Goal: Task Accomplishment & Management: Manage account settings

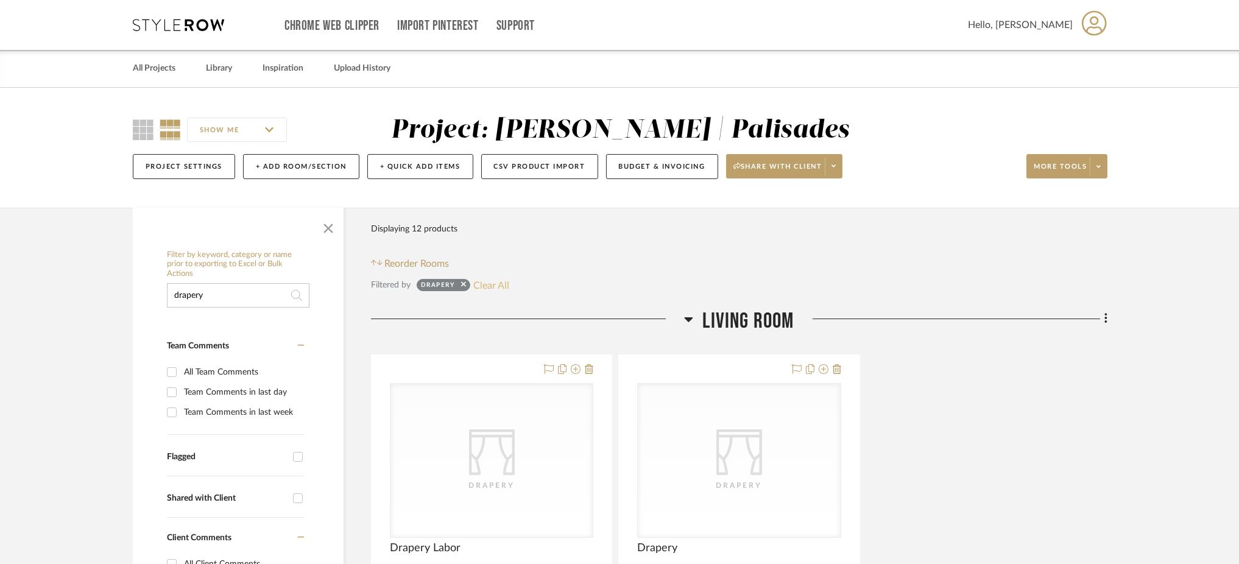
click at [498, 283] on button "Clear All" at bounding box center [491, 285] width 36 height 16
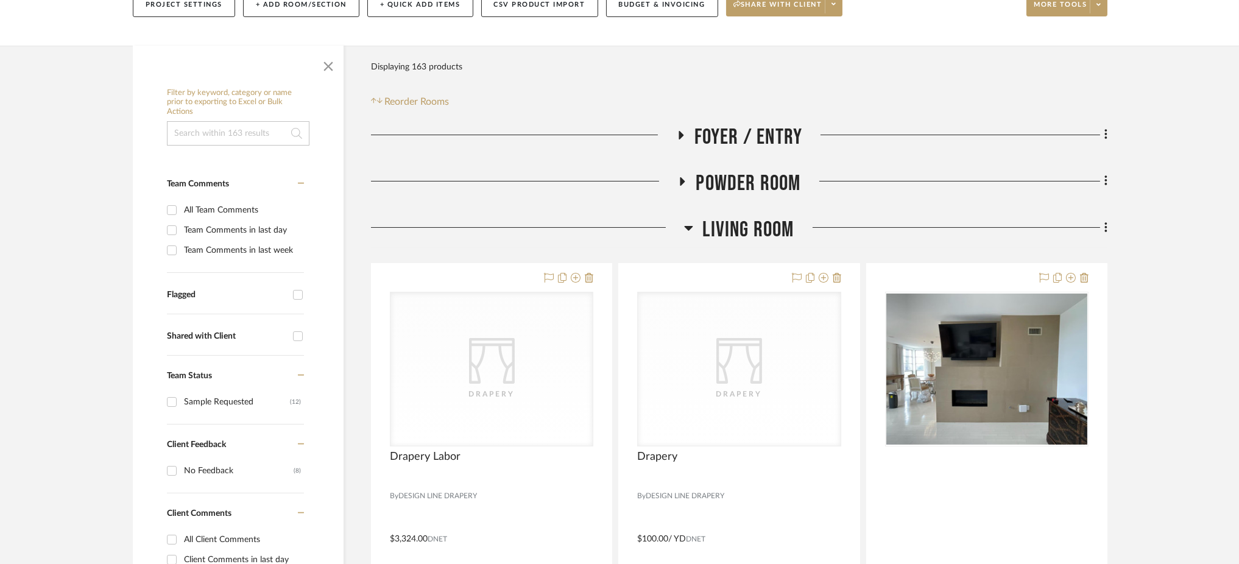
scroll to position [244, 0]
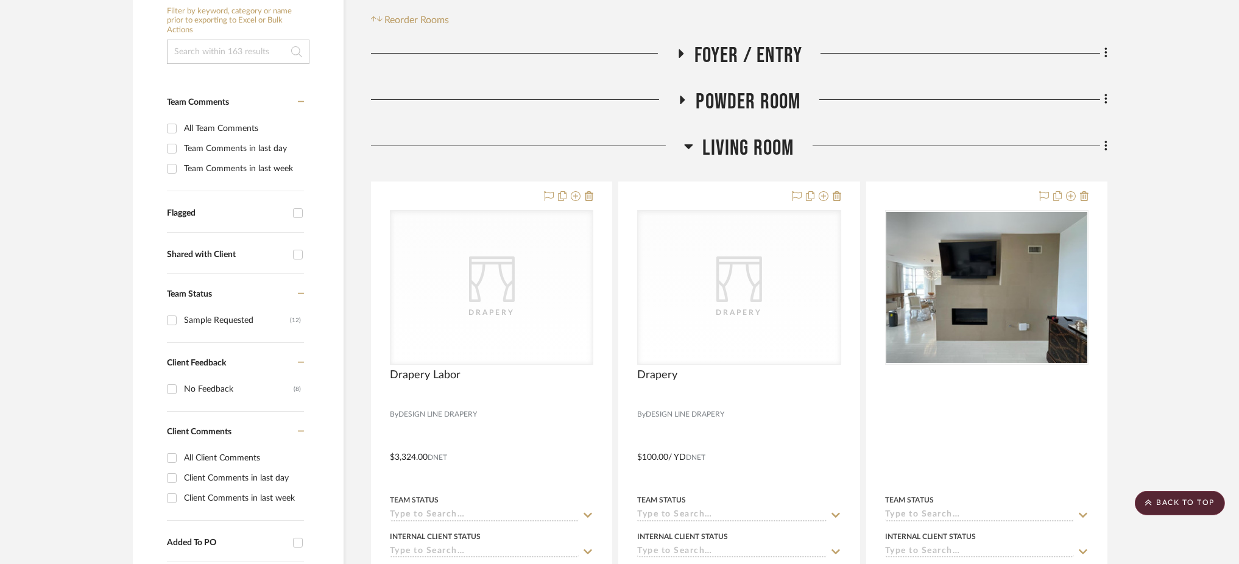
click at [690, 146] on icon at bounding box center [689, 146] width 9 height 5
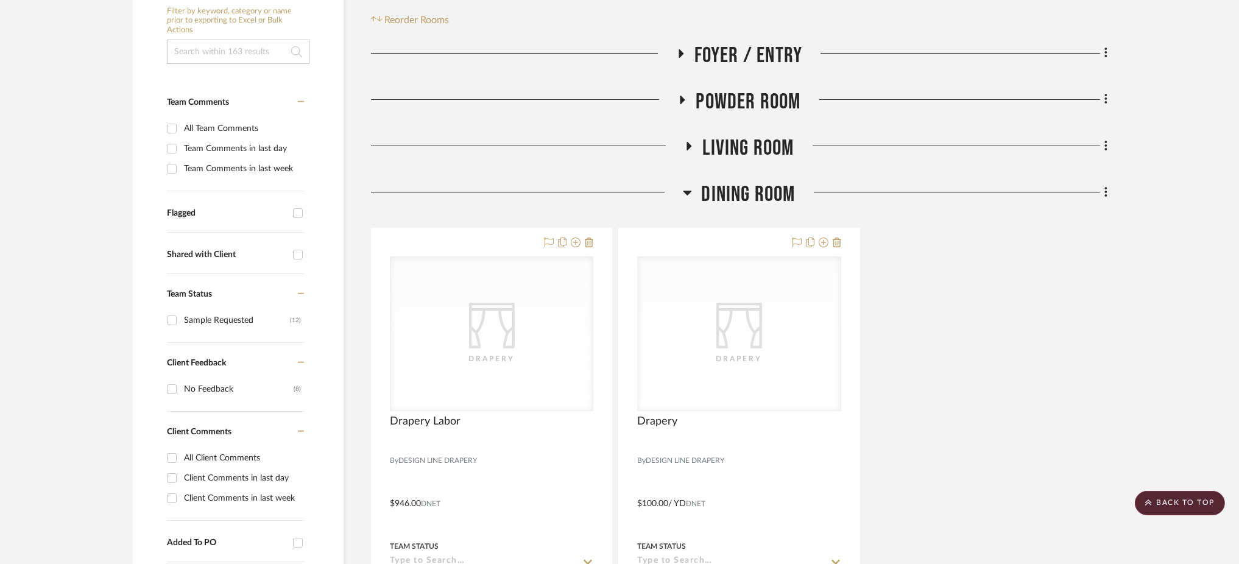
click at [691, 192] on icon at bounding box center [687, 192] width 9 height 15
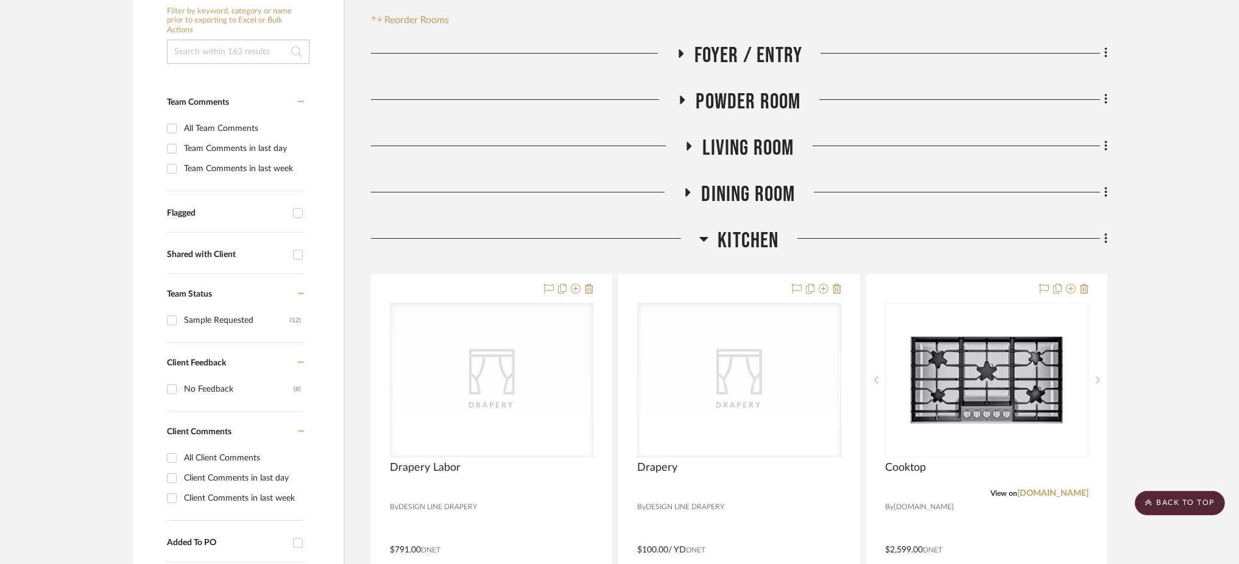
click at [703, 235] on icon at bounding box center [703, 238] width 9 height 15
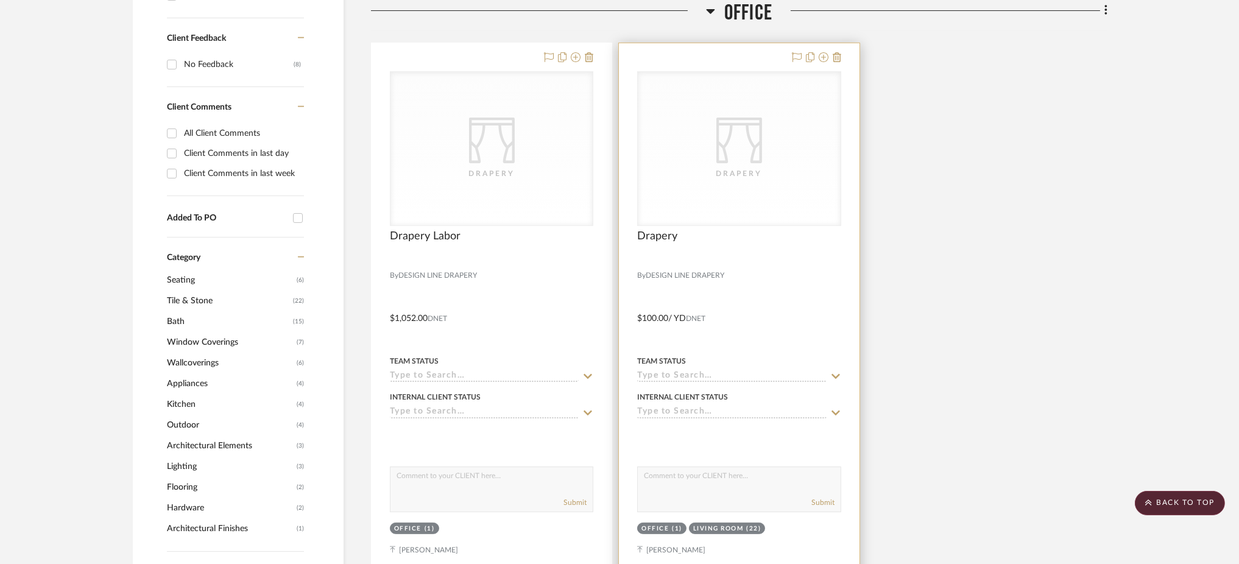
scroll to position [649, 0]
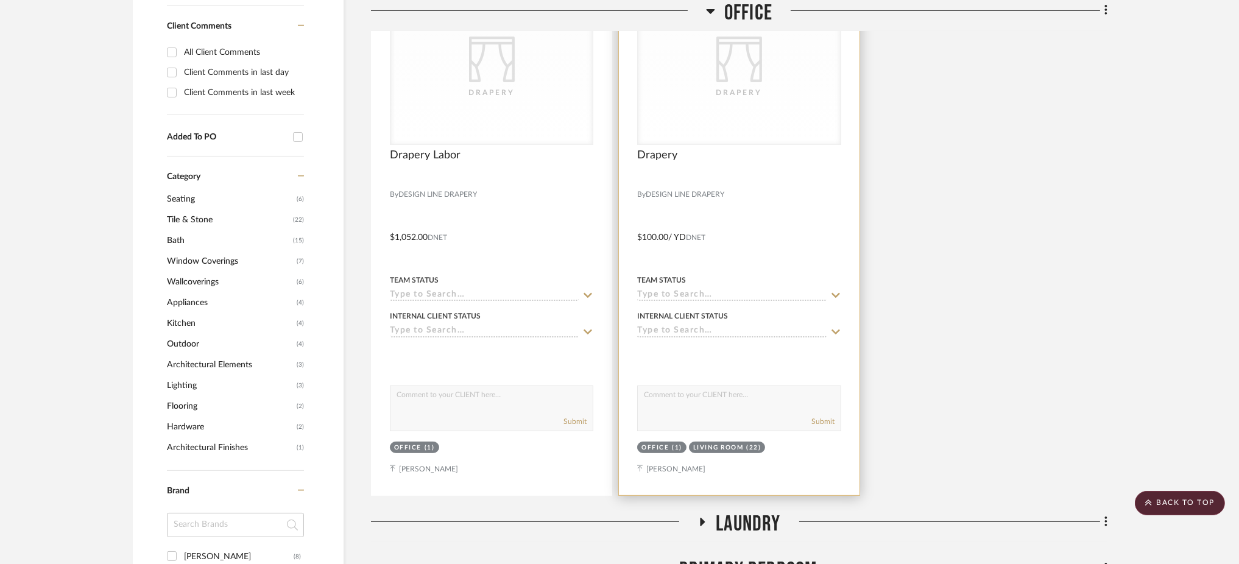
click at [714, 107] on div "CategoryIconFabrics Created with Sketch. Drapery" at bounding box center [739, 67] width 202 height 153
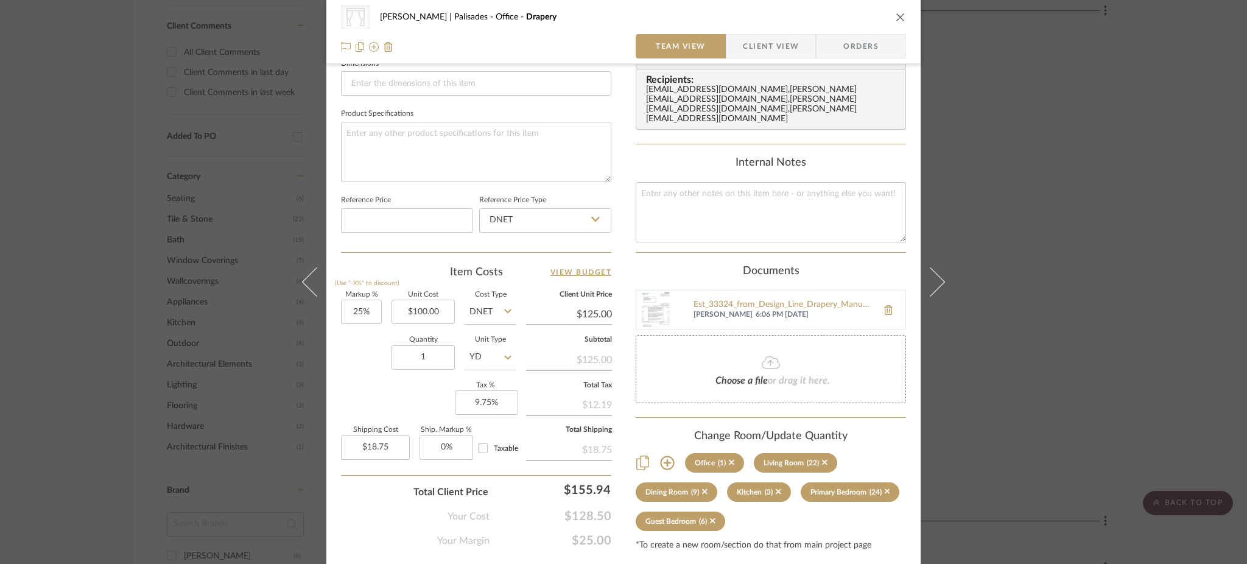
scroll to position [562, 0]
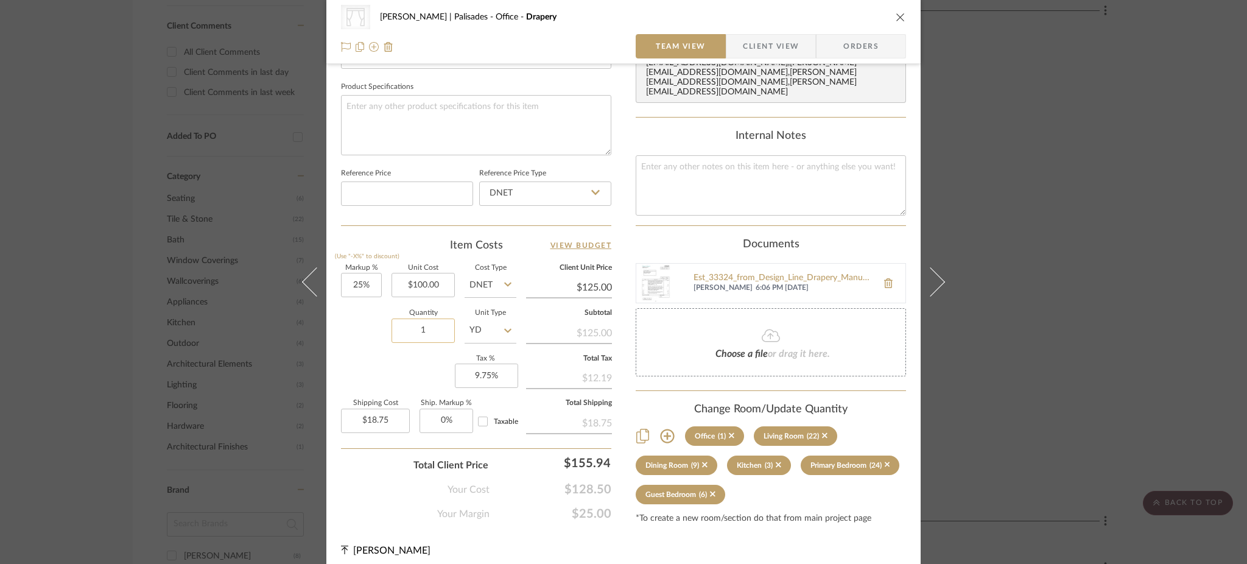
click at [423, 322] on input "1" at bounding box center [423, 331] width 63 height 24
type input "6"
click at [481, 124] on textarea at bounding box center [476, 125] width 270 height 60
click at [739, 238] on div "Documents" at bounding box center [771, 244] width 270 height 13
click at [885, 278] on icon at bounding box center [888, 283] width 9 height 10
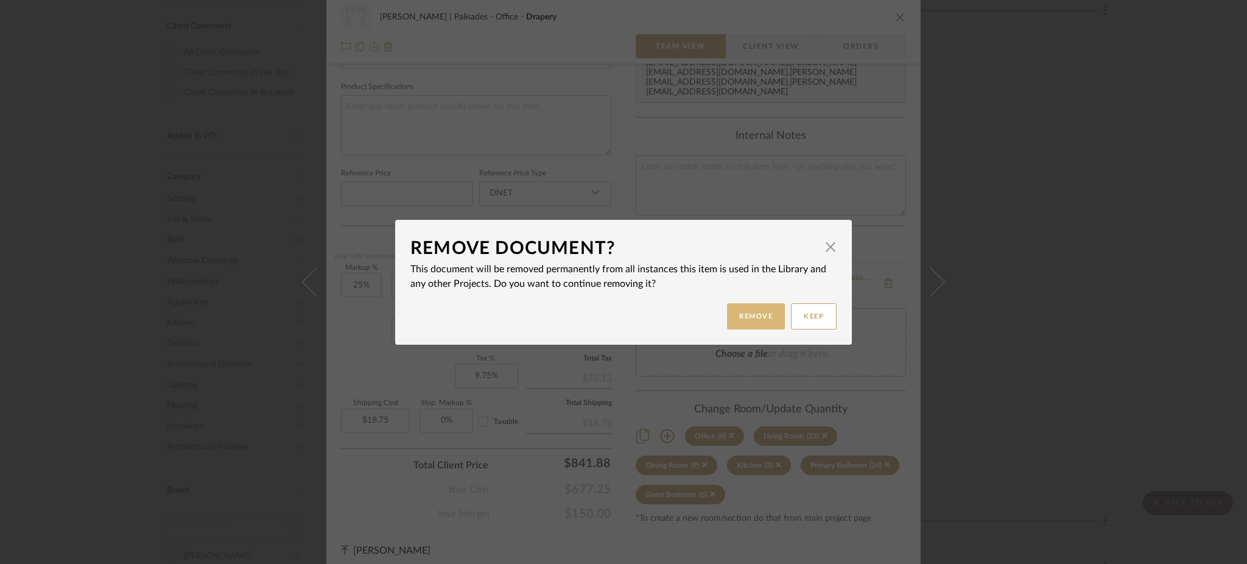
click at [744, 318] on button "Remove" at bounding box center [756, 316] width 58 height 26
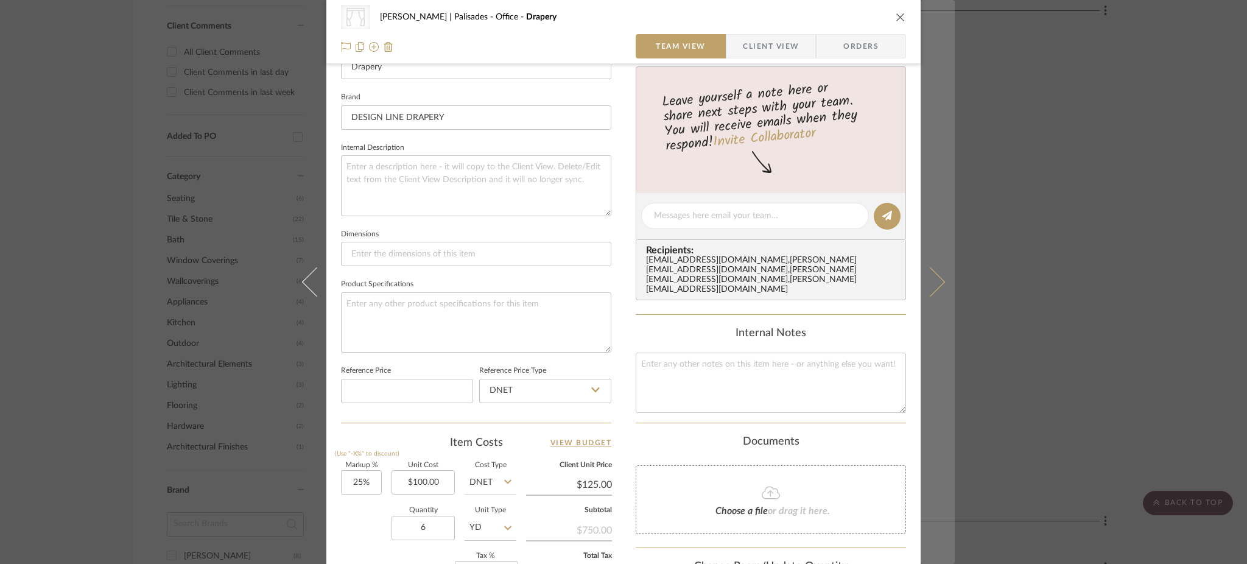
scroll to position [237, 0]
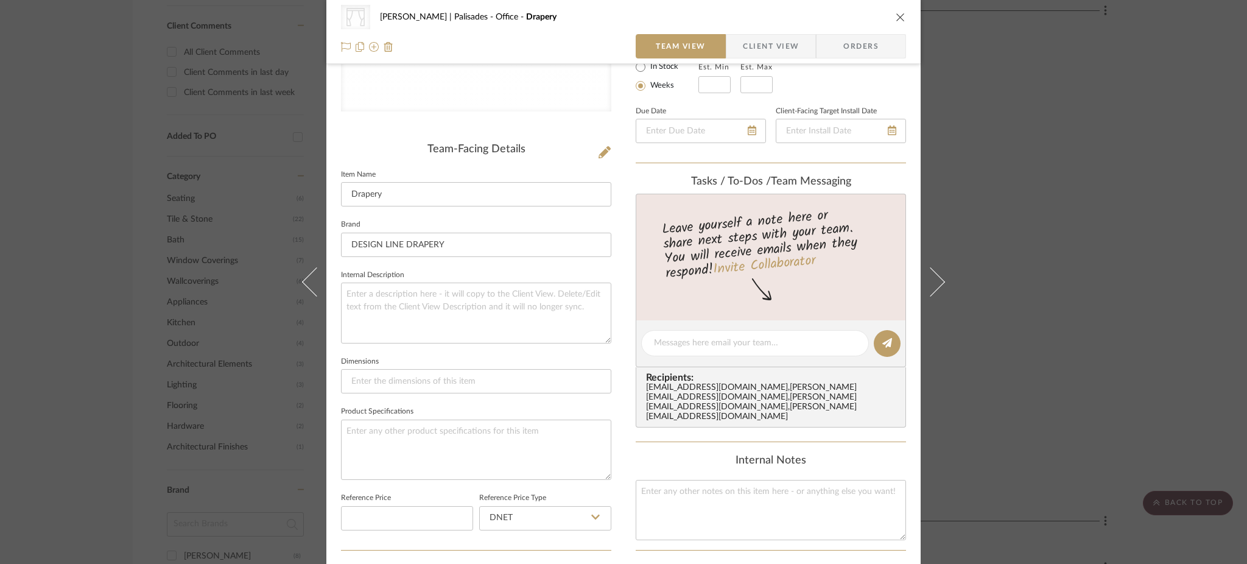
click at [1099, 236] on div "CategoryIconFabrics Created with Sketch. Drapery Strahan | Palisades Office Dra…" at bounding box center [623, 282] width 1247 height 564
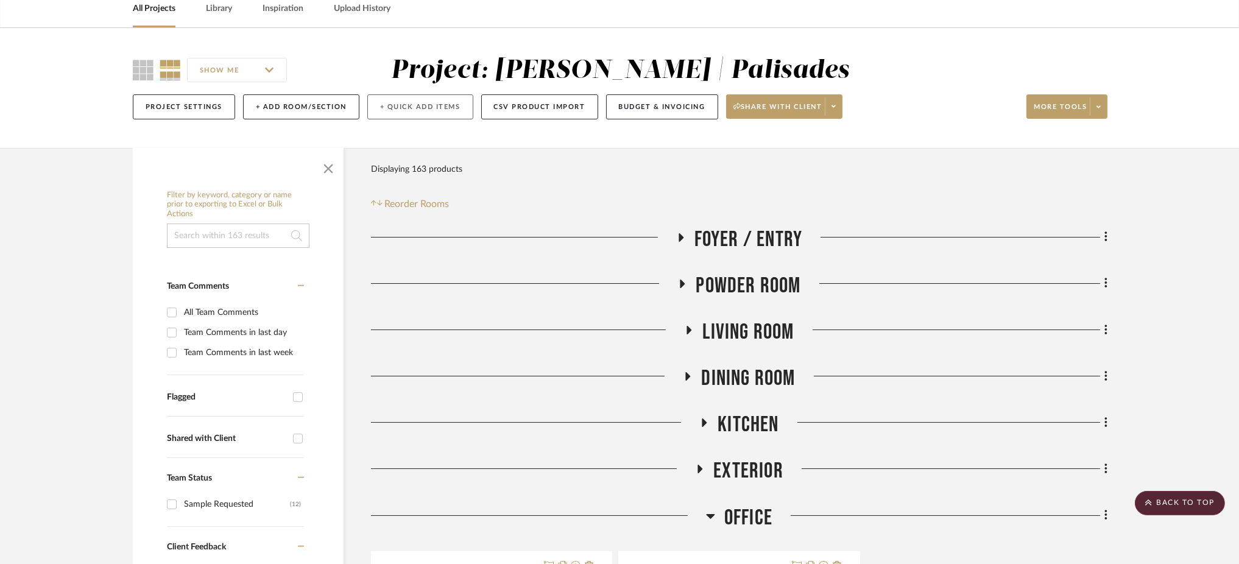
scroll to position [0, 0]
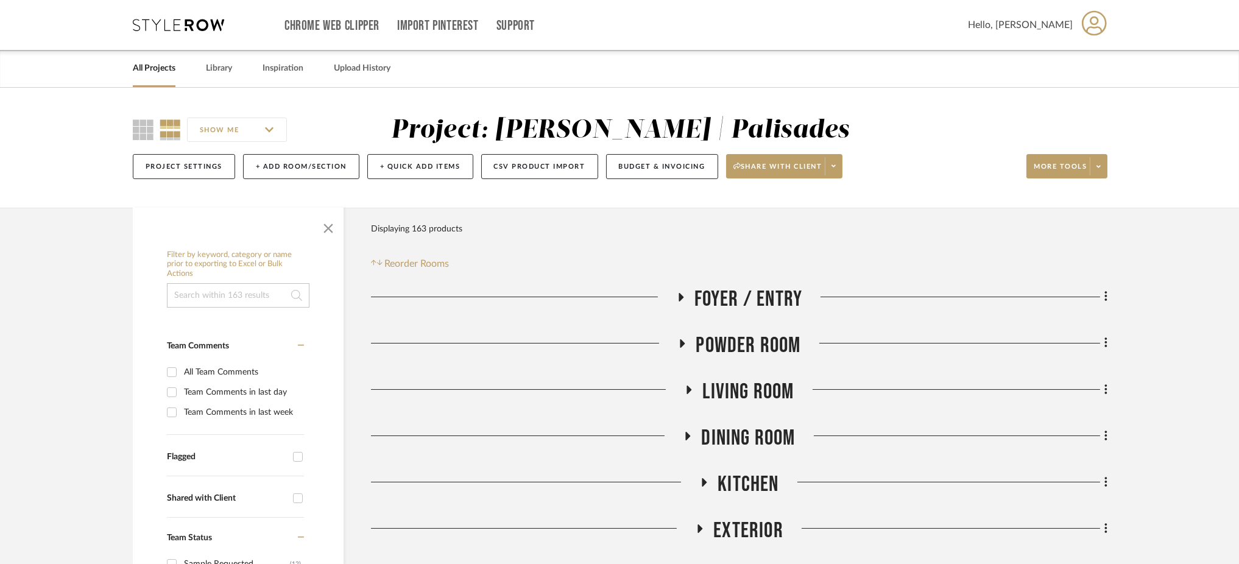
click at [189, 292] on input at bounding box center [238, 295] width 143 height 24
type input "drapery"
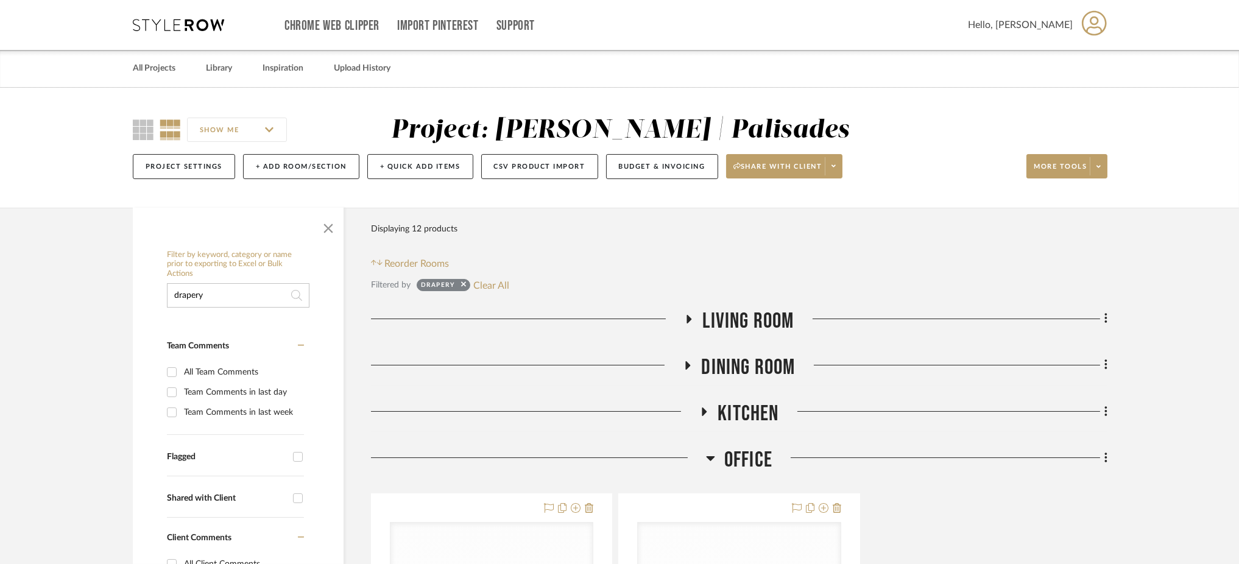
click at [687, 317] on icon at bounding box center [689, 319] width 5 height 9
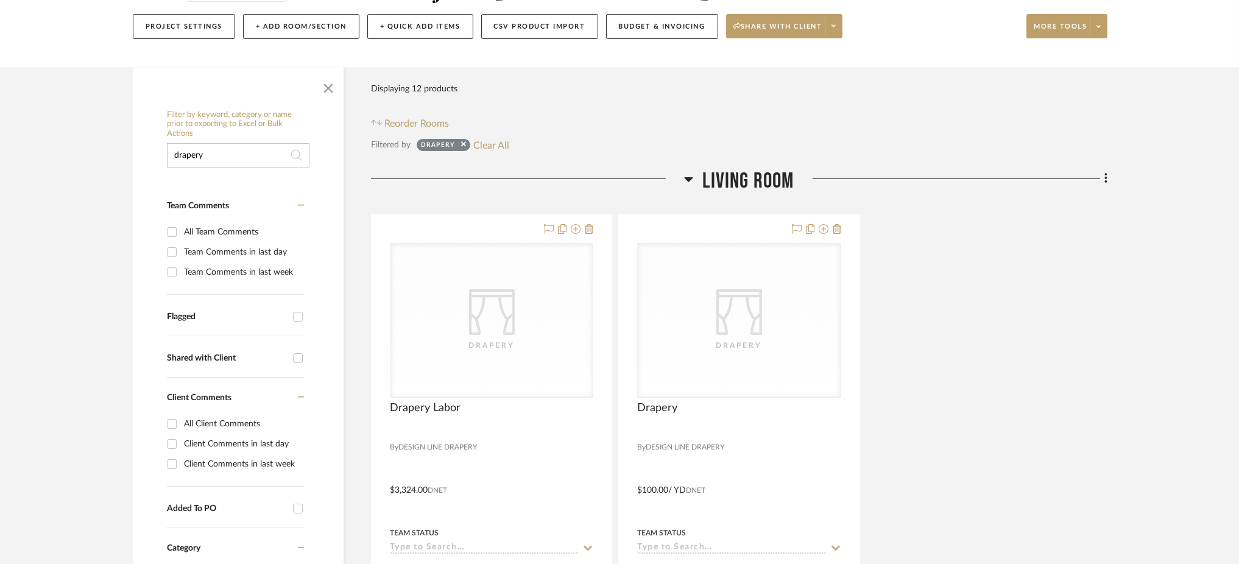
scroll to position [162, 0]
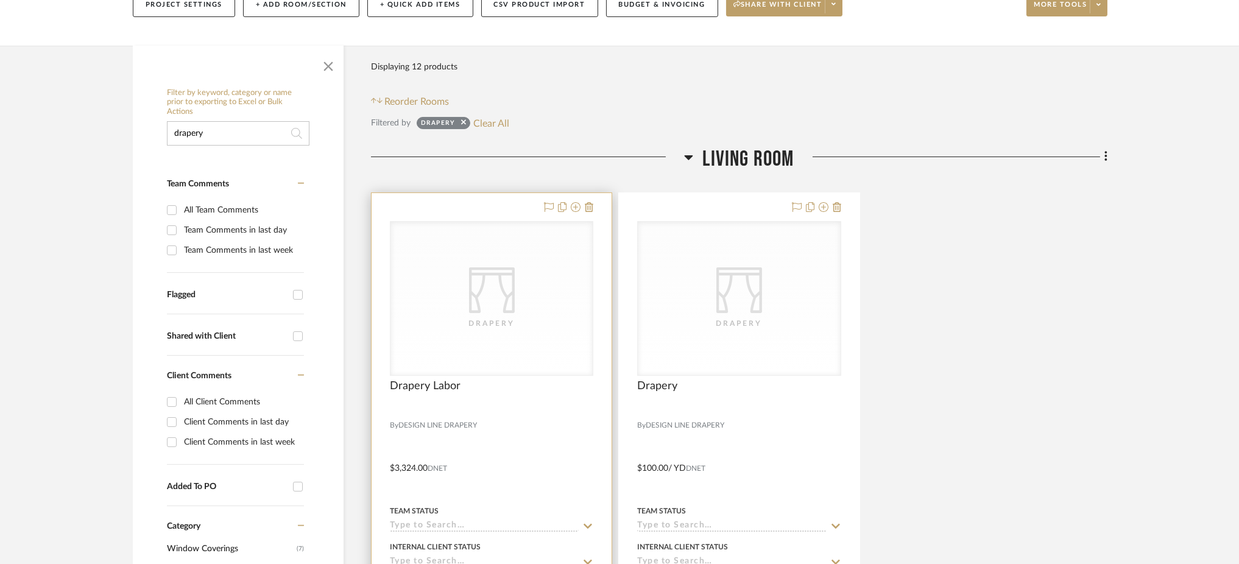
click at [0, 0] on div "CategoryIconFabrics Created with Sketch. Drapery" at bounding box center [0, 0] width 0 height 0
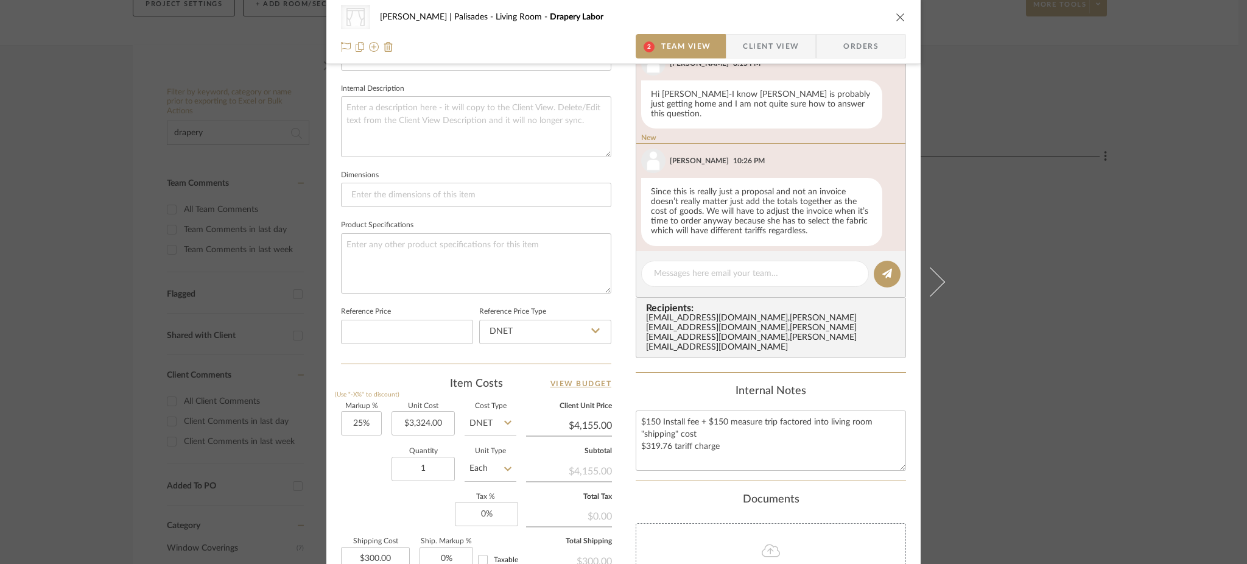
scroll to position [487, 0]
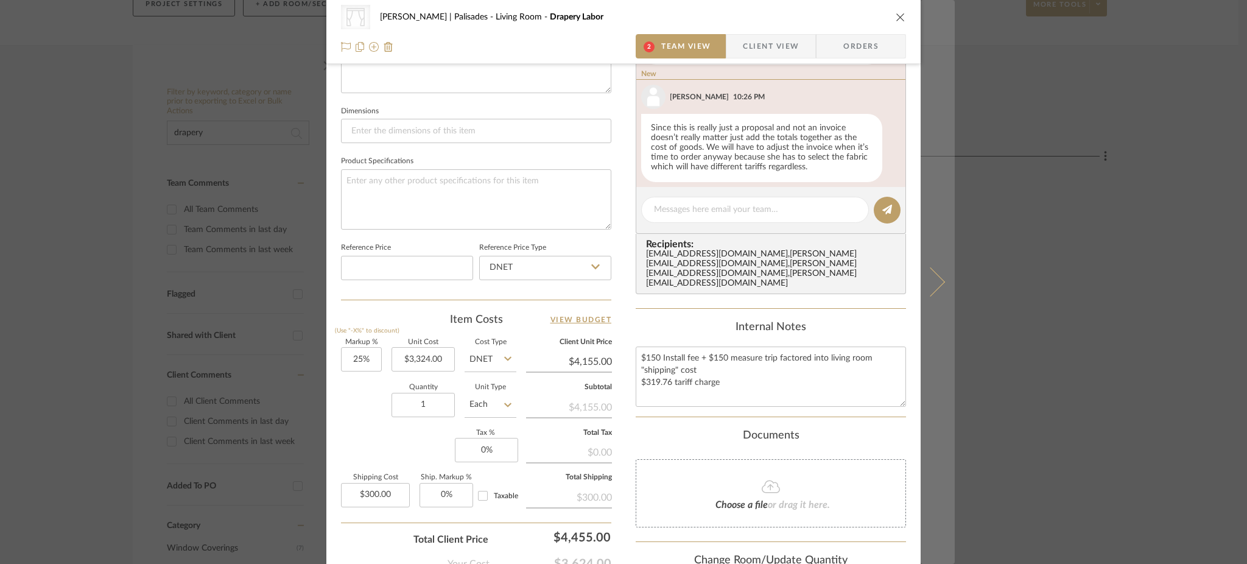
click at [934, 272] on button at bounding box center [938, 282] width 34 height 564
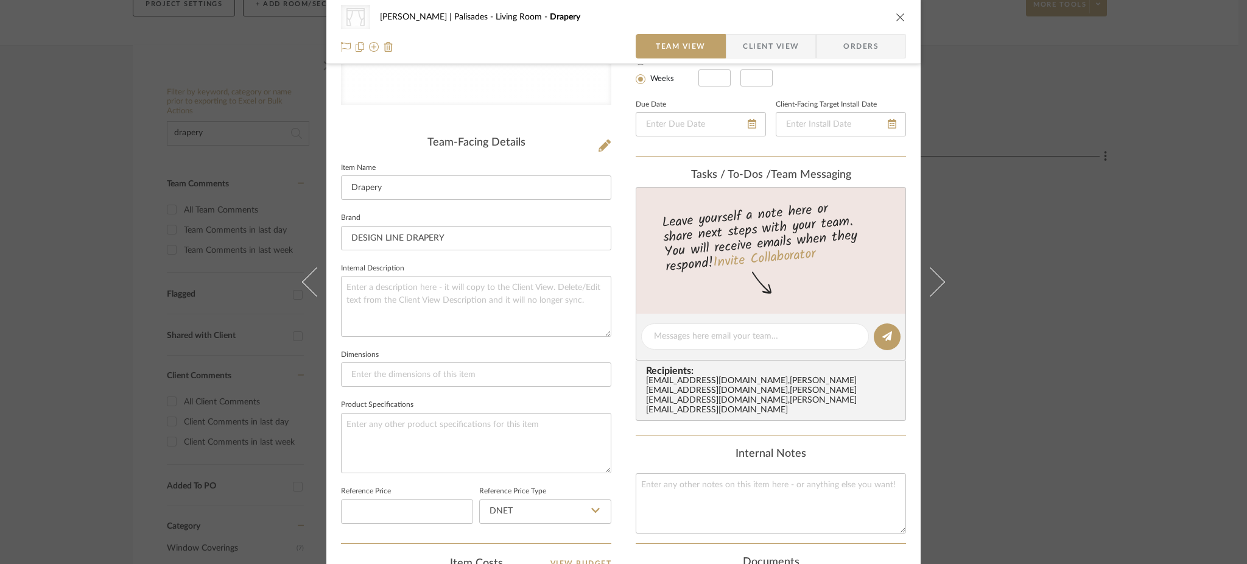
scroll to position [406, 0]
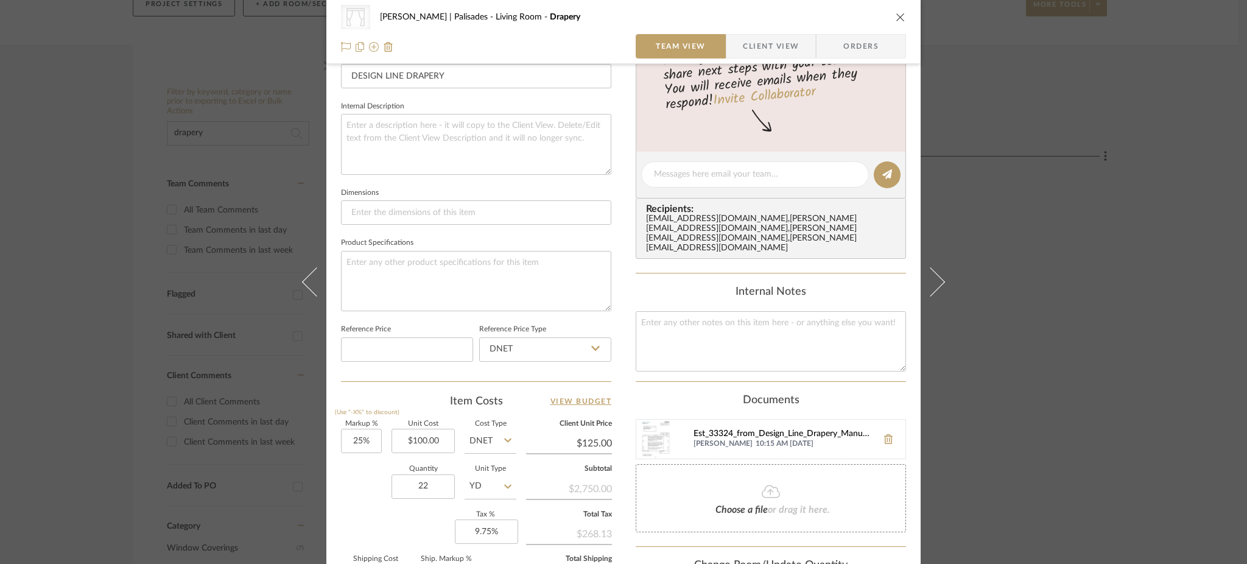
click at [747, 429] on div "Est_33324_from_Design_Line_Drapery_Manufacturing_Inc._30780.pdf" at bounding box center [783, 434] width 178 height 10
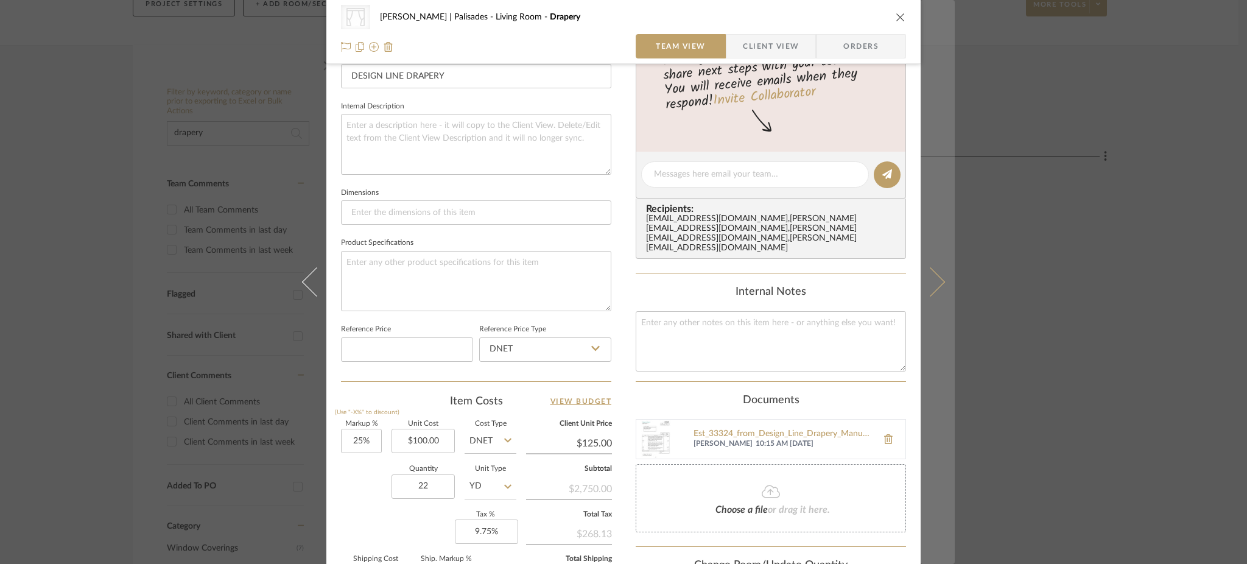
click at [920, 281] on icon at bounding box center [930, 281] width 29 height 29
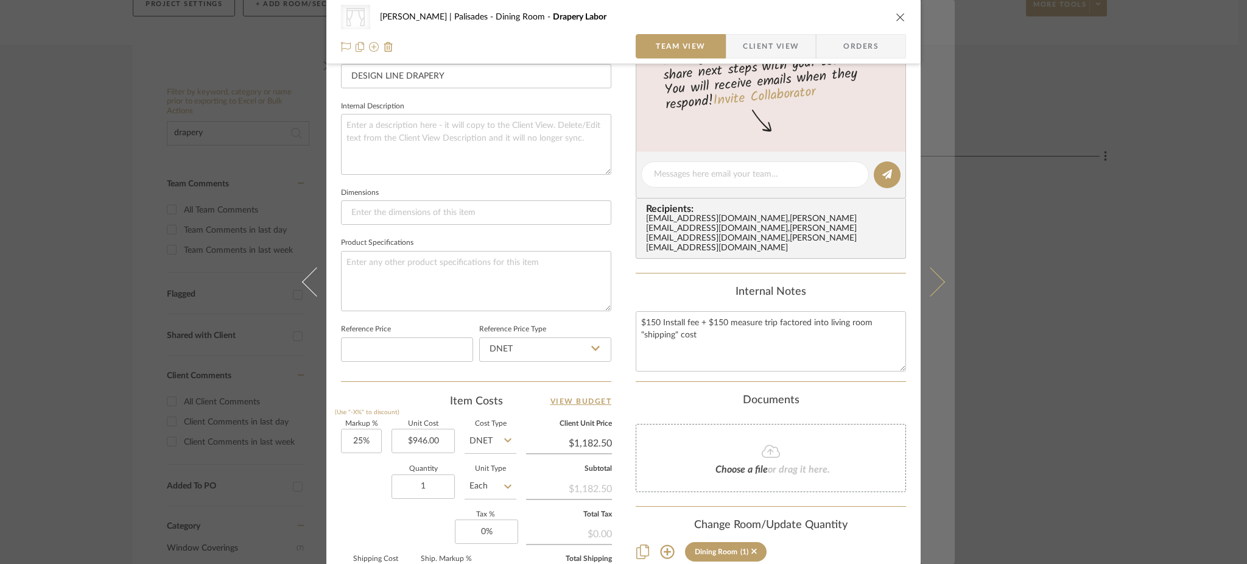
click at [932, 280] on icon at bounding box center [930, 281] width 29 height 29
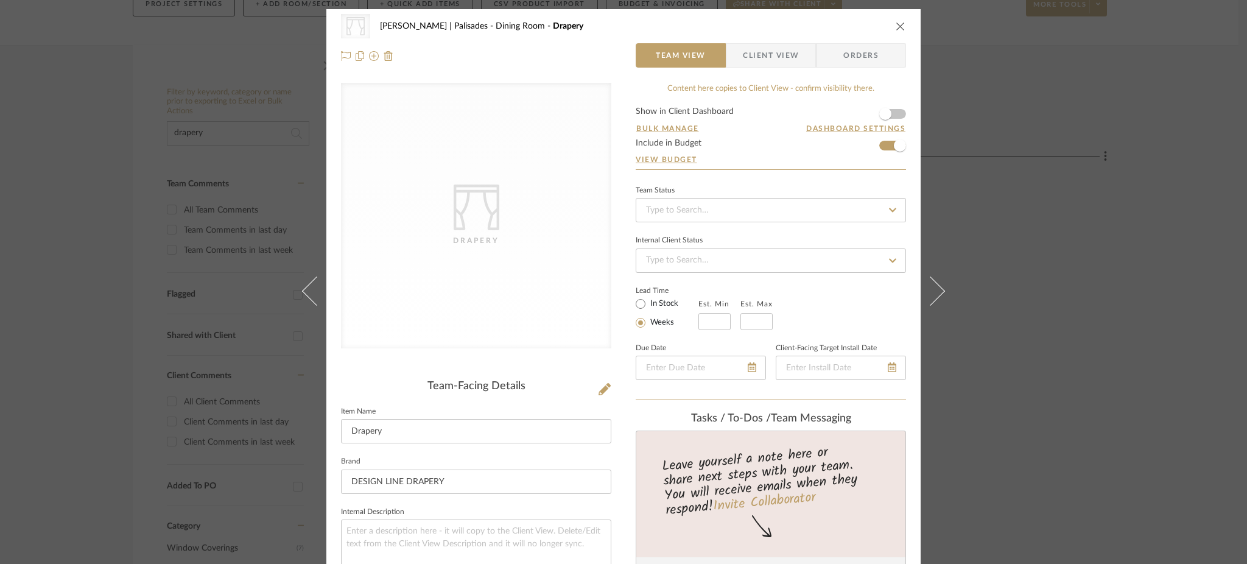
click at [1029, 206] on div "CategoryIconFabrics Created with Sketch. Drapery Strahan | Palisades Dining Roo…" at bounding box center [623, 282] width 1247 height 564
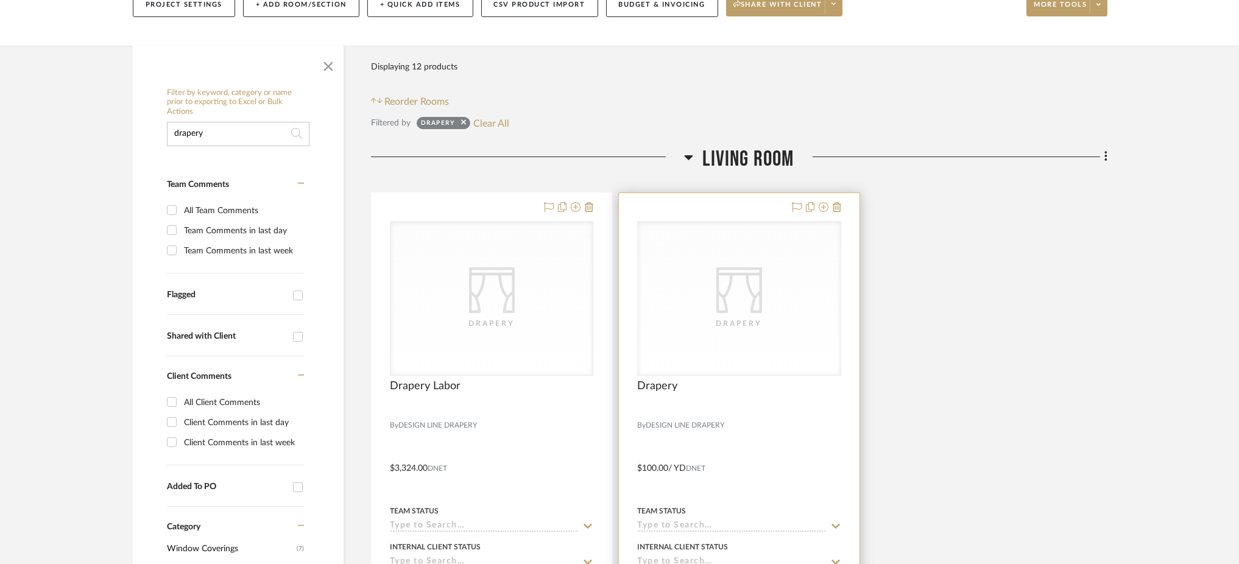
scroll to position [406, 0]
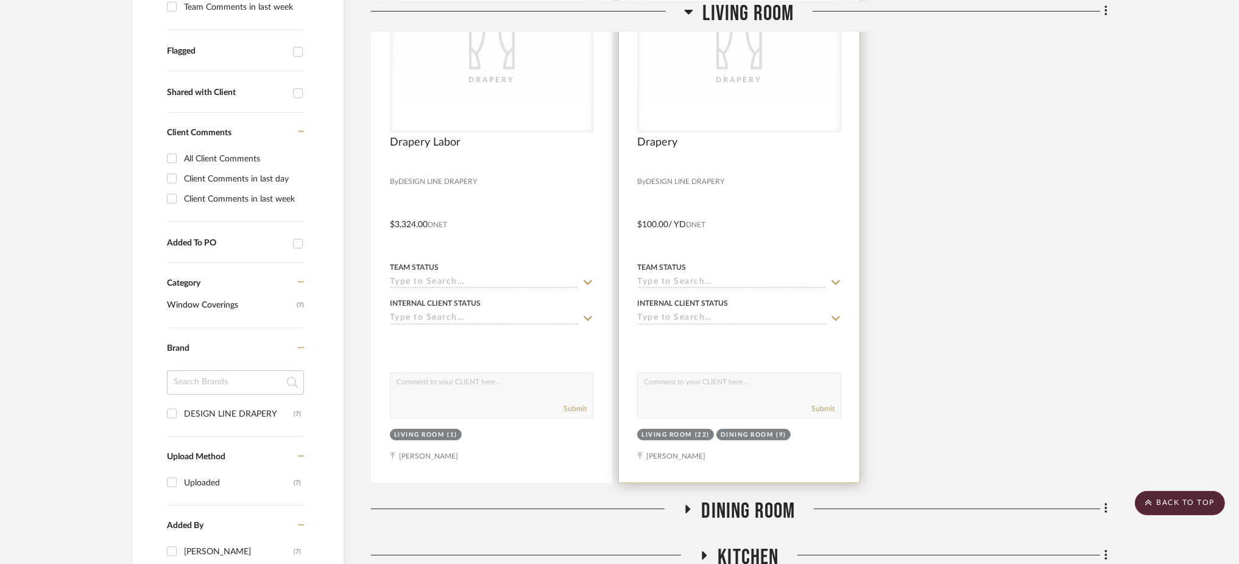
click at [764, 74] on div "Drapery" at bounding box center [739, 80] width 122 height 12
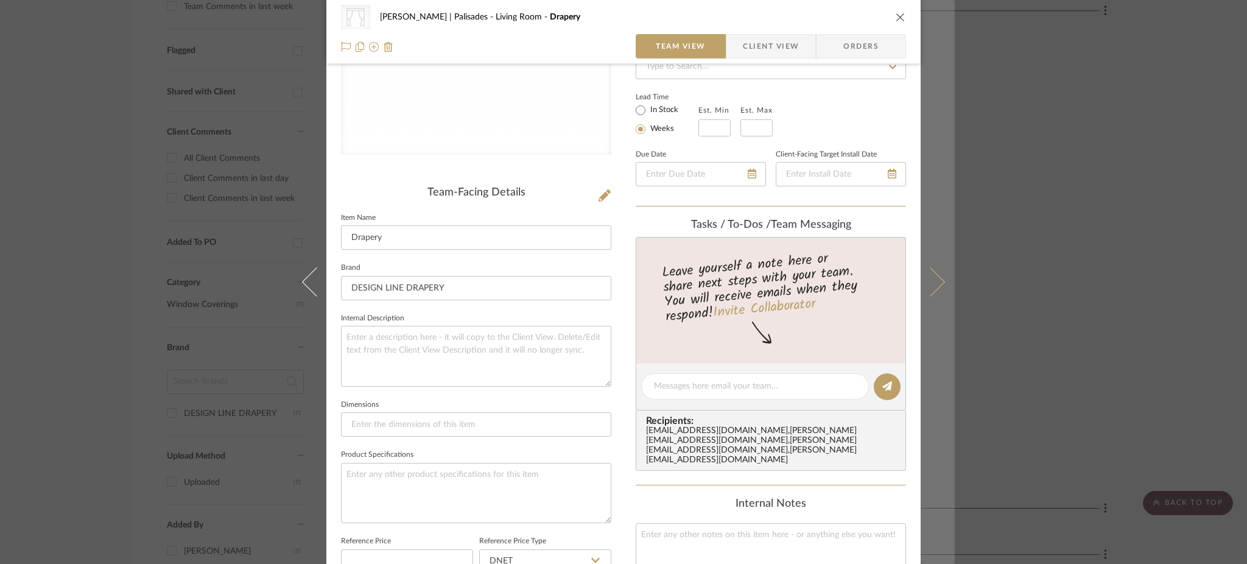
scroll to position [487, 0]
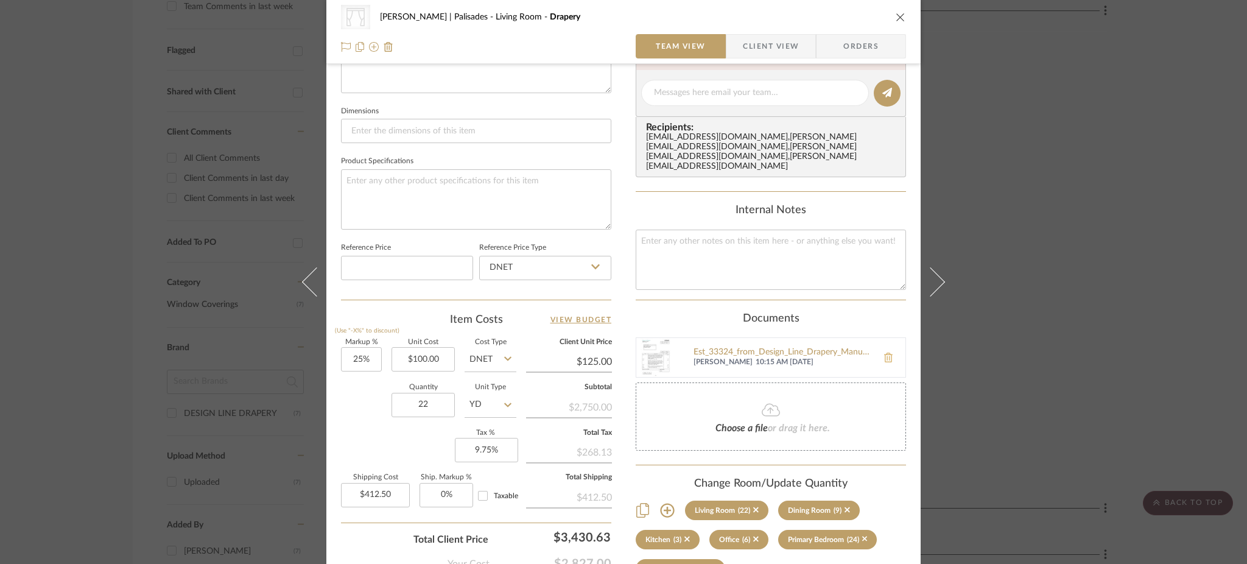
click at [885, 353] on icon at bounding box center [888, 358] width 9 height 10
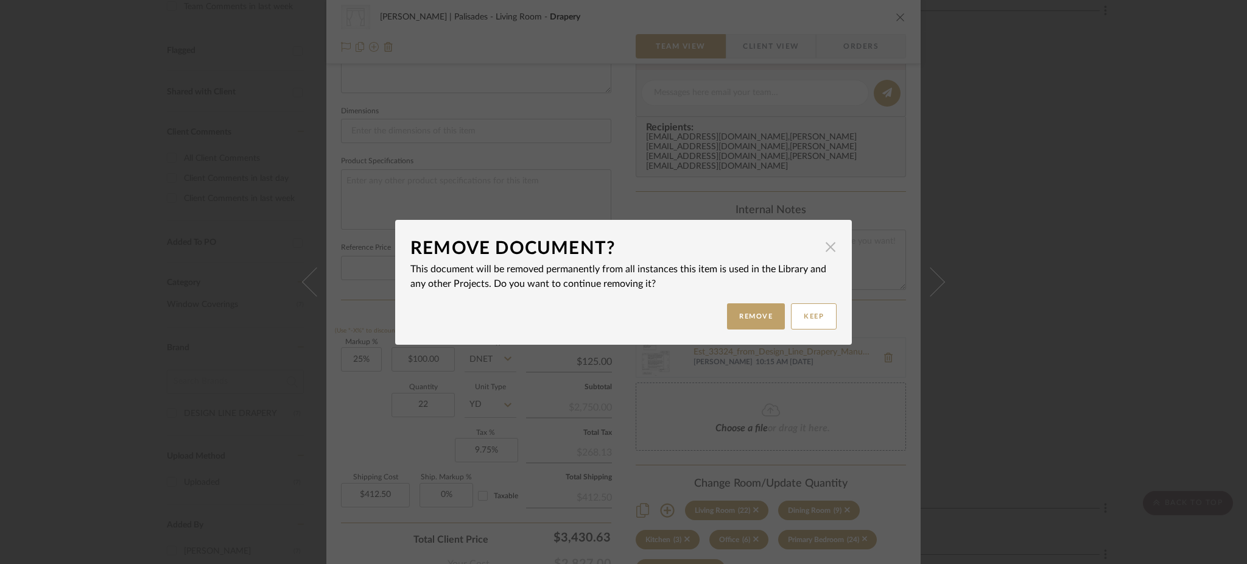
click at [823, 243] on span "button" at bounding box center [831, 247] width 24 height 24
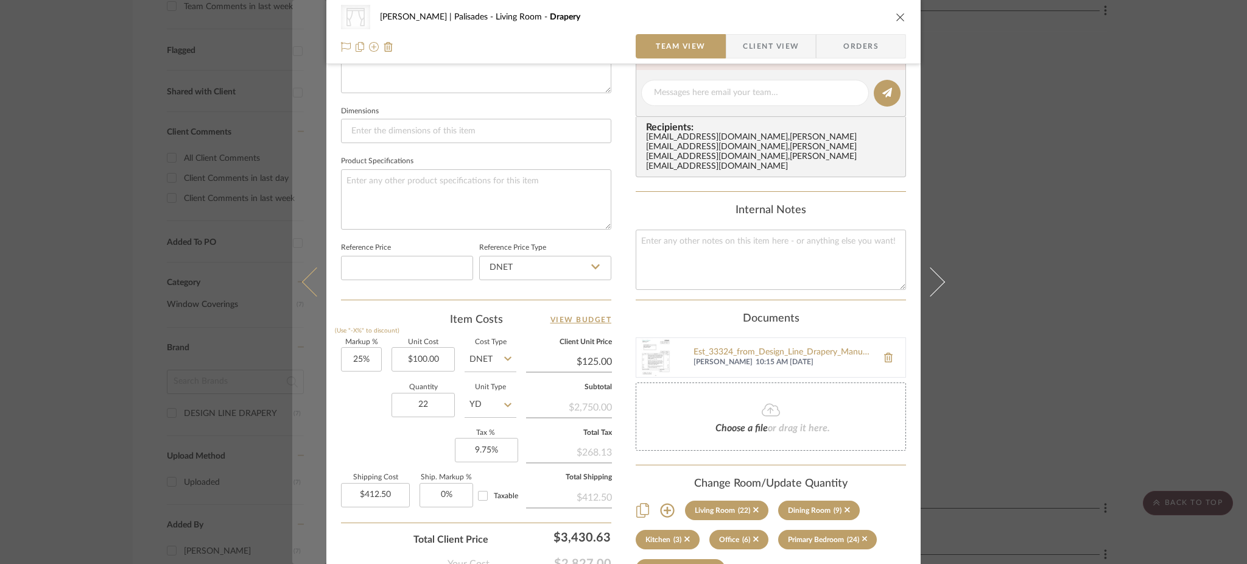
click at [305, 286] on icon at bounding box center [316, 281] width 29 height 29
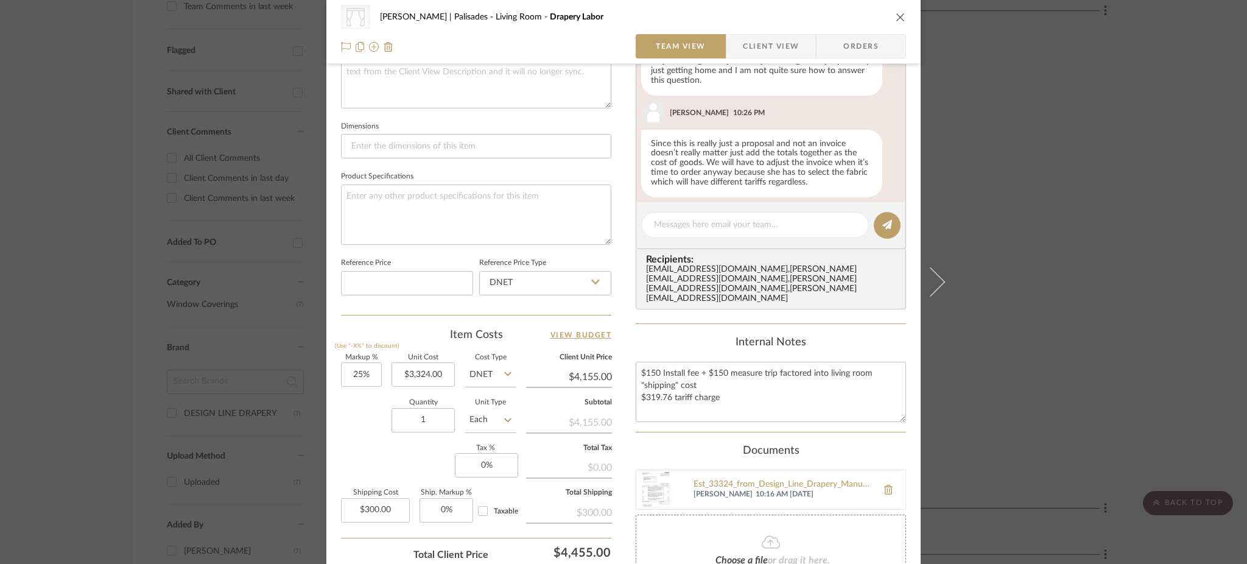
scroll to position [391, 0]
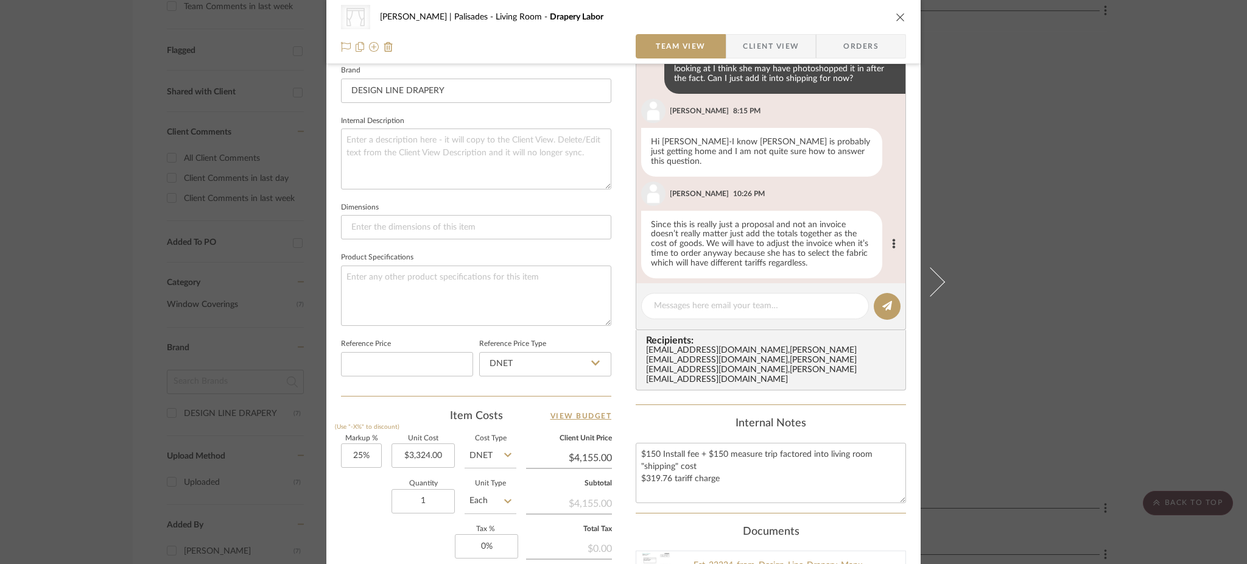
click at [738, 230] on div "Since this is really just a proposal and not an invoice doesn’t really matter j…" at bounding box center [761, 245] width 241 height 68
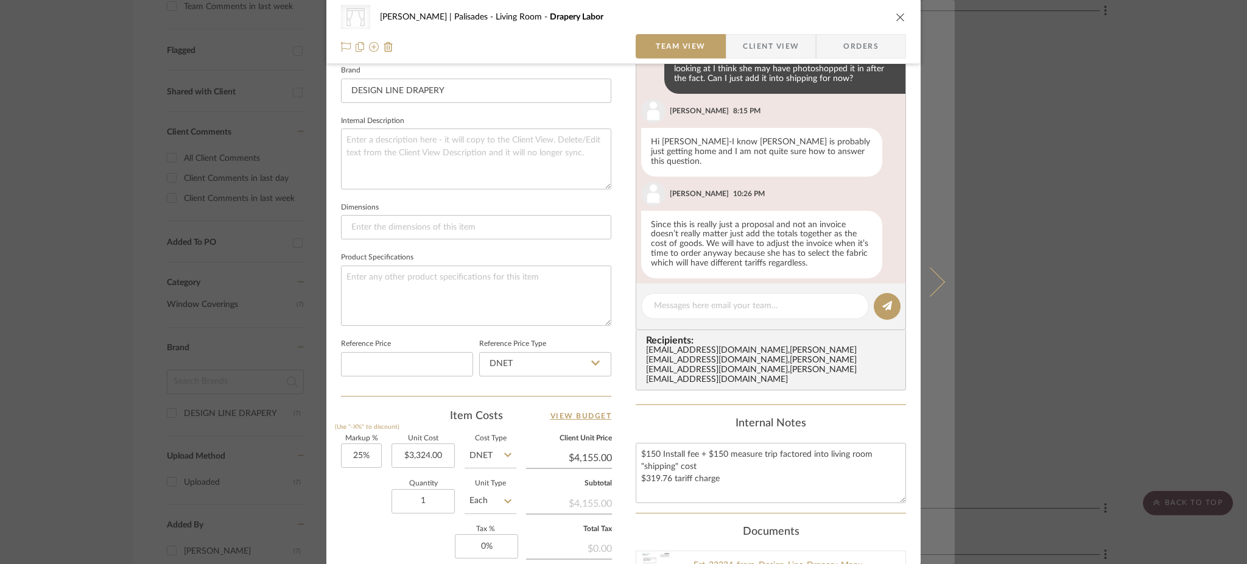
click at [939, 282] on icon at bounding box center [930, 281] width 29 height 29
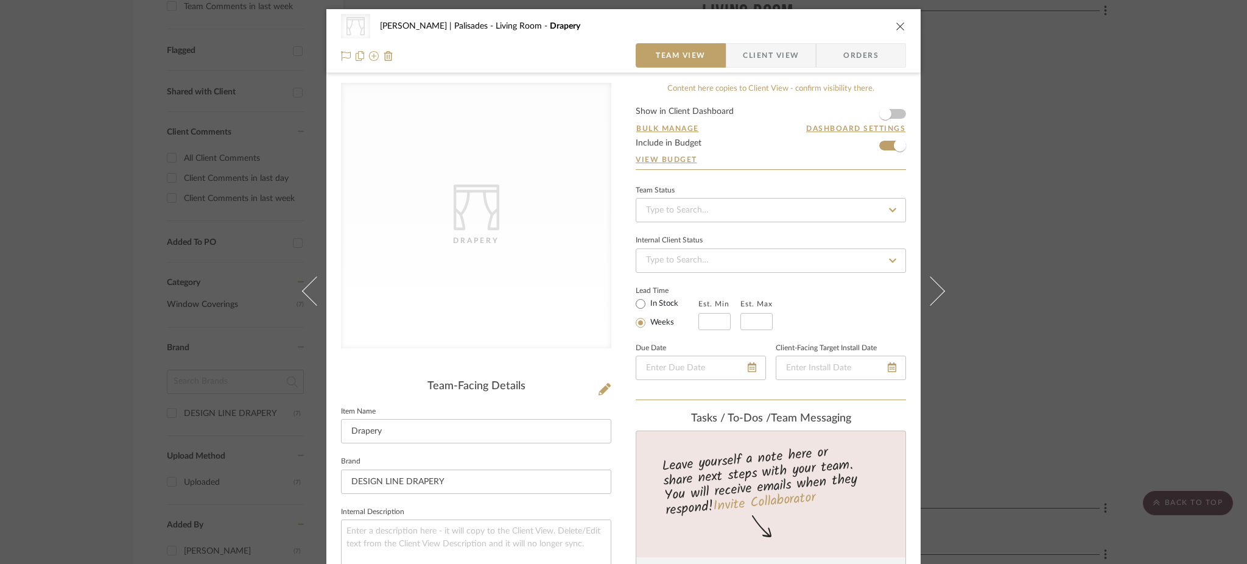
scroll to position [325, 0]
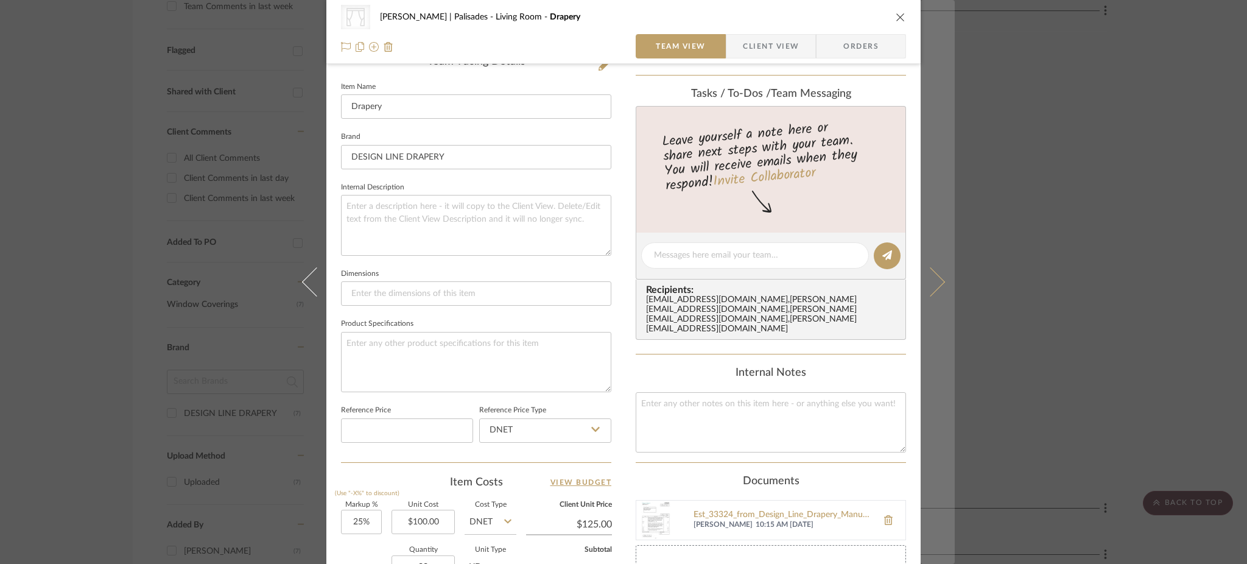
click at [924, 282] on icon at bounding box center [930, 281] width 29 height 29
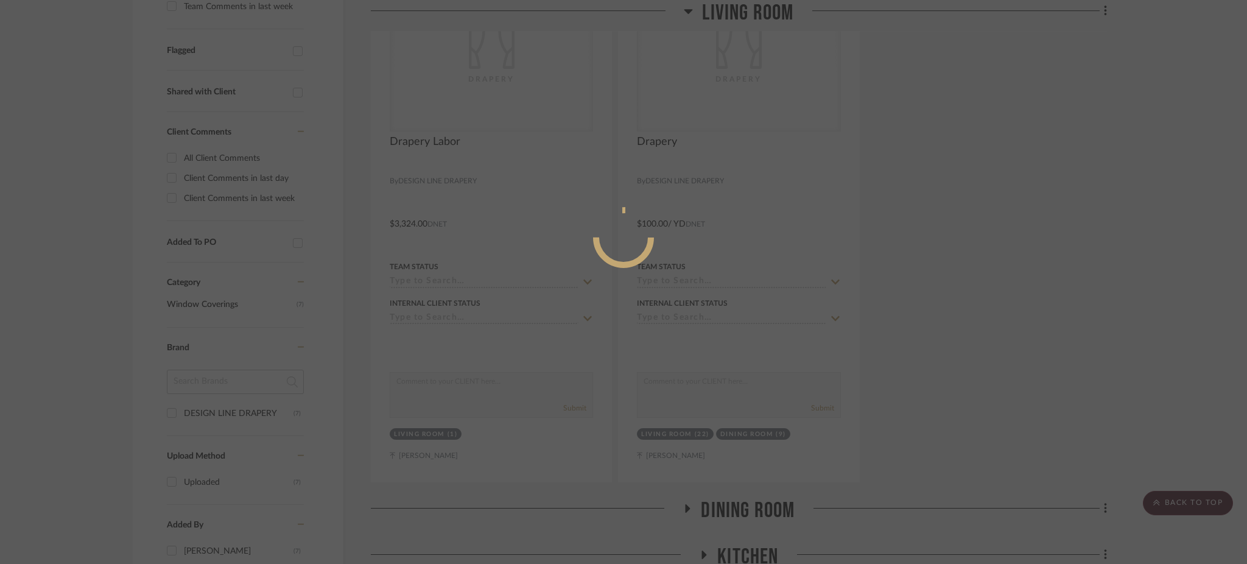
scroll to position [0, 0]
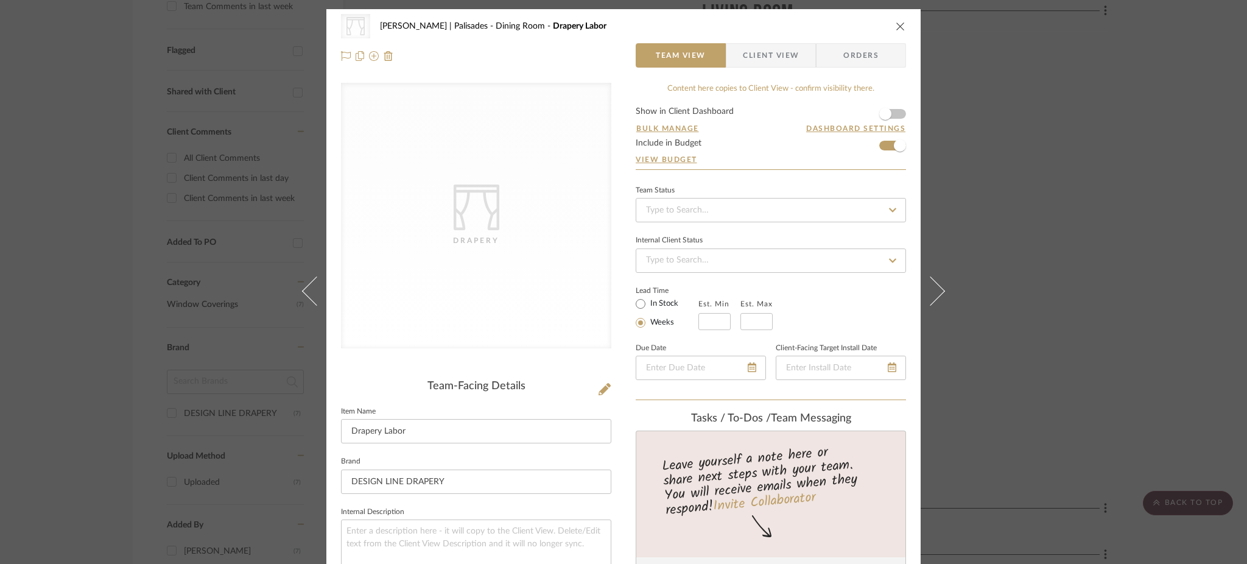
click at [1059, 214] on div "CategoryIconFabrics Created with Sketch. Drapery Strahan | Palisades Dining Roo…" at bounding box center [623, 282] width 1247 height 564
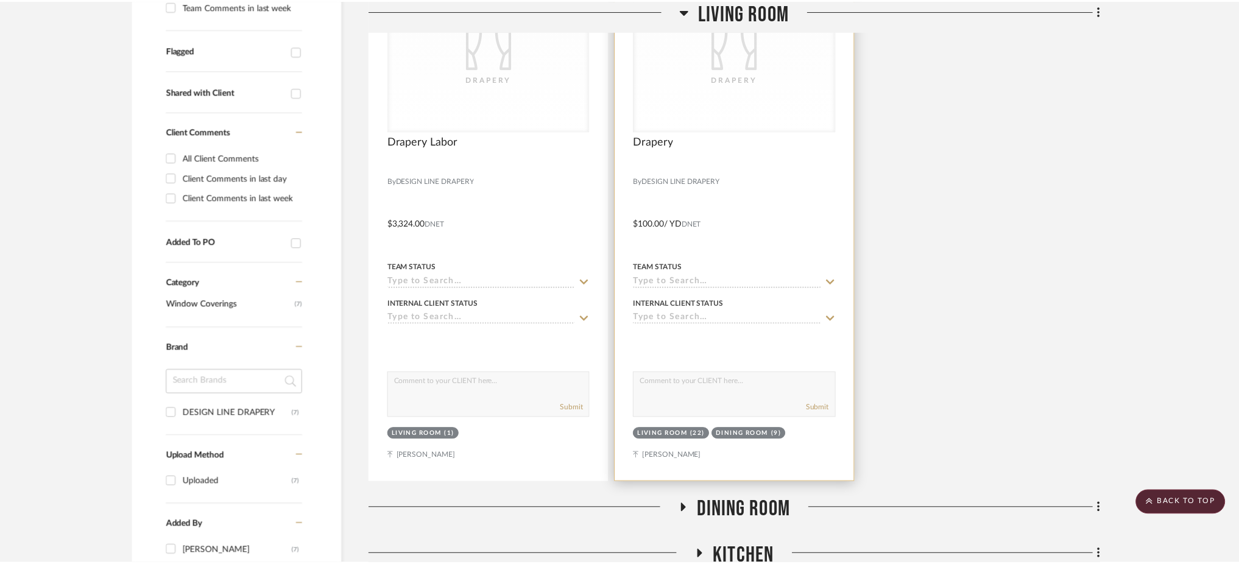
scroll to position [406, 0]
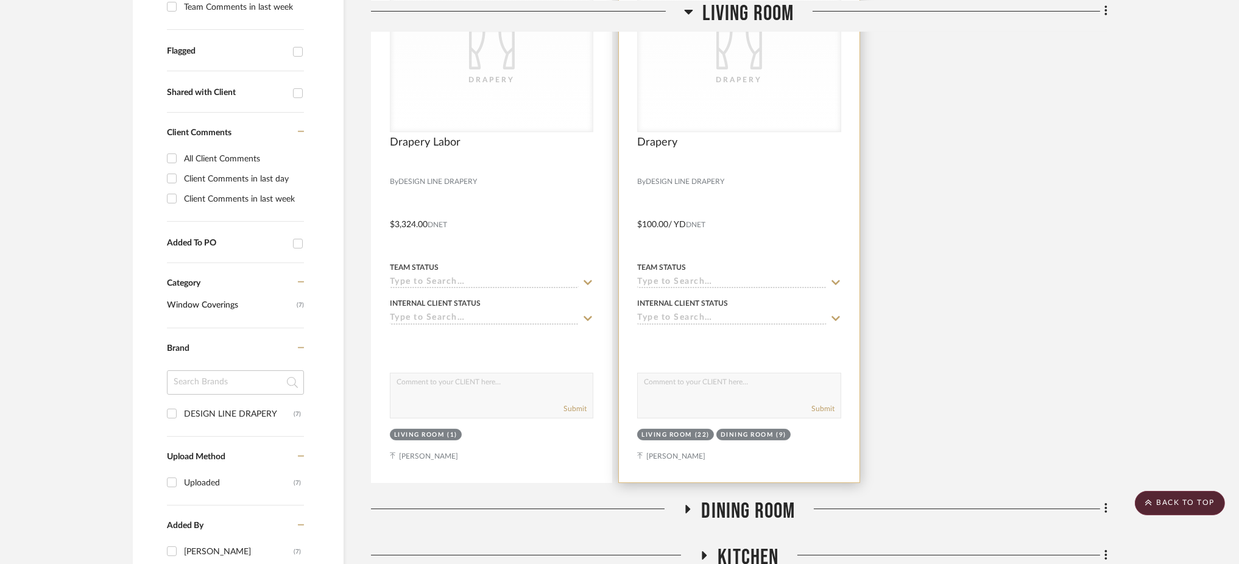
click at [700, 37] on div "CategoryIconFabrics Created with Sketch. Drapery" at bounding box center [739, 54] width 202 height 153
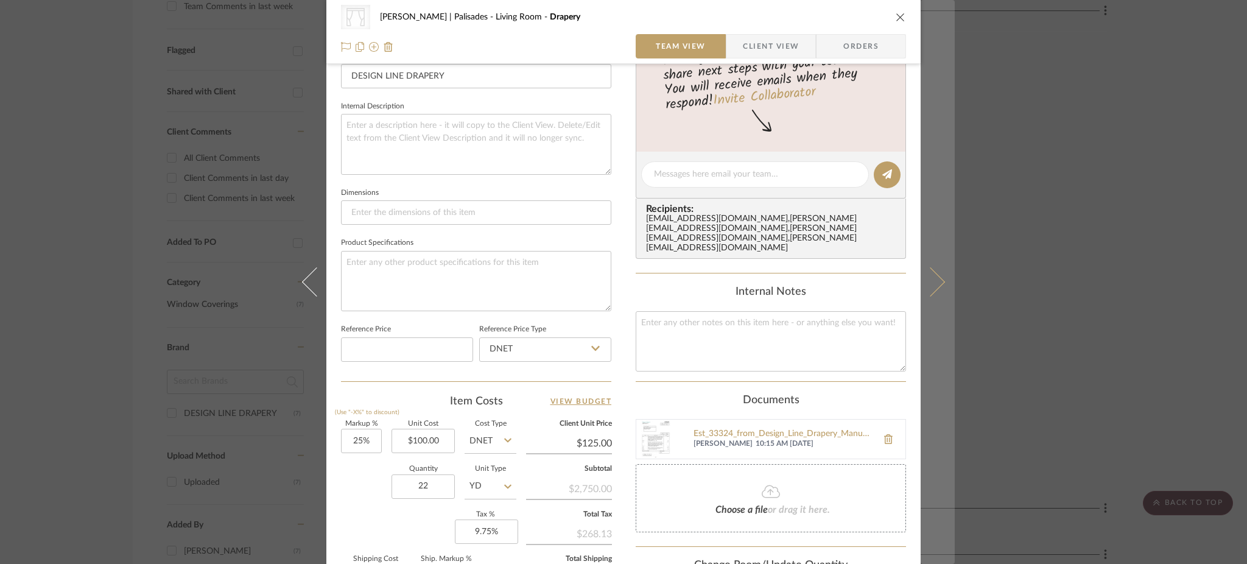
click at [931, 280] on icon at bounding box center [930, 281] width 29 height 29
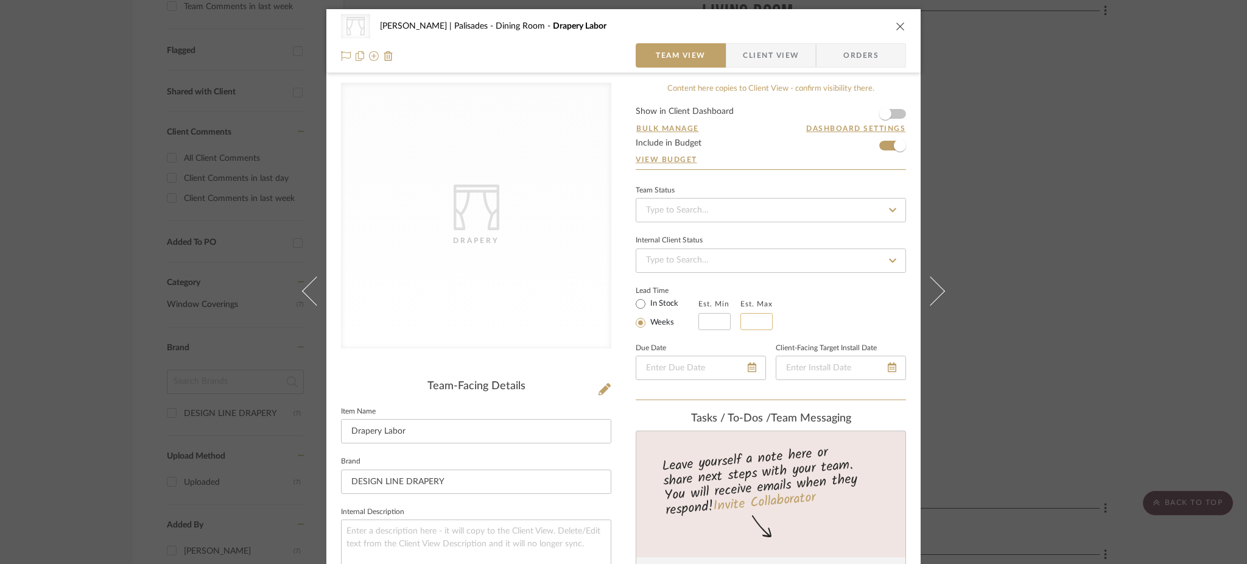
scroll to position [487, 0]
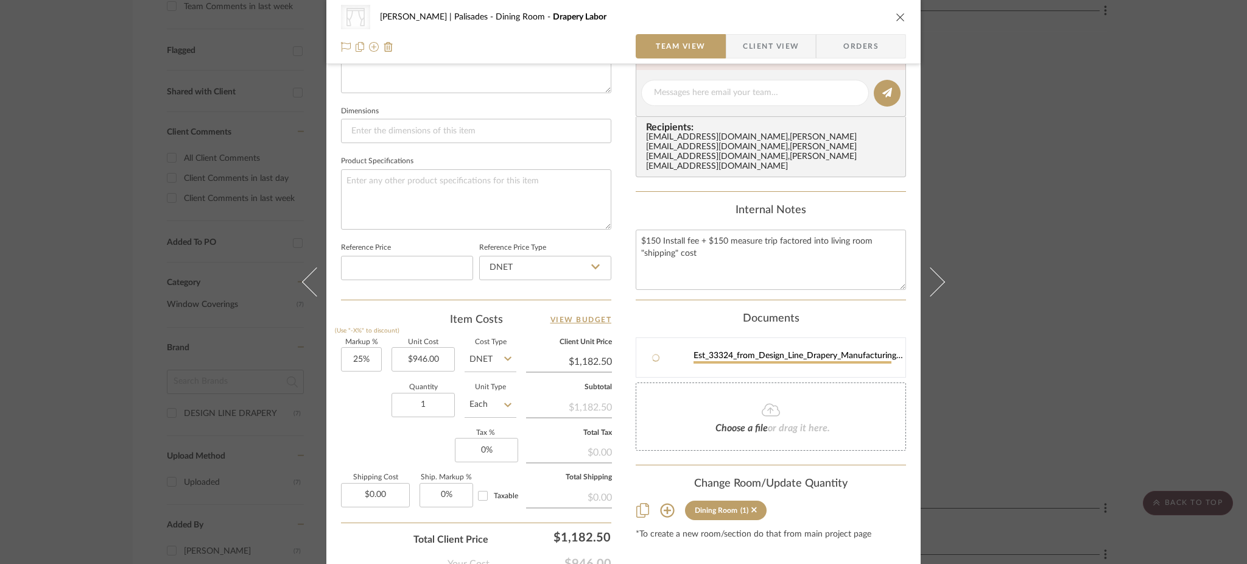
click at [714, 312] on div "Documents" at bounding box center [771, 318] width 270 height 13
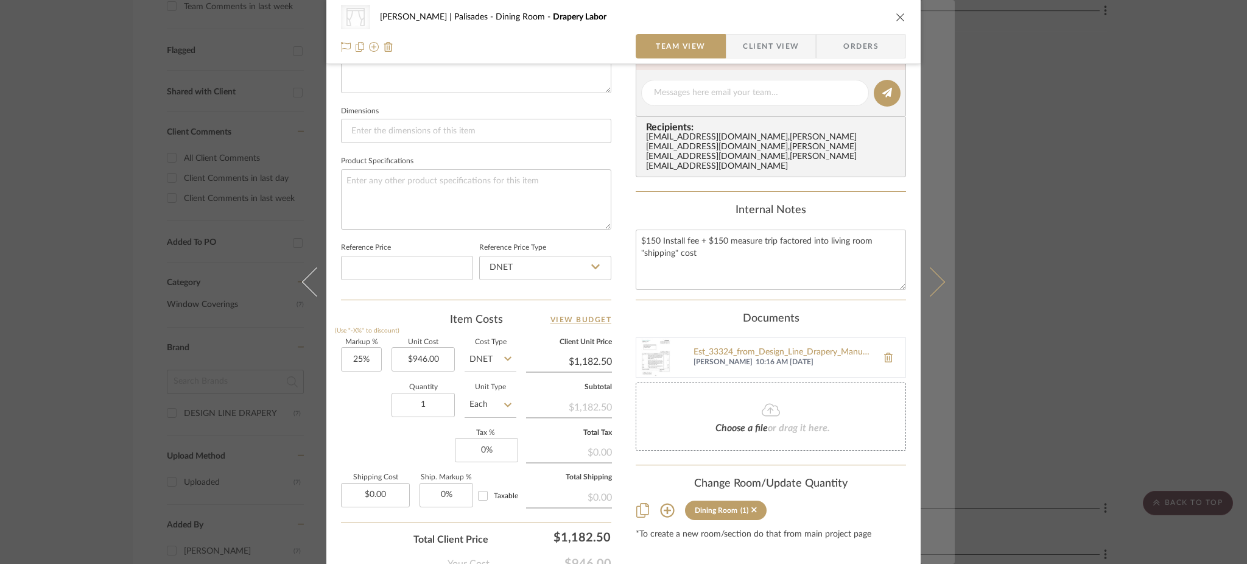
click at [938, 283] on icon at bounding box center [930, 281] width 29 height 29
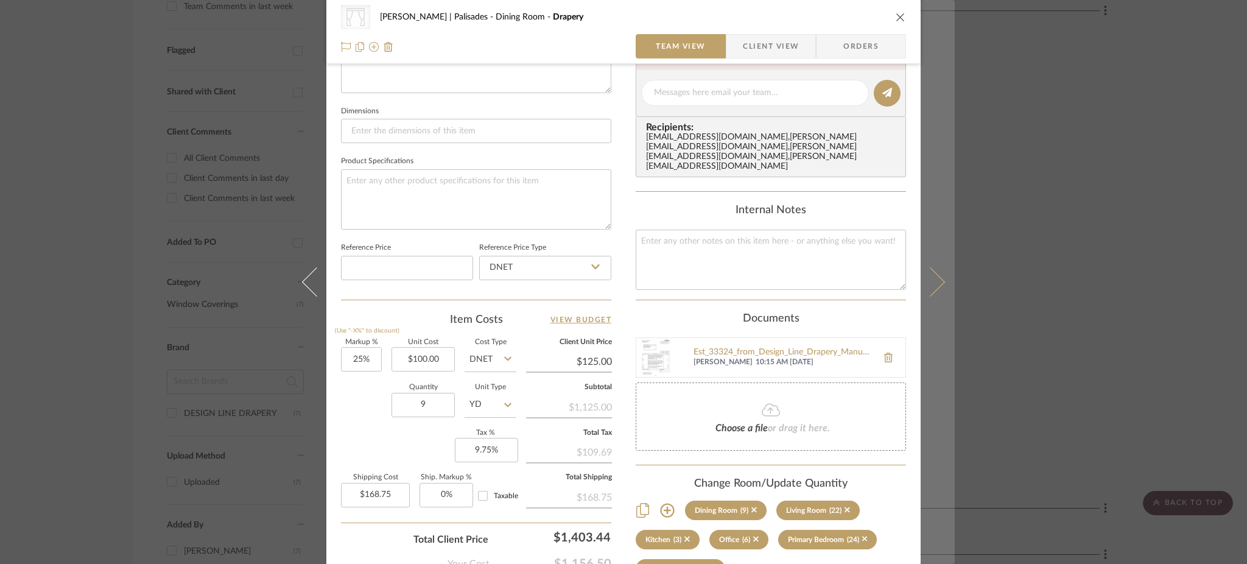
click at [932, 276] on icon at bounding box center [930, 281] width 29 height 29
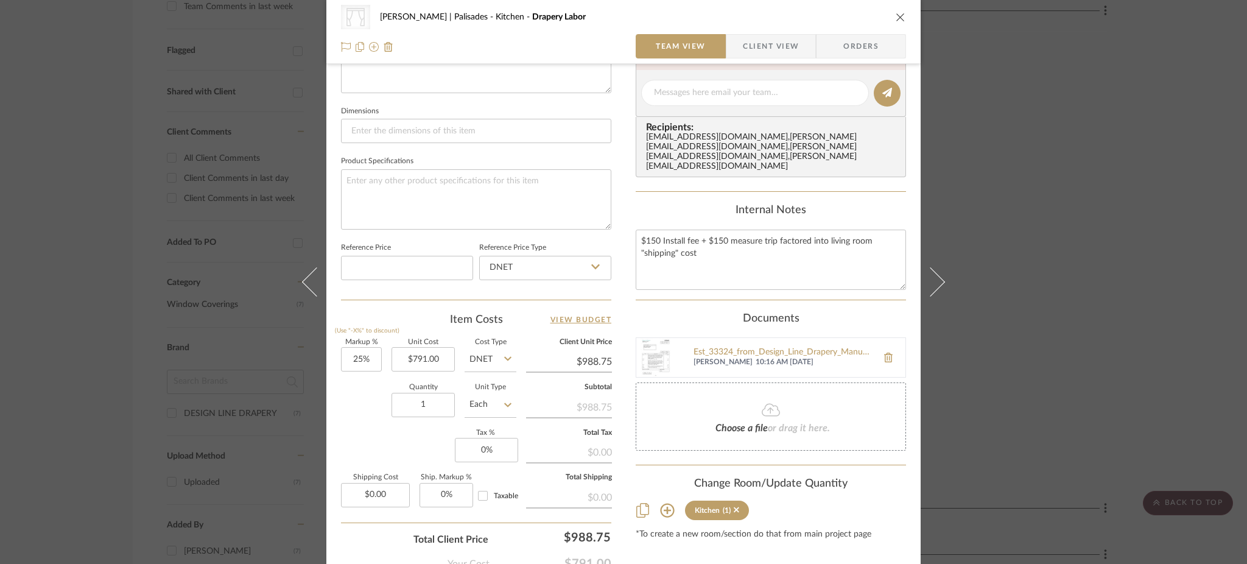
click at [725, 312] on div "Documents" at bounding box center [771, 318] width 270 height 13
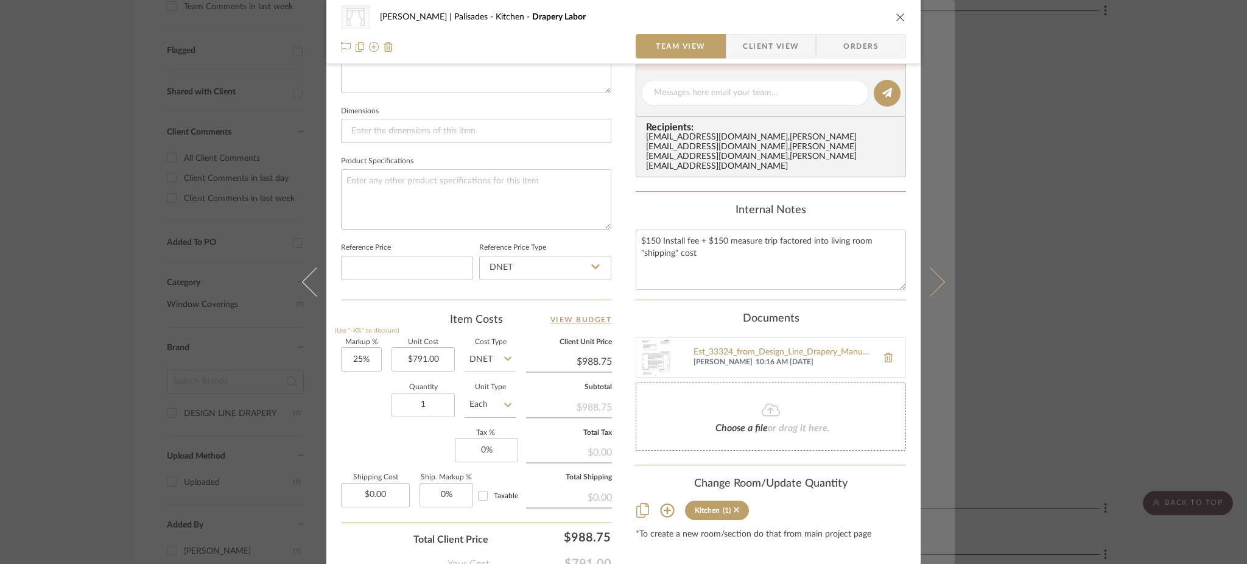
click at [940, 280] on button at bounding box center [938, 282] width 34 height 564
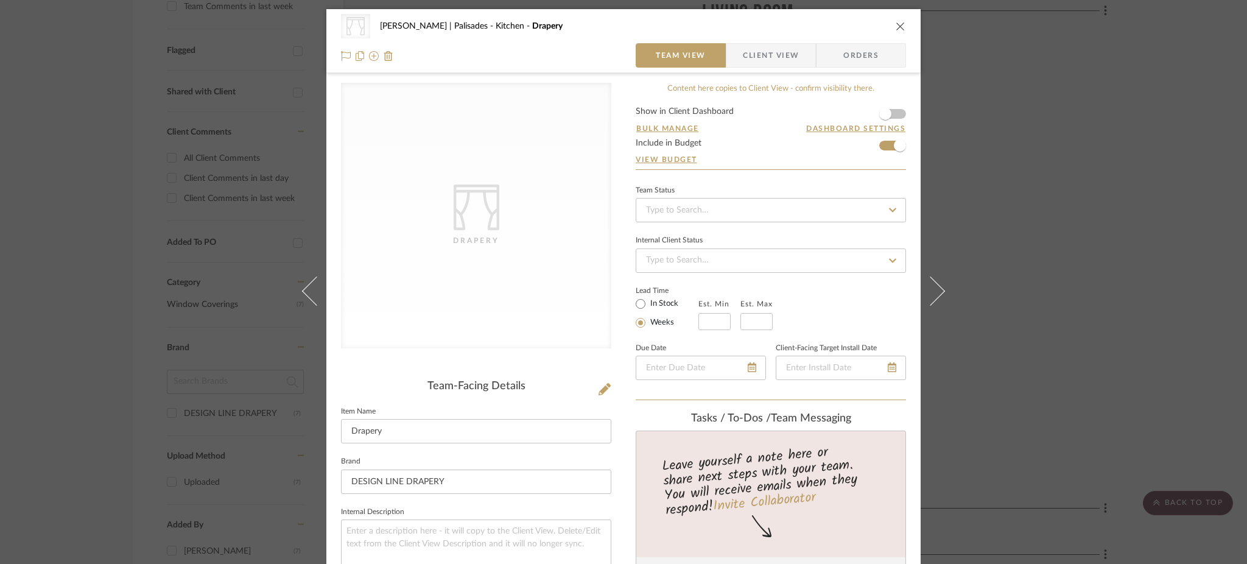
scroll to position [406, 0]
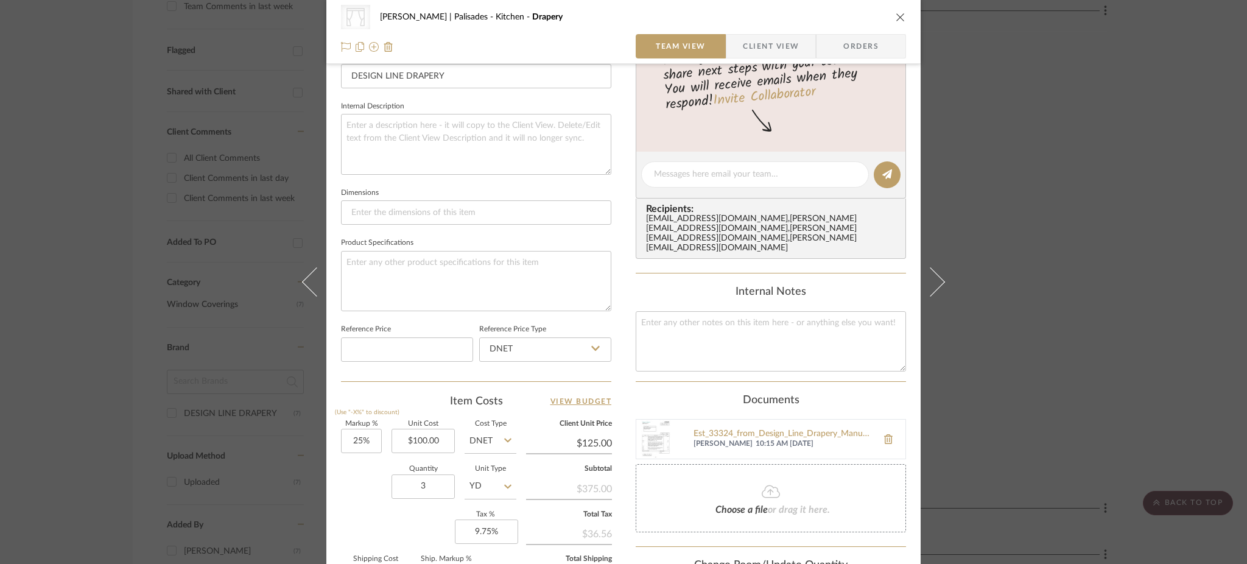
click at [1020, 359] on div "CategoryIconFabrics Created with Sketch. Drapery Strahan | Palisades Kitchen Dr…" at bounding box center [623, 282] width 1247 height 564
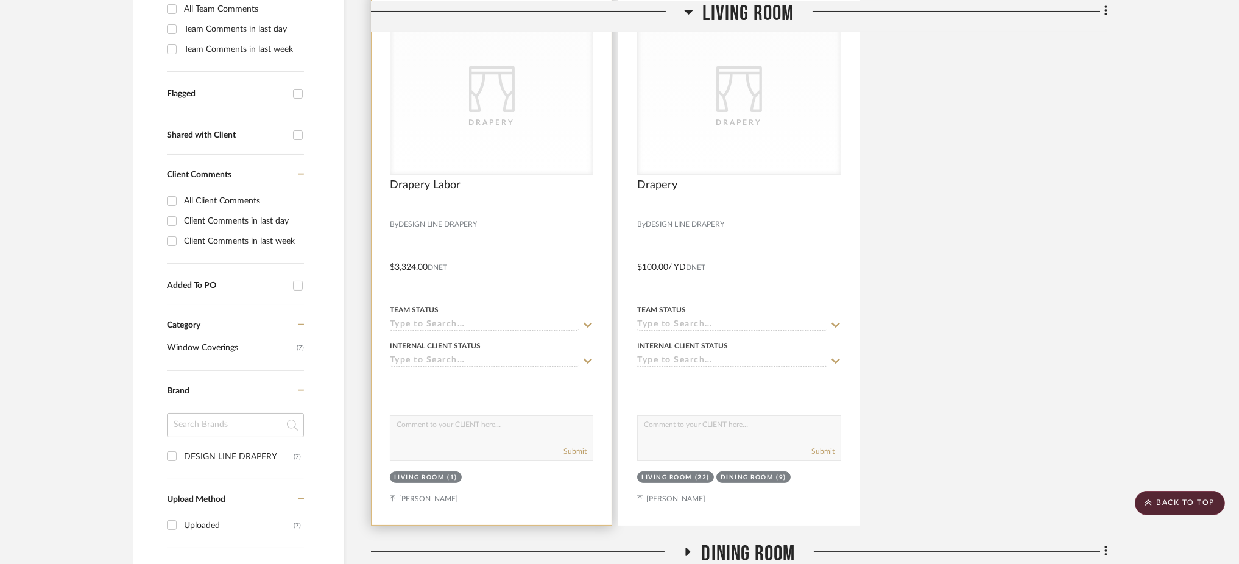
scroll to position [325, 0]
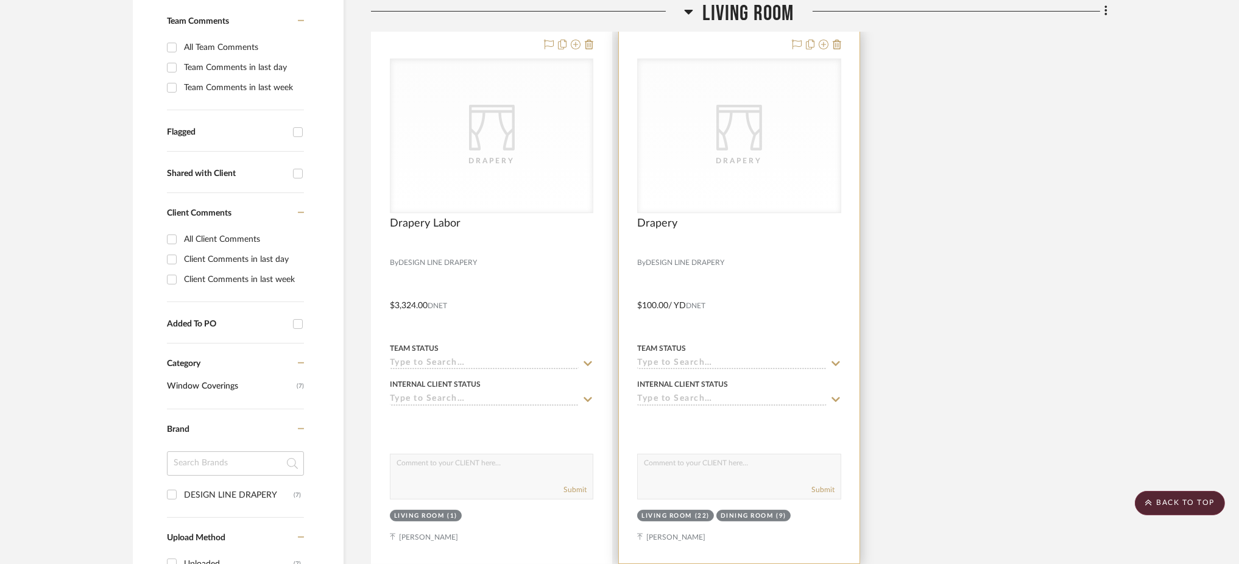
click at [814, 136] on div "CategoryIconFabrics Created with Sketch. Drapery" at bounding box center [739, 135] width 202 height 153
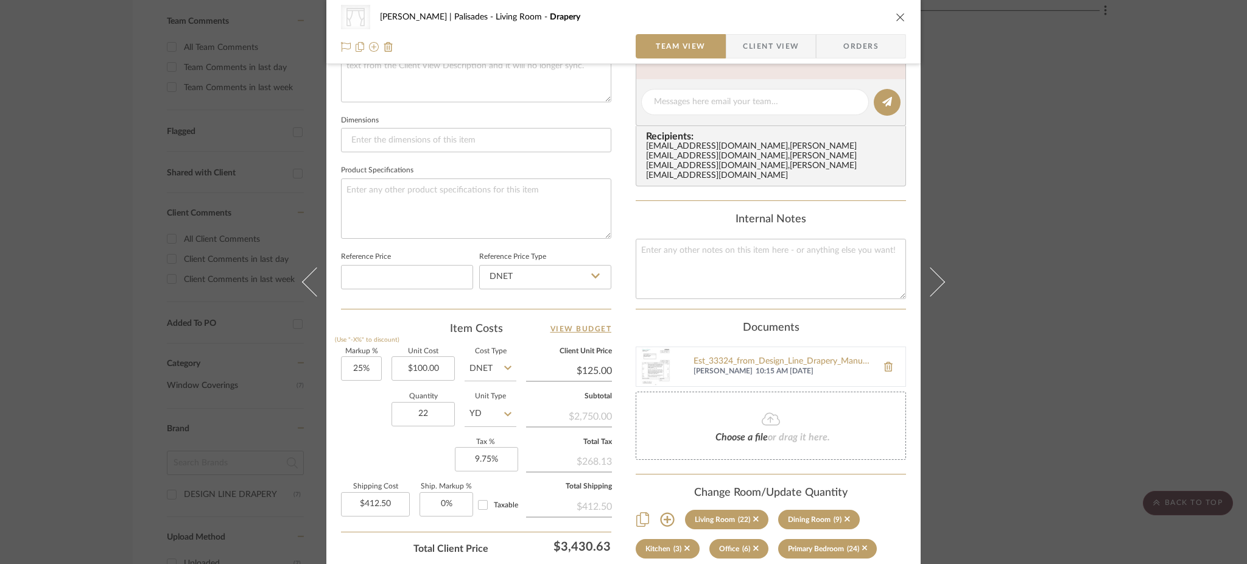
scroll to position [487, 0]
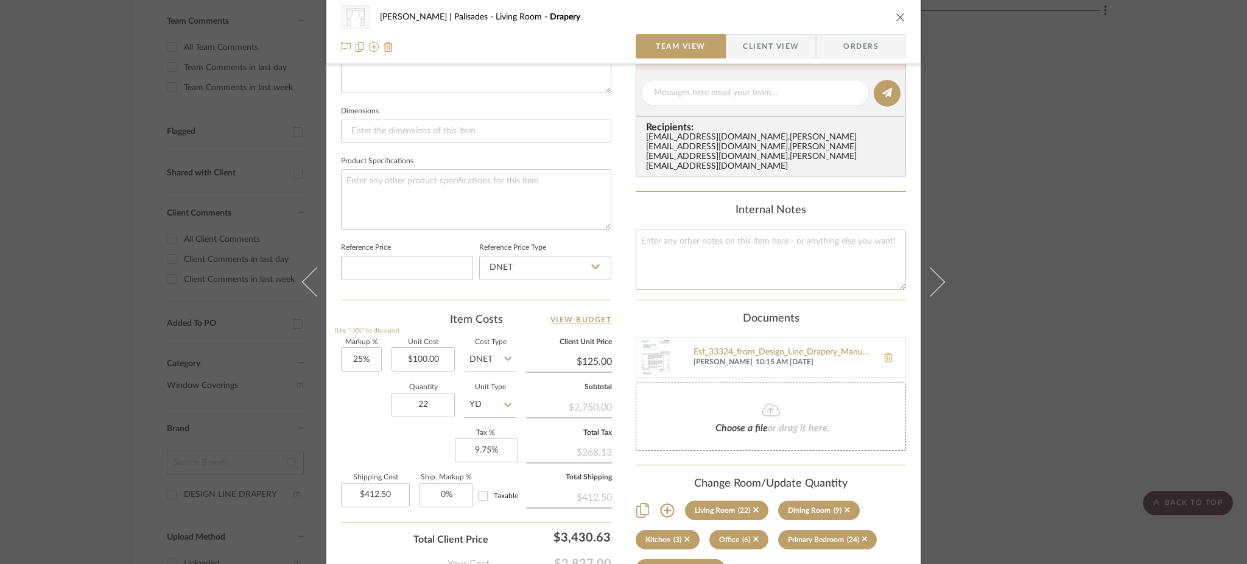
click at [884, 353] on icon at bounding box center [888, 358] width 9 height 10
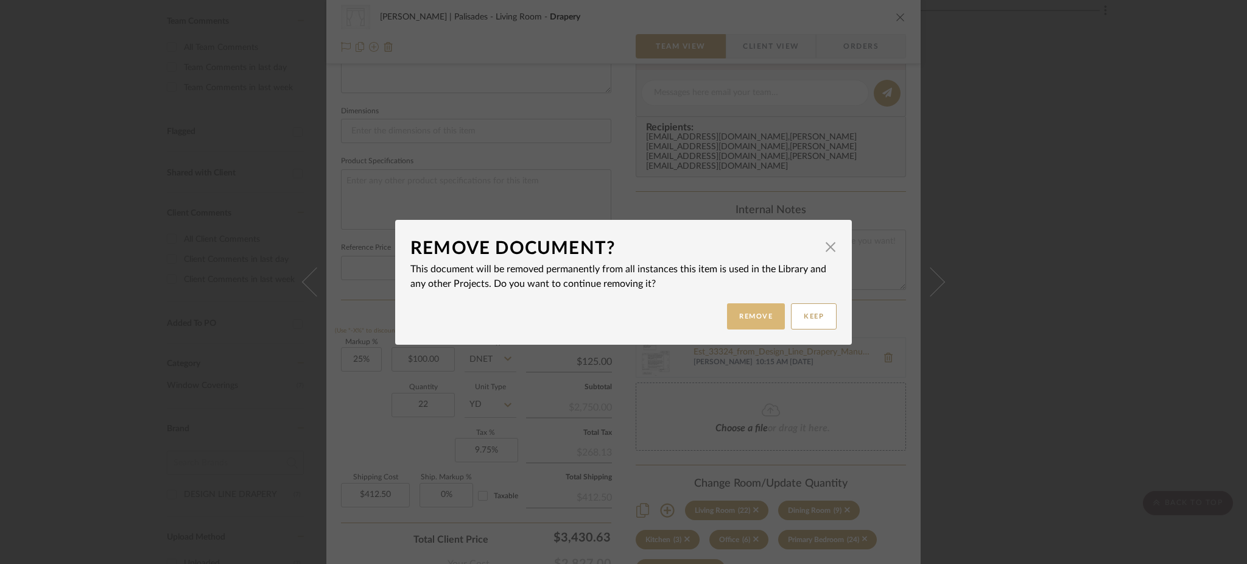
click at [753, 314] on button "Remove" at bounding box center [756, 316] width 58 height 26
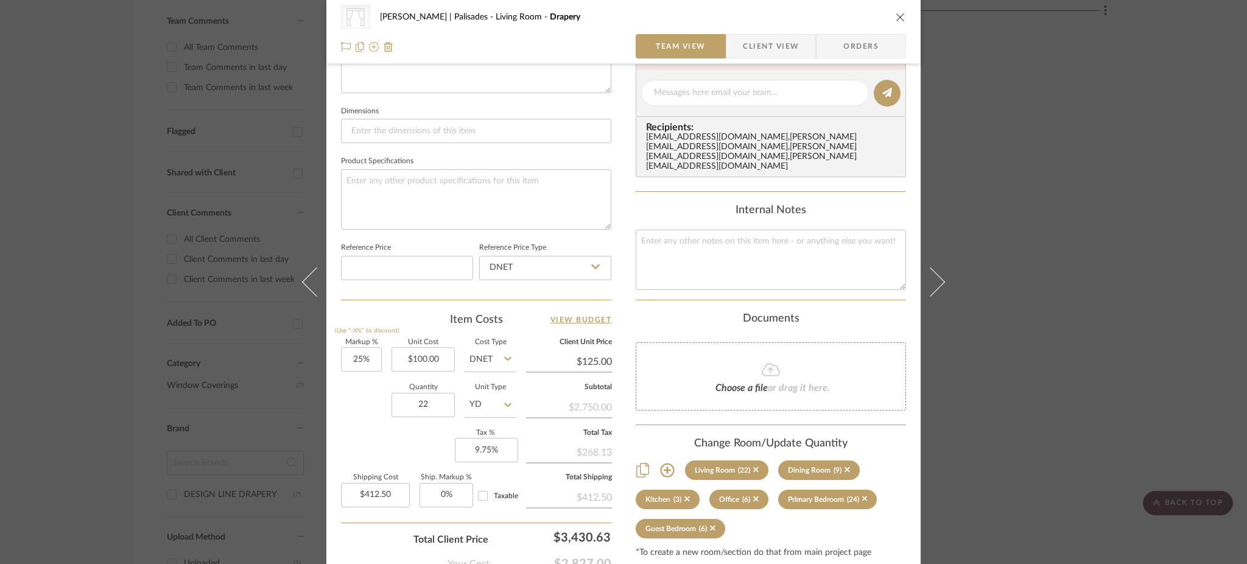
click at [1032, 225] on div "CategoryIconFabrics Created with Sketch. Drapery Strahan | Palisades Living Roo…" at bounding box center [623, 282] width 1247 height 564
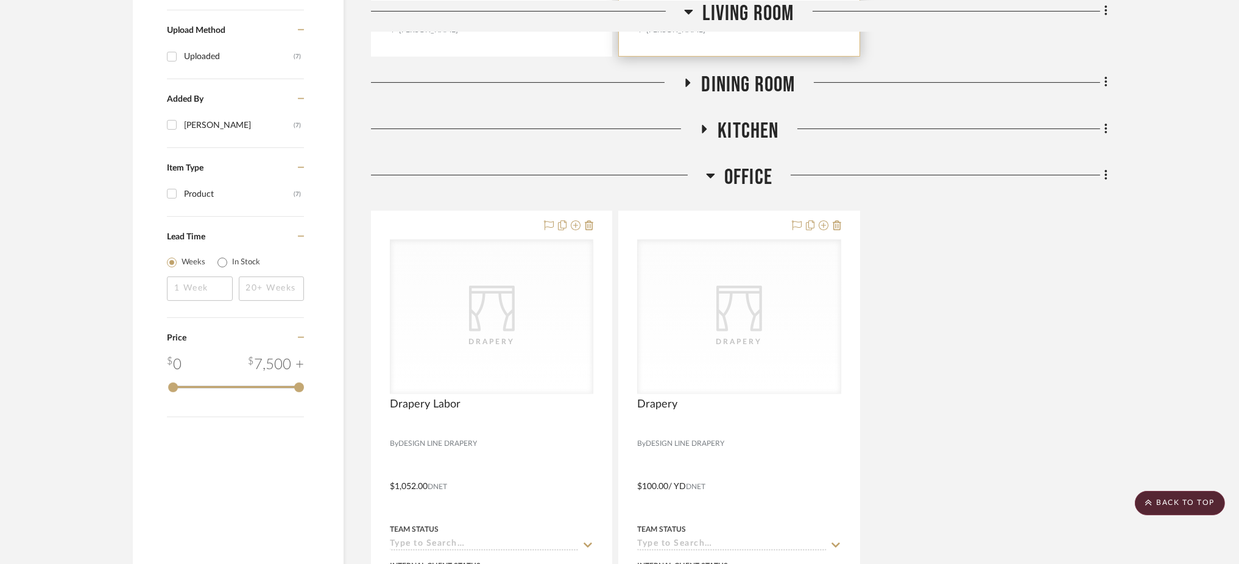
scroll to position [893, 0]
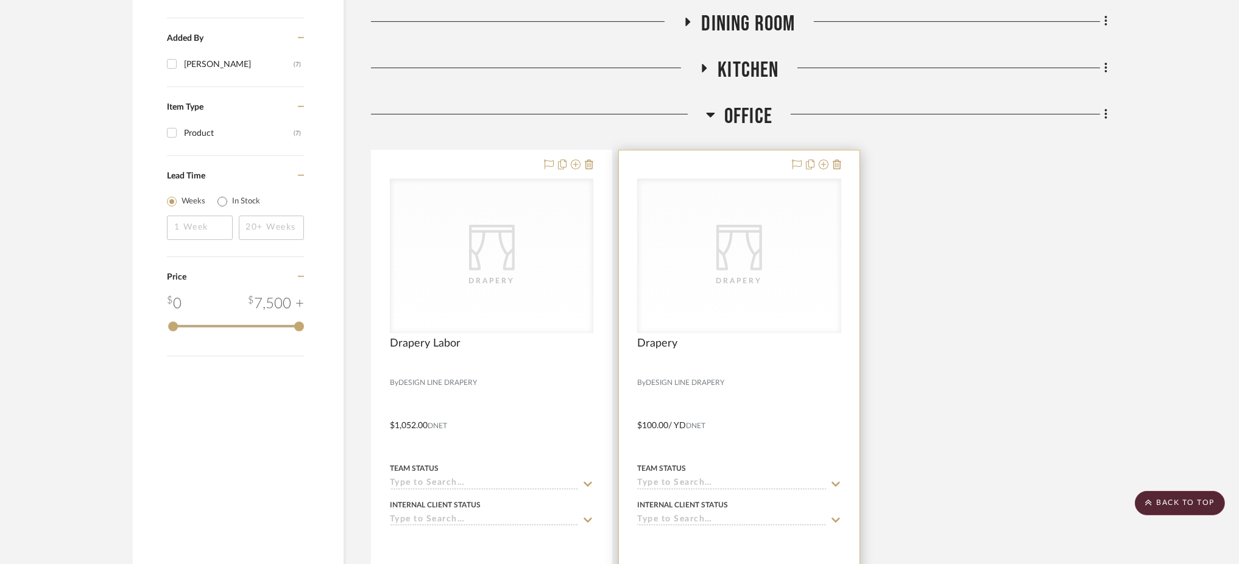
click at [744, 258] on icon "CategoryIconFabrics Created with Sketch." at bounding box center [739, 248] width 46 height 46
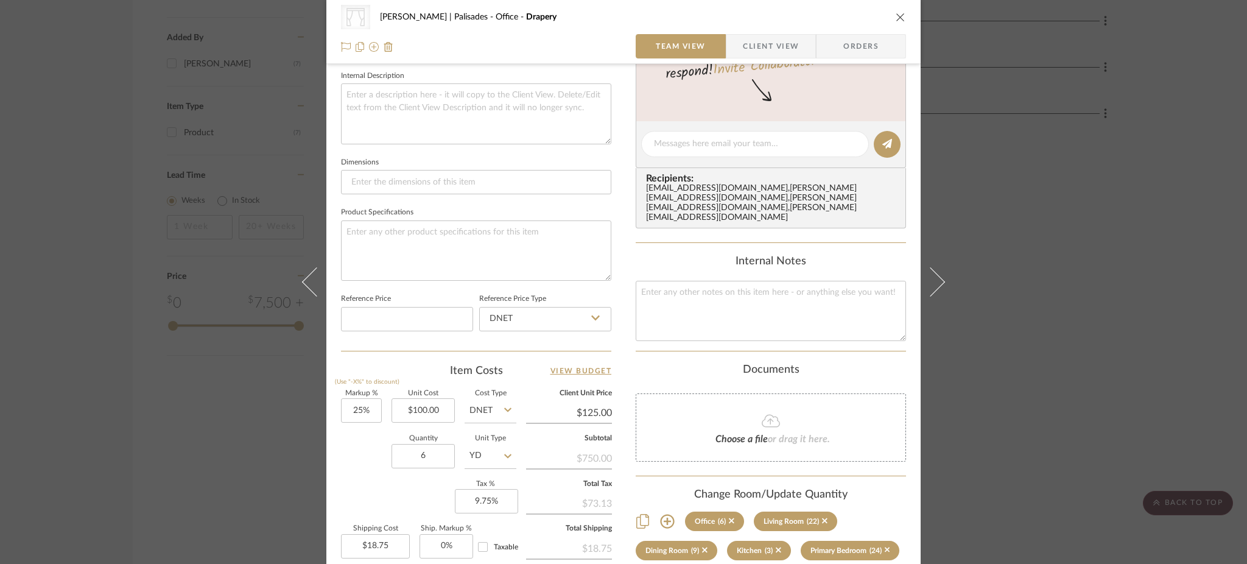
scroll to position [487, 0]
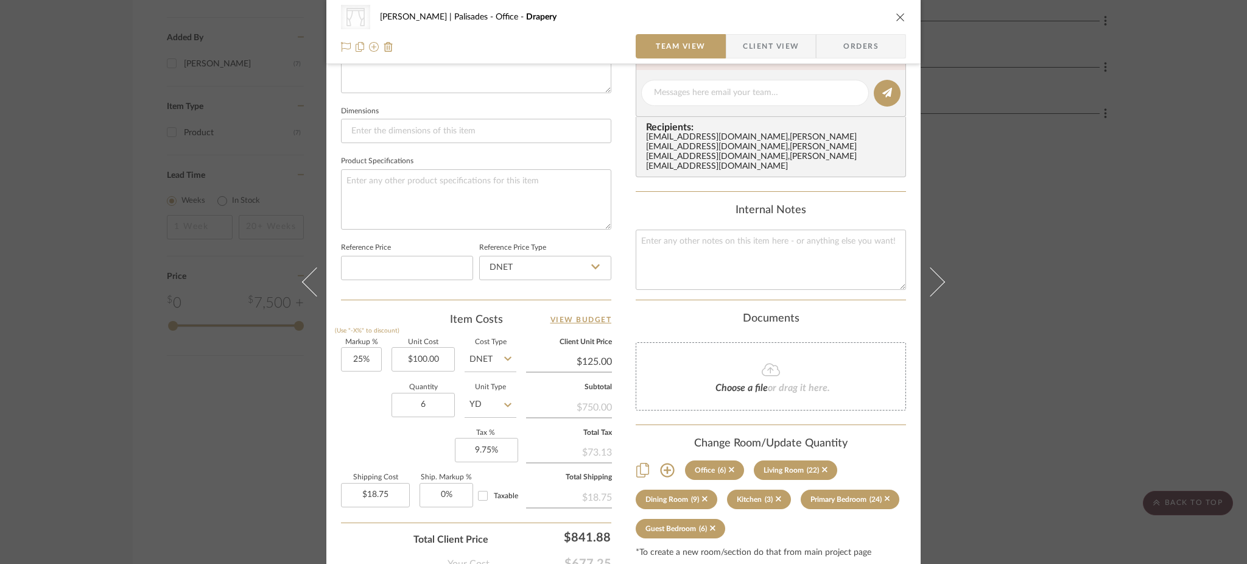
click at [1092, 257] on div "CategoryIconFabrics Created with Sketch. Drapery Strahan | Palisades Office Dra…" at bounding box center [623, 282] width 1247 height 564
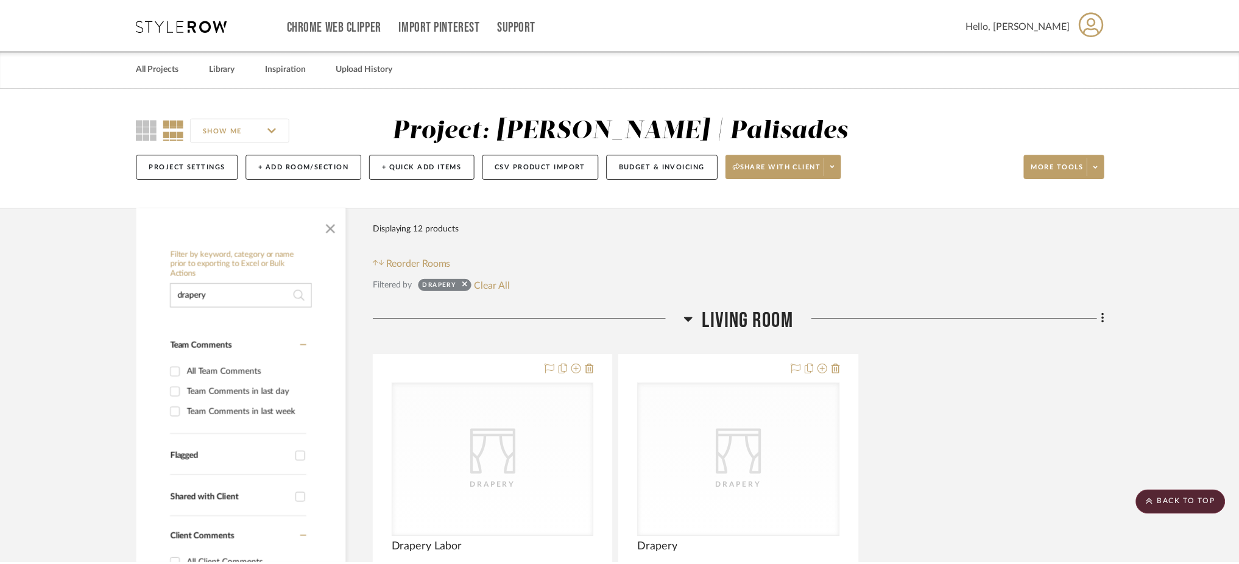
scroll to position [893, 0]
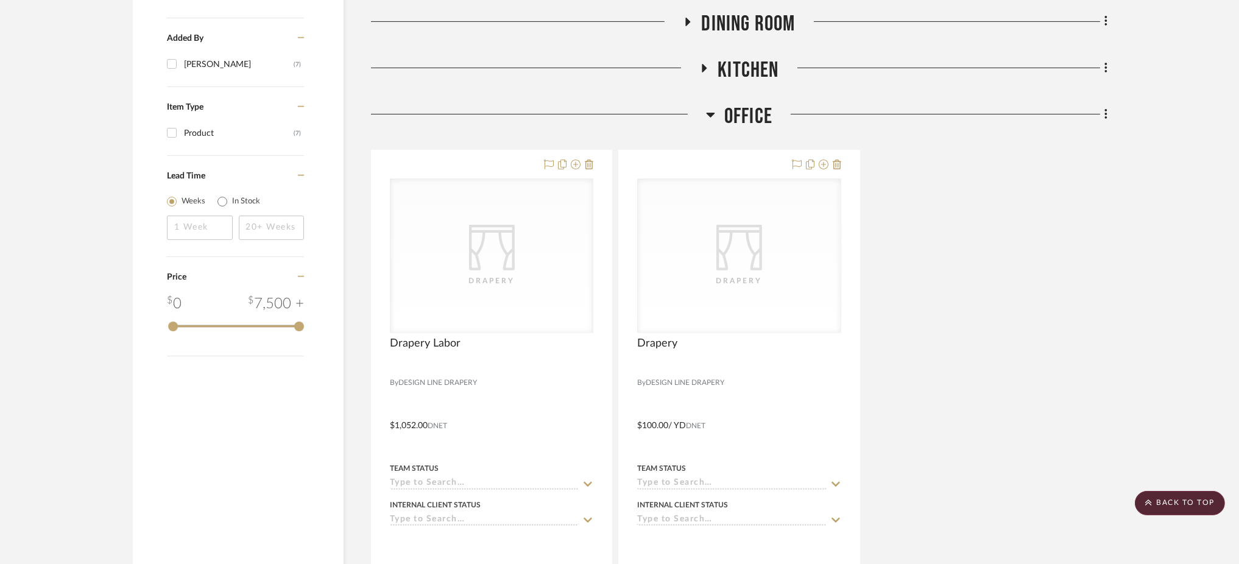
click at [702, 71] on icon at bounding box center [704, 67] width 15 height 9
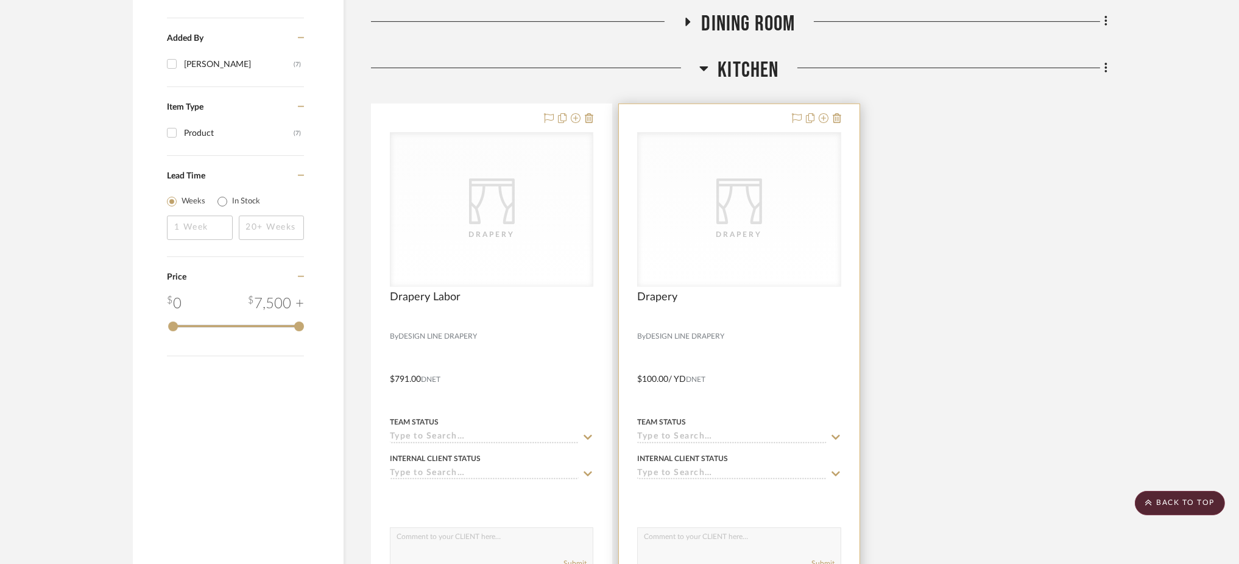
click at [0, 0] on icon "CategoryIconFabrics Created with Sketch." at bounding box center [0, 0] width 0 height 0
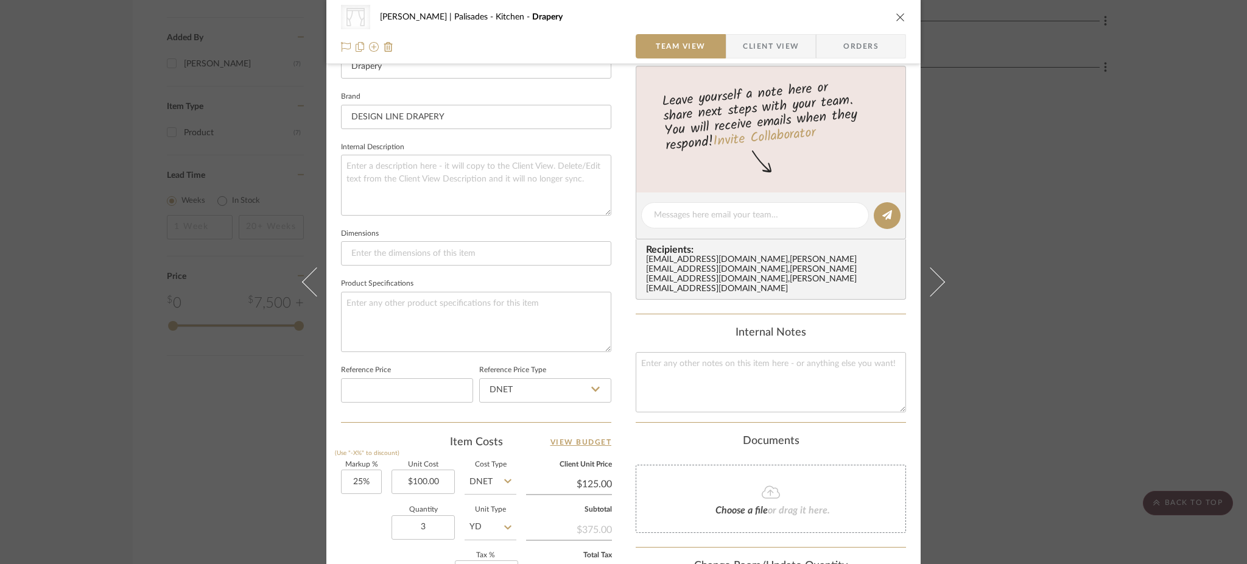
scroll to position [406, 0]
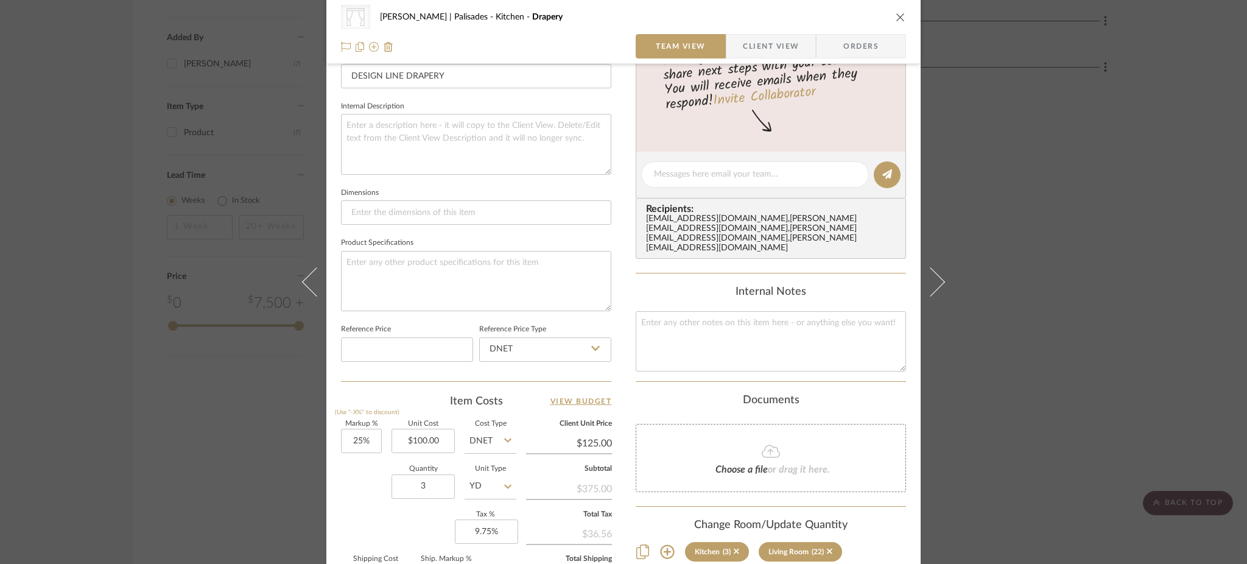
click at [1044, 241] on div "CategoryIconFabrics Created with Sketch. Drapery Strahan | Palisades Kitchen Dr…" at bounding box center [623, 282] width 1247 height 564
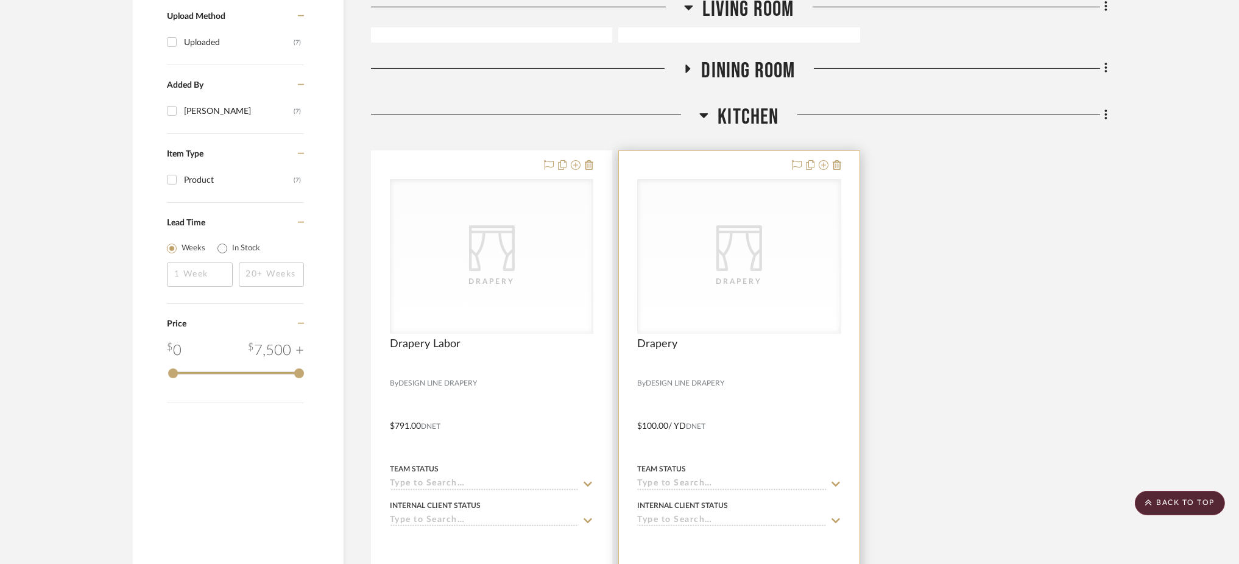
scroll to position [649, 0]
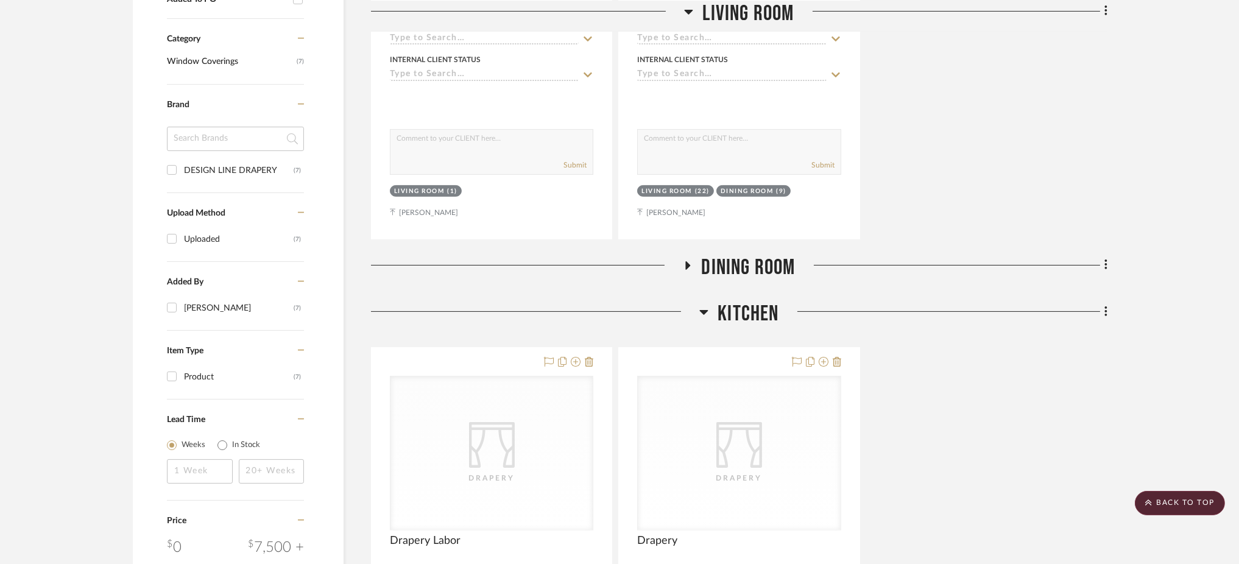
click at [685, 267] on icon at bounding box center [687, 265] width 15 height 9
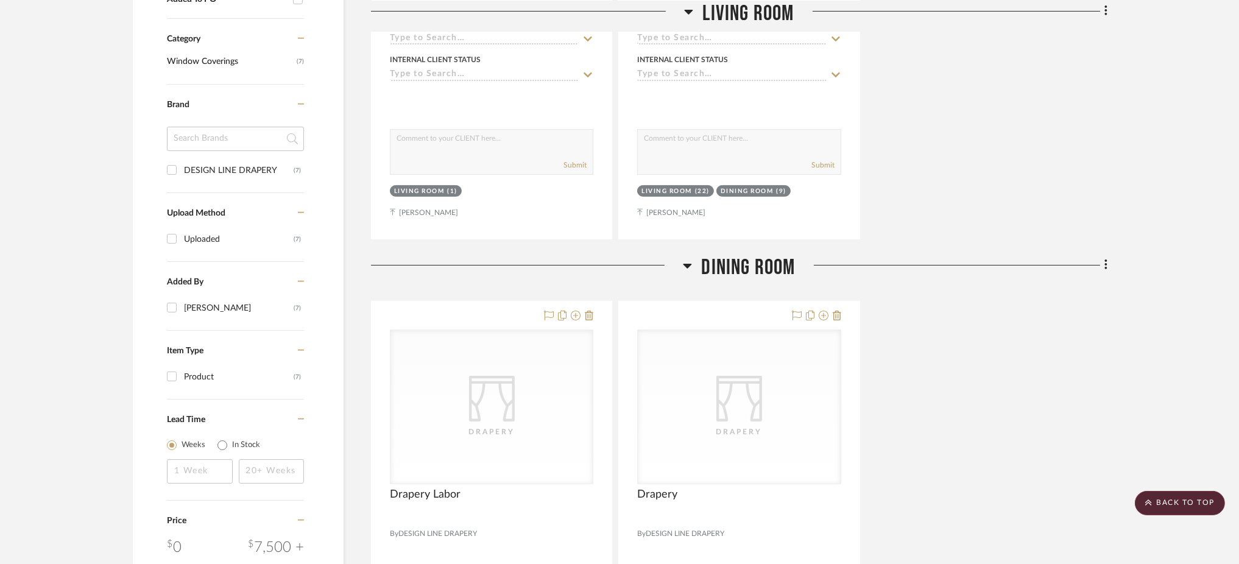
scroll to position [812, 0]
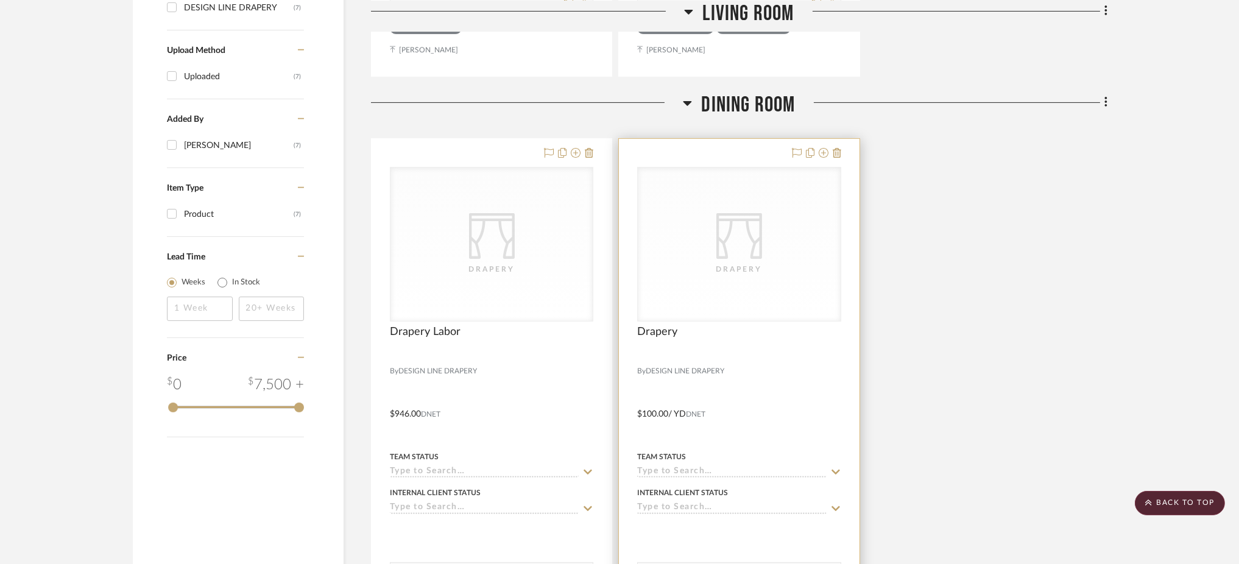
click at [0, 0] on icon "CategoryIconFabrics Created with Sketch." at bounding box center [0, 0] width 0 height 0
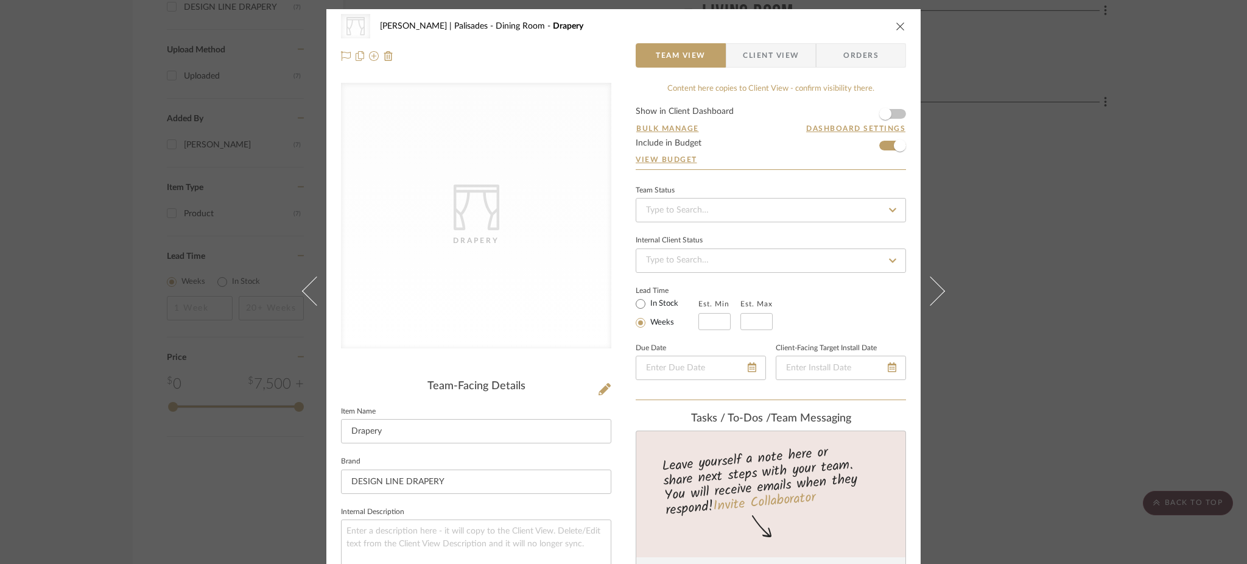
scroll to position [0, 0]
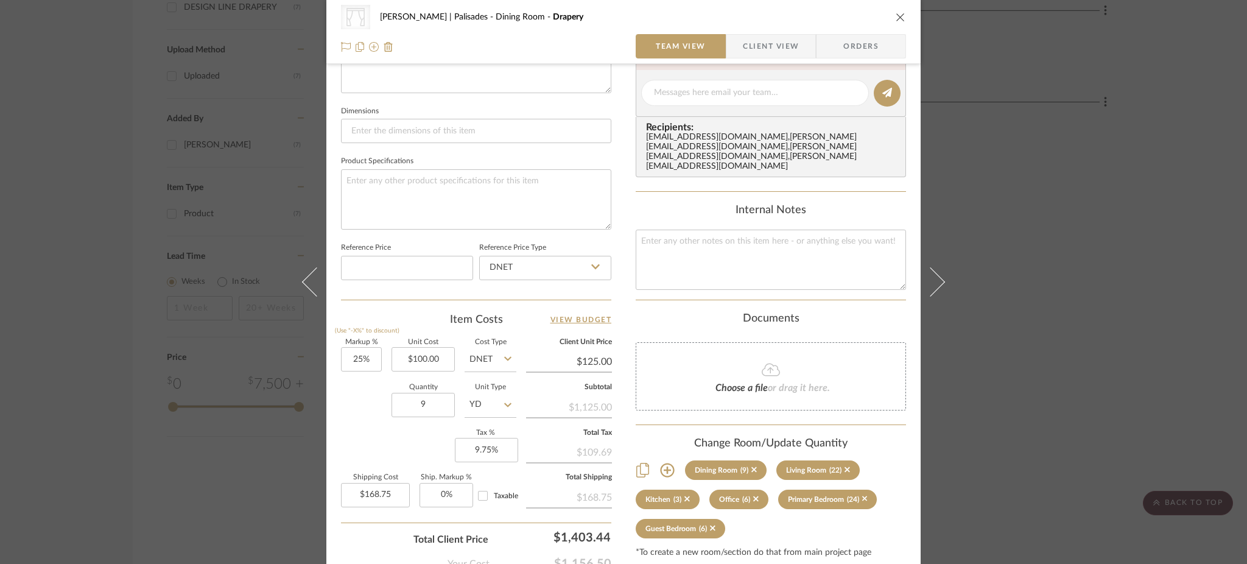
drag, startPoint x: 1026, startPoint y: 234, endPoint x: 997, endPoint y: 233, distance: 28.6
click at [1025, 234] on div "CategoryIconFabrics Created with Sketch. Drapery Strahan | Palisades Dining Roo…" at bounding box center [623, 282] width 1247 height 564
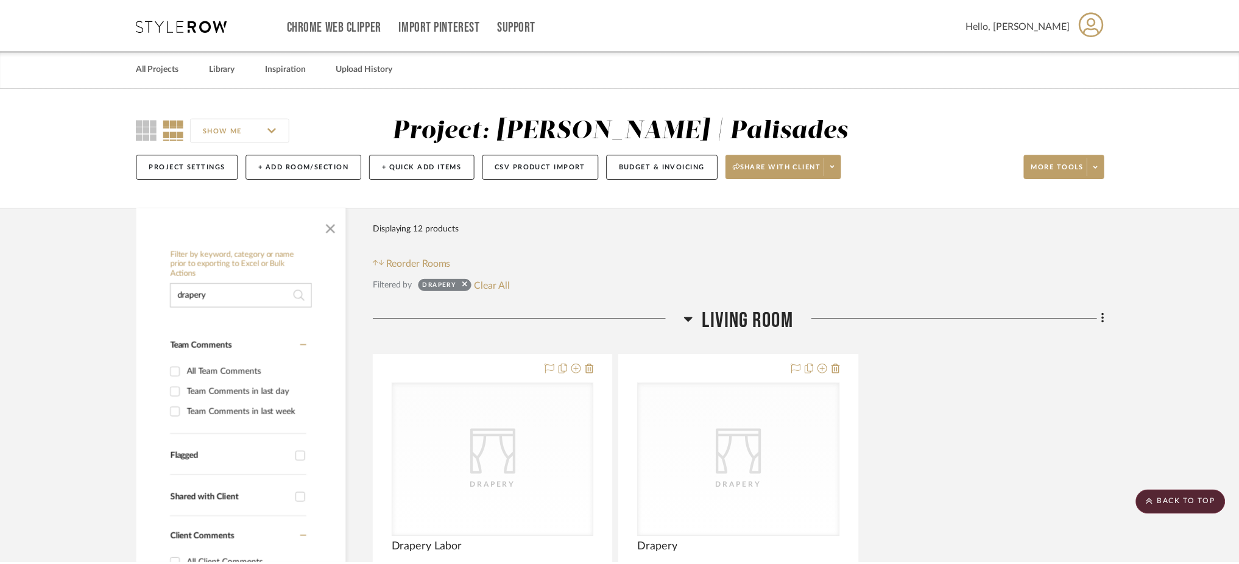
scroll to position [812, 0]
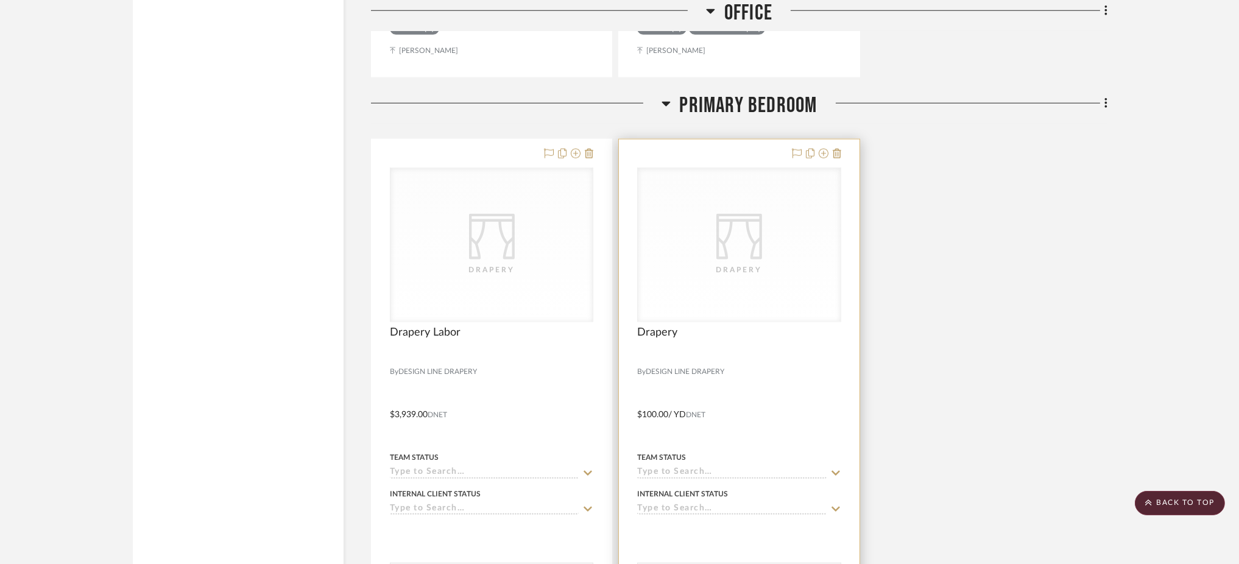
click at [712, 218] on div "CategoryIconFabrics Created with Sketch. Drapery" at bounding box center [739, 244] width 202 height 153
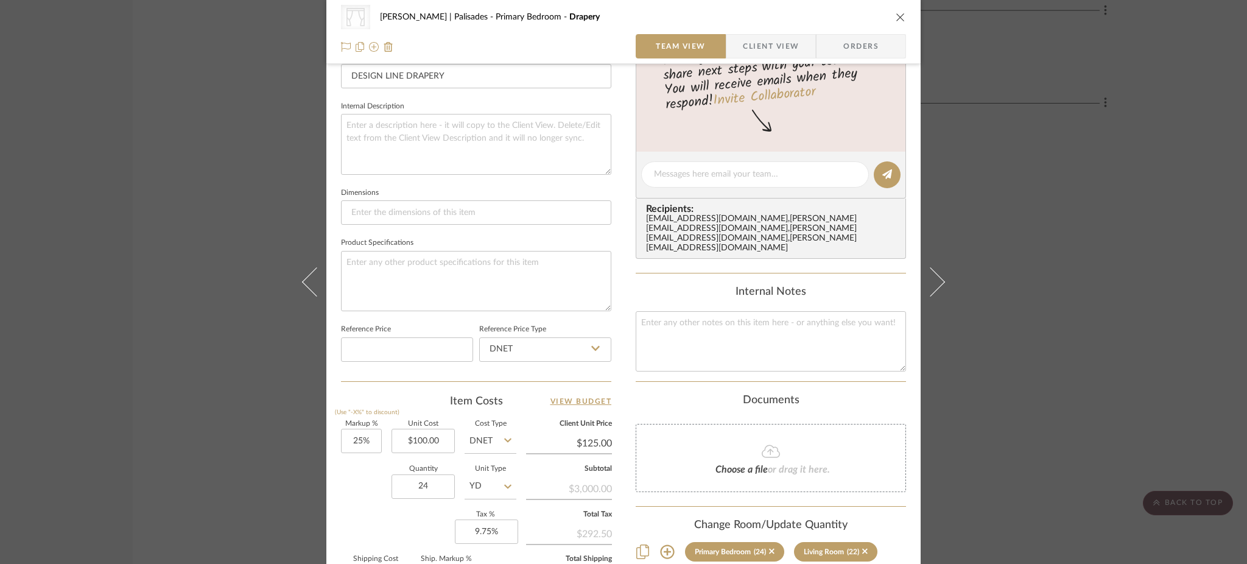
click at [1015, 292] on div "CategoryIconFabrics Created with Sketch. Drapery Strahan | Palisades Primary Be…" at bounding box center [623, 282] width 1247 height 564
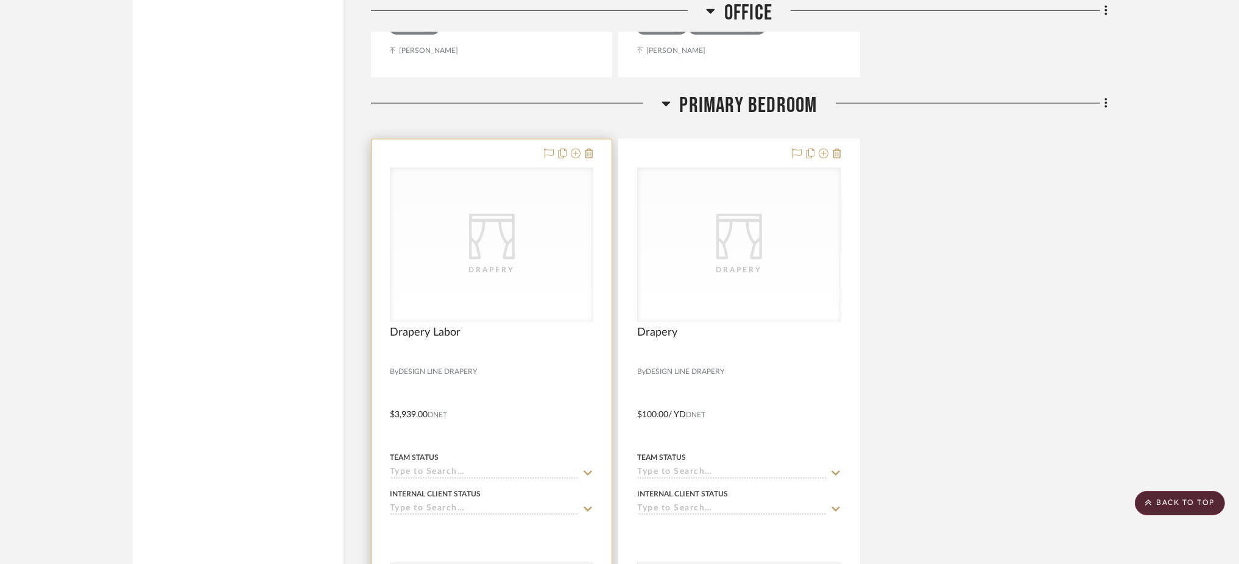
click at [0, 0] on div "Drapery" at bounding box center [0, 0] width 0 height 0
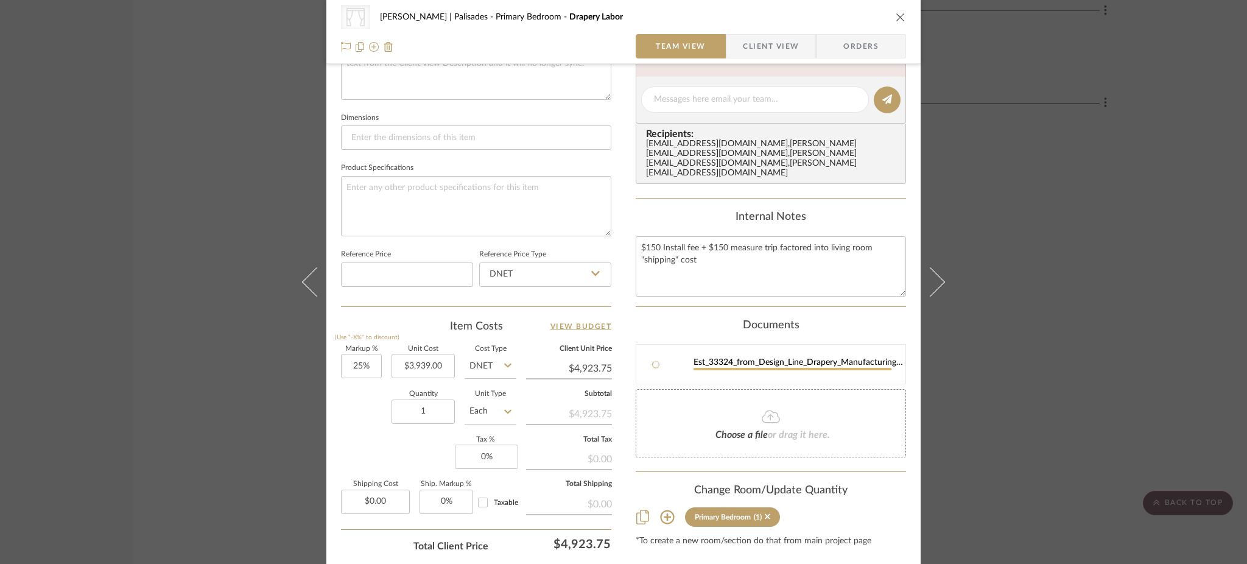
click at [1013, 462] on div "CategoryIconFabrics Created with Sketch. Drapery Strahan | Palisades Primary Be…" at bounding box center [623, 282] width 1247 height 564
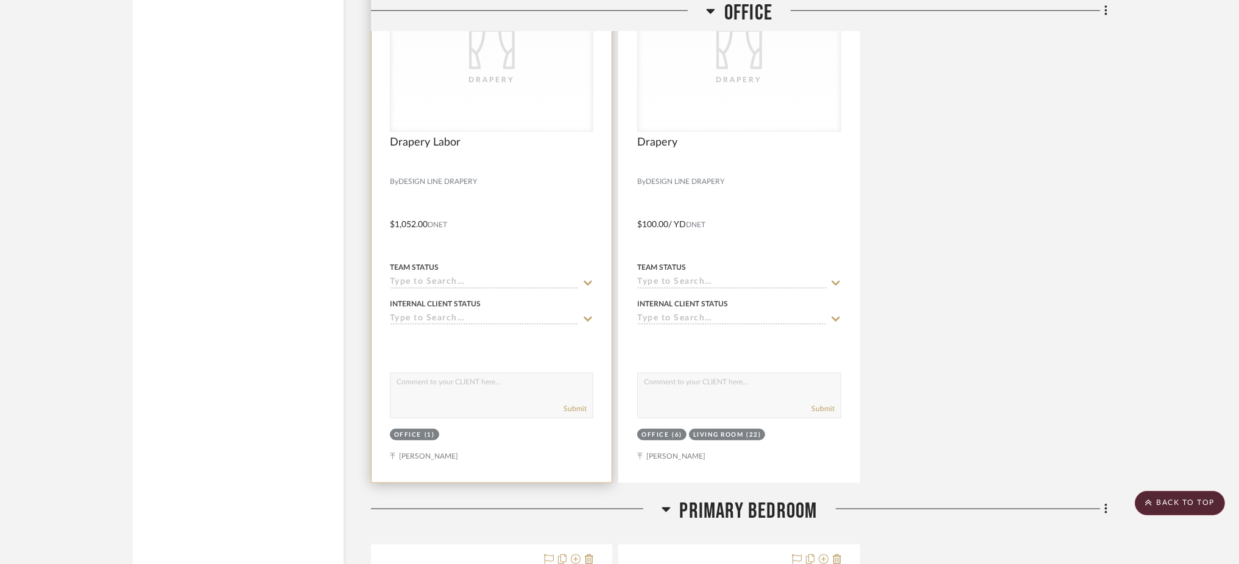
click at [454, 79] on div "Drapery" at bounding box center [492, 80] width 122 height 12
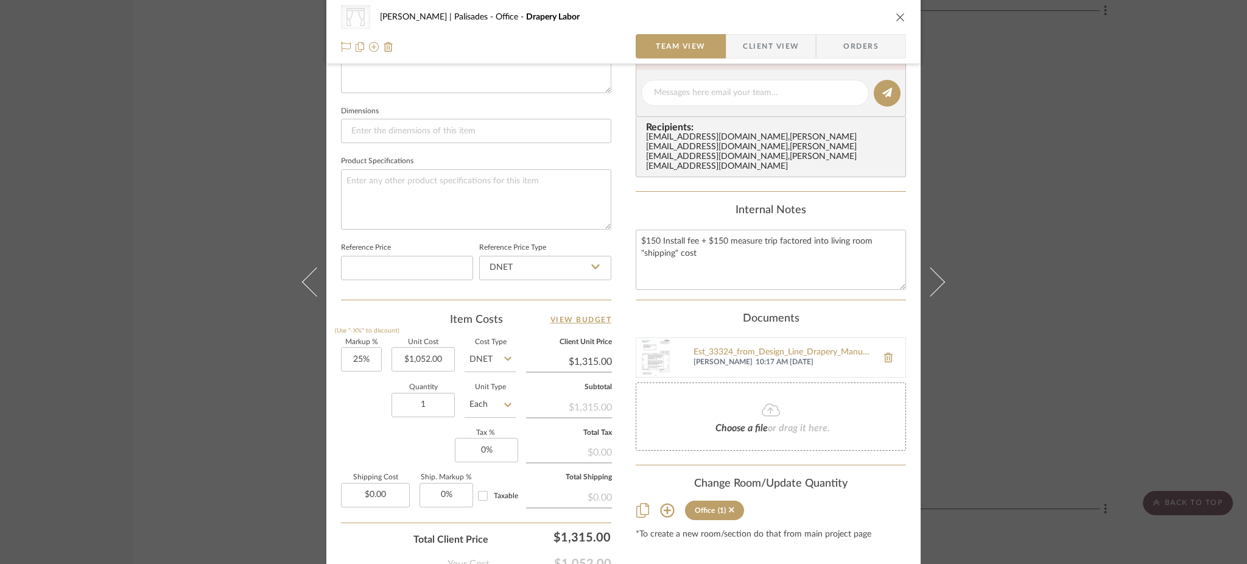
click at [982, 454] on div "CategoryIconFabrics Created with Sketch. Drapery Strahan | Palisades Office Dra…" at bounding box center [623, 282] width 1247 height 564
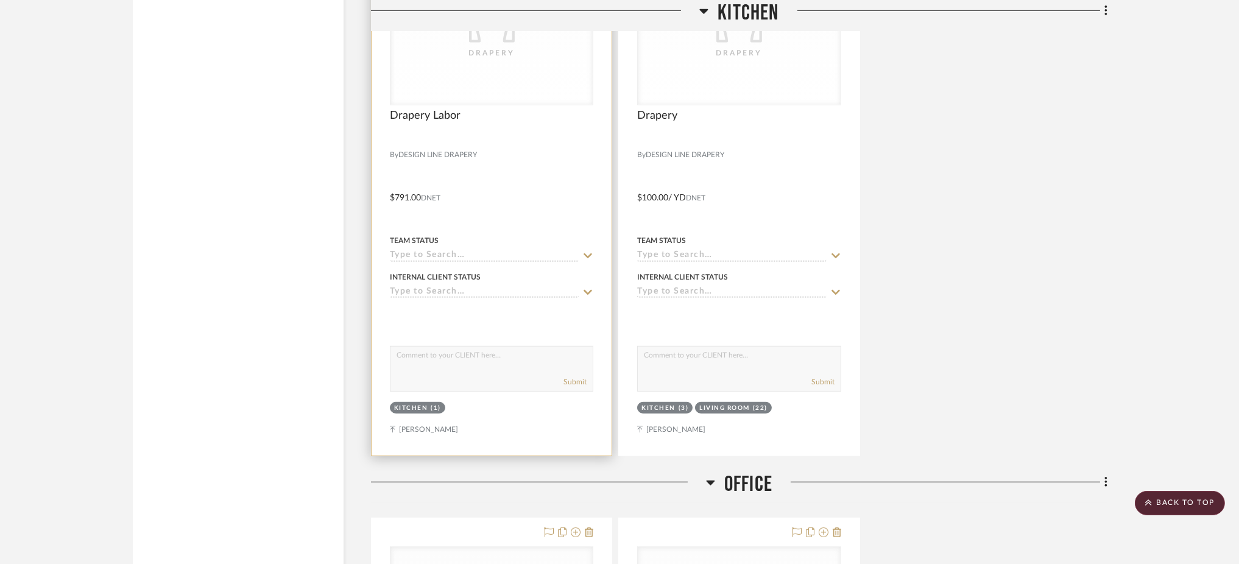
click at [0, 0] on div "CategoryIconFabrics Created with Sketch. Drapery" at bounding box center [0, 0] width 0 height 0
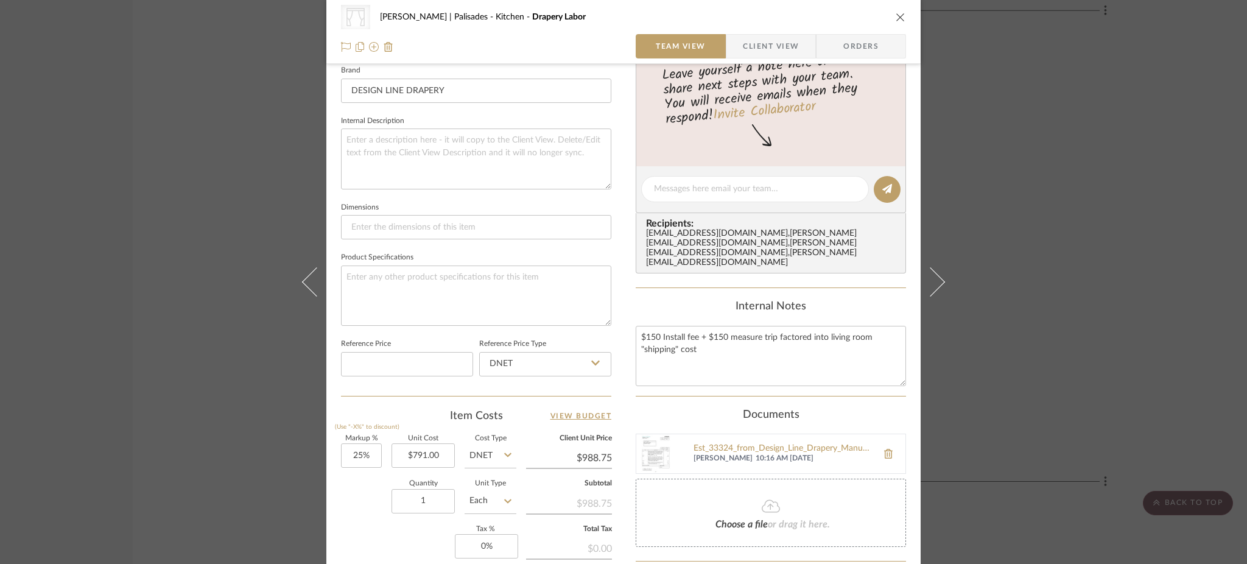
click at [213, 147] on div "CategoryIconFabrics Created with Sketch. Drapery Strahan | Palisades Kitchen Dr…" at bounding box center [623, 282] width 1247 height 564
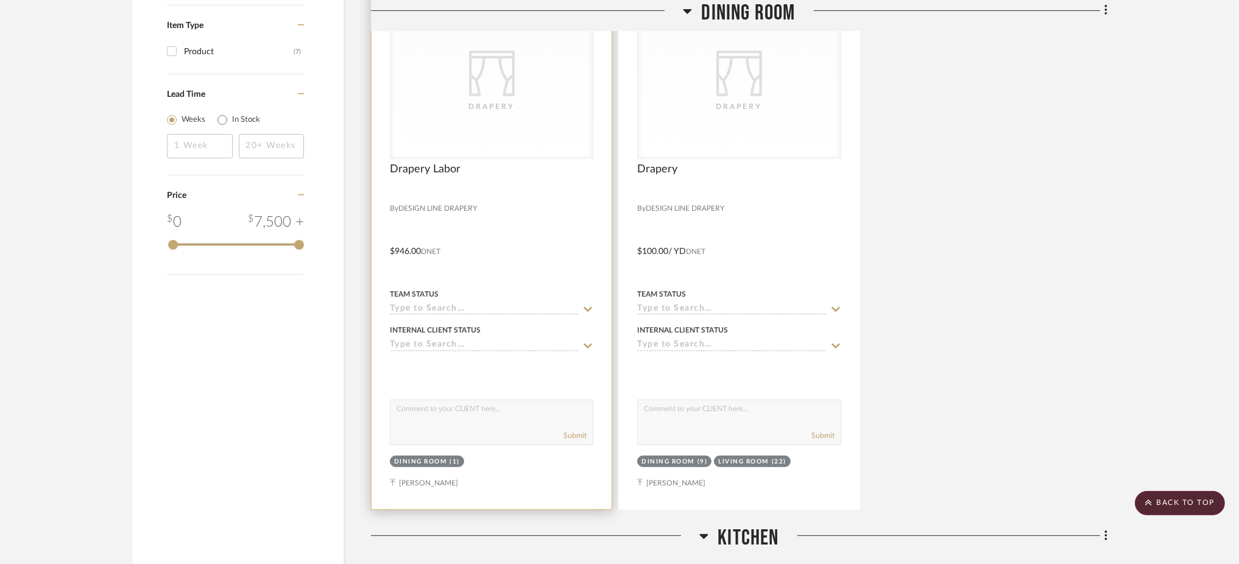
click at [0, 0] on icon "CategoryIconFabrics Created with Sketch." at bounding box center [0, 0] width 0 height 0
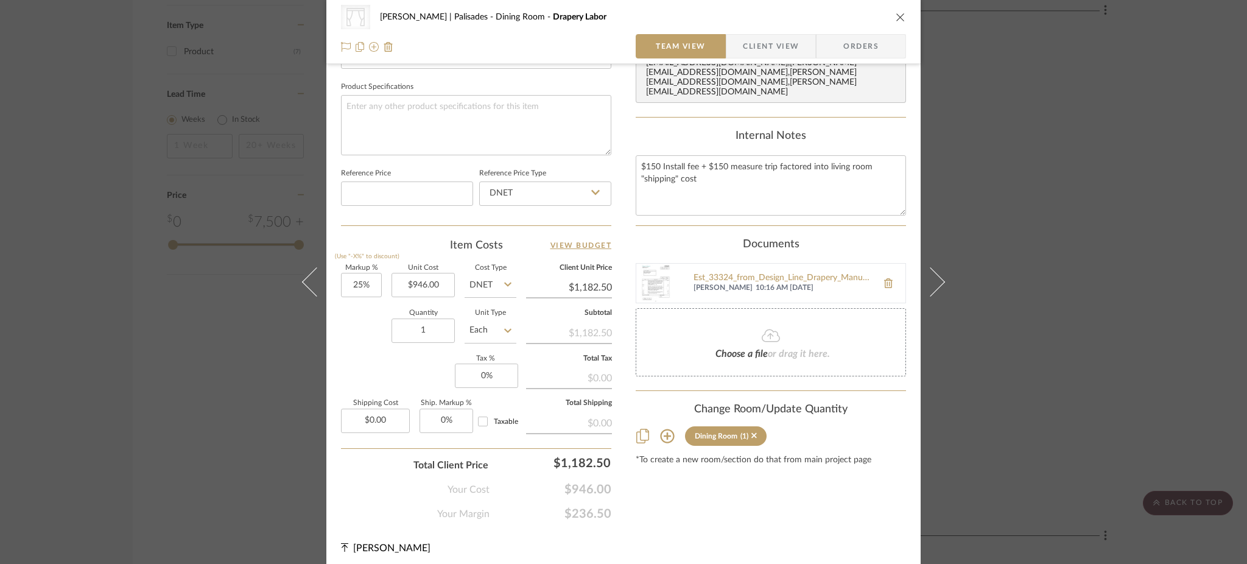
click at [1034, 206] on div "CategoryIconFabrics Created with Sketch. Drapery Strahan | Palisades Dining Roo…" at bounding box center [623, 282] width 1247 height 564
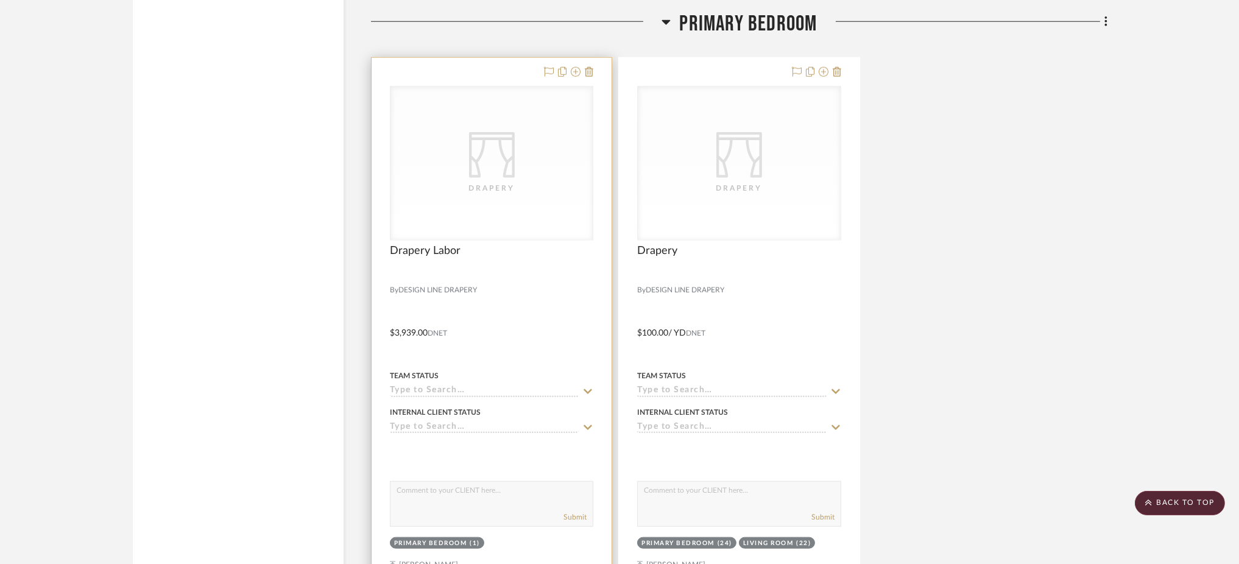
click at [557, 170] on div "CategoryIconFabrics Created with Sketch. Drapery" at bounding box center [491, 162] width 202 height 153
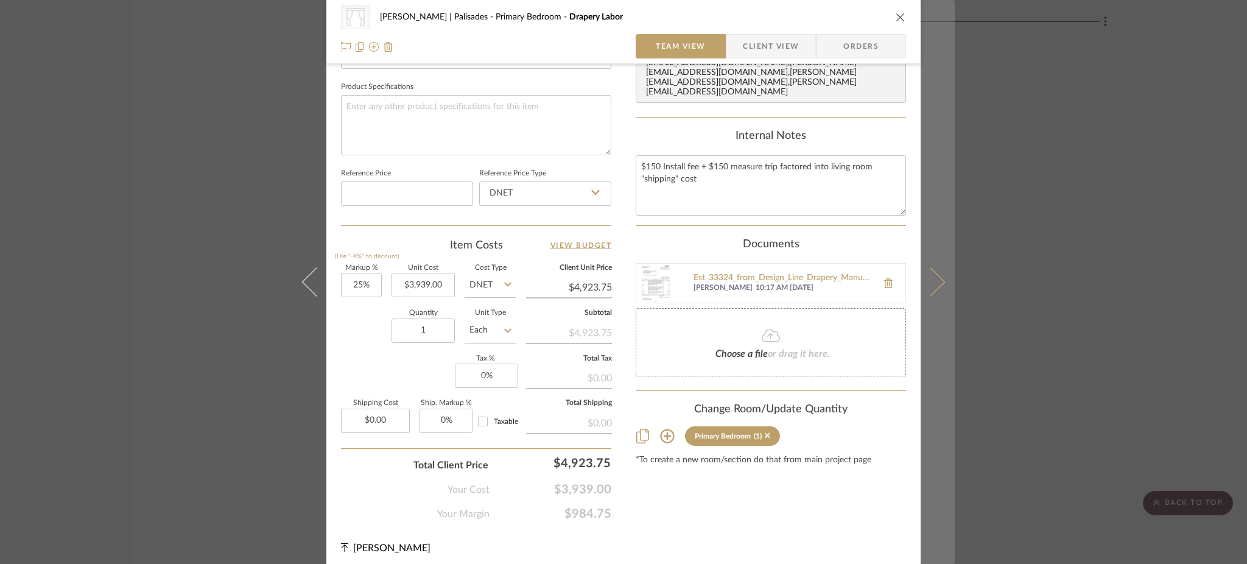
click at [933, 259] on button at bounding box center [938, 282] width 34 height 564
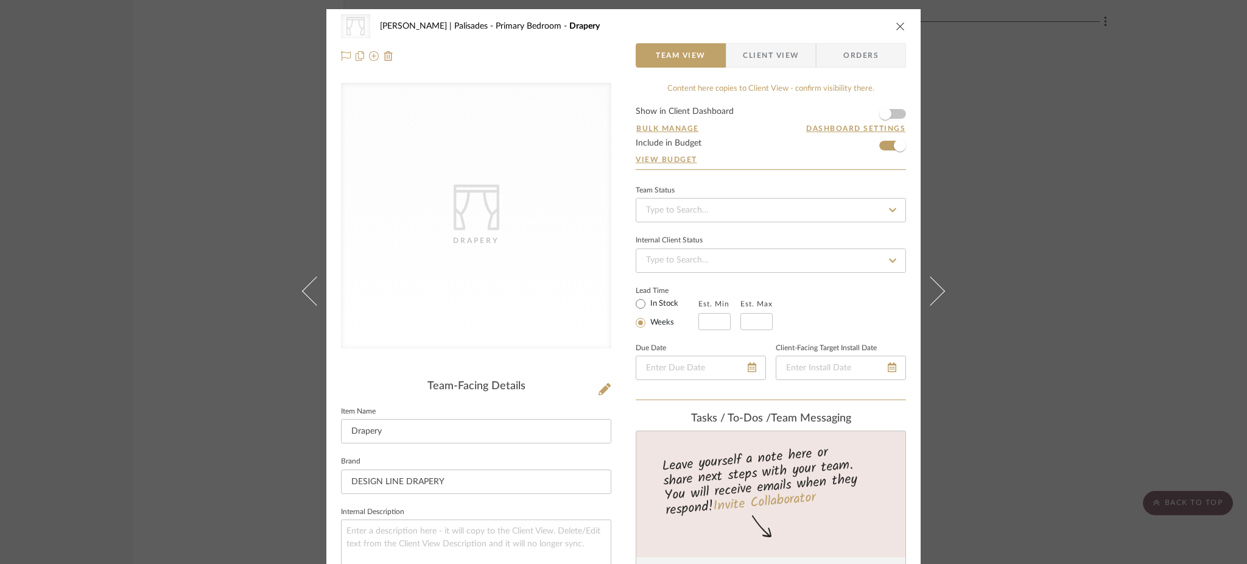
click at [933, 259] on button at bounding box center [938, 291] width 34 height 564
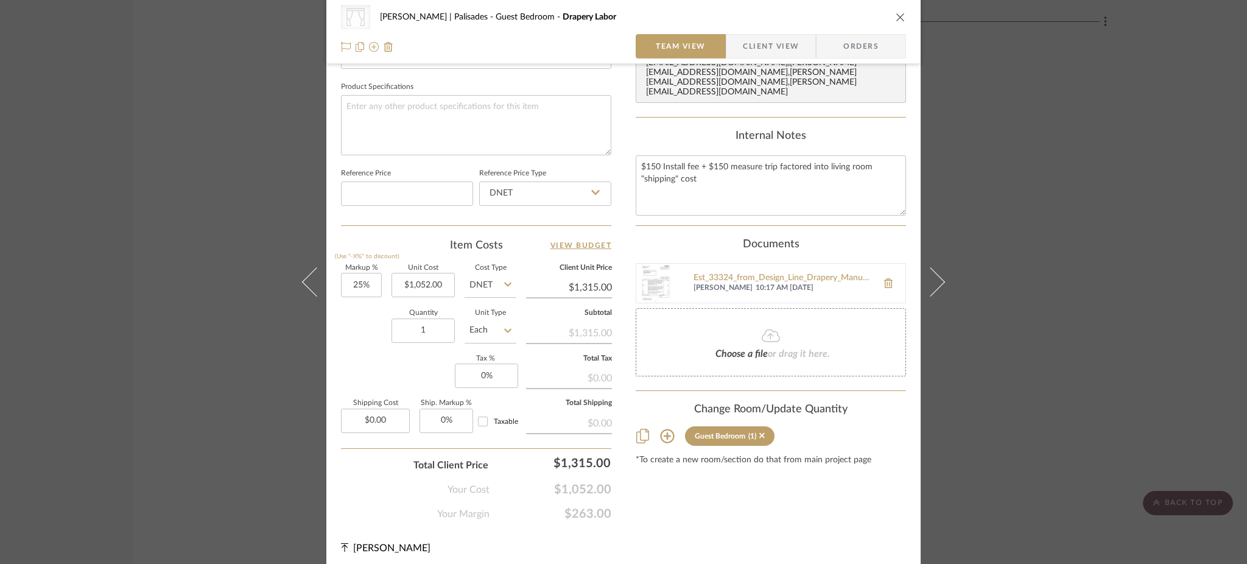
click at [236, 181] on div "CategoryIconFabrics Created with Sketch. Drapery Strahan | Palisades Guest Bedr…" at bounding box center [623, 282] width 1247 height 564
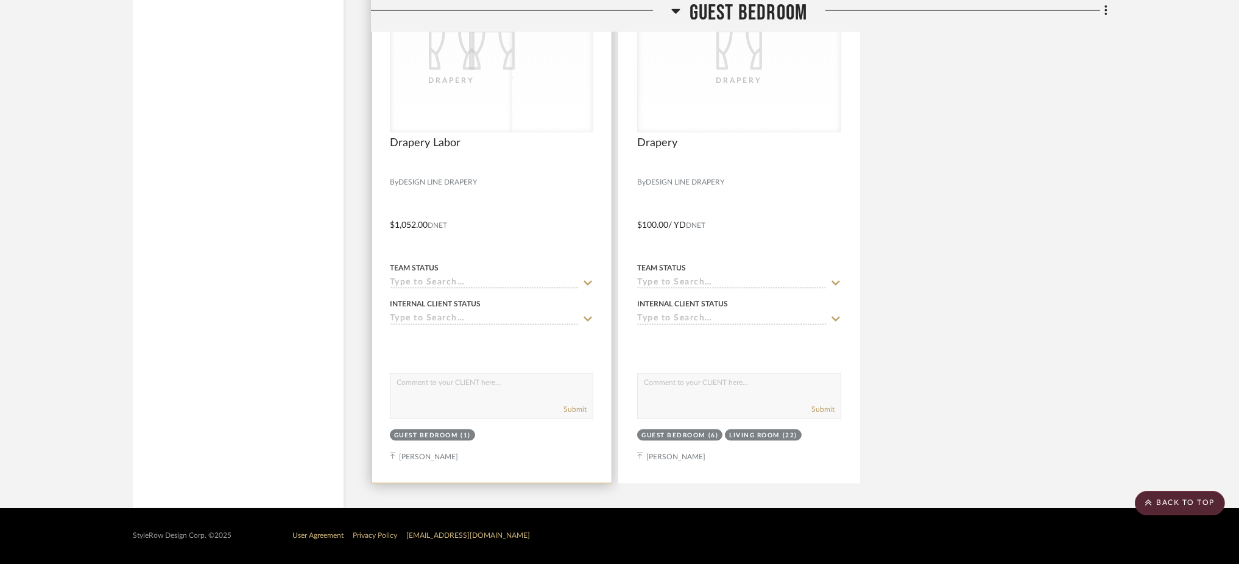
click at [513, 79] on div "CategoryIconFabrics Created with Sketch. Drapery CategoryIconFabrics Created wi…" at bounding box center [491, 55] width 203 height 155
click at [520, 79] on div "Drapery" at bounding box center [492, 80] width 122 height 12
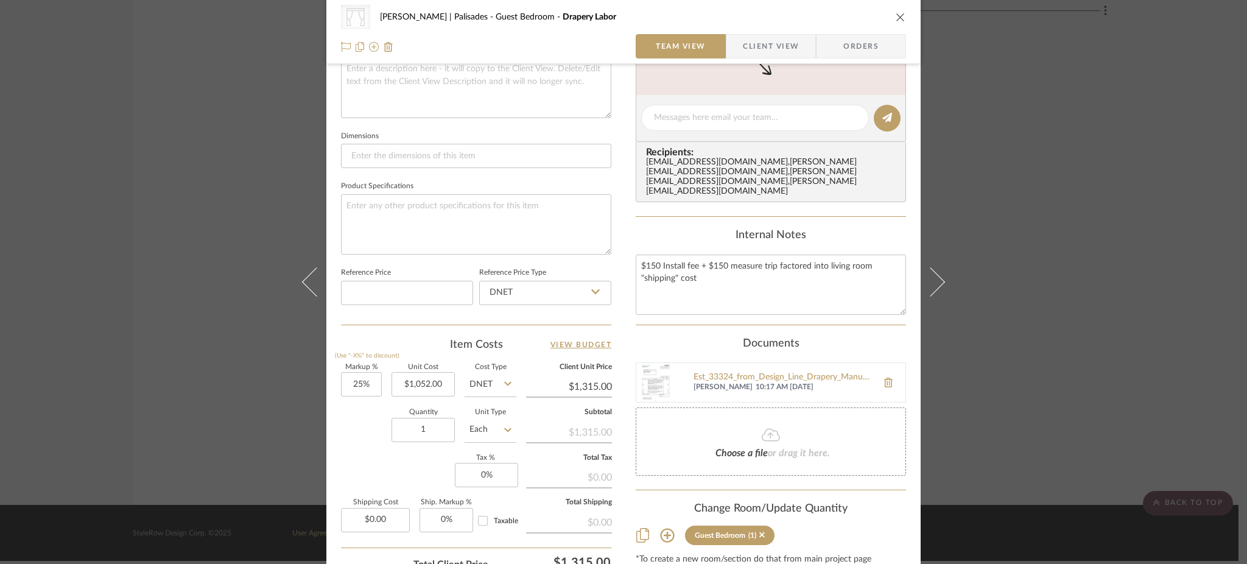
scroll to position [487, 0]
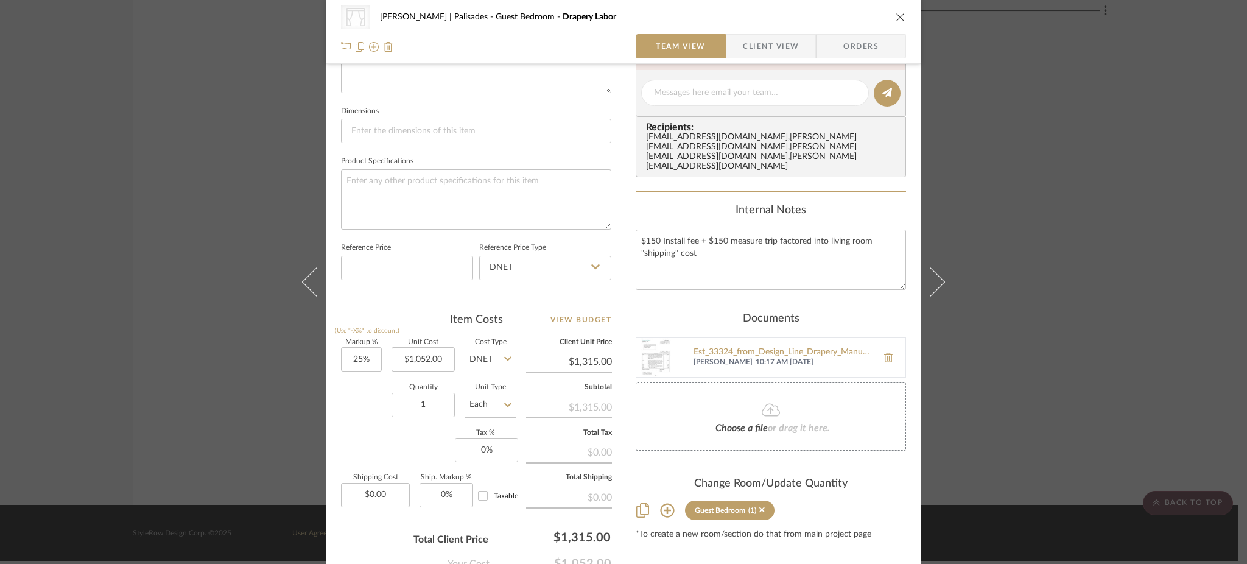
click at [1066, 231] on div "CategoryIconFabrics Created with Sketch. Drapery Strahan | Palisades Guest Bedr…" at bounding box center [623, 282] width 1247 height 564
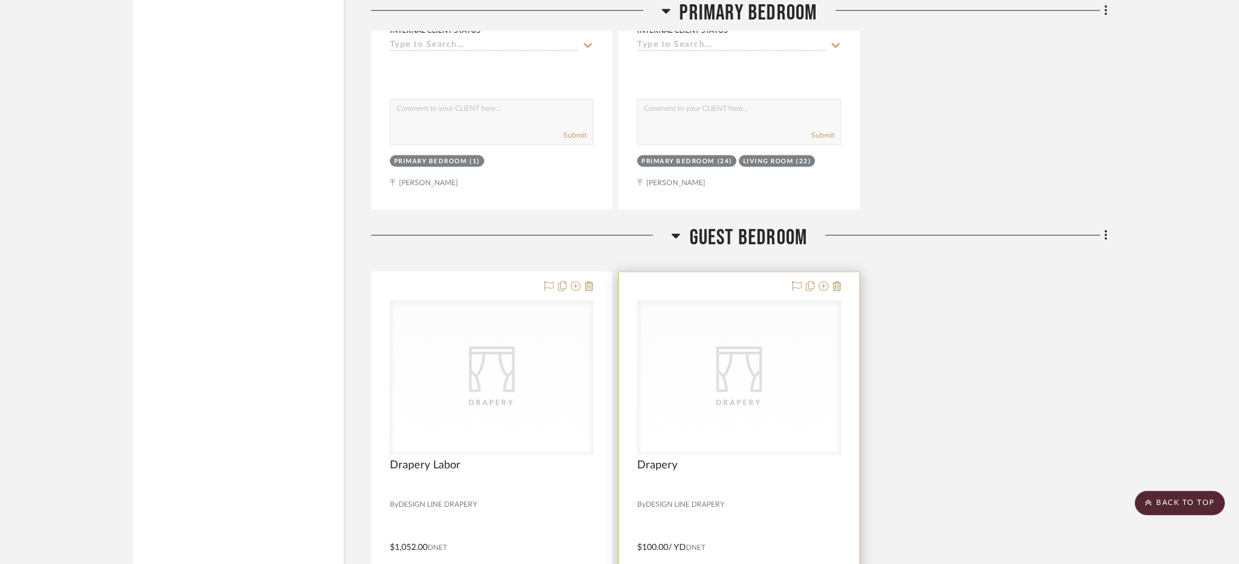
click at [0, 0] on div "CategoryIconFabrics Created with Sketch. Drapery" at bounding box center [0, 0] width 0 height 0
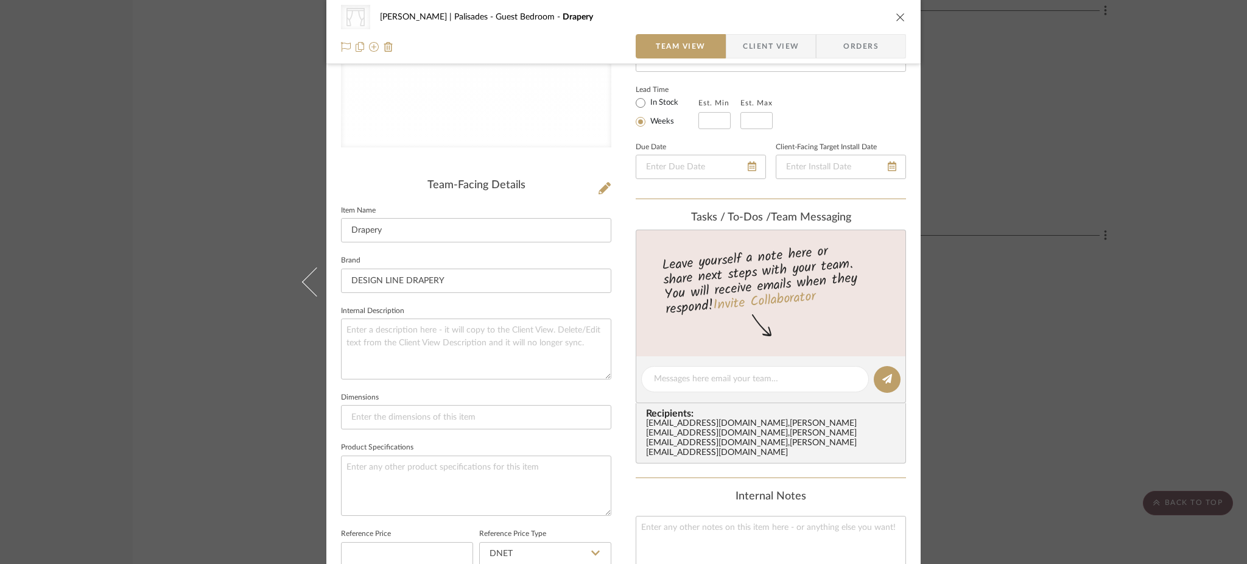
scroll to position [562, 0]
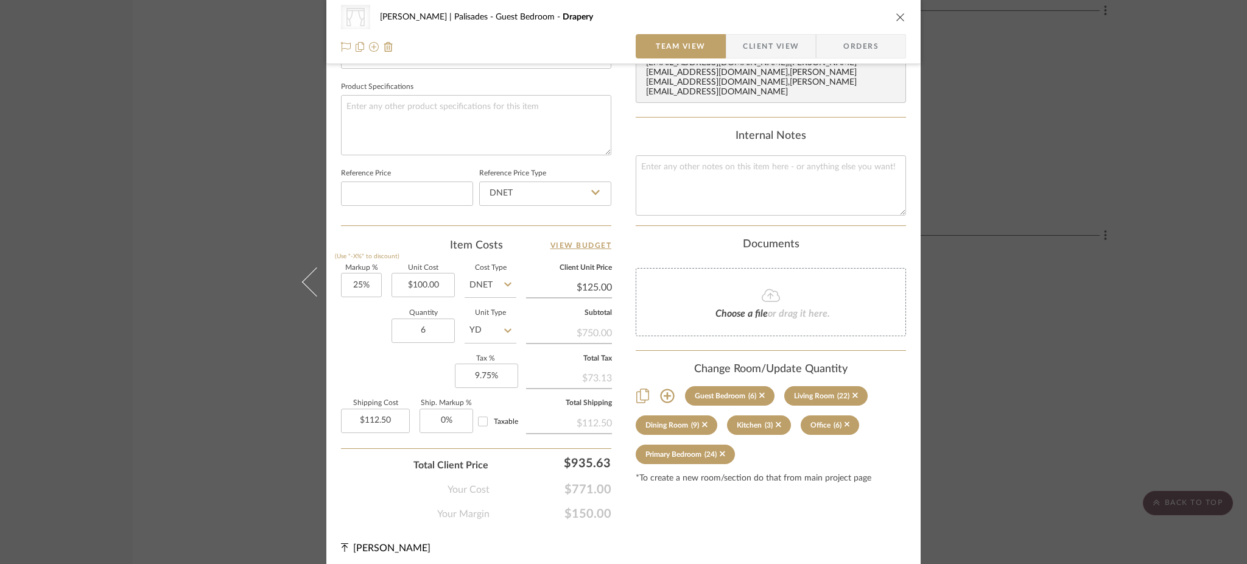
click at [995, 253] on div "CategoryIconFabrics Created with Sketch. Drapery Strahan | Palisades Guest Bedr…" at bounding box center [623, 282] width 1247 height 564
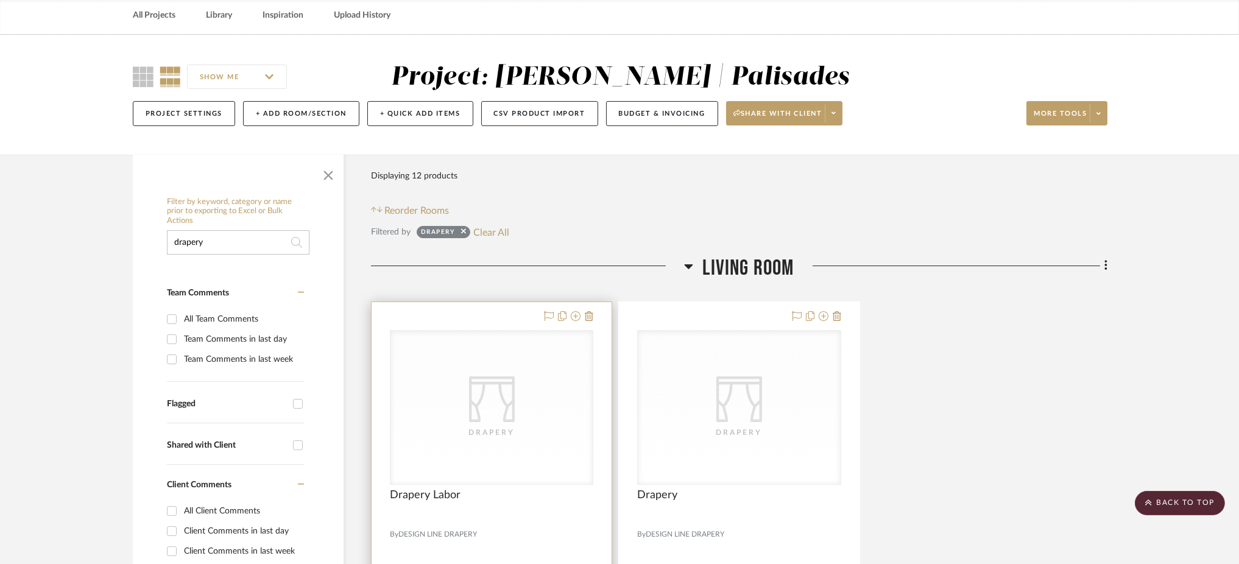
scroll to position [81, 0]
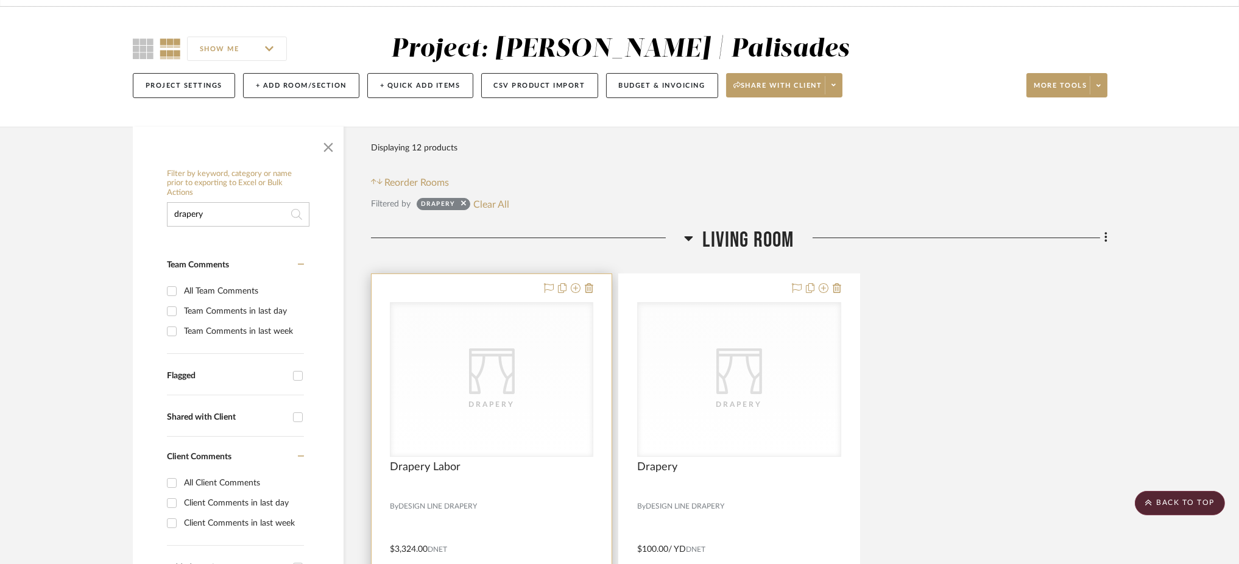
click at [532, 325] on div "CategoryIconFabrics Created with Sketch. Drapery" at bounding box center [491, 379] width 202 height 153
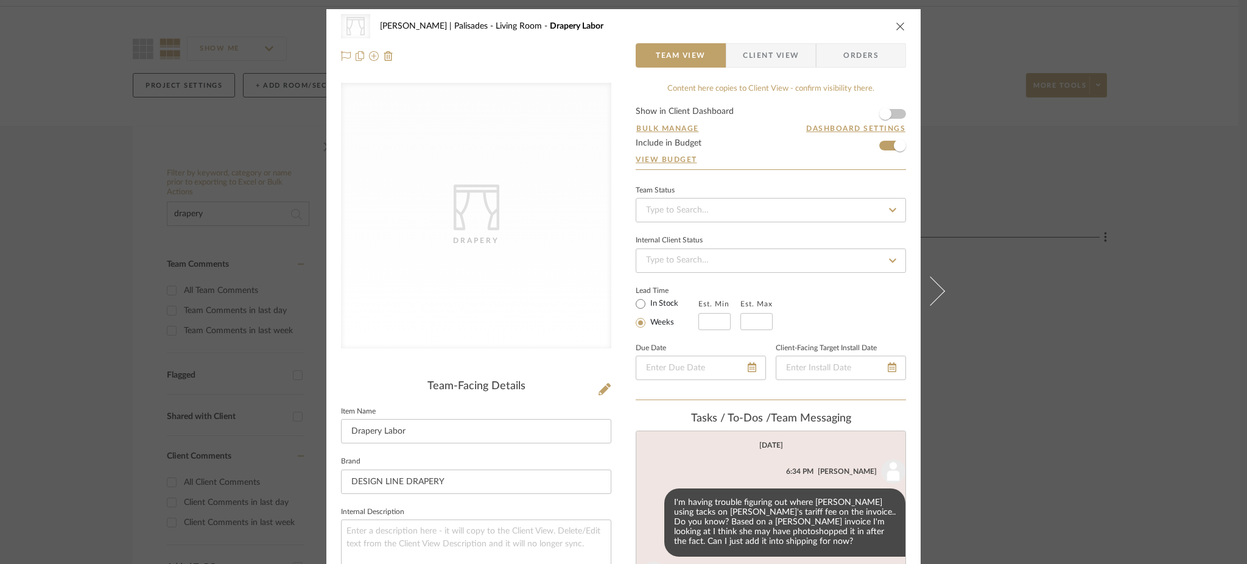
scroll to position [72, 0]
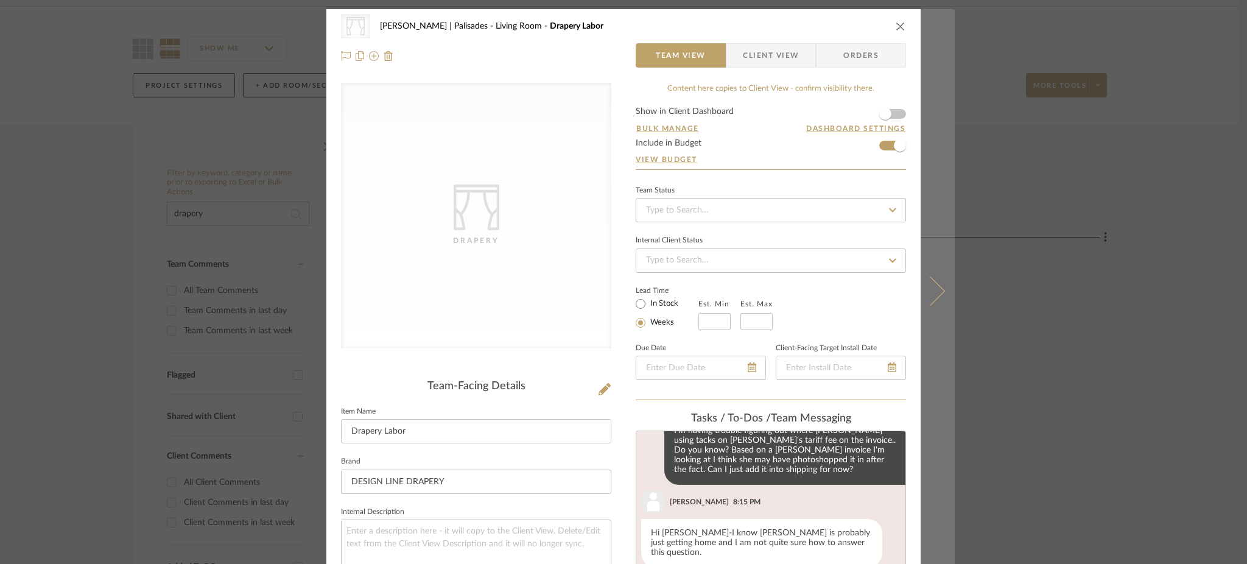
click at [939, 286] on button at bounding box center [938, 291] width 34 height 564
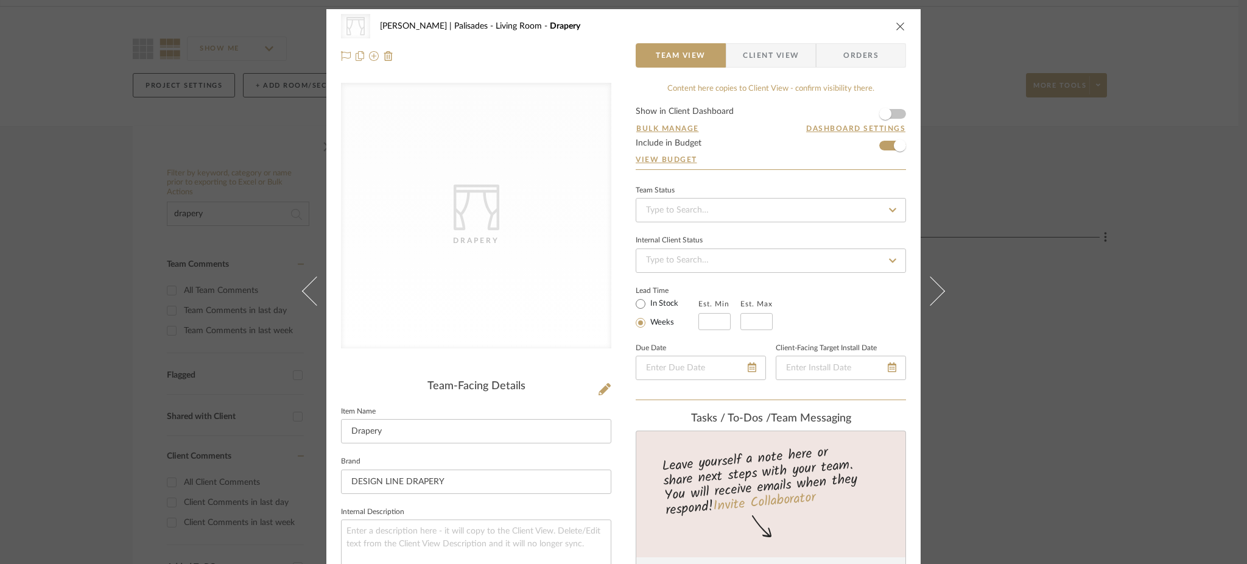
click at [939, 286] on button at bounding box center [938, 291] width 34 height 564
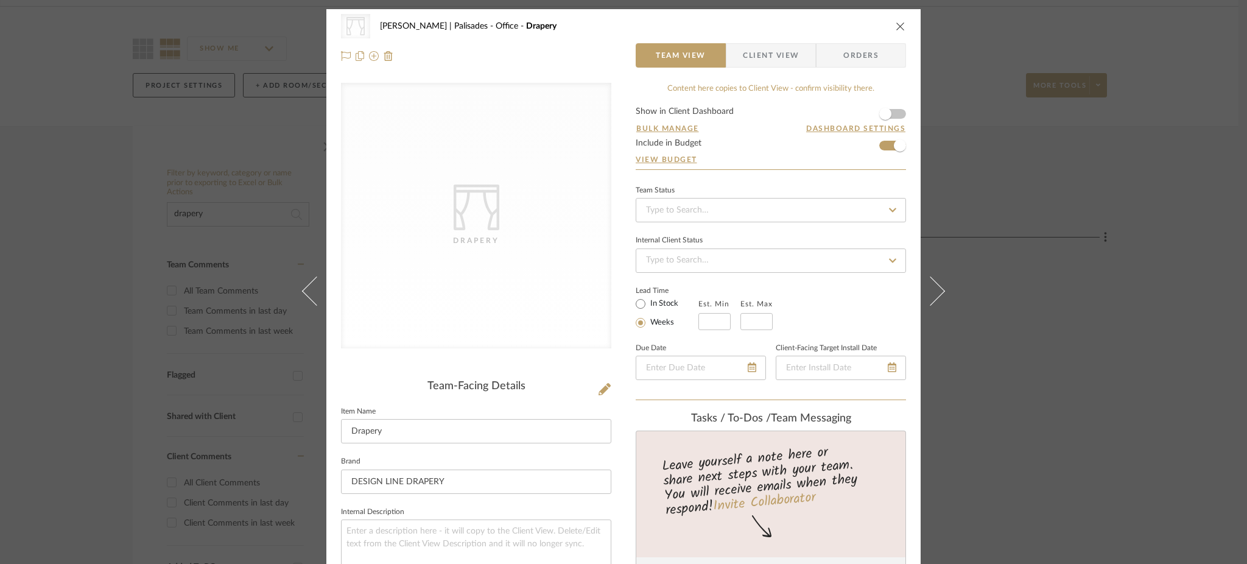
click at [939, 286] on button at bounding box center [938, 291] width 34 height 564
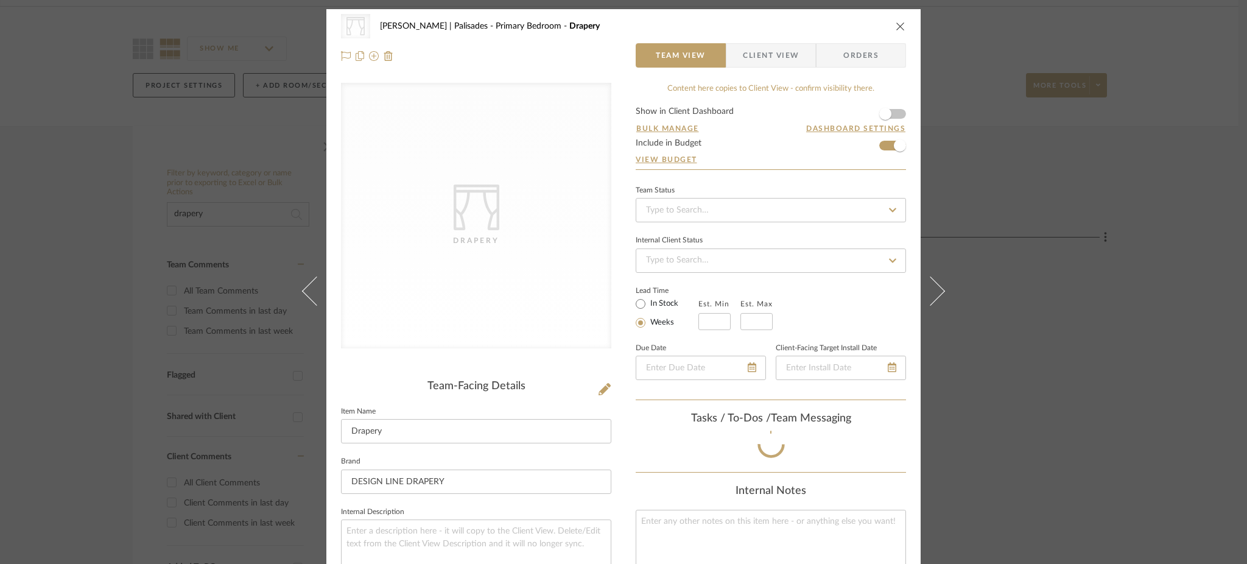
click at [939, 286] on button at bounding box center [938, 291] width 34 height 564
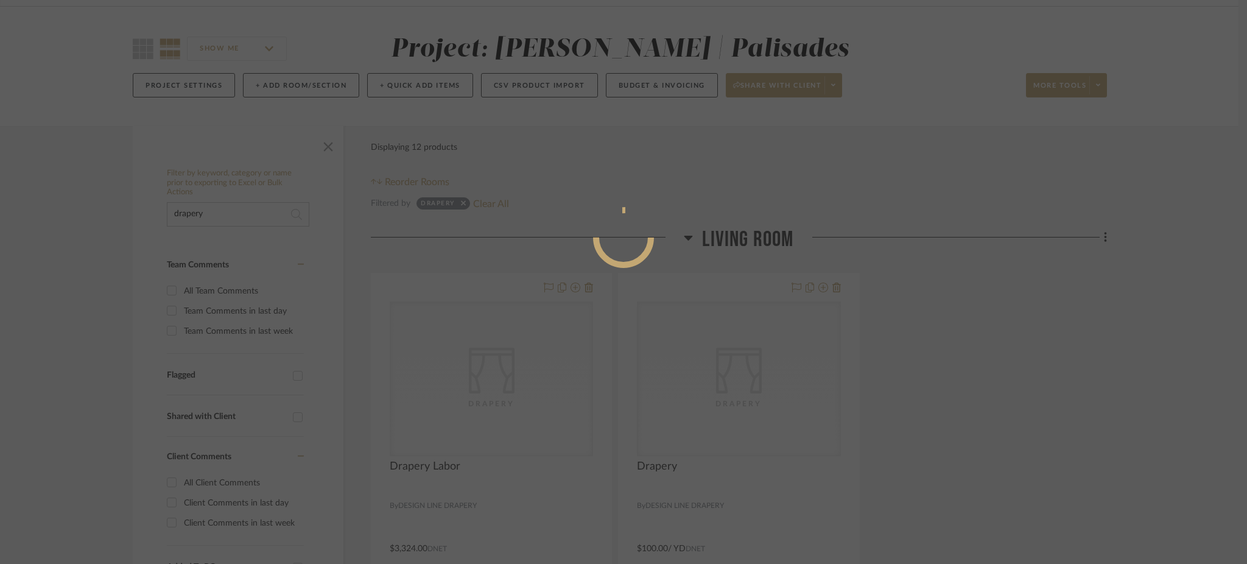
click at [939, 286] on div at bounding box center [623, 282] width 1247 height 564
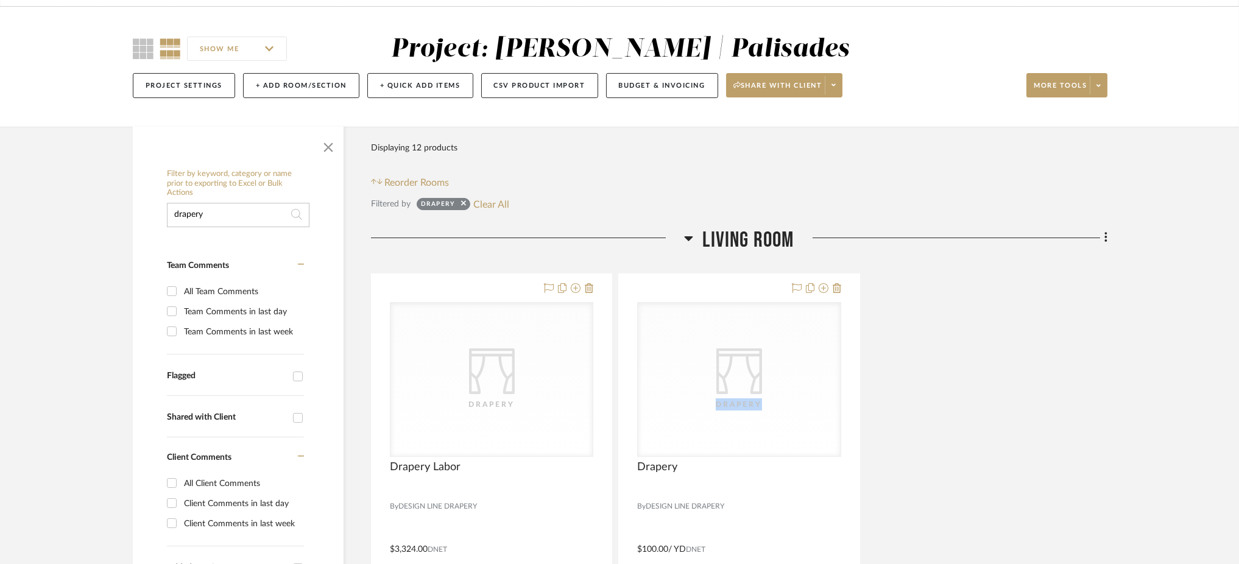
click at [939, 286] on div "CategoryIconFabrics Created with Sketch. Drapery CategoryIconFabrics Created wi…" at bounding box center [739, 540] width 736 height 534
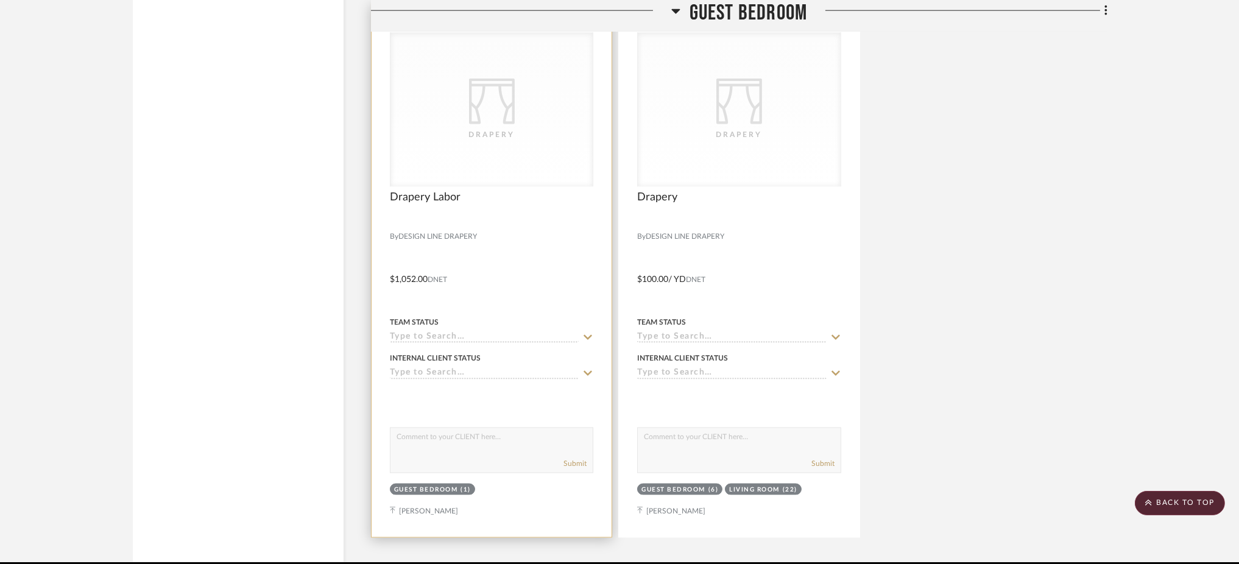
scroll to position [3305, 0]
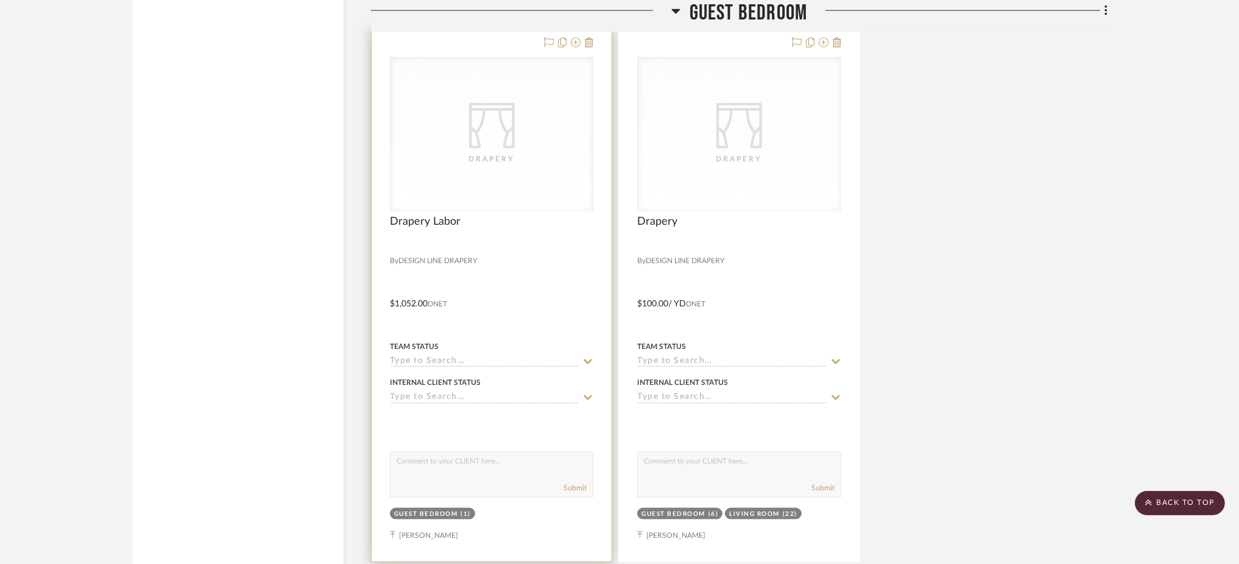
click at [488, 129] on icon "CategoryIconFabrics Created with Sketch." at bounding box center [492, 126] width 46 height 46
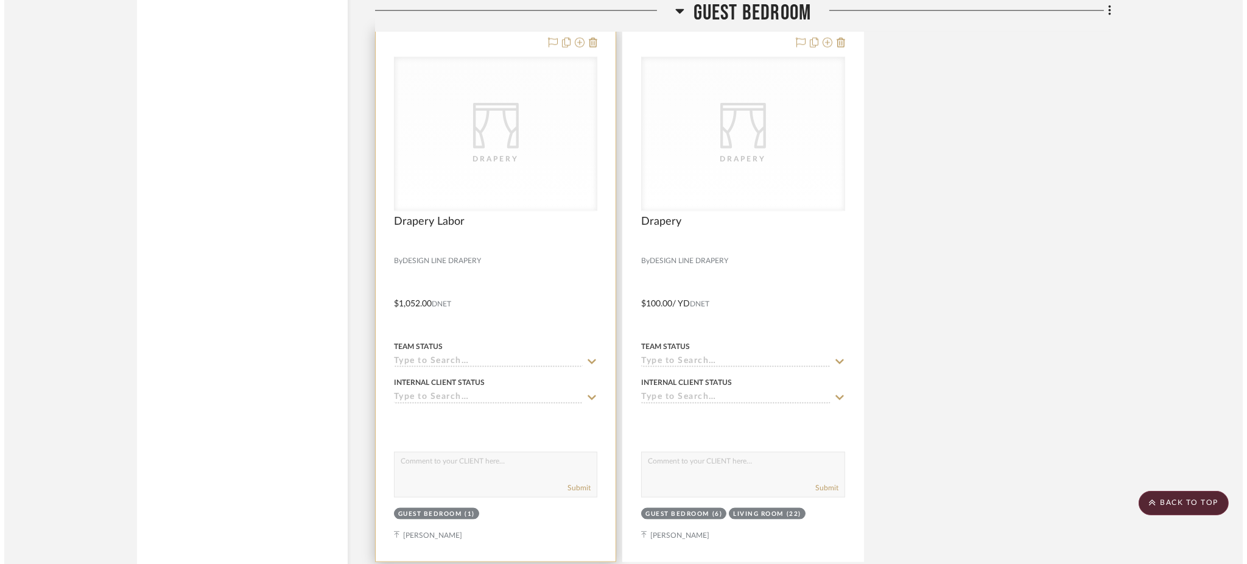
scroll to position [0, 0]
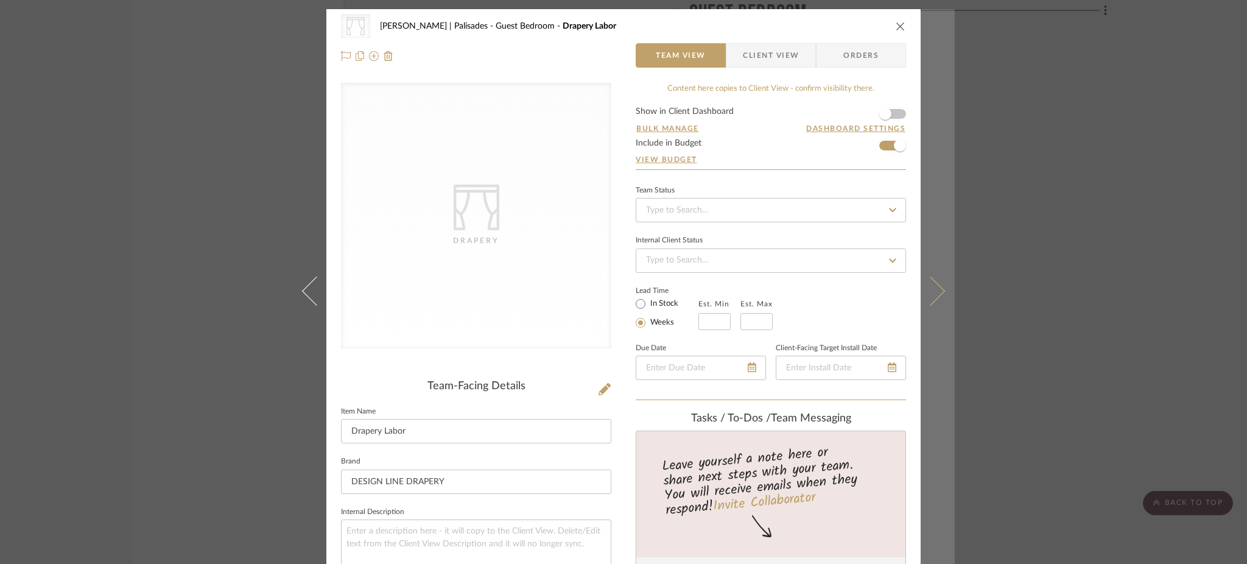
click at [926, 291] on icon at bounding box center [930, 290] width 29 height 29
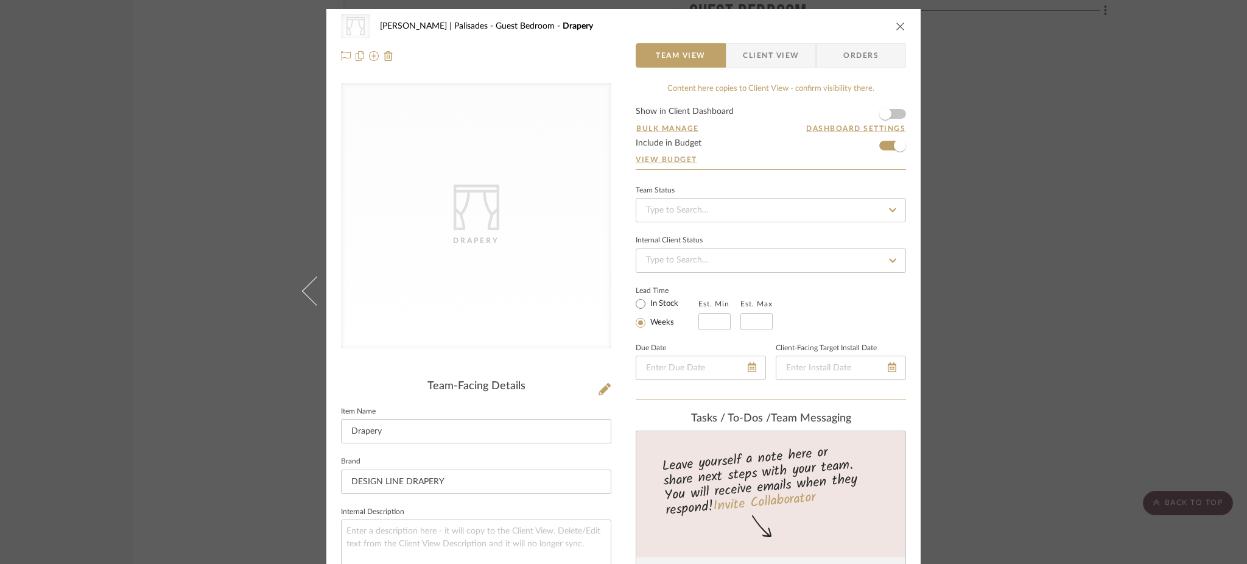
click at [1068, 242] on div "CategoryIconFabrics Created with Sketch. Drapery Strahan | Palisades Guest Bedr…" at bounding box center [623, 282] width 1247 height 564
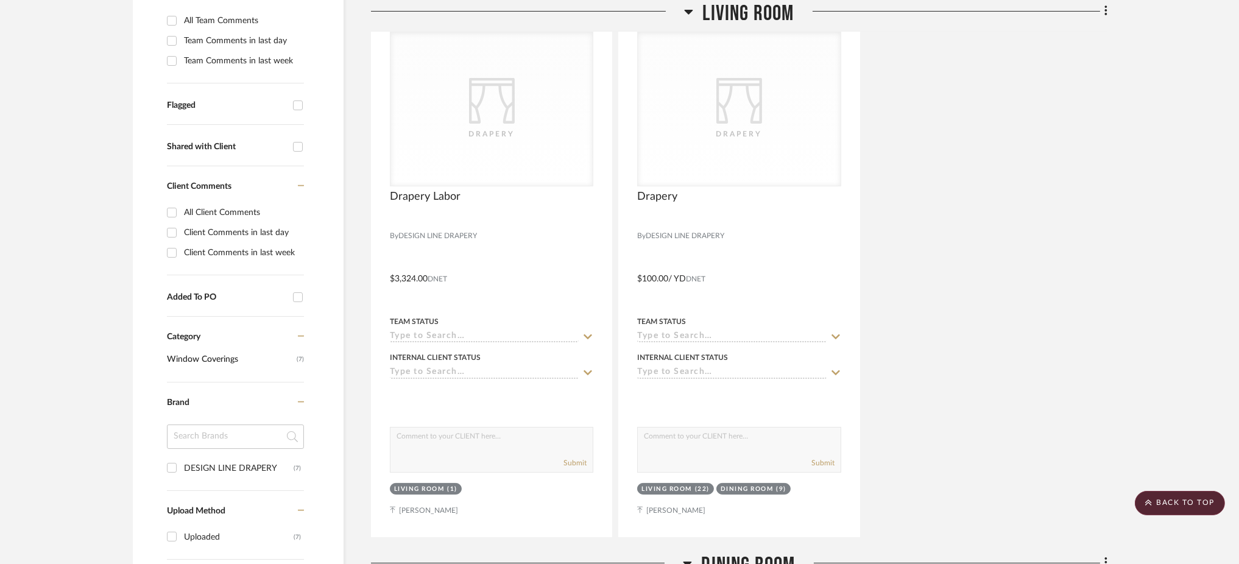
scroll to position [57, 0]
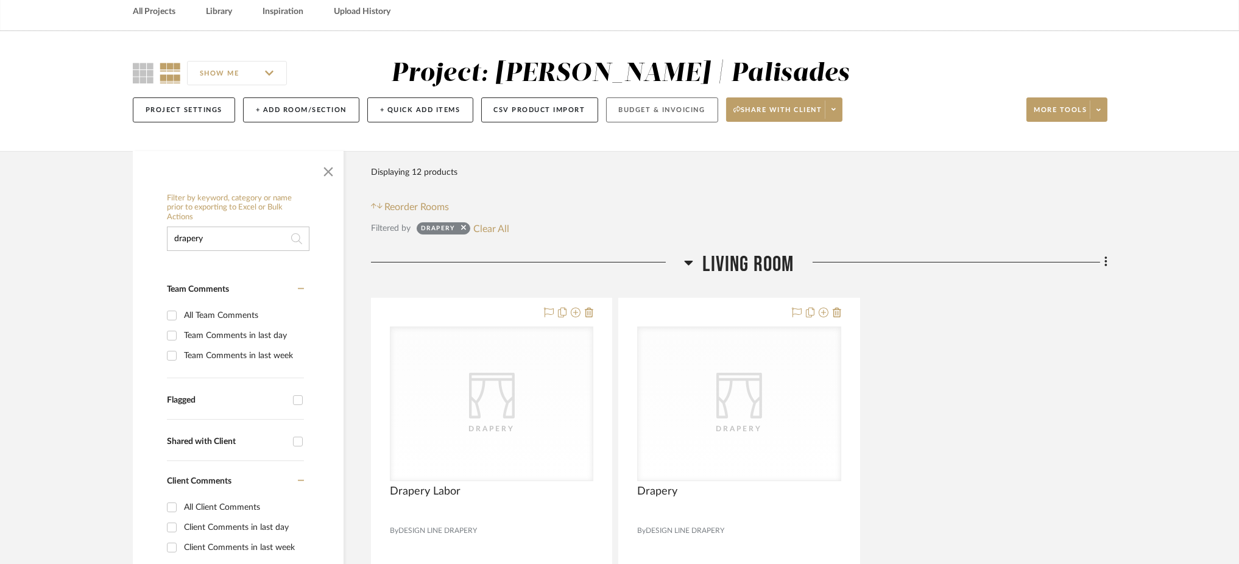
click at [639, 116] on button "Budget & Invoicing" at bounding box center [662, 109] width 112 height 25
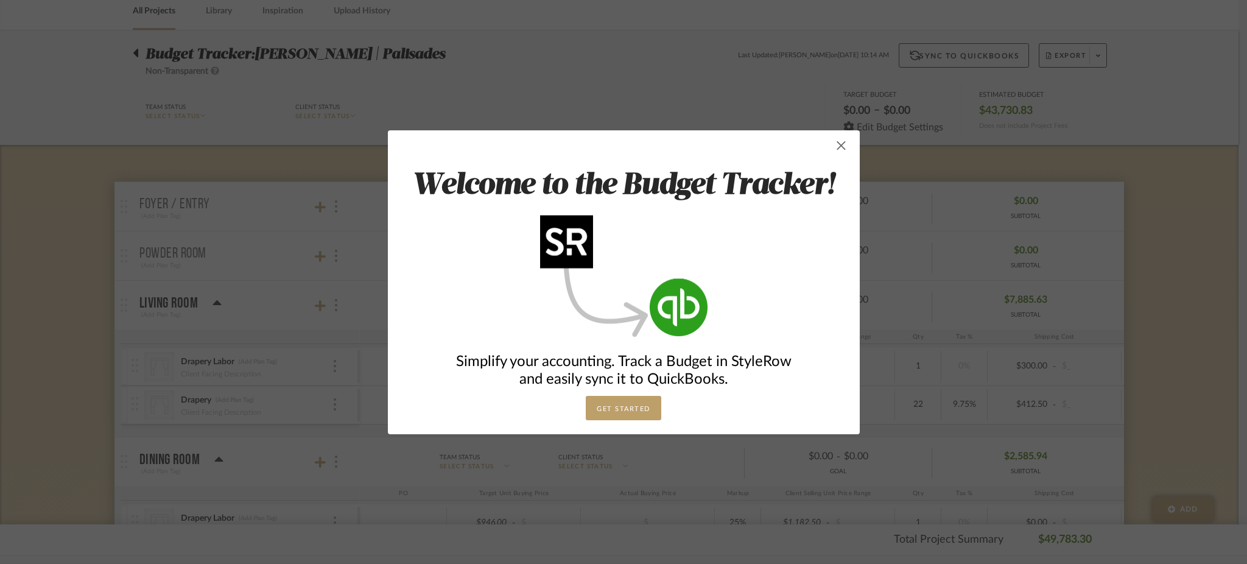
click at [834, 143] on span "button" at bounding box center [841, 145] width 24 height 24
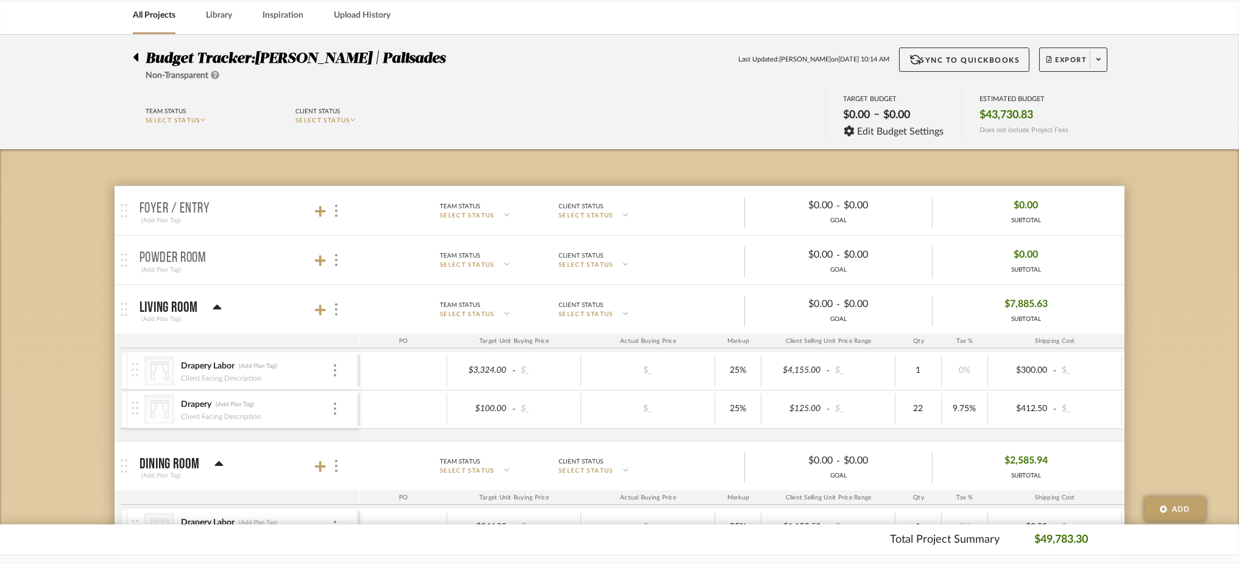
scroll to position [81, 0]
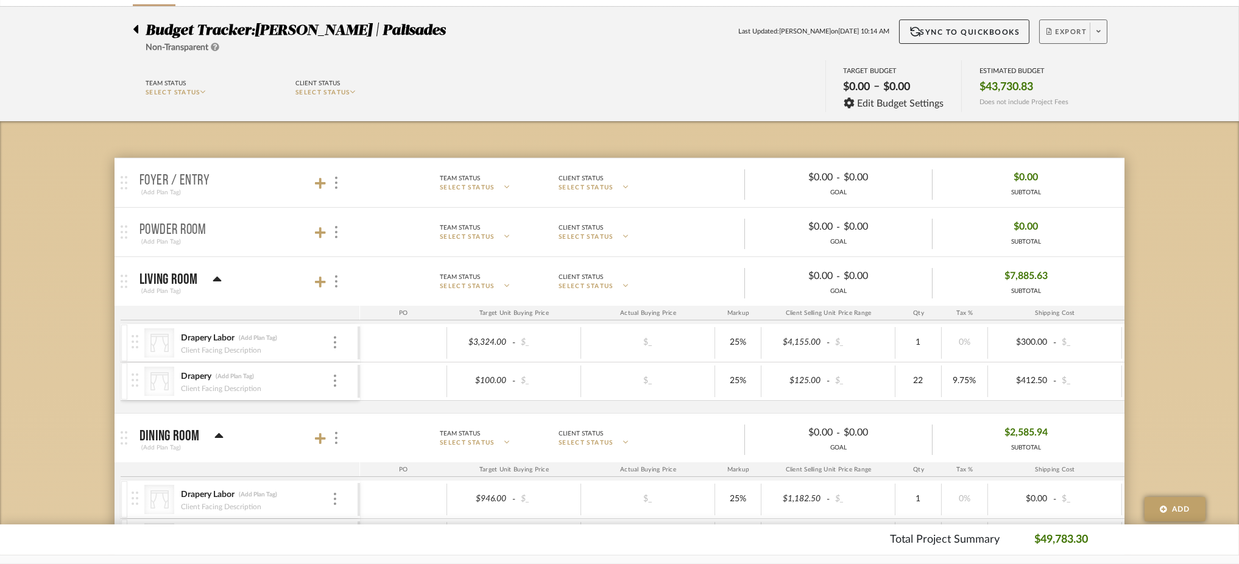
click at [1094, 27] on span at bounding box center [1098, 32] width 17 height 18
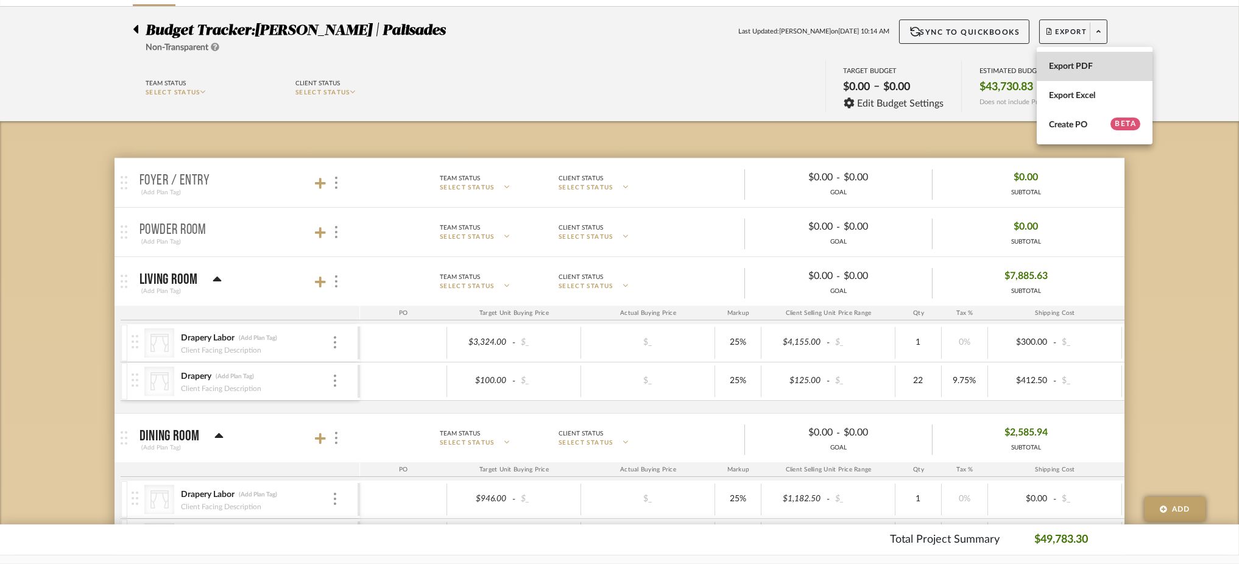
click at [1103, 71] on span "Export PDF" at bounding box center [1094, 66] width 91 height 10
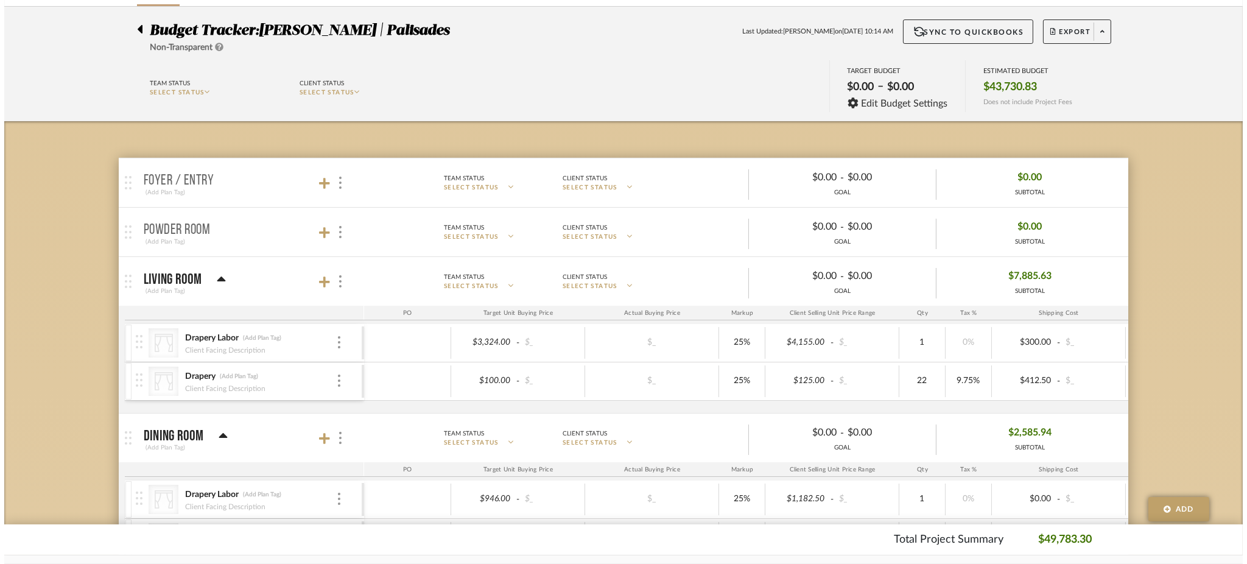
scroll to position [0, 0]
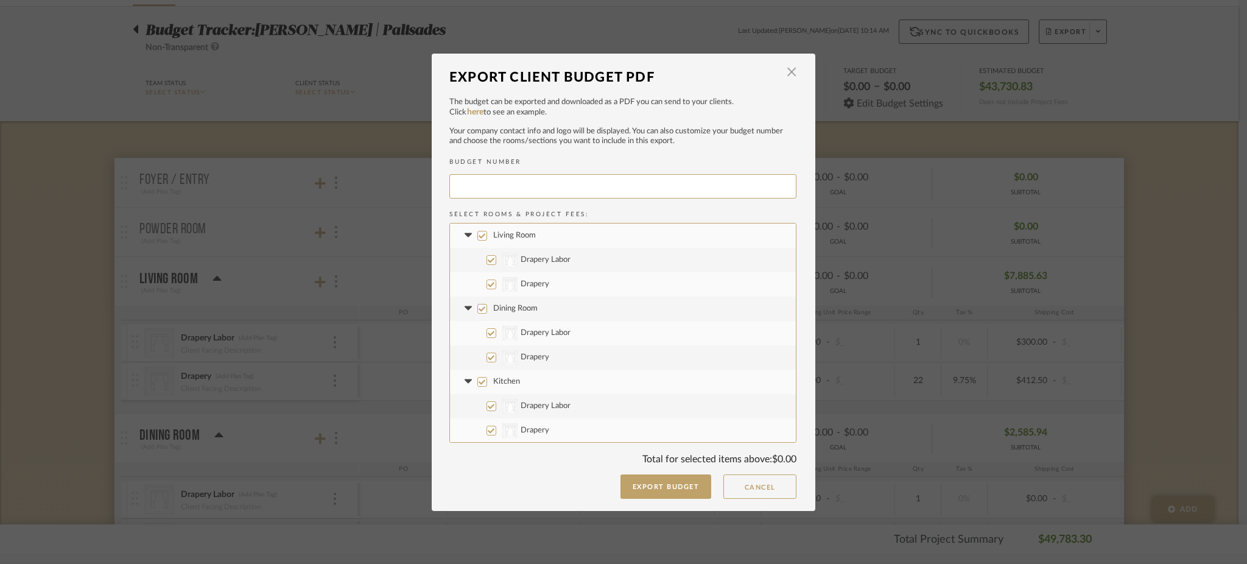
type input "STRAHA-009"
click at [479, 350] on input "Design Fees" at bounding box center [482, 350] width 10 height 10
checkbox input "false"
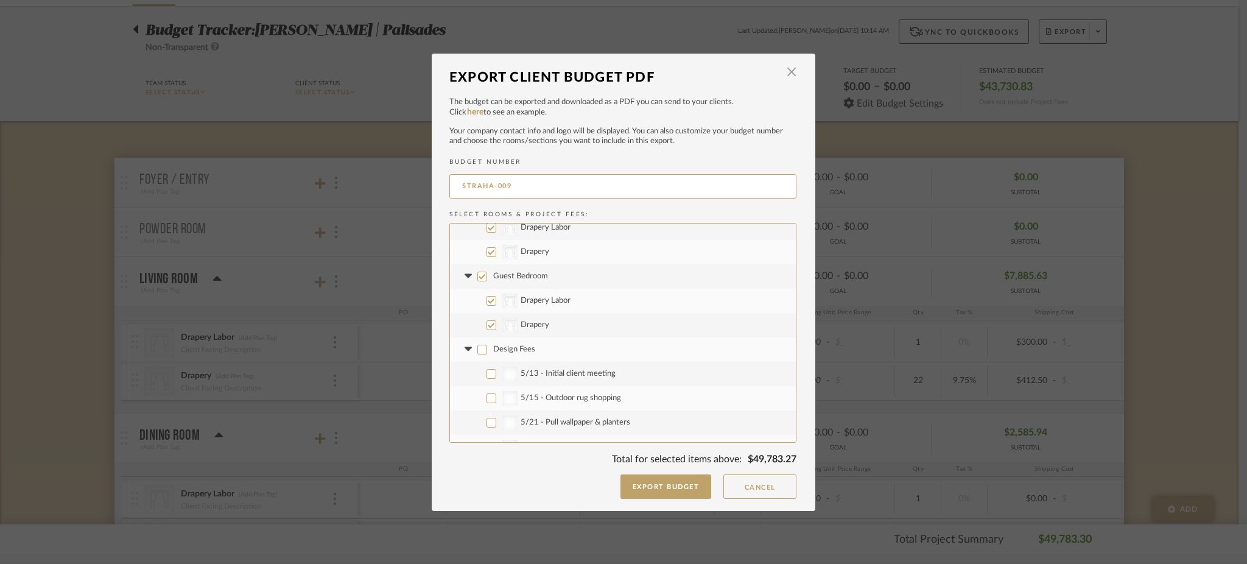
checkbox input "false"
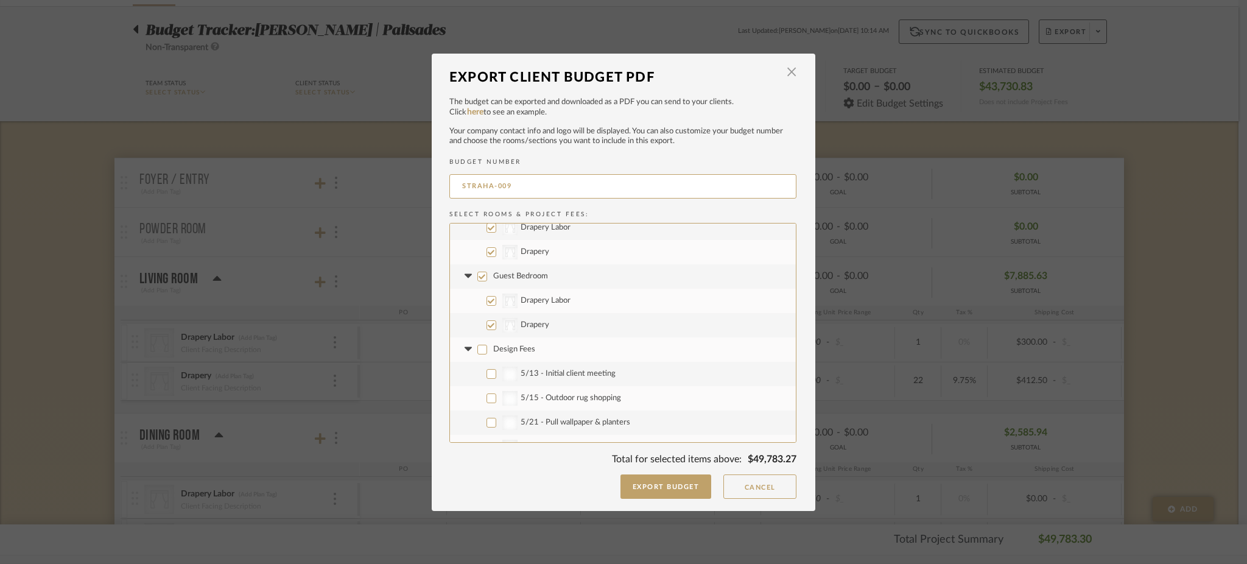
checkbox input "false"
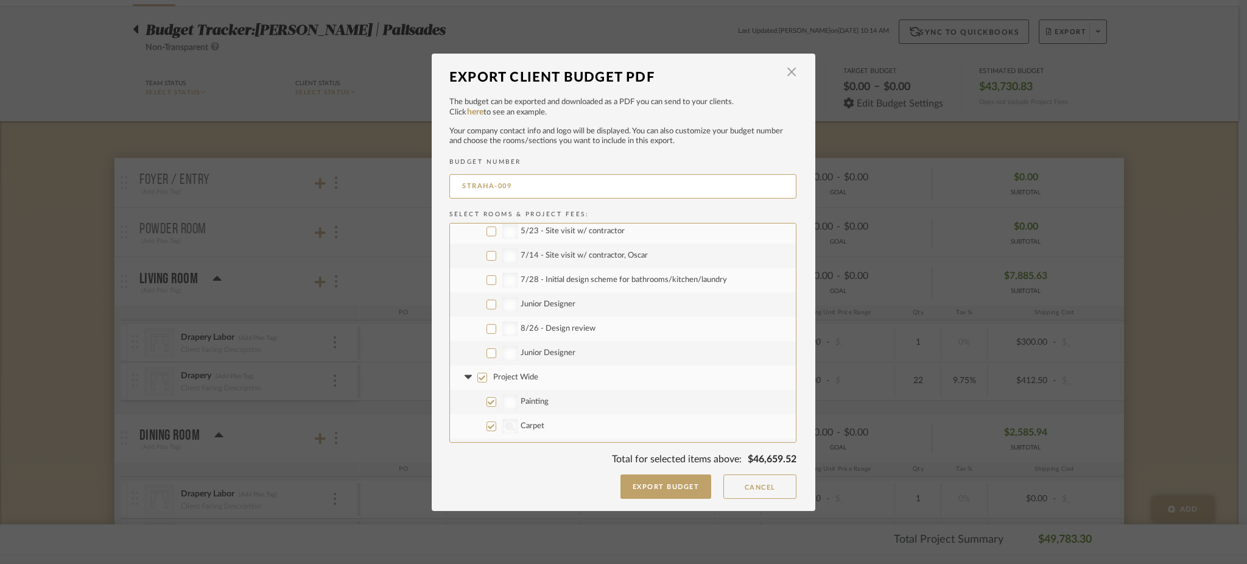
scroll to position [568, 0]
click at [479, 350] on input "Project Wide" at bounding box center [482, 350] width 10 height 10
checkbox input "false"
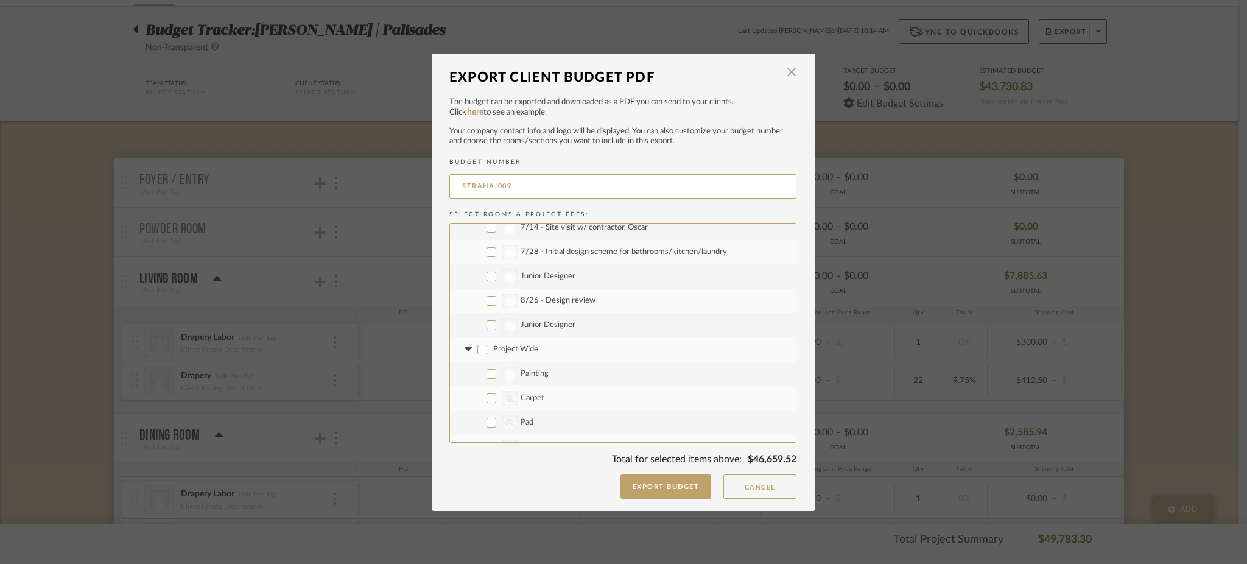
checkbox input "false"
click at [478, 407] on input "Project Fees" at bounding box center [482, 406] width 10 height 10
checkbox input "false"
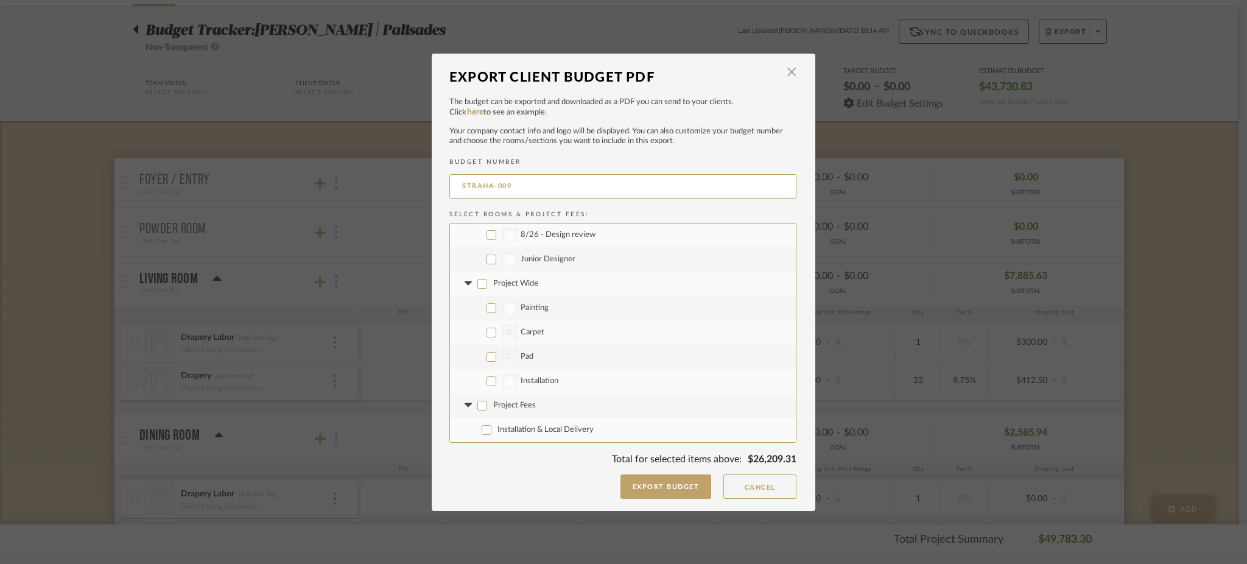
checkbox input "false"
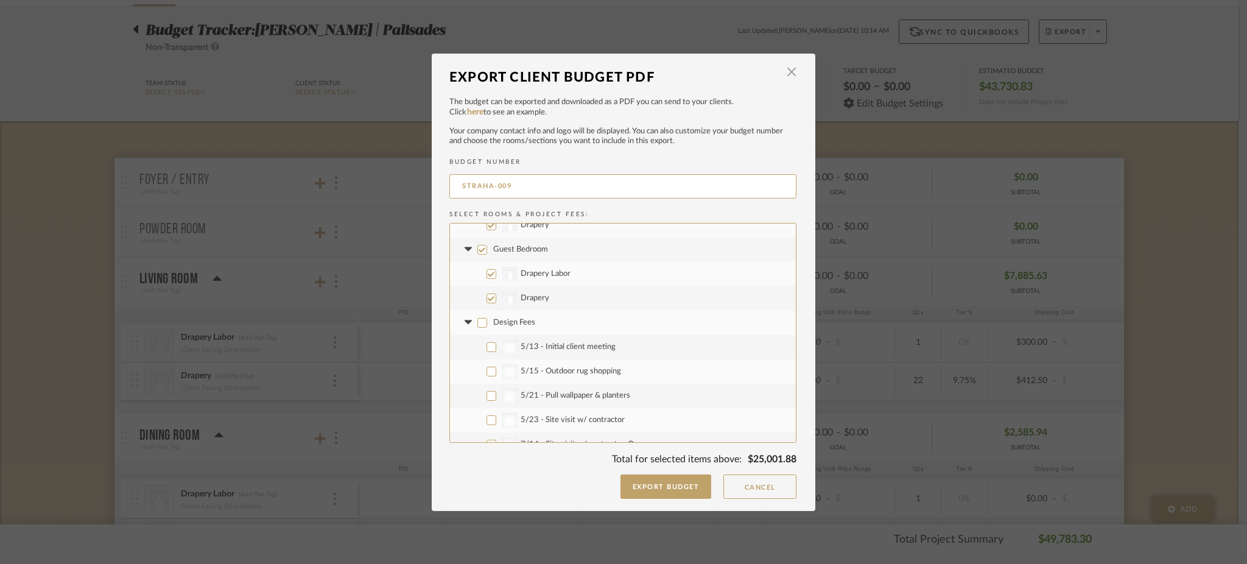
scroll to position [0, 0]
drag, startPoint x: 521, startPoint y: 188, endPoint x: 507, endPoint y: 188, distance: 14.0
click at [507, 188] on input "STRAHA-009" at bounding box center [622, 186] width 347 height 24
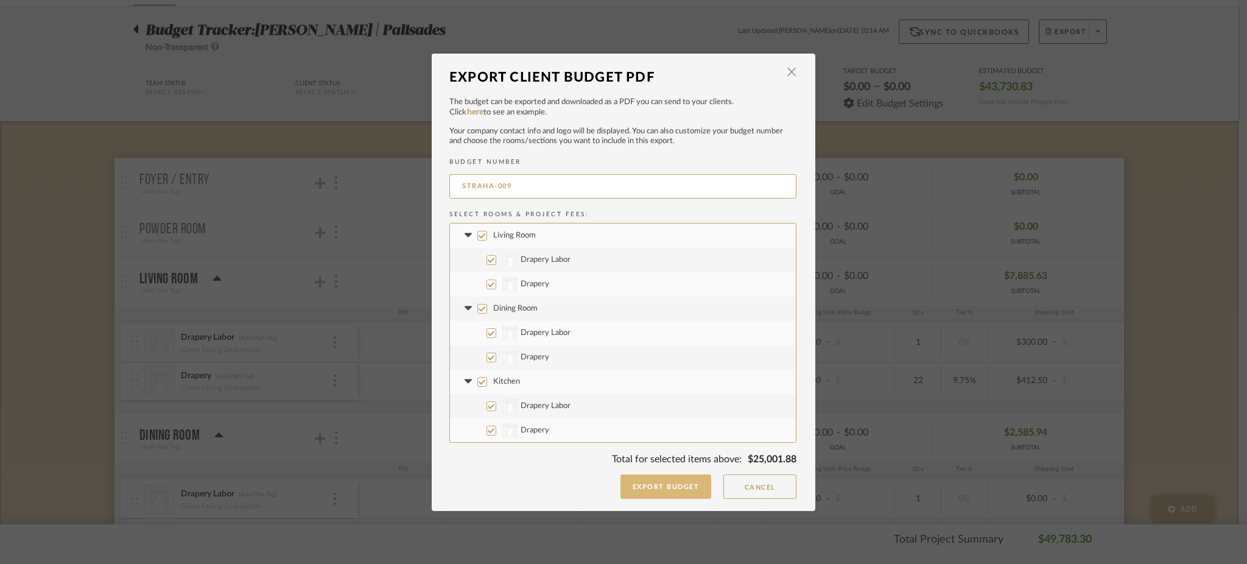
click at [652, 488] on button "Export Budget" at bounding box center [666, 486] width 91 height 24
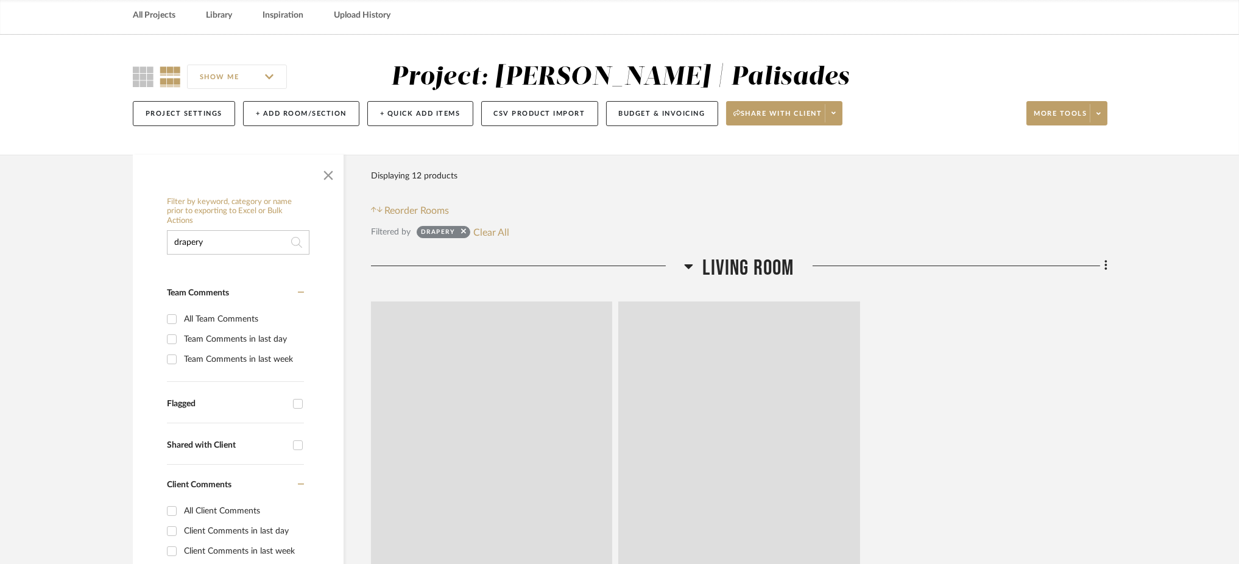
scroll to position [81, 0]
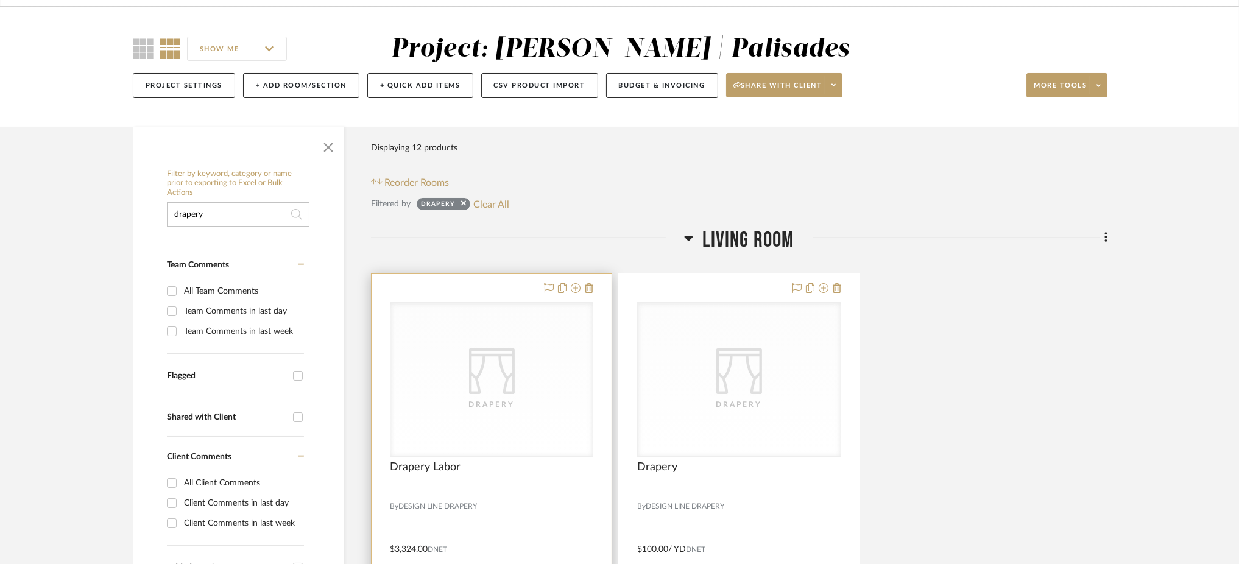
click at [0, 0] on icon "CategoryIconFabrics Created with Sketch." at bounding box center [0, 0] width 0 height 0
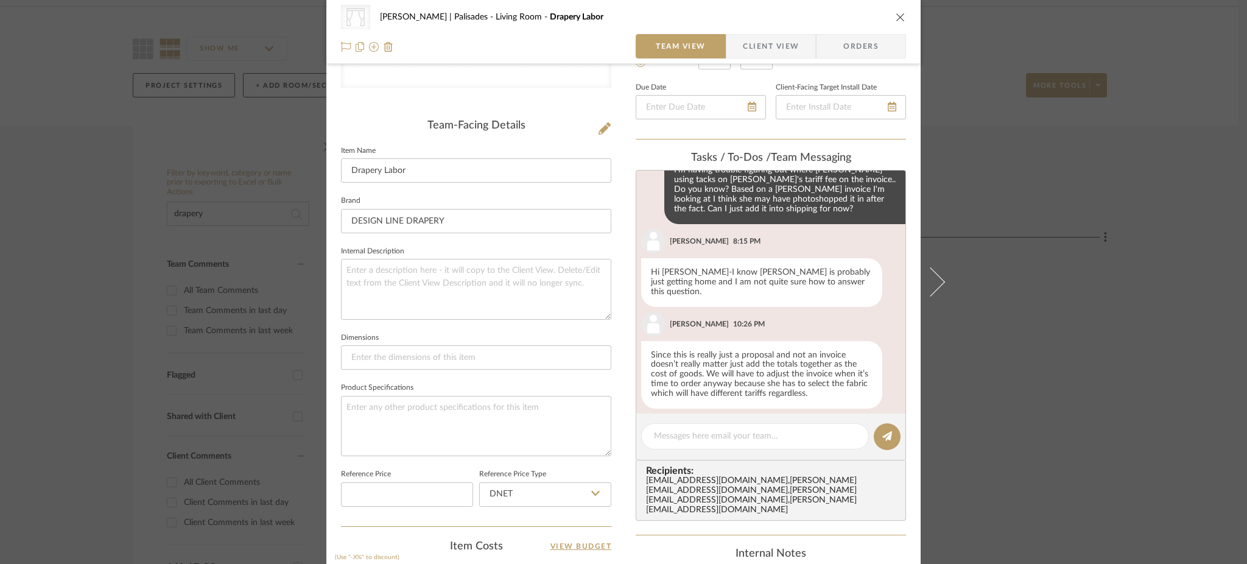
scroll to position [406, 0]
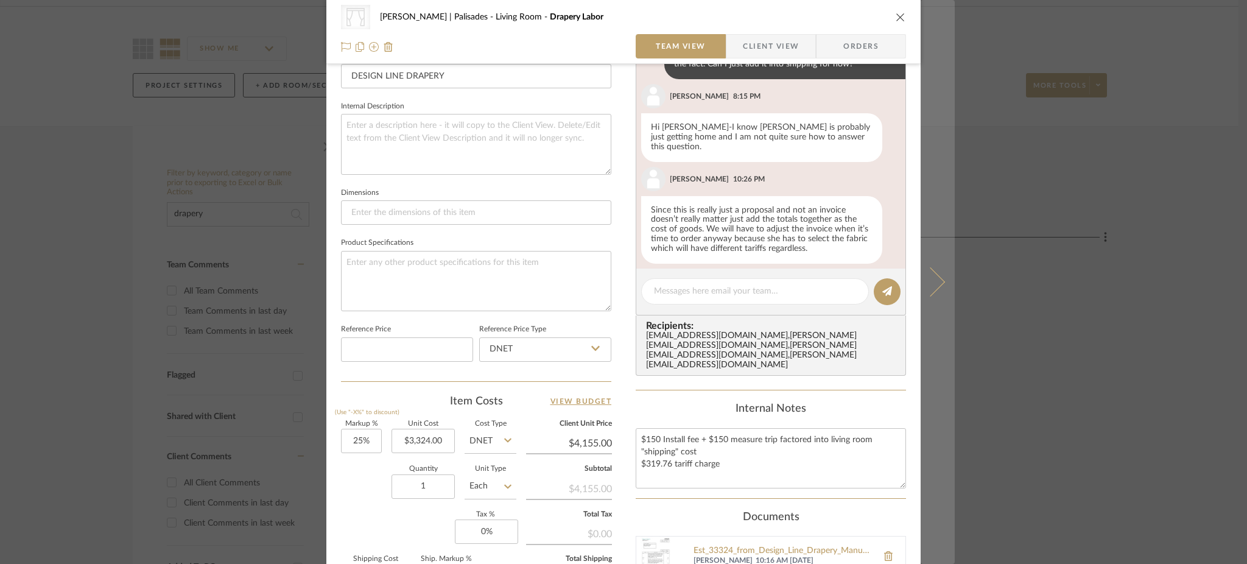
click at [932, 281] on icon at bounding box center [930, 281] width 29 height 29
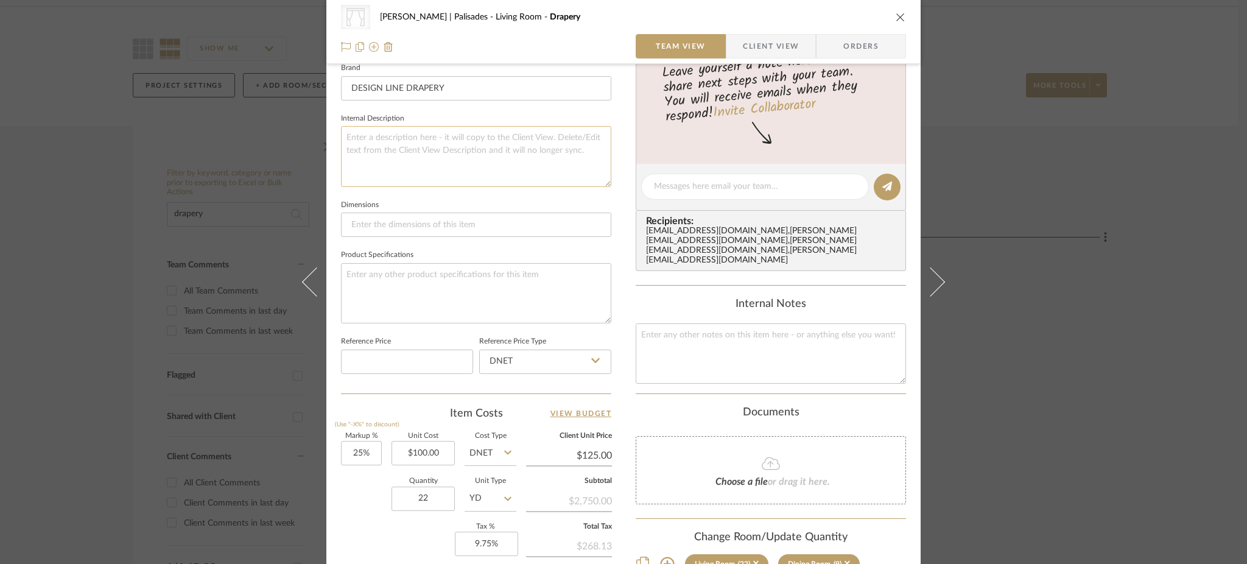
scroll to position [487, 0]
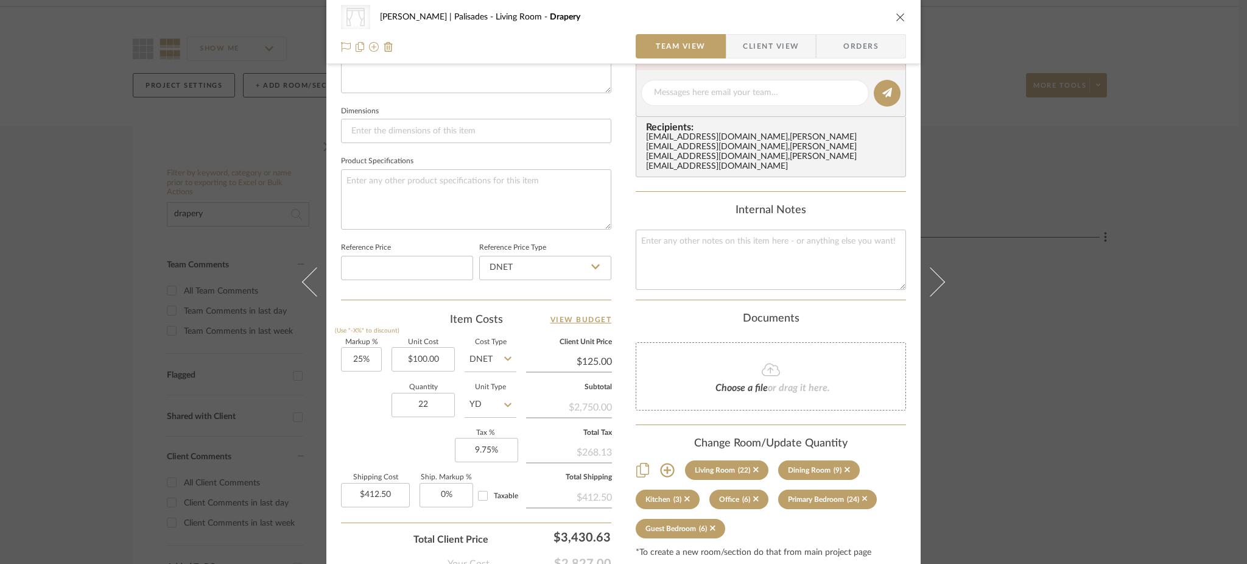
click at [1083, 247] on div "CategoryIconFabrics Created with Sketch. Drapery Strahan | Palisades Living Roo…" at bounding box center [623, 282] width 1247 height 564
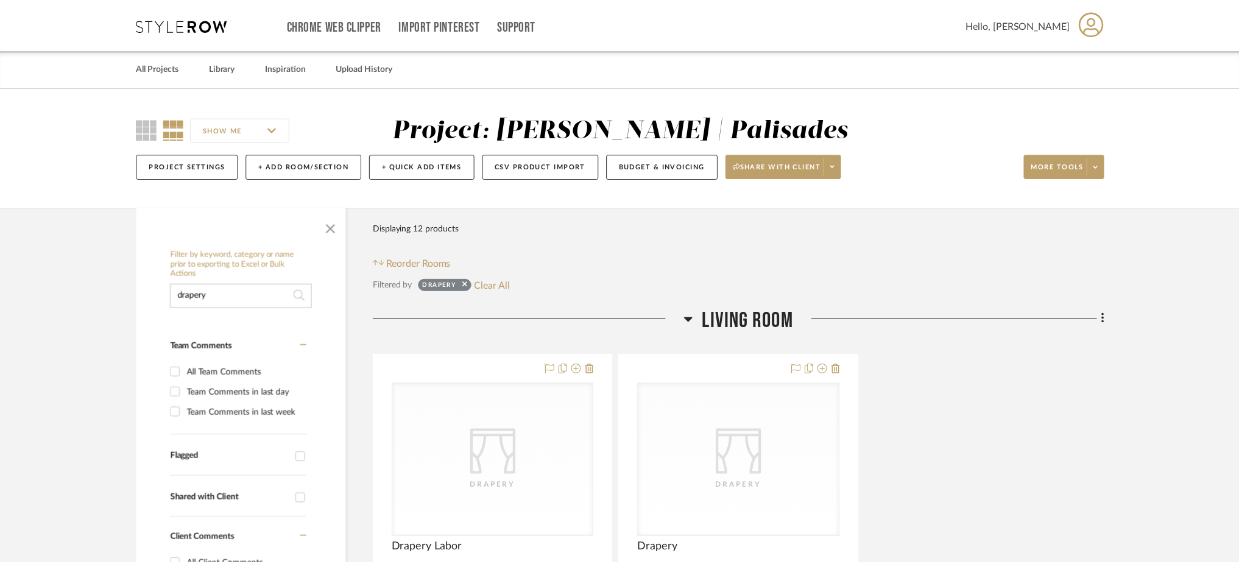
scroll to position [81, 0]
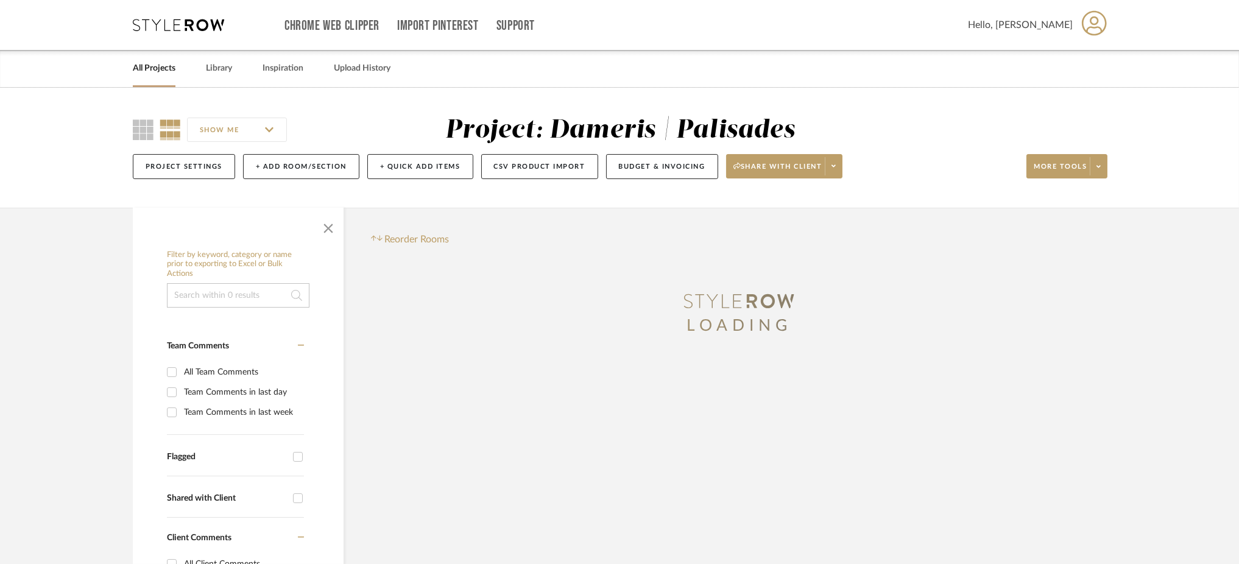
click at [219, 287] on input at bounding box center [238, 295] width 143 height 24
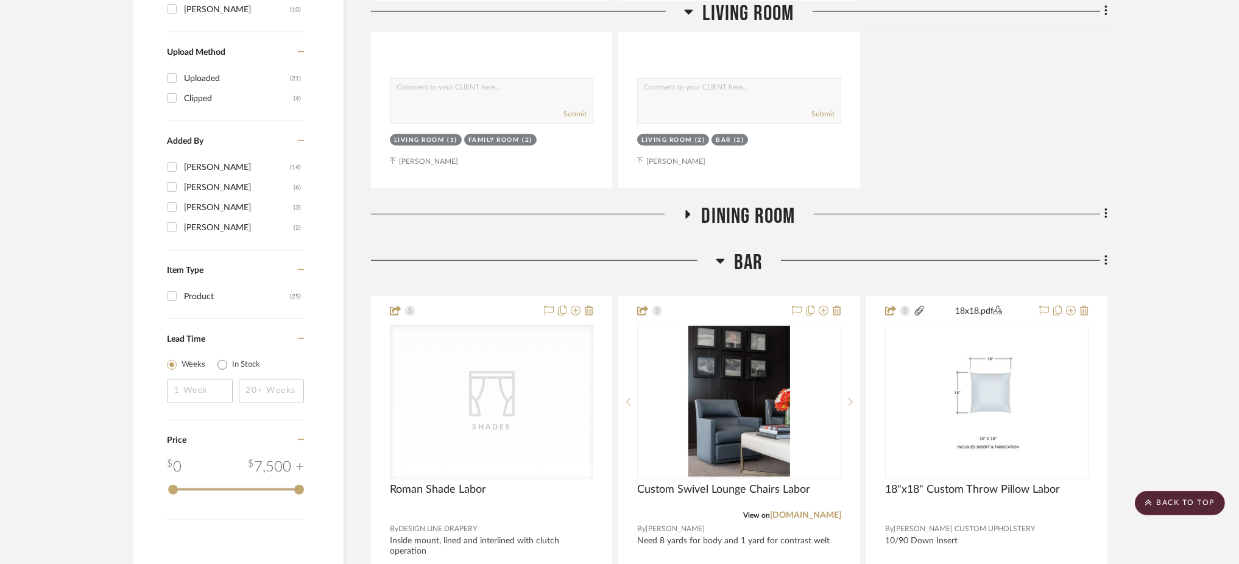
scroll to position [1380, 0]
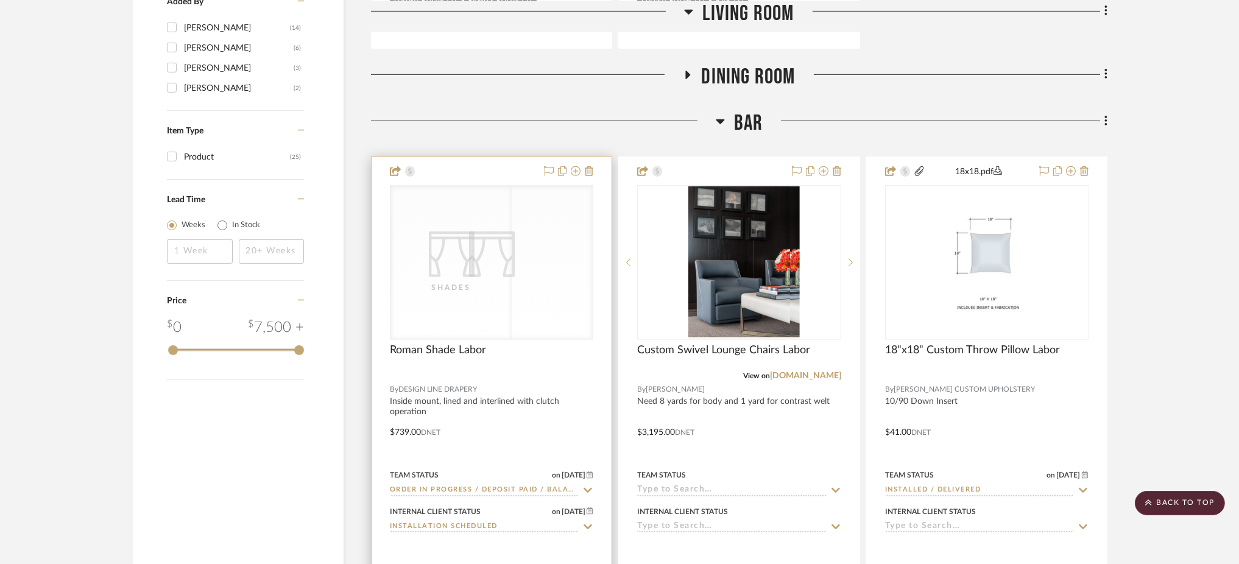
click at [498, 295] on div "CategoryIconFabrics Created with Sketch. Shades CategoryIconFabrics Created wit…" at bounding box center [491, 262] width 203 height 155
click at [458, 281] on div "CategoryIconFabrics Created with Sketch. Shades" at bounding box center [491, 262] width 202 height 153
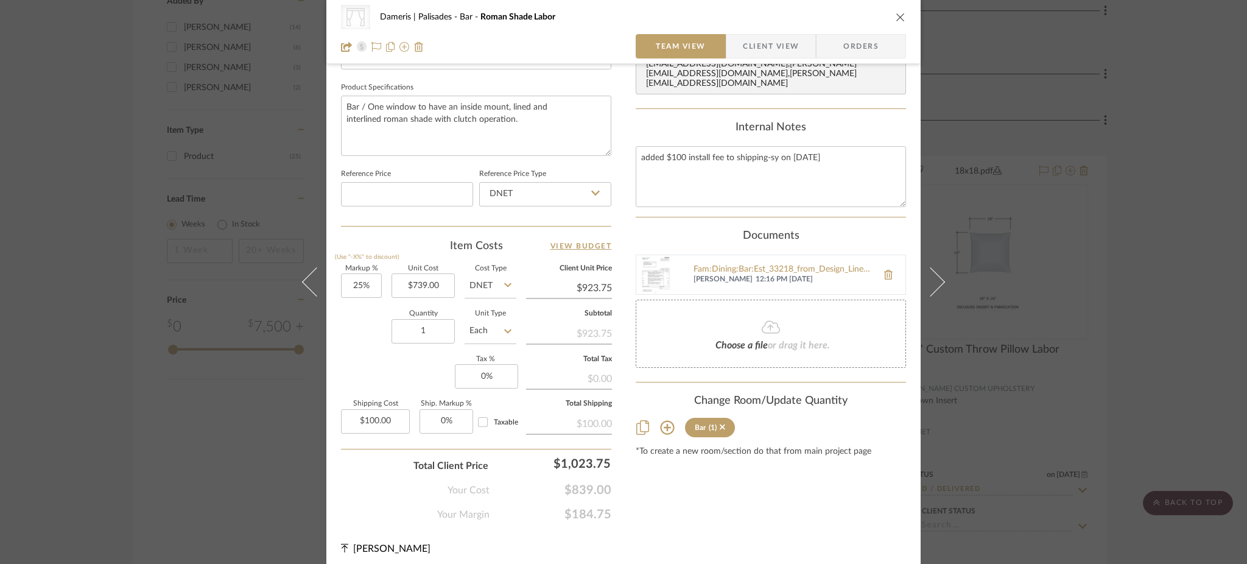
scroll to position [562, 0]
click at [205, 381] on div "CategoryIconFabrics Created with Sketch. Shades Dameris | Palisades Bar Roman S…" at bounding box center [623, 282] width 1247 height 564
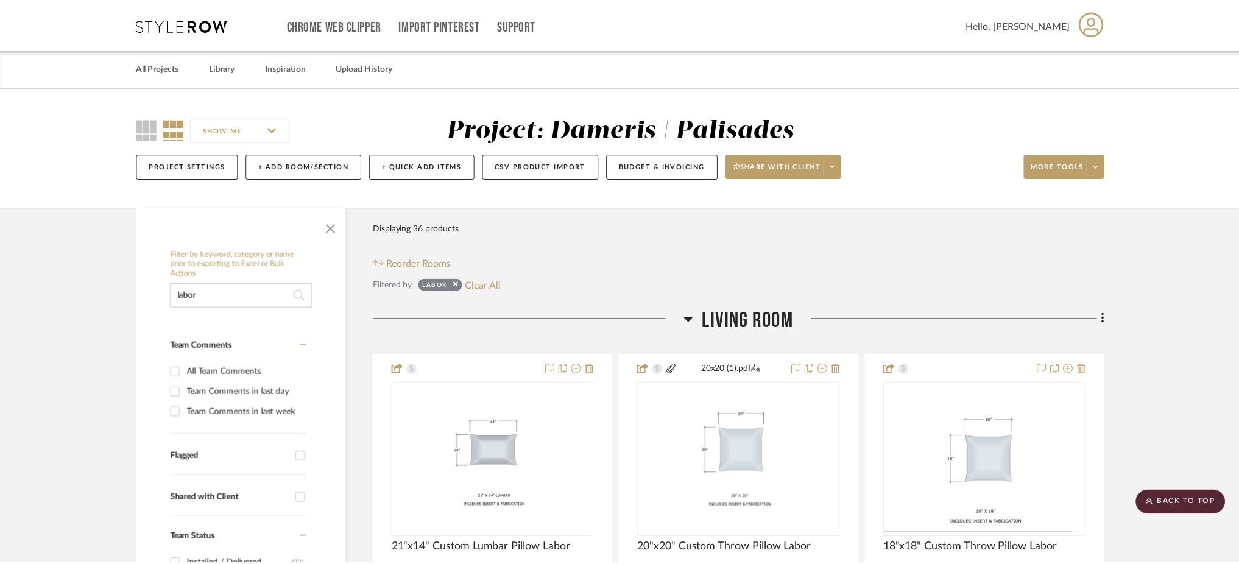
scroll to position [1380, 0]
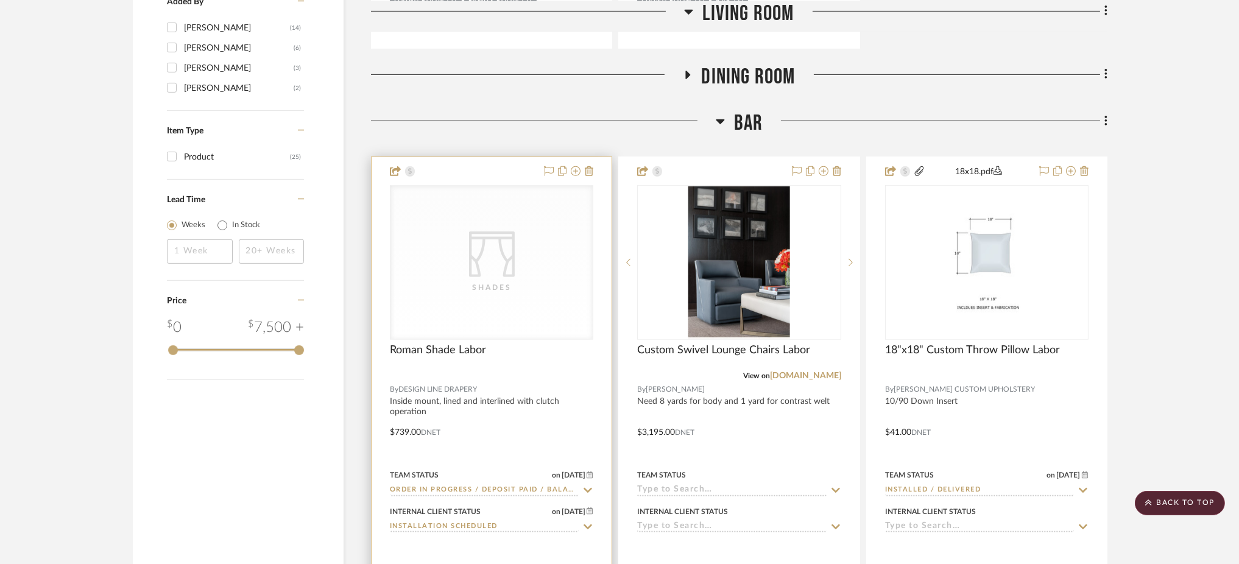
click at [553, 241] on div "CategoryIconFabrics Created with Sketch. Shades" at bounding box center [491, 262] width 202 height 153
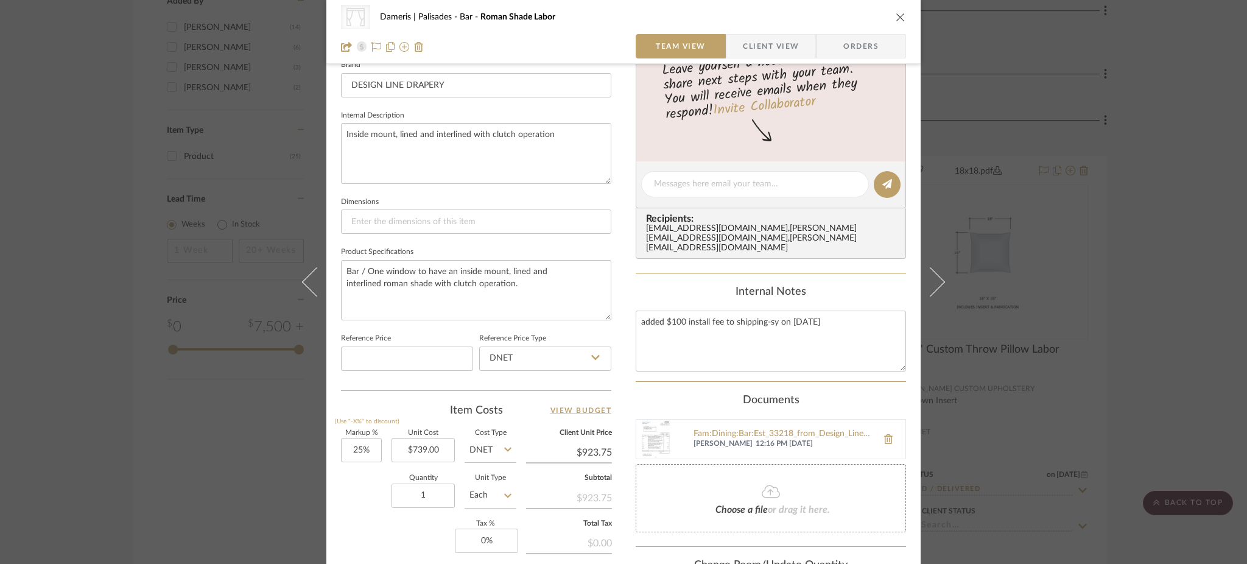
scroll to position [398, 0]
click at [245, 434] on div "CategoryIconFabrics Created with Sketch. Shades Dameris | Palisades Bar Roman S…" at bounding box center [623, 282] width 1247 height 564
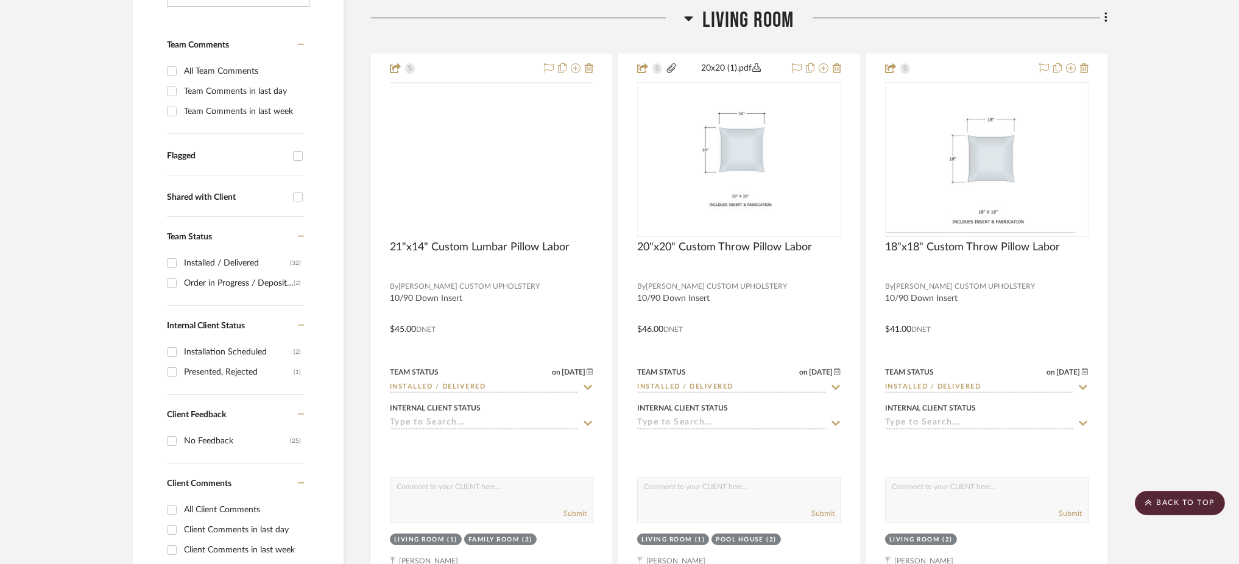
scroll to position [0, 0]
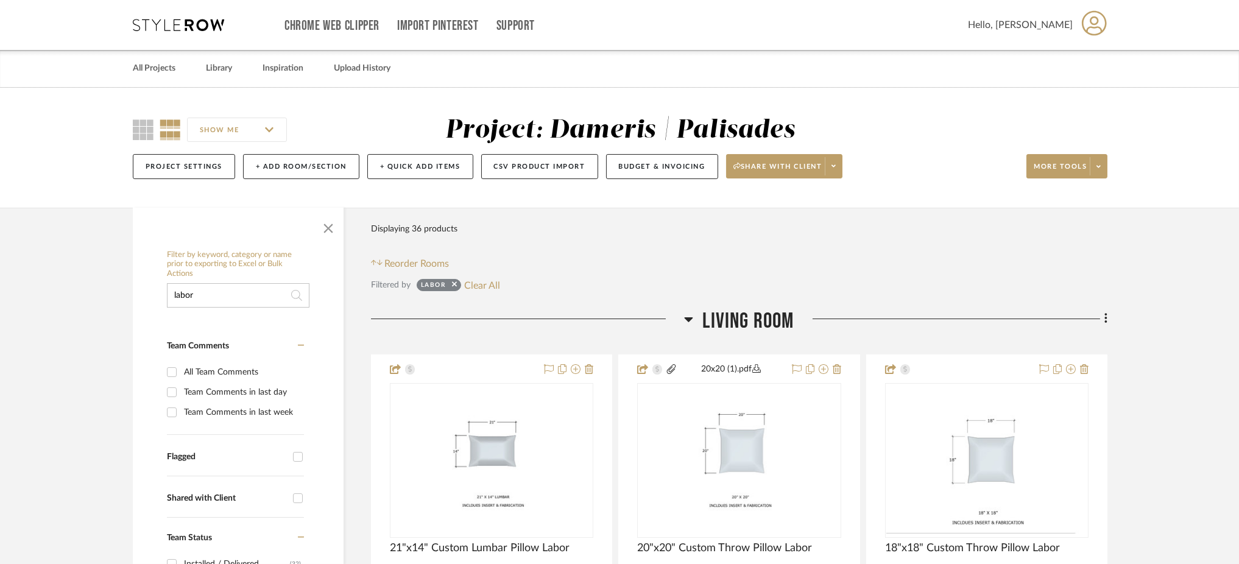
drag, startPoint x: 206, startPoint y: 287, endPoint x: 160, endPoint y: 286, distance: 46.3
type input "ruggable"
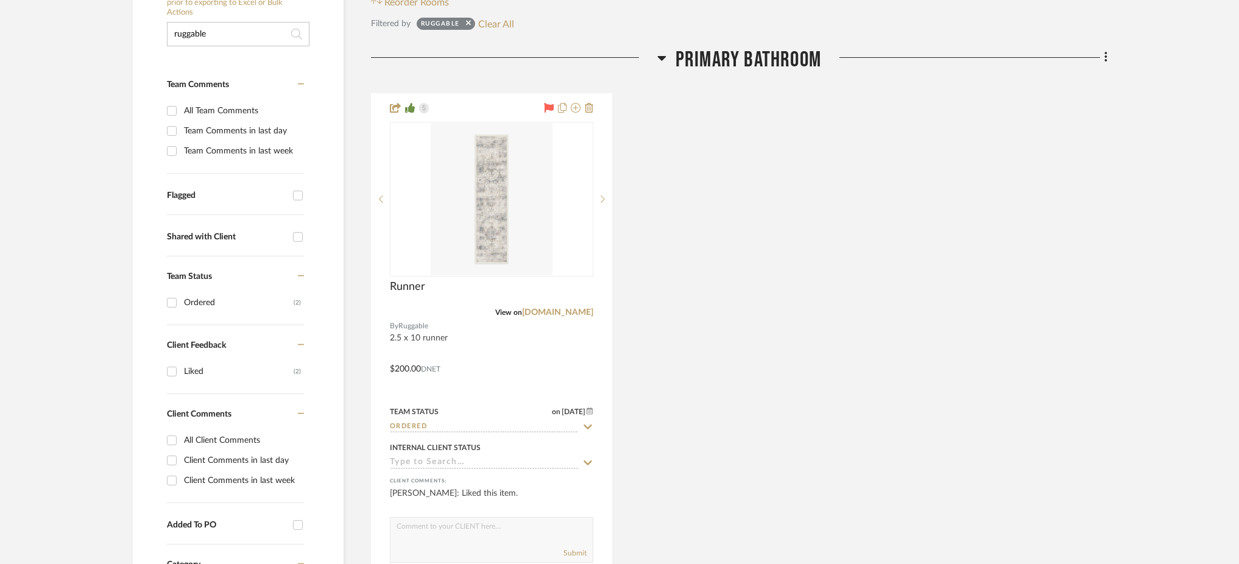
scroll to position [265, 0]
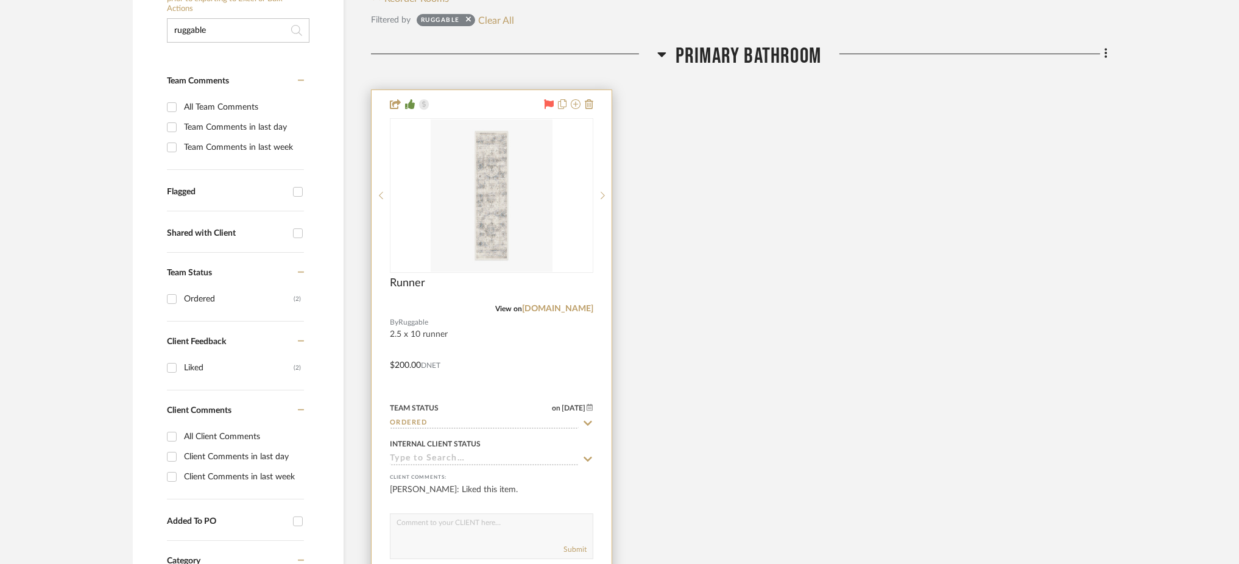
click at [445, 424] on input "Ordered" at bounding box center [484, 424] width 189 height 12
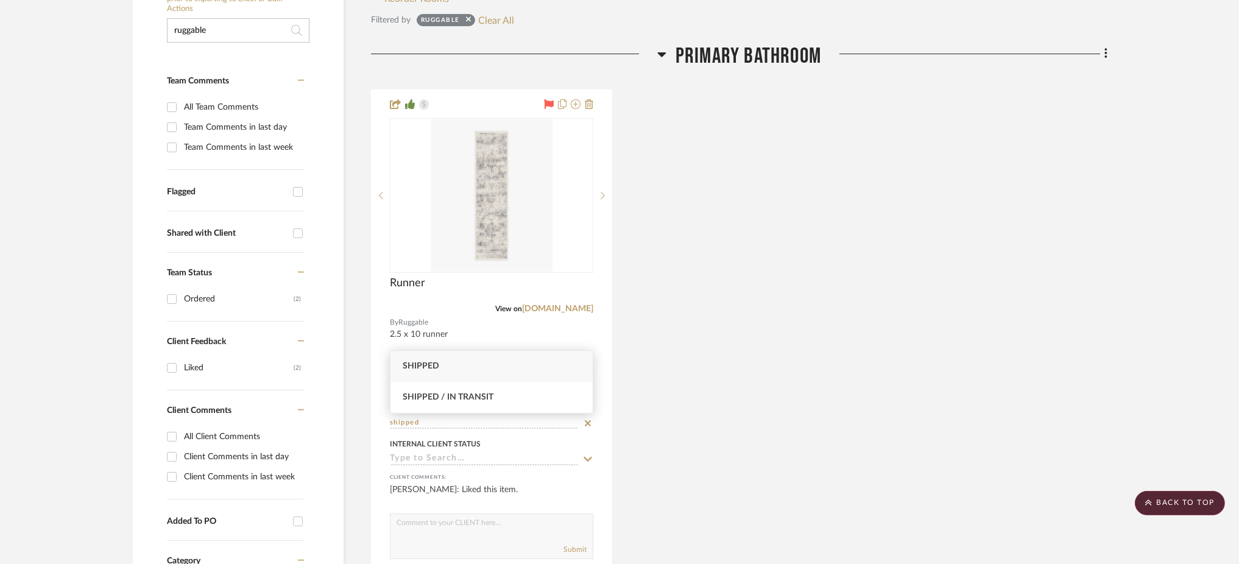
type input "shipped"
click at [442, 369] on div "Shipped" at bounding box center [491, 366] width 202 height 31
type input "9/30/2025"
type input "Shipped"
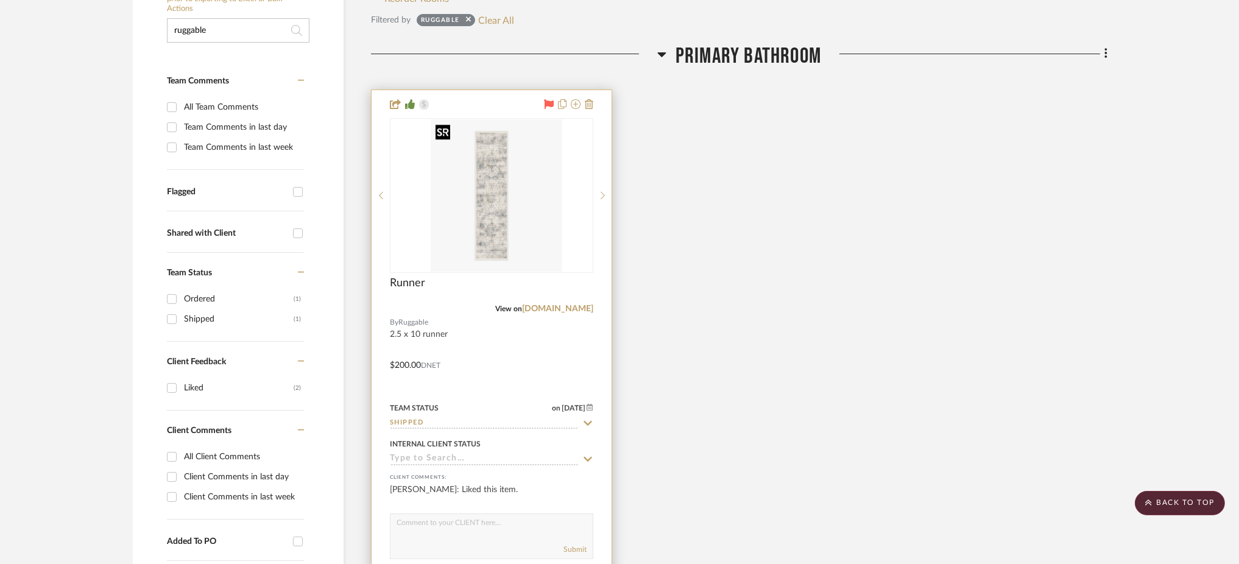
click at [499, 246] on div at bounding box center [491, 195] width 203 height 155
click at [499, 246] on img "0" at bounding box center [492, 195] width 122 height 152
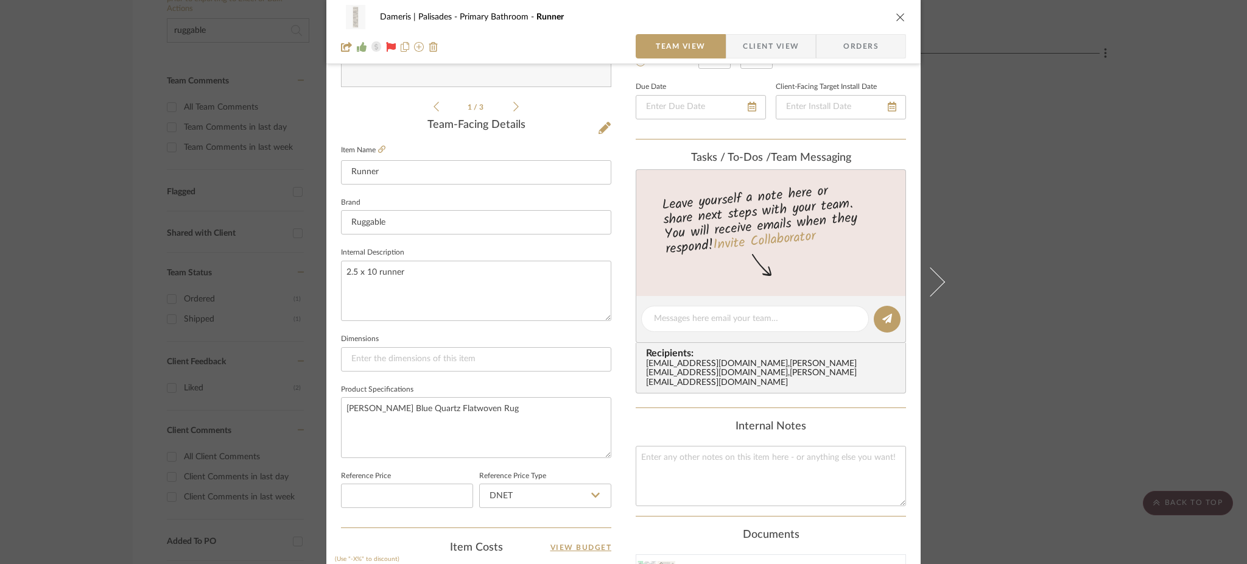
scroll to position [263, 0]
click at [733, 447] on textarea at bounding box center [771, 474] width 270 height 60
type textarea "D"
paste textarea "393735387812"
type textarea "FedEx Tracking #393735387812"
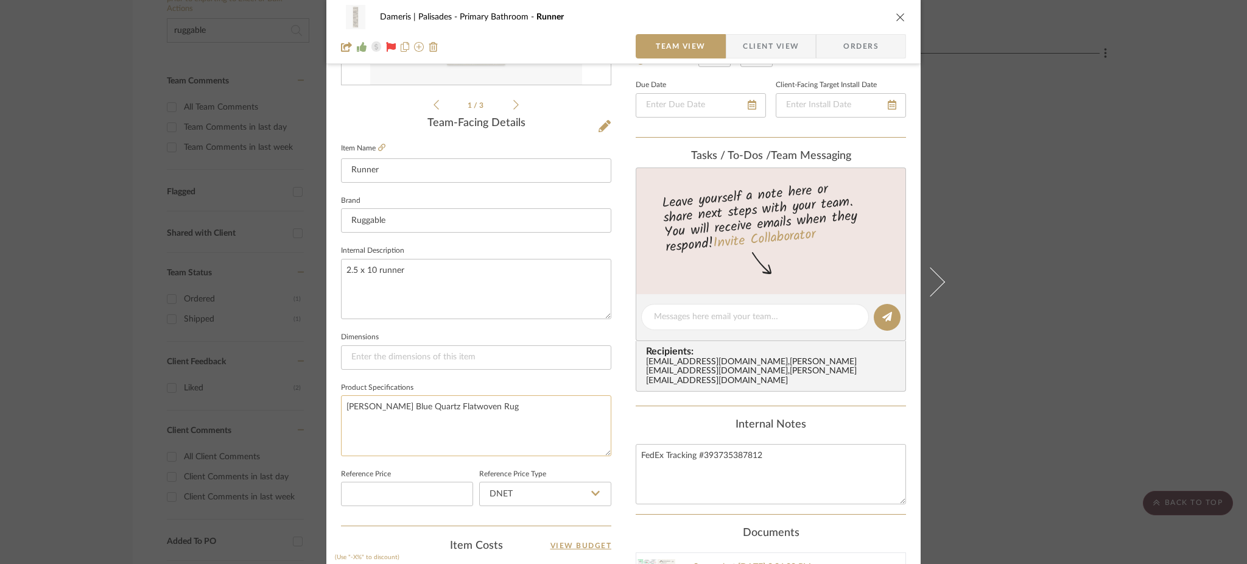
click at [504, 400] on textarea "Sarrah Blue Quartz Flatwoven Rug" at bounding box center [476, 425] width 270 height 60
drag, startPoint x: 697, startPoint y: 453, endPoint x: 627, endPoint y: 453, distance: 70.0
click at [627, 453] on div "Dameris | Palisades Primary Bathroom Runner Team View Client View Orders 1 / 3 …" at bounding box center [623, 308] width 594 height 1125
click at [562, 409] on textarea "Sarrah Blue Quartz Flatwoven Rug" at bounding box center [476, 425] width 270 height 60
click at [1054, 276] on div "Dameris | Palisades Primary Bathroom Runner Team View Client View Orders 1 / 3 …" at bounding box center [623, 282] width 1247 height 564
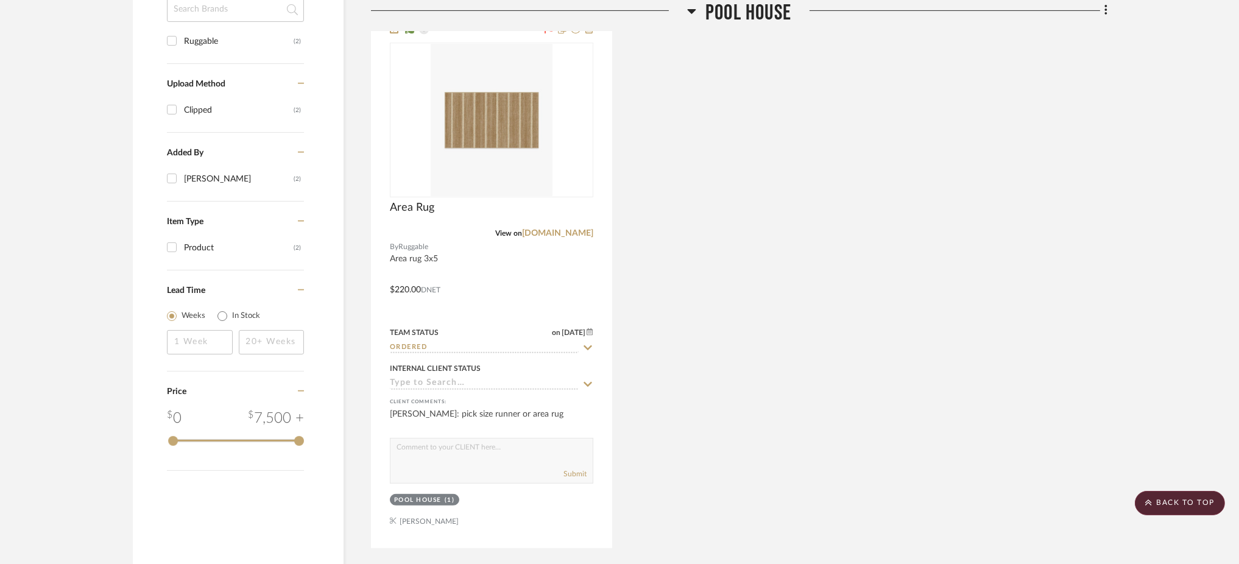
scroll to position [937, 0]
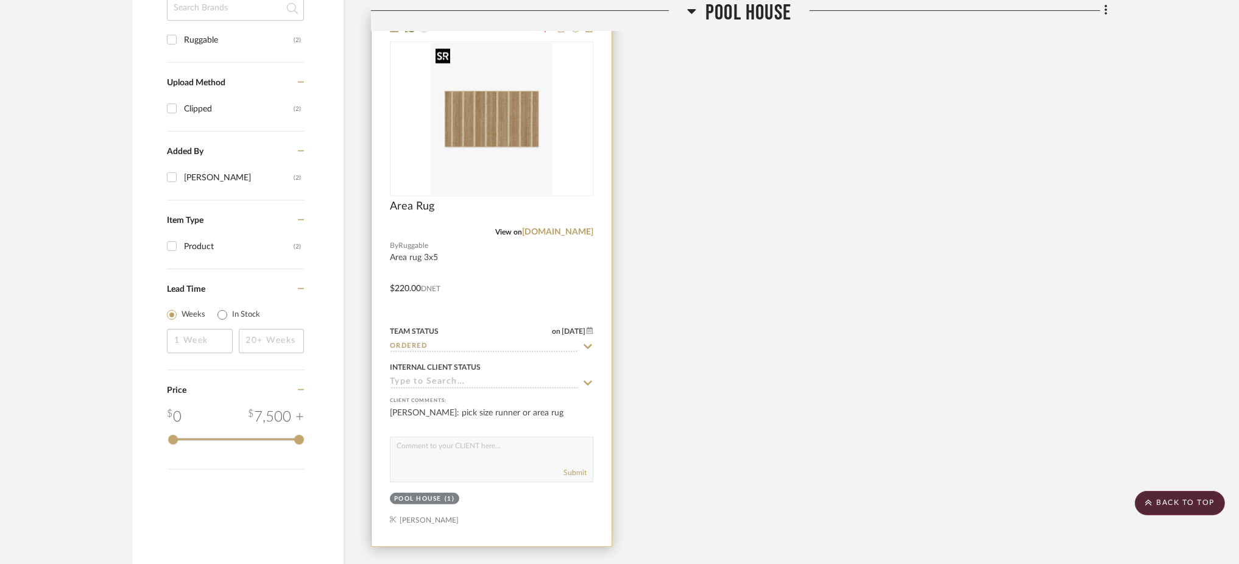
click at [0, 0] on img at bounding box center [0, 0] width 0 height 0
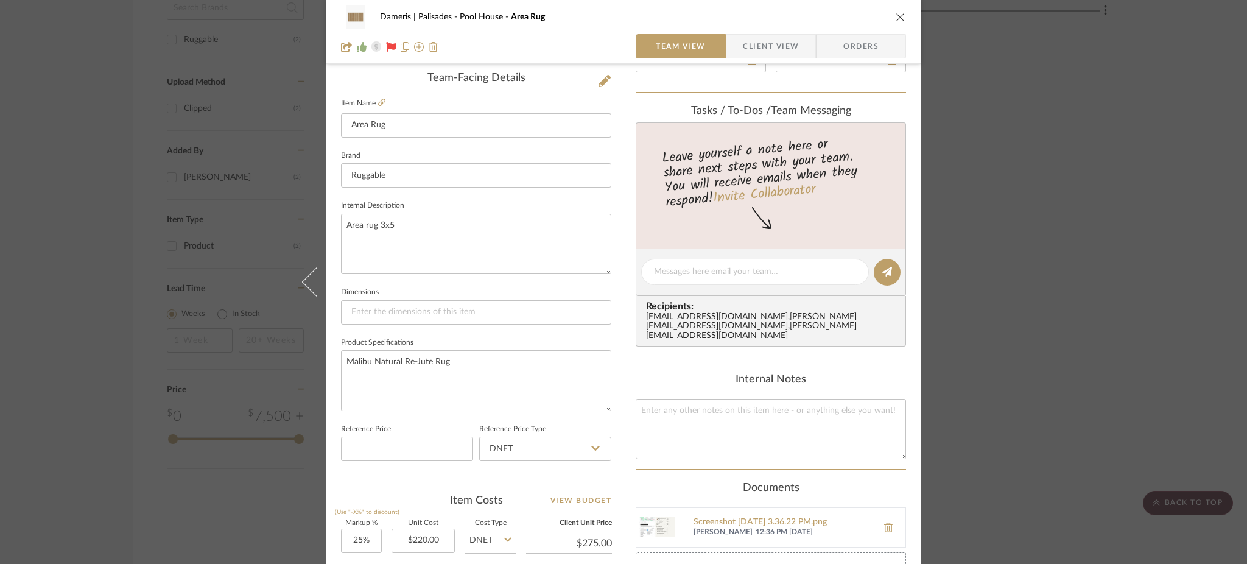
scroll to position [403, 0]
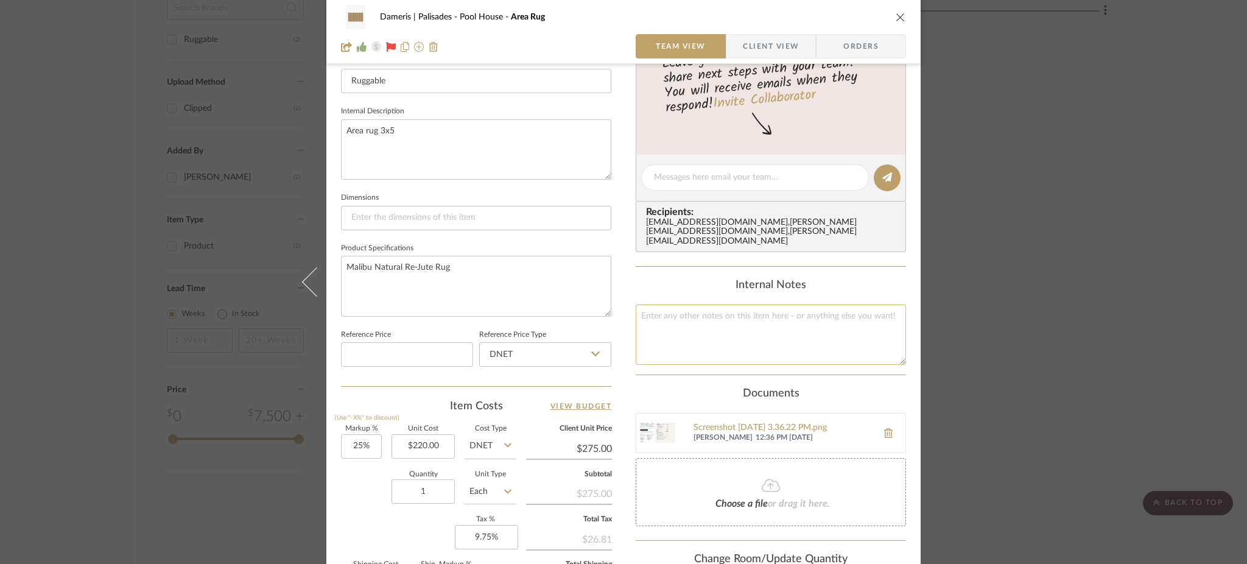
click at [748, 331] on textarea at bounding box center [771, 335] width 270 height 60
paste textarea "FedEx Tracking #"
type textarea "FedEx Tracking #"
paste textarea "393715297484"
type textarea "FedEx Tracking #393715297484"
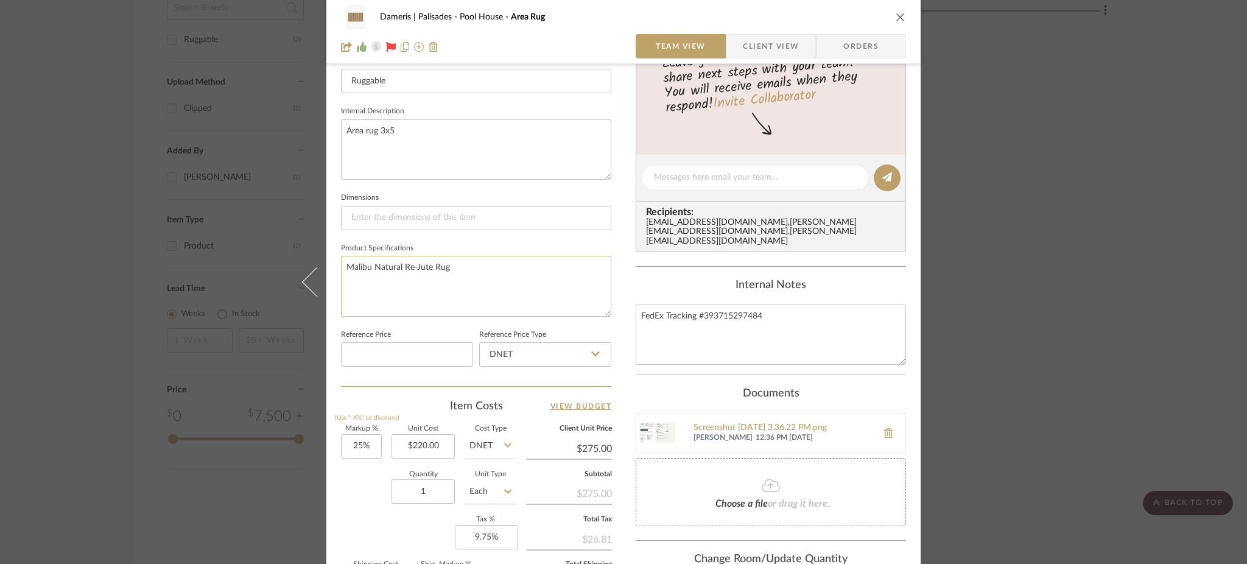
click at [557, 274] on textarea "Malibu Natural Re-Jute Rug" at bounding box center [476, 286] width 270 height 60
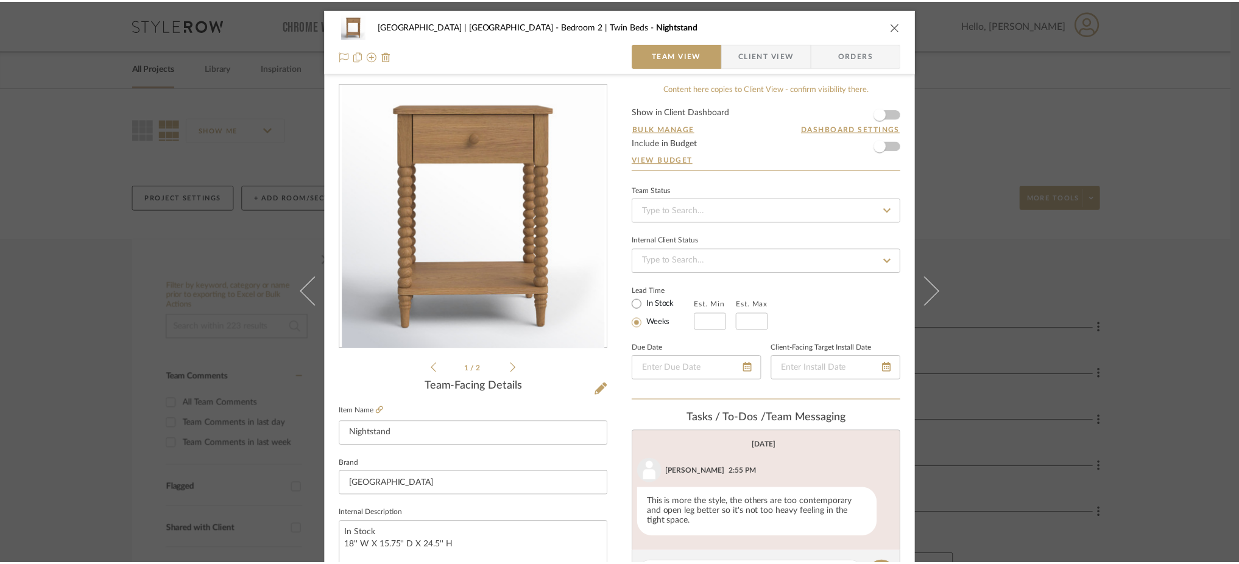
scroll to position [135, 0]
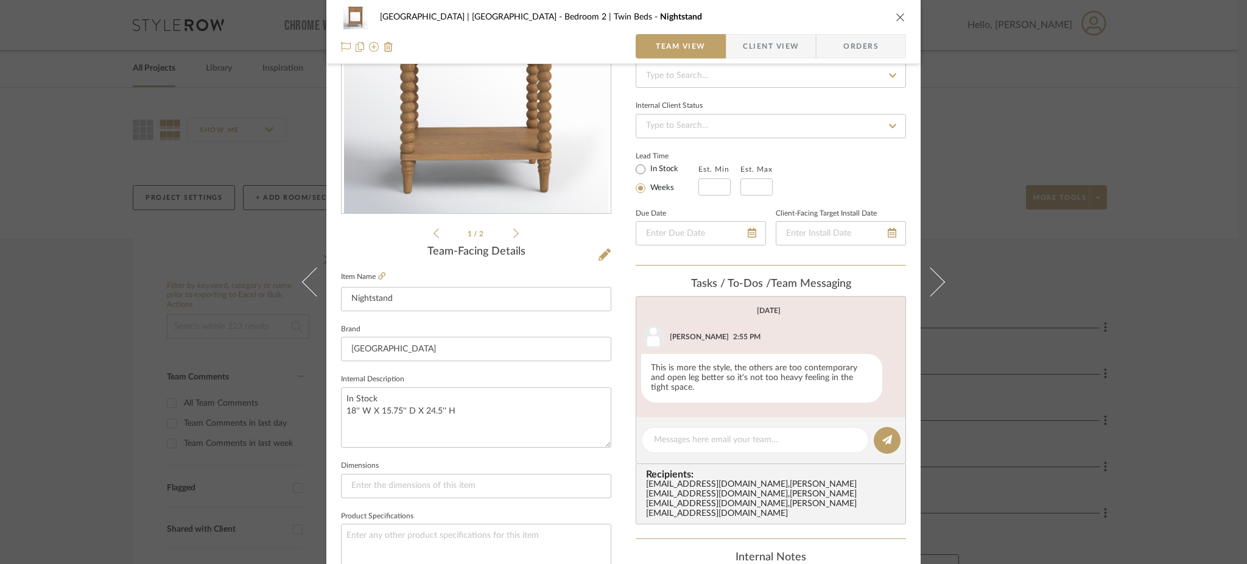
click at [1045, 298] on div "Meadow Mountain | Vail Valley Bedroom 2 | Twin Beds Nightstand Team View Client…" at bounding box center [623, 282] width 1247 height 564
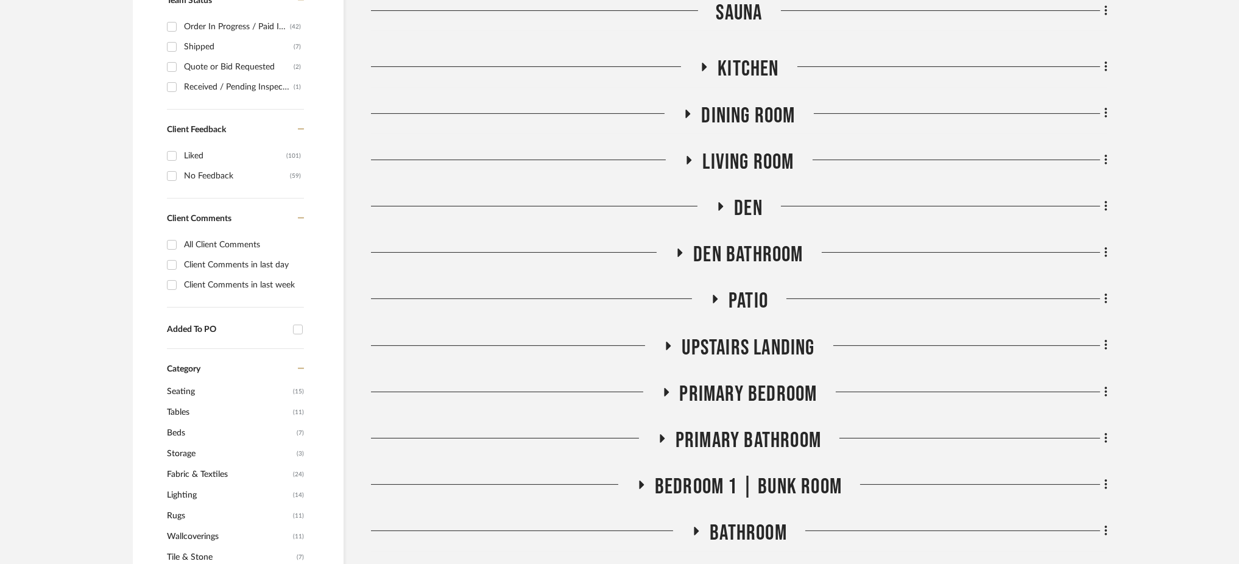
scroll to position [974, 0]
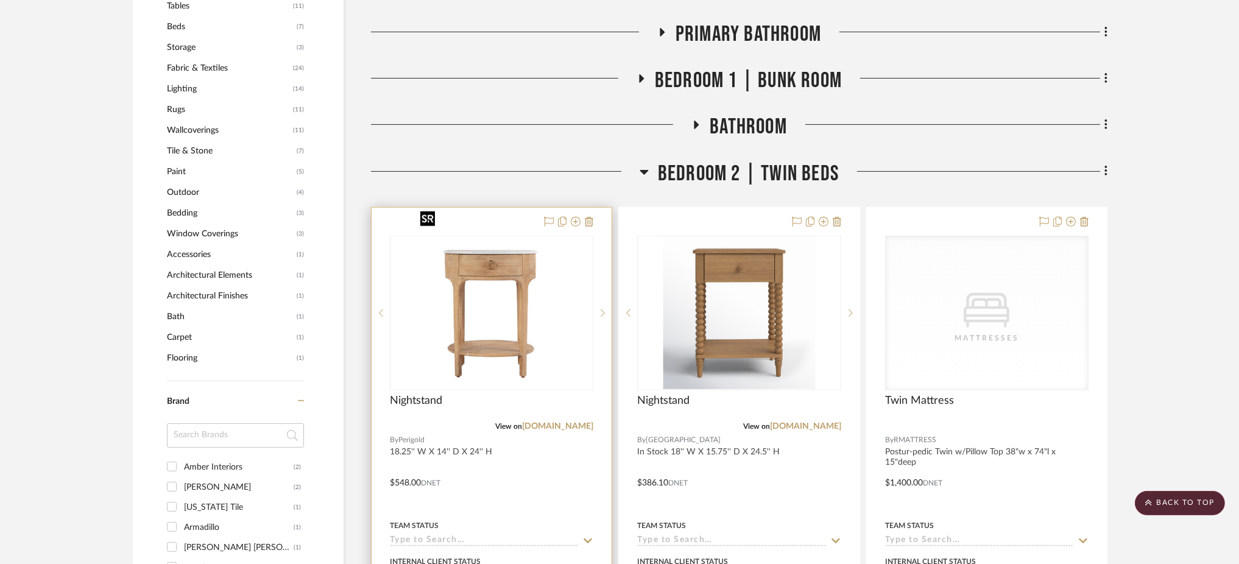
click at [0, 0] on img at bounding box center [0, 0] width 0 height 0
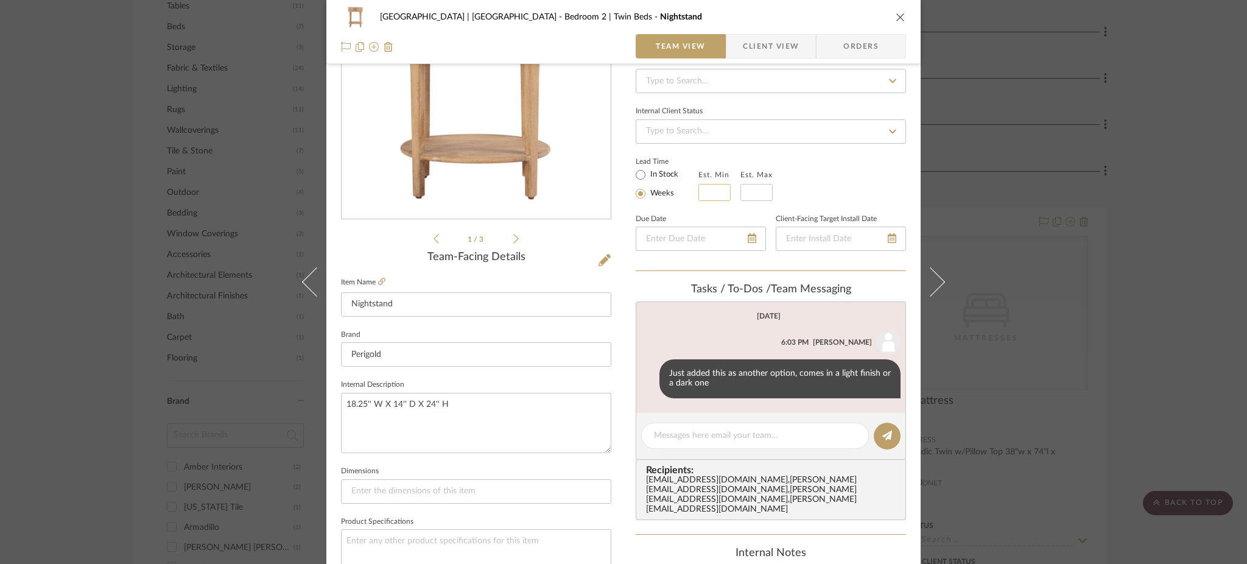
scroll to position [244, 0]
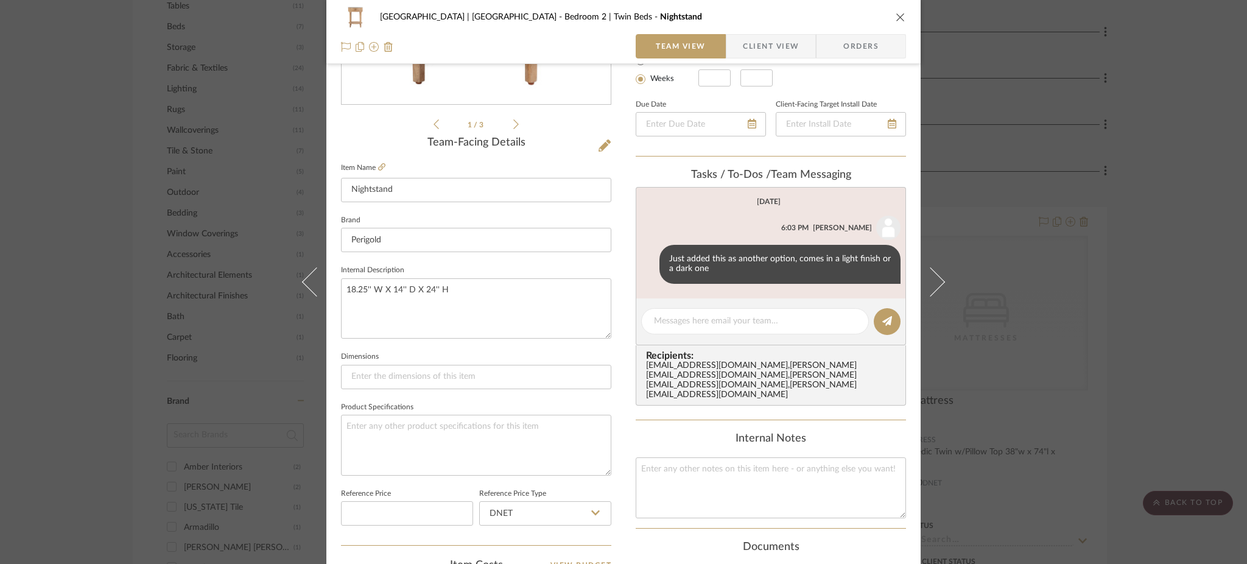
click at [1035, 235] on div "Meadow Mountain | Vail Valley Bedroom 2 | Twin Beds Nightstand Team View Client…" at bounding box center [623, 282] width 1247 height 564
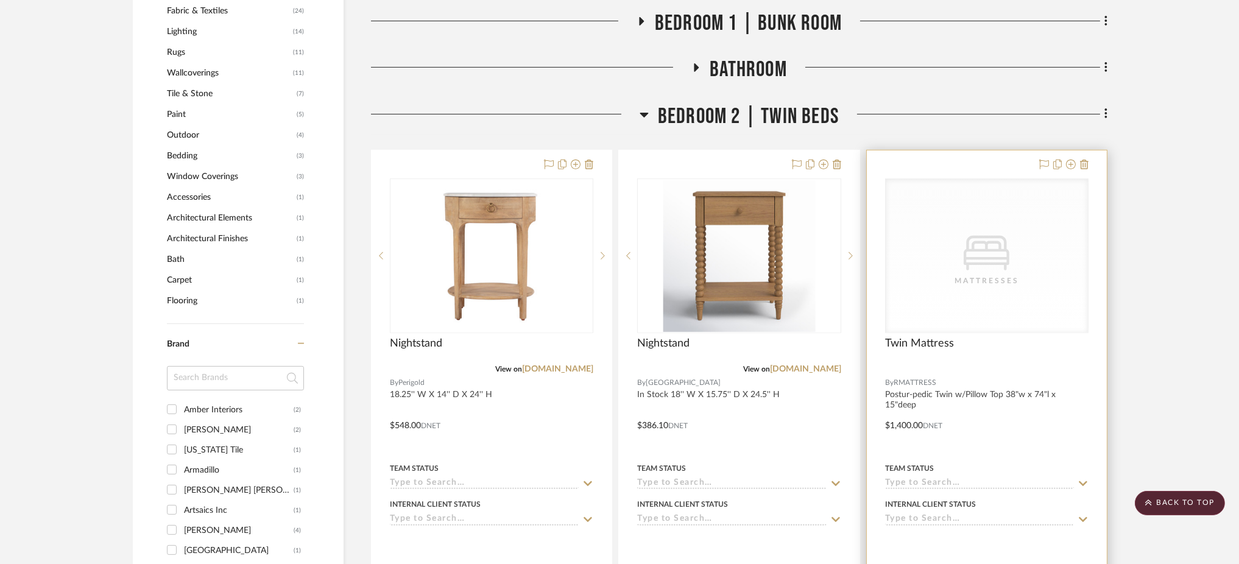
scroll to position [1055, 0]
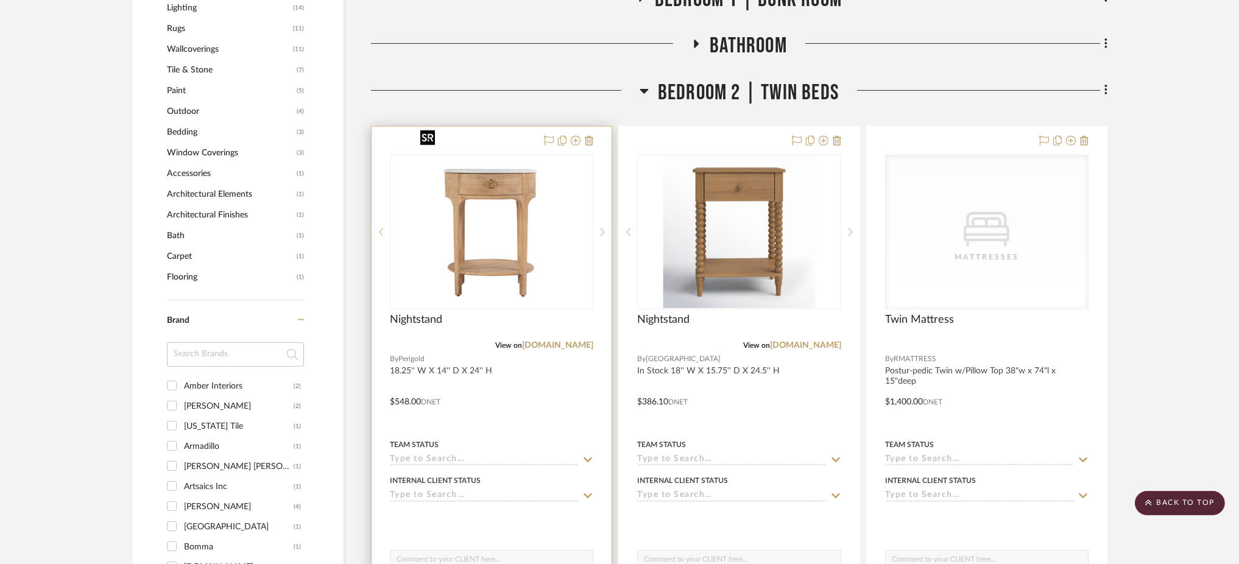
click at [493, 234] on img "0" at bounding box center [491, 232] width 152 height 152
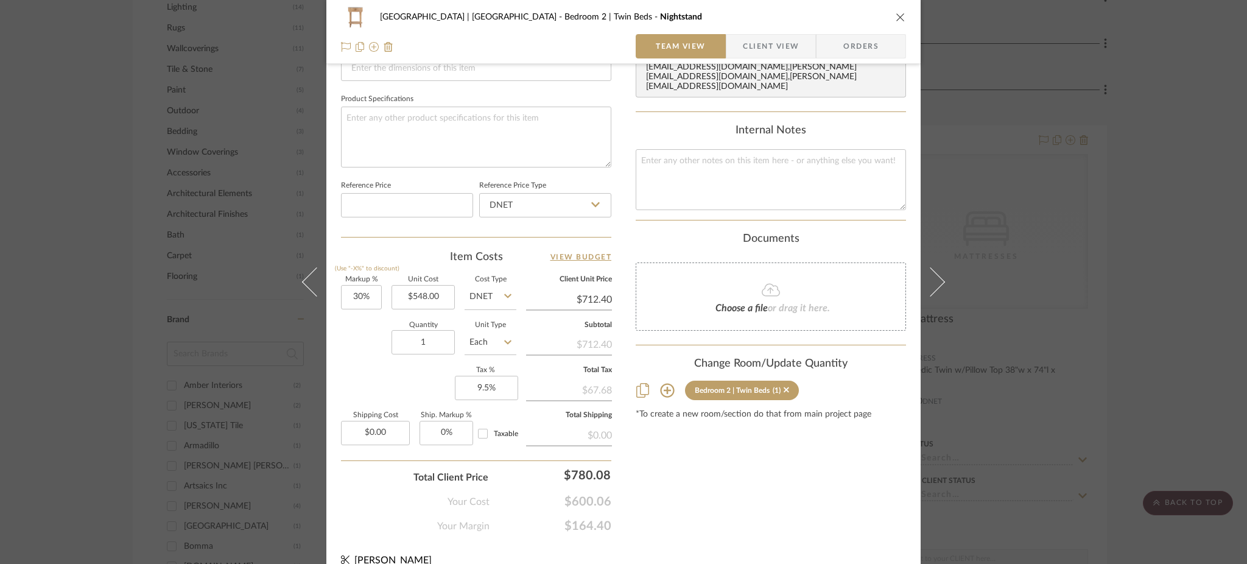
scroll to position [563, 0]
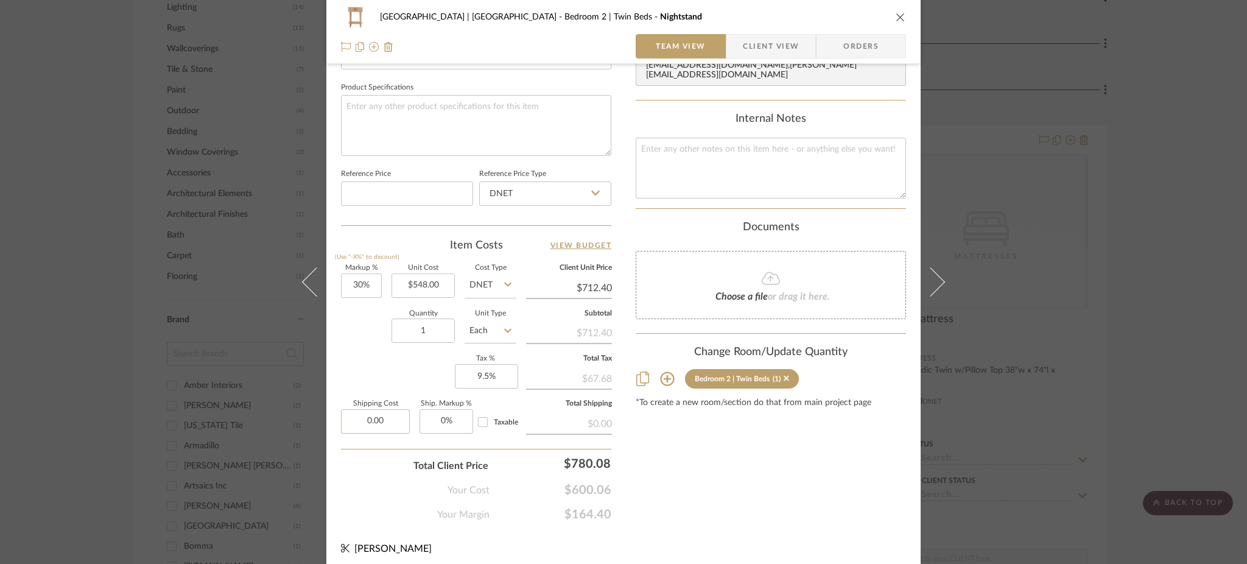
click at [387, 409] on input "0.00" at bounding box center [375, 421] width 69 height 24
type input "$106.86"
click at [443, 105] on textarea at bounding box center [476, 125] width 270 height 60
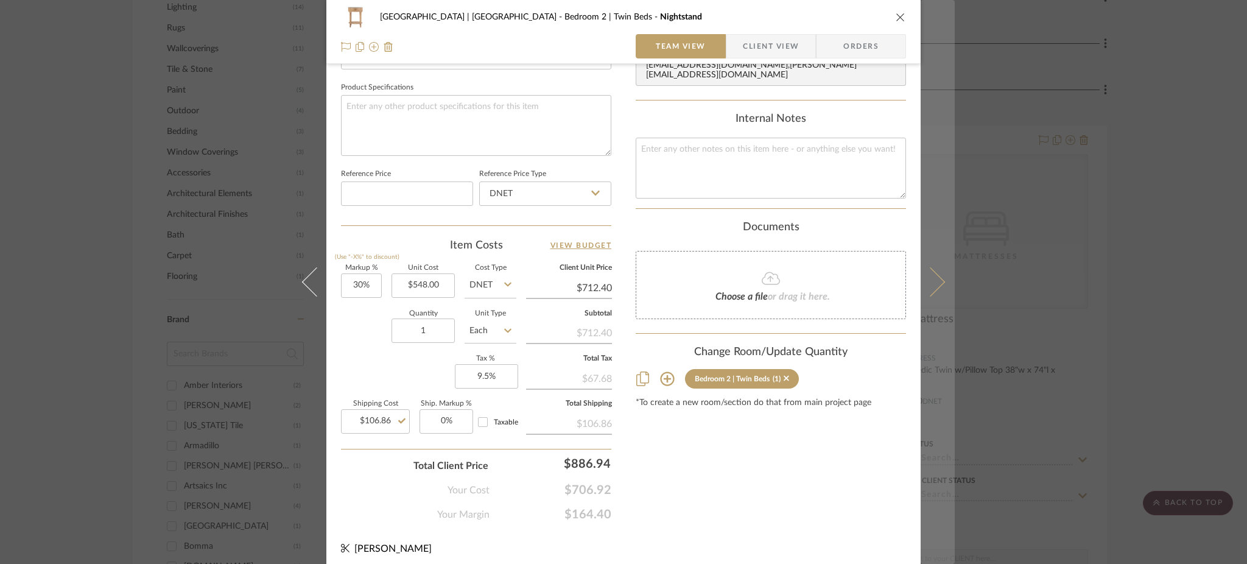
click at [931, 275] on icon at bounding box center [930, 281] width 29 height 29
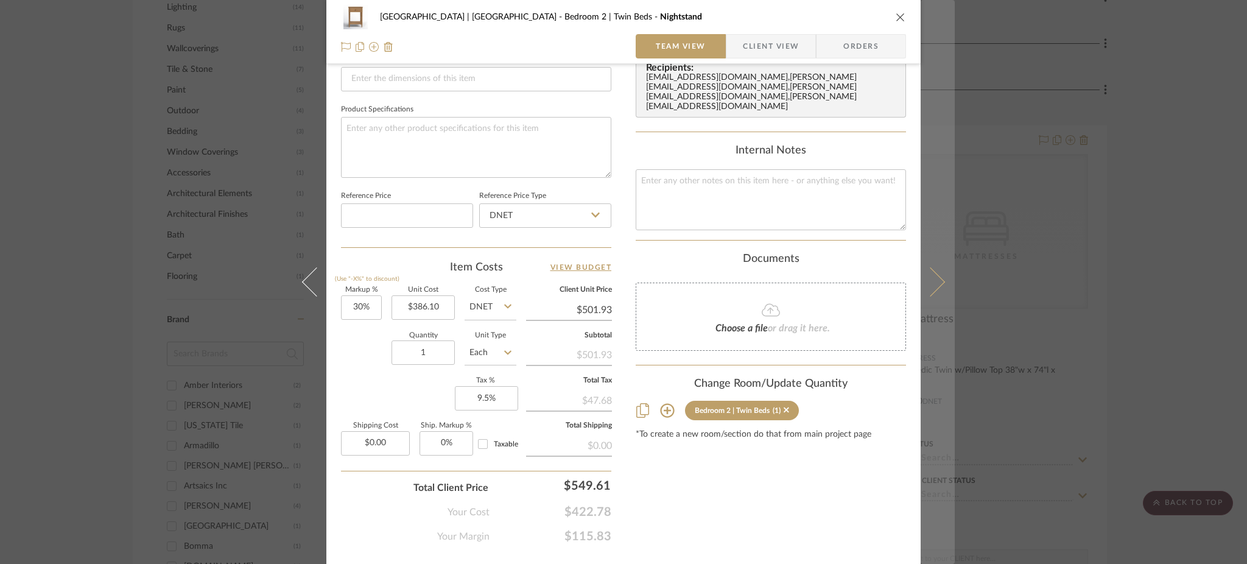
scroll to position [542, 0]
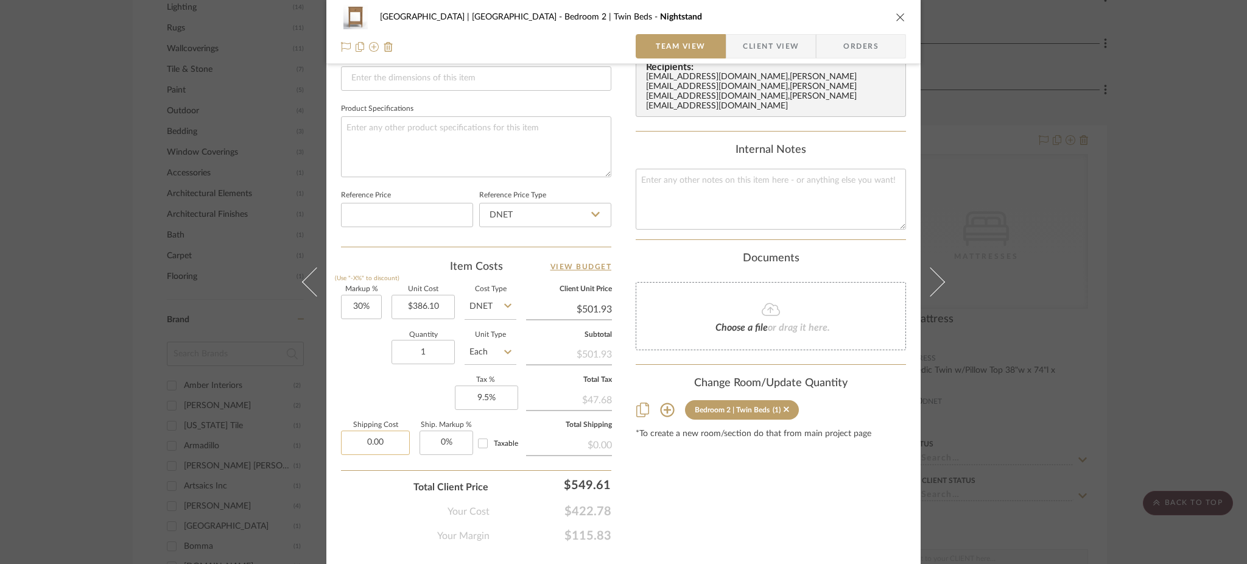
click at [383, 438] on input "0.00" at bounding box center [375, 443] width 69 height 24
type input "$75.29"
click at [424, 133] on textarea at bounding box center [476, 146] width 270 height 60
click at [1066, 240] on div "Meadow Mountain | Vail Valley Bedroom 2 | Twin Beds Nightstand Team View Client…" at bounding box center [623, 282] width 1247 height 564
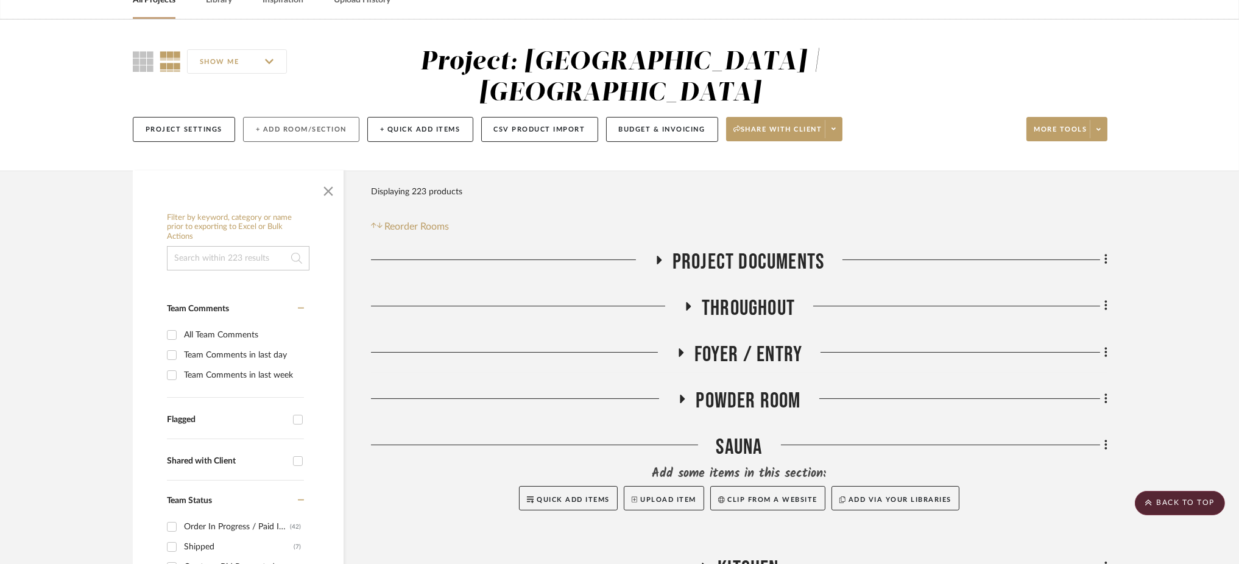
scroll to position [0, 0]
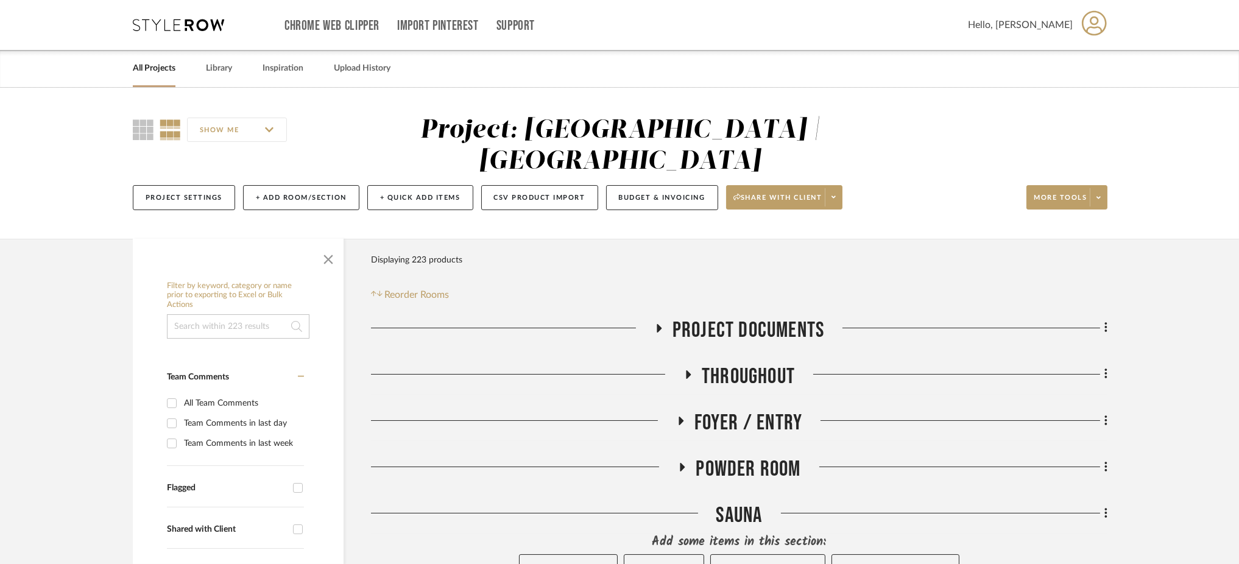
click at [217, 314] on input at bounding box center [238, 326] width 143 height 24
type input "amber"
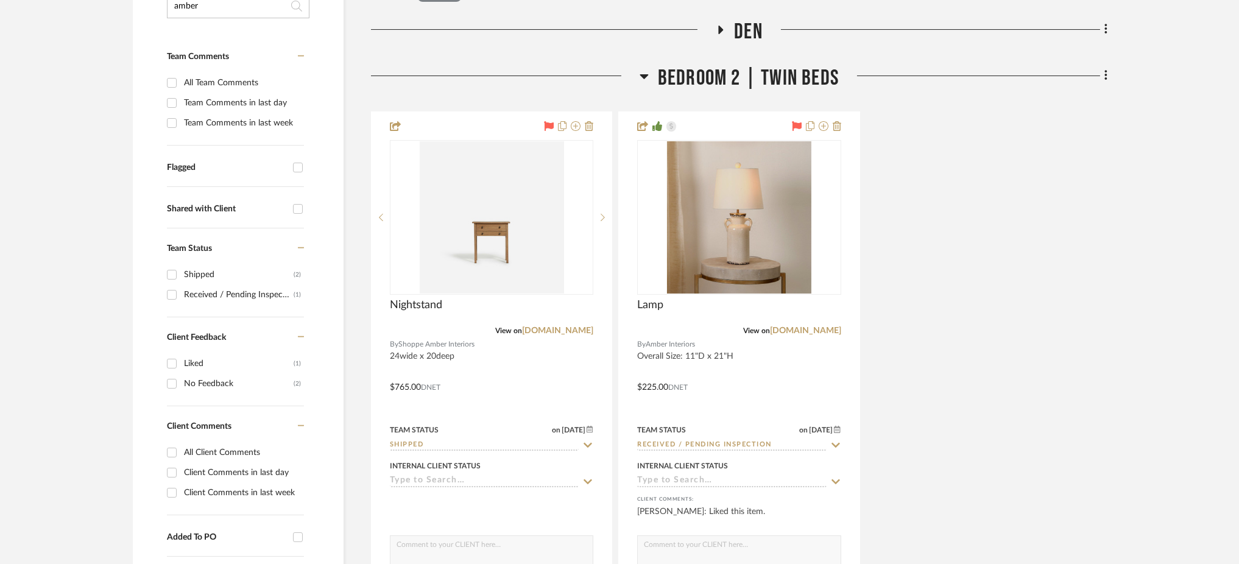
scroll to position [331, 0]
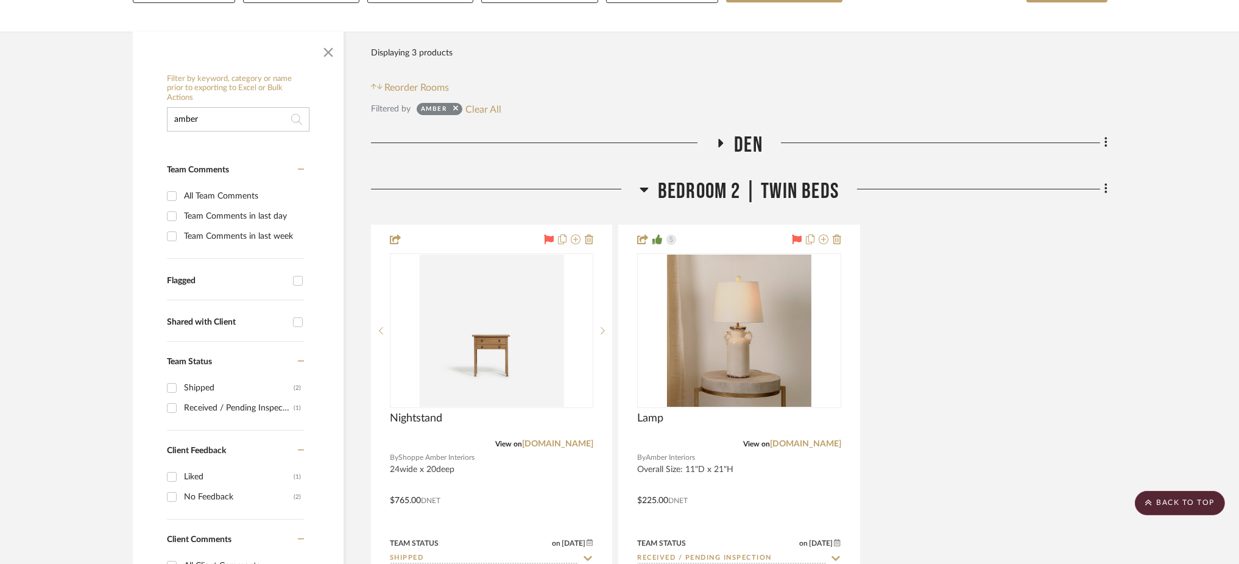
scroll to position [205, 0]
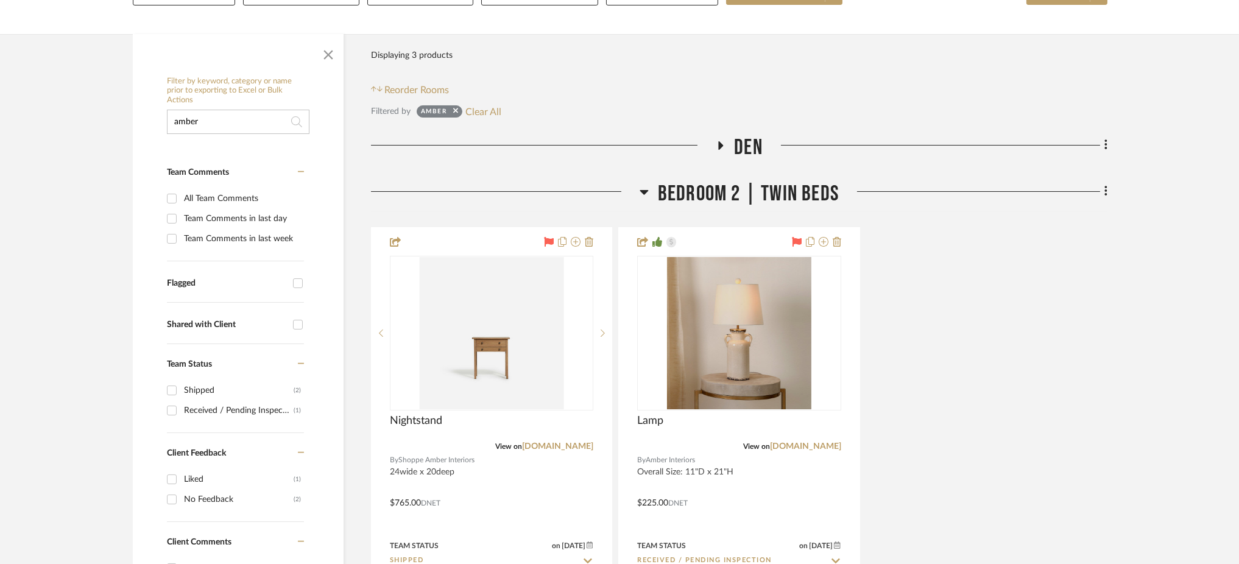
click at [722, 141] on icon at bounding box center [720, 145] width 15 height 9
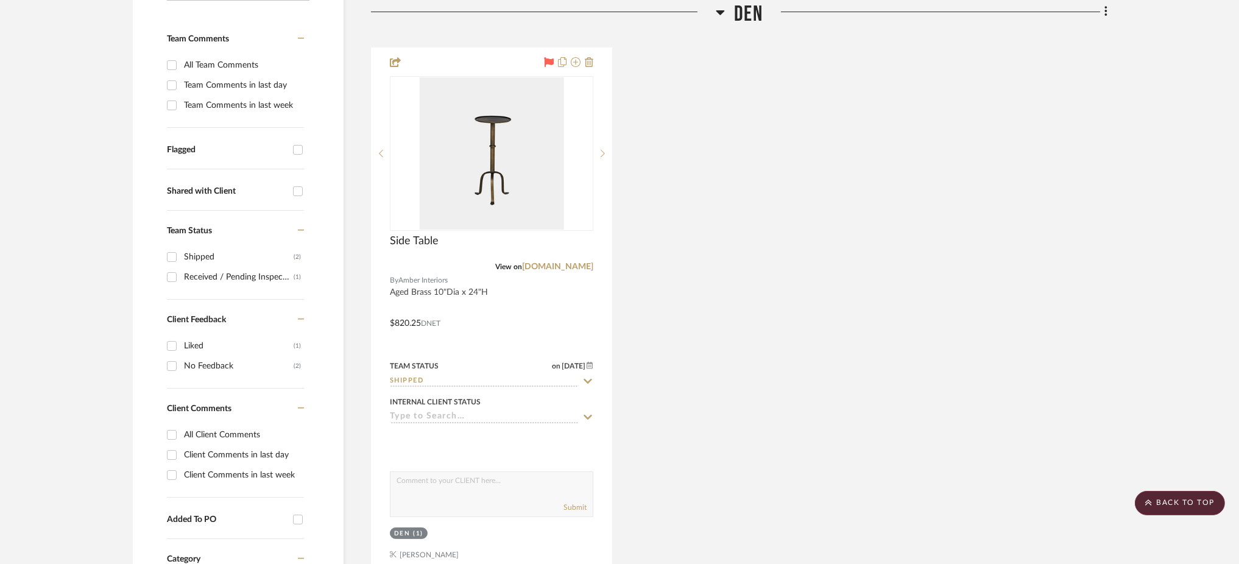
scroll to position [337, 0]
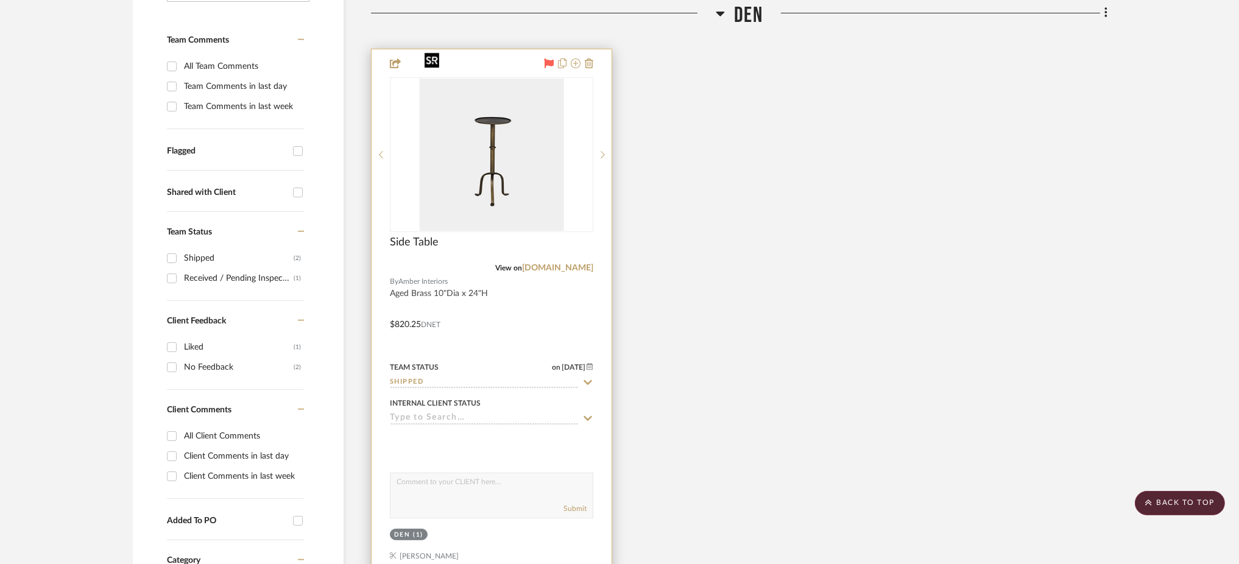
click at [507, 141] on img "0" at bounding box center [492, 155] width 144 height 152
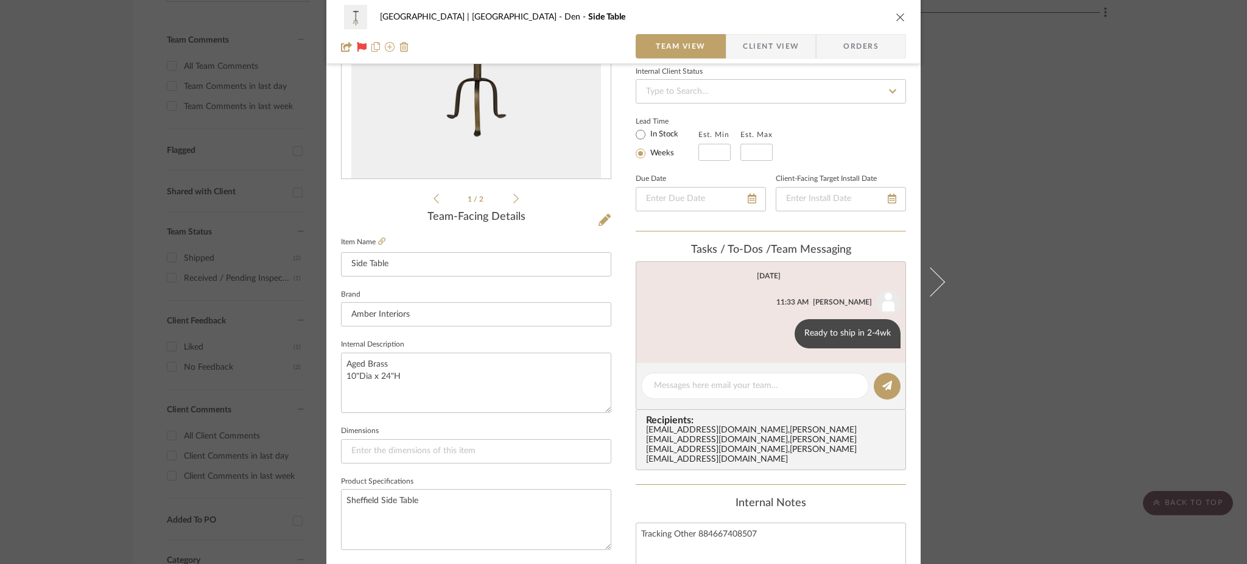
scroll to position [347, 0]
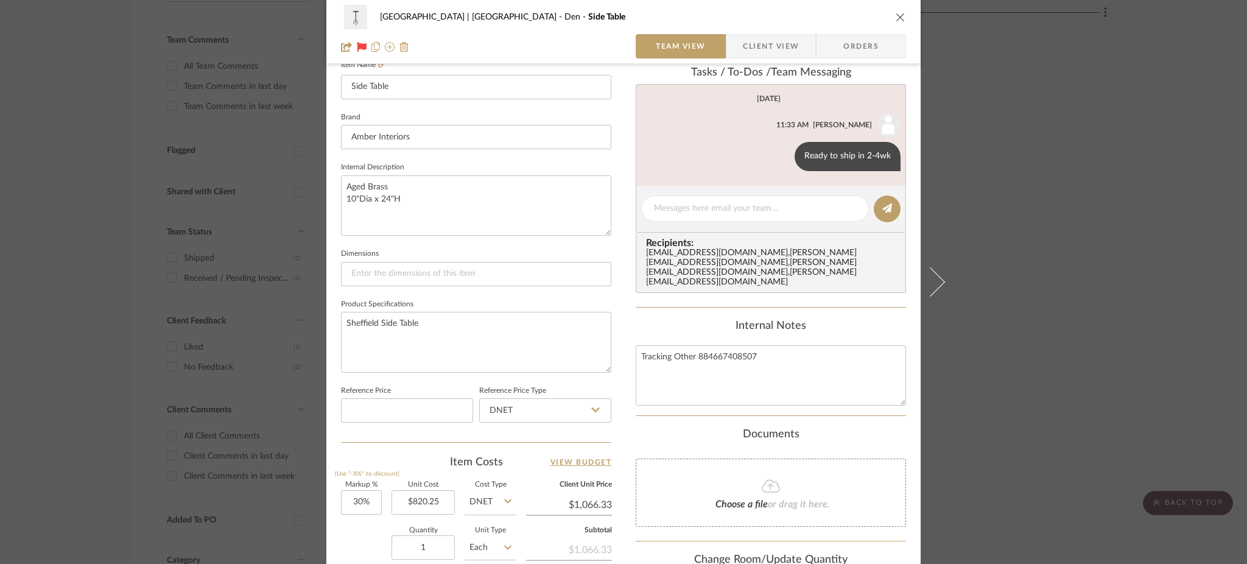
click at [1082, 243] on div "Meadow Mountain | Vail Valley Den Side Table Team View Client View Orders 1 / 2…" at bounding box center [623, 282] width 1247 height 564
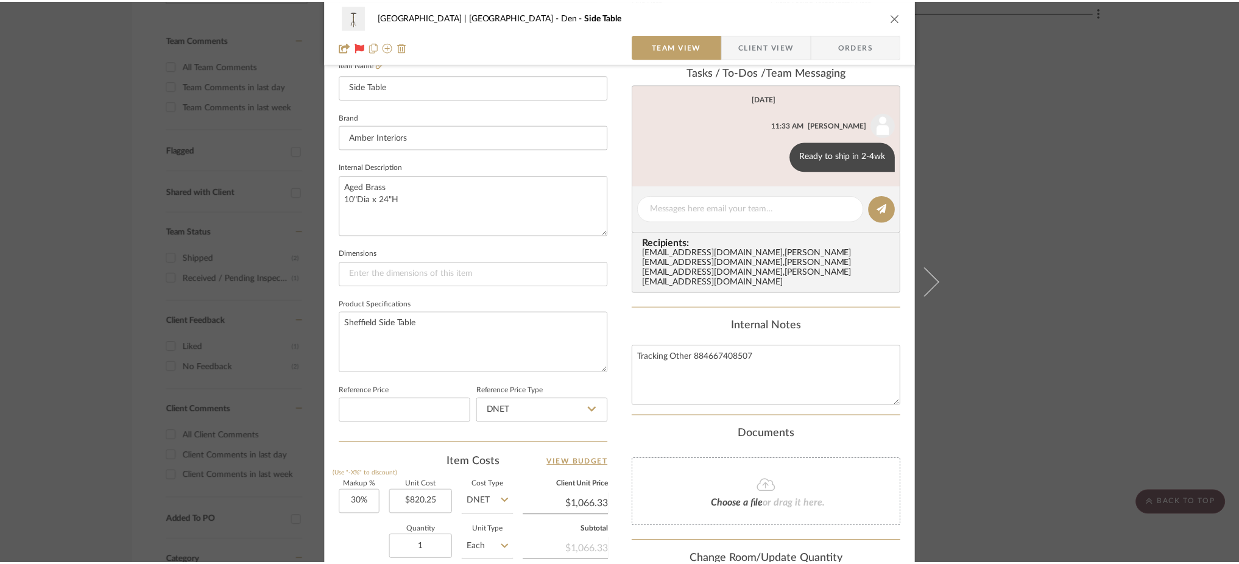
scroll to position [337, 0]
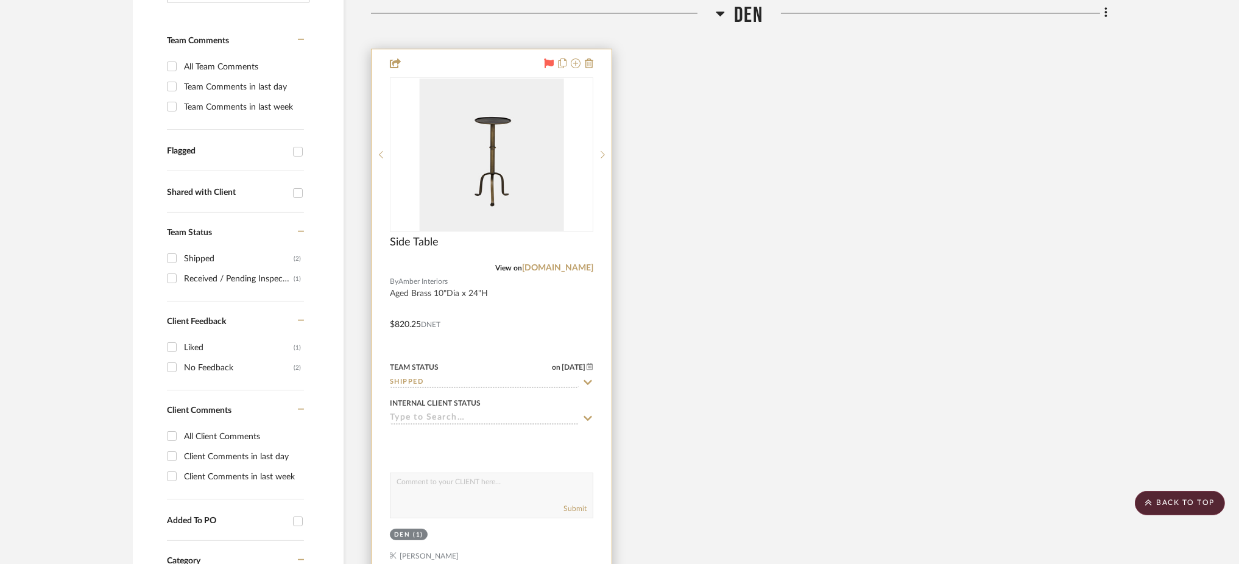
click at [434, 377] on input "Shipped" at bounding box center [484, 383] width 189 height 12
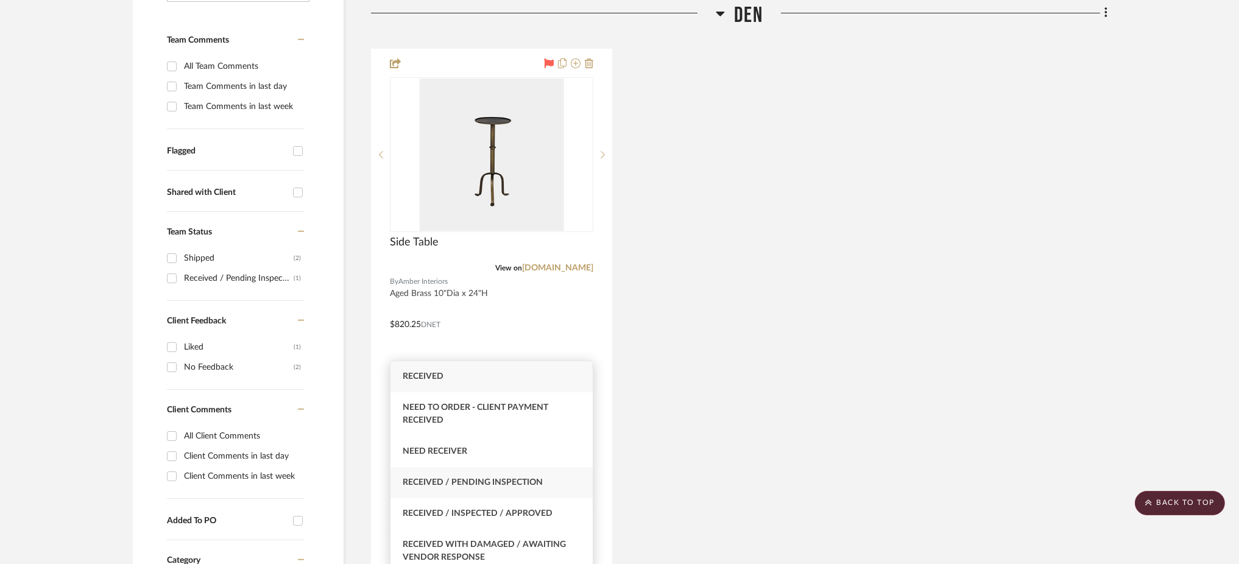
type input "receiv"
click at [504, 474] on div "Received / Pending Inspection" at bounding box center [491, 482] width 202 height 31
type input "9/30/2025"
type input "Received / Pending Inspection"
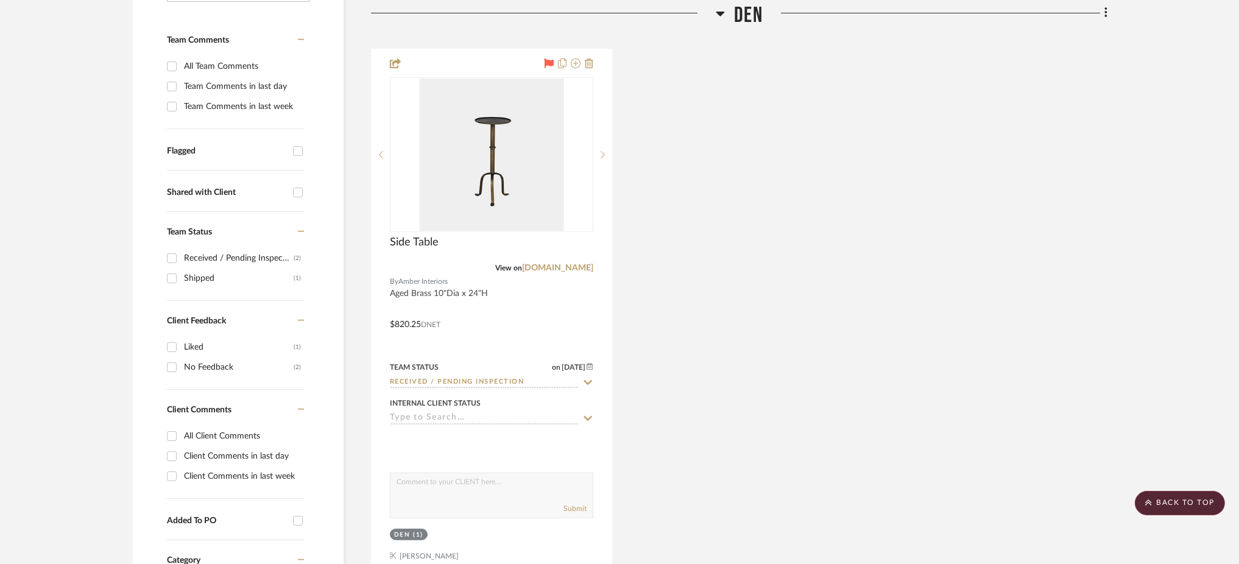
click at [715, 205] on div "Side Table View on shoppe.amberinteriordesign.com By Amber Interiors Aged Brass…" at bounding box center [739, 316] width 736 height 534
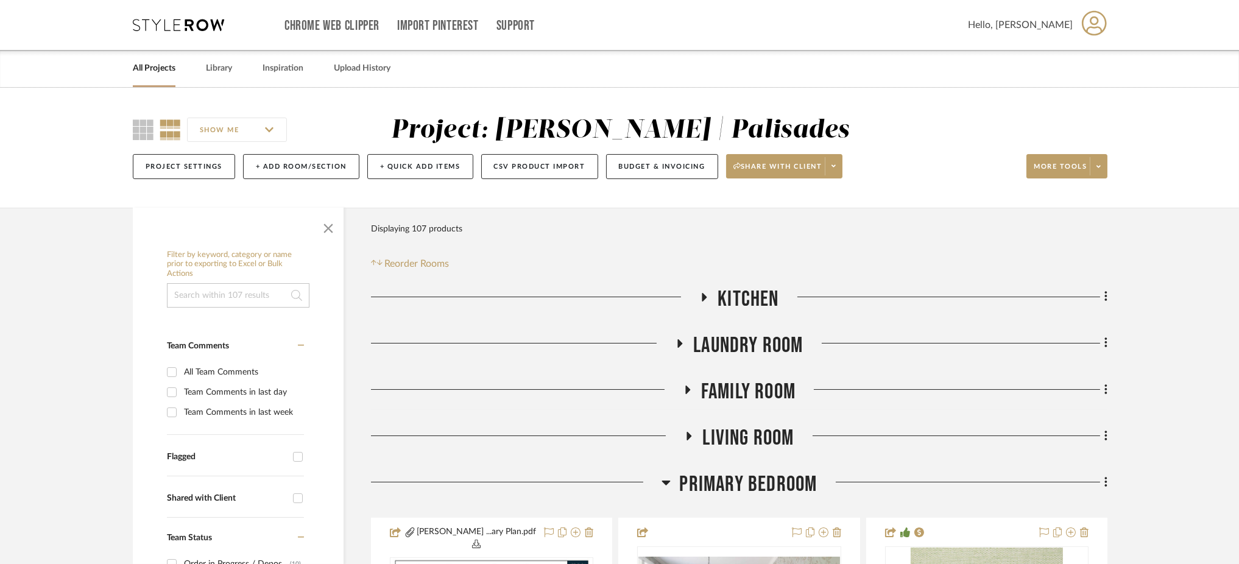
scroll to position [162, 0]
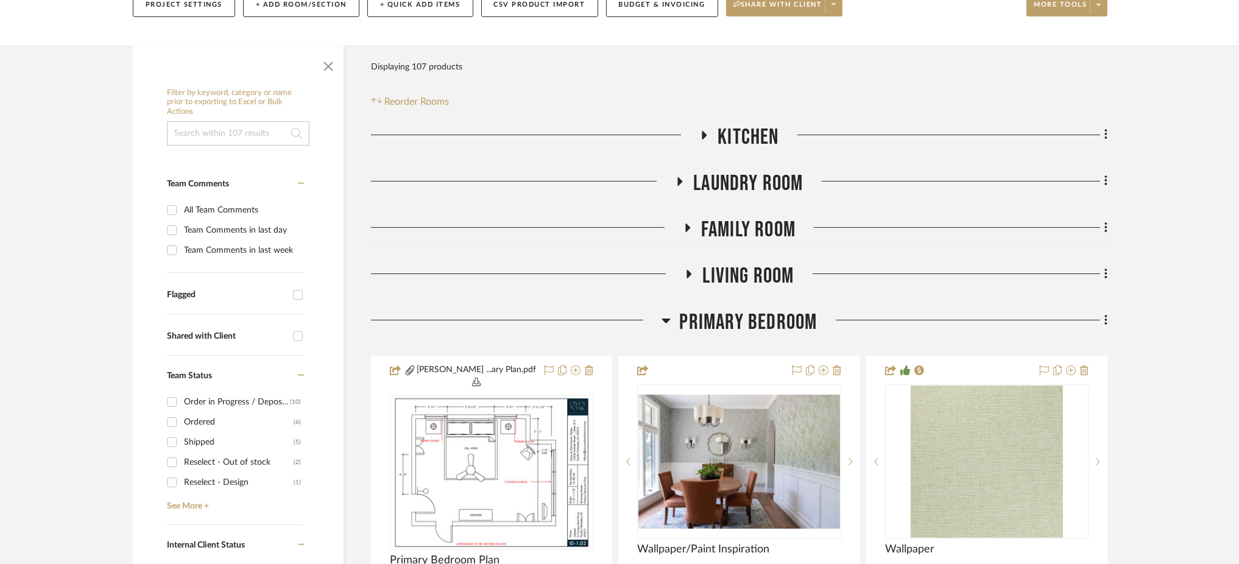
click at [684, 276] on icon at bounding box center [688, 274] width 15 height 9
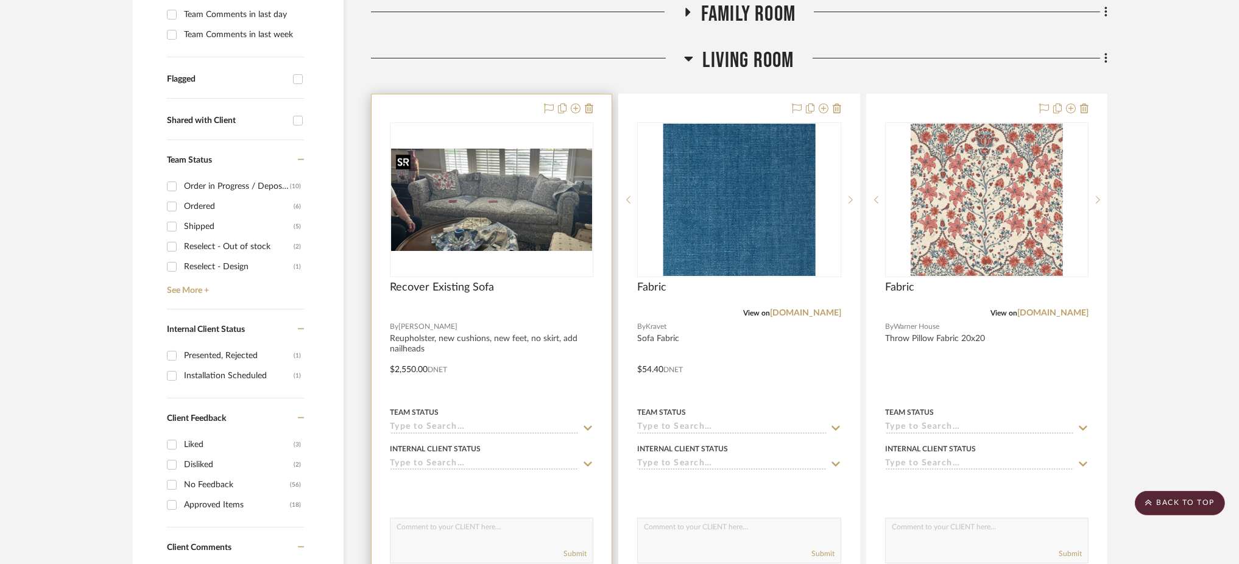
scroll to position [406, 0]
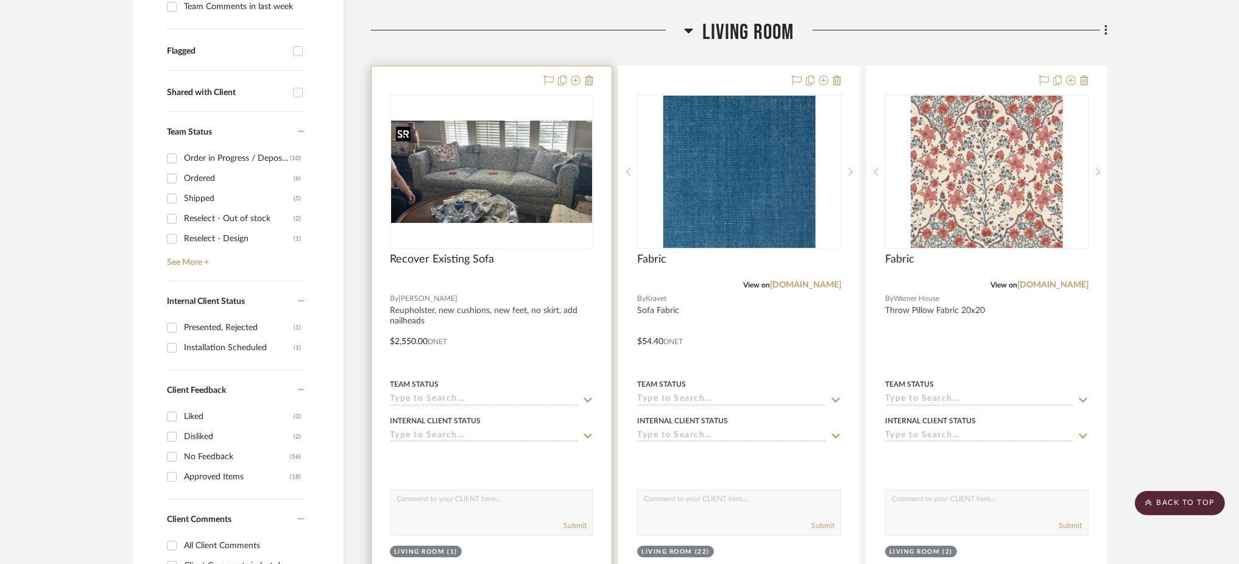
click at [520, 193] on img "0" at bounding box center [491, 172] width 201 height 102
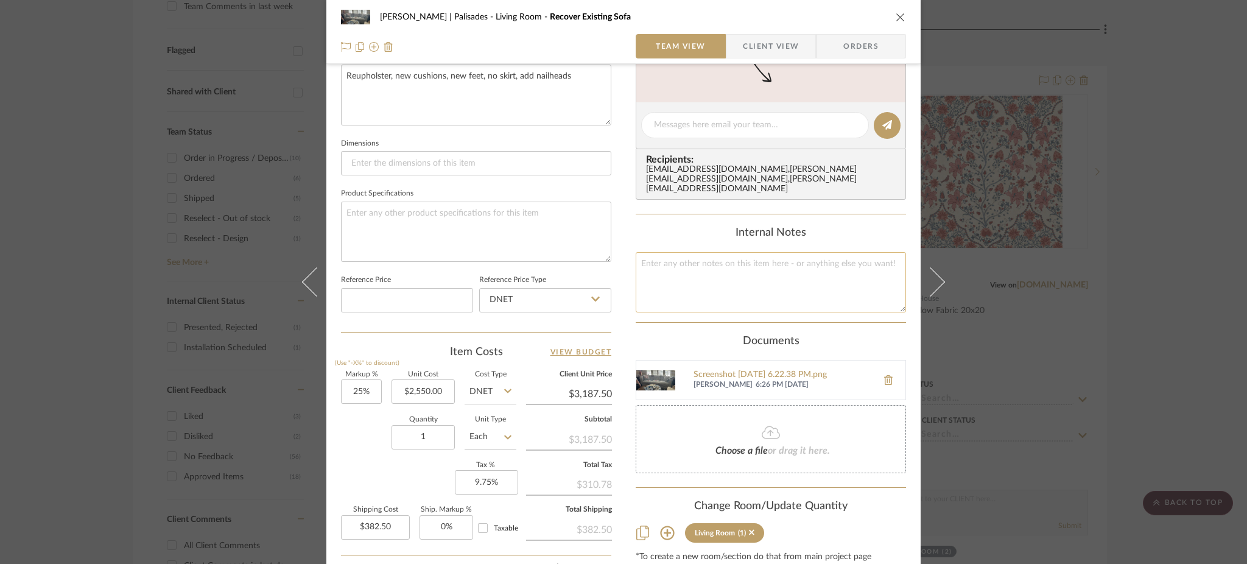
scroll to position [481, 0]
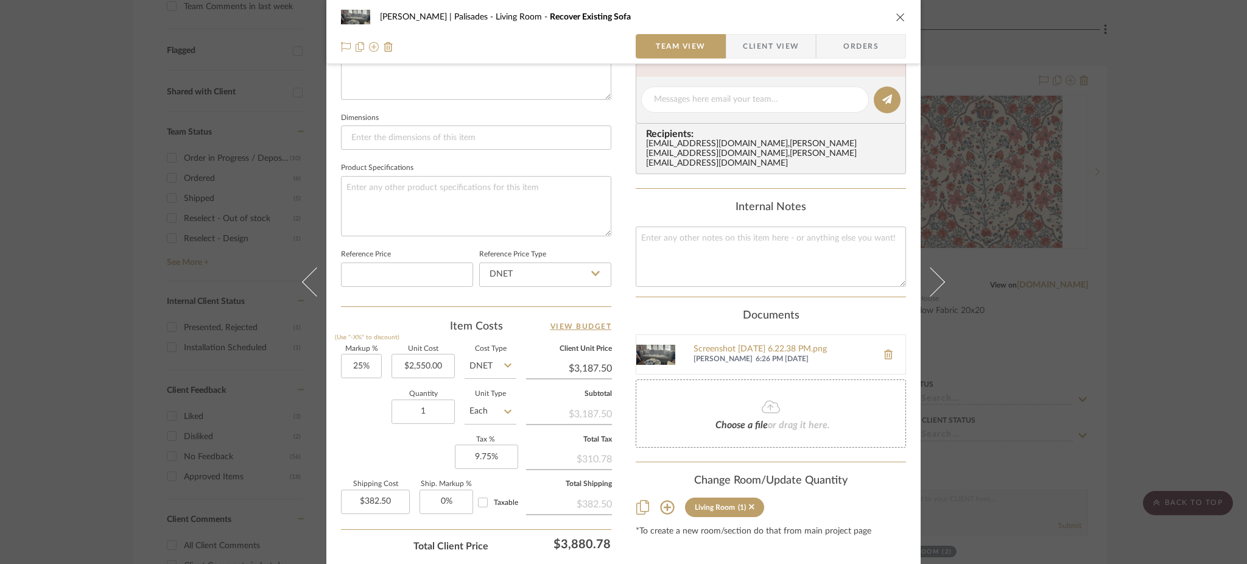
click at [1089, 199] on div "Johnsen | Palisades Living Room Recover Existing Sofa Team View Client View Ord…" at bounding box center [623, 282] width 1247 height 564
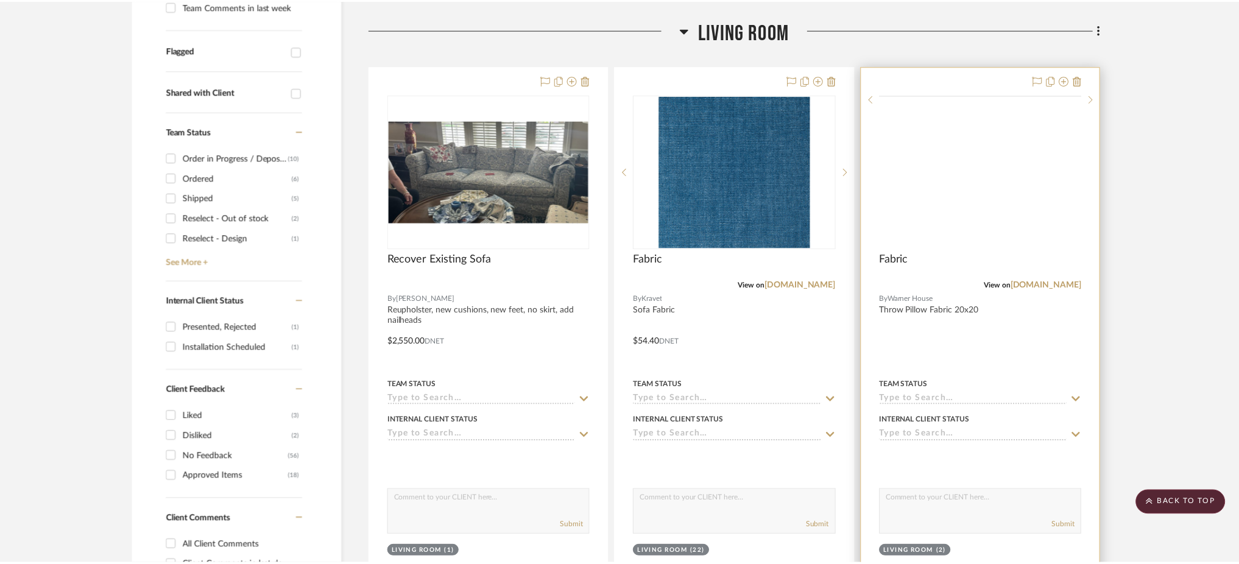
scroll to position [406, 0]
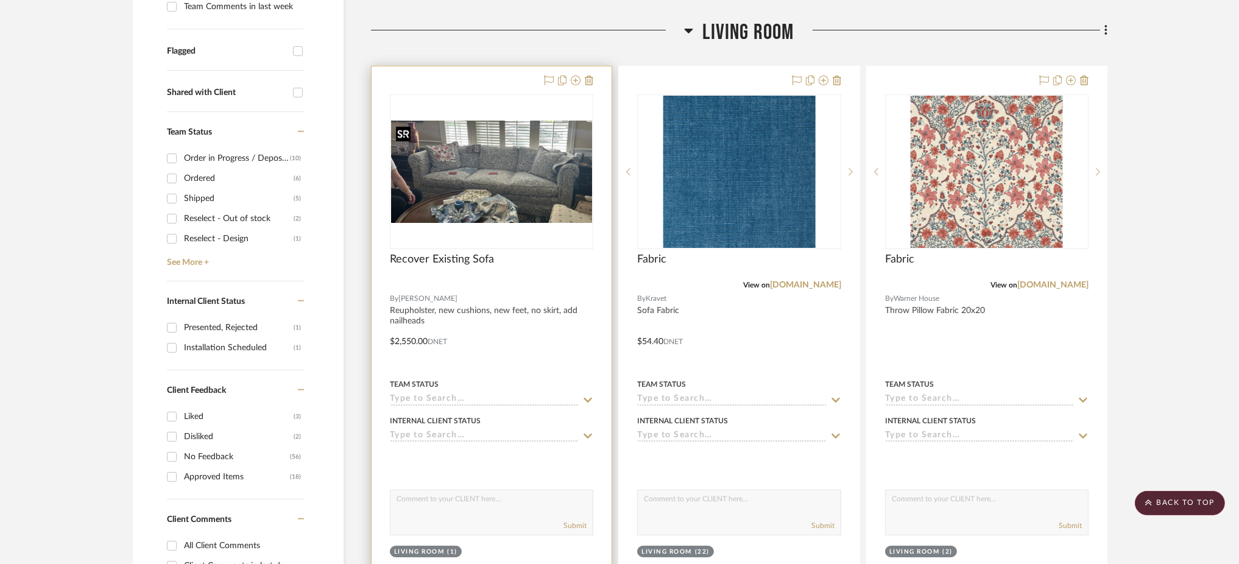
click at [492, 173] on img "0" at bounding box center [491, 172] width 201 height 102
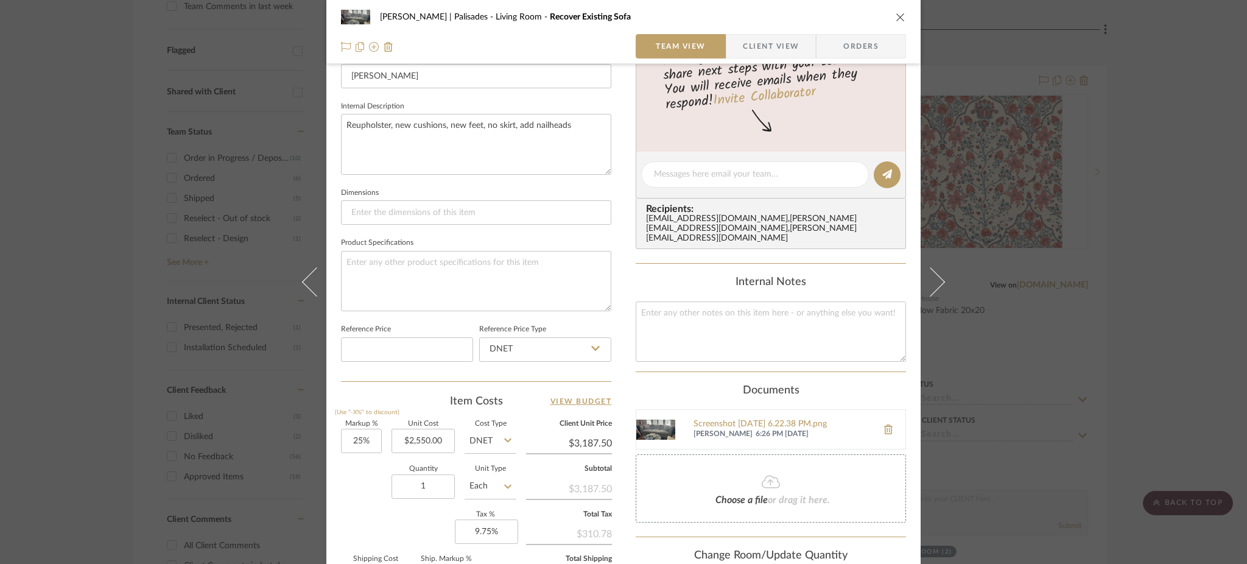
click at [1058, 238] on div "Johnsen | Palisades Living Room Recover Existing Sofa Team View Client View Ord…" at bounding box center [623, 282] width 1247 height 564
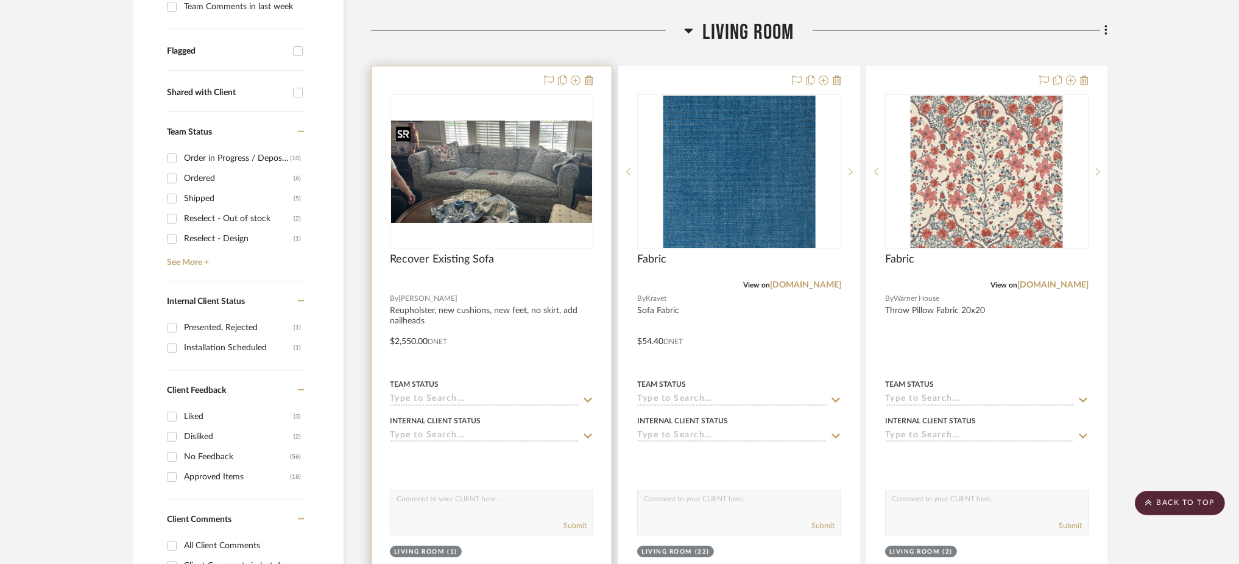
click at [519, 193] on img "0" at bounding box center [491, 172] width 201 height 102
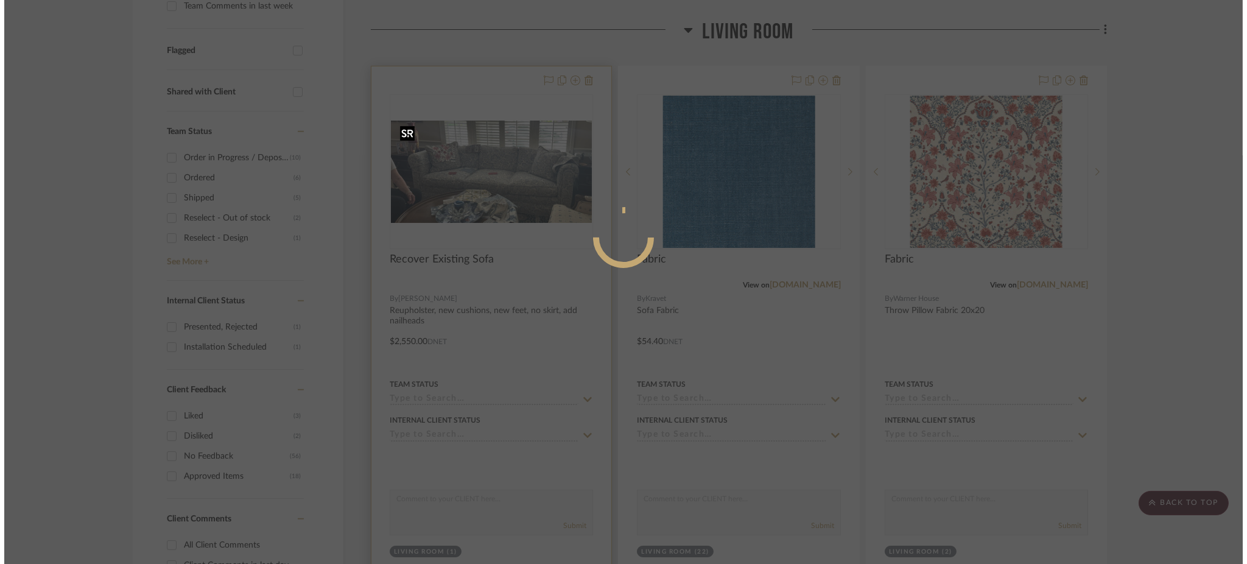
scroll to position [0, 0]
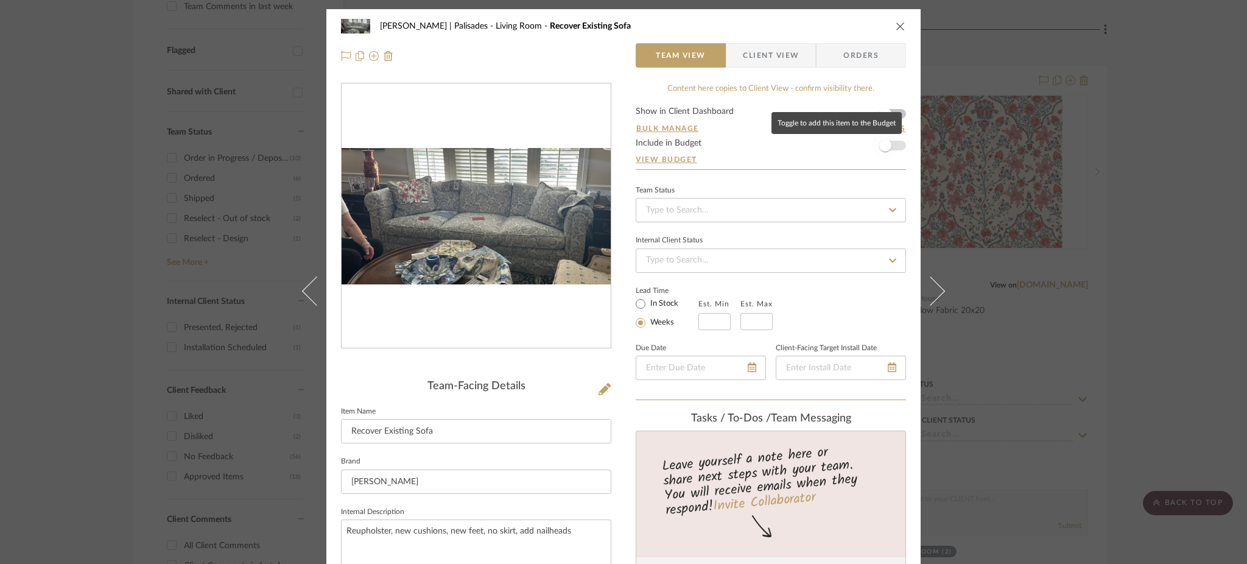
click at [888, 151] on span "button" at bounding box center [885, 145] width 27 height 27
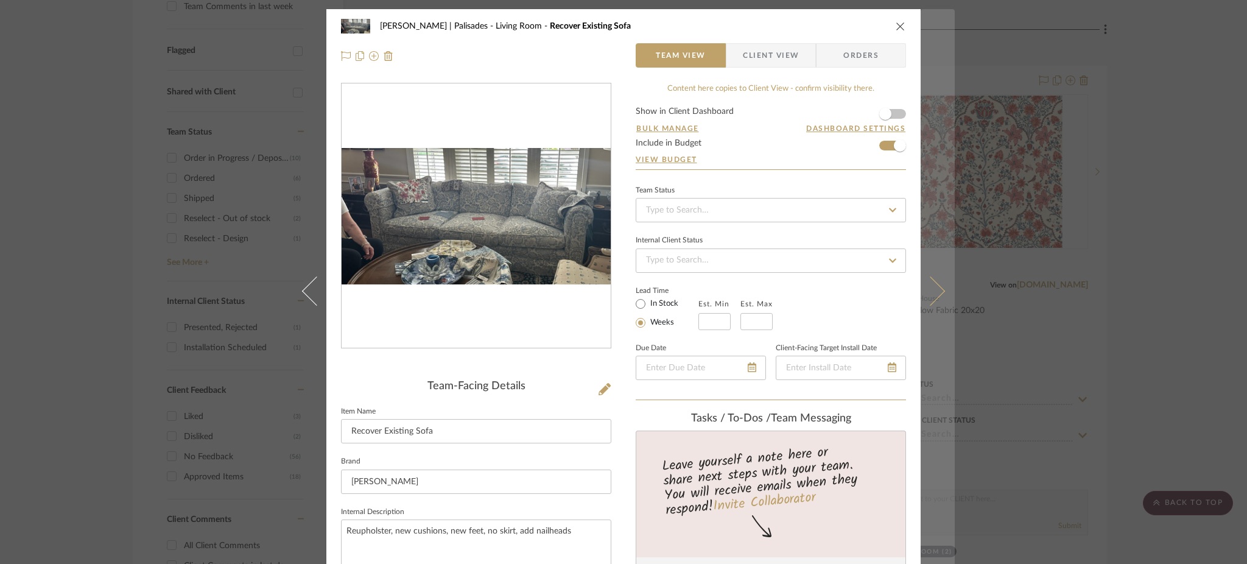
click at [932, 288] on icon at bounding box center [930, 290] width 29 height 29
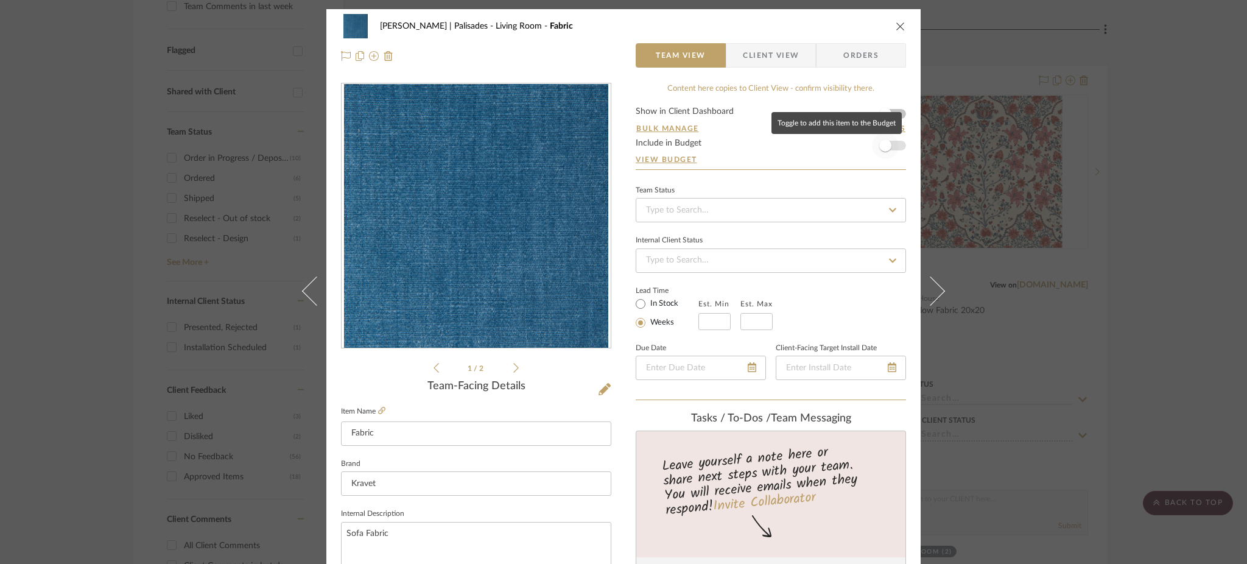
click at [889, 145] on span "button" at bounding box center [885, 145] width 27 height 27
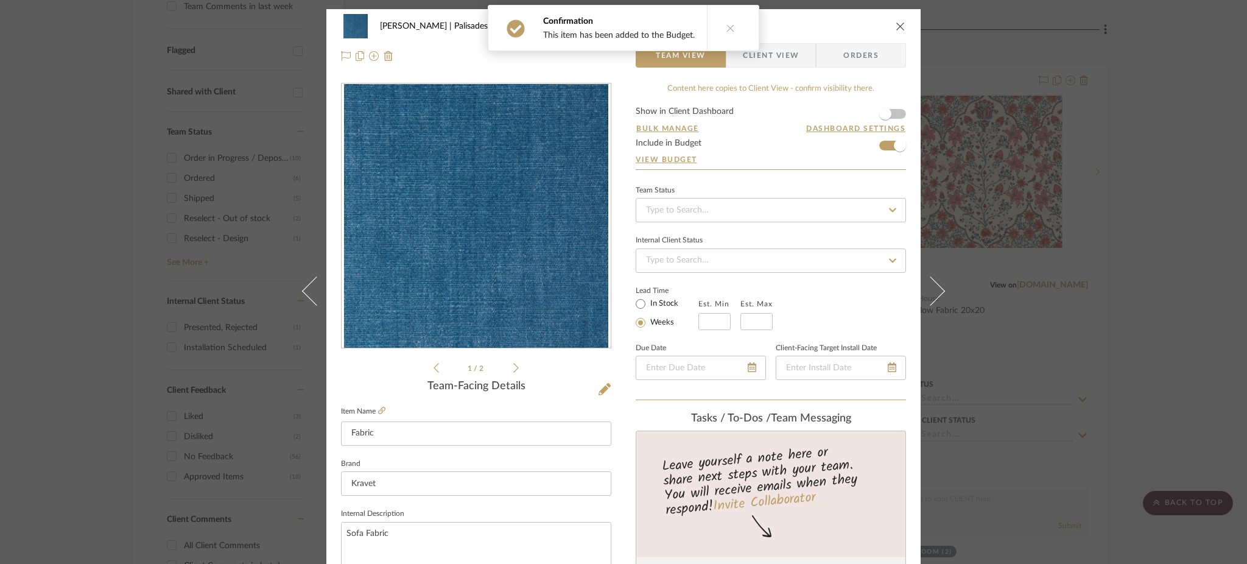
click at [1026, 180] on div "Johnsen | Palisades Living Room Fabric Team View Client View Orders 1 / 2 Team-…" at bounding box center [623, 282] width 1247 height 564
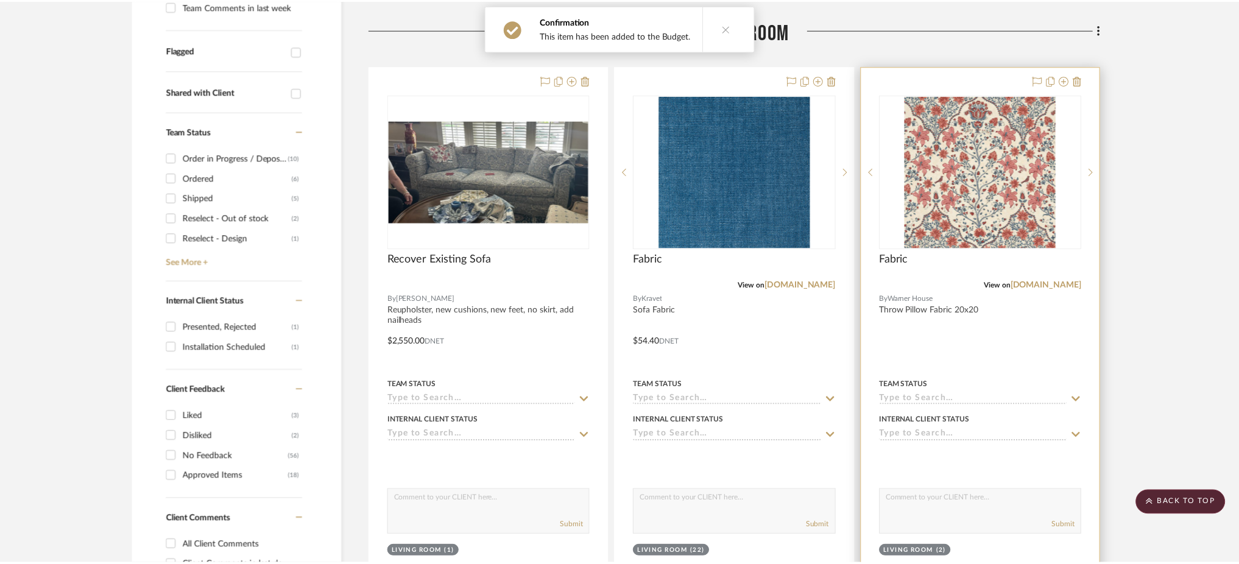
scroll to position [406, 0]
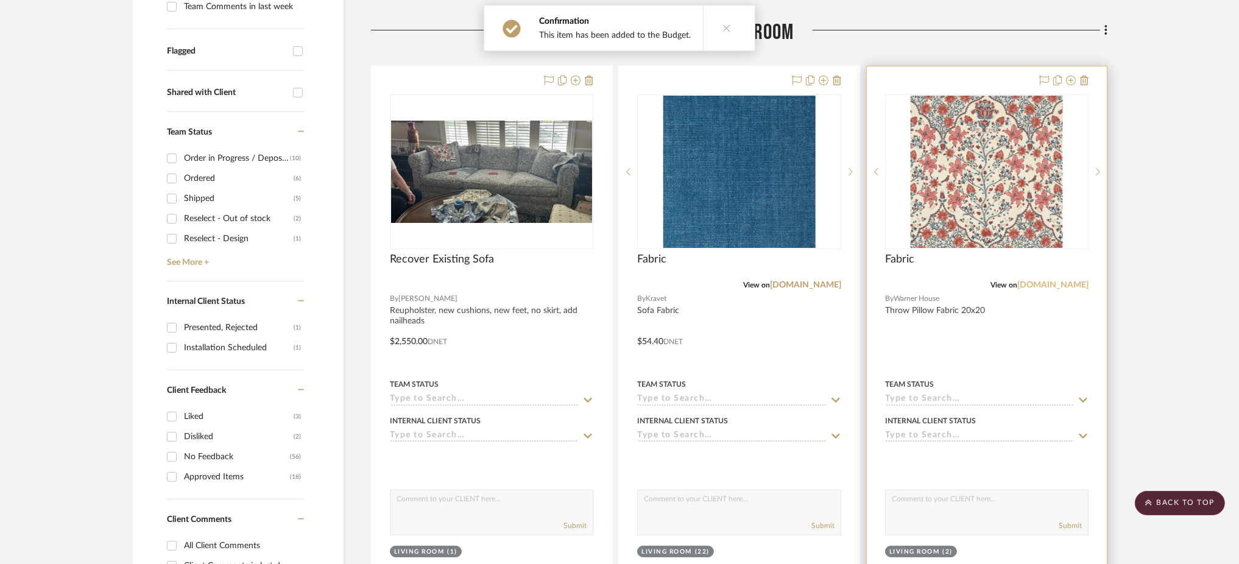
click at [1060, 282] on link "warner-house.com" at bounding box center [1052, 285] width 71 height 9
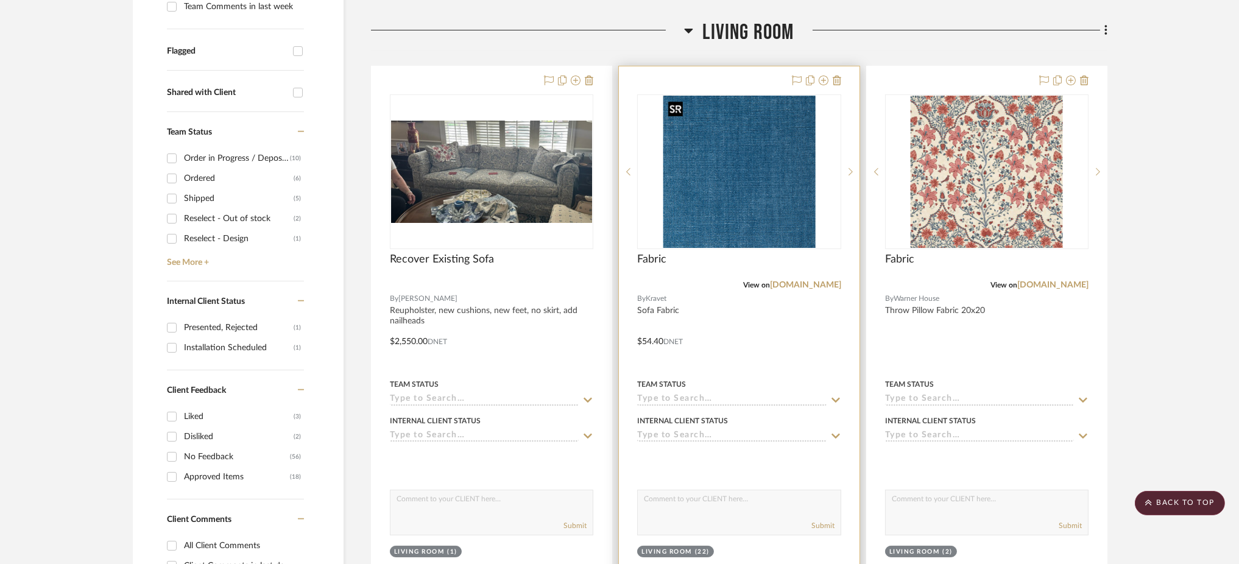
click at [732, 176] on img "0" at bounding box center [739, 172] width 152 height 152
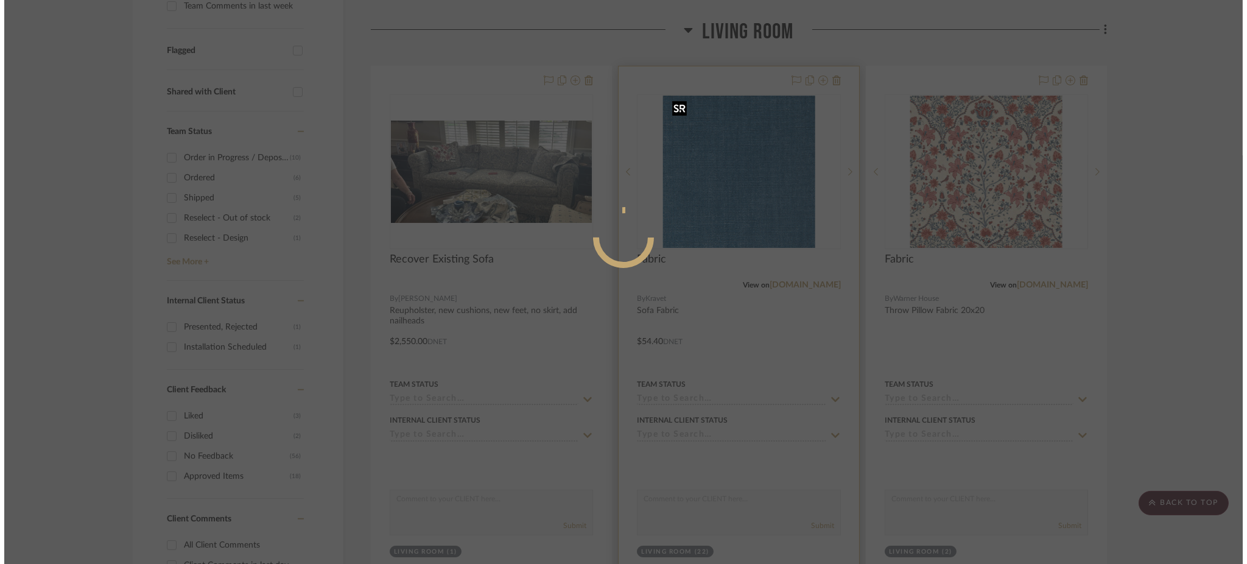
scroll to position [0, 0]
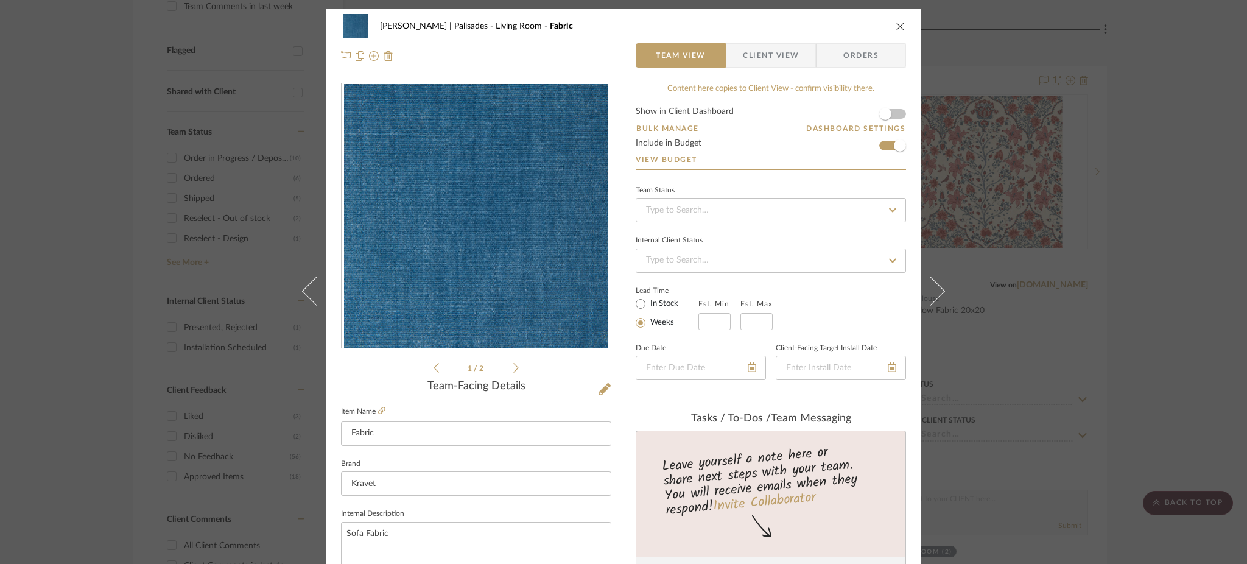
click at [1043, 181] on div "Johnsen | Palisades Living Room Fabric Team View Client View Orders 1 / 2 Team-…" at bounding box center [623, 282] width 1247 height 564
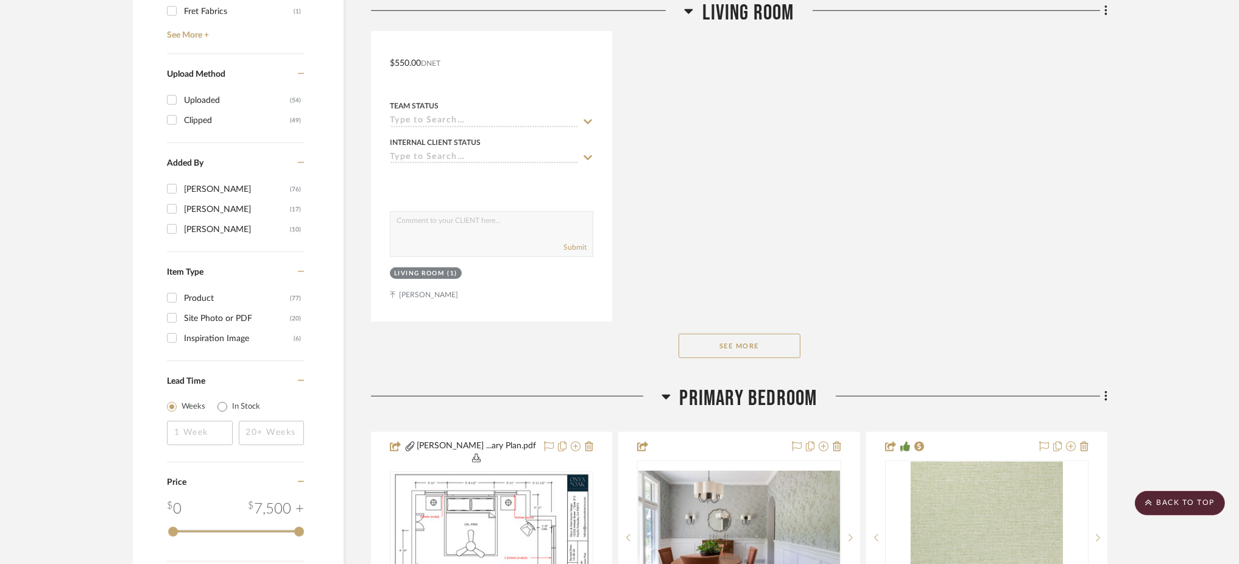
scroll to position [1867, 0]
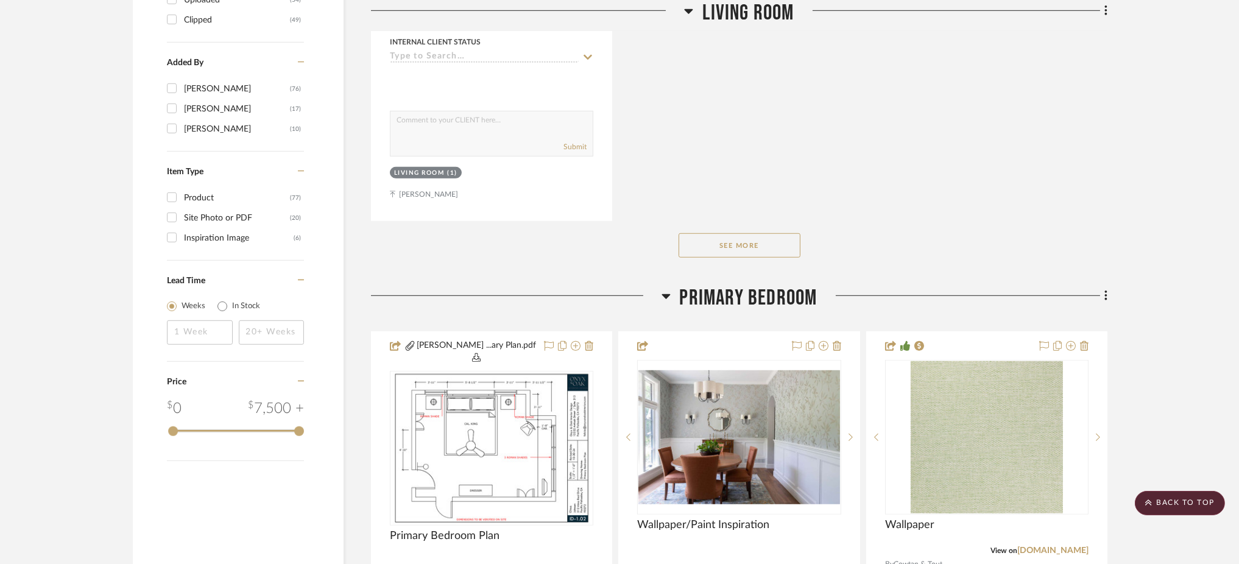
click at [766, 258] on button "See More" at bounding box center [739, 245] width 122 height 24
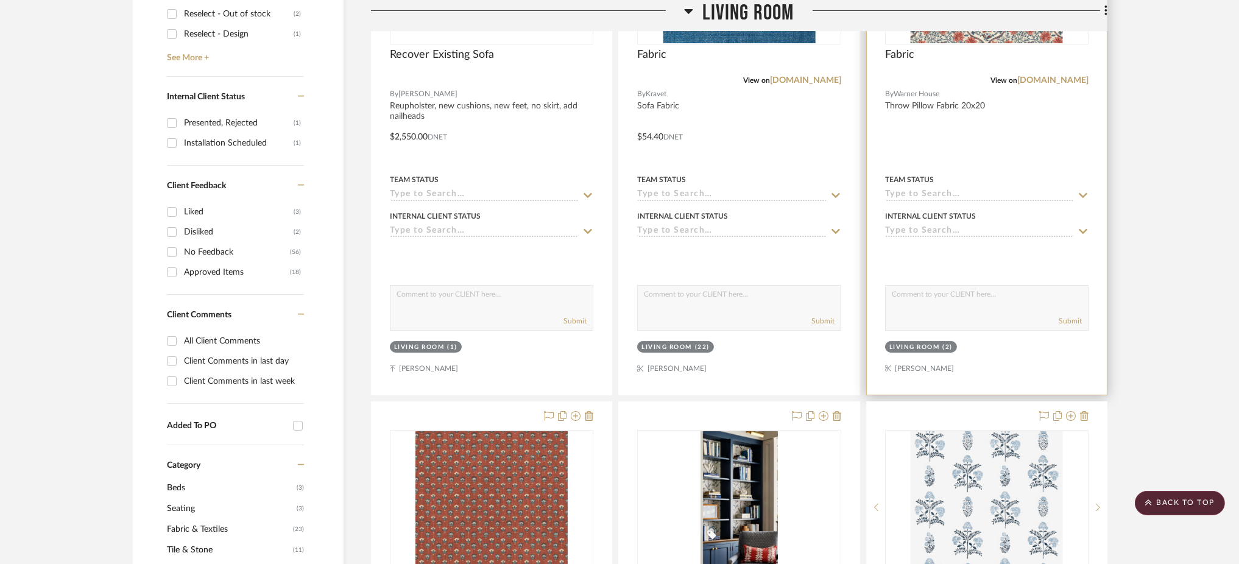
scroll to position [487, 0]
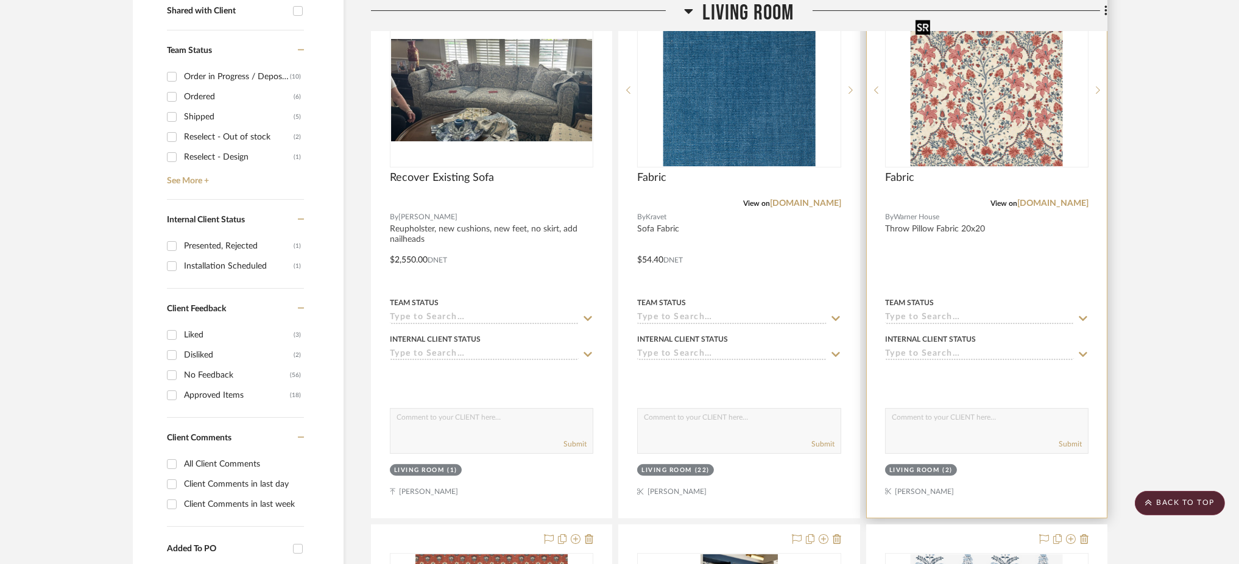
click at [993, 115] on img "0" at bounding box center [986, 90] width 152 height 152
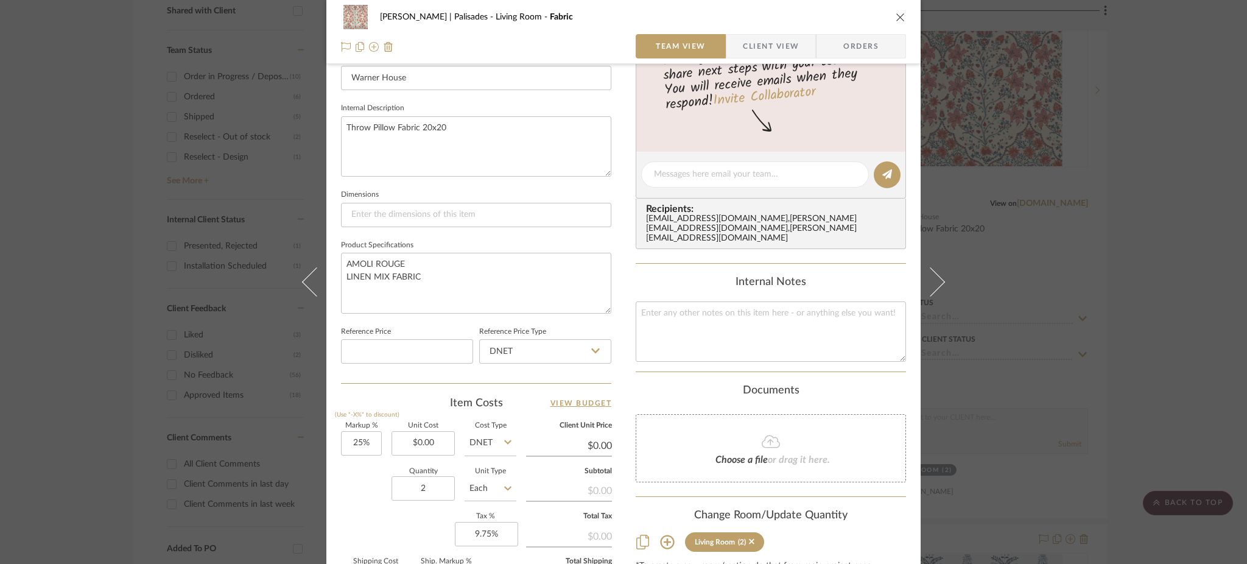
scroll to position [563, 0]
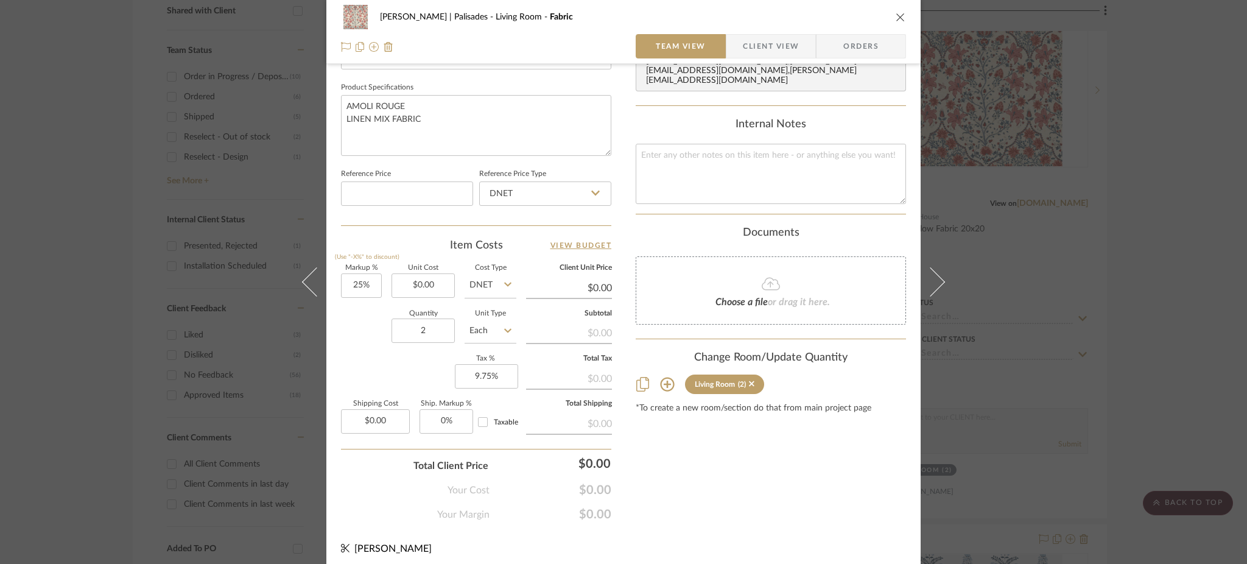
click at [1013, 199] on div "Johnsen | Palisades Living Room Fabric Team View Client View Orders 1 / 2 Team-…" at bounding box center [623, 282] width 1247 height 564
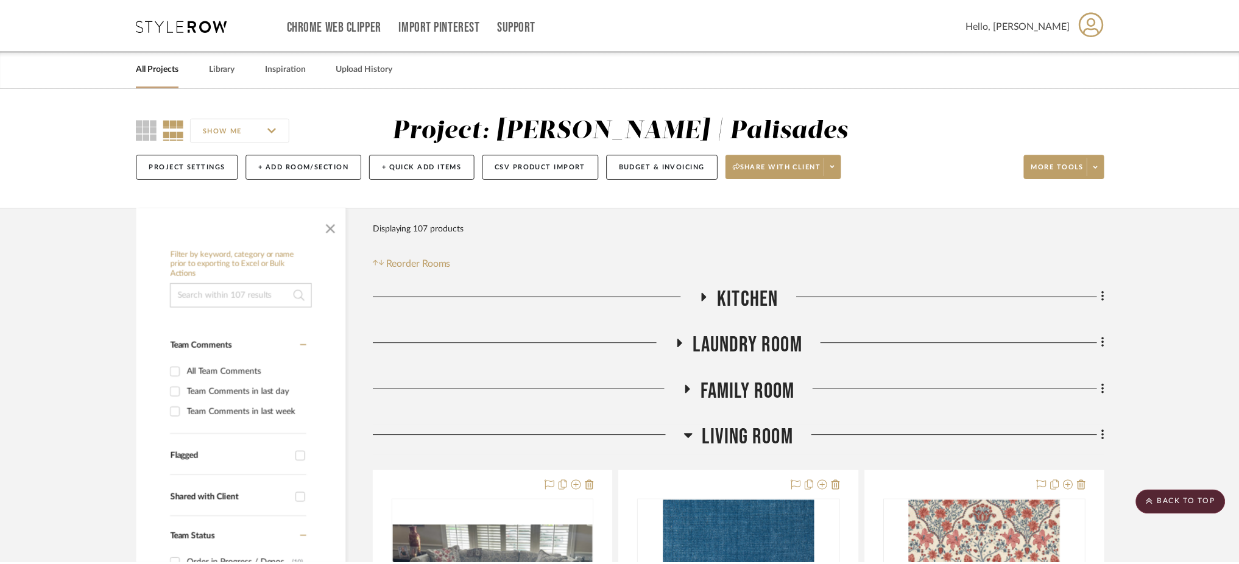
scroll to position [487, 0]
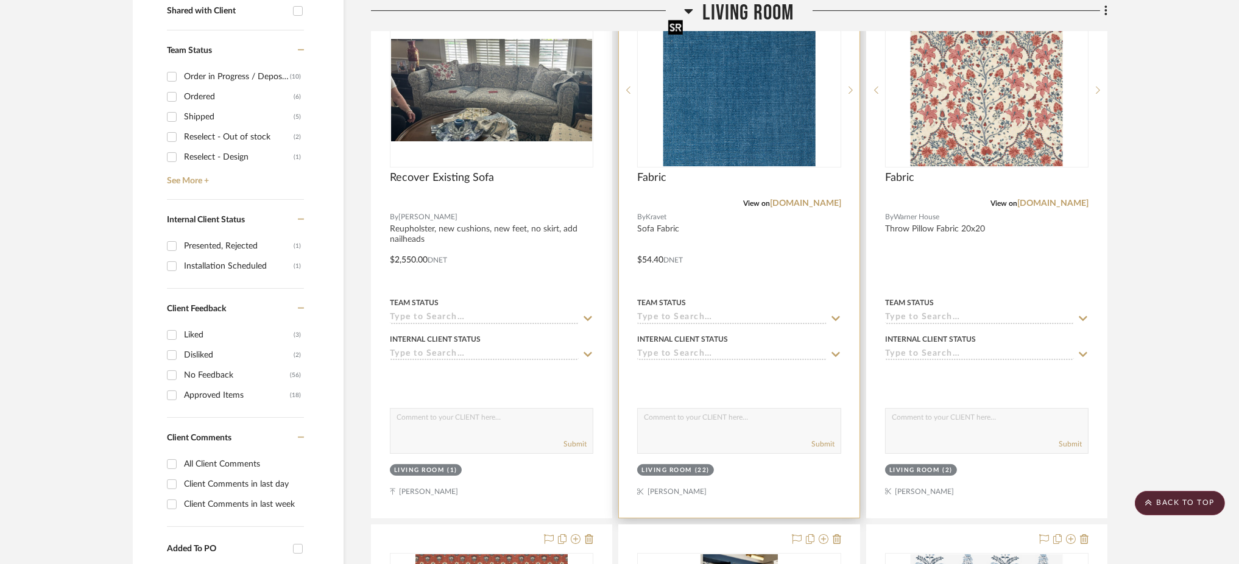
click at [746, 105] on img "0" at bounding box center [739, 90] width 152 height 152
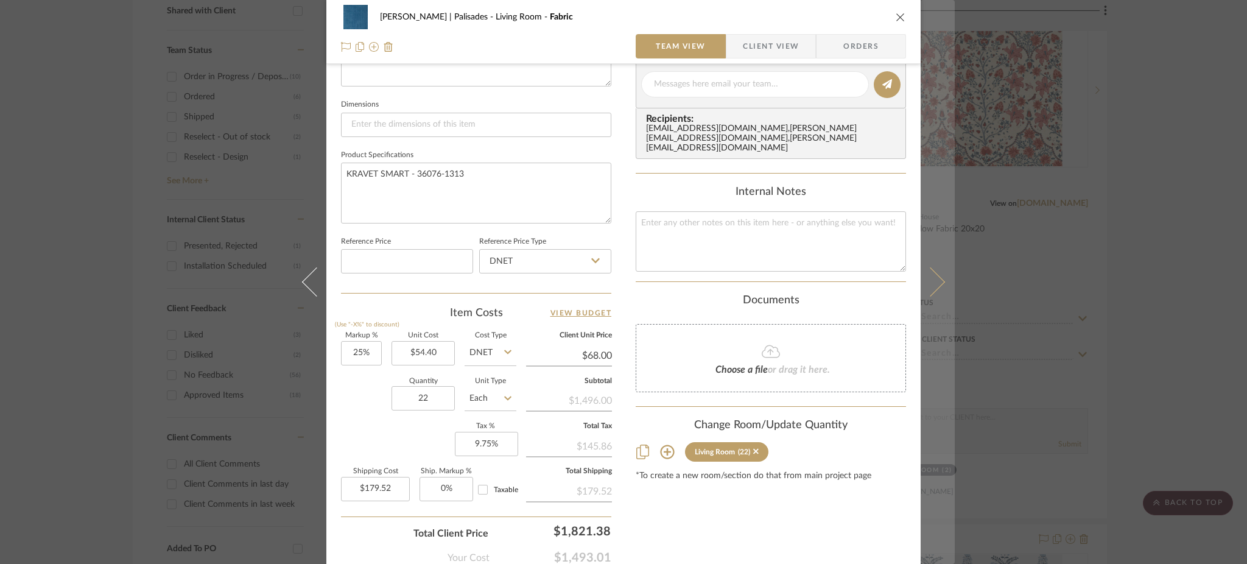
scroll to position [563, 0]
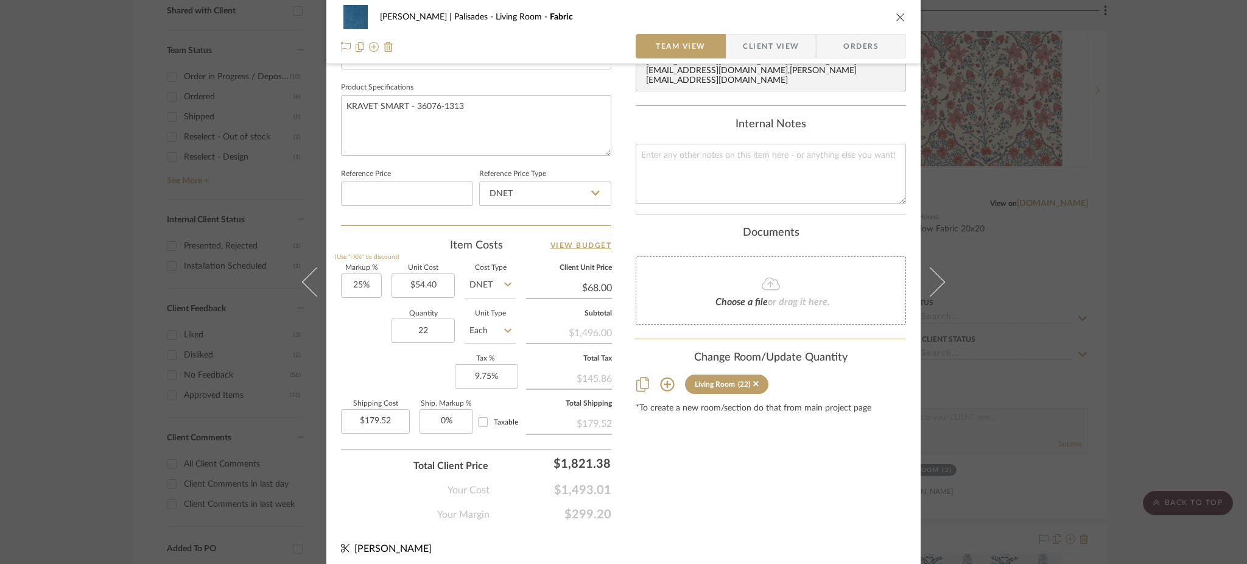
click at [504, 326] on icon at bounding box center [507, 331] width 7 height 10
click at [512, 448] on div "YD" at bounding box center [536, 449] width 150 height 31
type input "YD"
click at [458, 118] on textarea "KRAVET SMART - 36076-1313" at bounding box center [476, 125] width 270 height 60
click at [1089, 147] on div "Johnsen | Palisades Living Room Fabric Team View Client View Orders 1 / 2 Team-…" at bounding box center [623, 282] width 1247 height 564
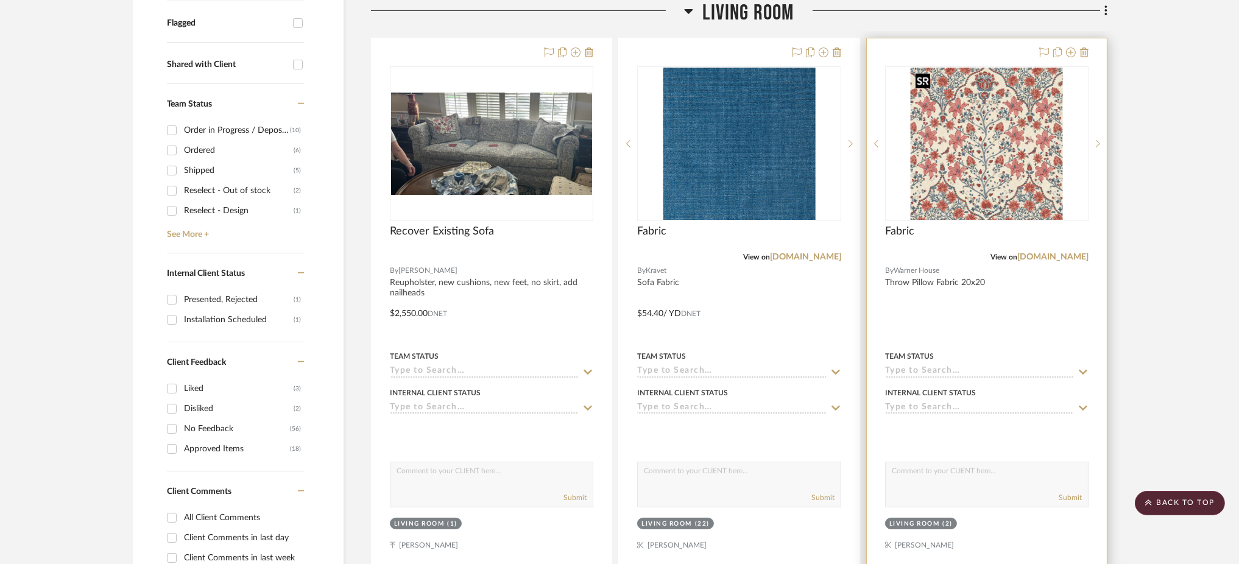
scroll to position [406, 0]
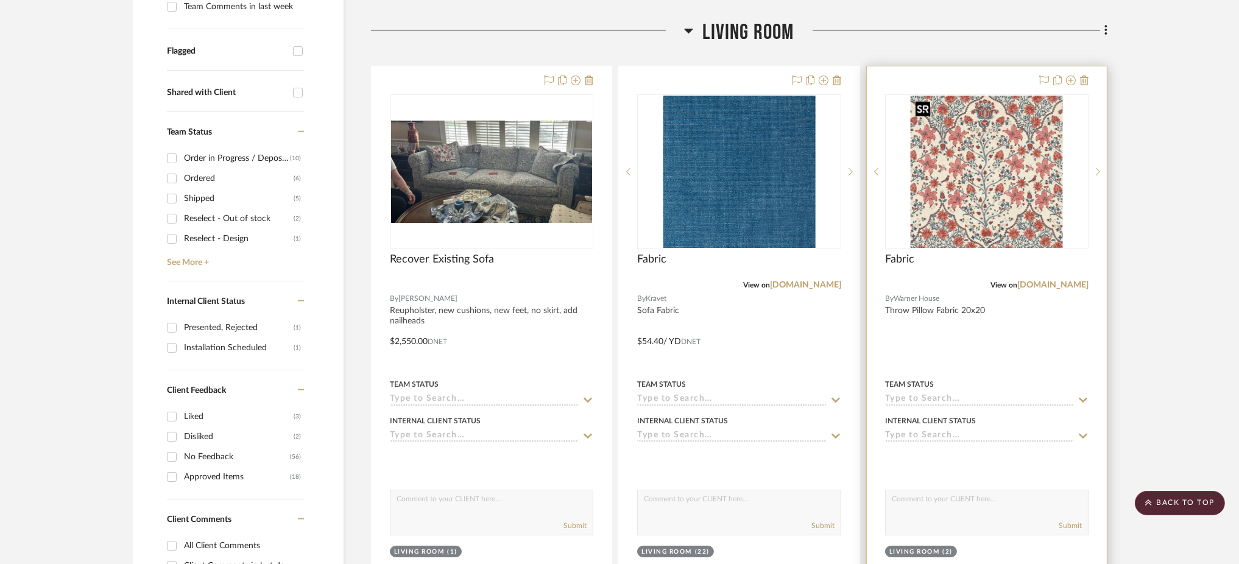
click at [1018, 157] on img "0" at bounding box center [986, 172] width 152 height 152
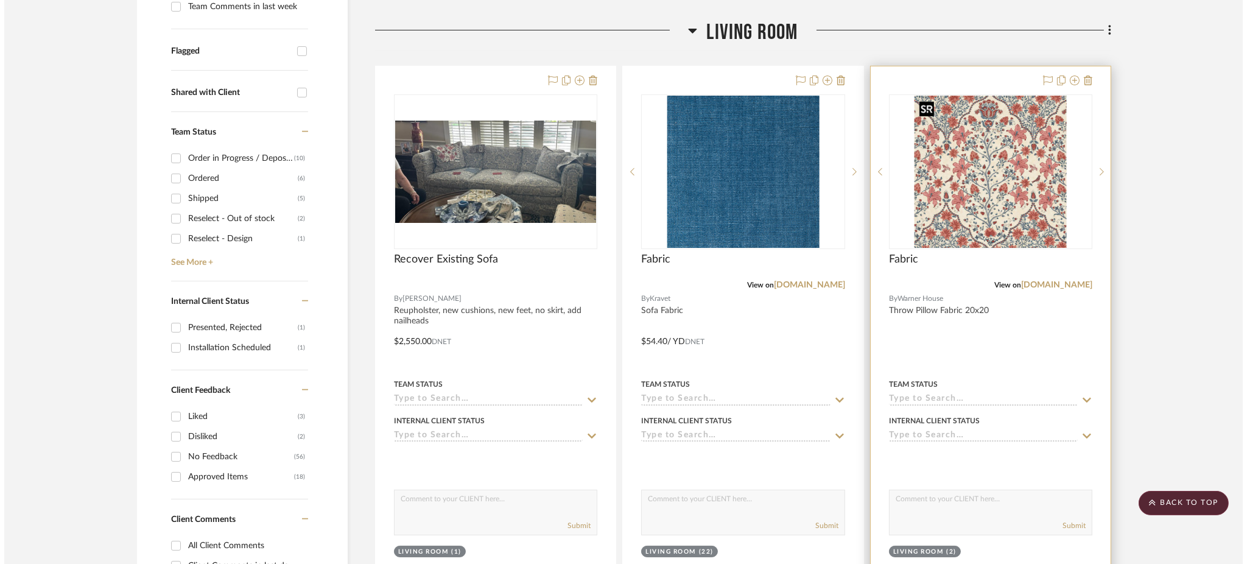
scroll to position [0, 0]
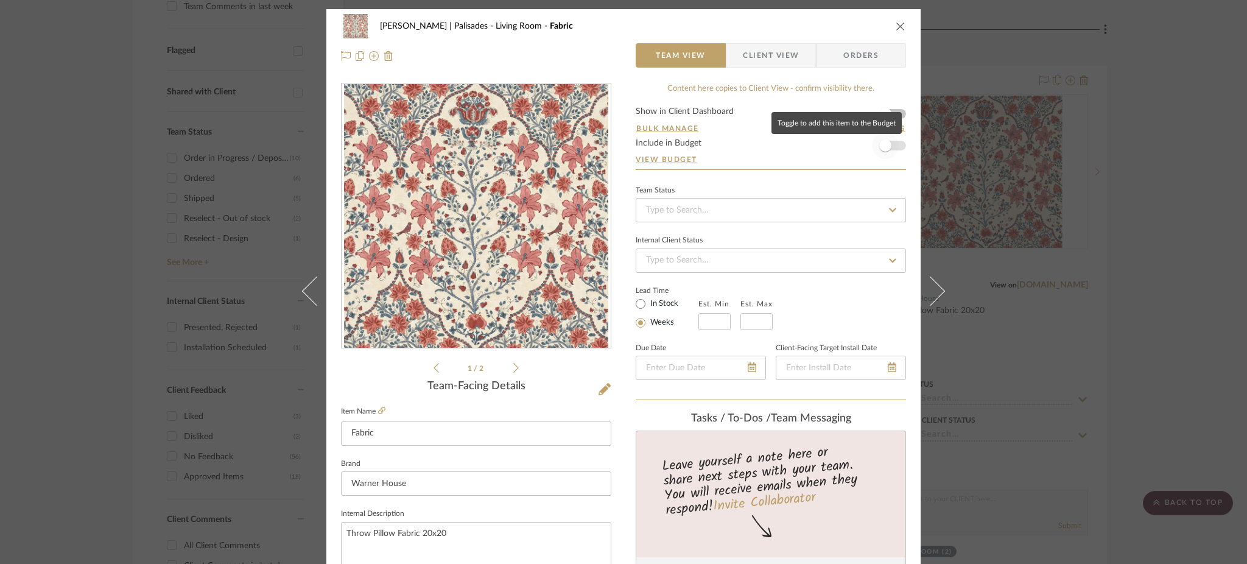
click at [883, 146] on span "button" at bounding box center [885, 145] width 12 height 12
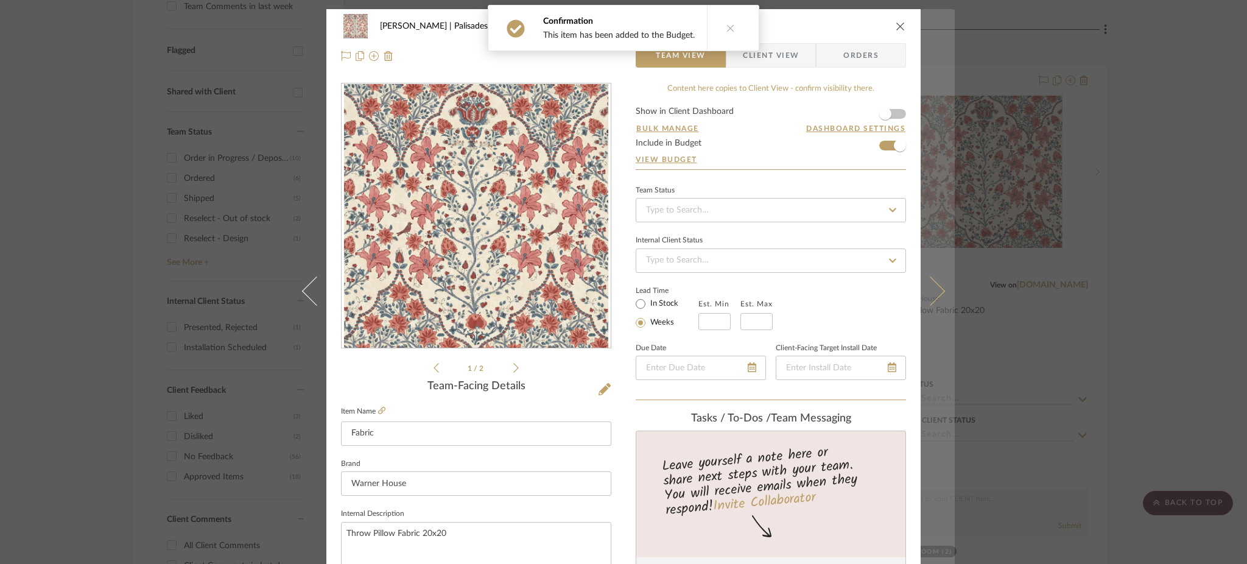
click at [941, 298] on button at bounding box center [938, 291] width 34 height 564
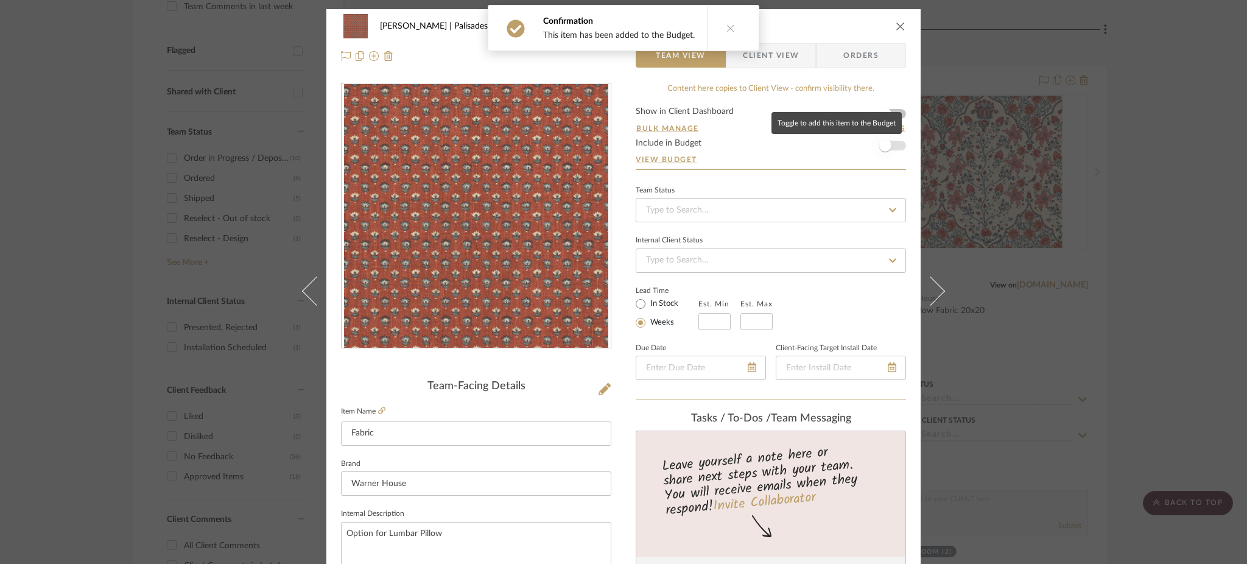
click at [884, 146] on span "button" at bounding box center [885, 145] width 12 height 12
click at [1086, 170] on div "Johnsen | Palisades Living Room Fabric Team View Client View Orders Team-Facing…" at bounding box center [623, 282] width 1247 height 564
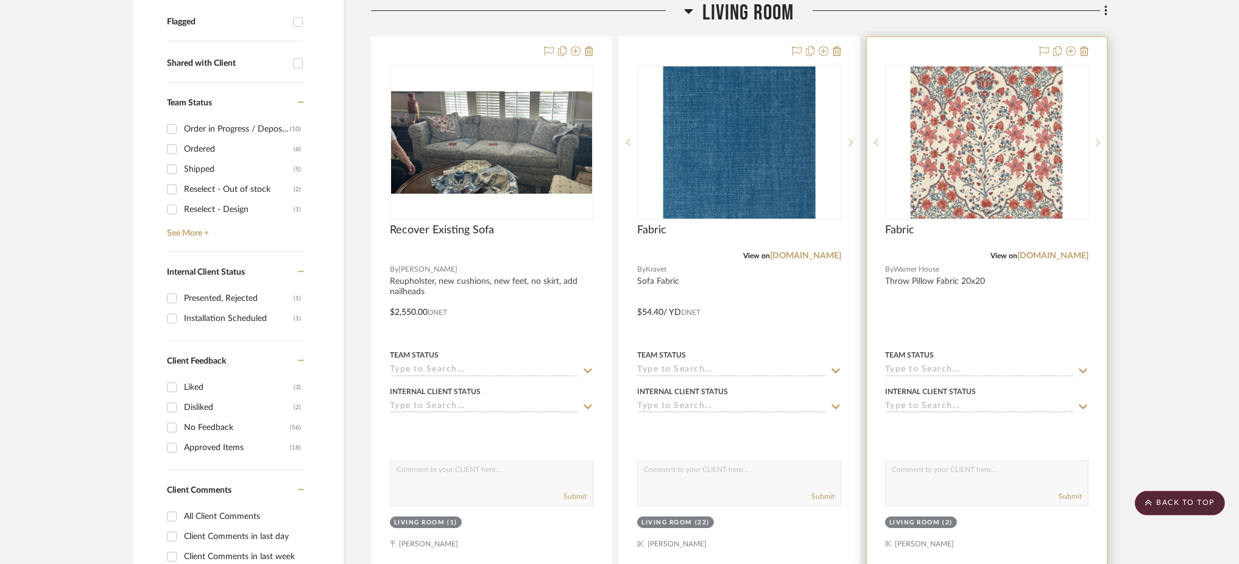
scroll to position [244, 0]
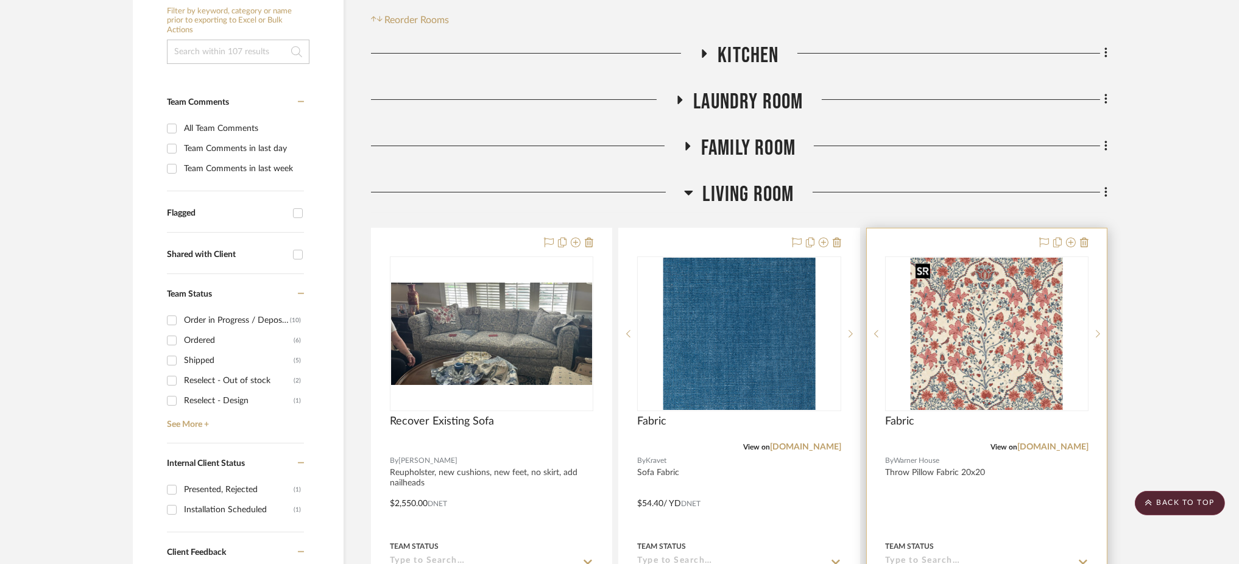
click at [1030, 346] on img "0" at bounding box center [986, 334] width 152 height 152
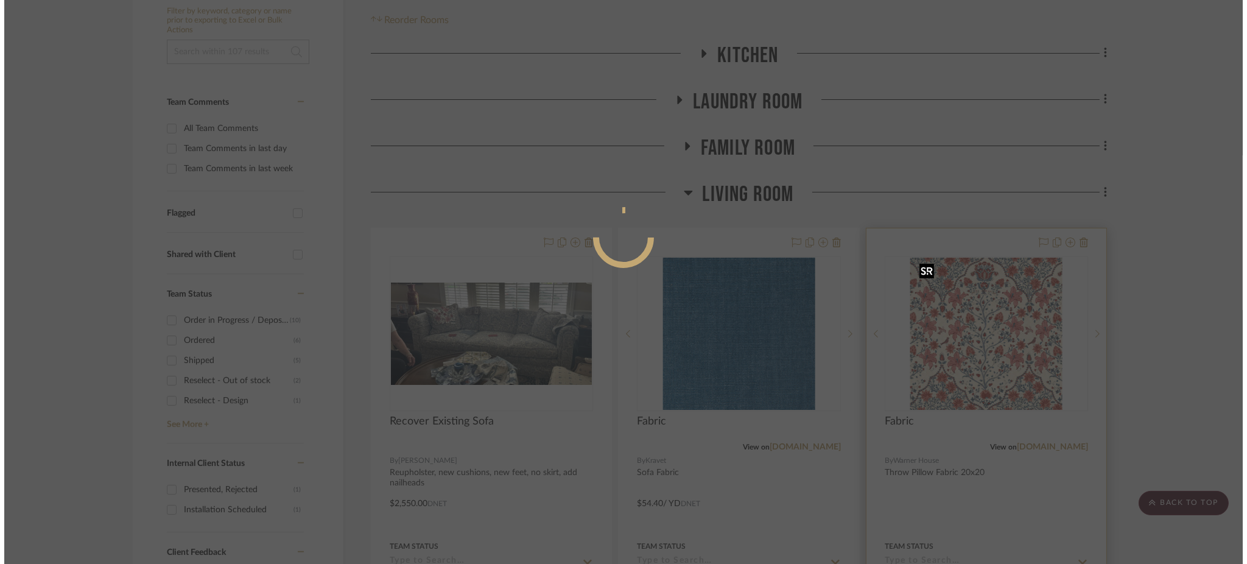
scroll to position [0, 0]
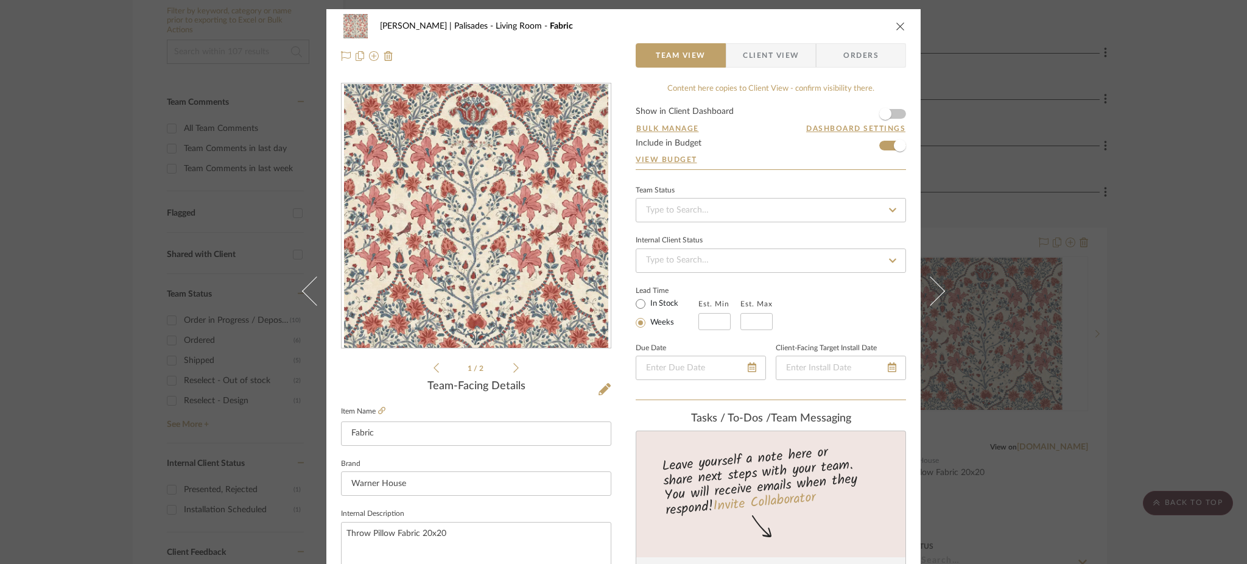
click at [736, 46] on span "button" at bounding box center [735, 55] width 16 height 24
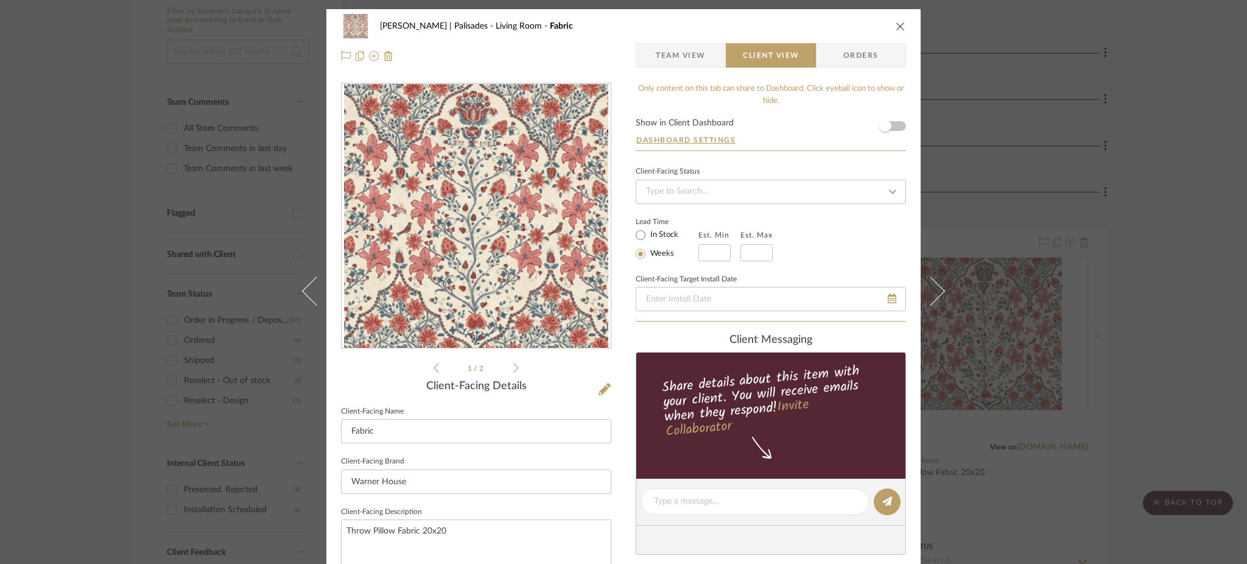
click at [1046, 233] on div "Johnsen | Palisades Living Room Fabric Team View Client View Orders 1 / 2 Clien…" at bounding box center [623, 282] width 1247 height 564
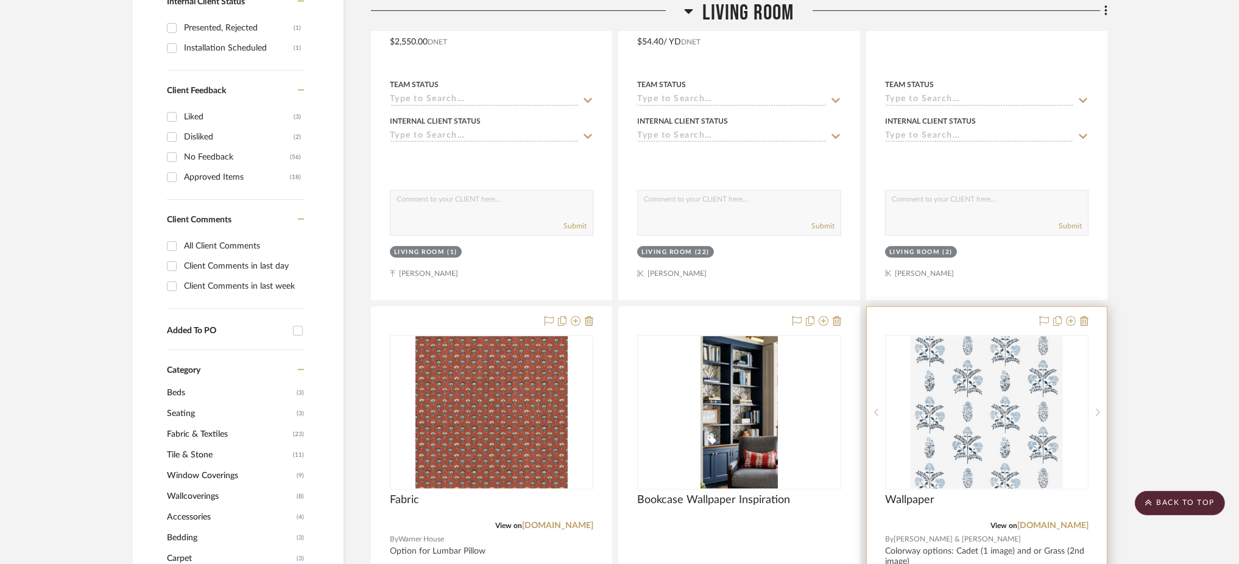
scroll to position [812, 0]
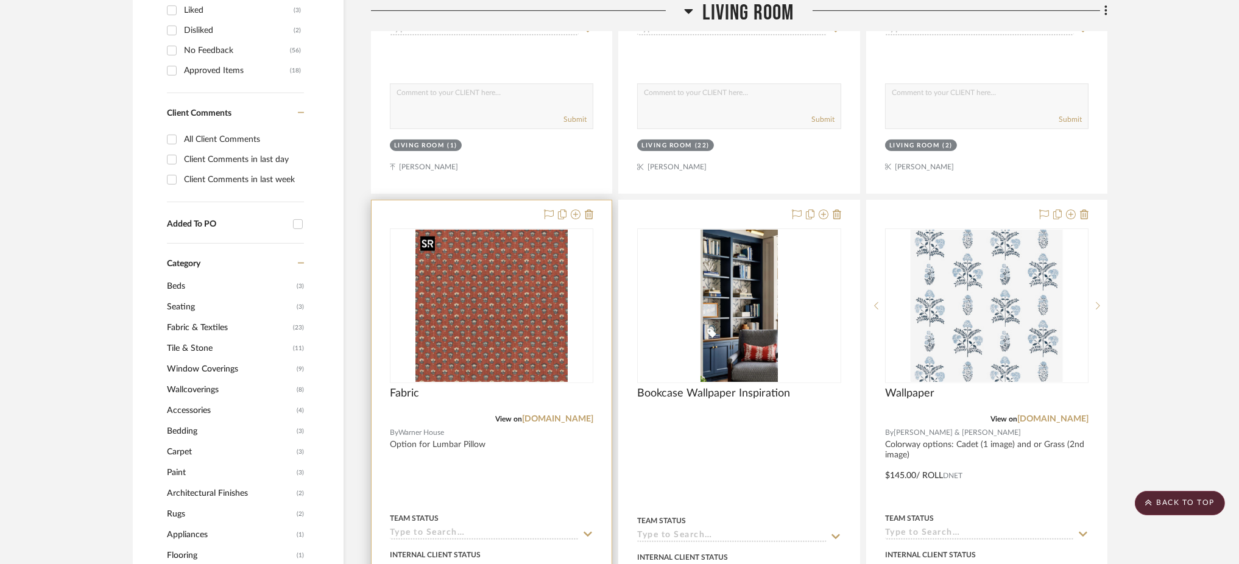
click at [0, 0] on img at bounding box center [0, 0] width 0 height 0
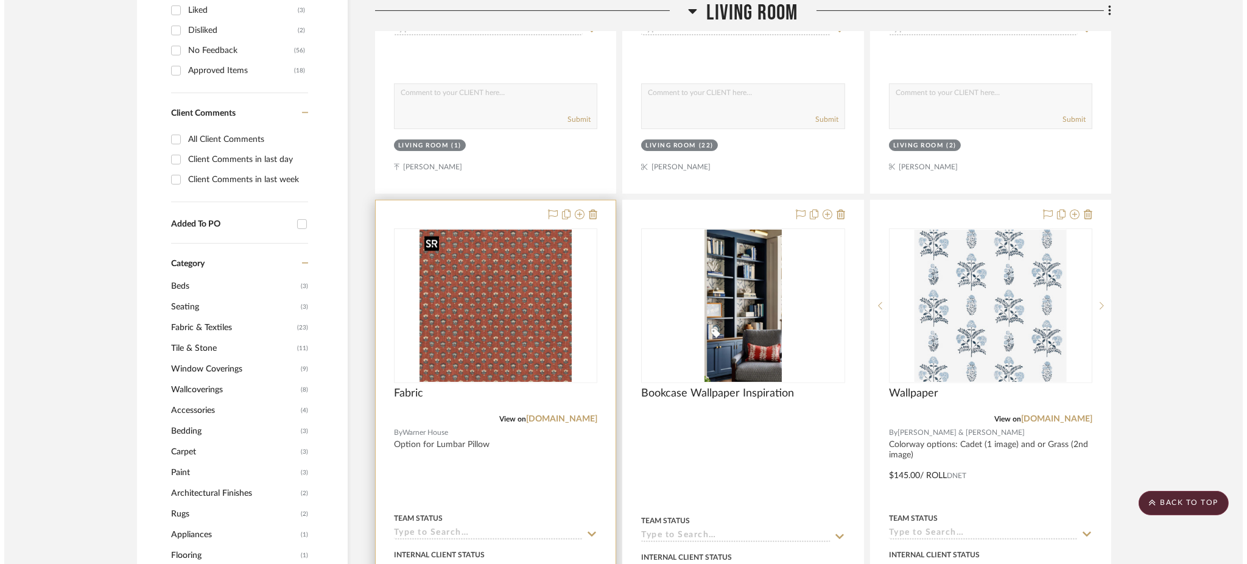
scroll to position [0, 0]
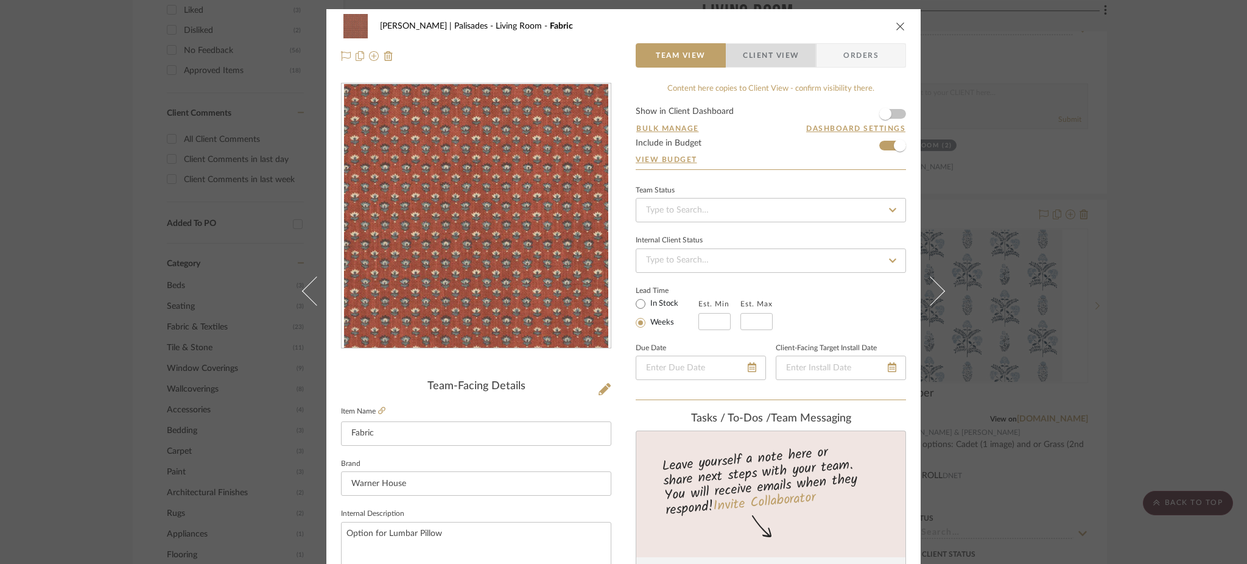
click at [744, 54] on span "Client View" at bounding box center [771, 55] width 56 height 24
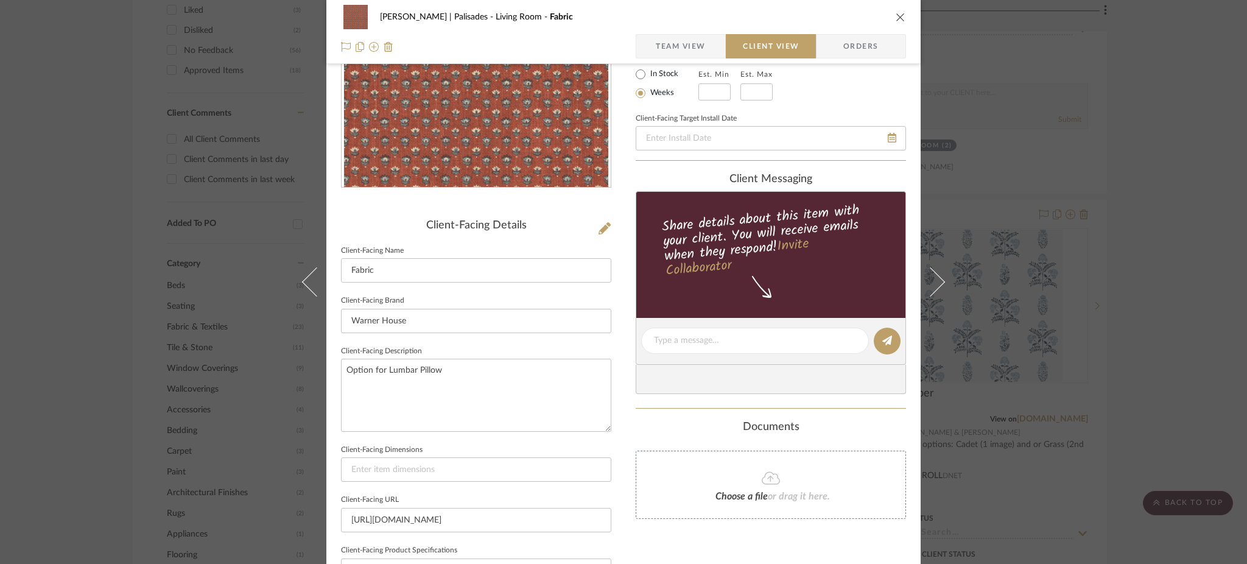
scroll to position [162, 0]
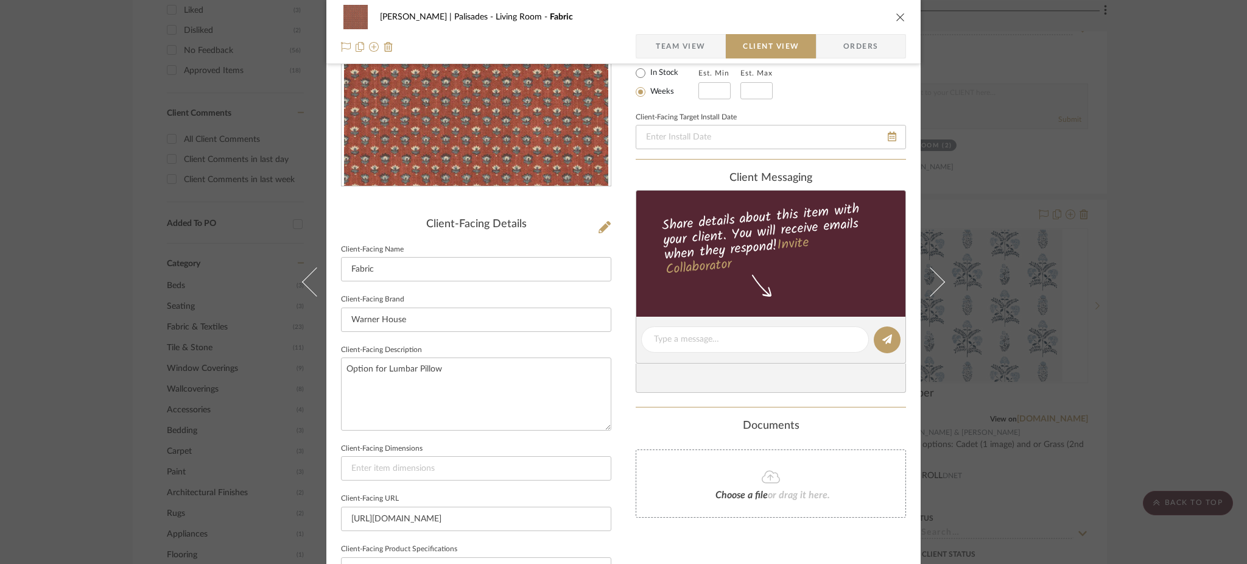
click at [1162, 221] on div "Johnsen | Palisades Living Room Fabric Team View Client View Orders Client-Faci…" at bounding box center [623, 282] width 1247 height 564
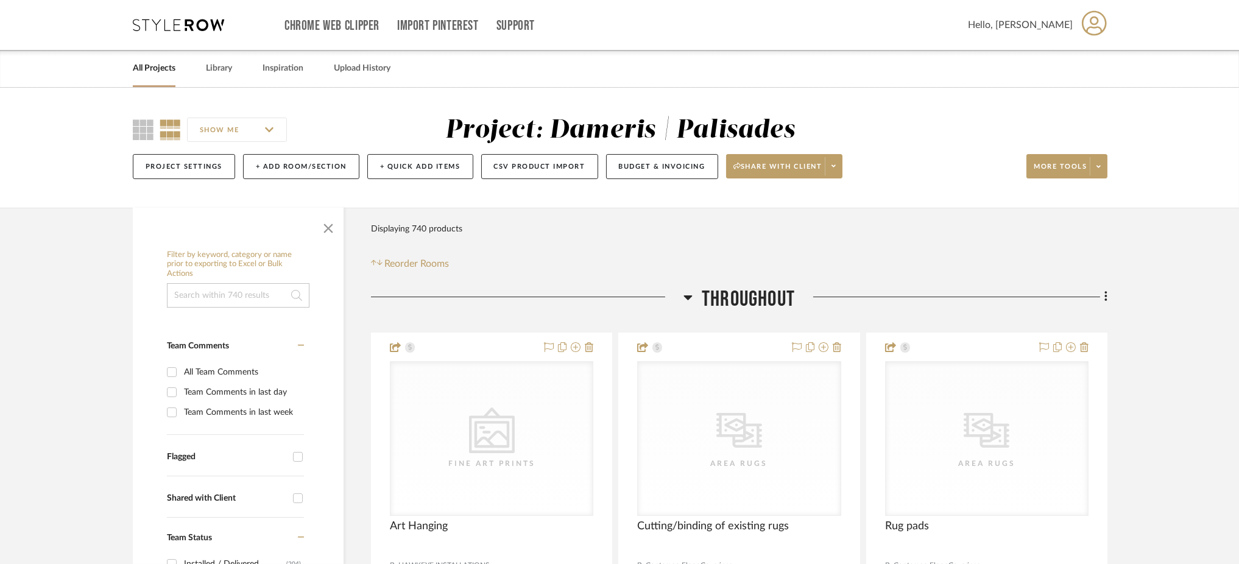
click at [234, 286] on input at bounding box center [238, 295] width 143 height 24
type input "pillow"
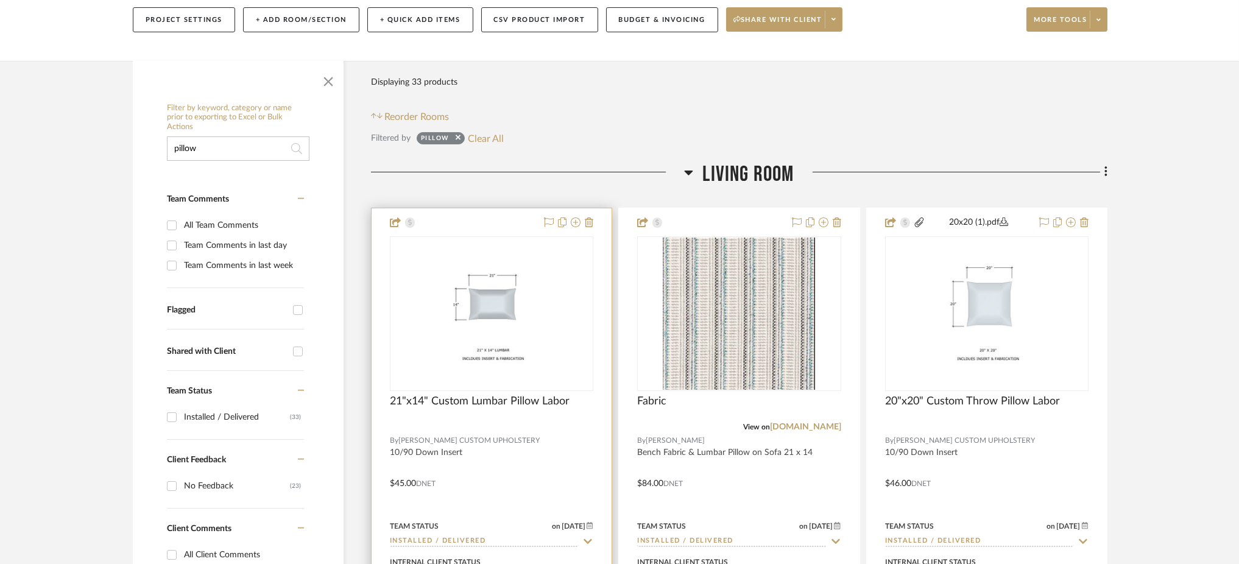
scroll to position [145, 0]
click at [518, 277] on img "0" at bounding box center [491, 315] width 197 height 152
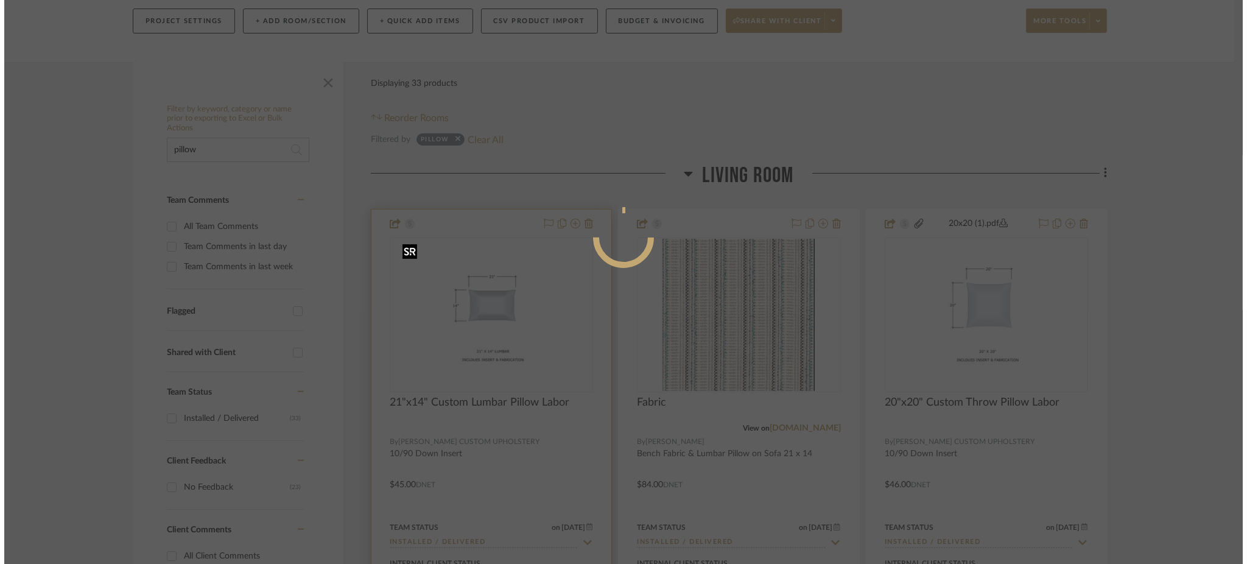
scroll to position [0, 0]
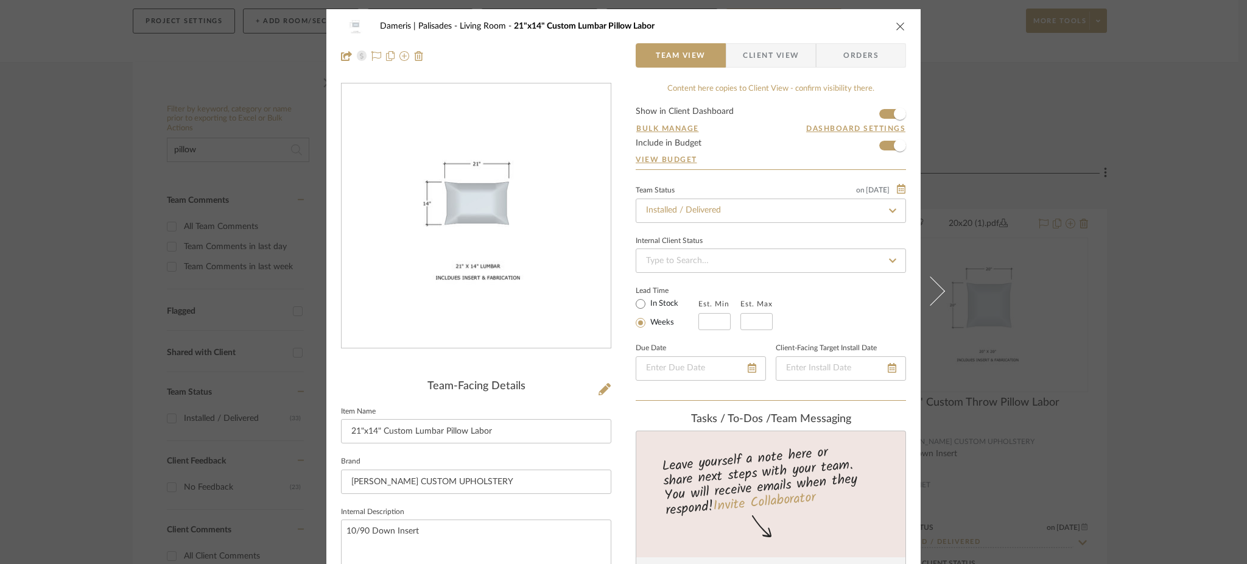
click at [997, 97] on div "Dameris | Palisades Living Room 21"x14" Custom [MEDICAL_DATA] Pillow Labor Team…" at bounding box center [623, 282] width 1247 height 564
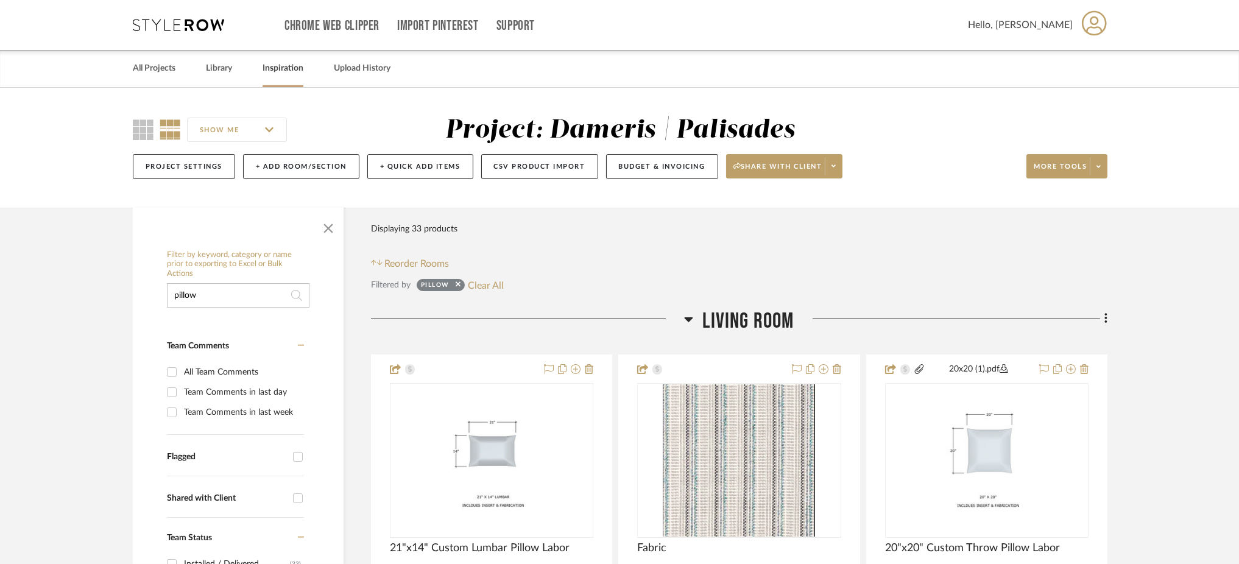
scroll to position [1, 0]
click at [284, 69] on link "Inspiration" at bounding box center [282, 68] width 41 height 16
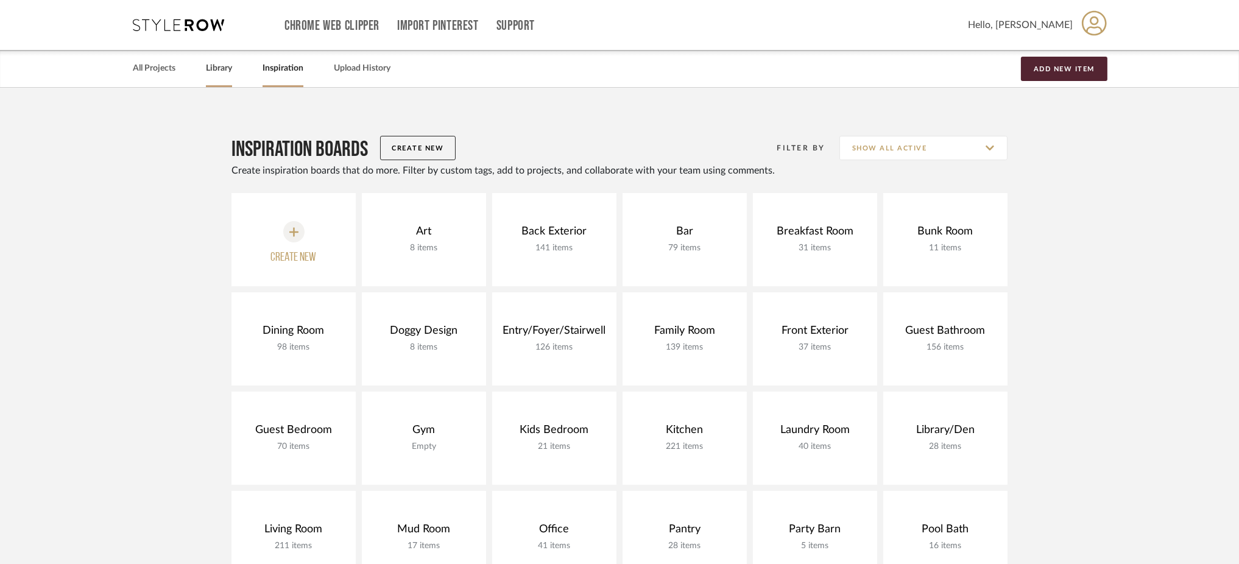
click at [218, 69] on link "Library" at bounding box center [219, 68] width 26 height 16
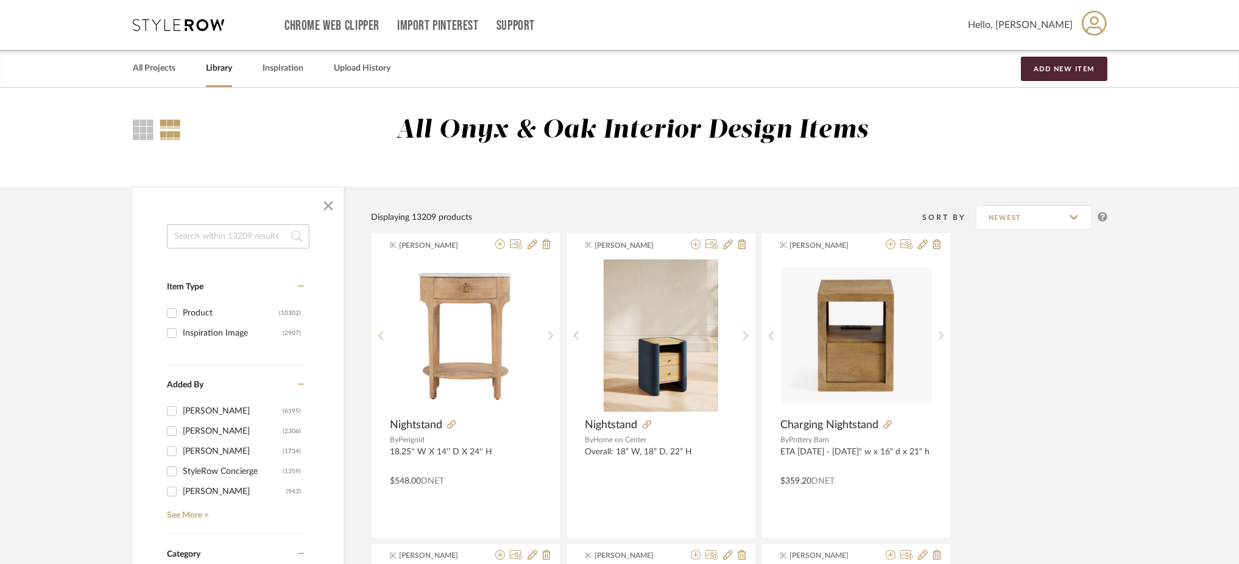
click at [213, 242] on input at bounding box center [238, 236] width 143 height 24
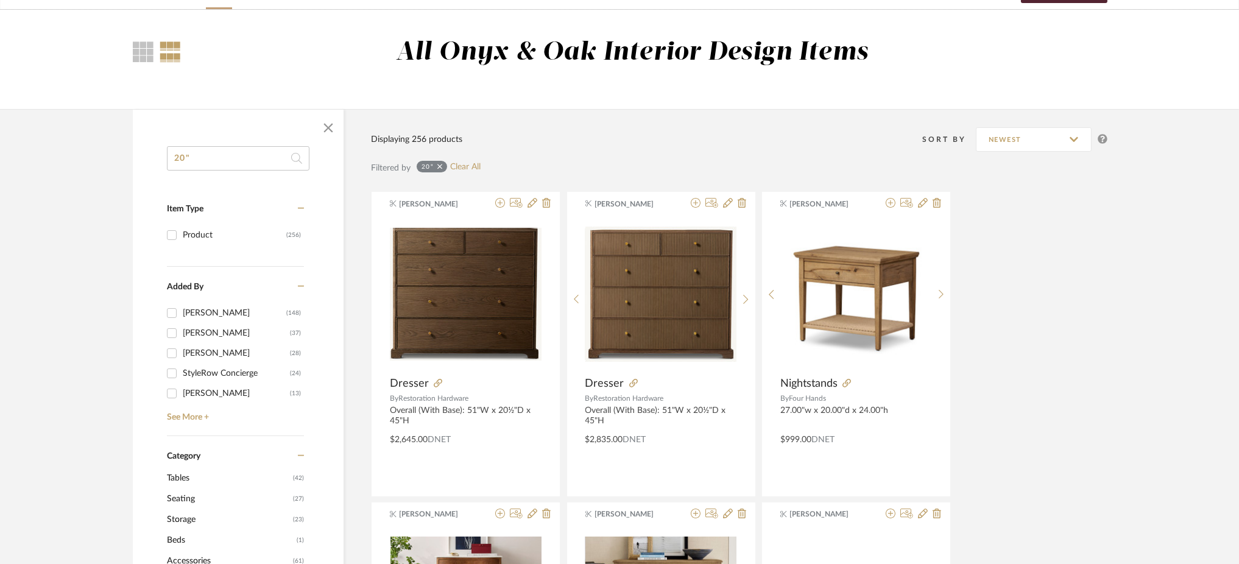
scroll to position [63, 0]
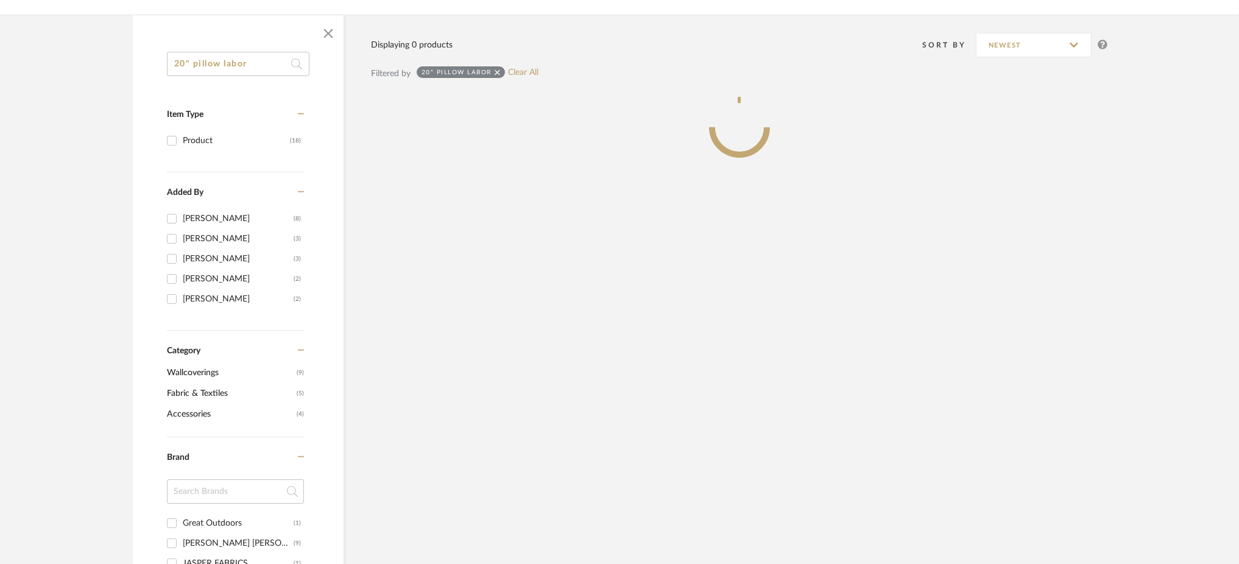
scroll to position [105, 0]
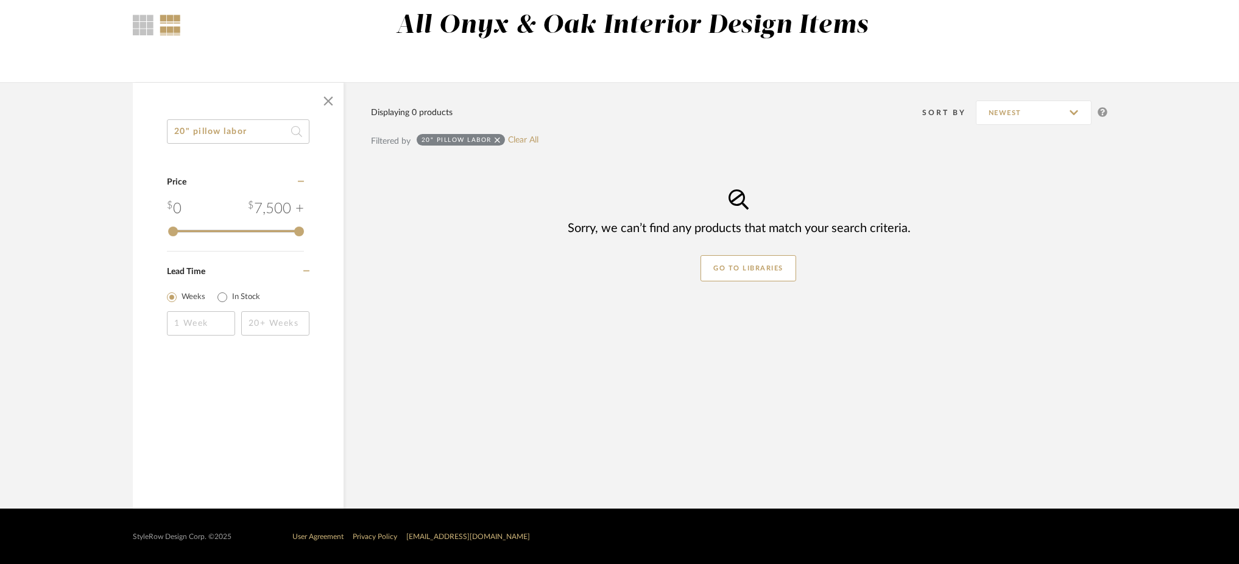
drag, startPoint x: 263, startPoint y: 130, endPoint x: 221, endPoint y: 129, distance: 42.0
click at [221, 129] on input "20" pillow labor" at bounding box center [238, 131] width 143 height 24
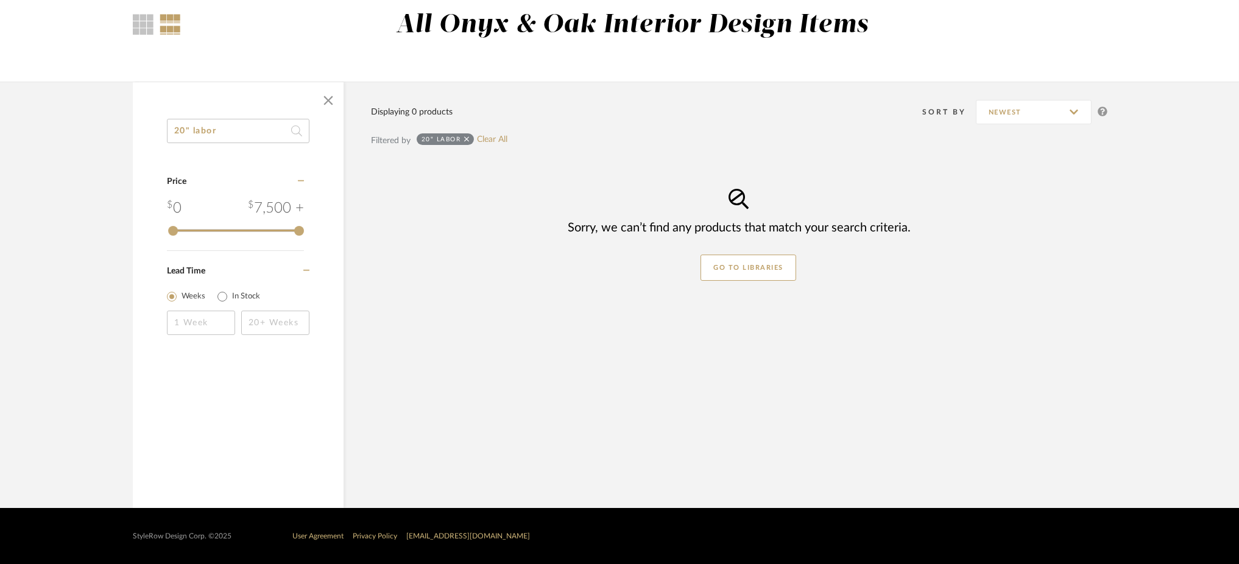
scroll to position [105, 0]
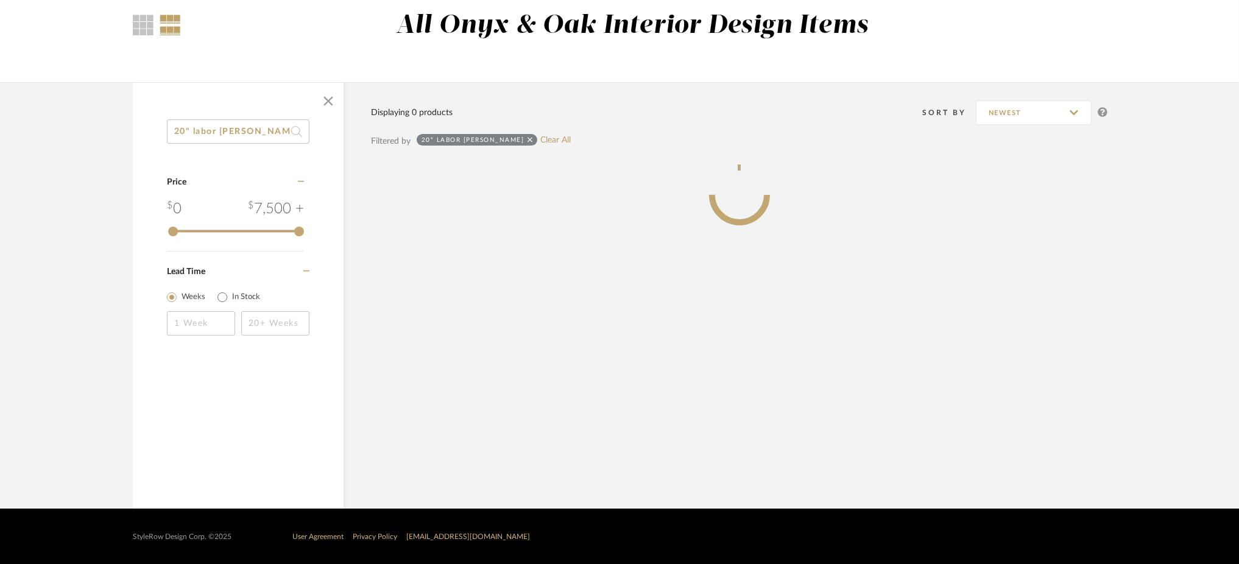
click at [203, 133] on div "20" labor [PERSON_NAME] Category Price 0 7,500 + 0 7500 Lead Time Weeks In Stock" at bounding box center [238, 243] width 211 height 248
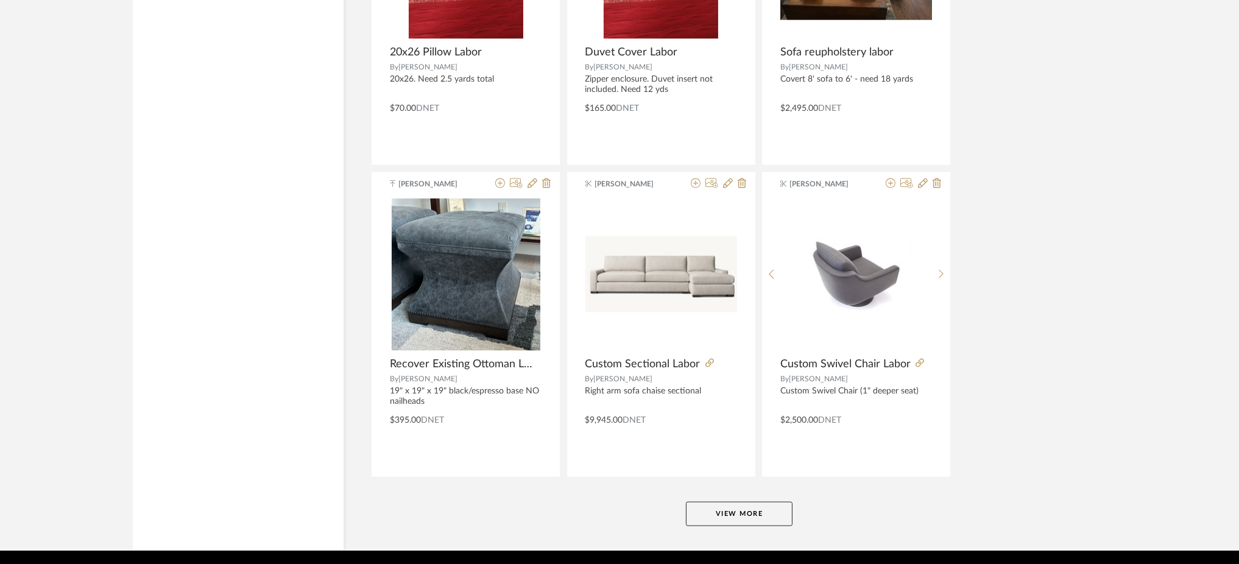
scroll to position [3565, 0]
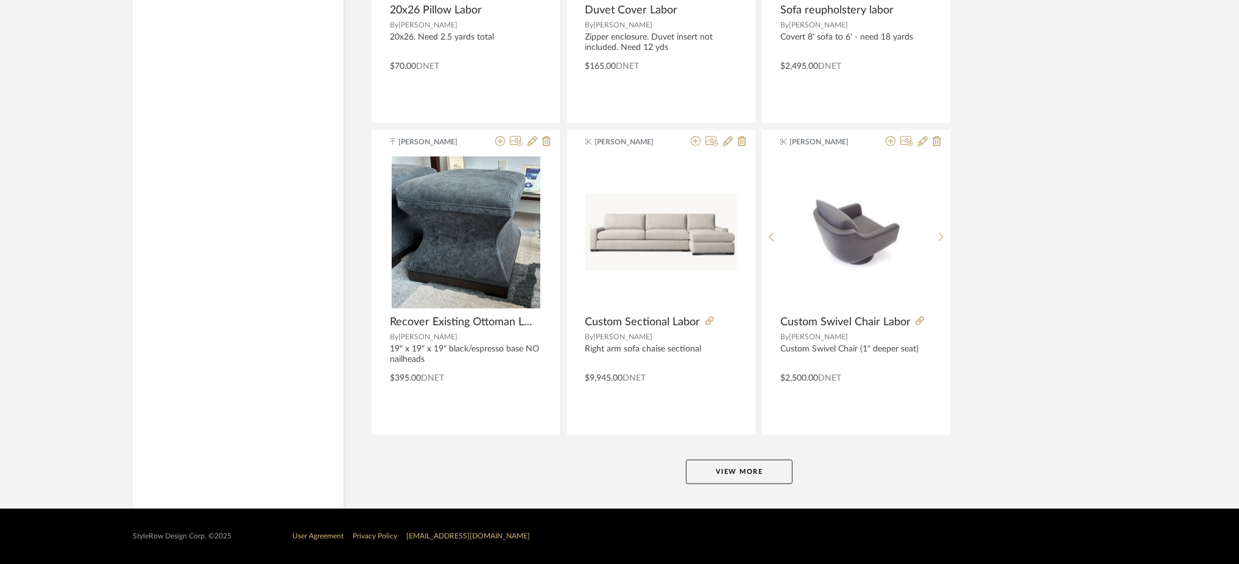
click at [752, 477] on button "View More" at bounding box center [739, 472] width 107 height 24
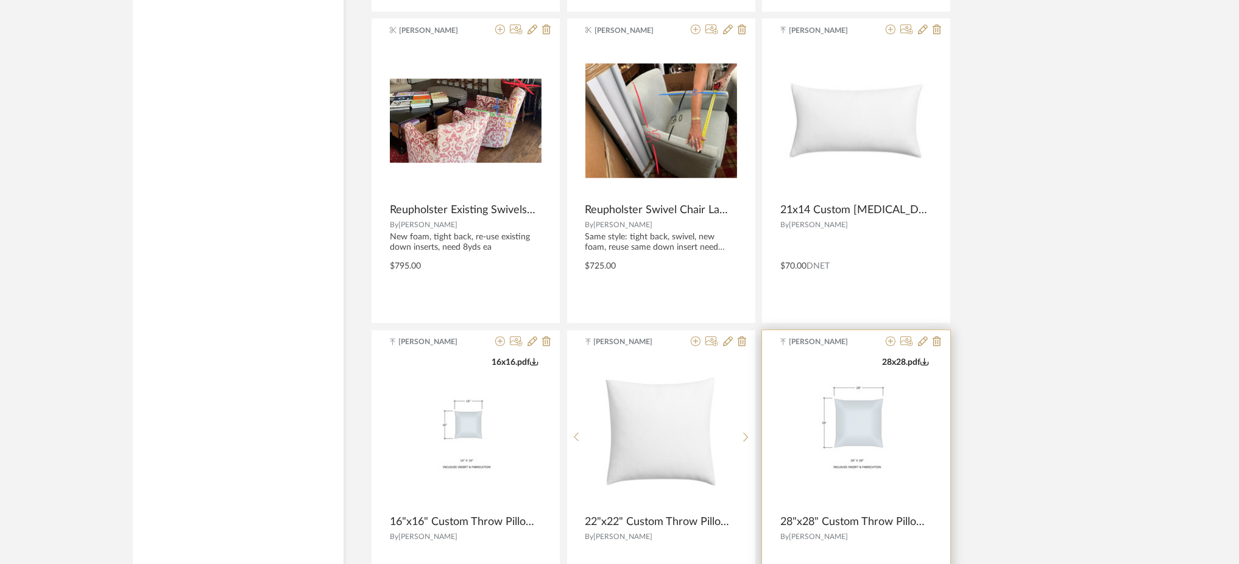
scroll to position [7305, 0]
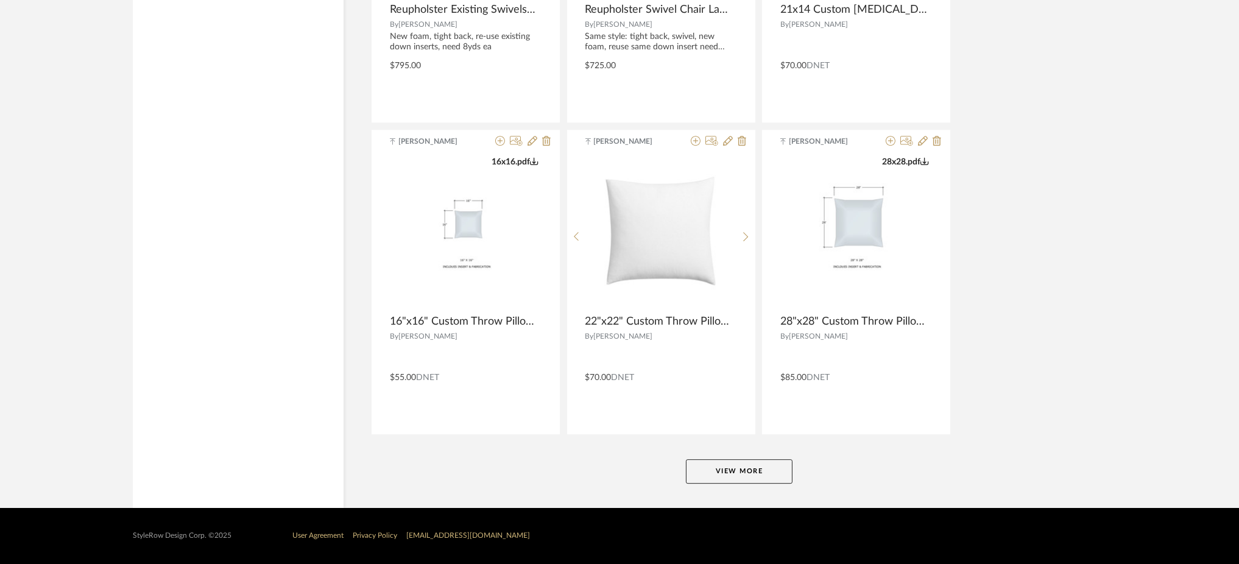
click at [748, 467] on button "View More" at bounding box center [739, 471] width 107 height 24
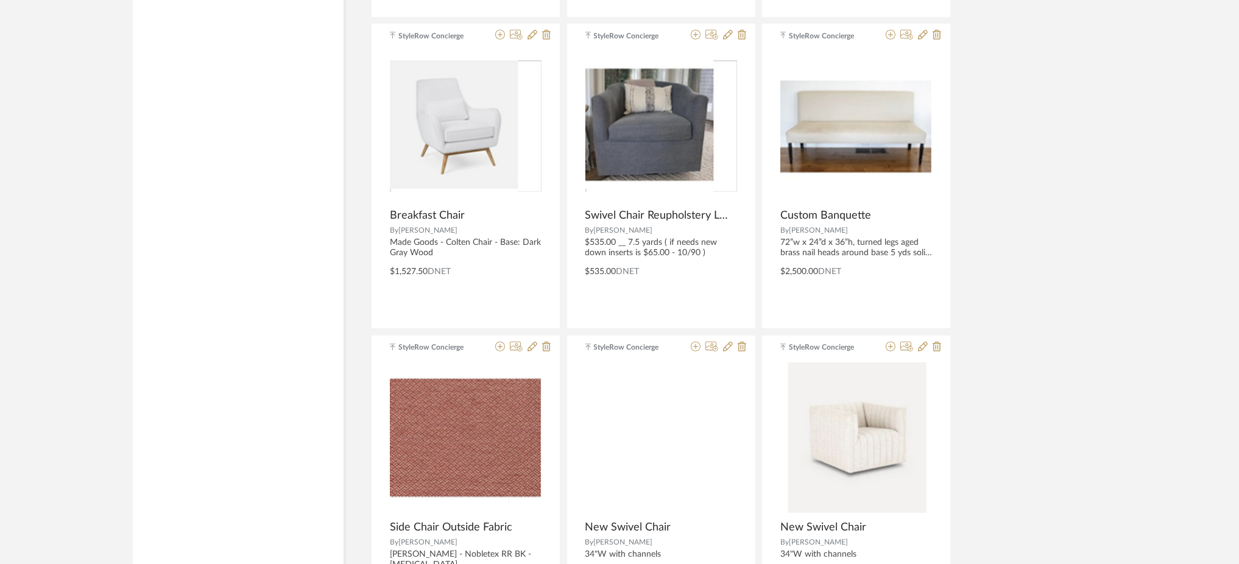
scroll to position [11044, 0]
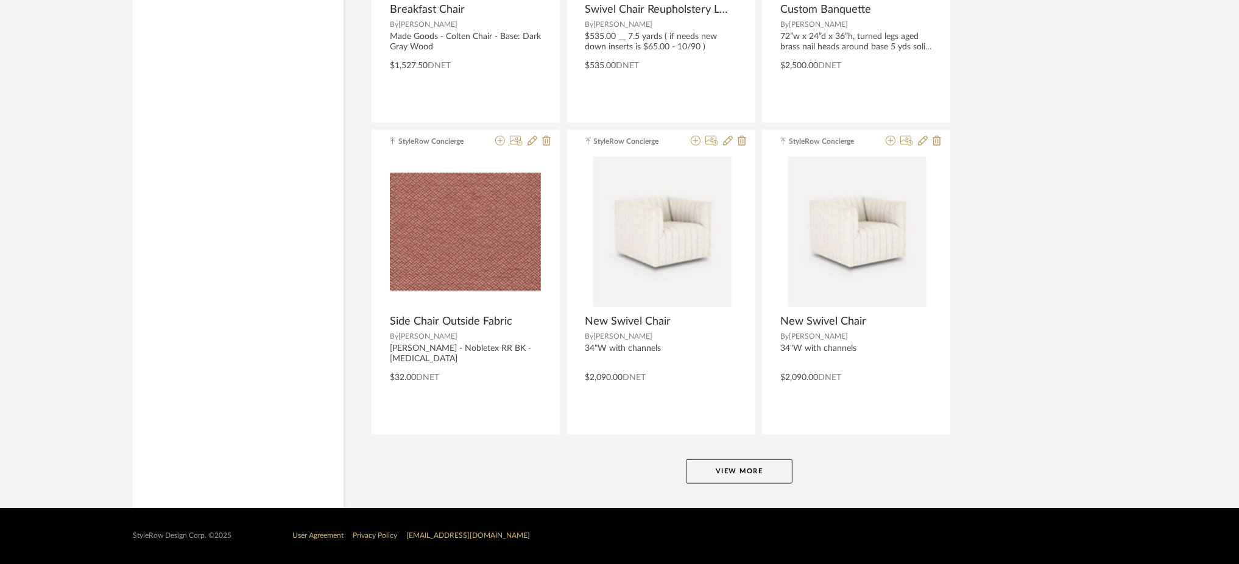
click at [728, 475] on button "View More" at bounding box center [739, 471] width 107 height 24
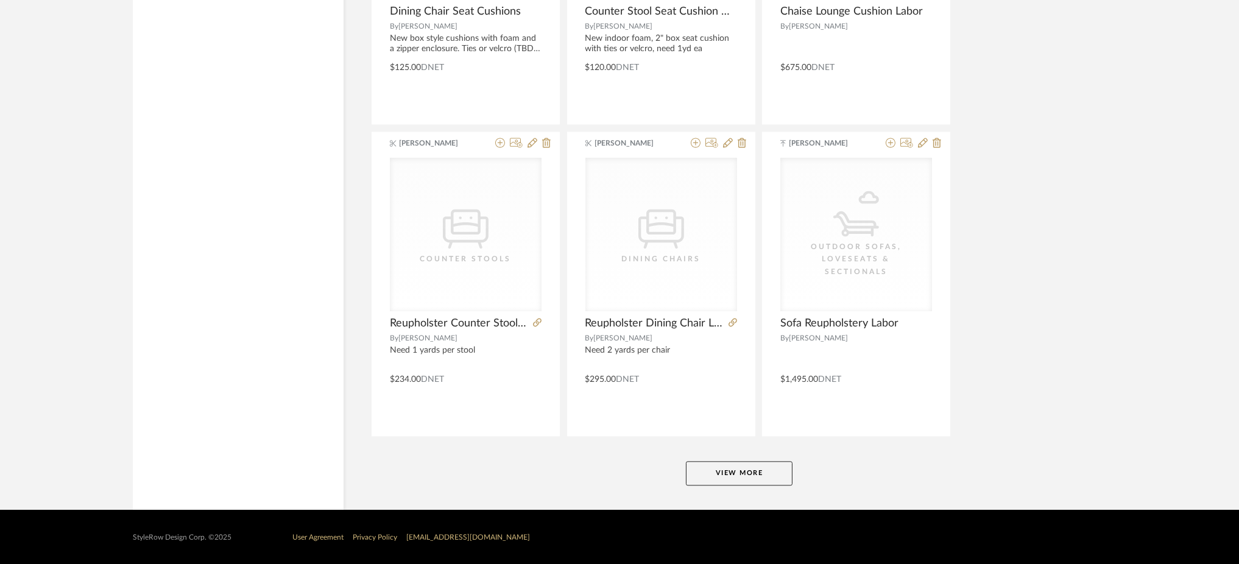
scroll to position [14783, 0]
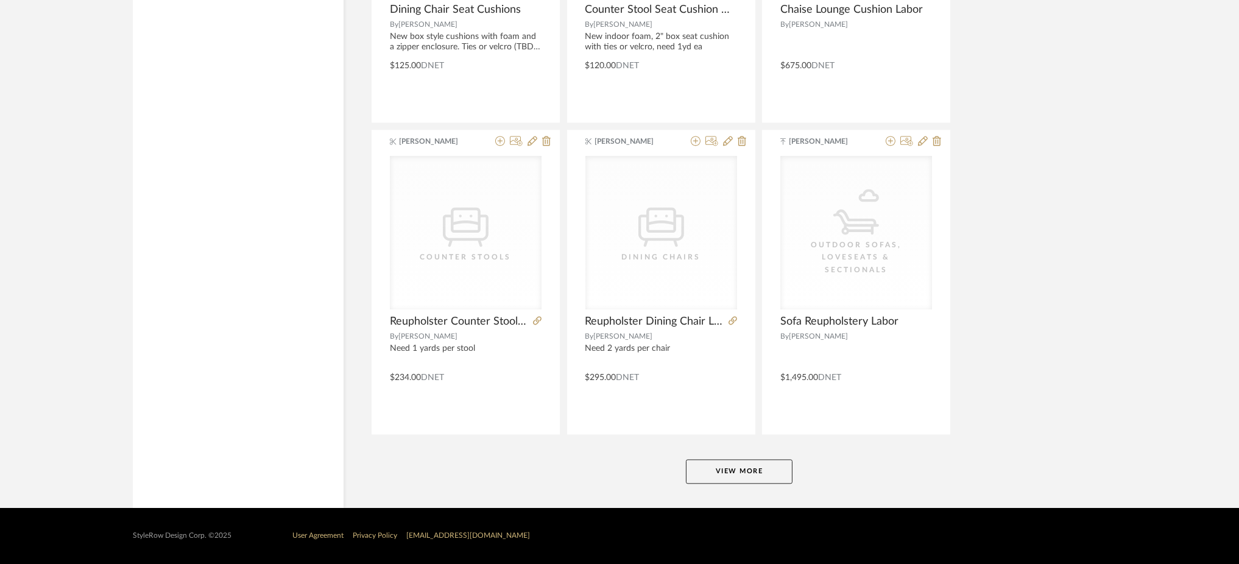
click at [728, 475] on button "View More" at bounding box center [739, 471] width 107 height 24
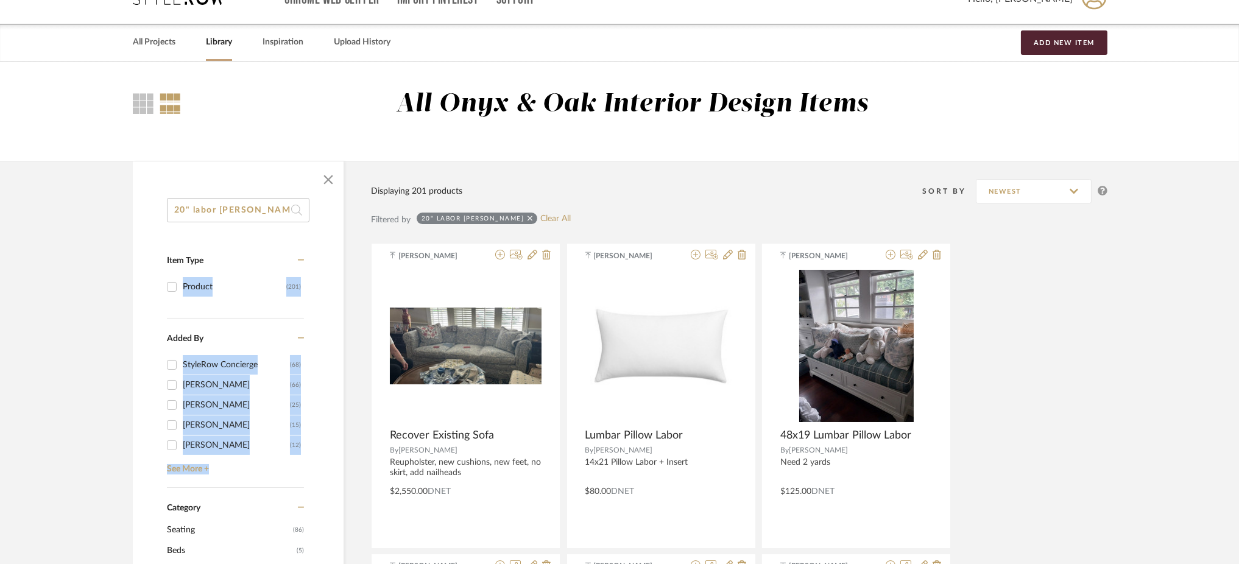
scroll to position [0, 0]
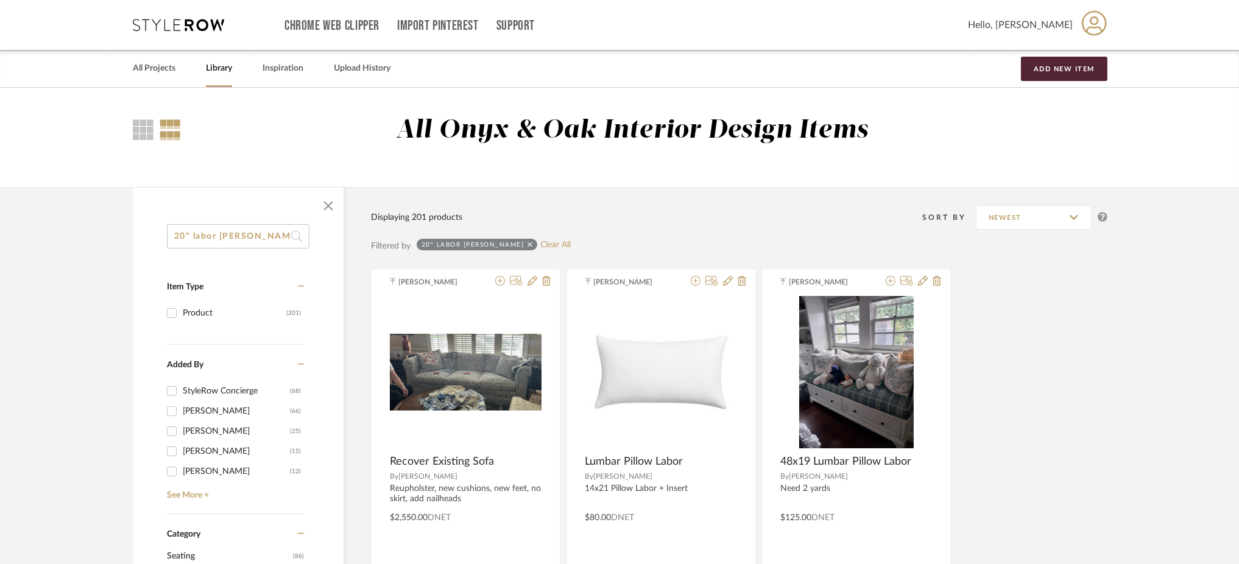
drag, startPoint x: 192, startPoint y: 234, endPoint x: 288, endPoint y: 238, distance: 96.3
click at [288, 238] on input "20" labor [PERSON_NAME]" at bounding box center [238, 236] width 143 height 24
type input "20"x20" custom"
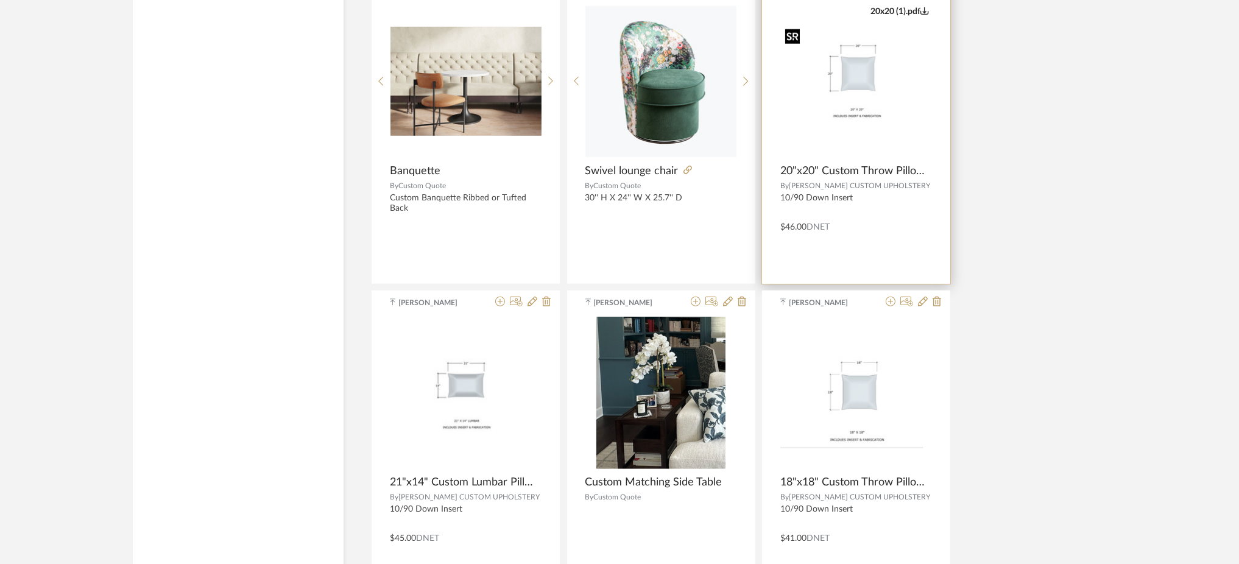
scroll to position [1798, 0]
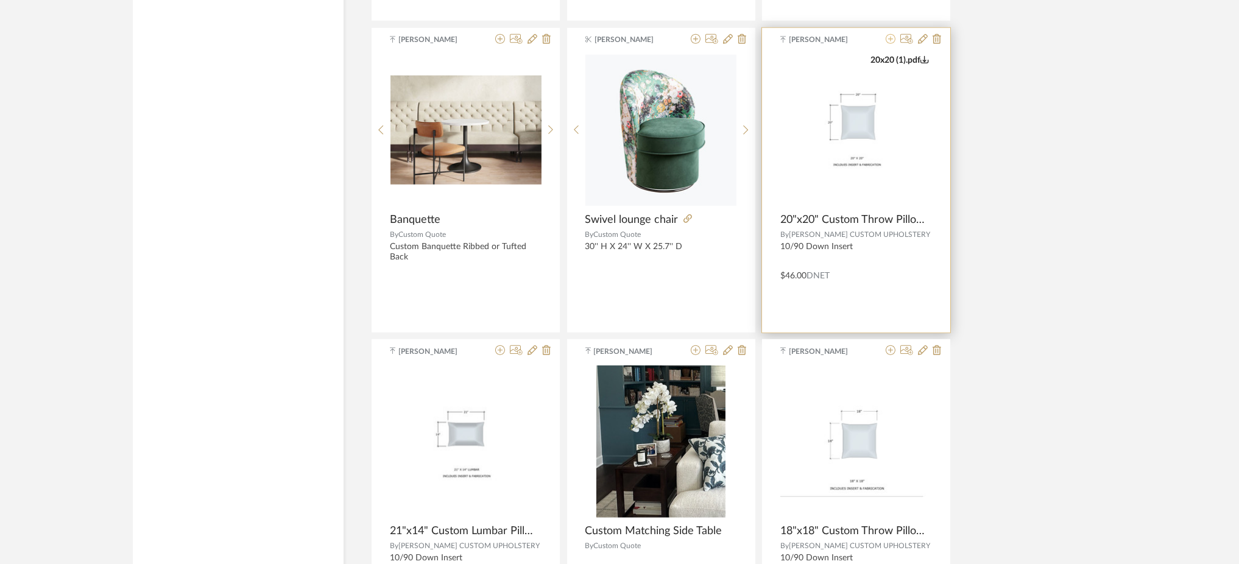
click at [892, 38] on icon at bounding box center [891, 39] width 10 height 10
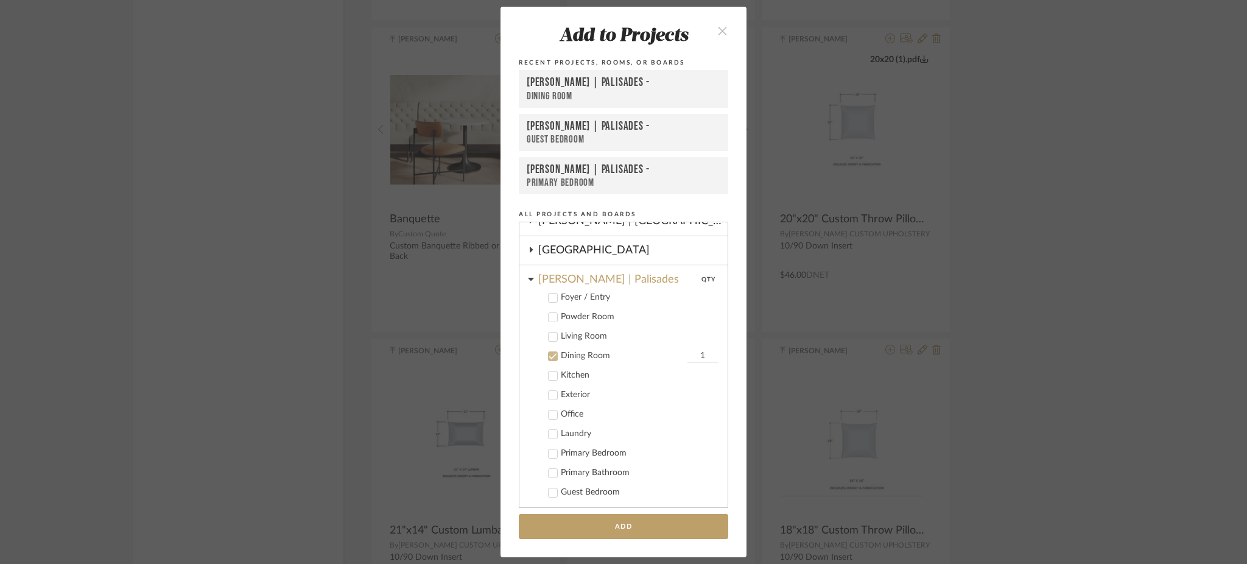
scroll to position [414, 0]
click at [549, 361] on icon at bounding box center [553, 365] width 9 height 9
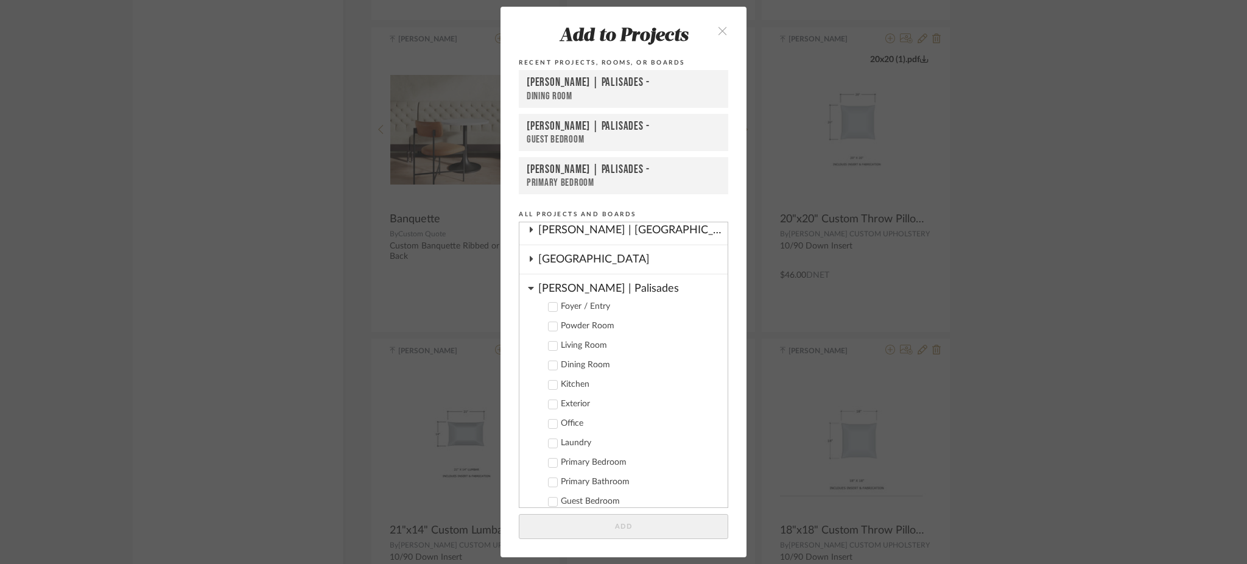
click at [528, 287] on icon at bounding box center [530, 288] width 5 height 3
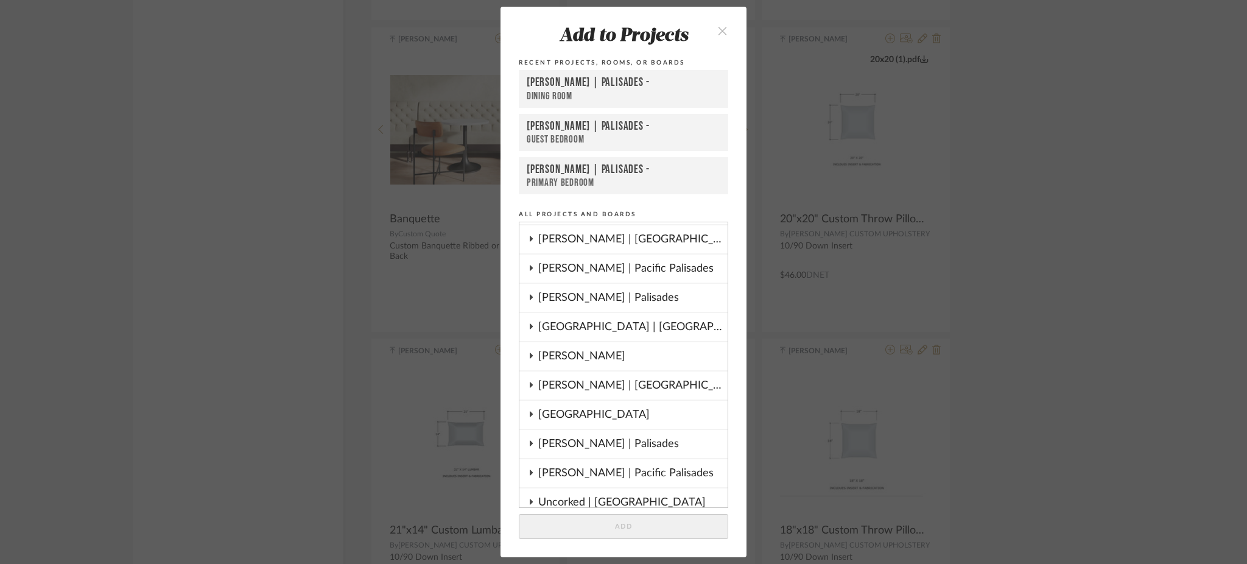
scroll to position [246, 0]
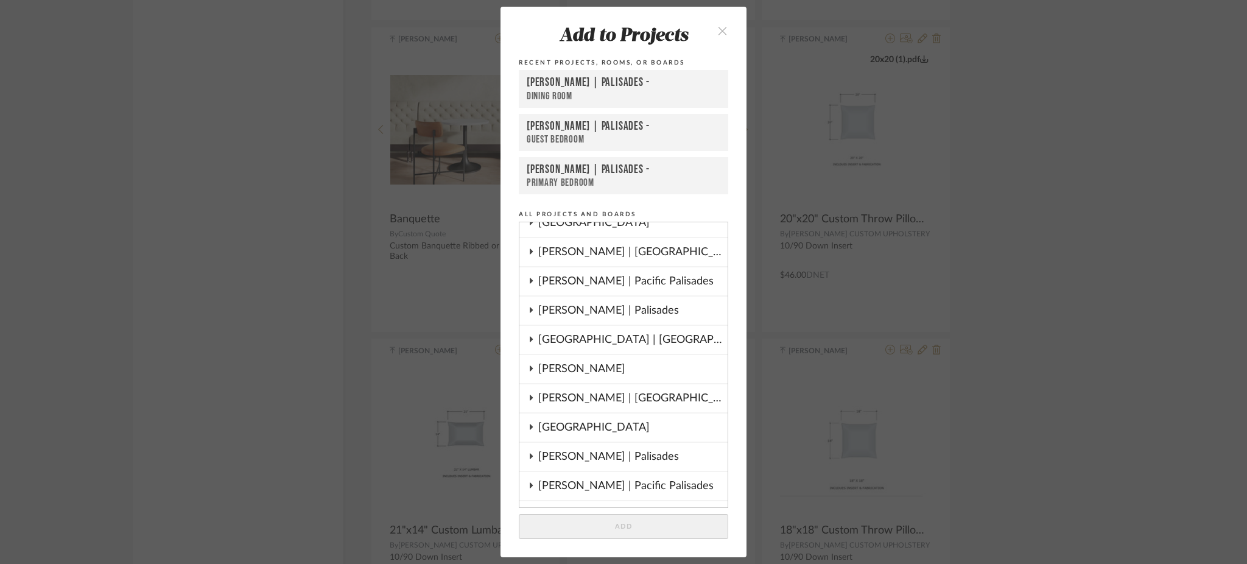
click at [546, 301] on div "[PERSON_NAME] | Palisades" at bounding box center [632, 311] width 189 height 28
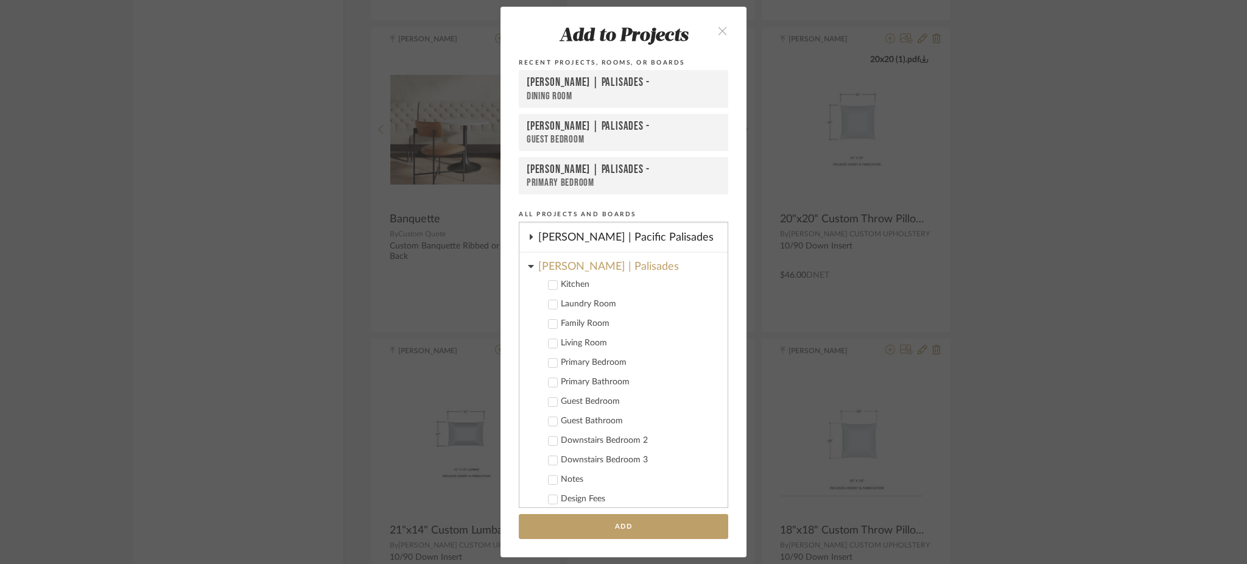
scroll to position [291, 0]
click at [549, 319] on icon at bounding box center [553, 323] width 9 height 9
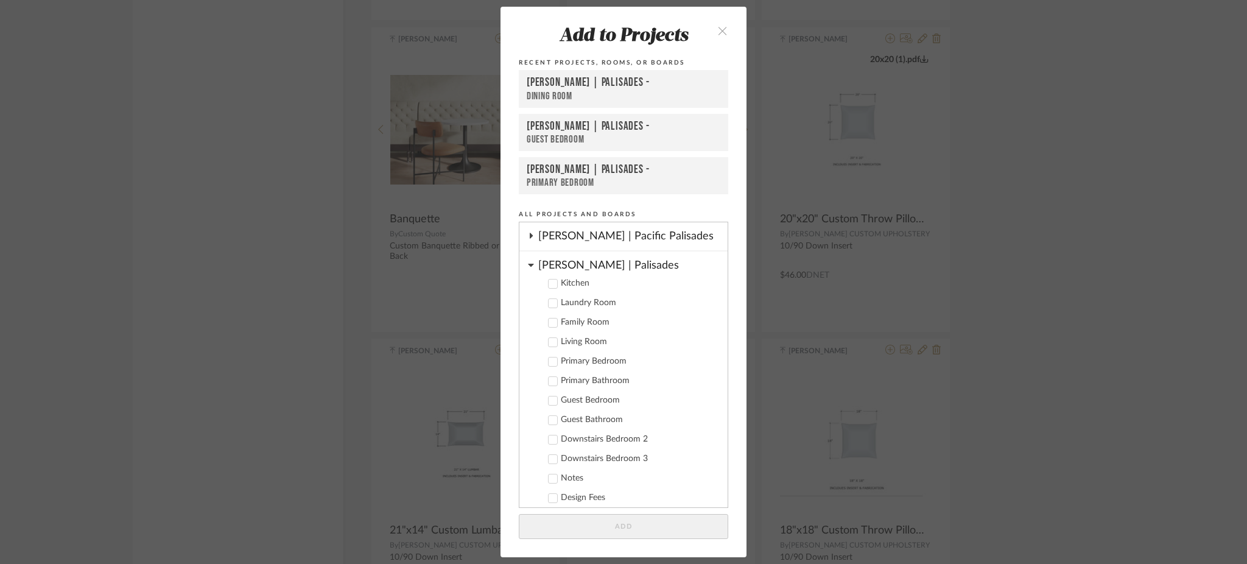
click at [549, 339] on icon at bounding box center [553, 342] width 8 height 6
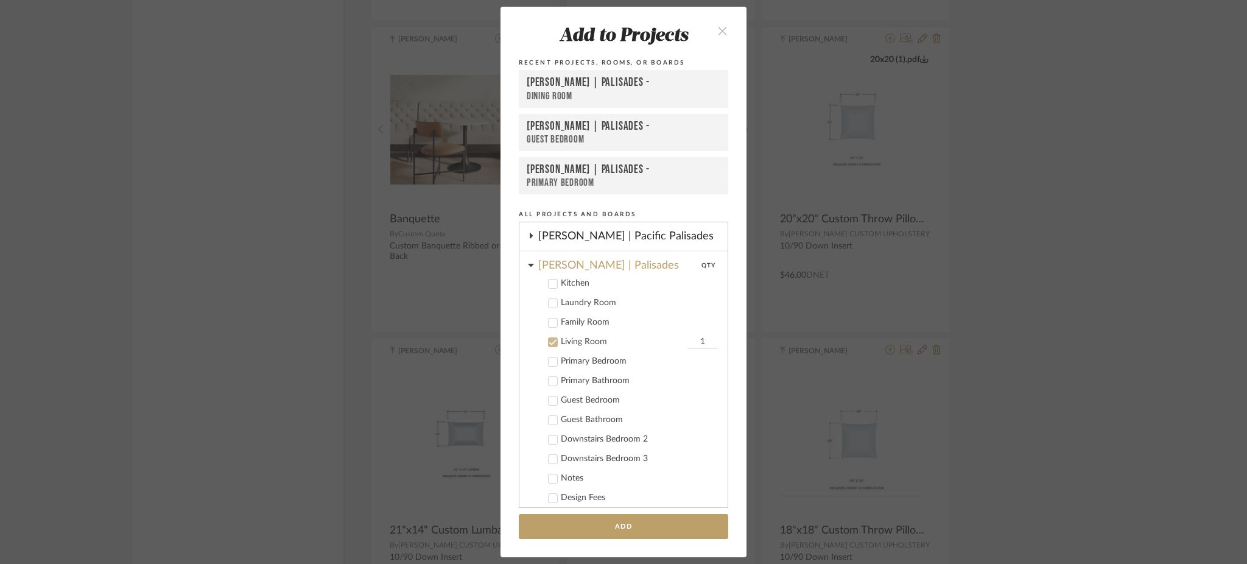
click at [698, 336] on input "1" at bounding box center [703, 342] width 30 height 12
type input "2"
click at [649, 532] on button "Add" at bounding box center [624, 526] width 210 height 25
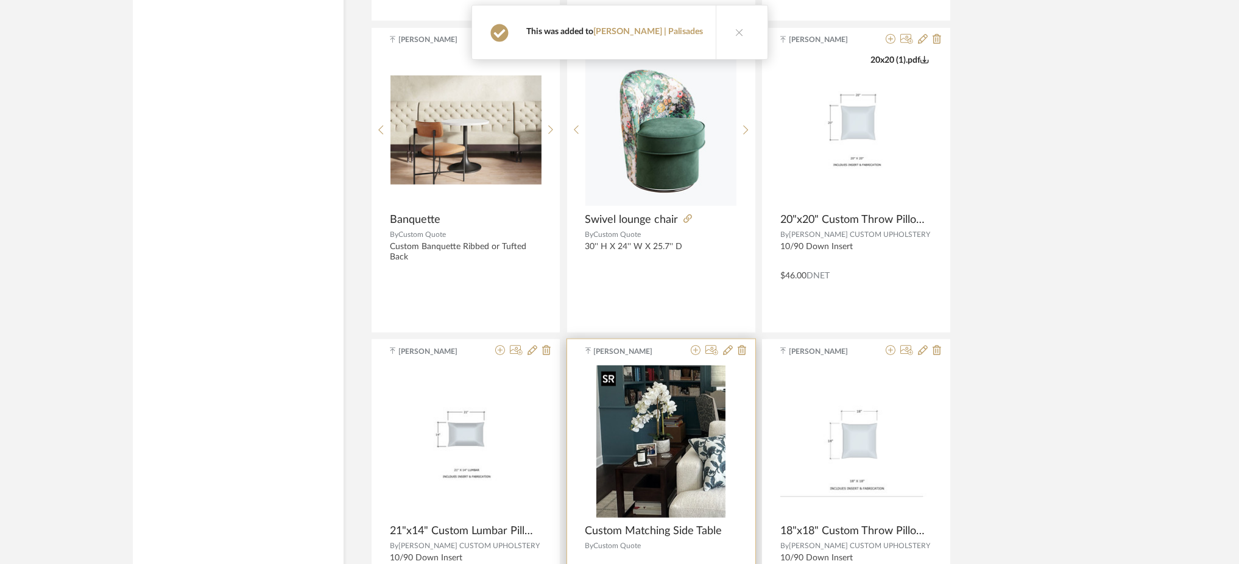
scroll to position [1869, 0]
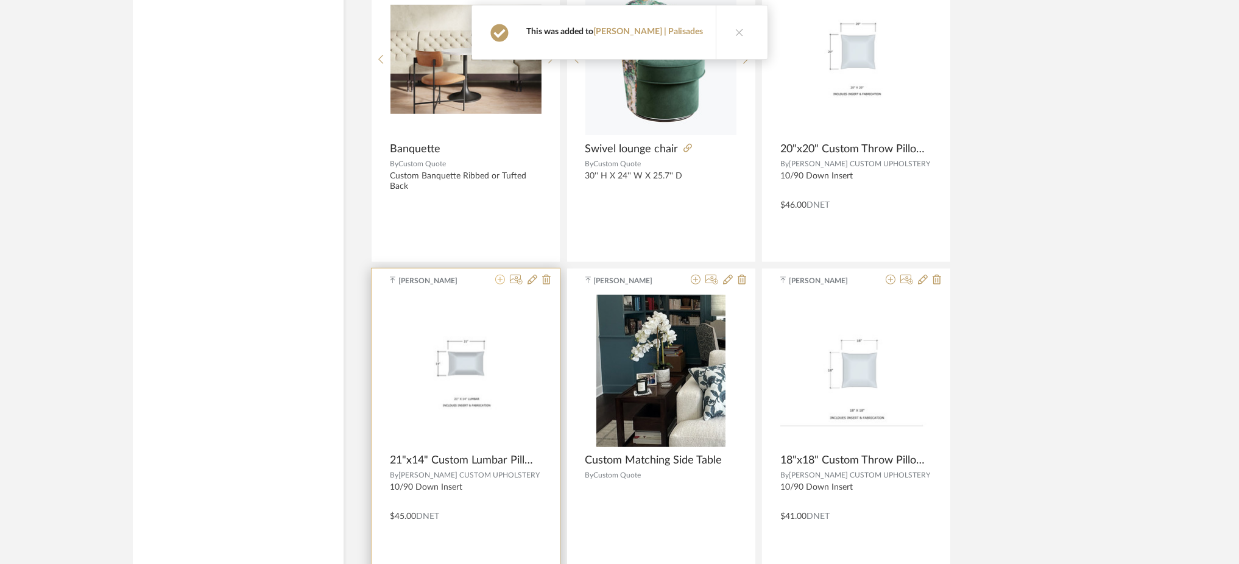
click at [499, 281] on icon at bounding box center [500, 280] width 10 height 10
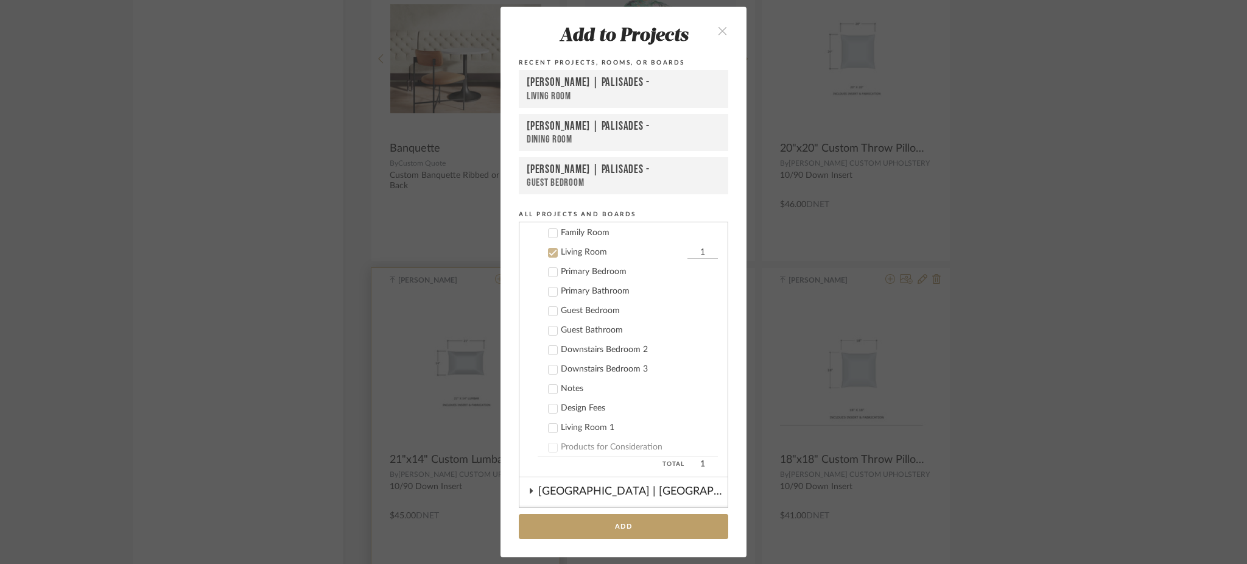
scroll to position [376, 0]
click at [621, 523] on button "Add" at bounding box center [624, 526] width 210 height 25
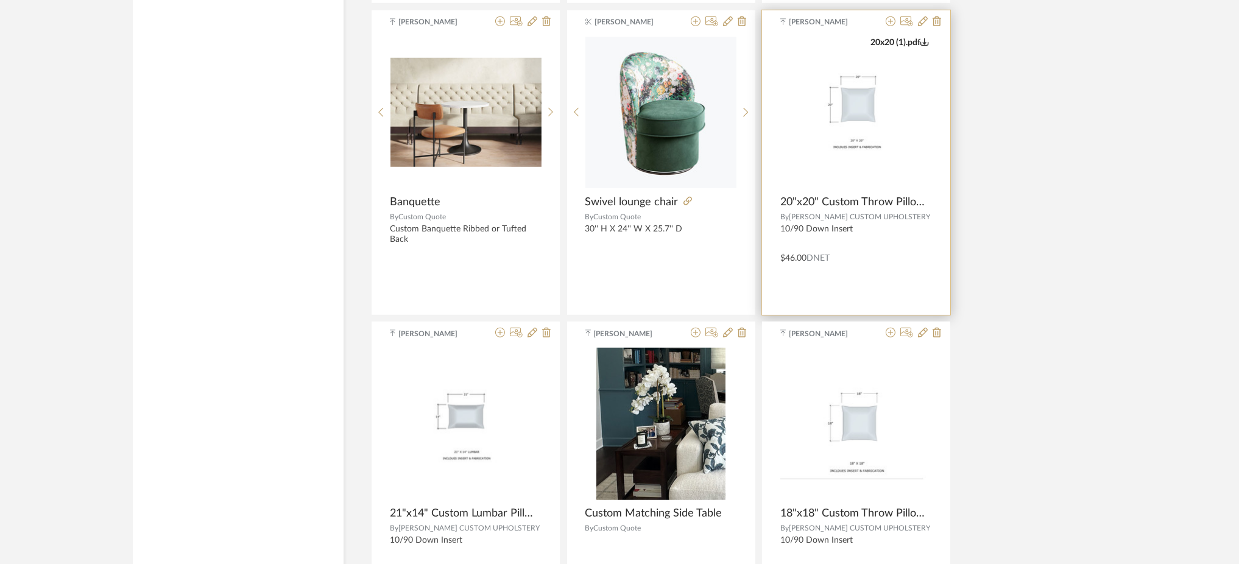
scroll to position [1788, 0]
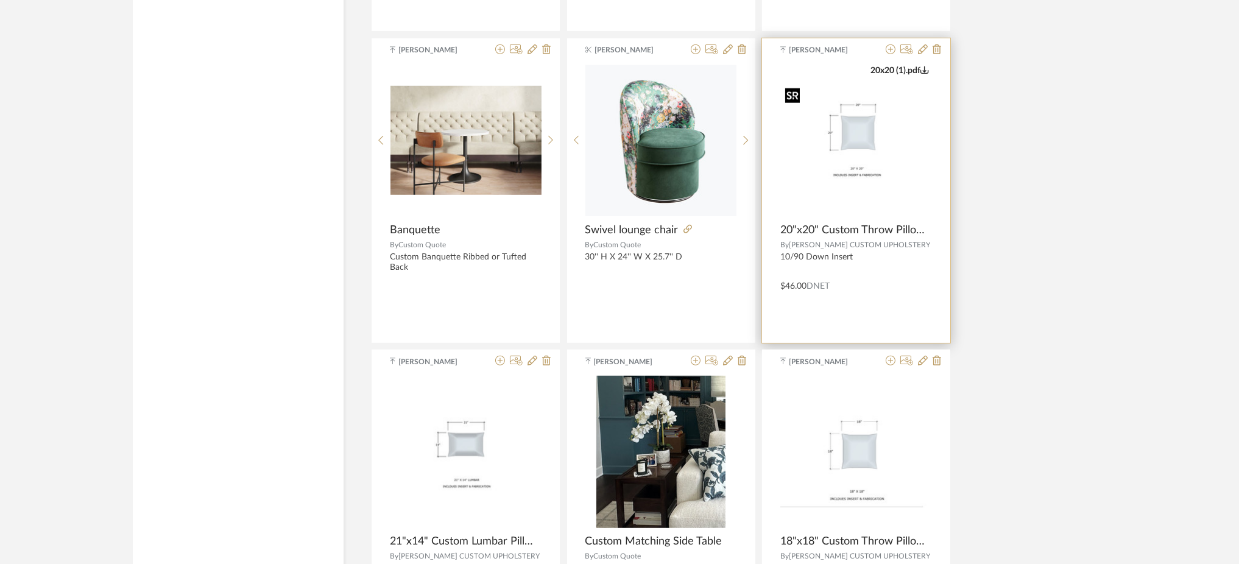
click at [900, 123] on img "0" at bounding box center [856, 140] width 152 height 117
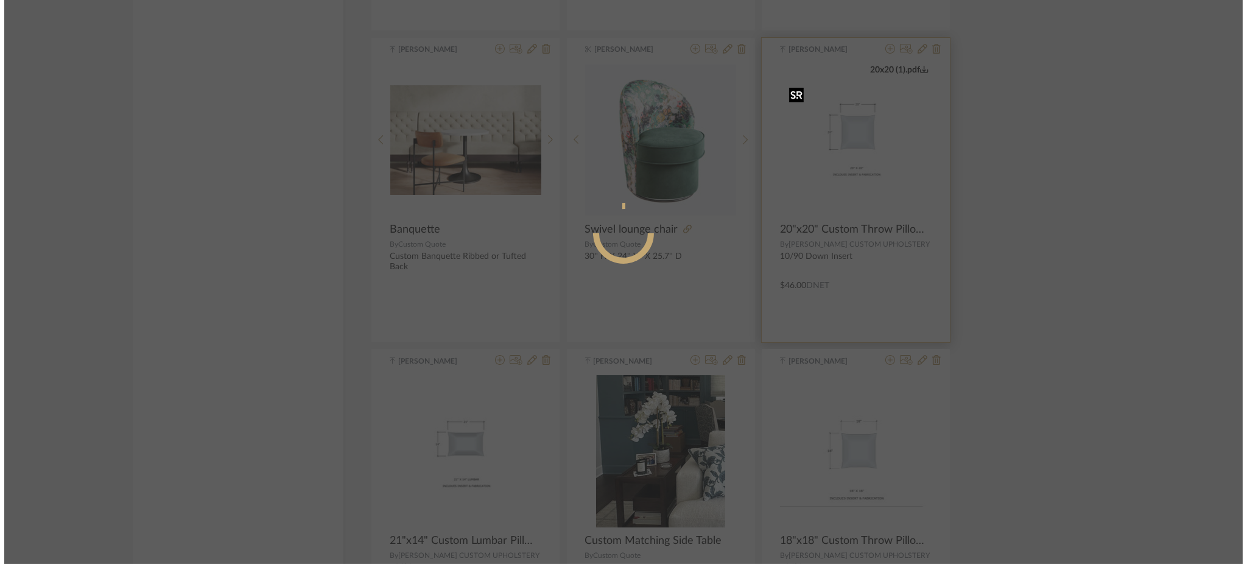
scroll to position [0, 0]
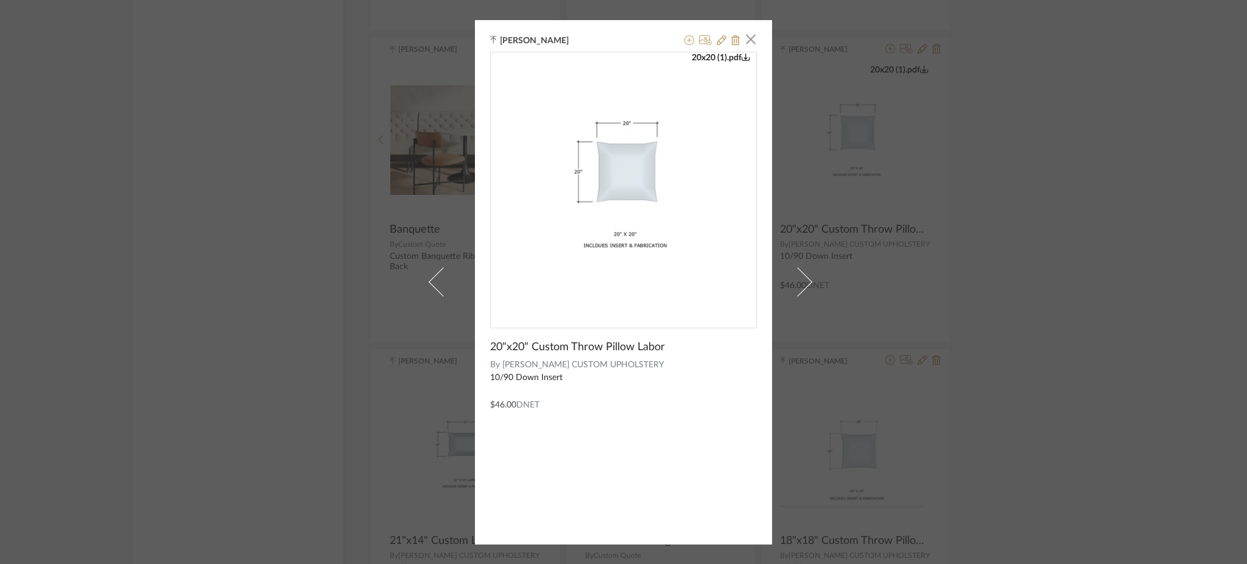
click at [1043, 281] on div "Stephanie Youngren × 20x20 (1).pdf 20"x20" Custom Throw Pillow Labor By ALEXAND…" at bounding box center [623, 282] width 1247 height 564
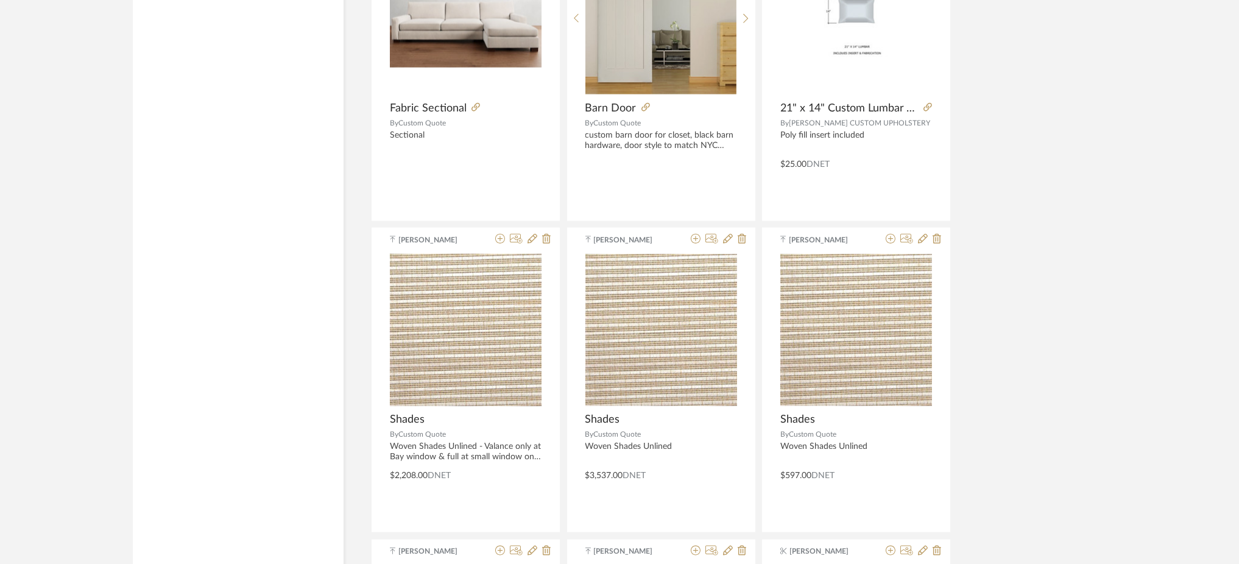
scroll to position [3006, 0]
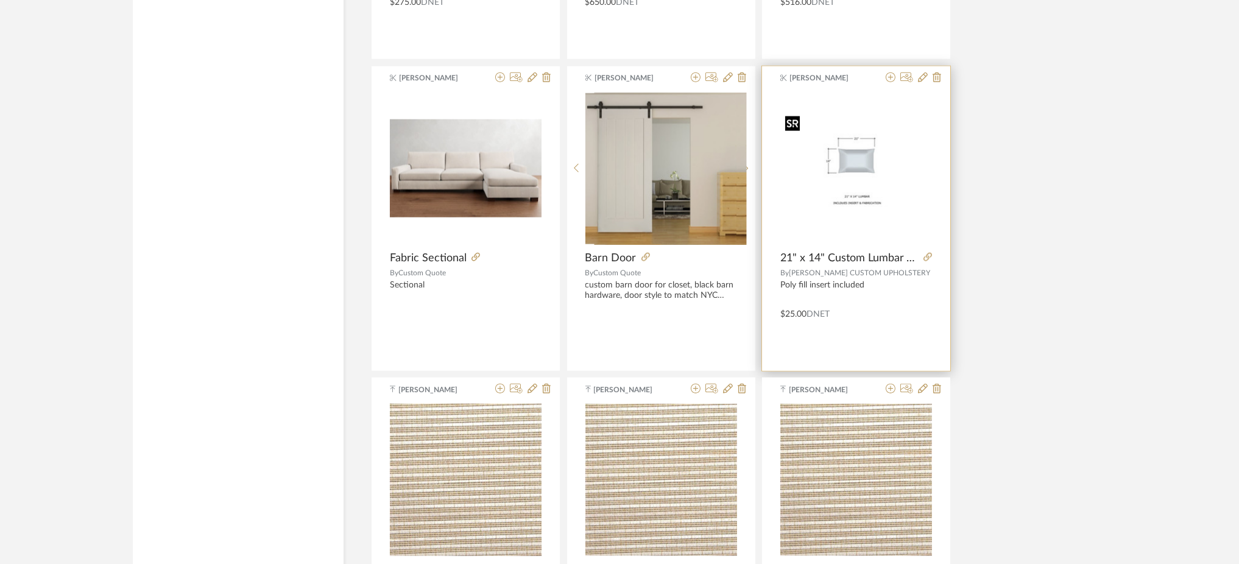
click at [856, 183] on img "0" at bounding box center [856, 168] width 152 height 117
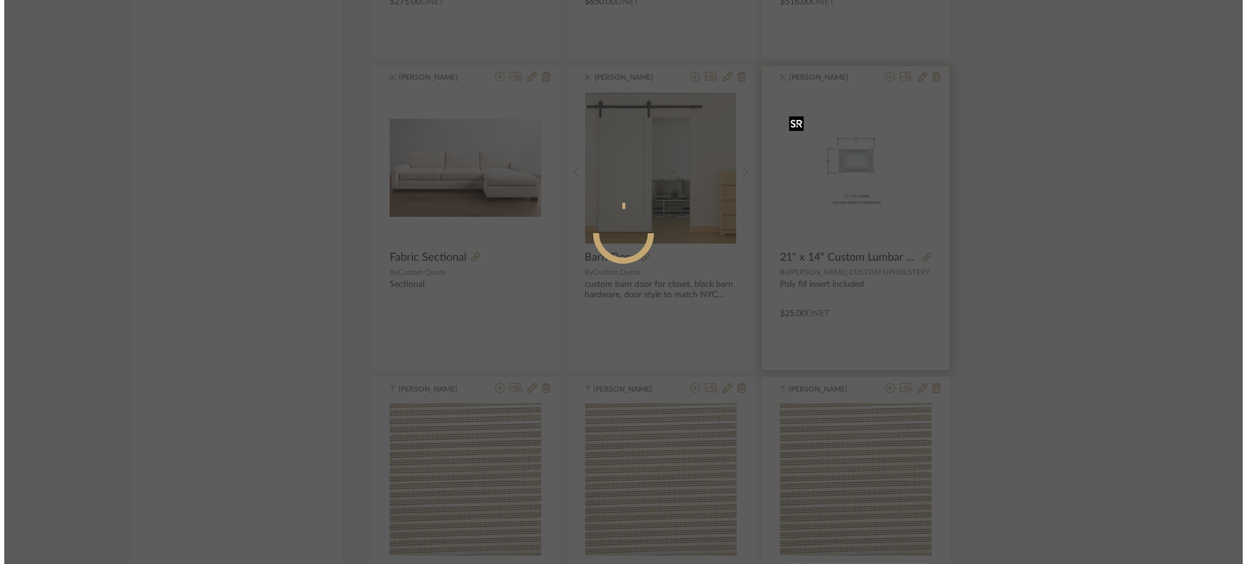
scroll to position [0, 0]
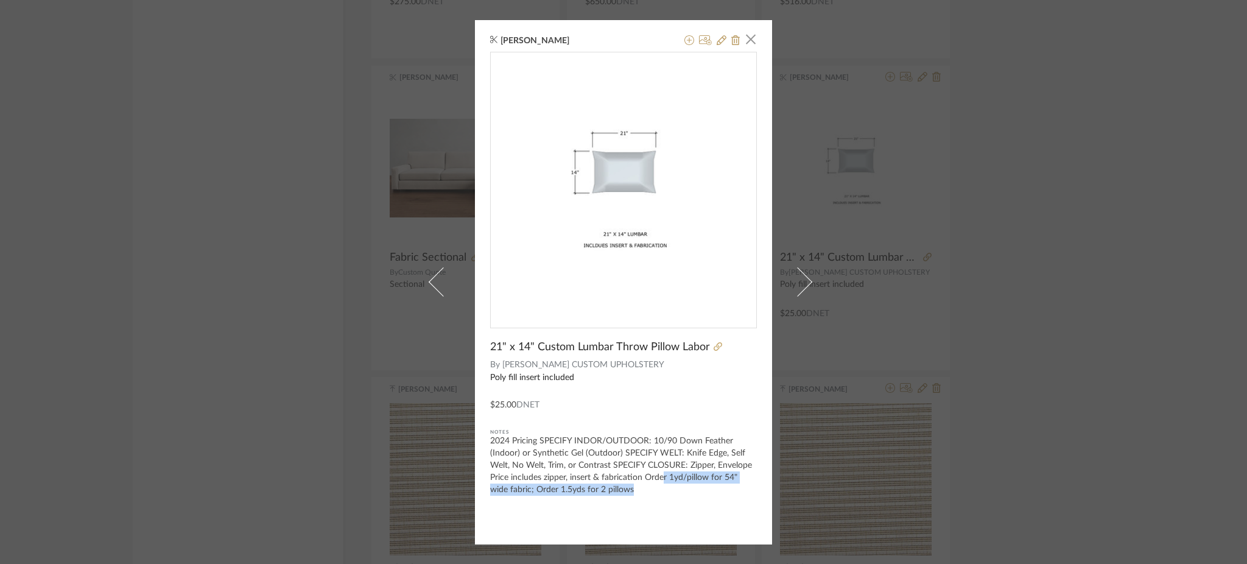
drag, startPoint x: 661, startPoint y: 486, endPoint x: 658, endPoint y: 473, distance: 13.1
click at [658, 473] on div "2024 Pricing SPECIFY INDOR/OUTDOOR: 10/90 Down Feather (Indoor) or Synthetic Ge…" at bounding box center [623, 465] width 267 height 61
click at [1029, 264] on div "Stephanie Youngren × 21" x 14" Custom Lumbar Throw Pillow Labor By ALEXANDER CU…" at bounding box center [623, 282] width 1247 height 564
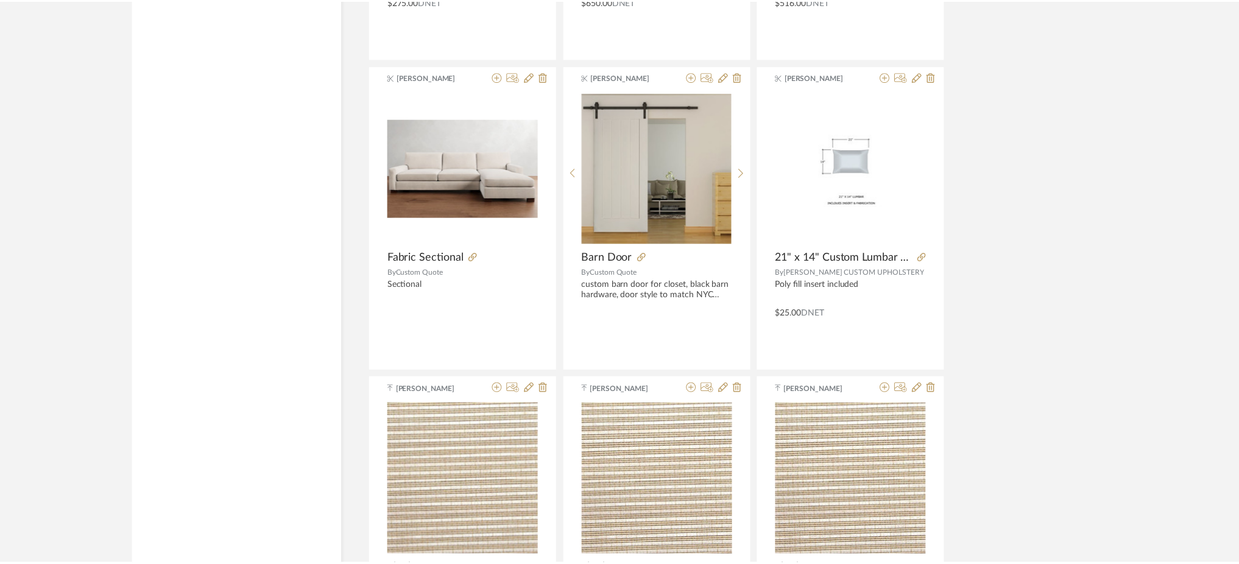
scroll to position [3006, 0]
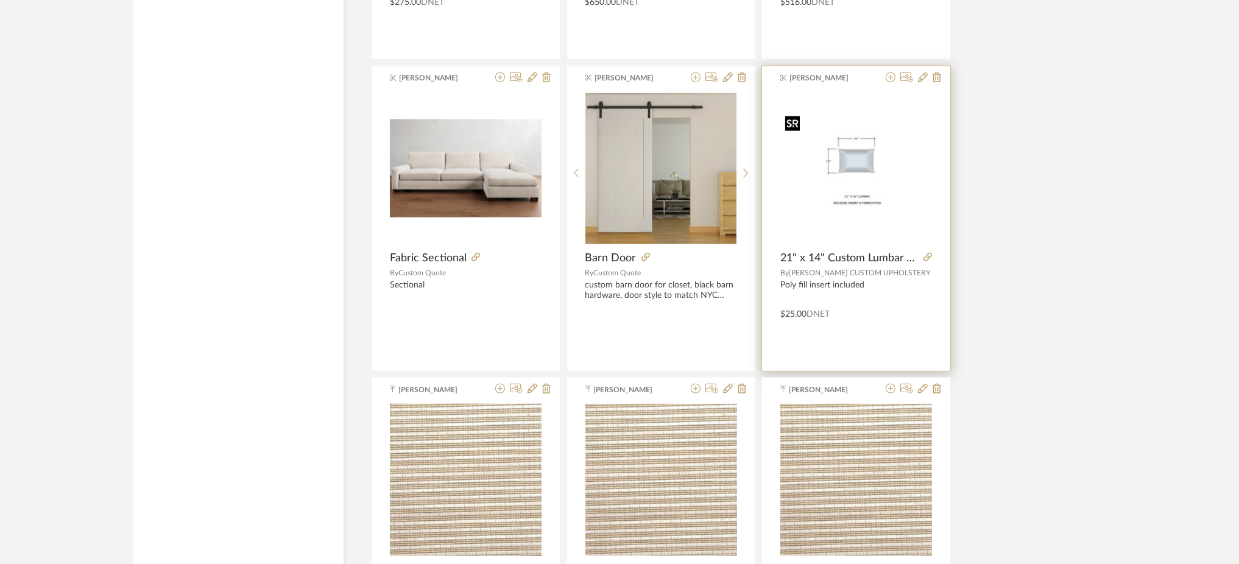
click at [889, 205] on img "0" at bounding box center [856, 168] width 152 height 117
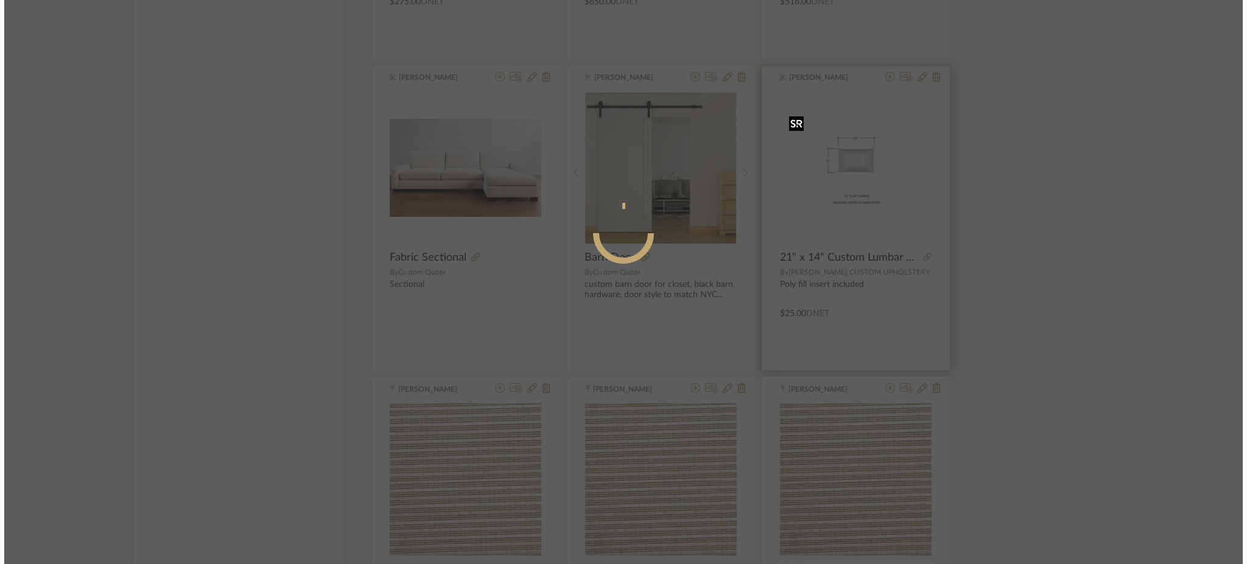
scroll to position [0, 0]
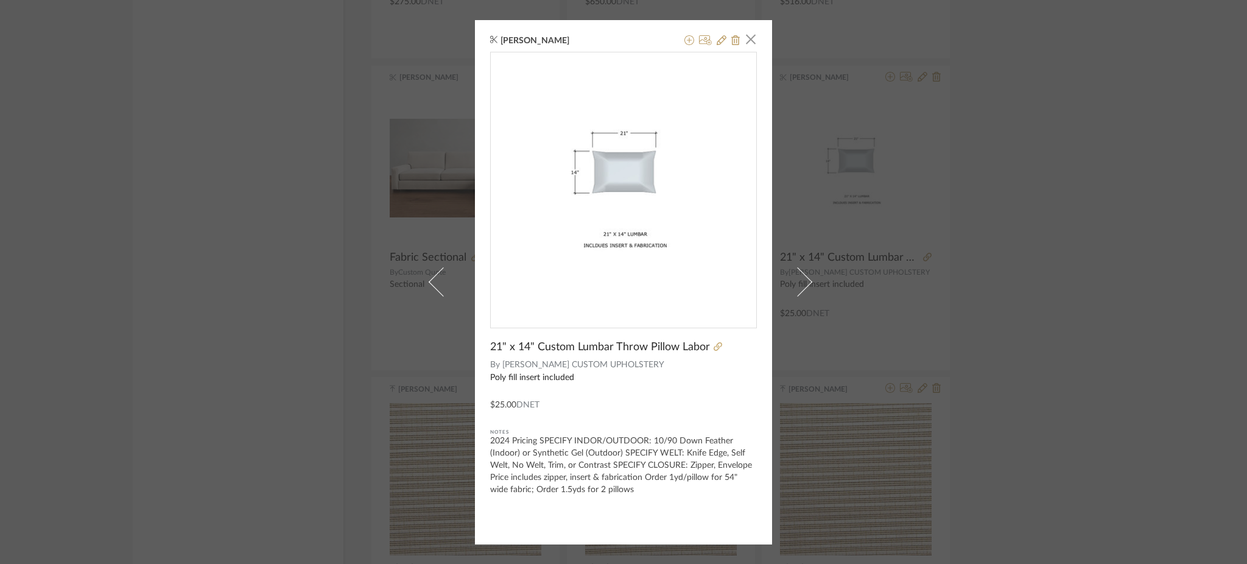
click at [962, 252] on div "Stephanie Youngren × 21" x 14" Custom Lumbar Throw Pillow Labor By ALEXANDER CU…" at bounding box center [623, 282] width 1247 height 564
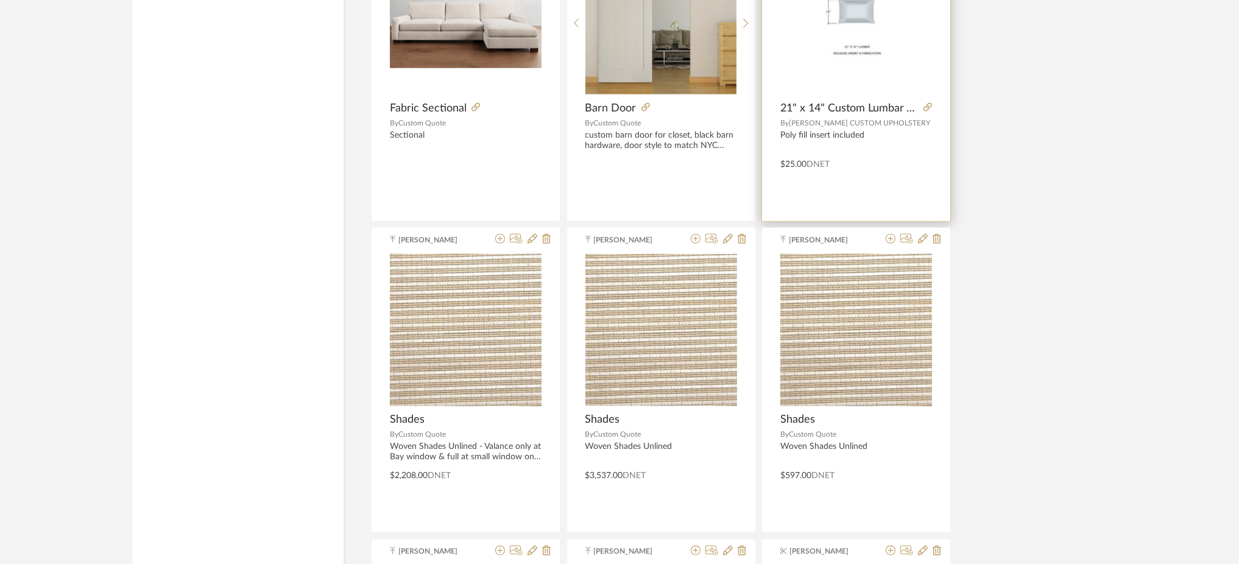
scroll to position [3493, 0]
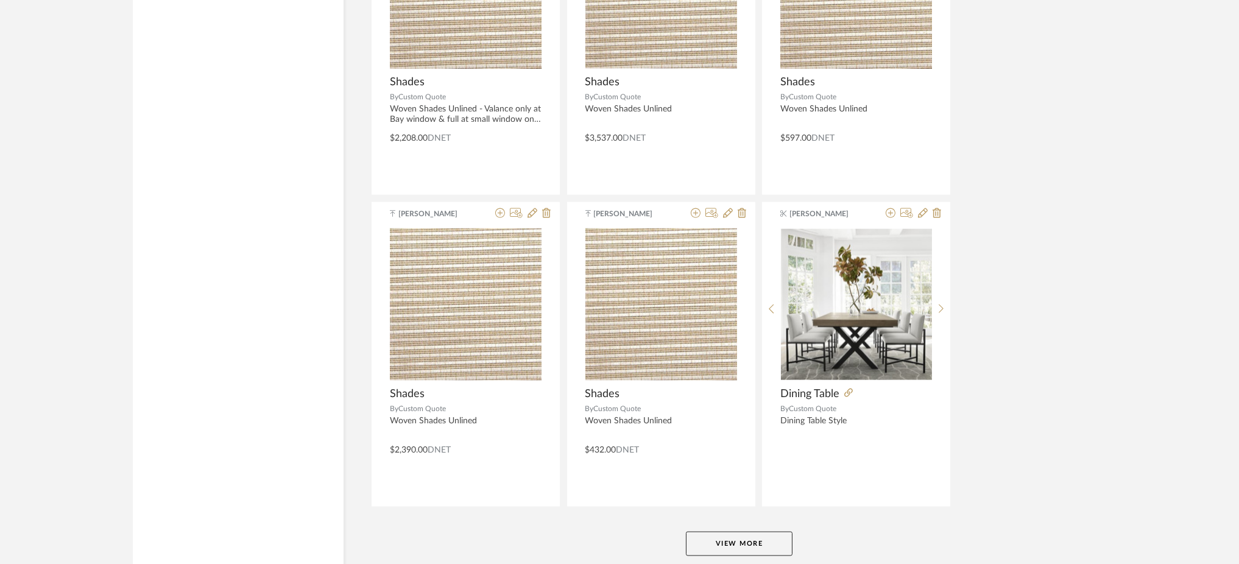
click at [755, 542] on button "View More" at bounding box center [739, 544] width 107 height 24
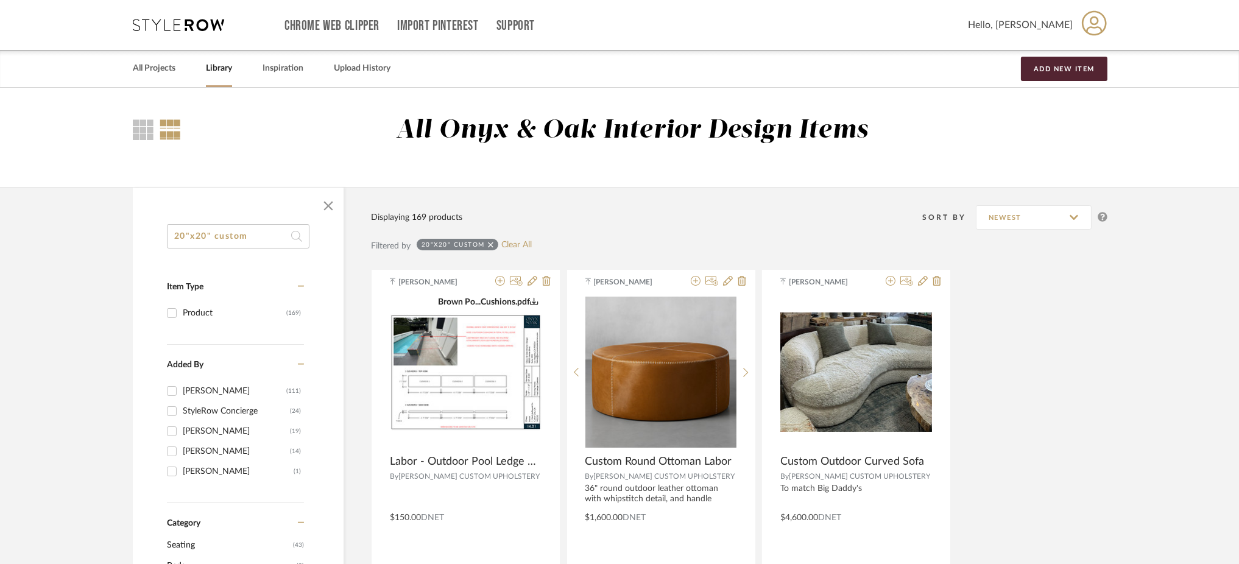
scroll to position [1736, 0]
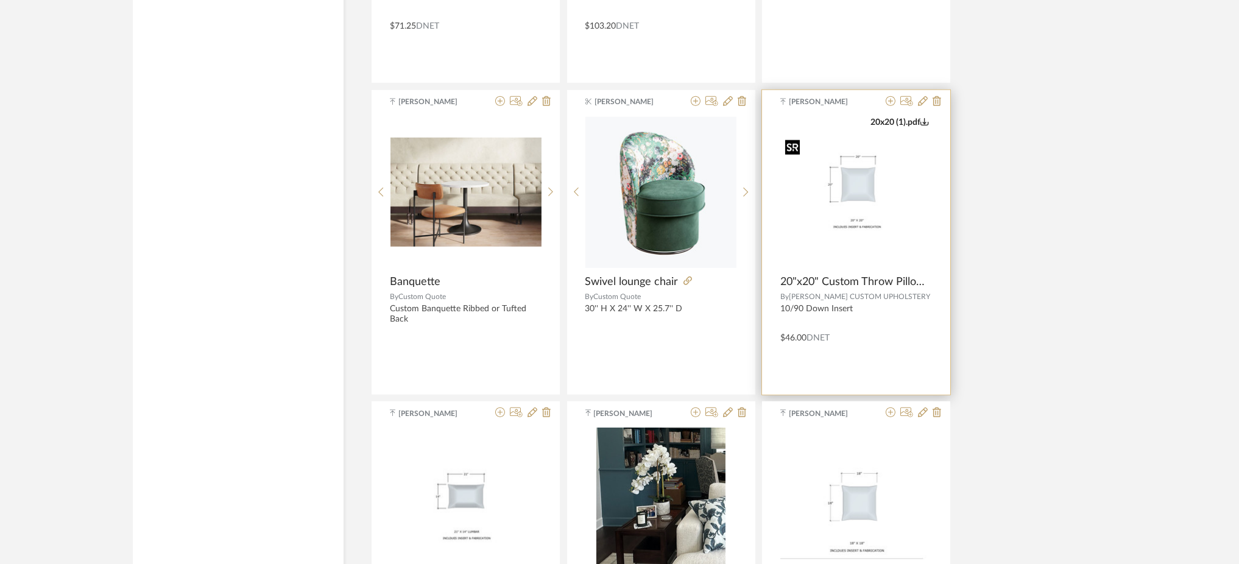
click at [881, 203] on img "0" at bounding box center [856, 191] width 152 height 117
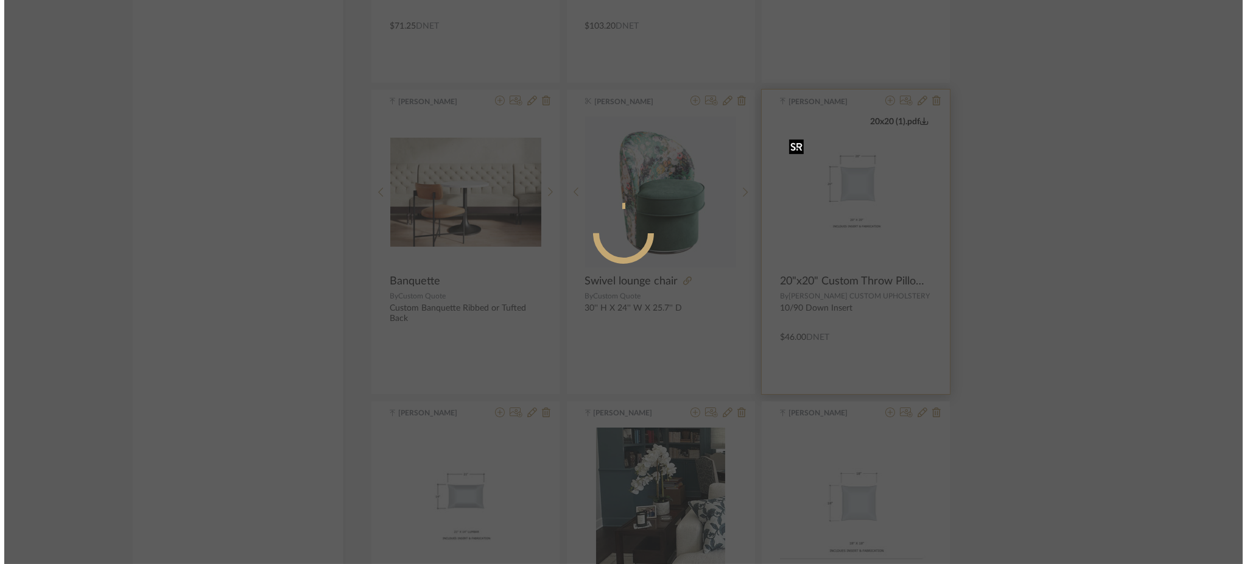
scroll to position [0, 0]
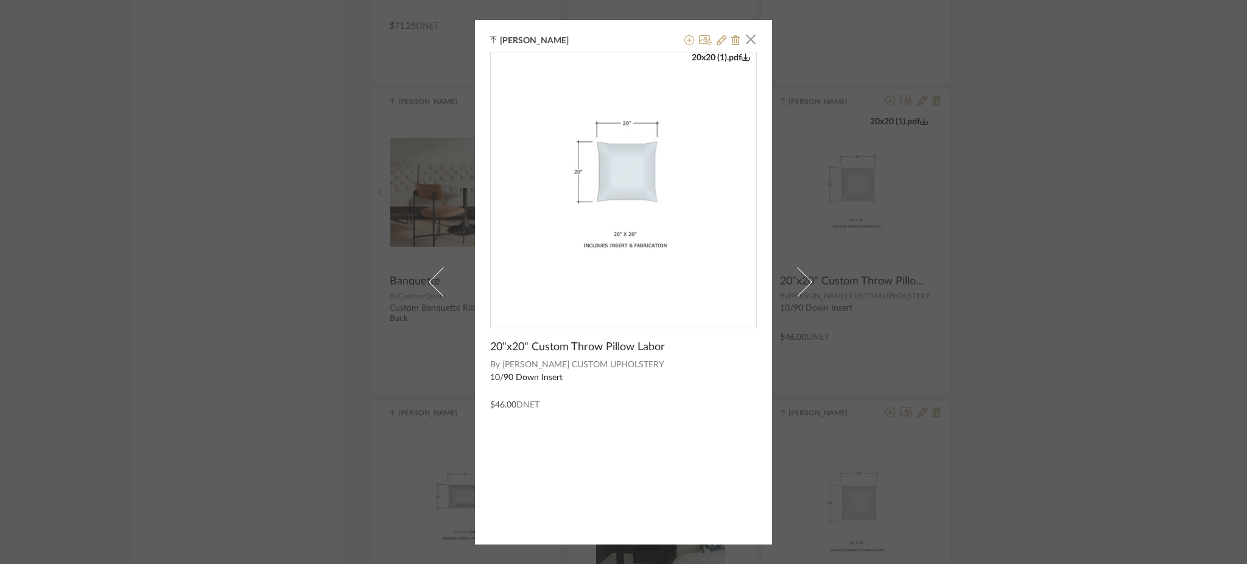
click at [968, 253] on div "Stephanie Youngren × 20x20 (1).pdf 20"x20" Custom Throw Pillow Labor By ALEXAND…" at bounding box center [623, 282] width 1247 height 564
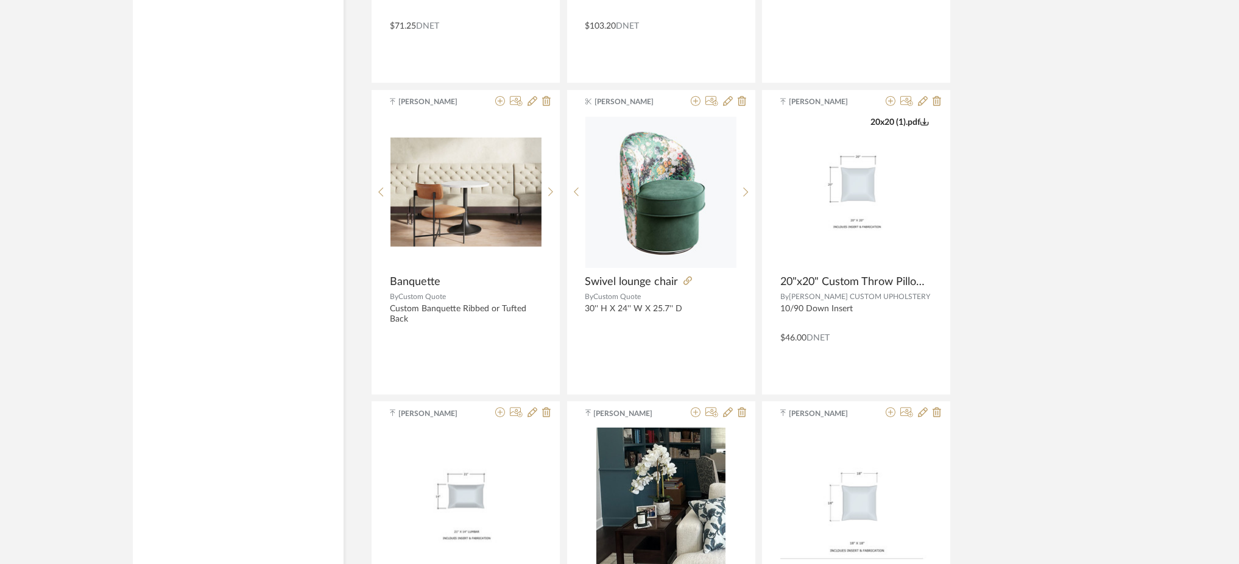
scroll to position [6721, 0]
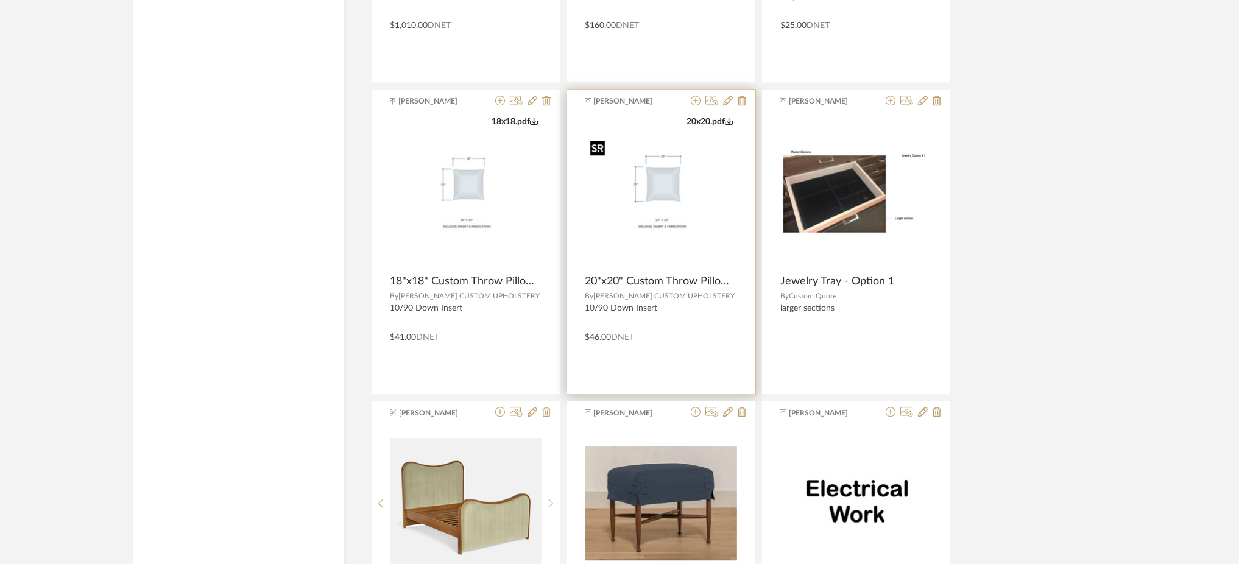
click at [0, 0] on img at bounding box center [0, 0] width 0 height 0
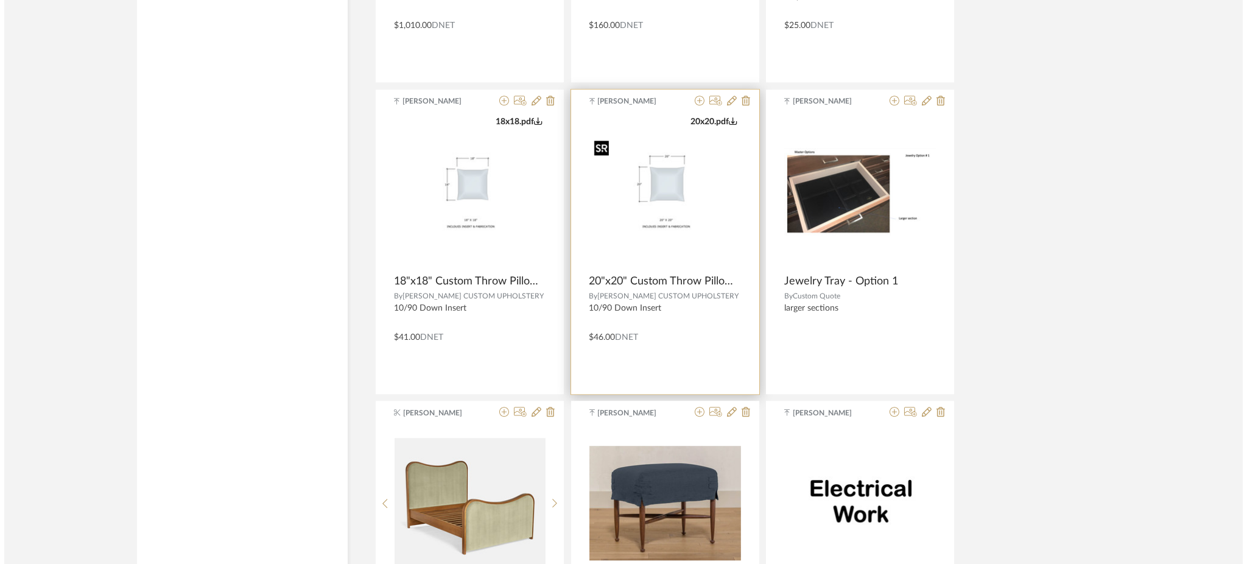
scroll to position [0, 0]
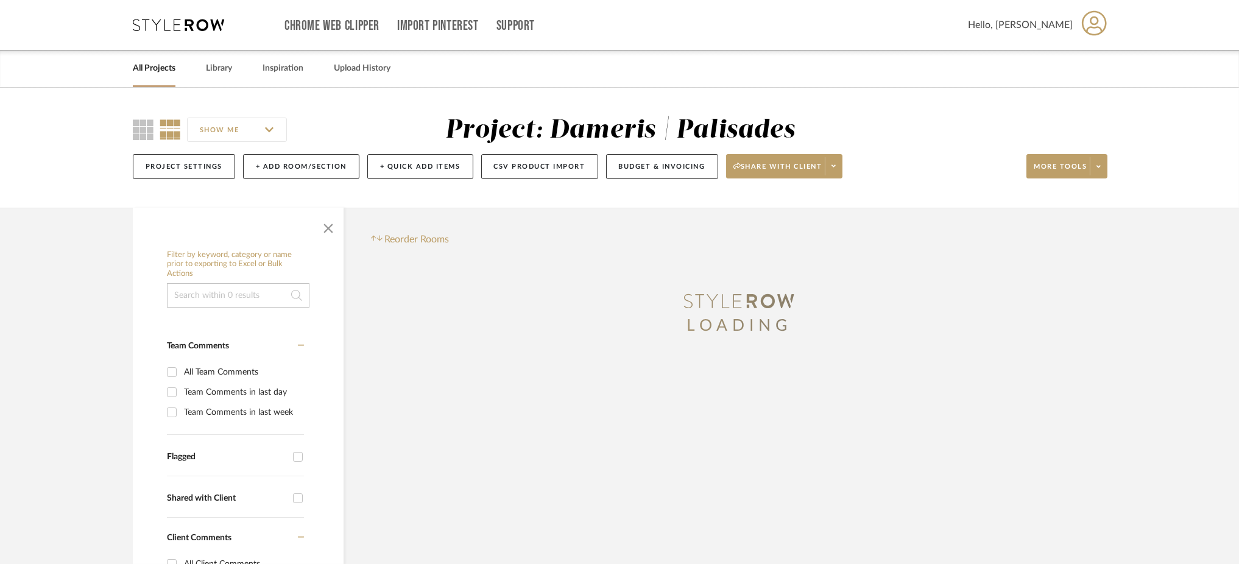
click at [248, 283] on input at bounding box center [238, 295] width 143 height 24
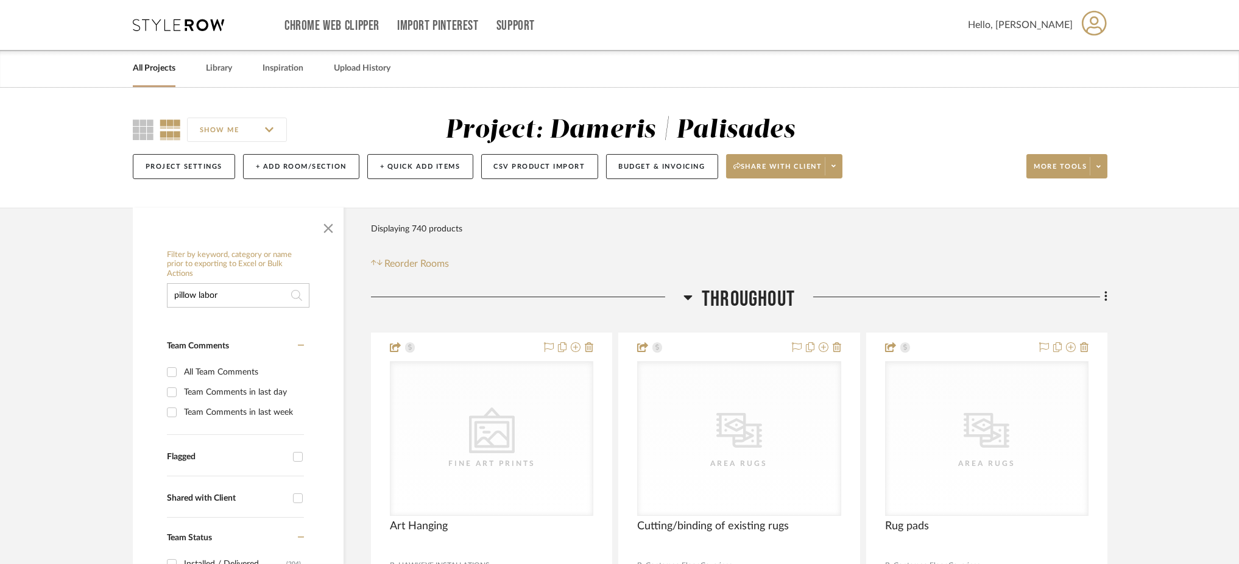
type input "pillow labor"
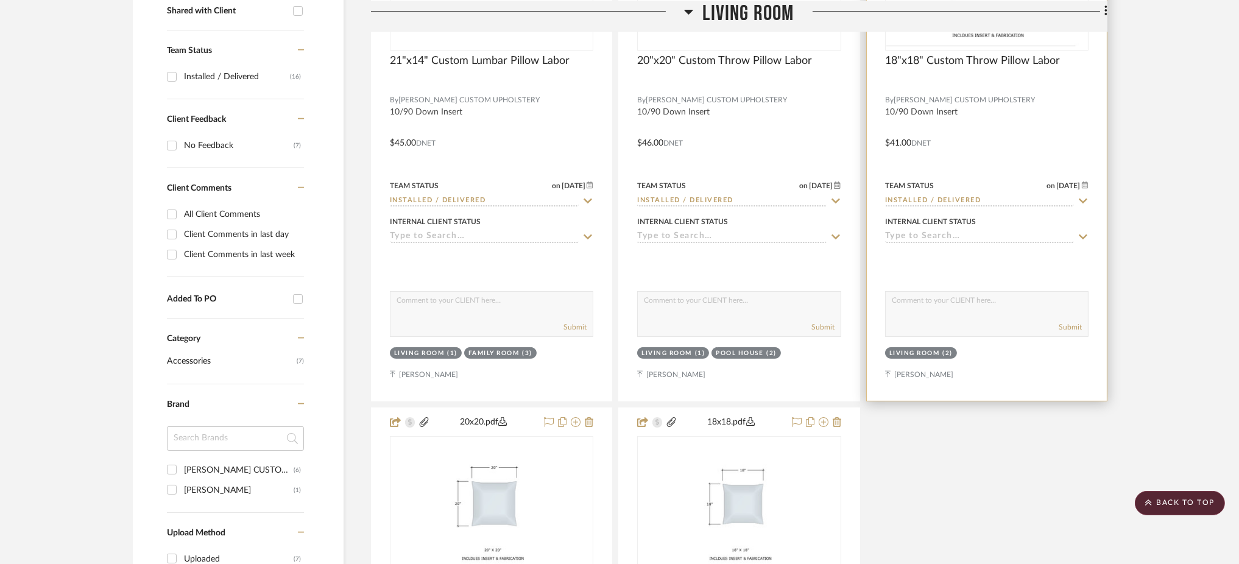
scroll to position [244, 0]
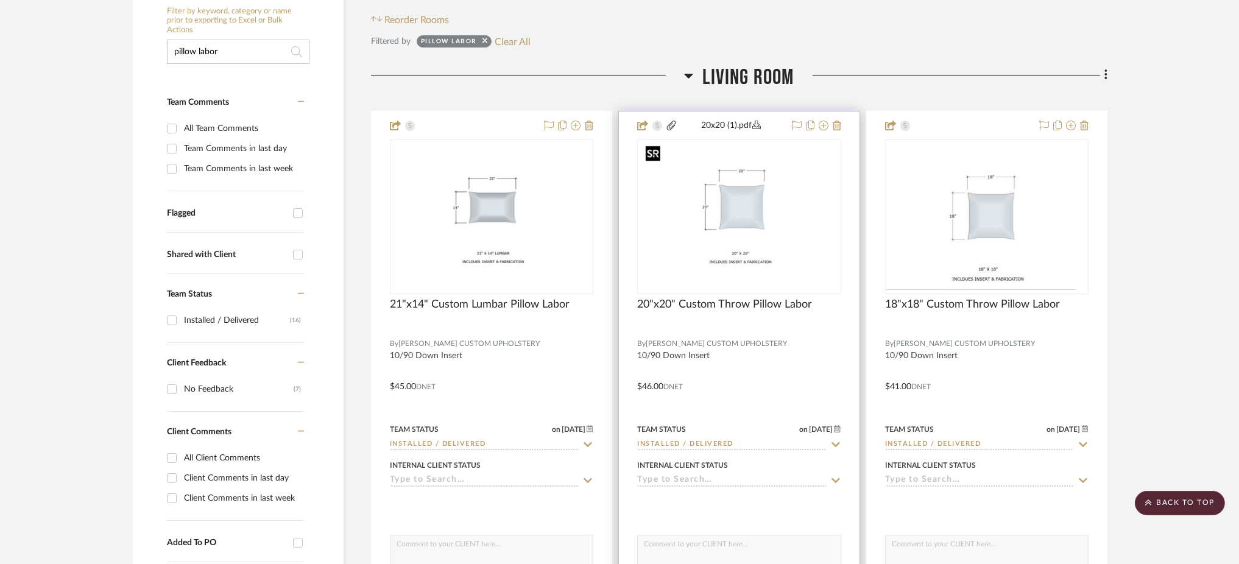
click at [737, 204] on img "0" at bounding box center [738, 217] width 197 height 152
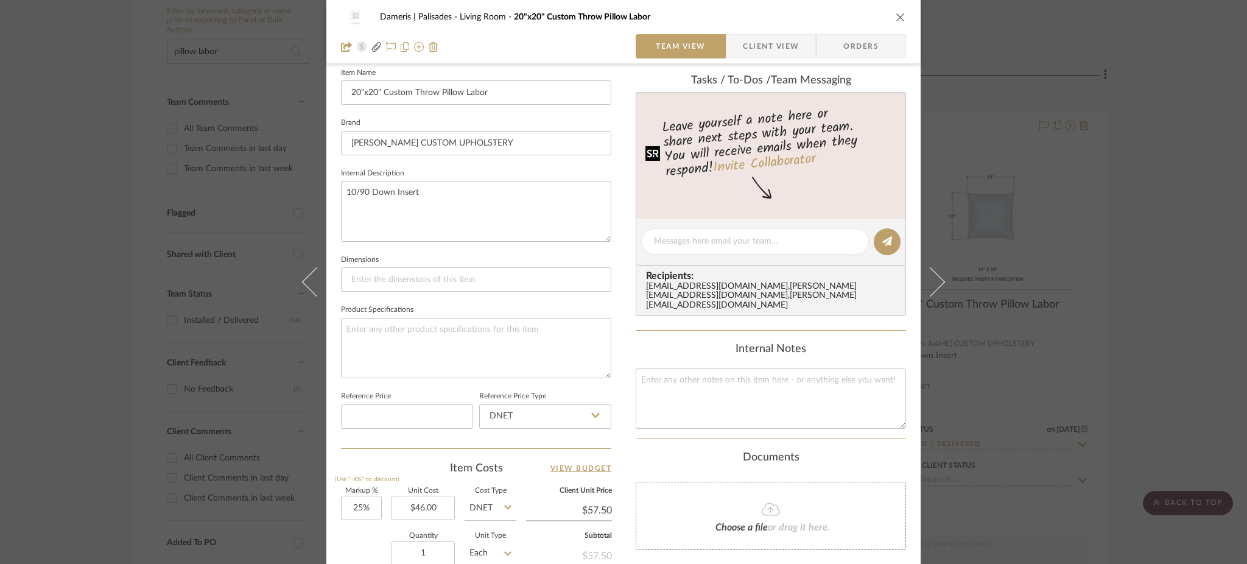
scroll to position [406, 0]
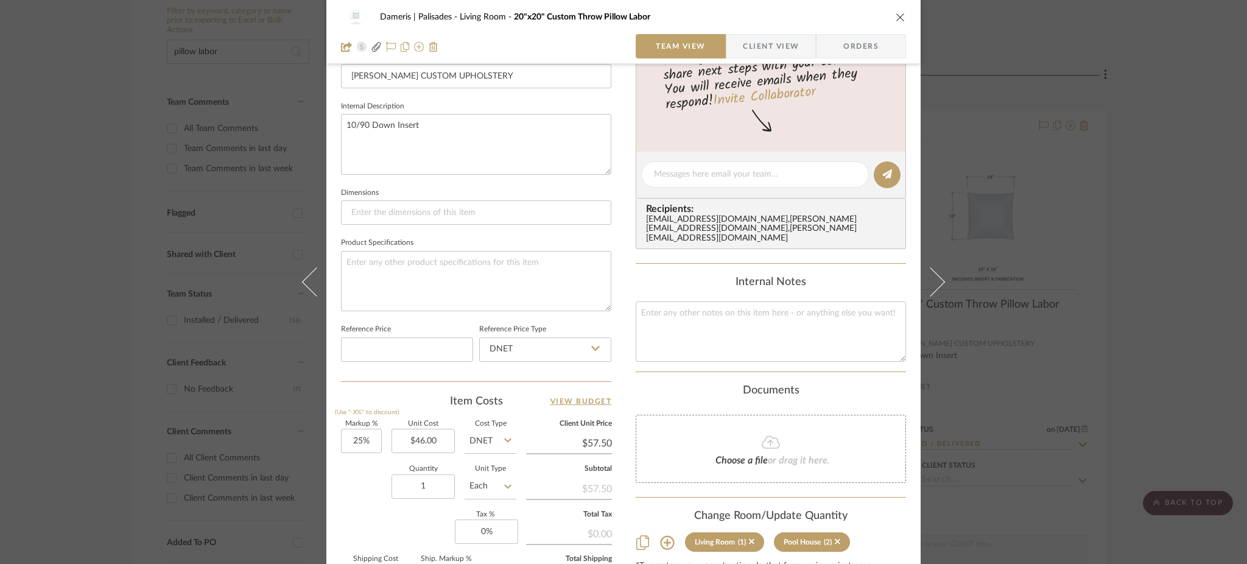
click at [1027, 113] on div "Dameris | Palisades Living Room 20"x20" Custom Throw Pillow Labor Team View Cli…" at bounding box center [623, 282] width 1247 height 564
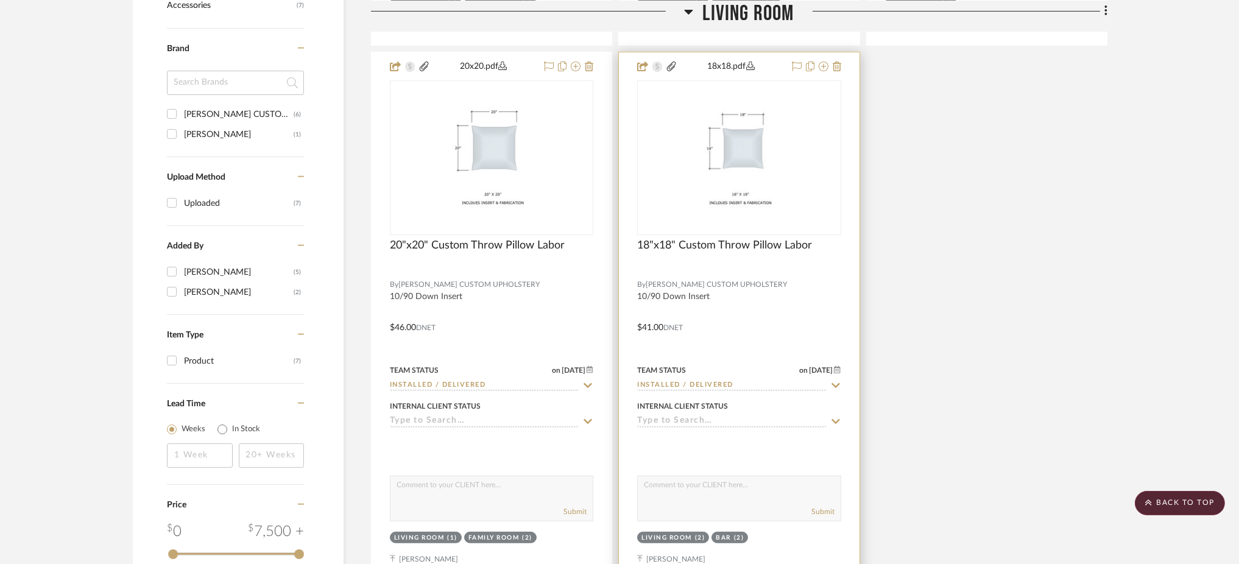
scroll to position [568, 0]
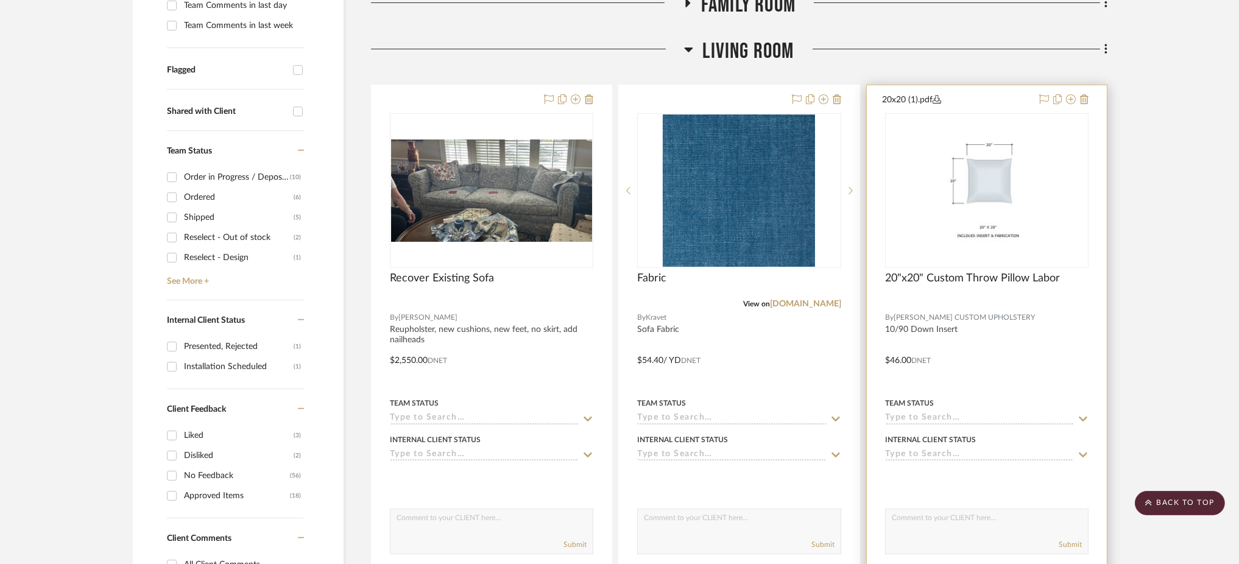
scroll to position [312, 0]
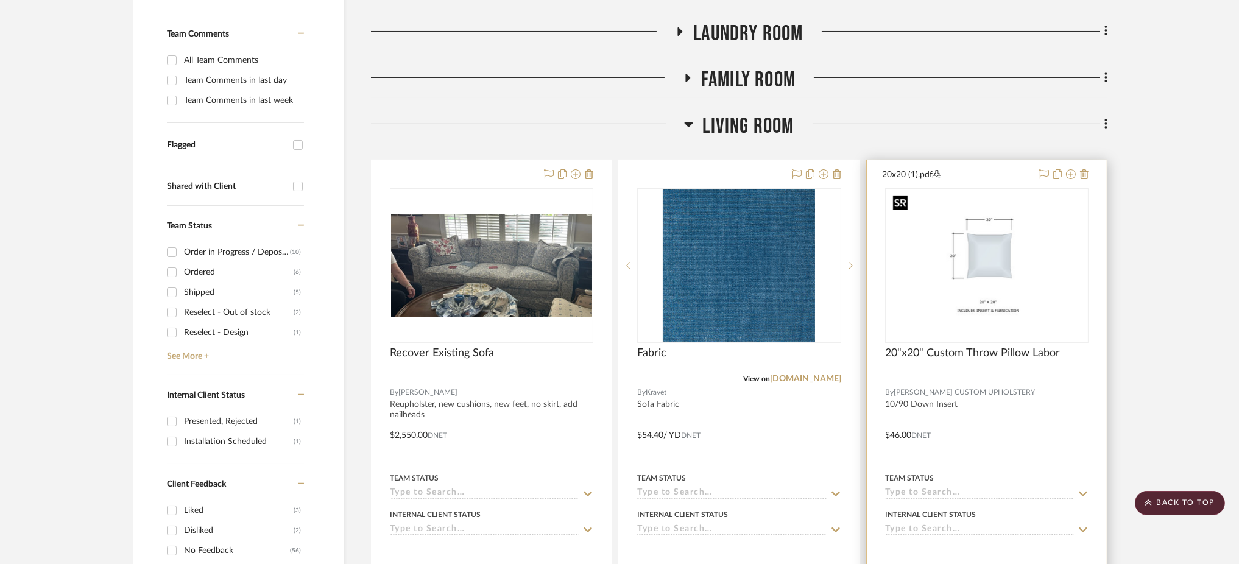
click at [1012, 253] on img "0" at bounding box center [986, 265] width 197 height 152
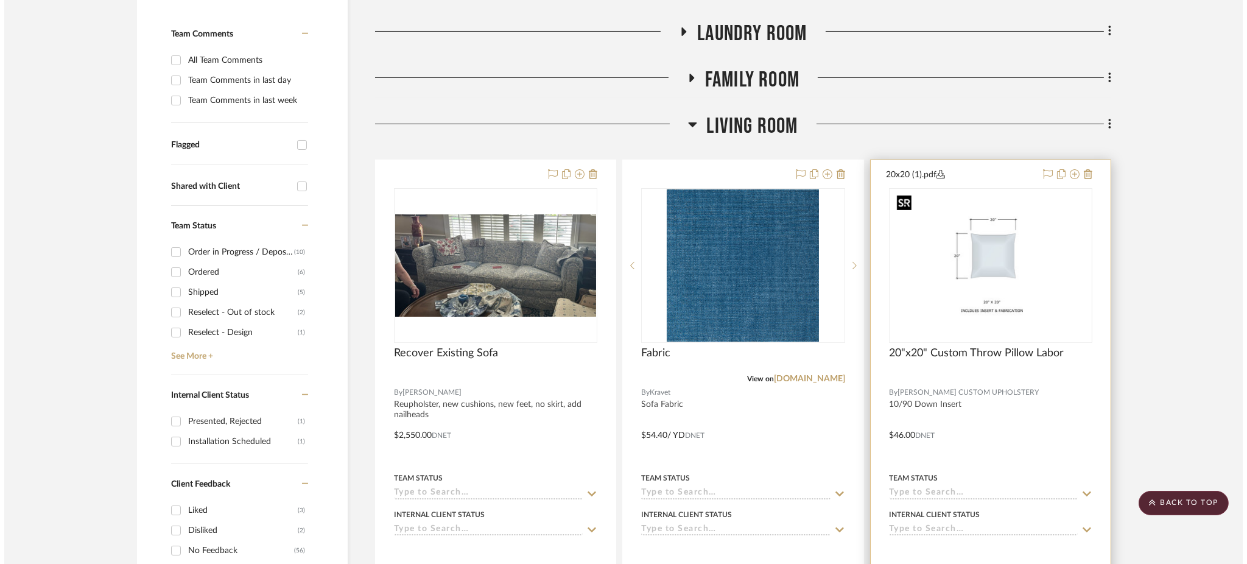
scroll to position [0, 0]
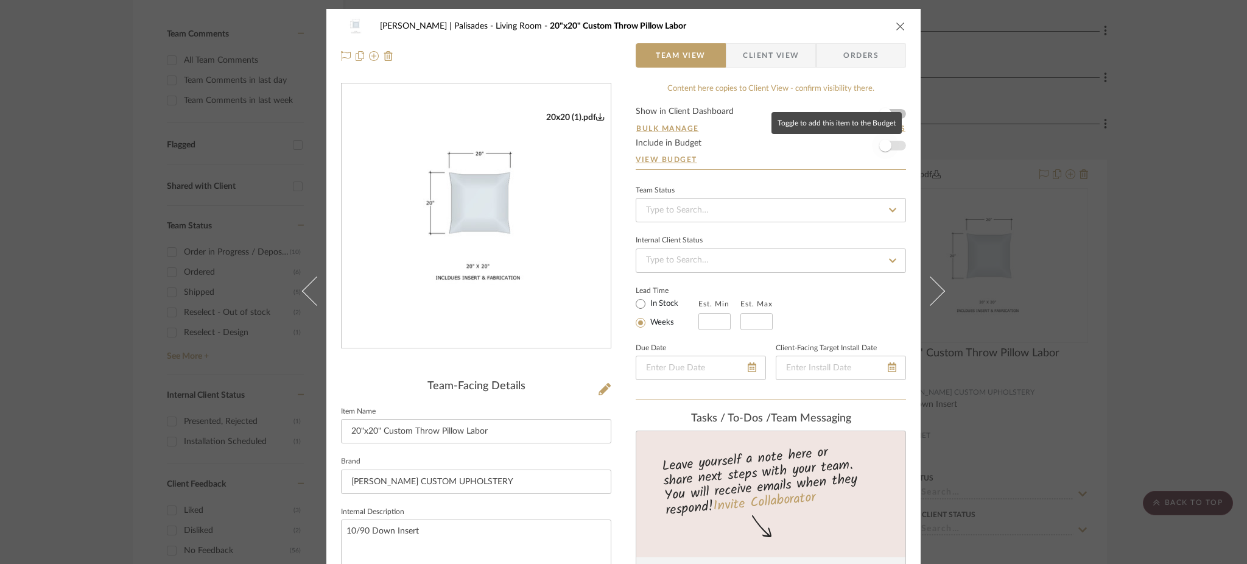
click at [884, 146] on span "button" at bounding box center [885, 145] width 12 height 12
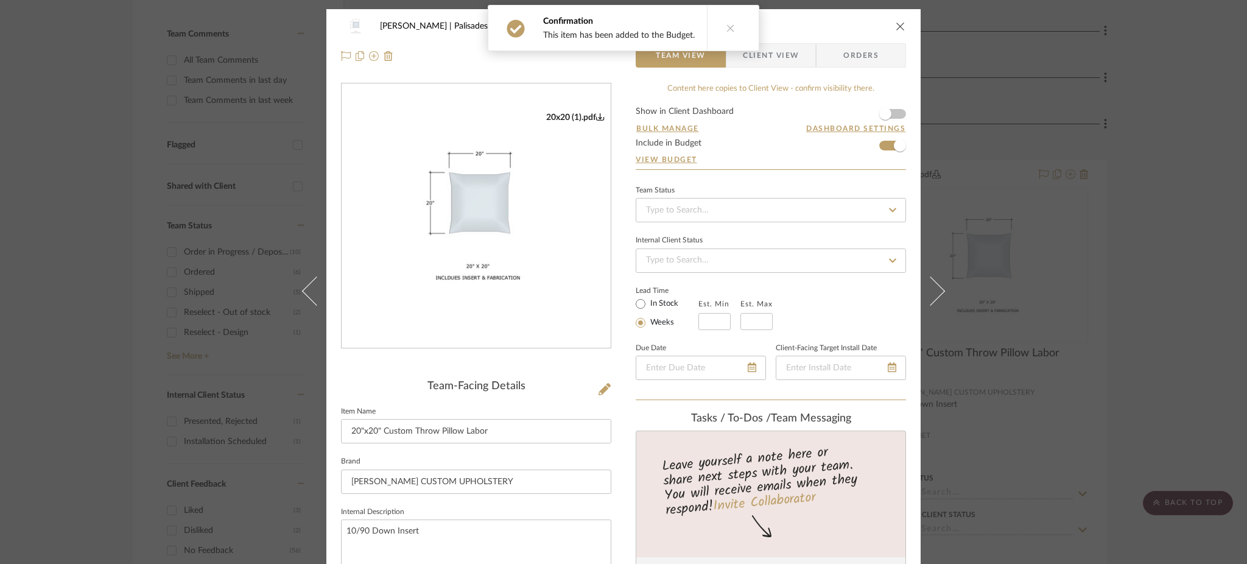
click at [1082, 227] on div "Johnsen | Palisades Living Room 20"x20" Custom Throw Pillow Labor Team View Cli…" at bounding box center [623, 282] width 1247 height 564
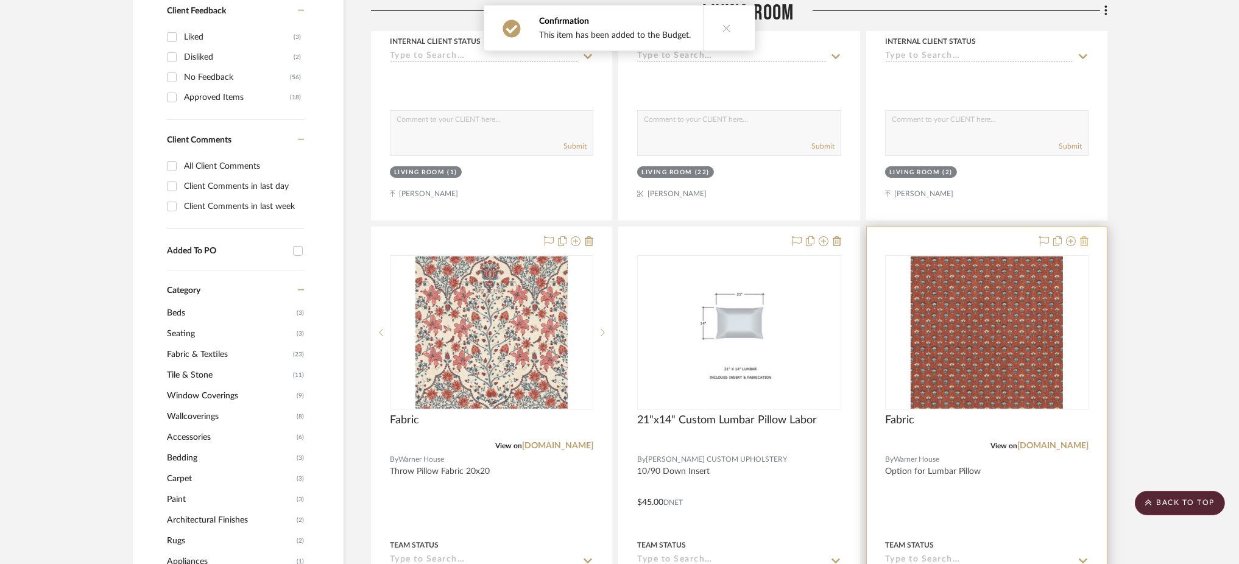
scroll to position [799, 0]
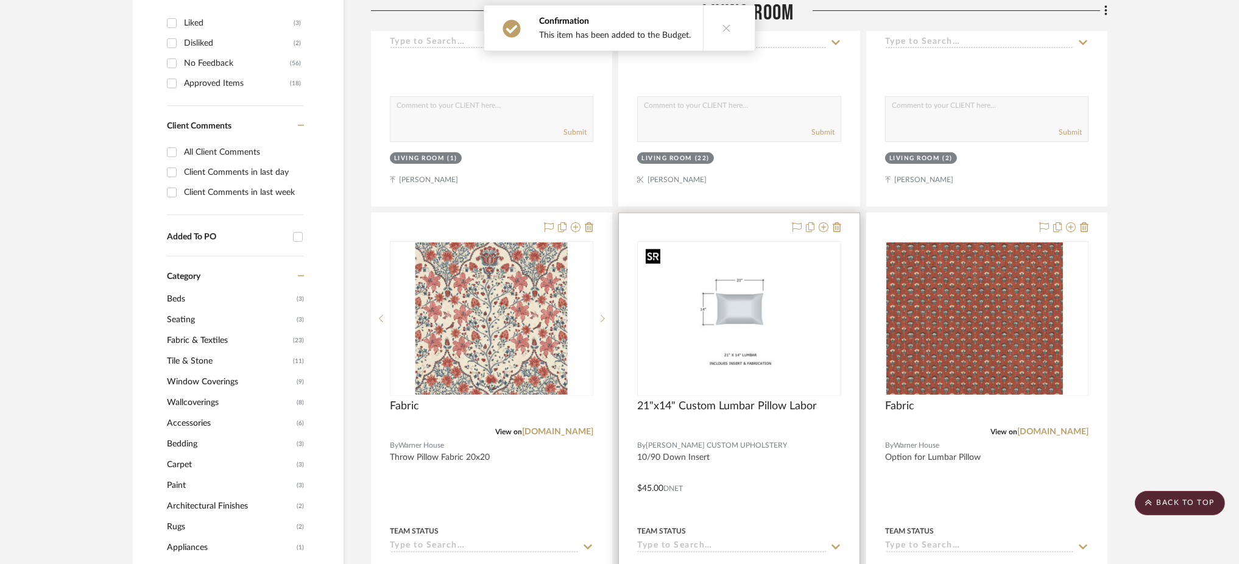
click at [744, 300] on img "0" at bounding box center [739, 318] width 197 height 152
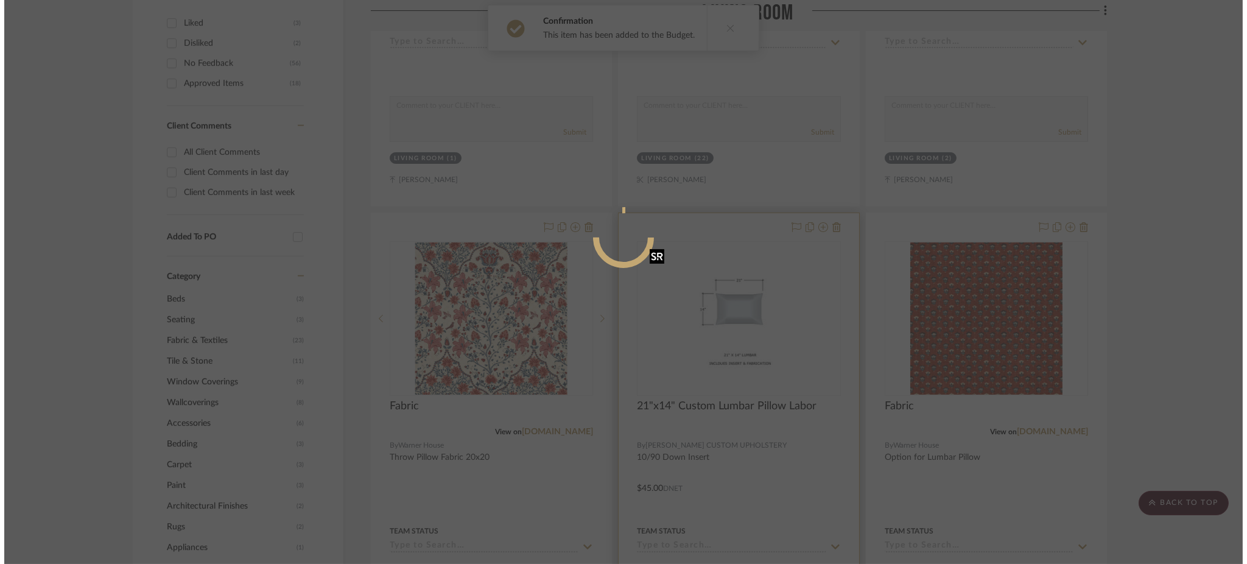
scroll to position [0, 0]
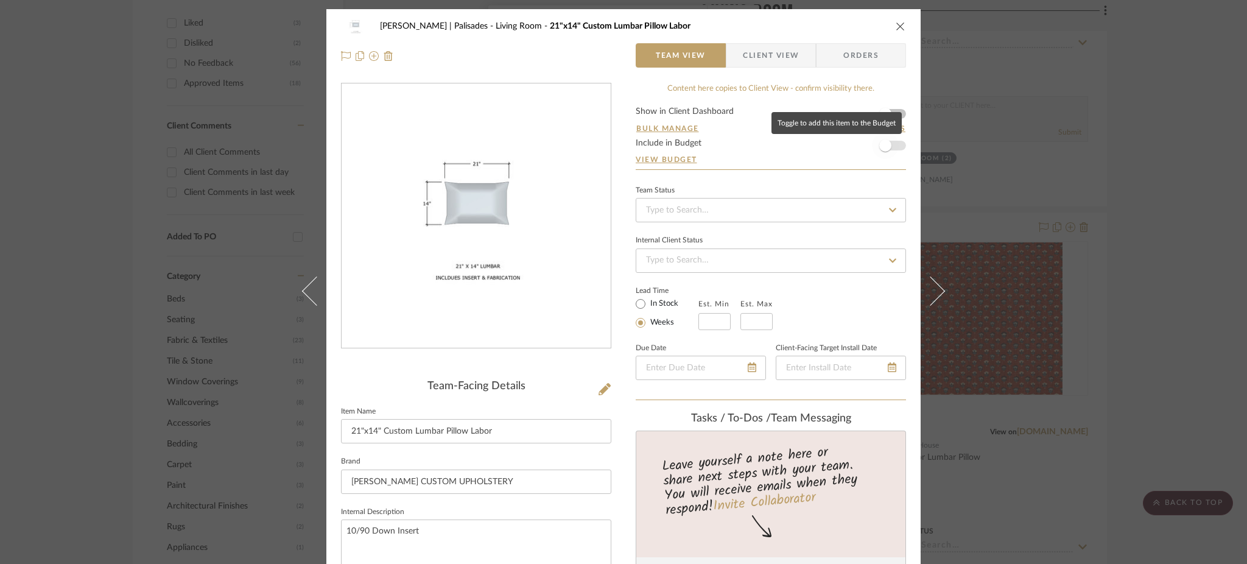
click at [893, 146] on span "button" at bounding box center [885, 145] width 27 height 27
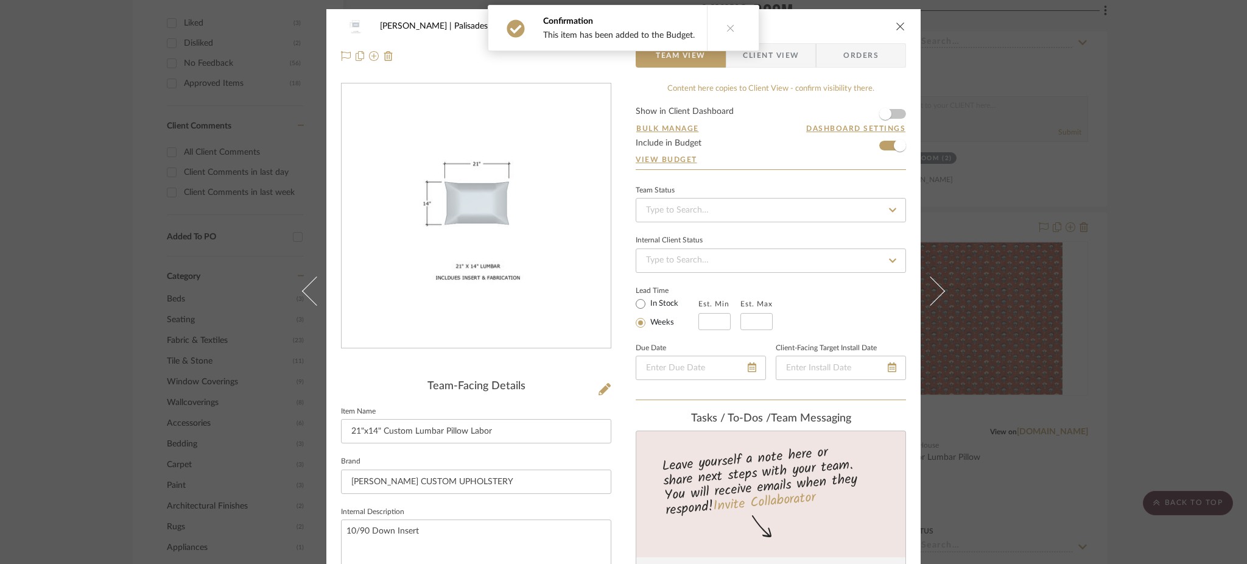
click at [1115, 220] on div "Johnsen | Palisades Living Room 21"x14" Custom Lumbar Pillow Labor Team View Cl…" at bounding box center [623, 282] width 1247 height 564
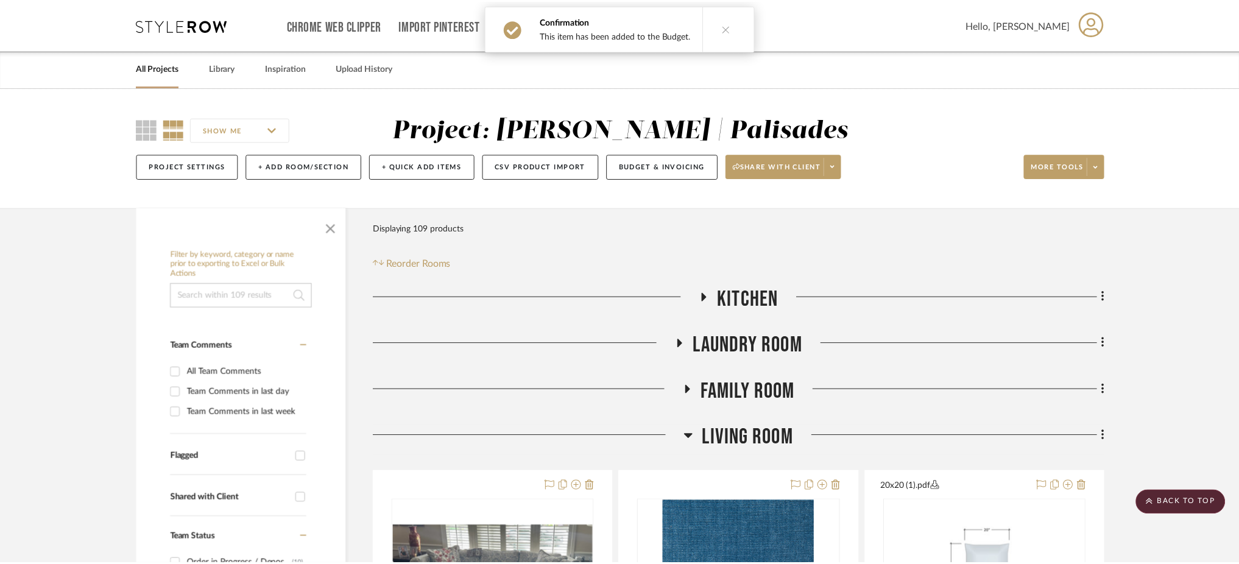
scroll to position [799, 0]
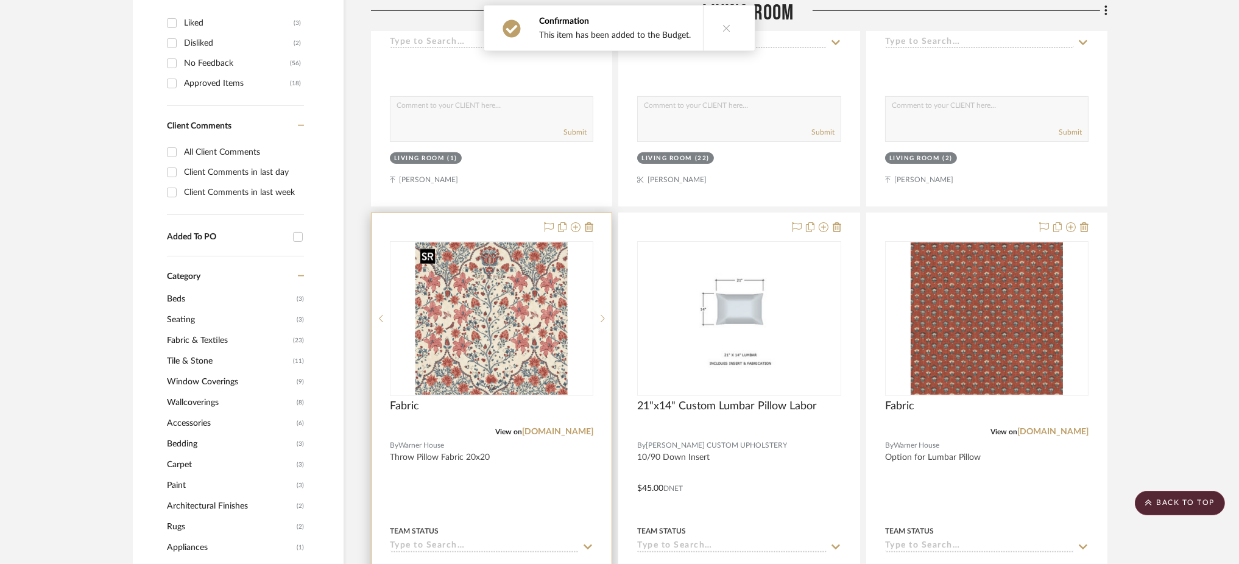
click at [498, 347] on img "0" at bounding box center [491, 318] width 152 height 152
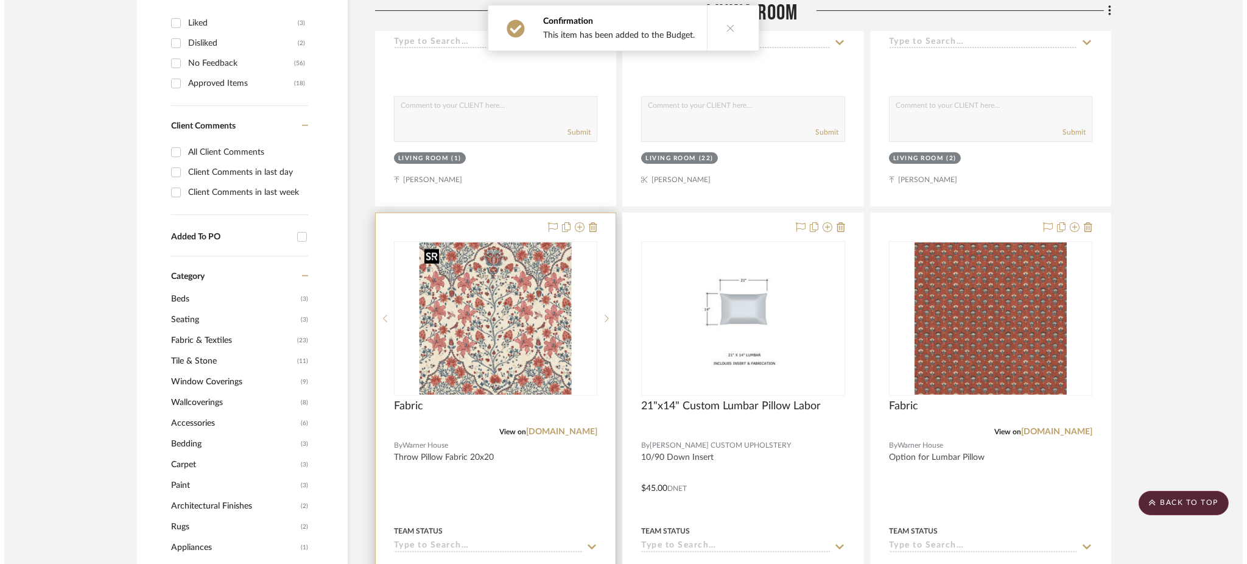
scroll to position [0, 0]
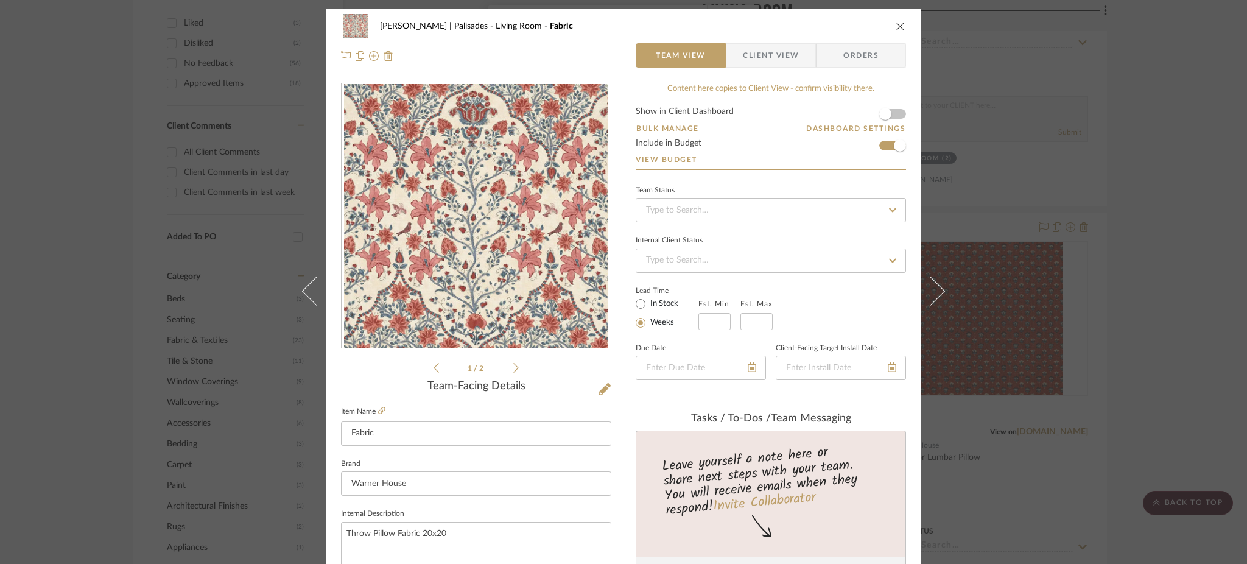
click at [1087, 246] on div "[PERSON_NAME] | Palisades Living Room Fabric Team View Client View Orders 1 / 2…" at bounding box center [623, 282] width 1247 height 564
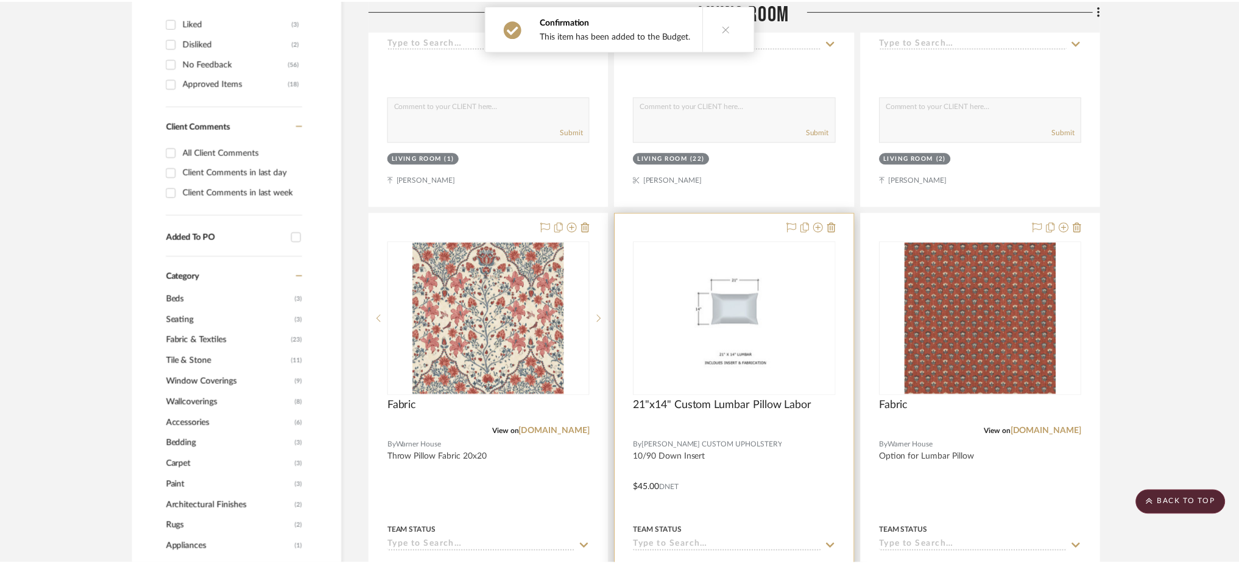
scroll to position [799, 0]
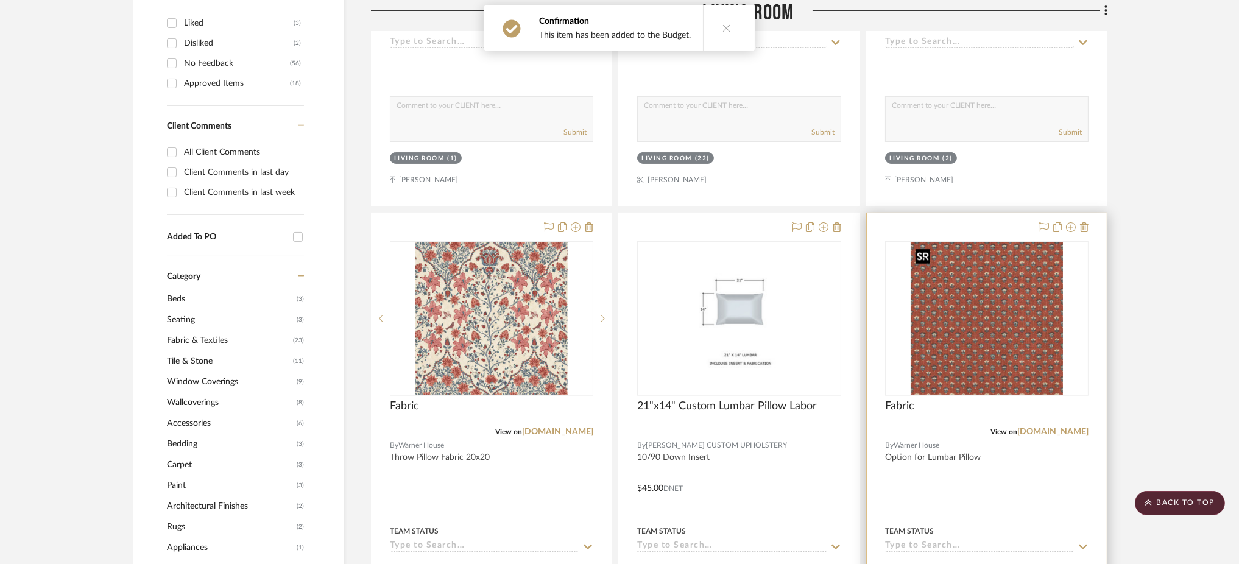
click at [969, 325] on img "0" at bounding box center [986, 318] width 152 height 152
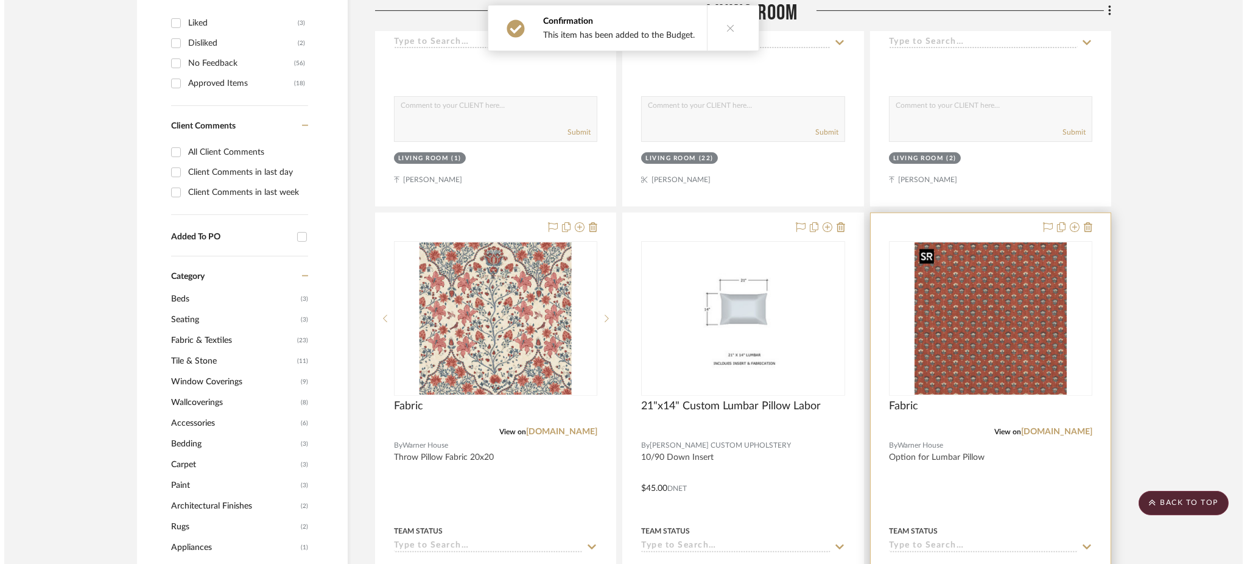
scroll to position [0, 0]
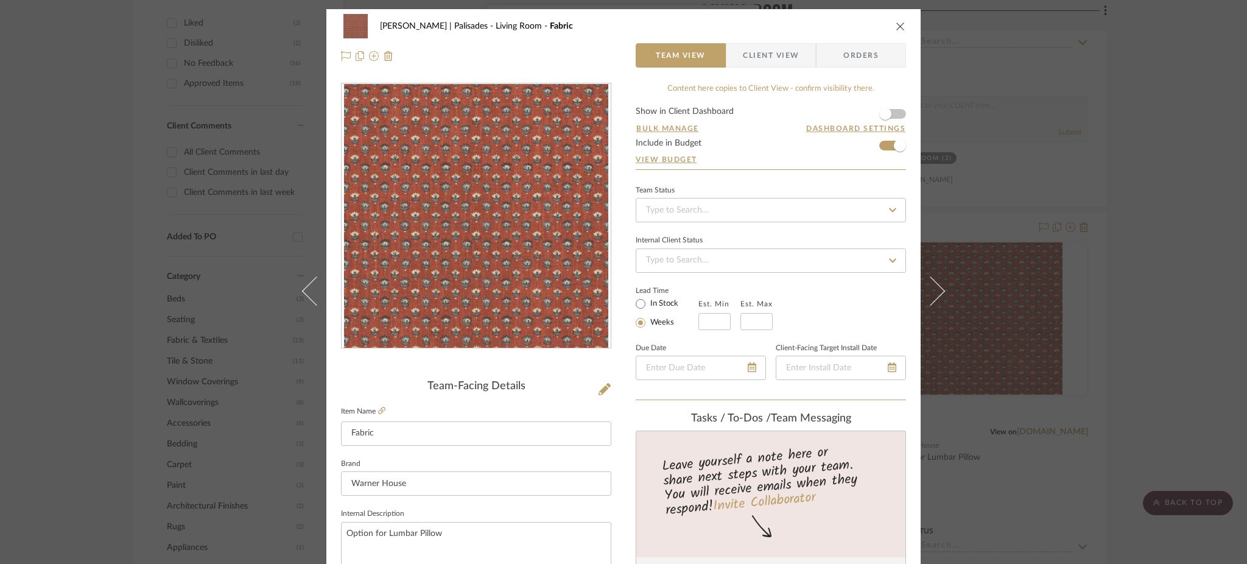
click at [1171, 231] on div "Johnsen | Palisades Living Room Fabric Team View Client View Orders Team-Facing…" at bounding box center [623, 282] width 1247 height 564
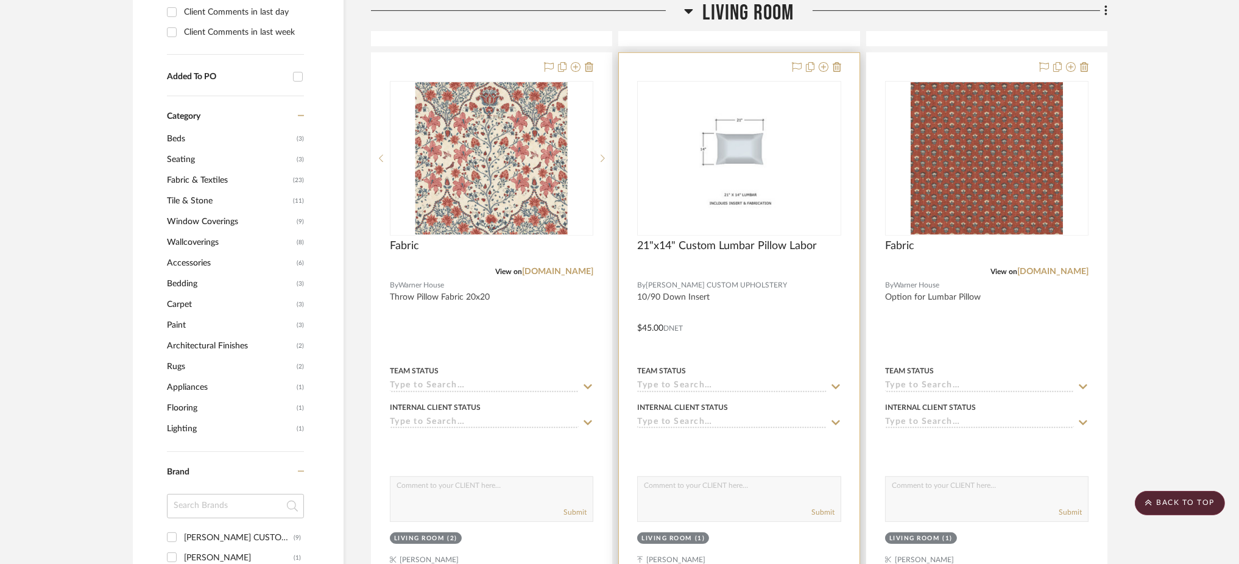
scroll to position [961, 0]
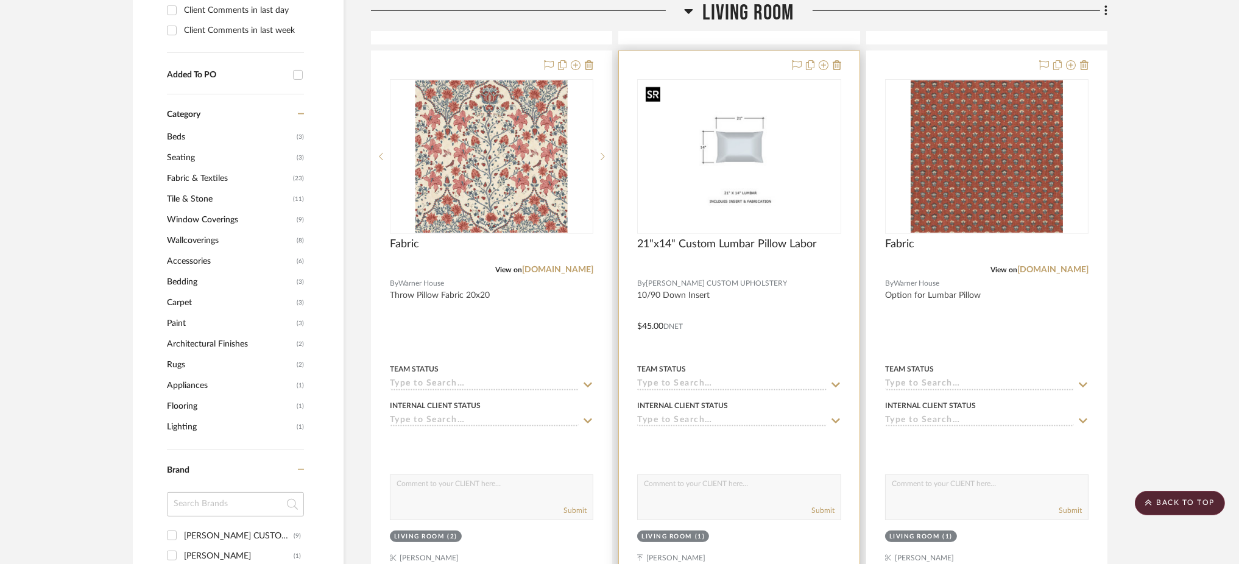
click at [749, 172] on img "0" at bounding box center [739, 156] width 197 height 152
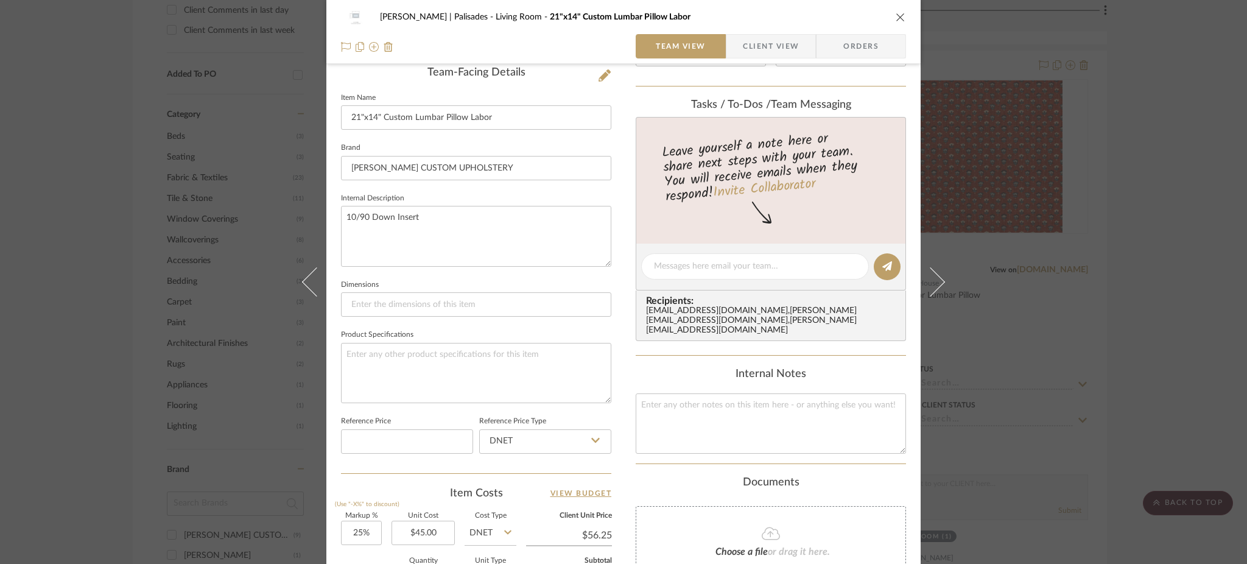
scroll to position [400, 0]
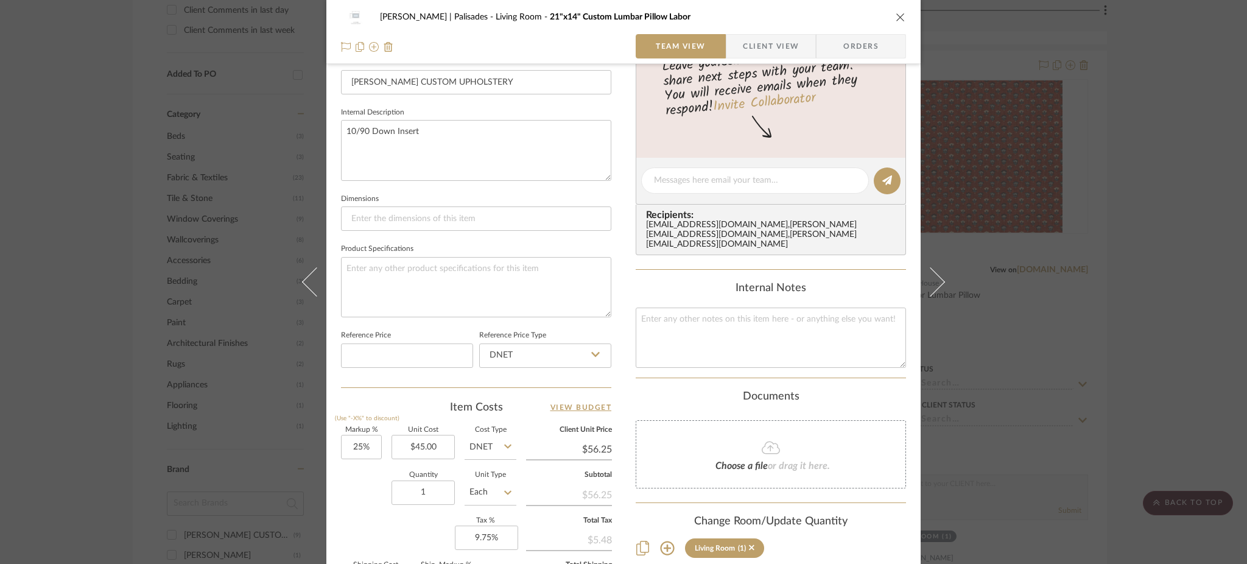
click at [1113, 205] on div "Johnsen | Palisades Living Room 21"x14" Custom Lumbar Pillow Labor Team View Cl…" at bounding box center [623, 282] width 1247 height 564
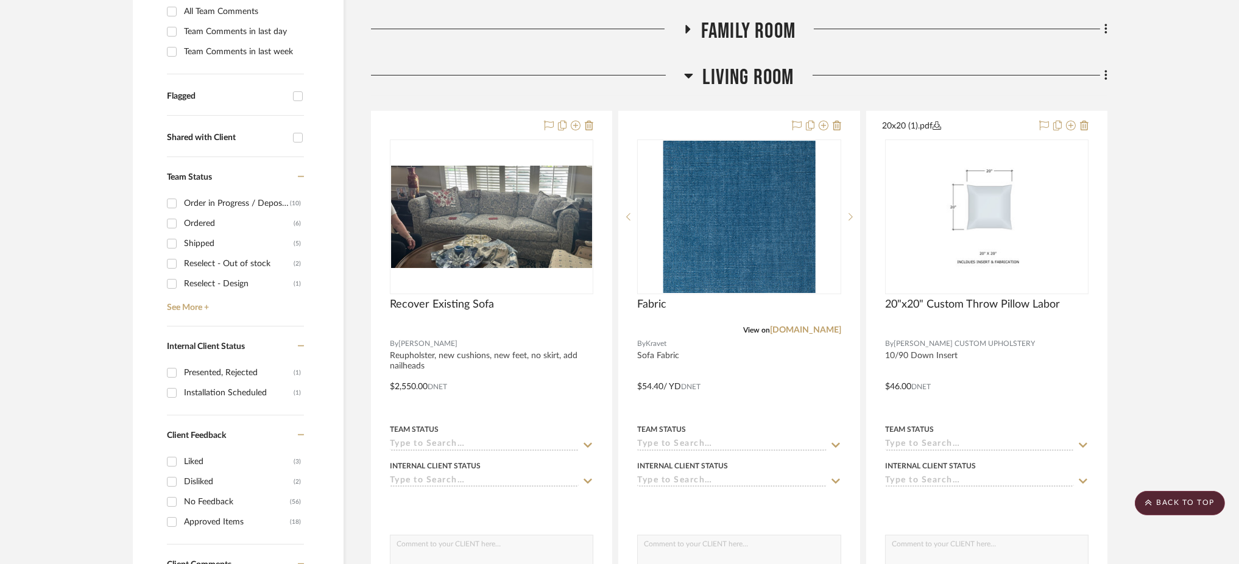
scroll to position [348, 0]
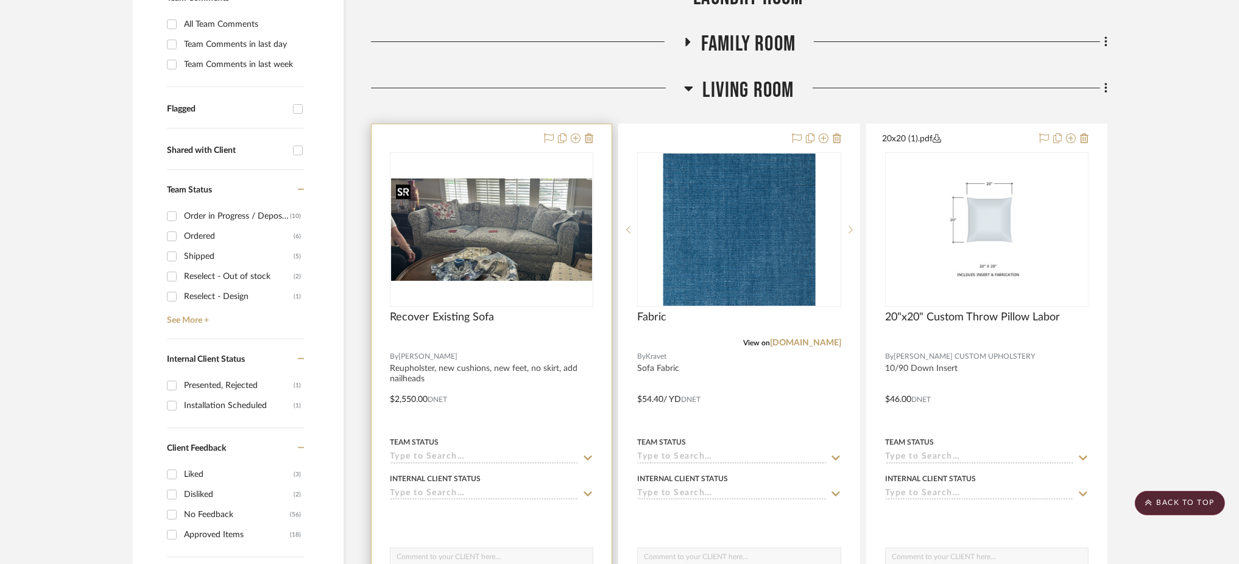
click at [544, 199] on img "0" at bounding box center [491, 229] width 201 height 102
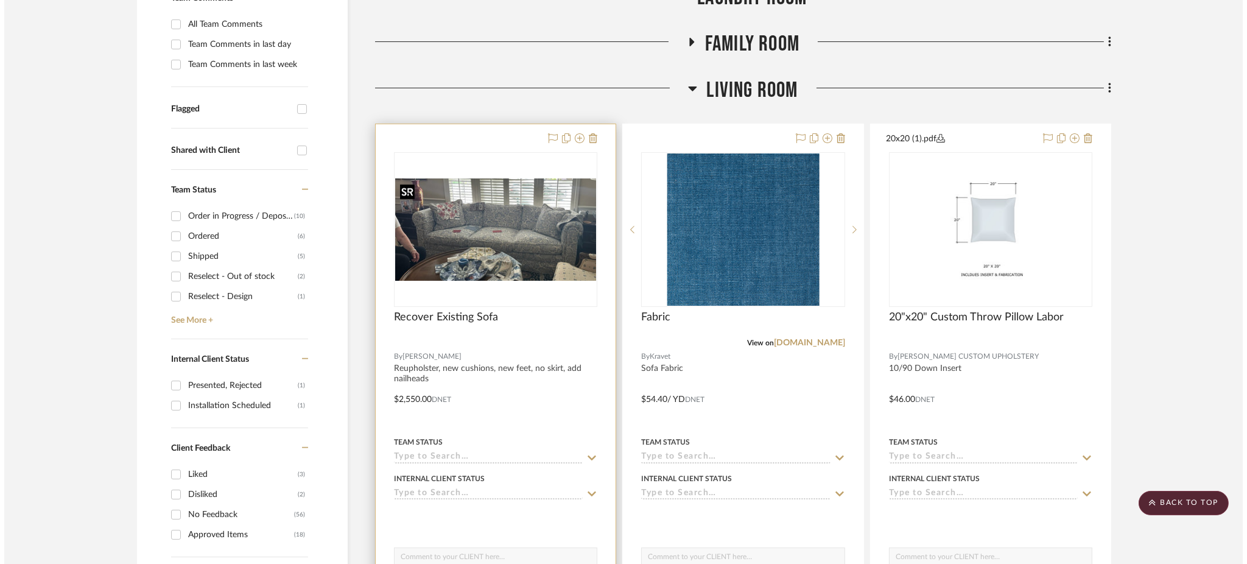
scroll to position [0, 0]
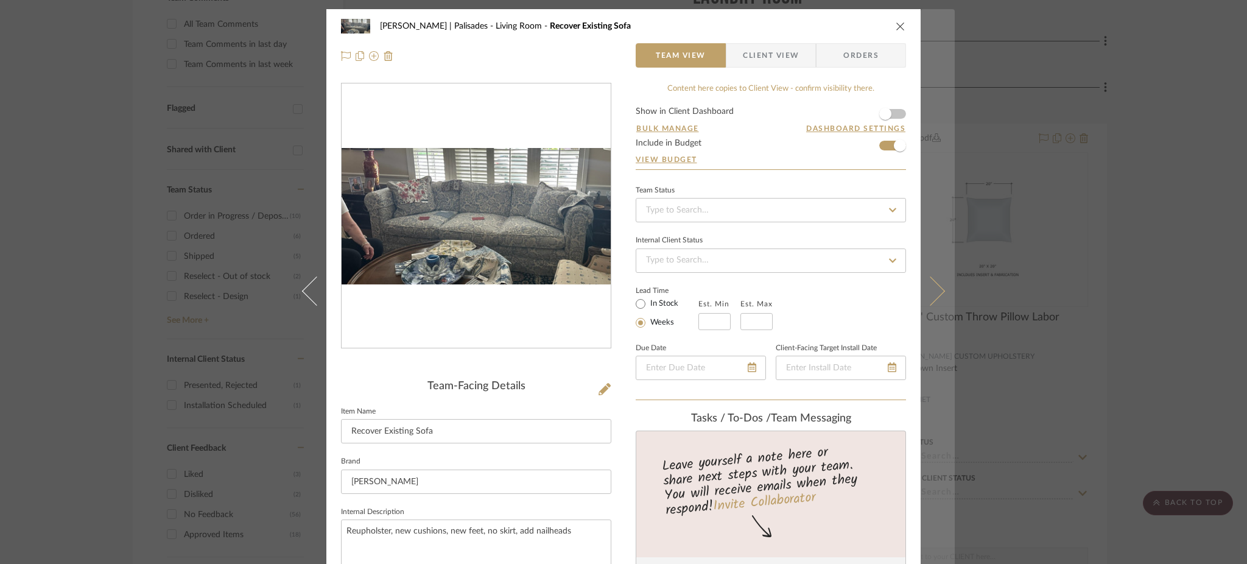
click at [932, 292] on icon at bounding box center [930, 290] width 29 height 29
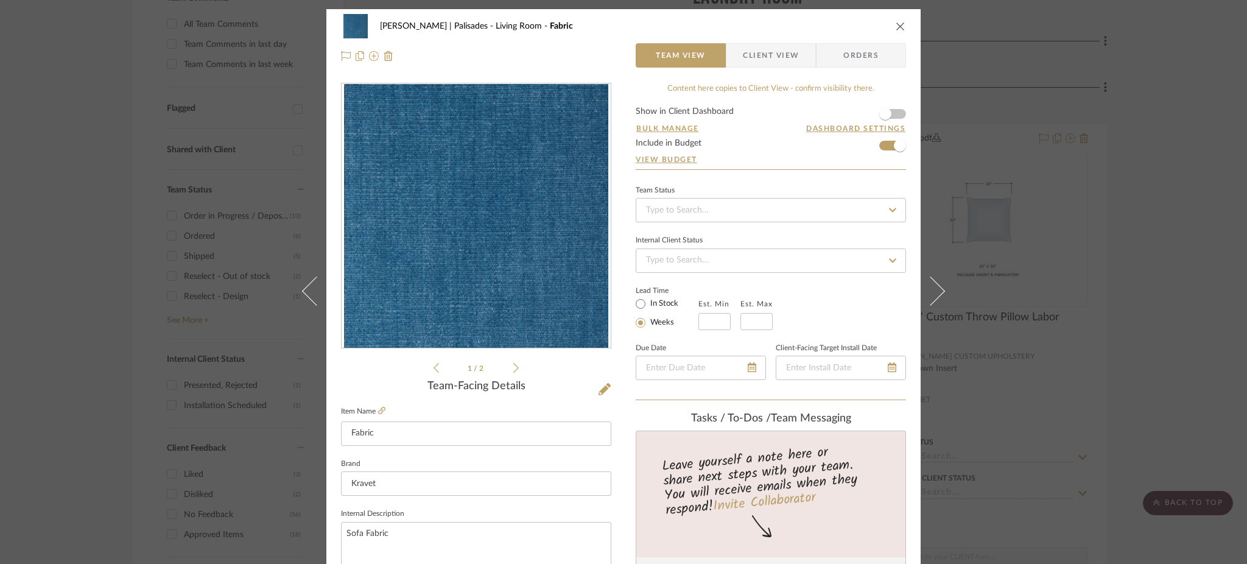
click at [932, 292] on icon at bounding box center [930, 290] width 29 height 29
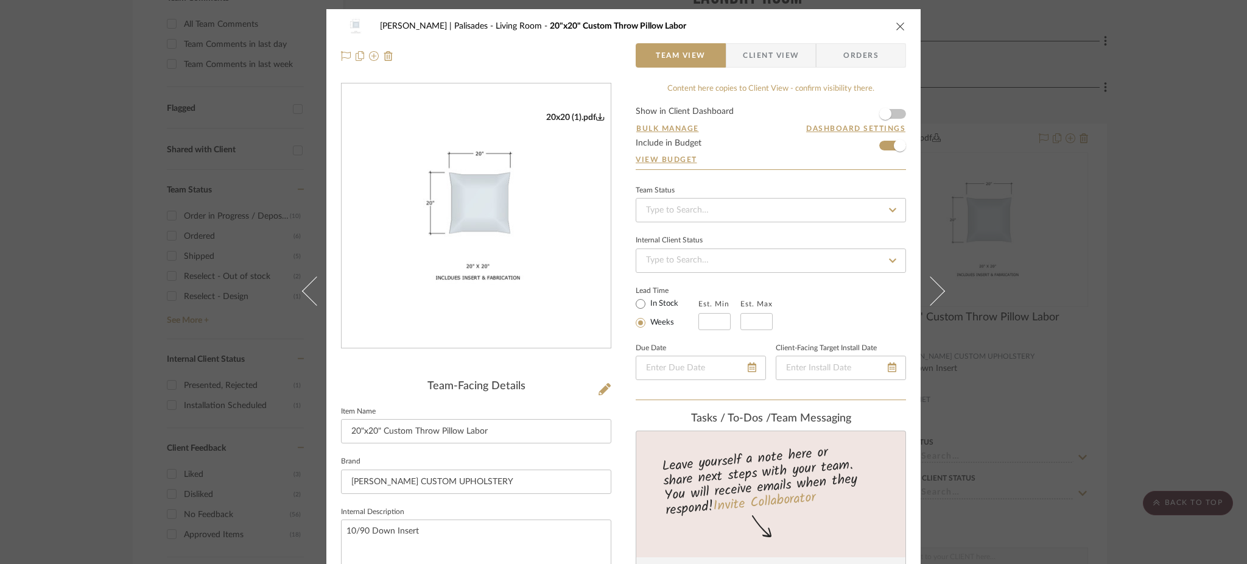
click at [932, 292] on icon at bounding box center [930, 290] width 29 height 29
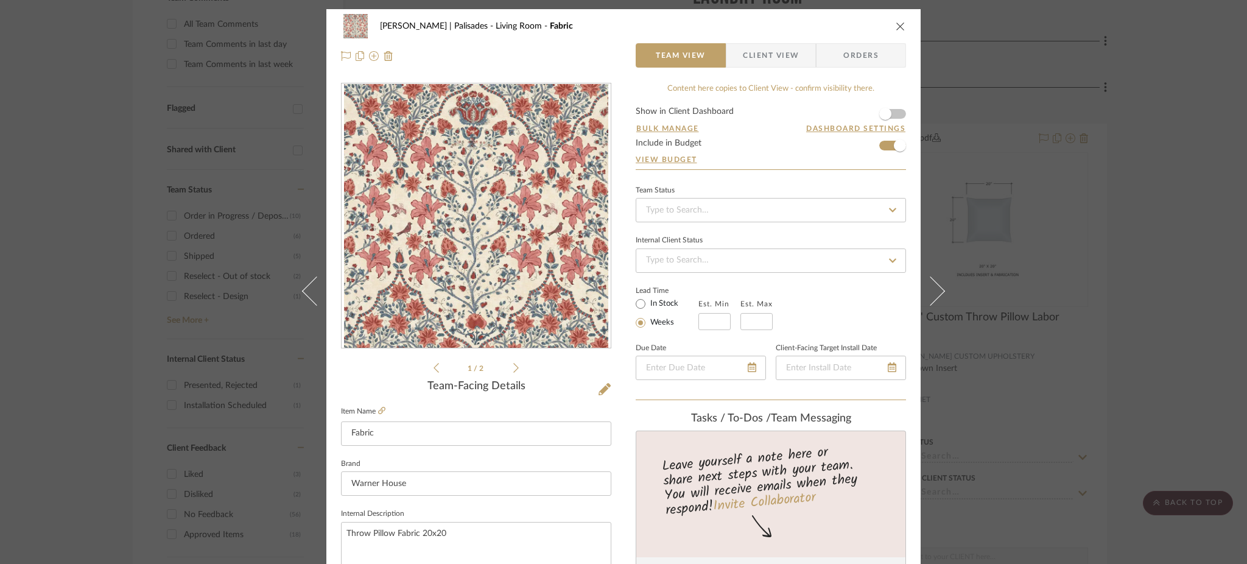
click at [932, 292] on icon at bounding box center [930, 290] width 29 height 29
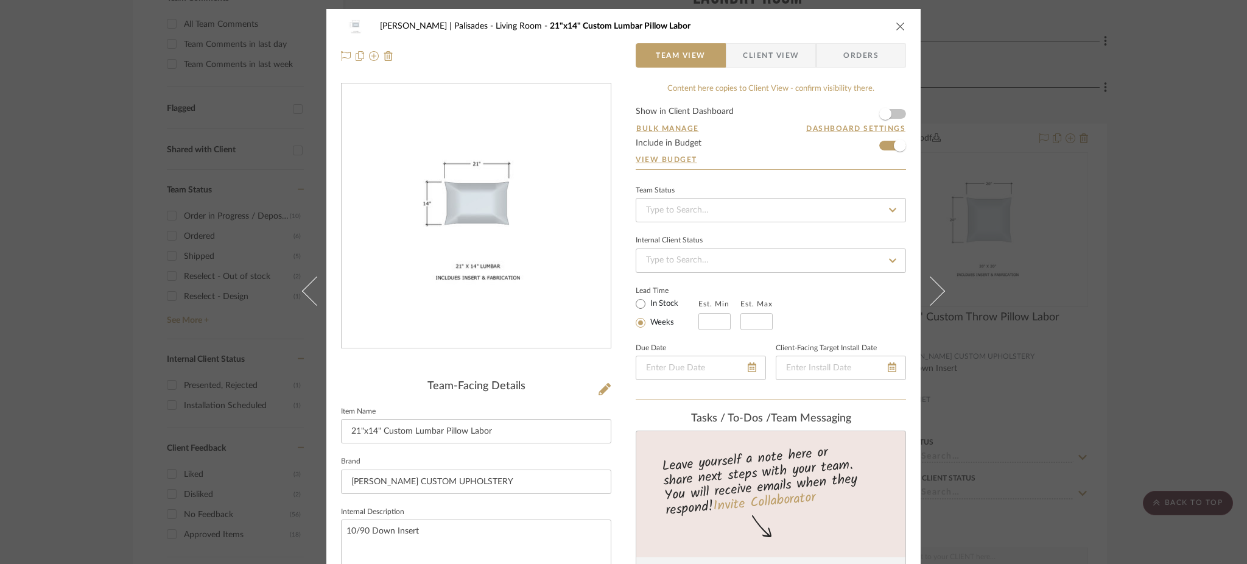
click at [932, 292] on icon at bounding box center [930, 290] width 29 height 29
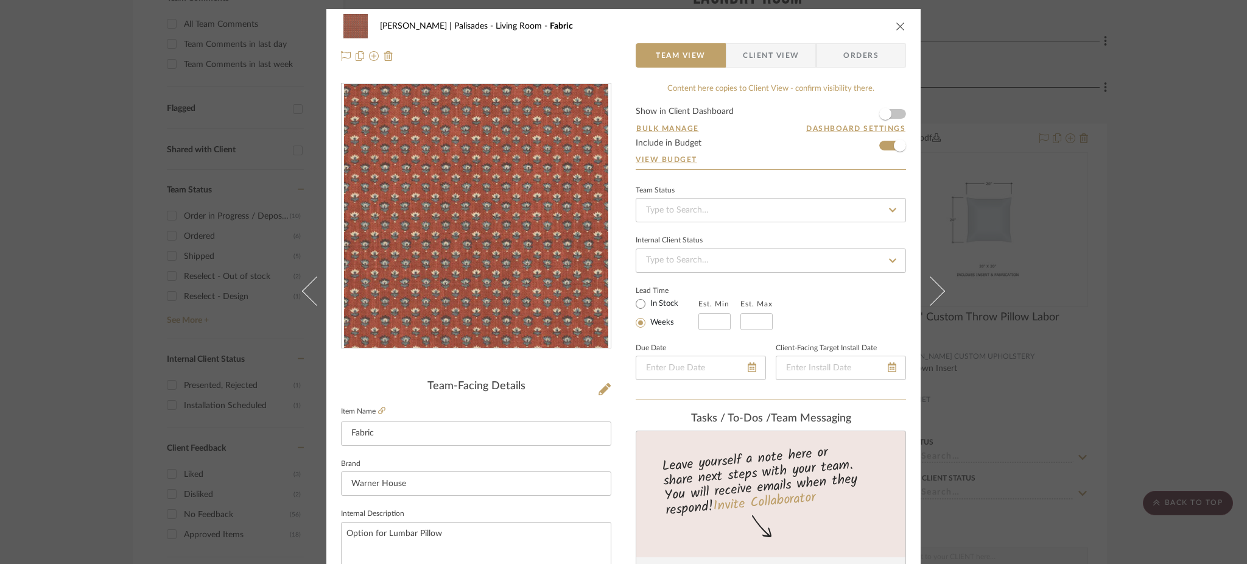
click at [932, 292] on icon at bounding box center [930, 290] width 29 height 29
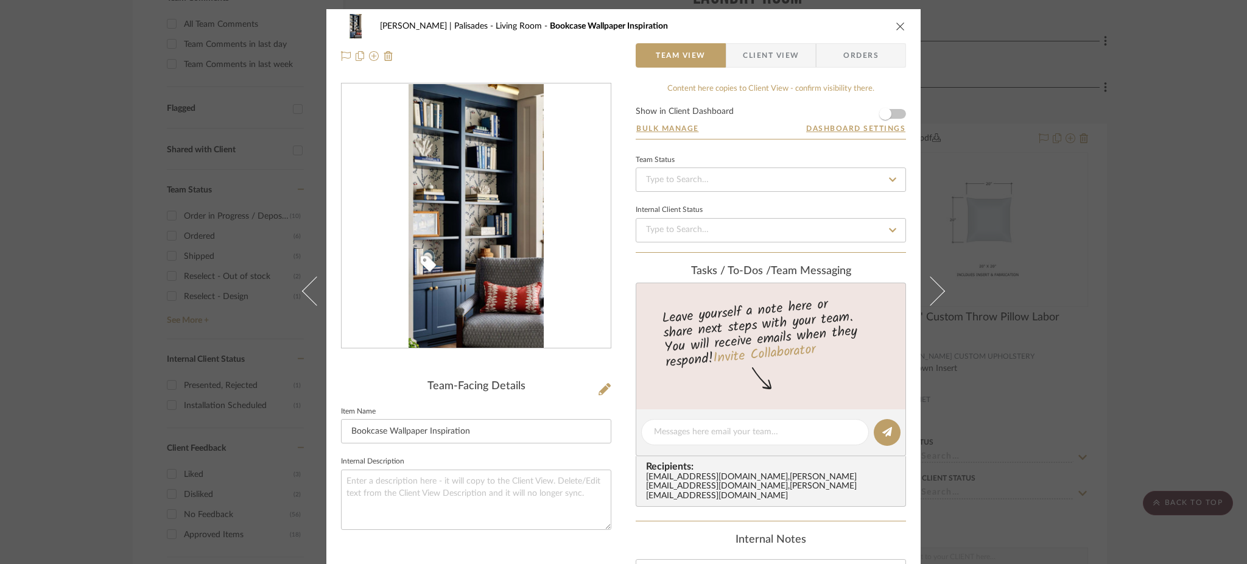
click at [1057, 199] on div "Johnsen | Palisades Living Room Bookcase Wallpaper Inspiration Team View Client…" at bounding box center [623, 282] width 1247 height 564
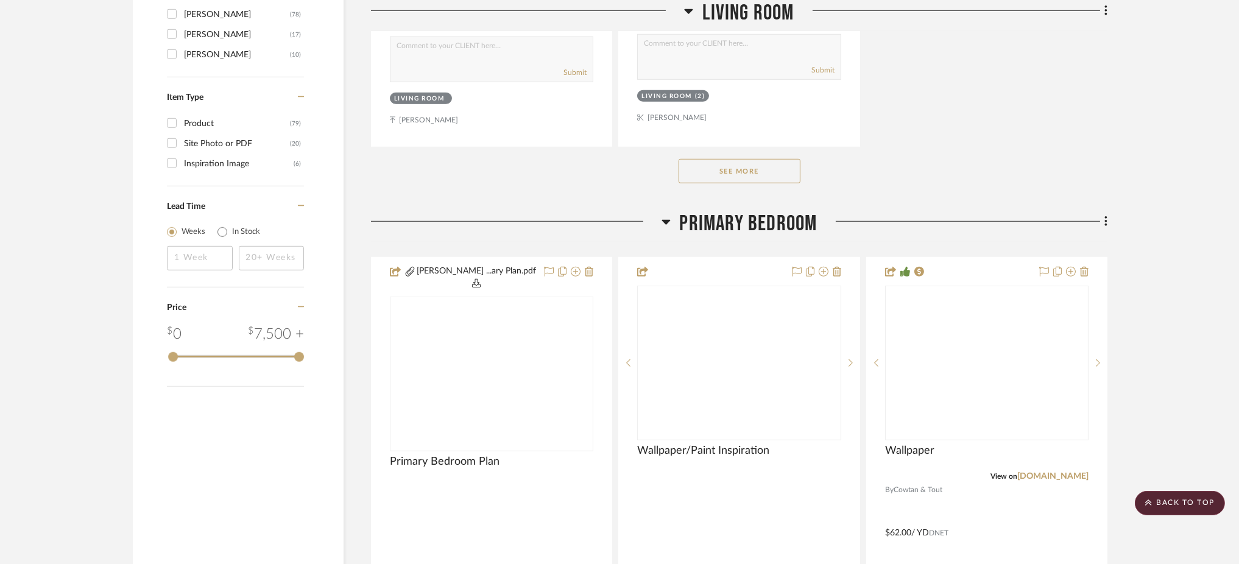
scroll to position [1946, 0]
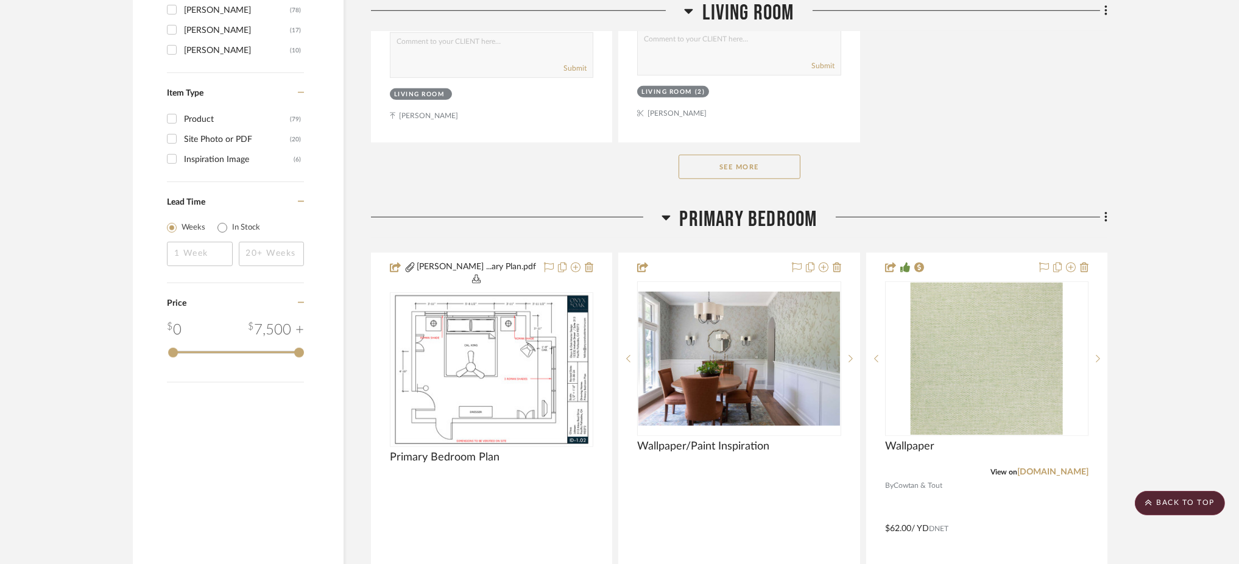
click at [776, 164] on button "See More" at bounding box center [739, 167] width 122 height 24
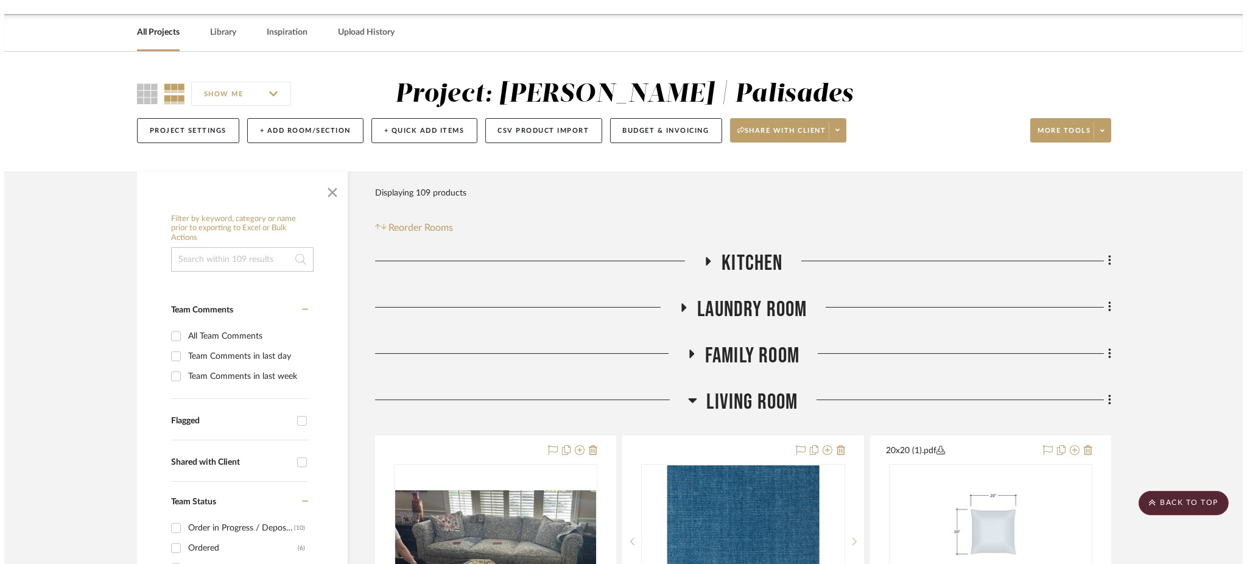
scroll to position [0, 0]
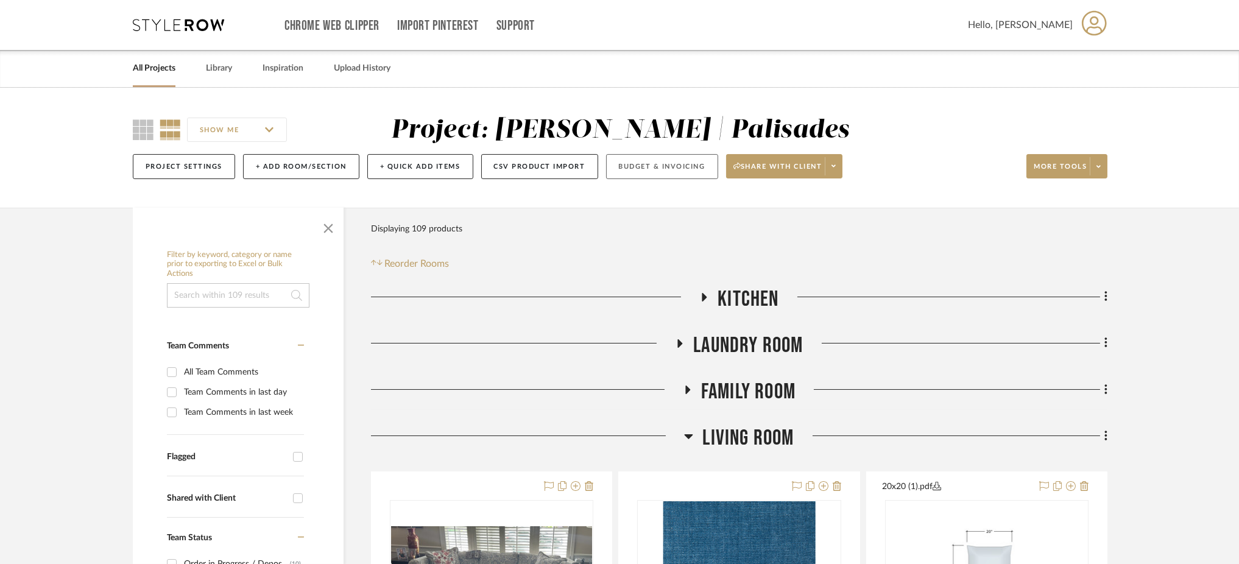
click at [674, 165] on button "Budget & Invoicing" at bounding box center [662, 166] width 112 height 25
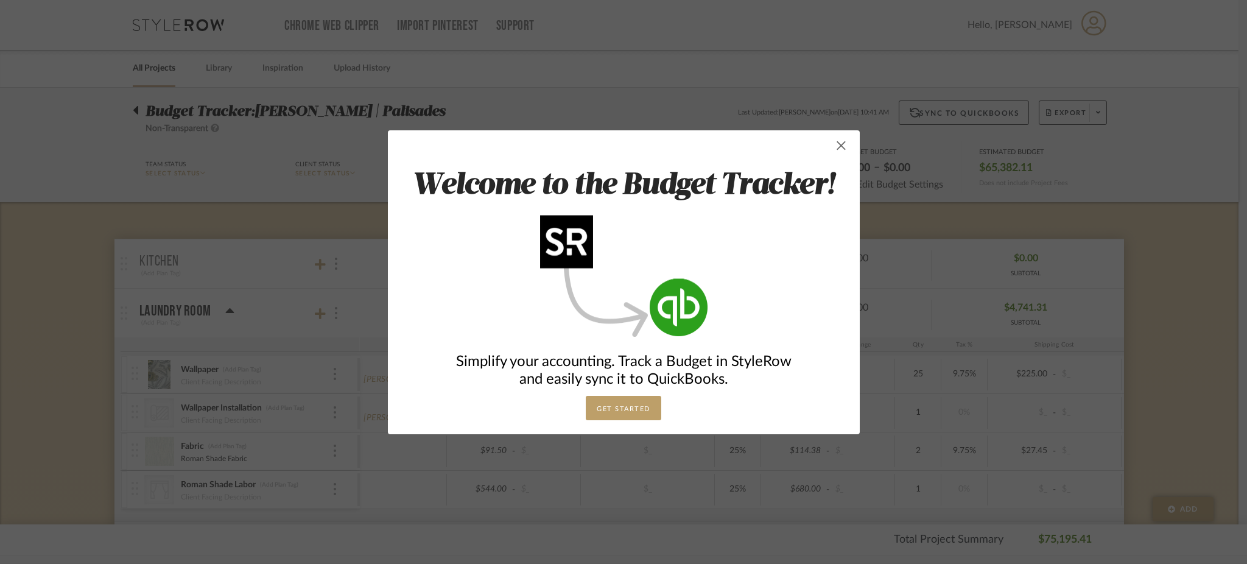
click at [840, 144] on span "button" at bounding box center [841, 145] width 24 height 24
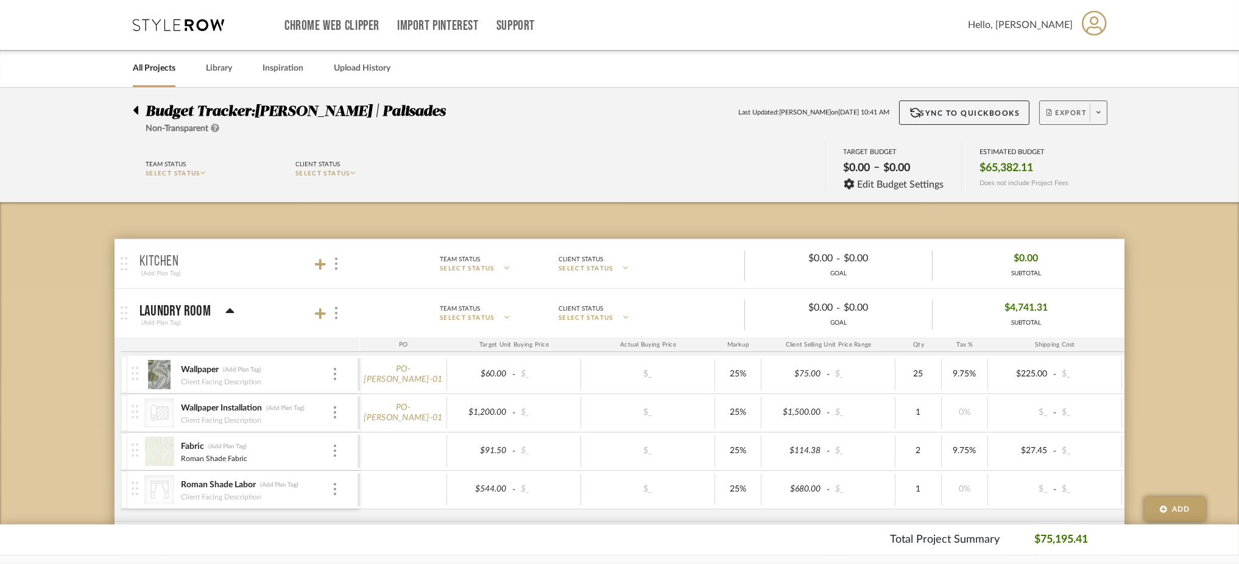
click at [1101, 119] on span at bounding box center [1098, 113] width 17 height 18
click at [510, 122] on div at bounding box center [619, 282] width 1239 height 564
click at [1100, 110] on icon at bounding box center [1098, 112] width 4 height 7
click at [1090, 144] on span "Export PDF" at bounding box center [1094, 148] width 91 height 10
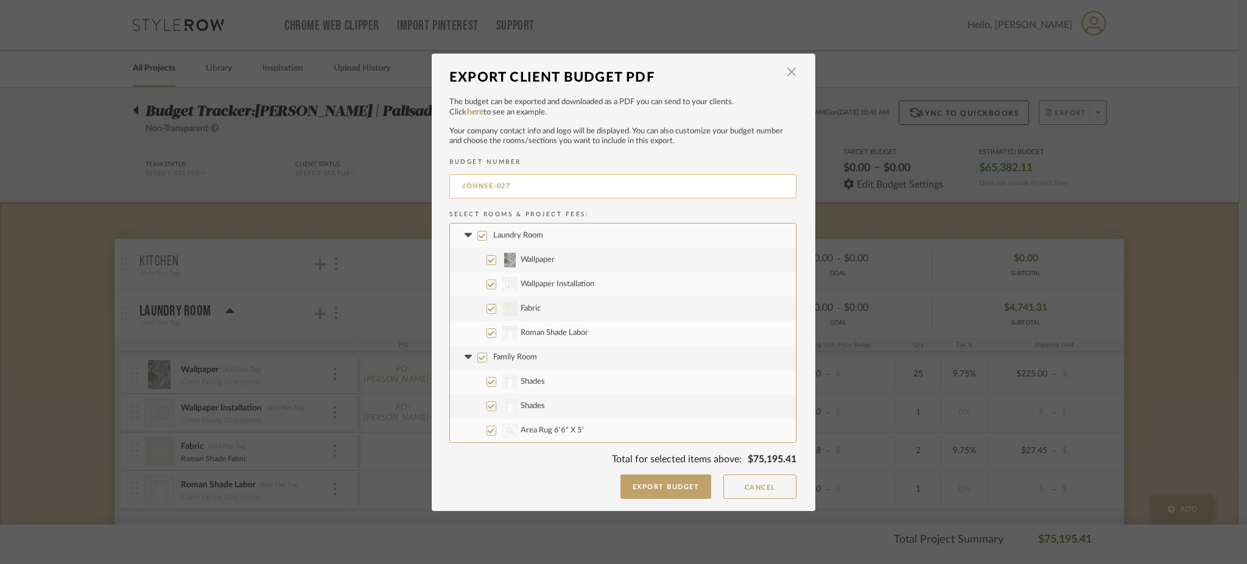
click at [566, 191] on input "JOHNSE-027" at bounding box center [622, 186] width 347 height 24
click at [478, 234] on input "Laundry Room" at bounding box center [482, 236] width 10 height 10
checkbox input "false"
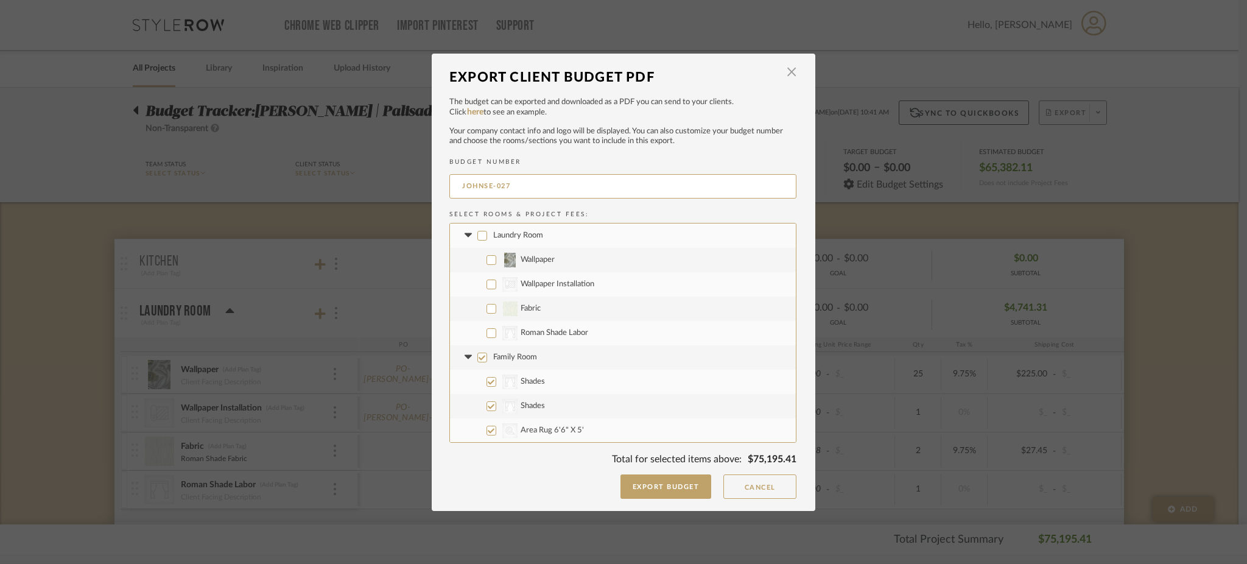
checkbox input "false"
click at [477, 275] on input "Family Room" at bounding box center [482, 277] width 10 height 10
checkbox input "false"
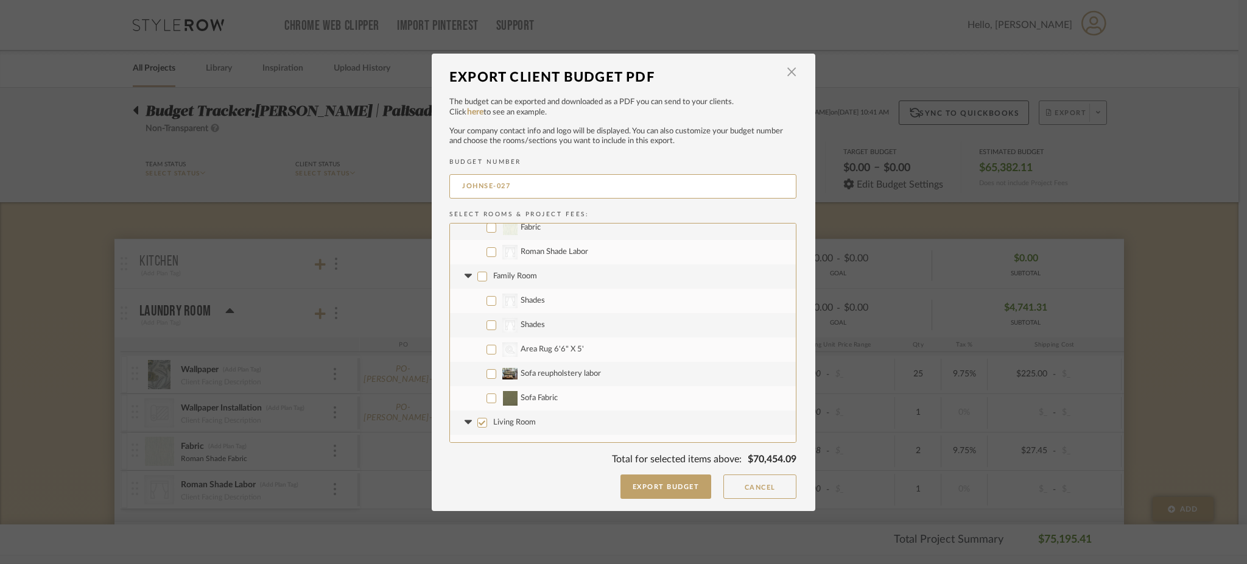
checkbox input "false"
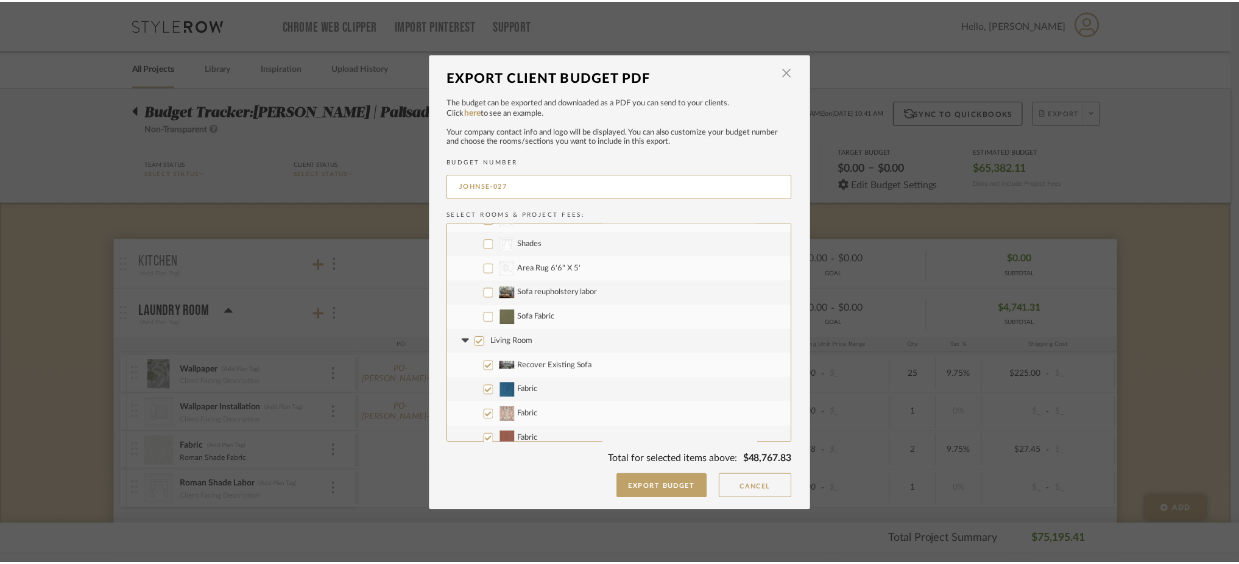
scroll to position [244, 0]
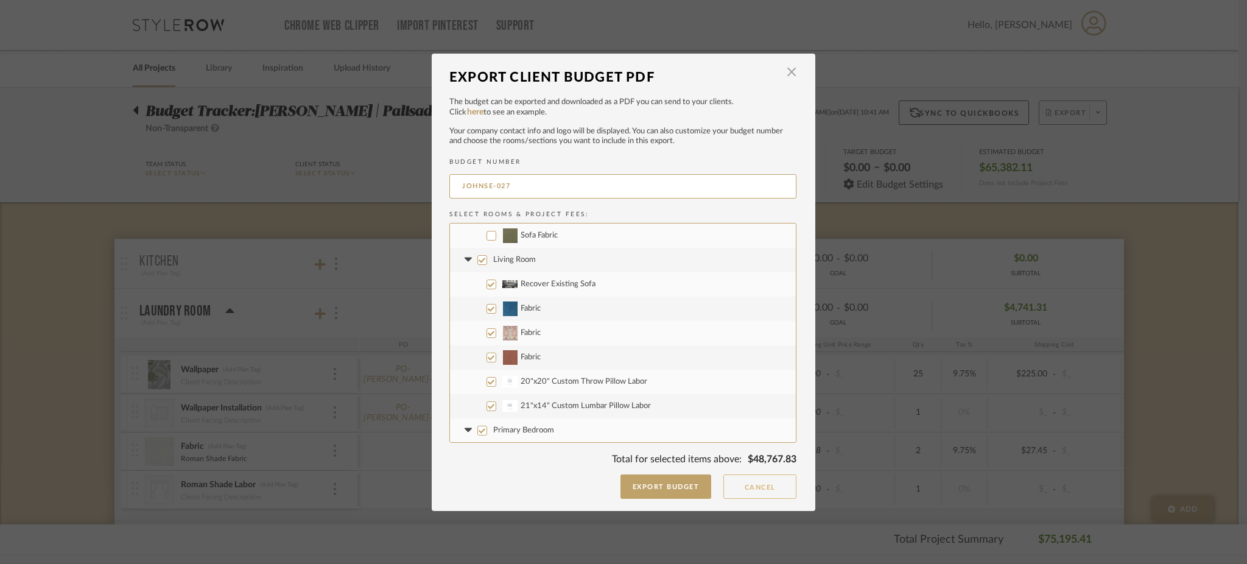
click at [764, 485] on button "Cancel" at bounding box center [760, 486] width 73 height 24
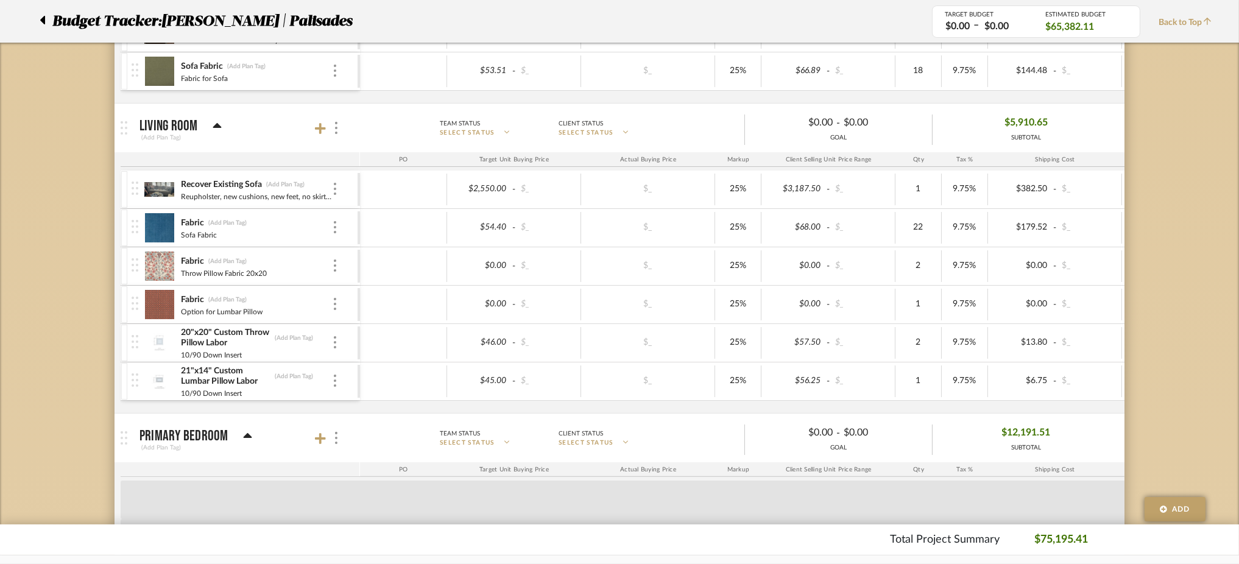
scroll to position [731, 0]
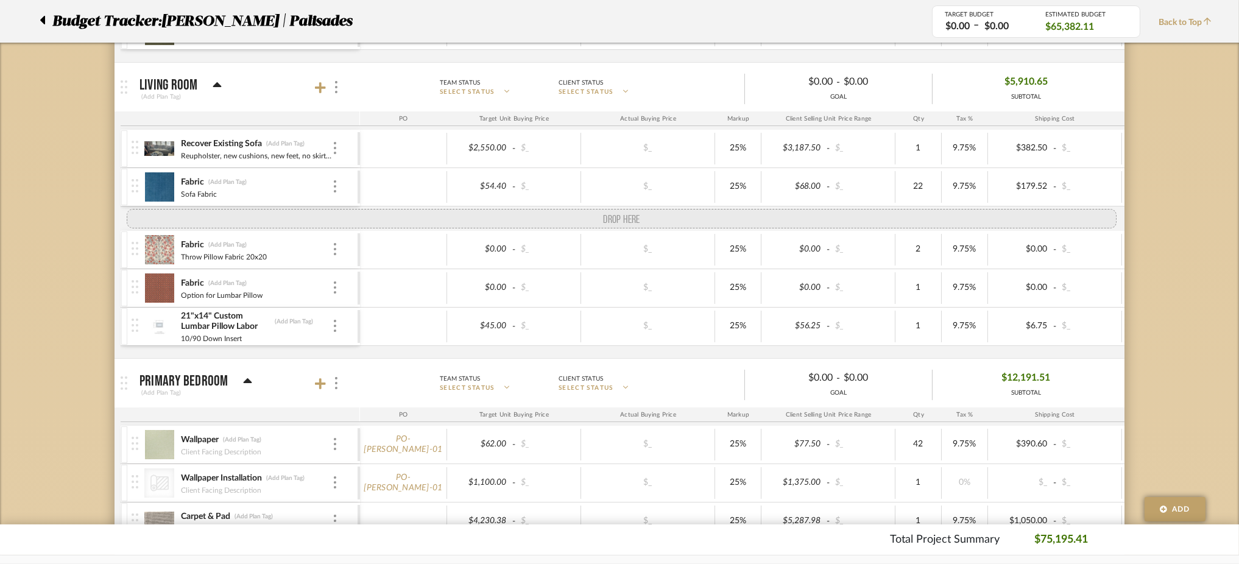
drag, startPoint x: 136, startPoint y: 301, endPoint x: 133, endPoint y: 230, distance: 70.7
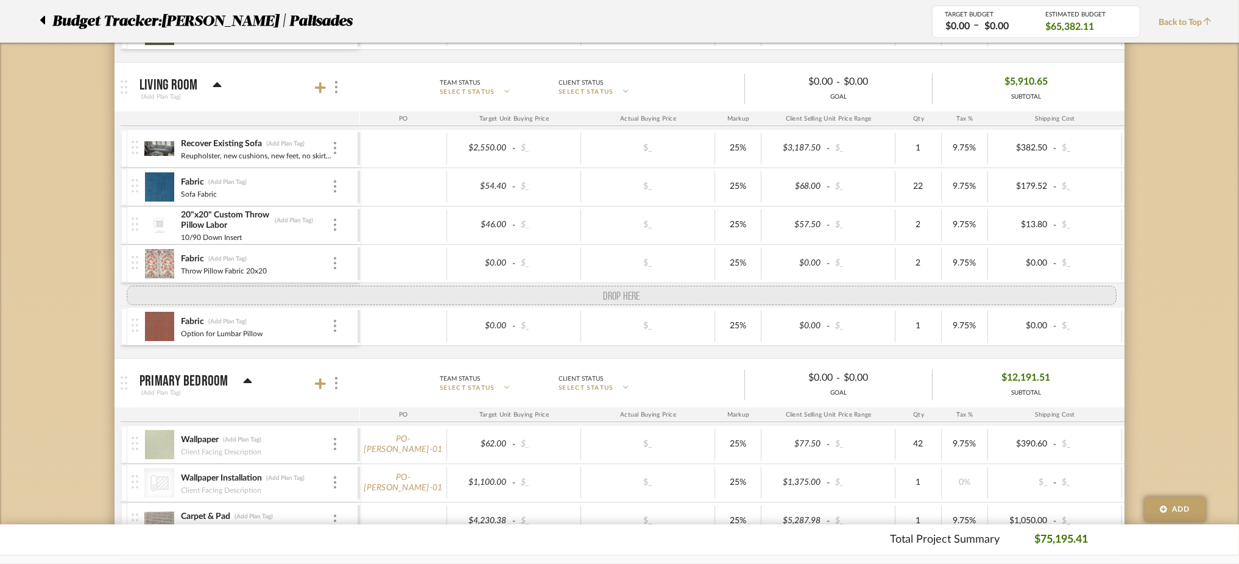
drag, startPoint x: 135, startPoint y: 337, endPoint x: 141, endPoint y: 296, distance: 41.3
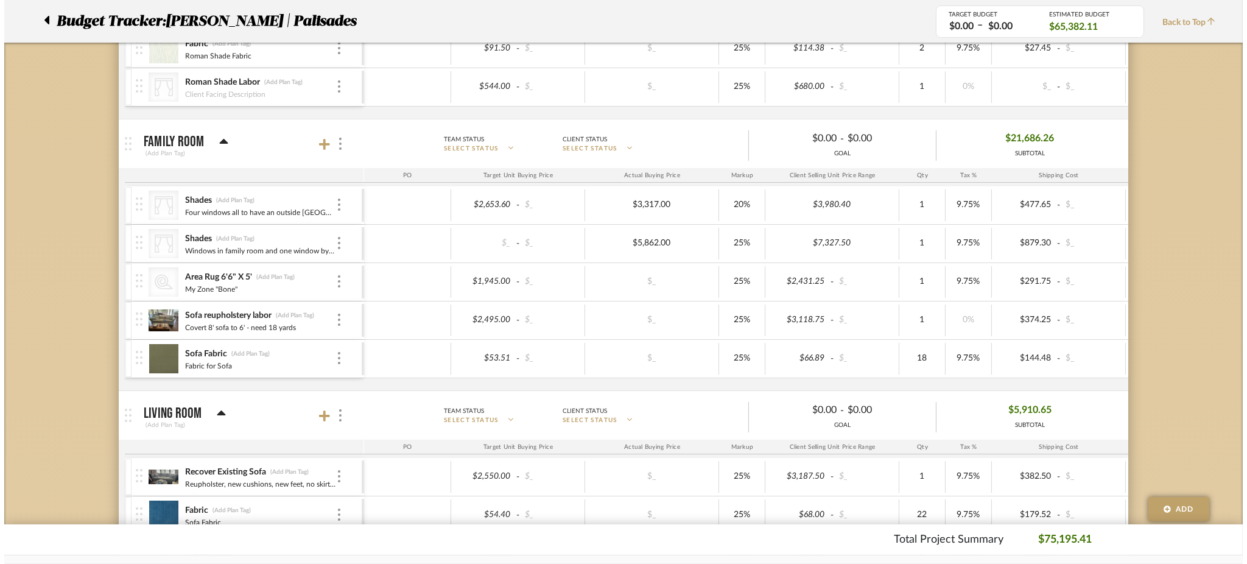
scroll to position [0, 0]
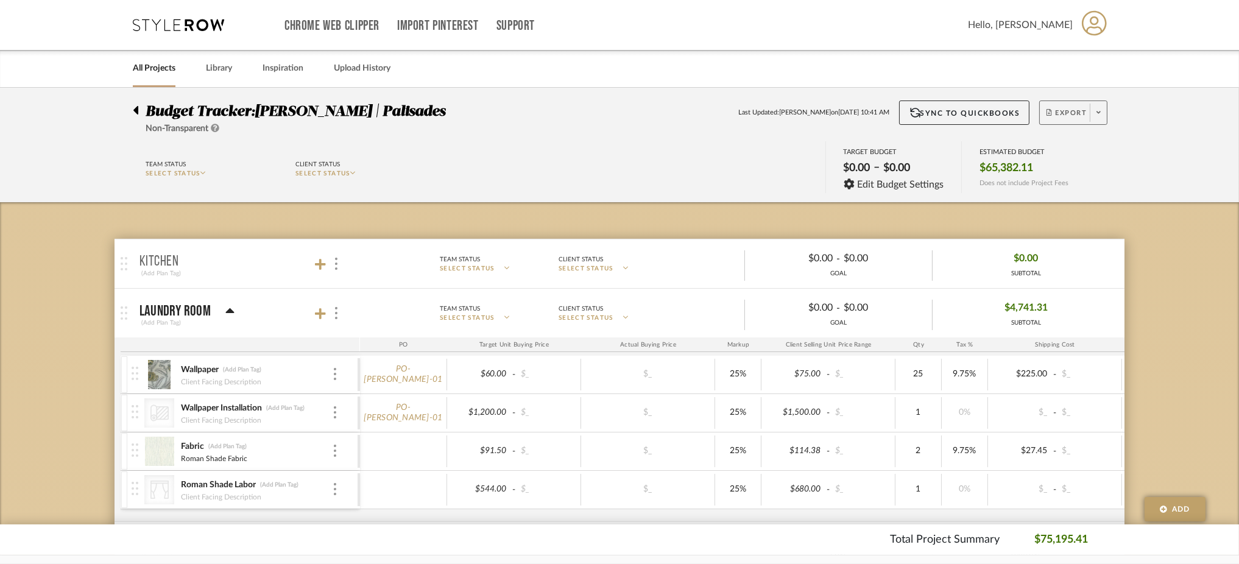
click at [1099, 113] on icon at bounding box center [1098, 112] width 4 height 7
click at [1079, 149] on span "Export PDF" at bounding box center [1094, 148] width 91 height 10
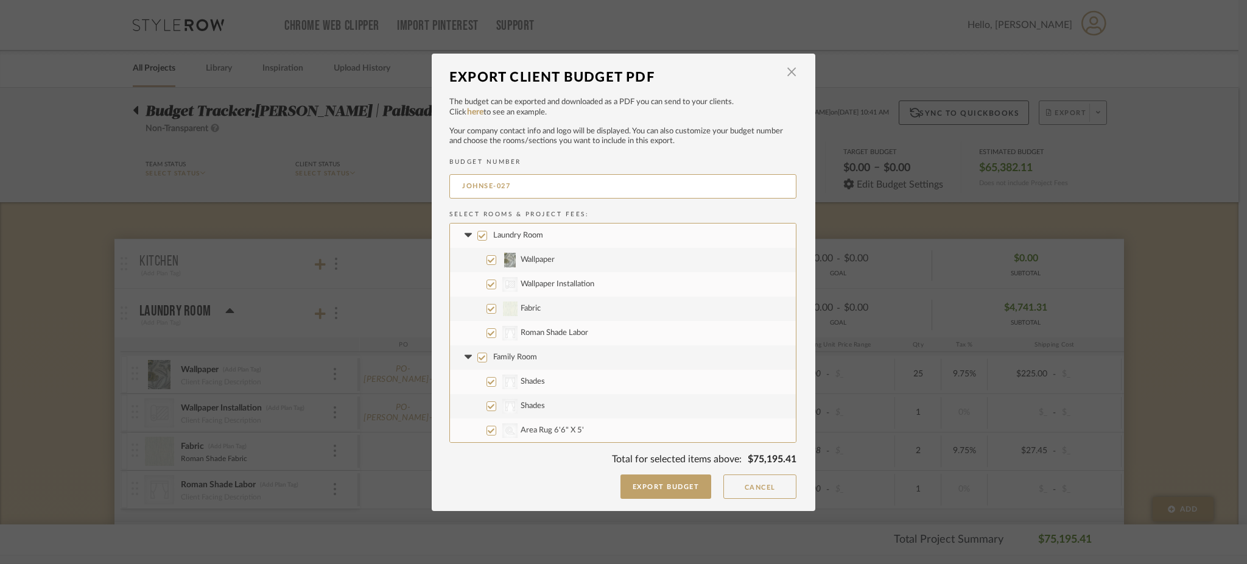
click at [479, 234] on input "Laundry Room" at bounding box center [482, 236] width 10 height 10
checkbox input "false"
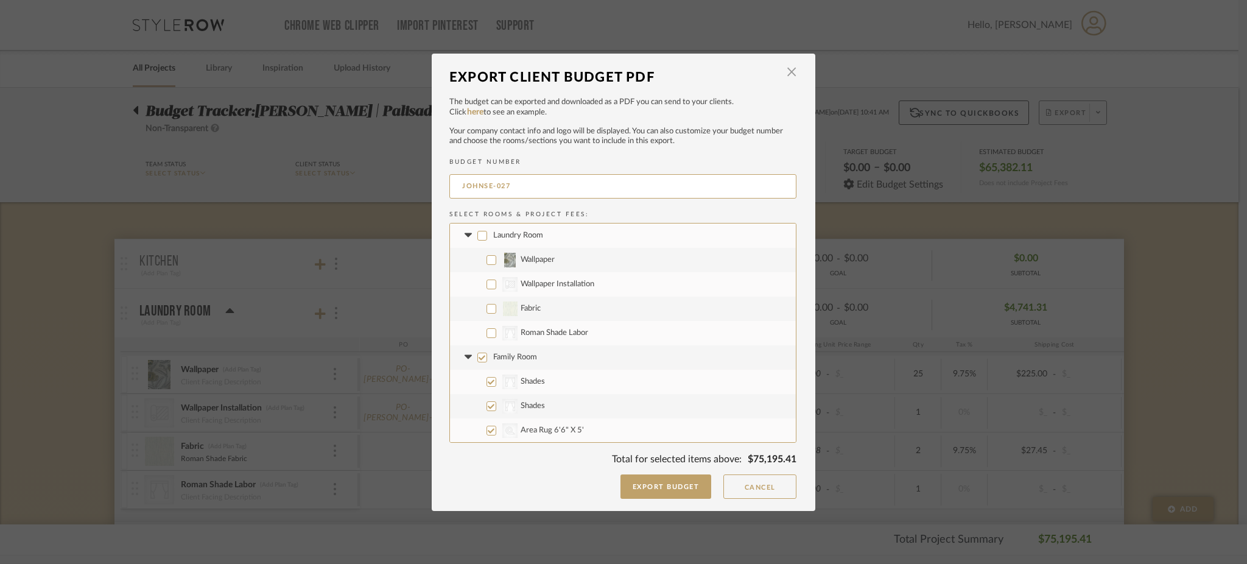
checkbox input "false"
click at [480, 357] on input "Family Room" at bounding box center [482, 358] width 10 height 10
checkbox input "false"
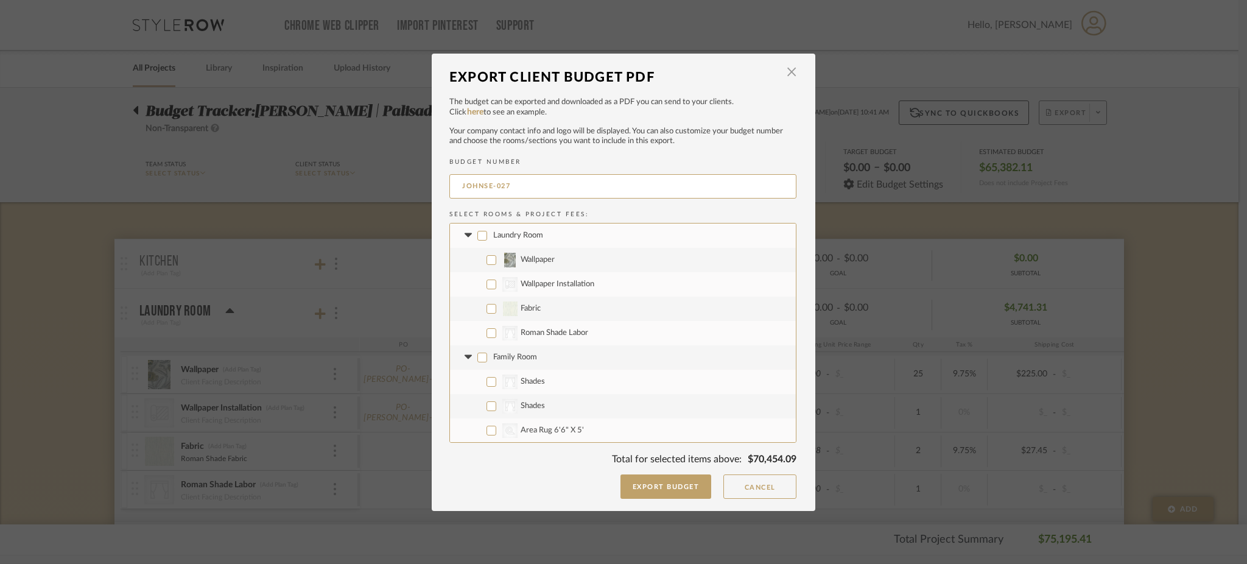
checkbox input "false"
click at [479, 350] on input "Primary Bedroom" at bounding box center [482, 350] width 10 height 10
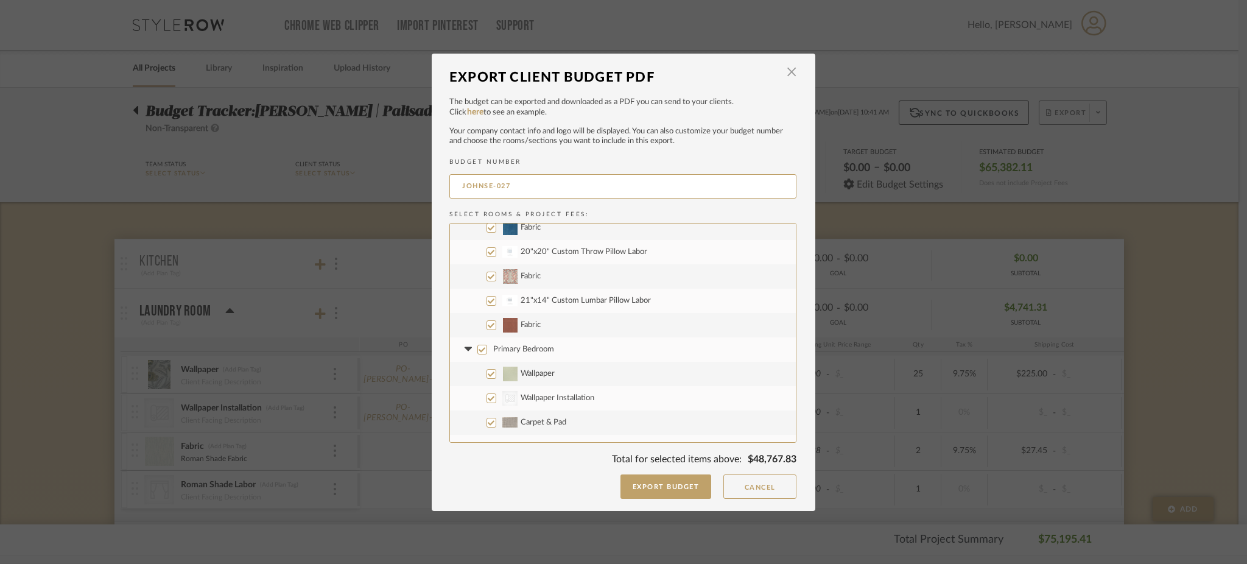
checkbox input "false"
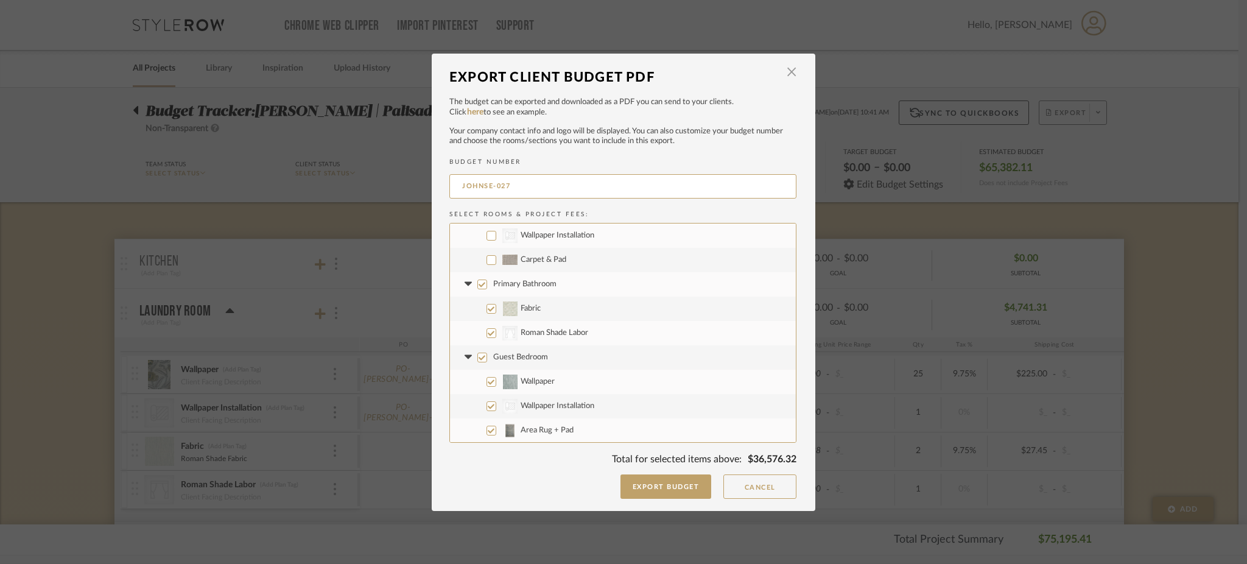
click at [479, 286] on input "Primary Bathroom" at bounding box center [482, 285] width 10 height 10
checkbox input "false"
click at [478, 358] on input "Guest Bedroom" at bounding box center [482, 358] width 10 height 10
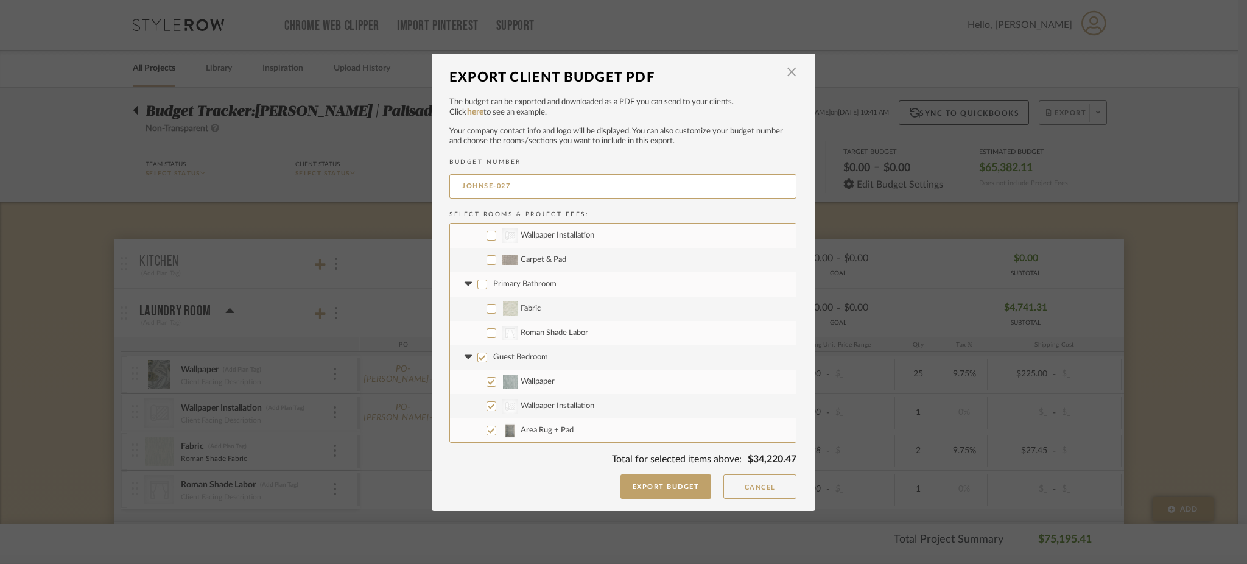
checkbox input "false"
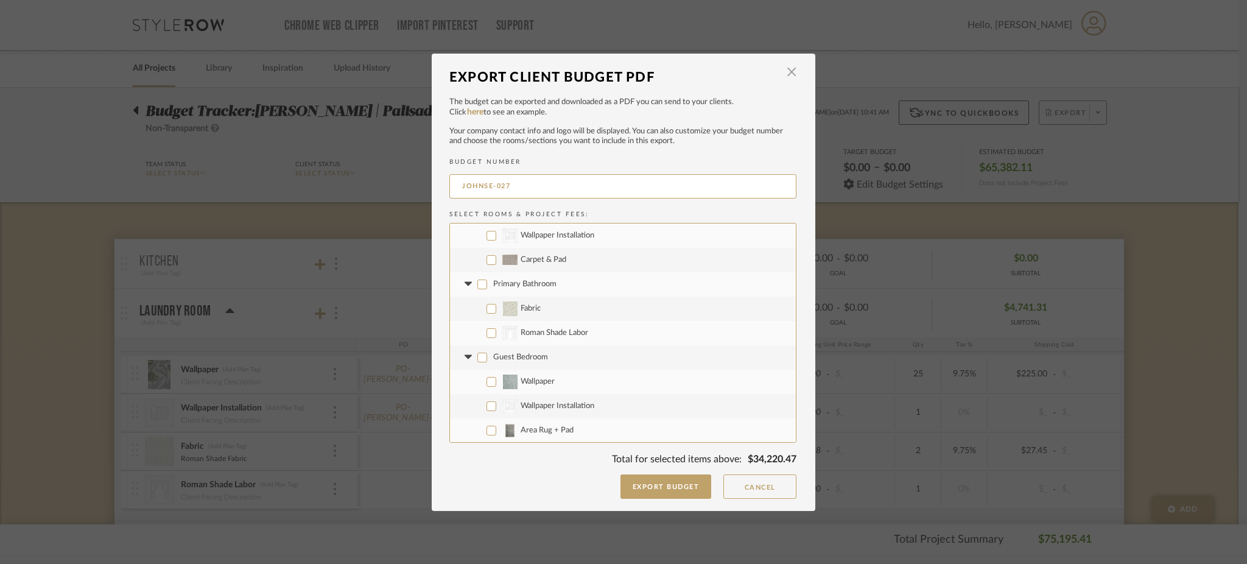
checkbox input "false"
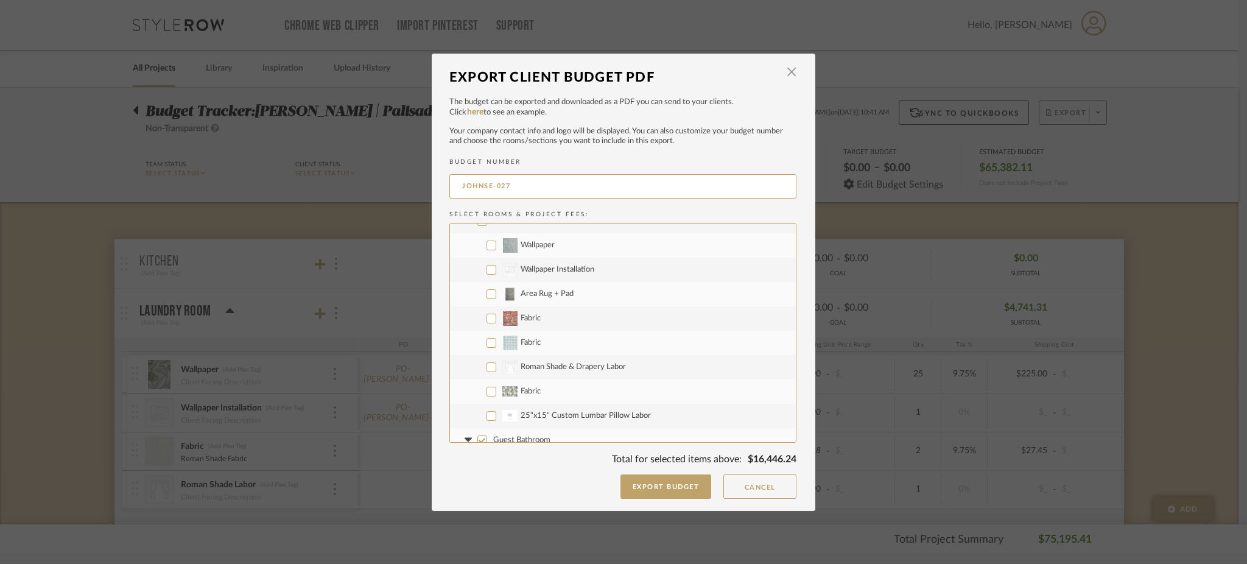
scroll to position [649, 0]
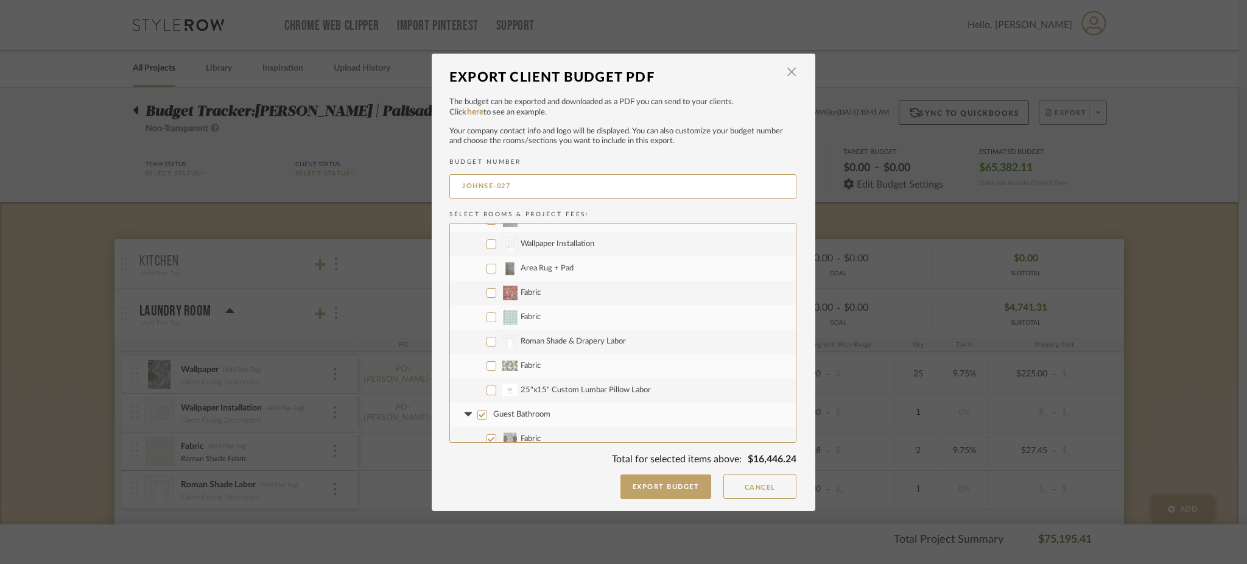
click at [479, 413] on input "Guest Bathroom" at bounding box center [482, 415] width 10 height 10
checkbox input "false"
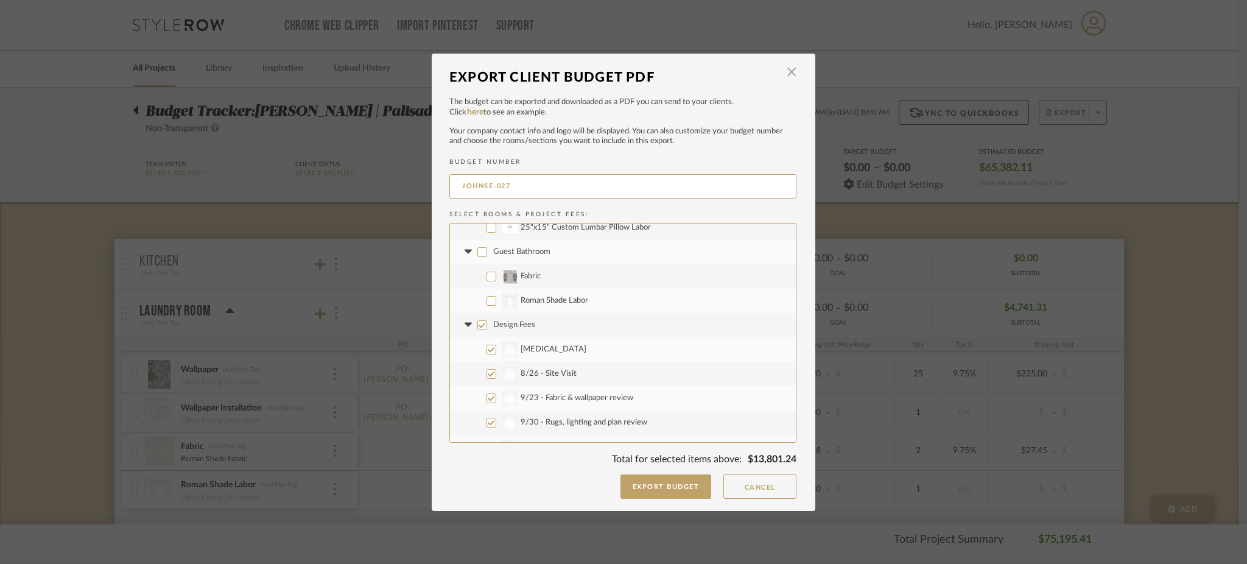
click at [477, 321] on input "Design Fees" at bounding box center [482, 325] width 10 height 10
checkbox input "false"
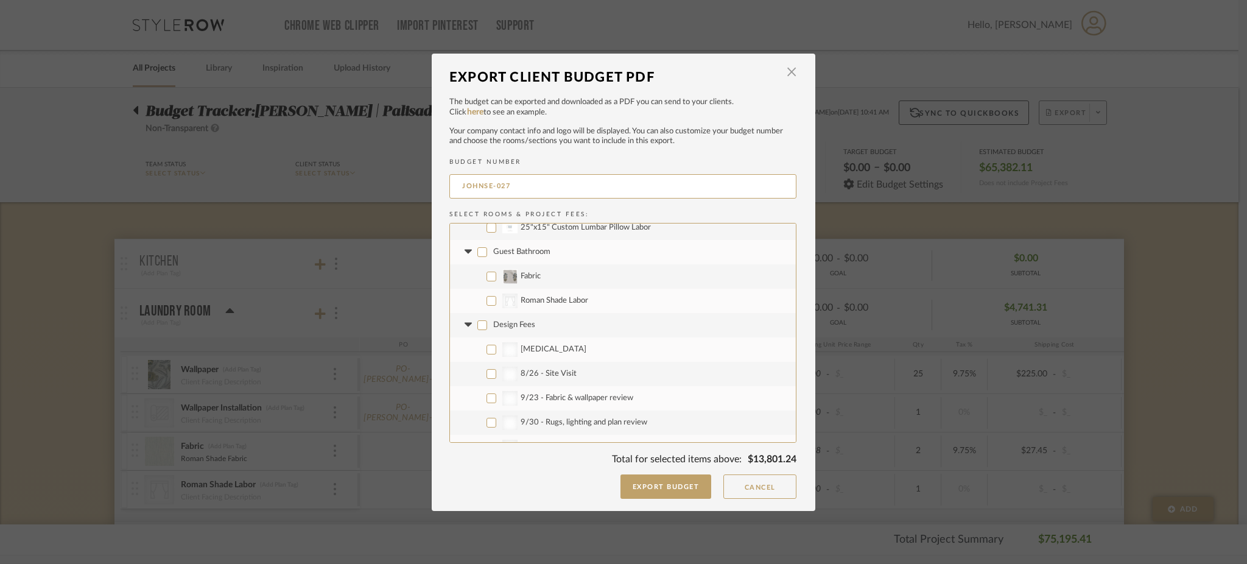
checkbox input "false"
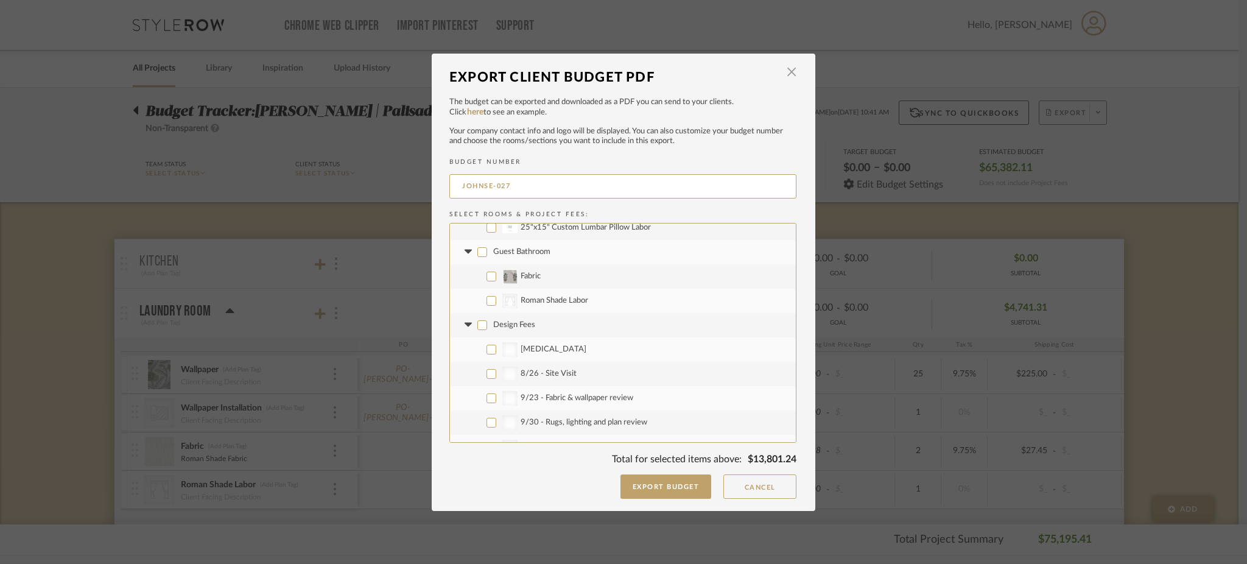
checkbox input "false"
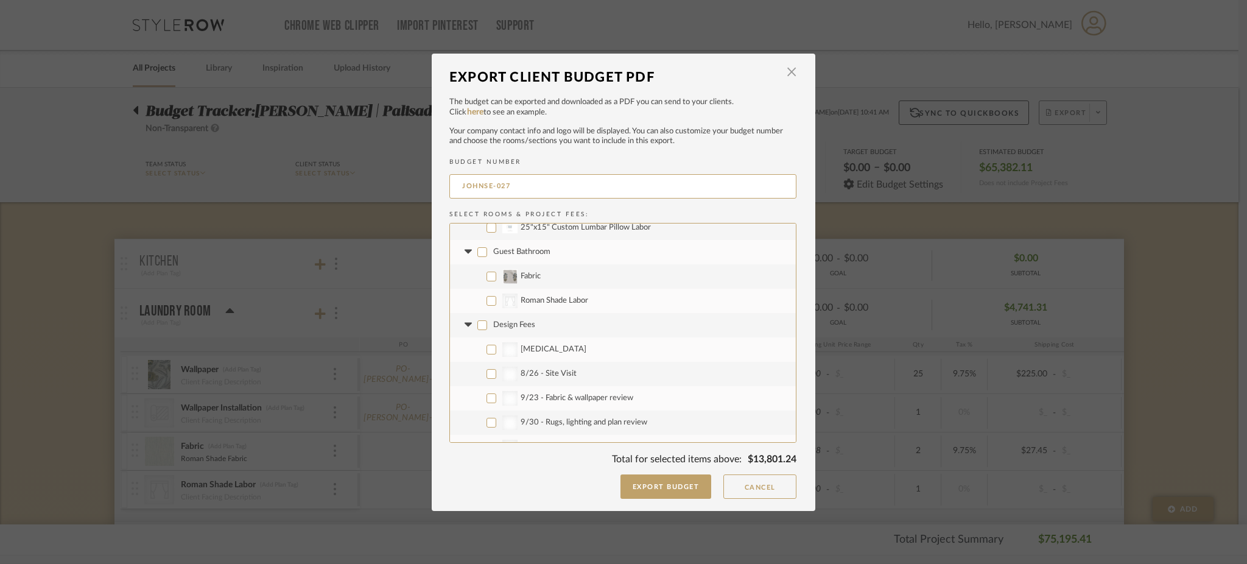
checkbox input "false"
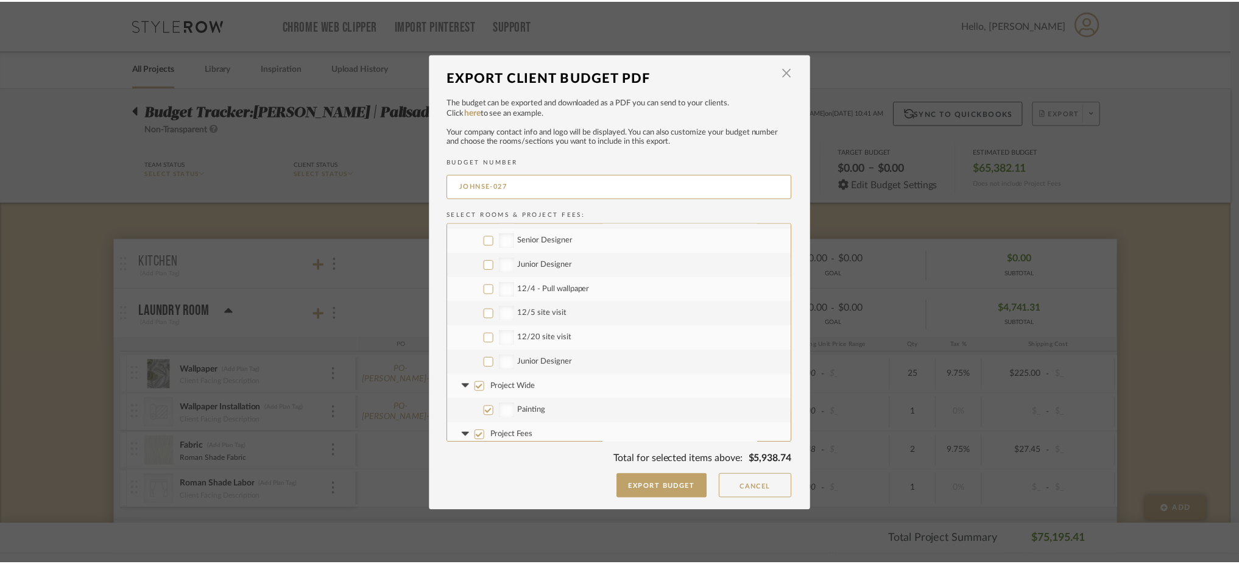
scroll to position [1242, 0]
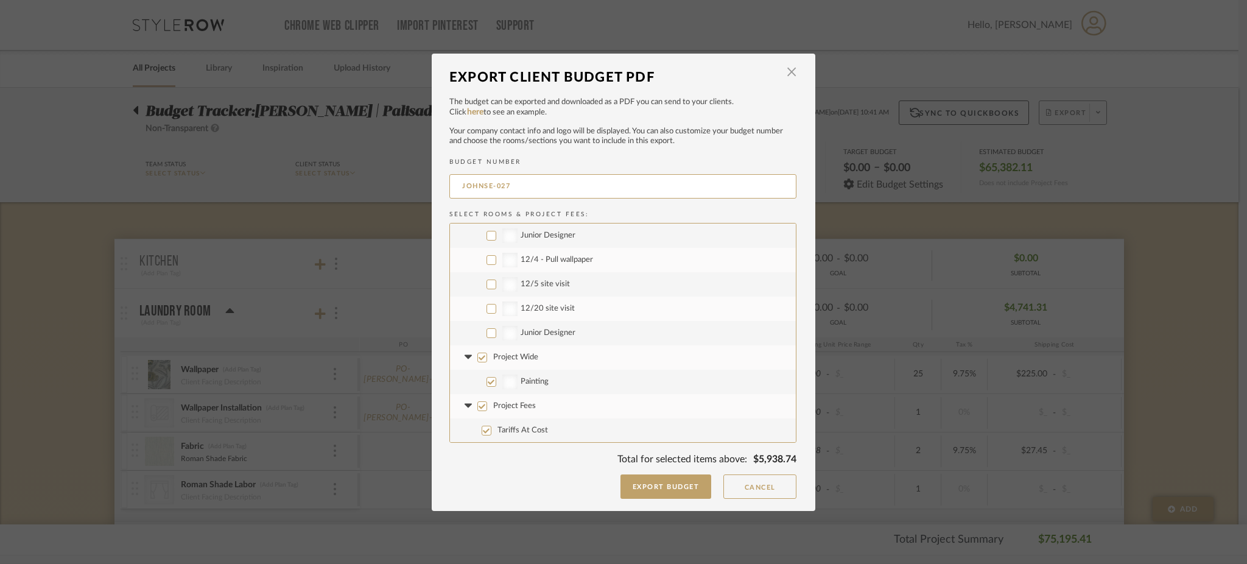
click at [480, 357] on input "Project Wide" at bounding box center [482, 358] width 10 height 10
checkbox input "false"
click at [479, 404] on input "Project Fees" at bounding box center [482, 406] width 10 height 10
checkbox input "false"
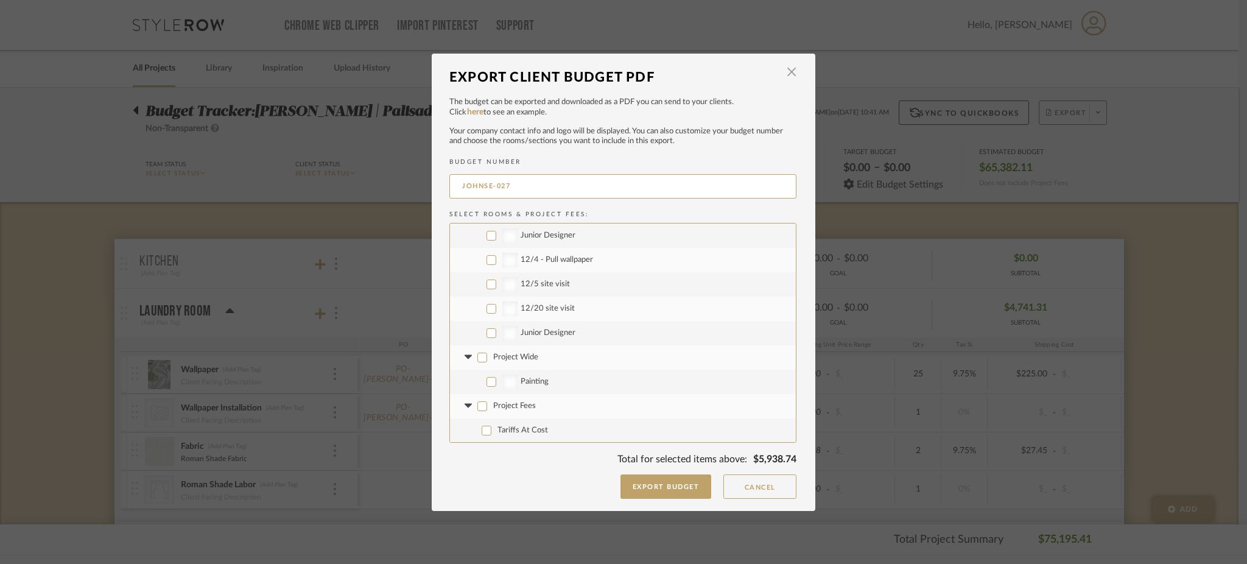
checkbox input "false"
click at [306, 230] on div "Export Client Budget PDF × The budget can be exported and downloaded as a PDF y…" at bounding box center [623, 282] width 1247 height 564
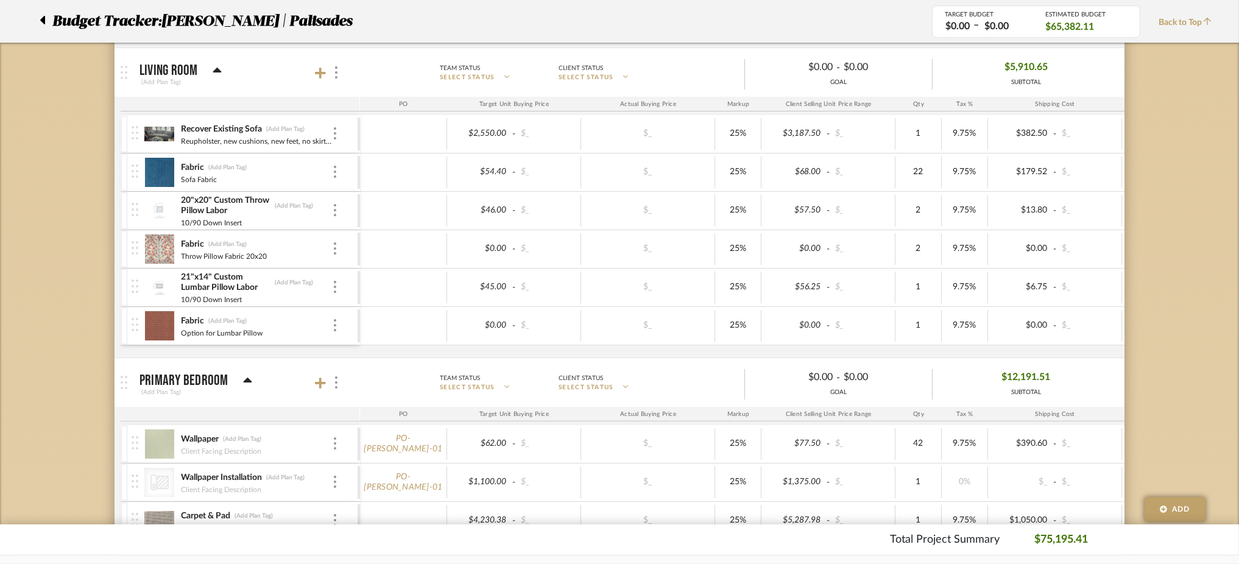
scroll to position [747, 0]
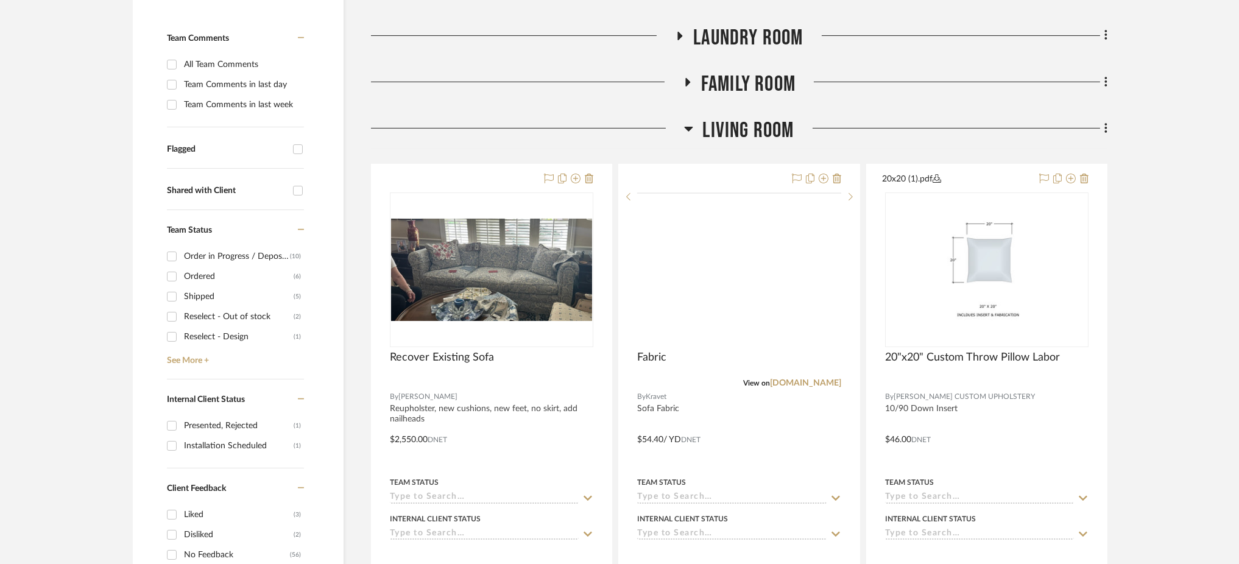
scroll to position [308, 0]
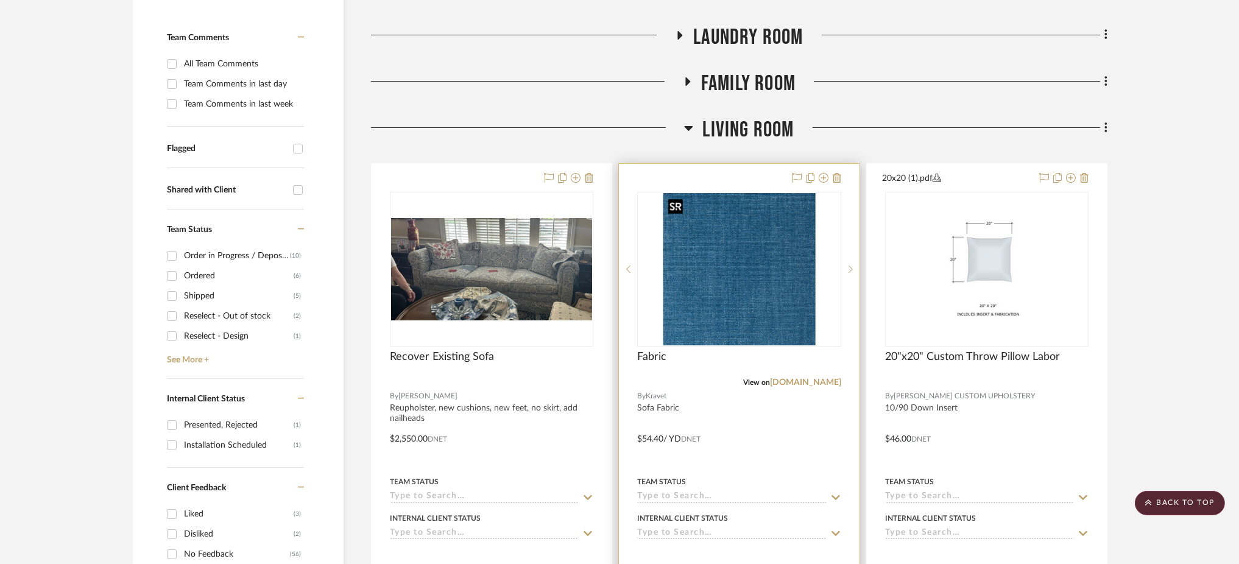
click at [756, 284] on img "0" at bounding box center [739, 269] width 152 height 152
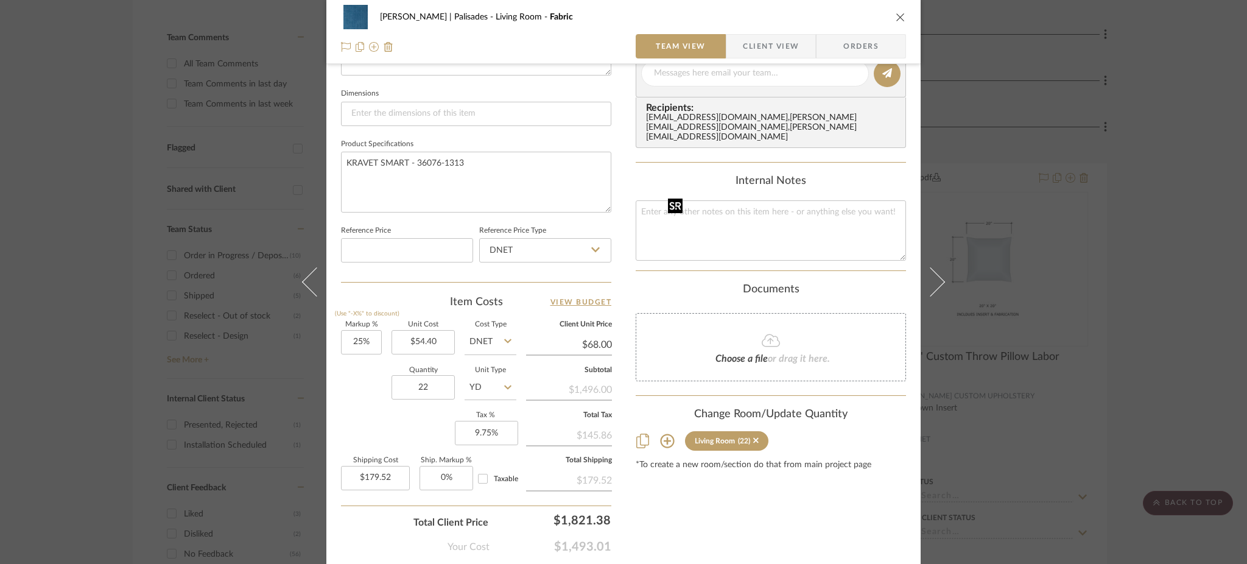
scroll to position [507, 0]
click at [395, 470] on input "179.52" at bounding box center [375, 477] width 69 height 24
type input "$224.40"
click at [490, 169] on textarea "KRAVET SMART - 36076-1313" at bounding box center [476, 181] width 270 height 60
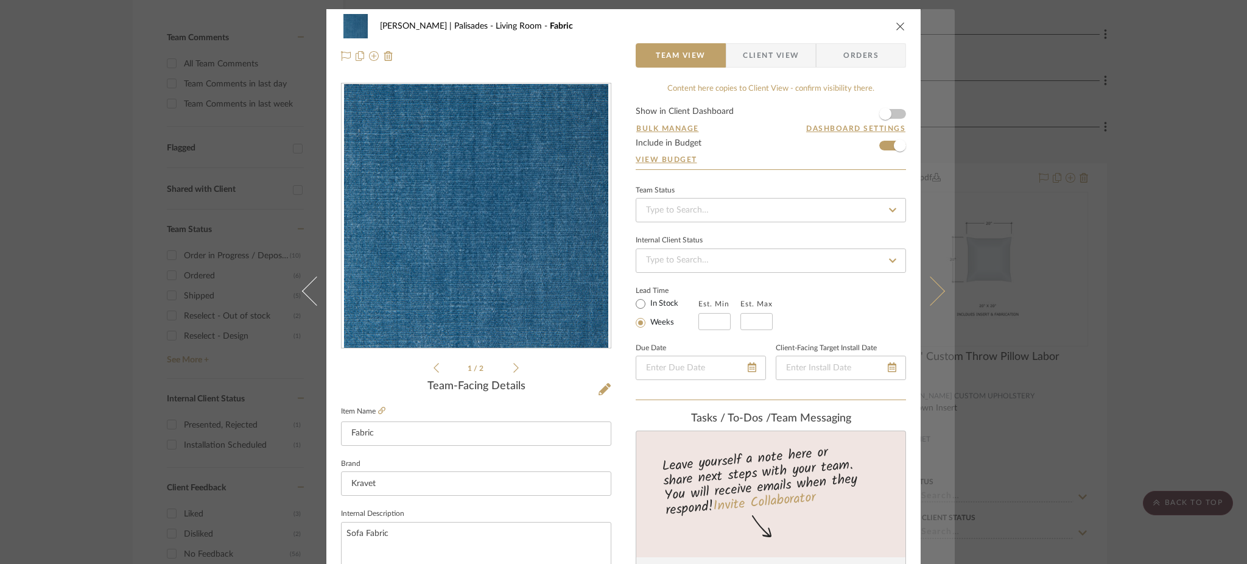
click at [932, 302] on button at bounding box center [938, 291] width 34 height 564
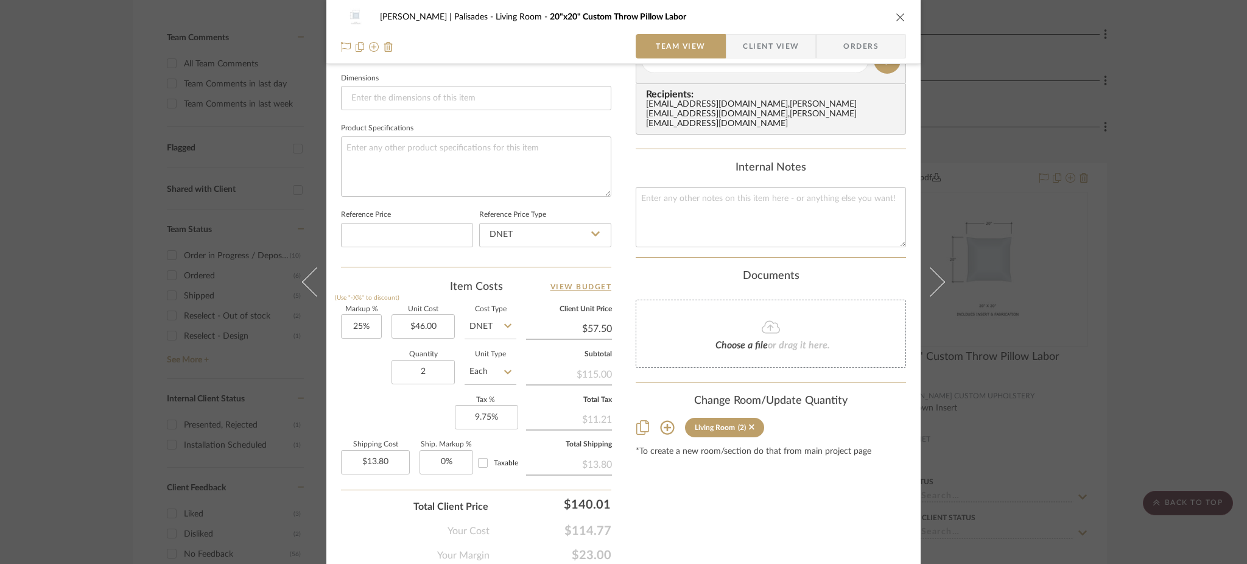
scroll to position [521, 0]
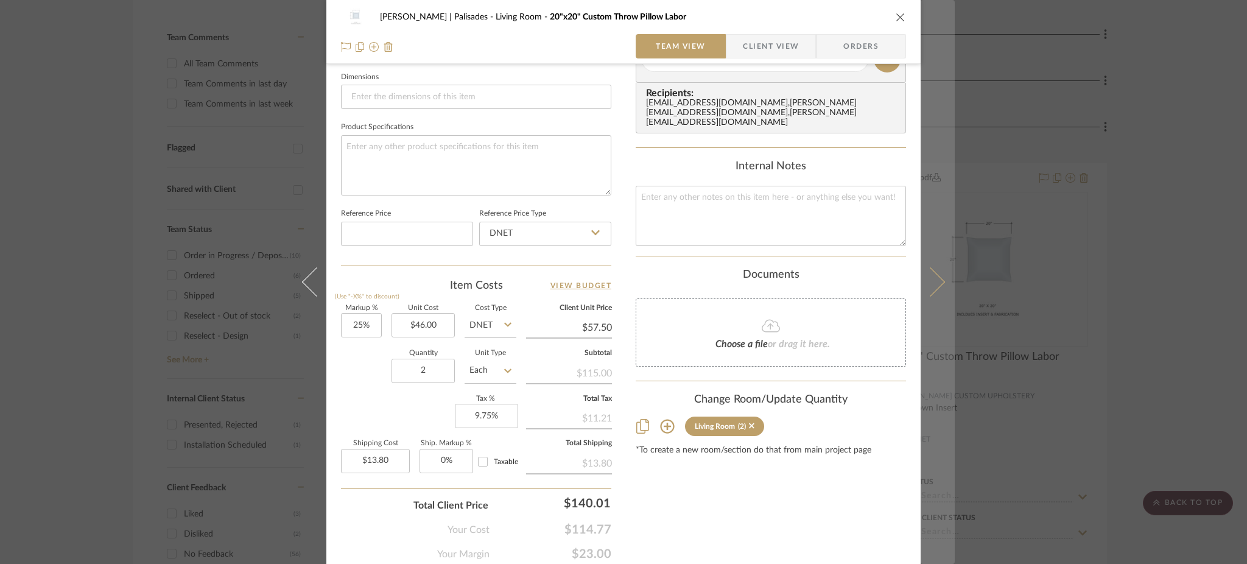
click at [937, 281] on icon at bounding box center [930, 281] width 29 height 29
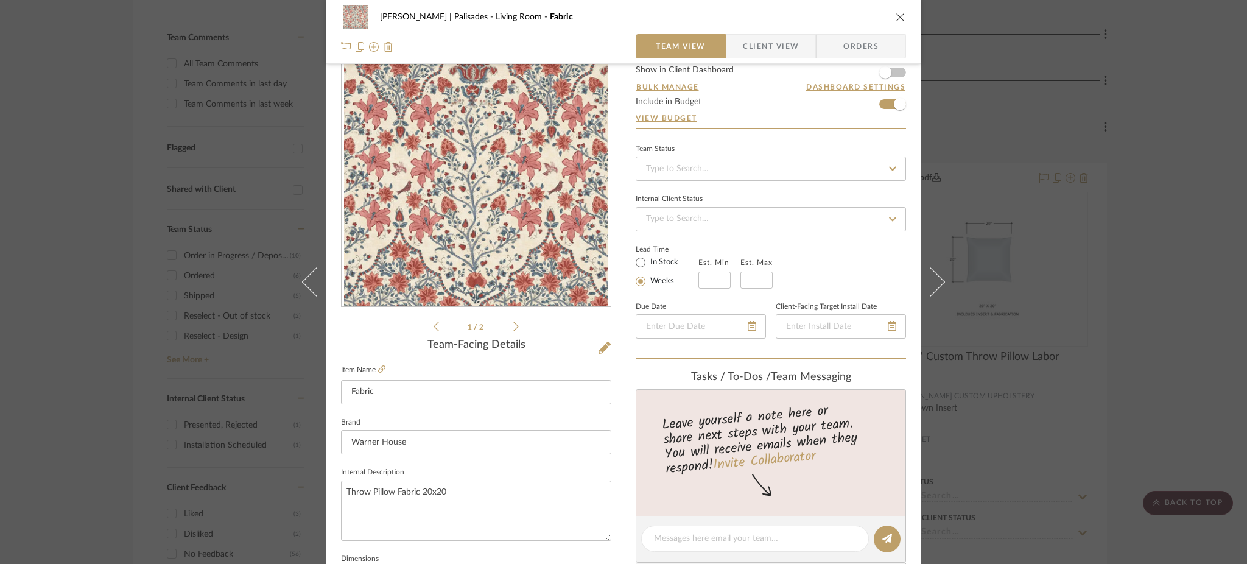
scroll to position [42, 0]
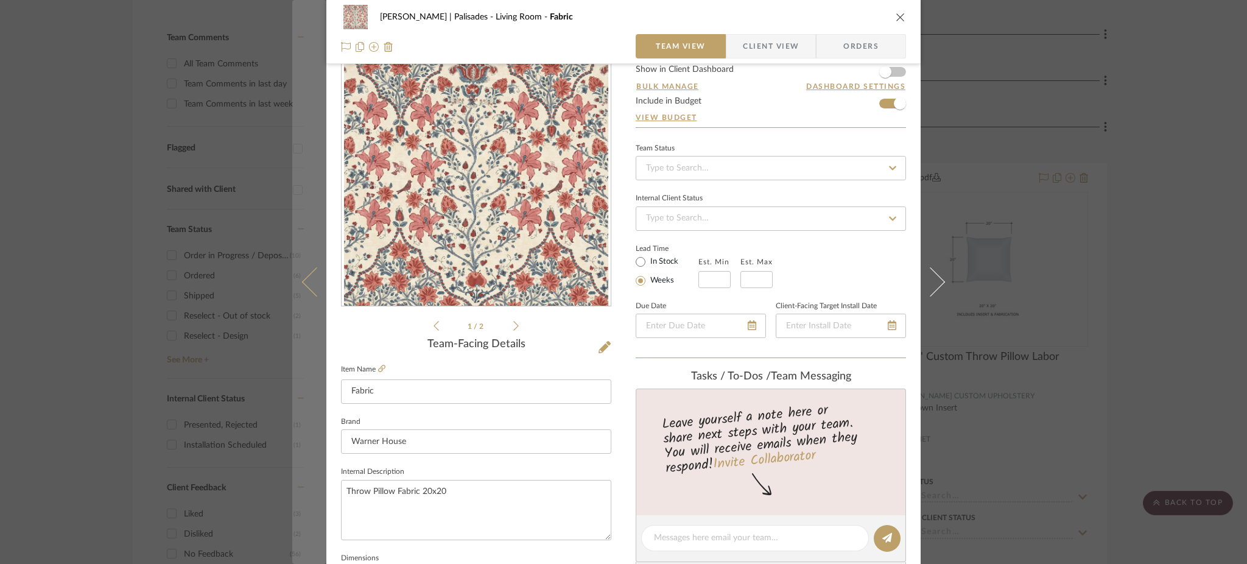
click at [310, 281] on icon at bounding box center [316, 281] width 29 height 29
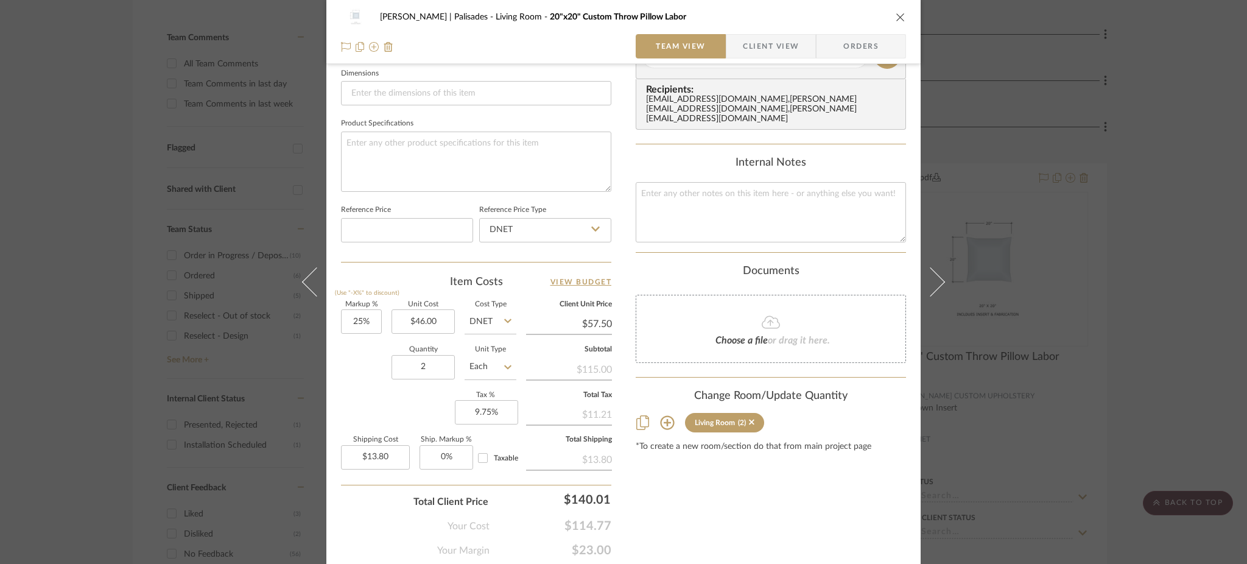
scroll to position [528, 0]
click at [501, 402] on input "9.75" at bounding box center [486, 409] width 63 height 24
type input "0%"
type input "13.80"
click at [383, 451] on input "13.80" at bounding box center [375, 454] width 69 height 24
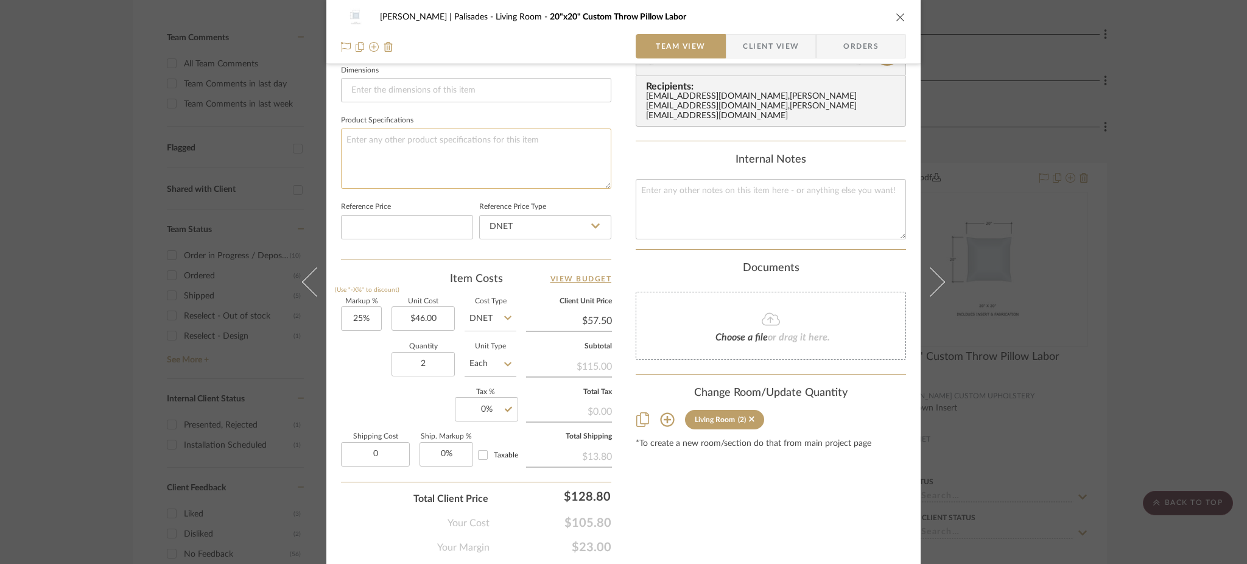
type input "$0.00"
click at [489, 132] on textarea at bounding box center [476, 159] width 270 height 60
click at [1026, 276] on div "[PERSON_NAME] | Palisades Living Room 20"x20" Custom Throw Pillow Labor Team Vi…" at bounding box center [623, 282] width 1247 height 564
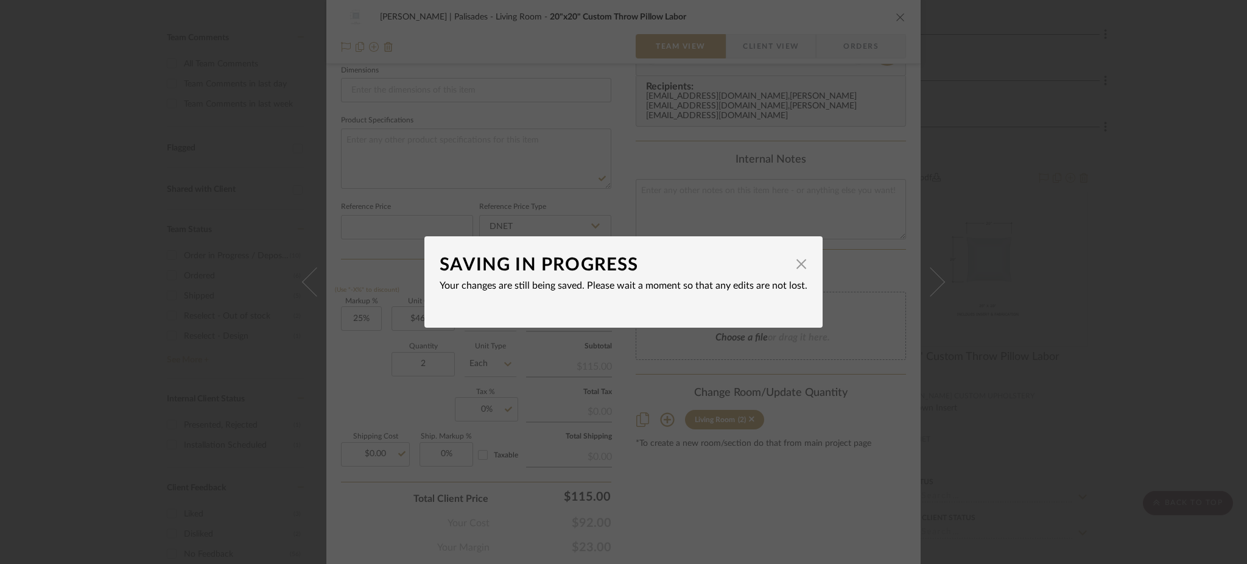
click at [1000, 269] on div "SAVING IN PROGRESS × Your changes are still being saved. Please wait a moment s…" at bounding box center [623, 282] width 1247 height 564
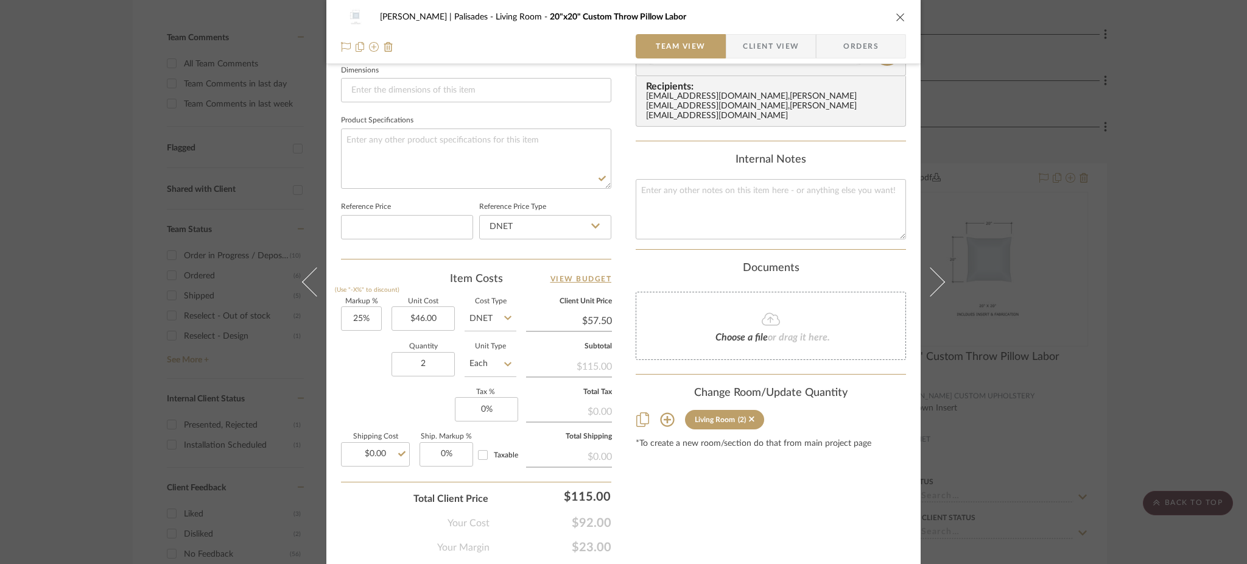
click at [1001, 247] on div "[PERSON_NAME] | Palisades Living Room 20"x20" Custom Throw Pillow Labor Team Vi…" at bounding box center [623, 282] width 1247 height 564
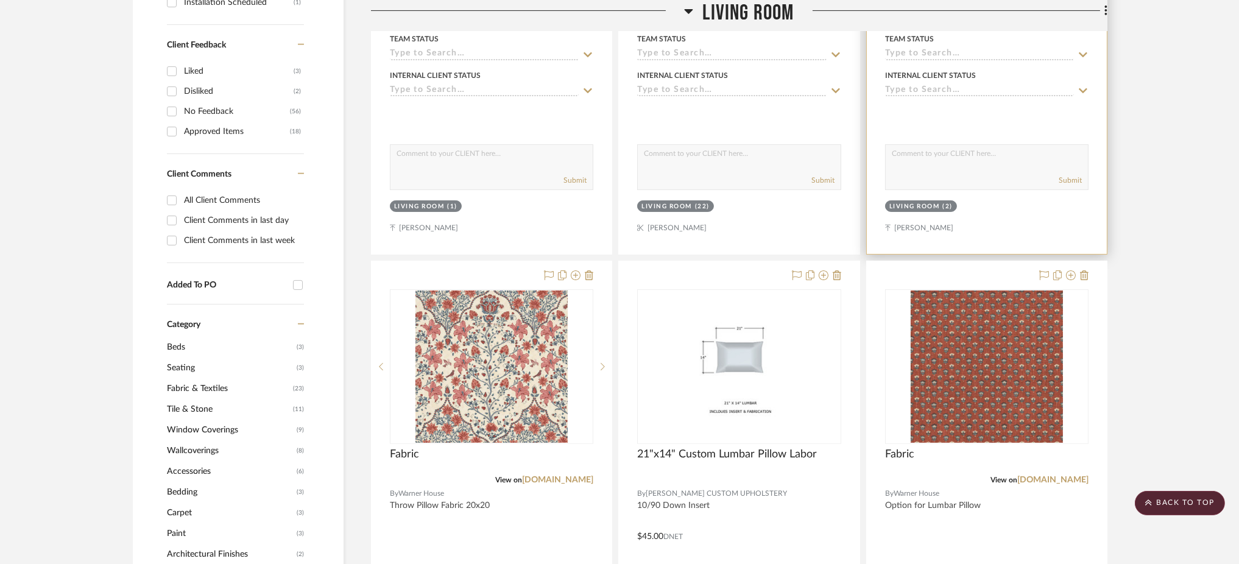
scroll to position [753, 0]
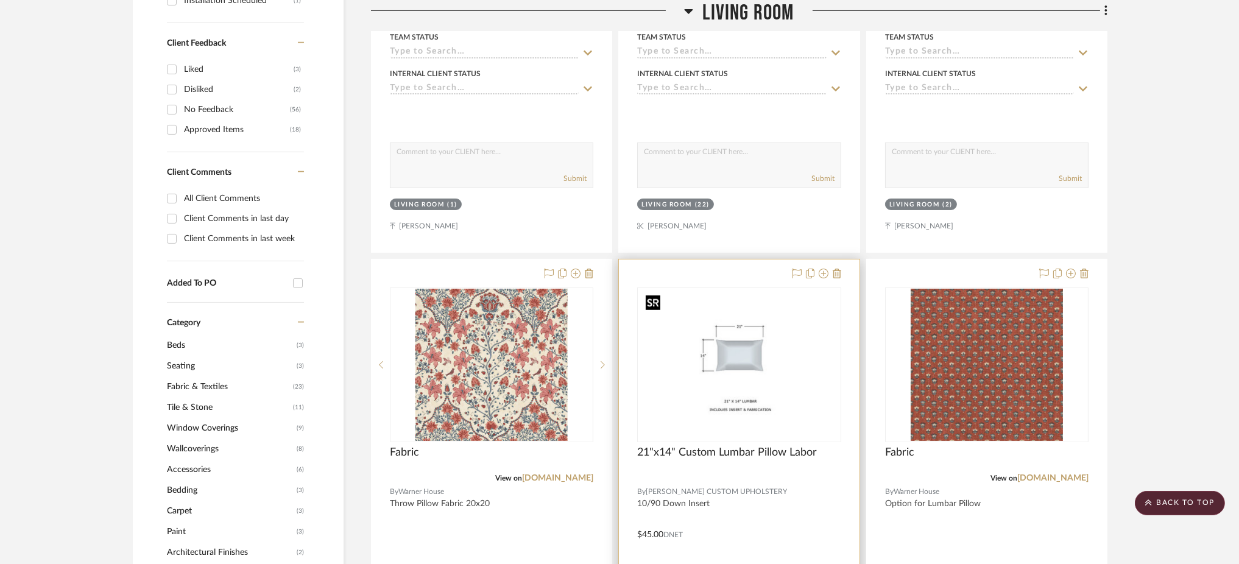
click at [0, 0] on img at bounding box center [0, 0] width 0 height 0
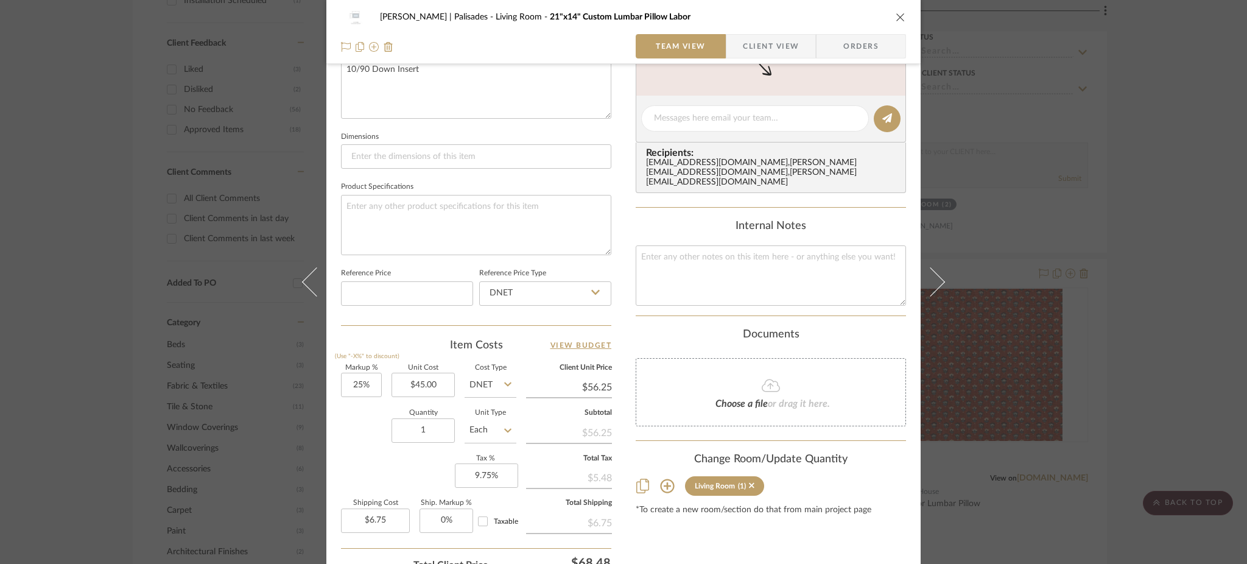
scroll to position [468, 0]
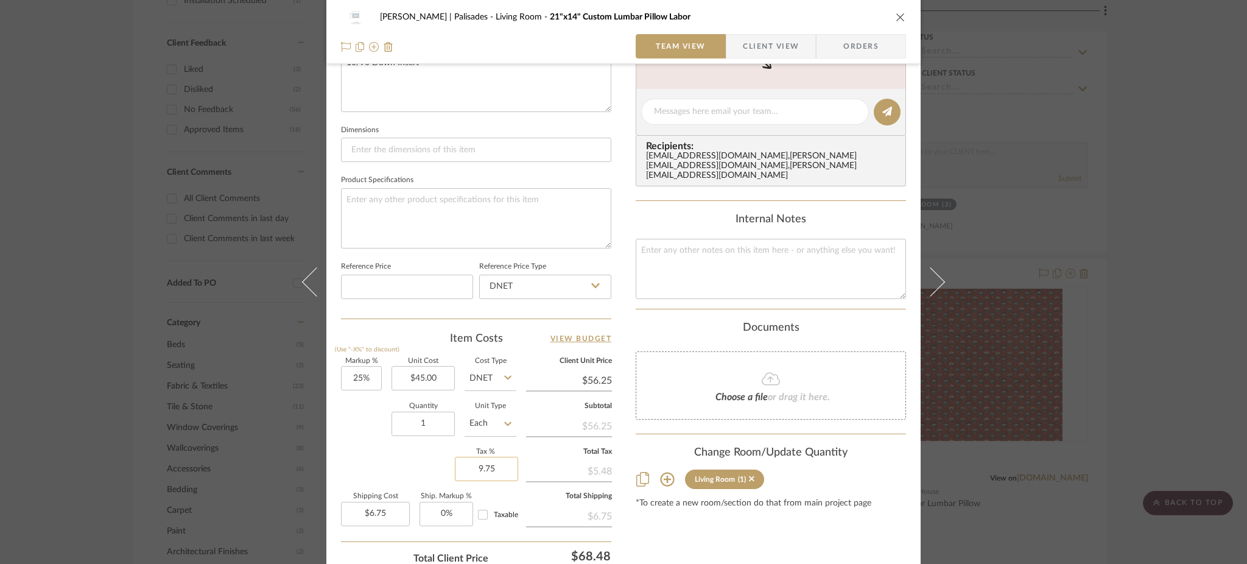
click at [491, 469] on input "9.75" at bounding box center [486, 469] width 63 height 24
type input "0%"
click at [391, 508] on input "6.75" at bounding box center [375, 514] width 69 height 24
type input "0"
type input "$0.00"
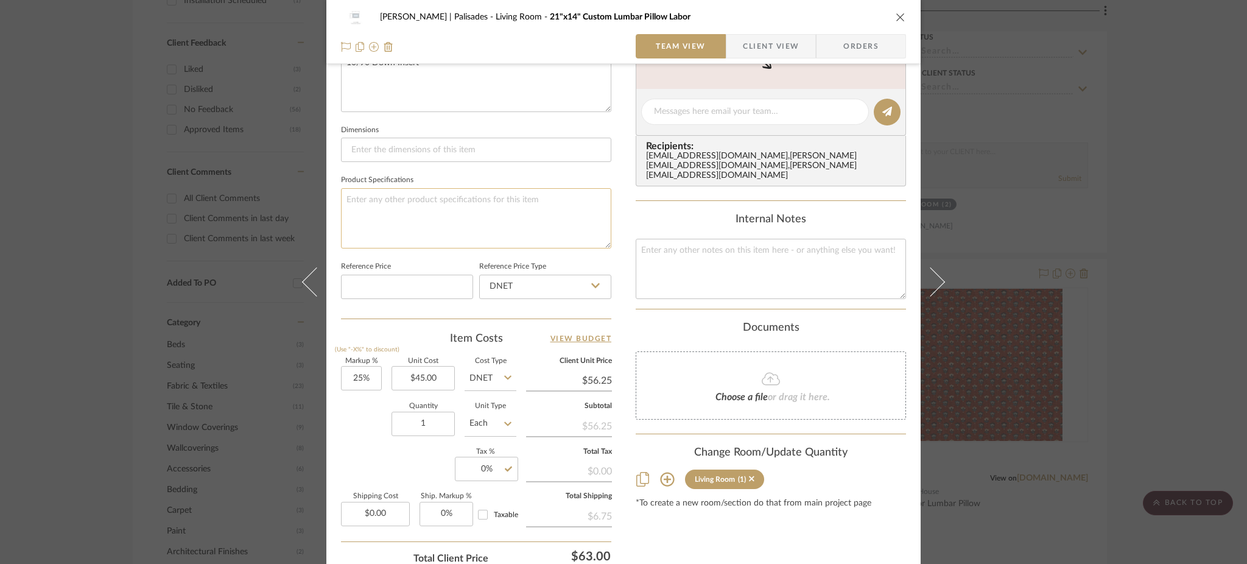
click at [460, 198] on textarea at bounding box center [476, 218] width 270 height 60
click at [1055, 233] on div "[PERSON_NAME] | Palisades Living Room 21"x14" Custom Lumbar Pillow Labor Team V…" at bounding box center [623, 282] width 1247 height 564
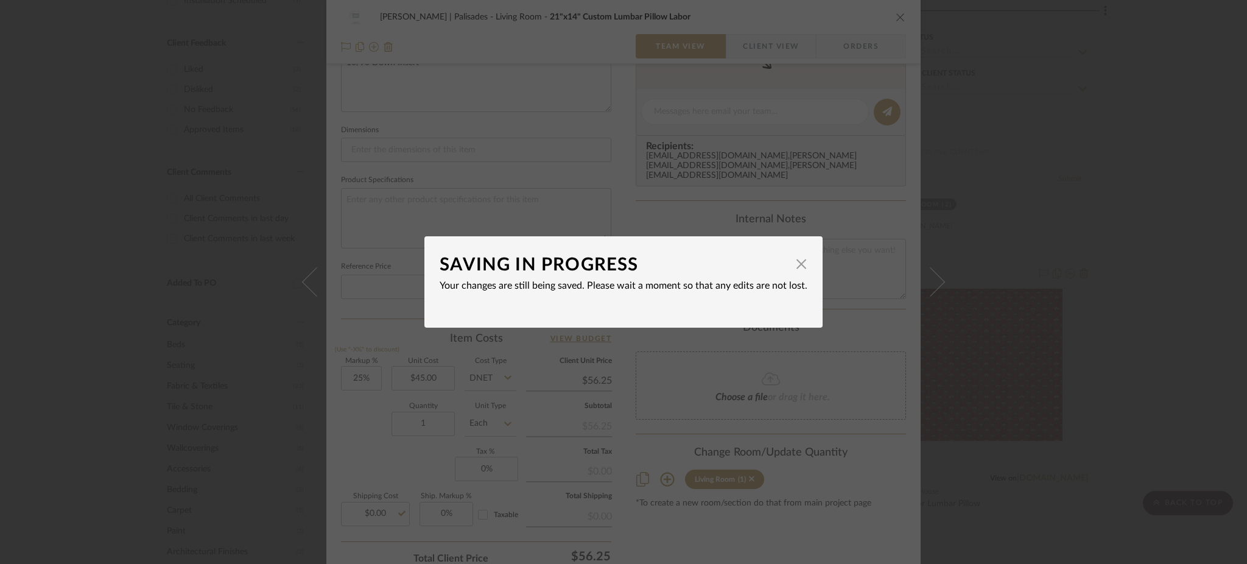
click at [1059, 152] on div "SAVING IN PROGRESS × Your changes are still being saved. Please wait a moment s…" at bounding box center [623, 282] width 1247 height 564
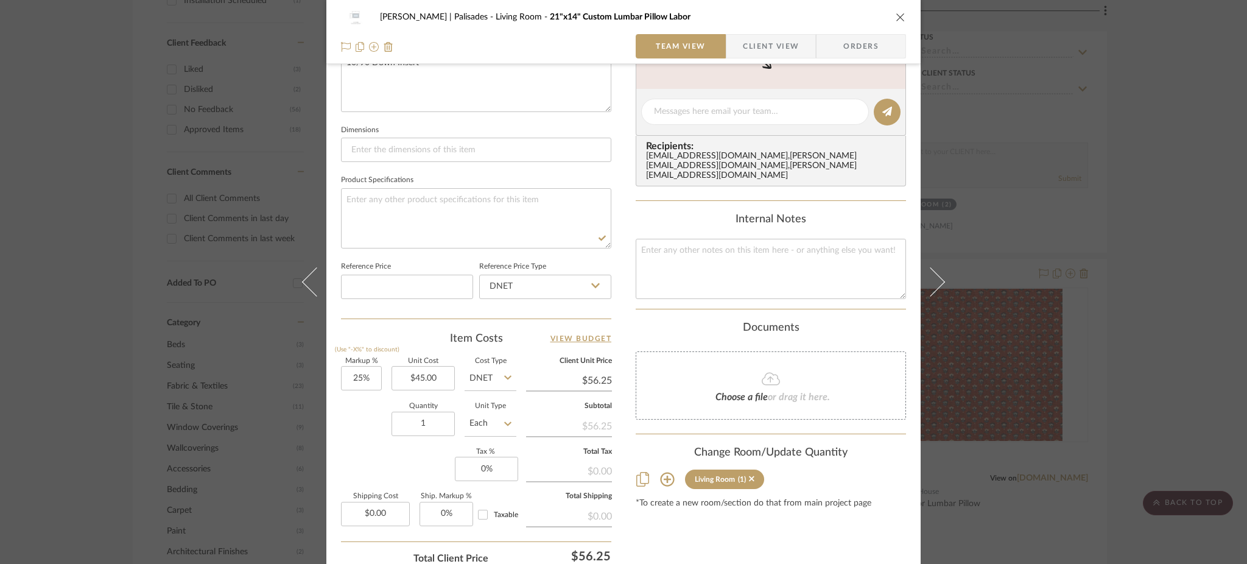
click at [1088, 127] on div "[PERSON_NAME] | Palisades Living Room 21"x14" Custom Lumbar Pillow Labor Team V…" at bounding box center [623, 282] width 1247 height 564
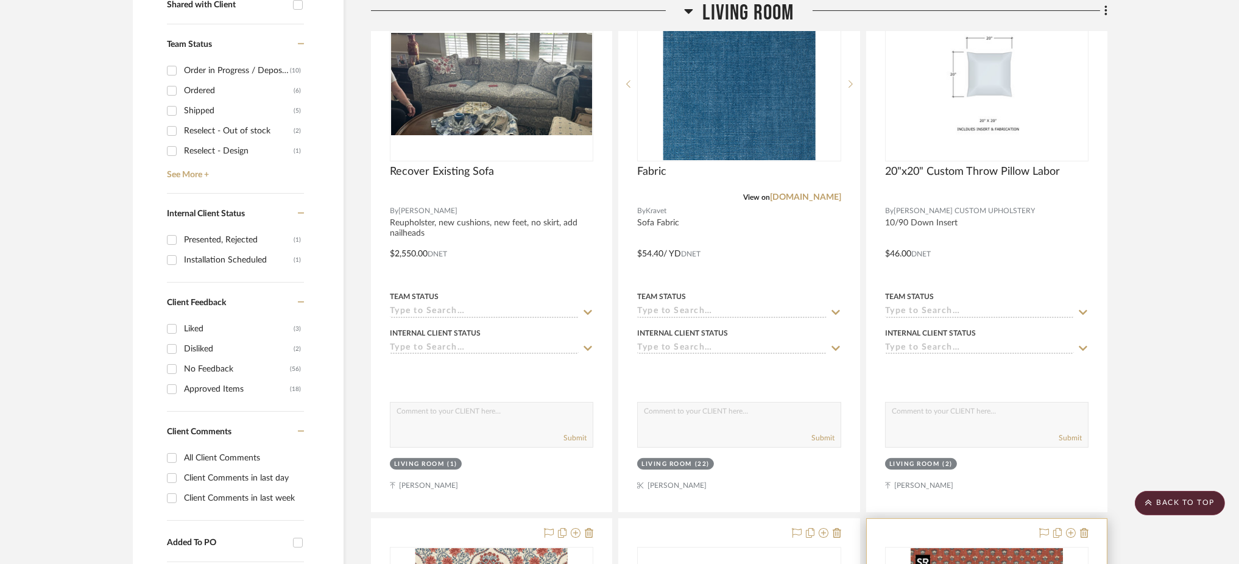
scroll to position [492, 0]
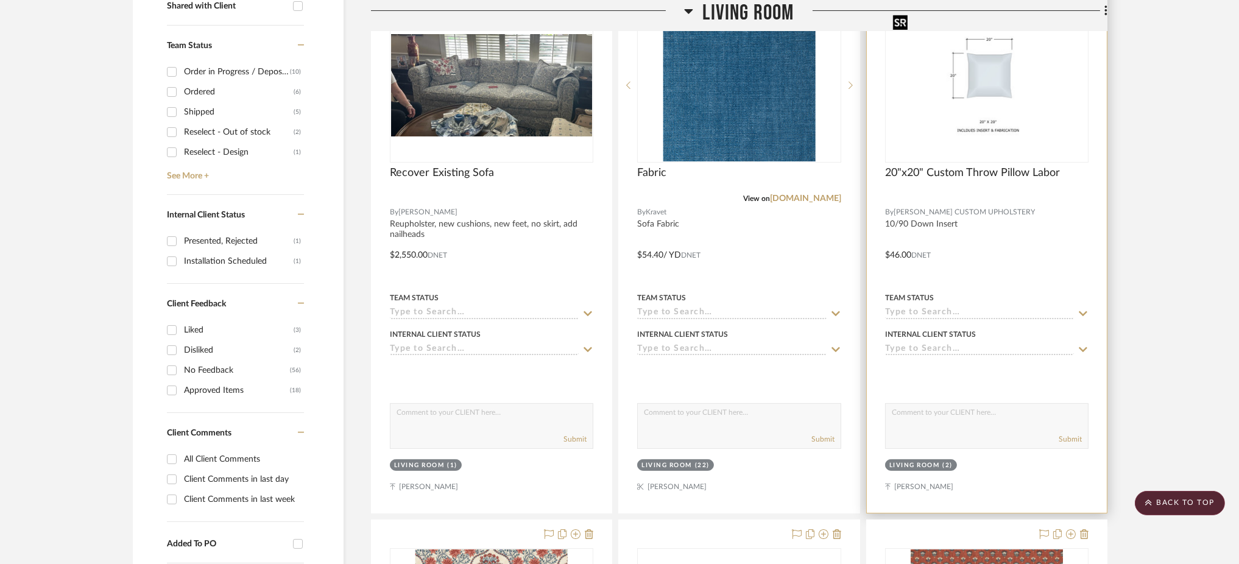
click at [971, 111] on img "0" at bounding box center [986, 85] width 197 height 152
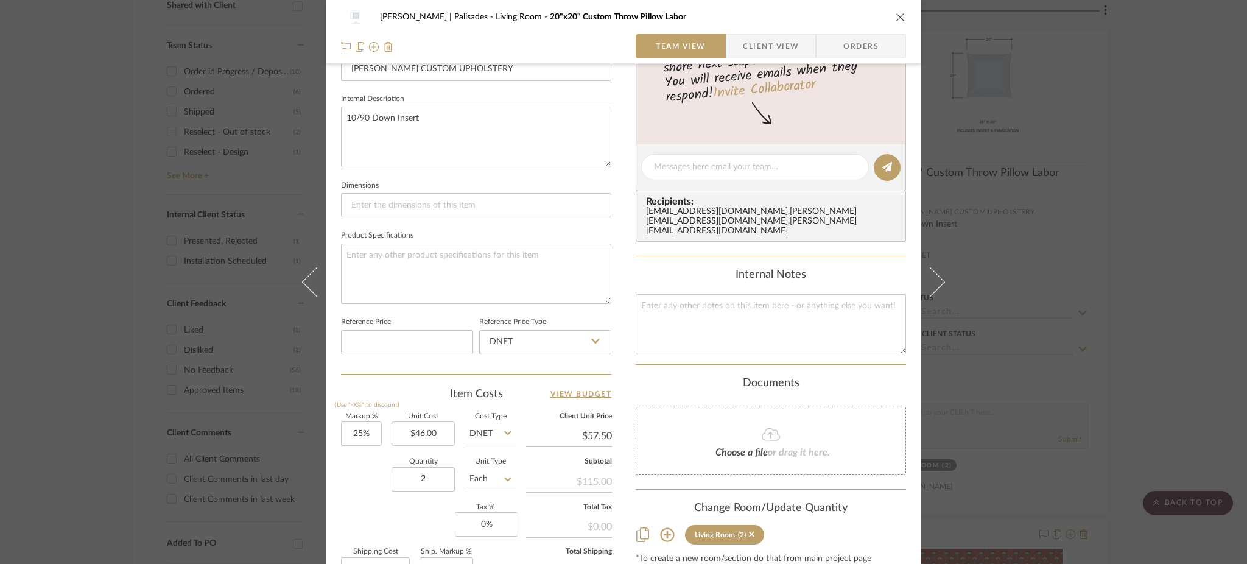
scroll to position [562, 0]
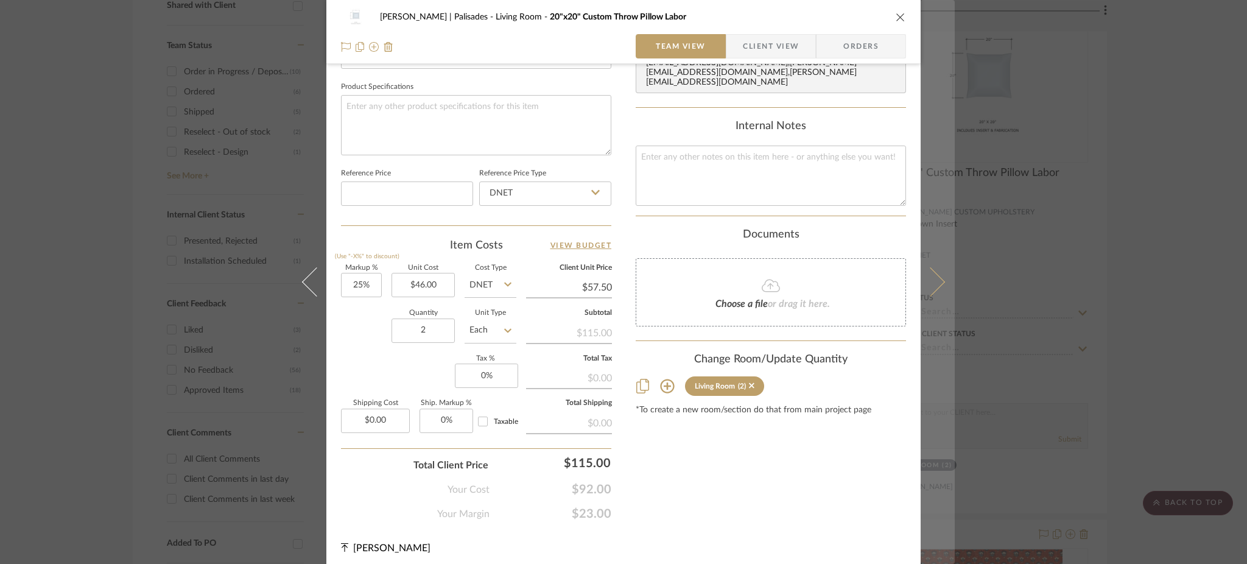
click at [933, 272] on button at bounding box center [938, 282] width 34 height 564
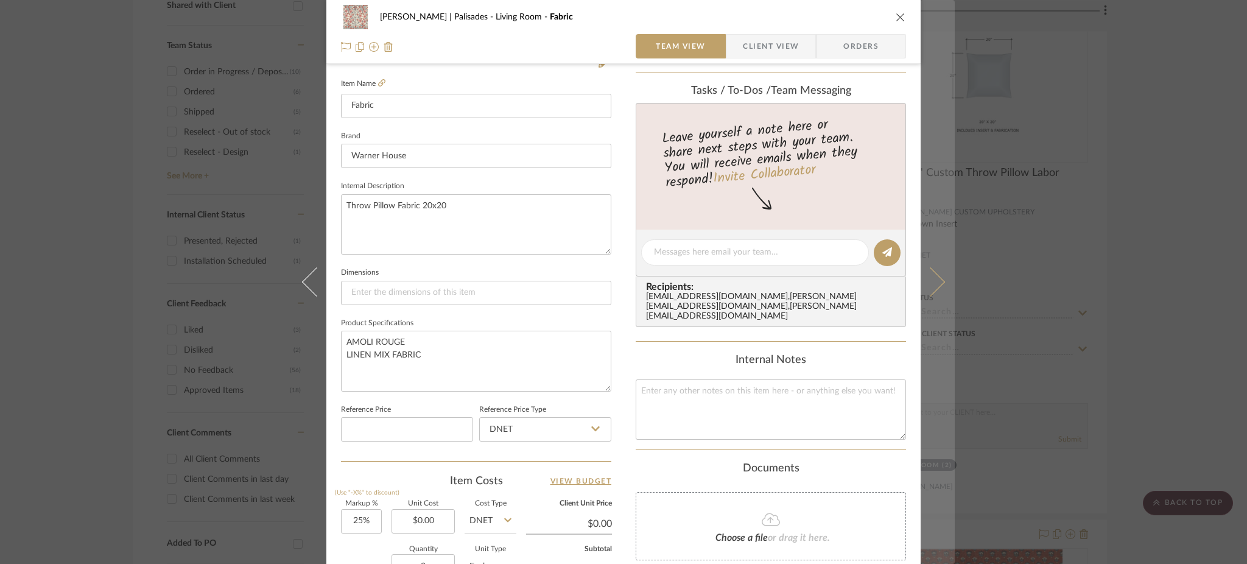
scroll to position [445, 0]
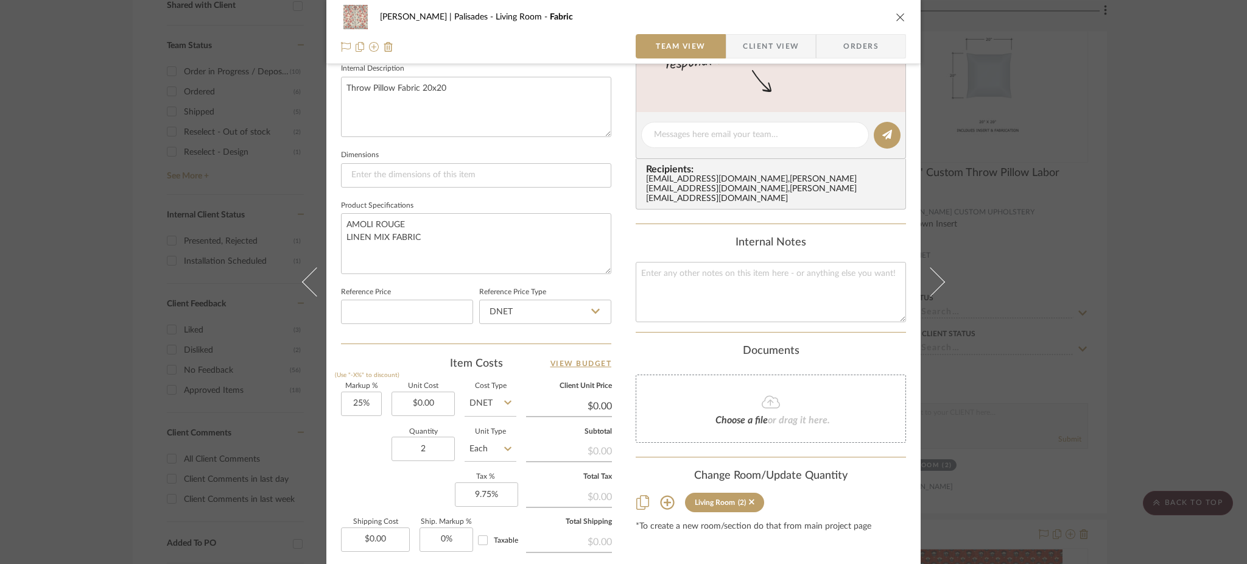
drag, startPoint x: 940, startPoint y: 288, endPoint x: 653, endPoint y: 213, distance: 296.0
click at [653, 213] on mat-dialog-content "[PERSON_NAME] | Palisades Living Room Fabric Team View Client View Orders 1 / 2…" at bounding box center [623, 126] width 663 height 1125
click at [489, 490] on input "9.75" at bounding box center [486, 494] width 63 height 24
type input "0%"
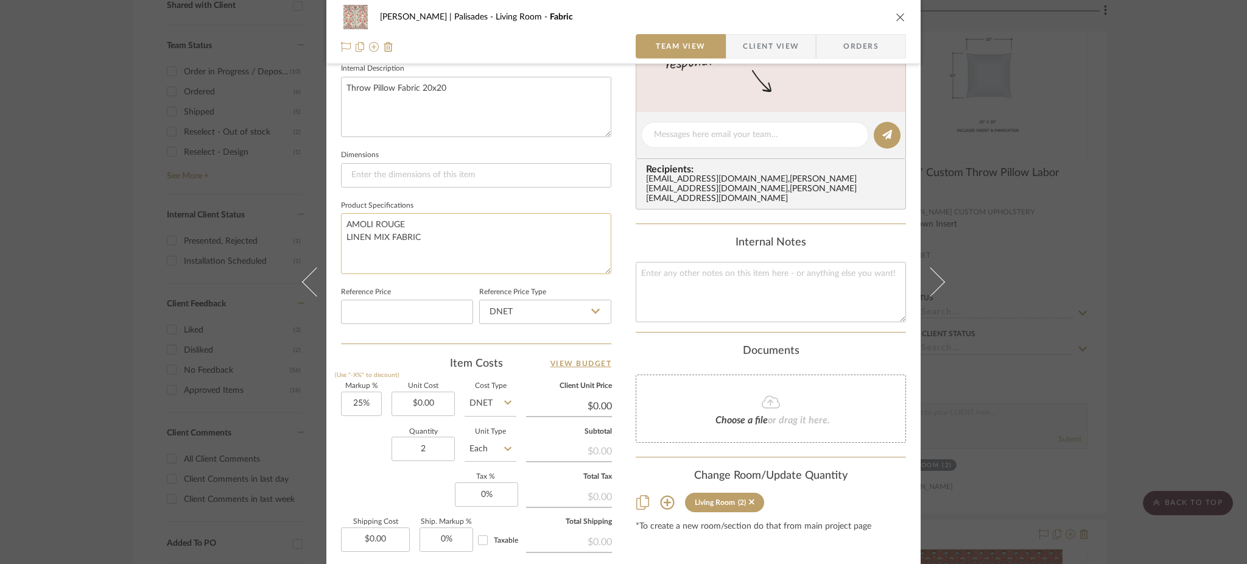
click at [498, 238] on textarea "AMOLI ROUGE LINEN MIX FABRIC" at bounding box center [476, 243] width 270 height 60
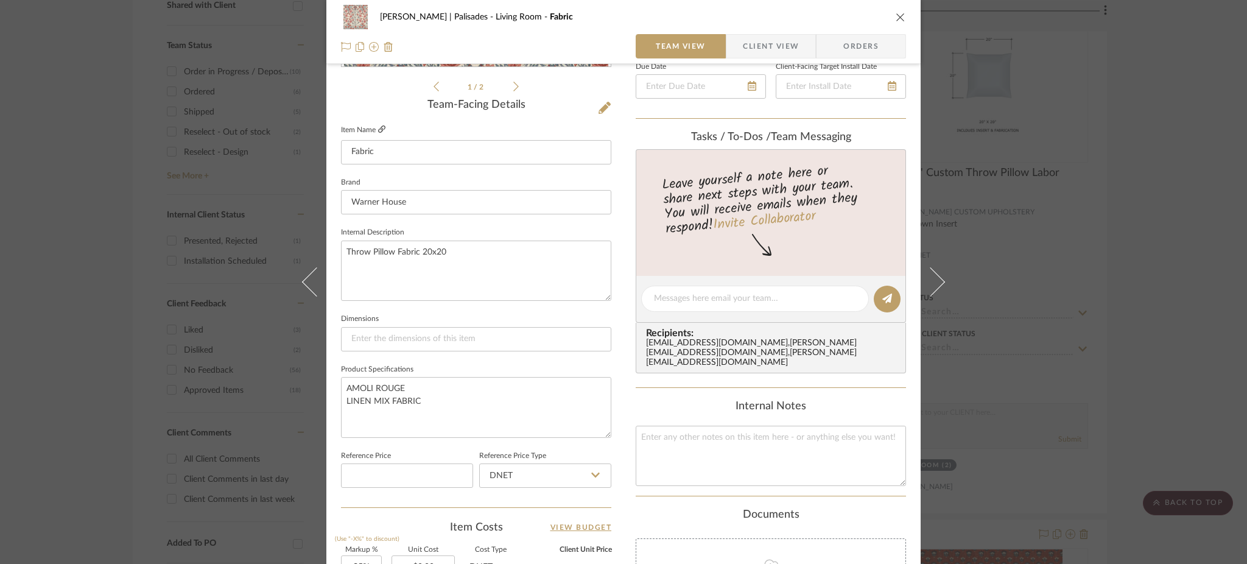
click at [378, 128] on icon at bounding box center [381, 128] width 7 height 7
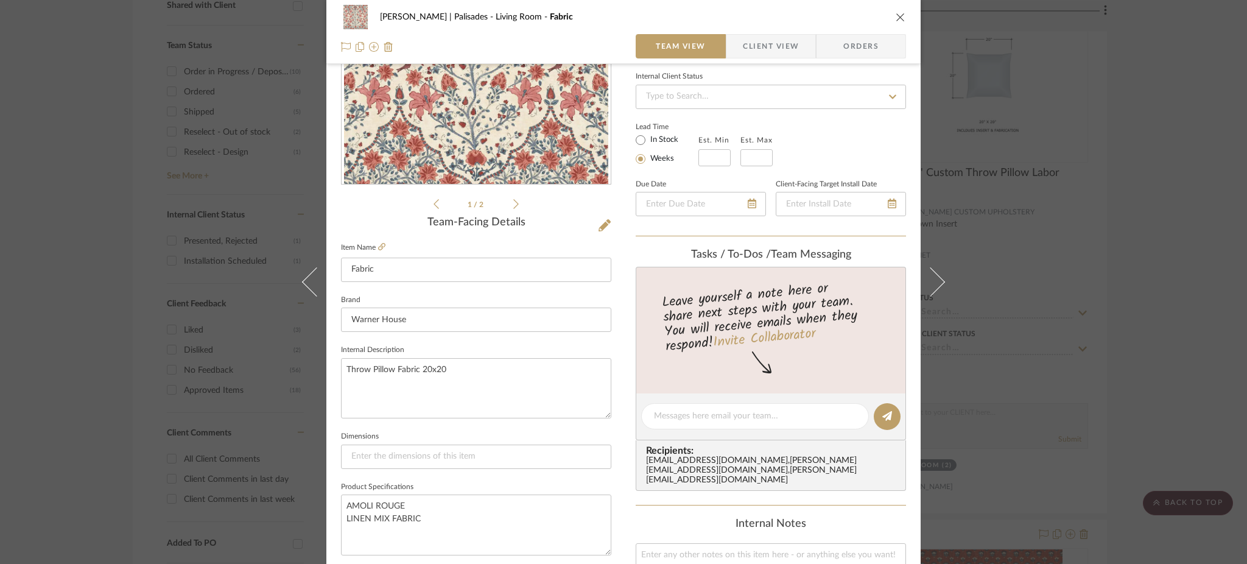
scroll to position [169, 0]
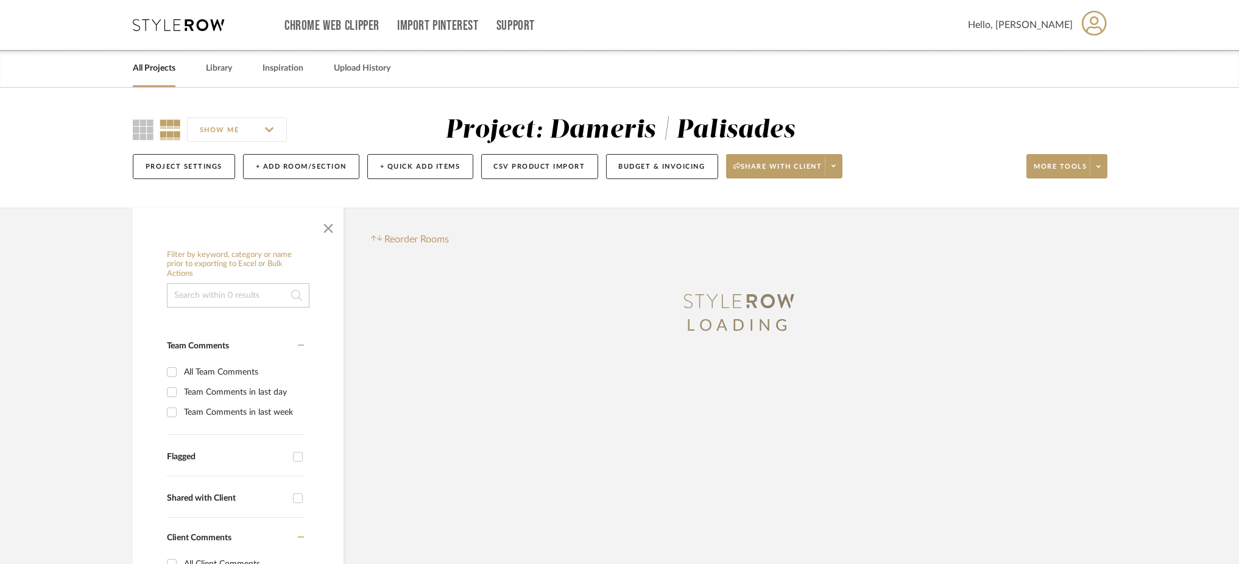
click at [219, 283] on input at bounding box center [238, 295] width 143 height 24
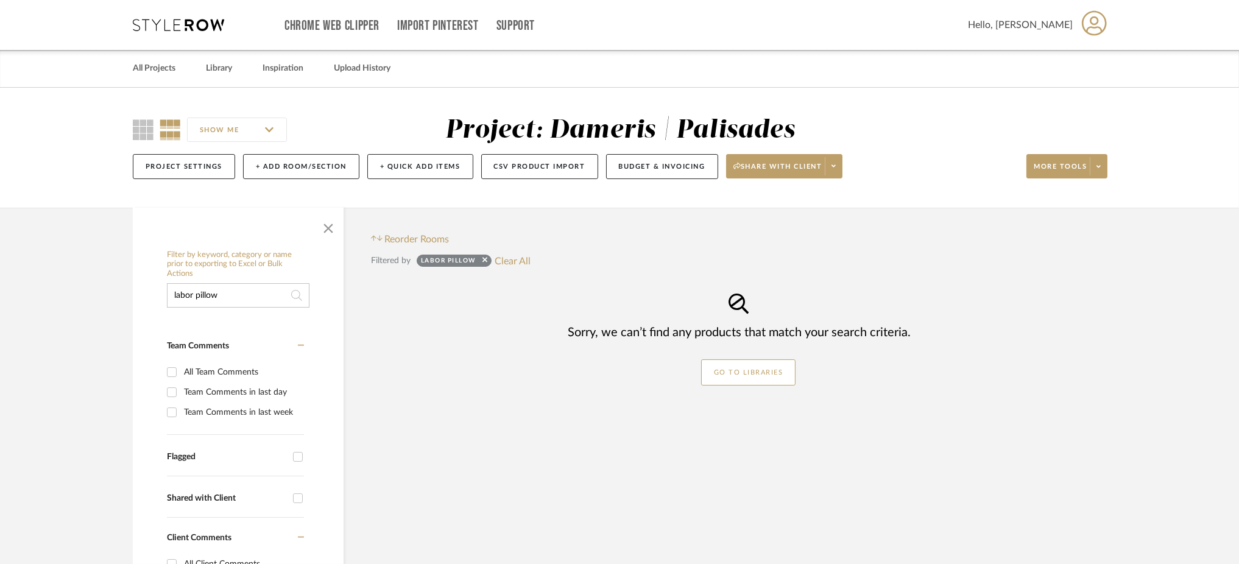
drag, startPoint x: 254, startPoint y: 284, endPoint x: 195, endPoint y: 283, distance: 59.1
click at [195, 283] on input "labor pillow" at bounding box center [238, 295] width 143 height 24
type input "labor"
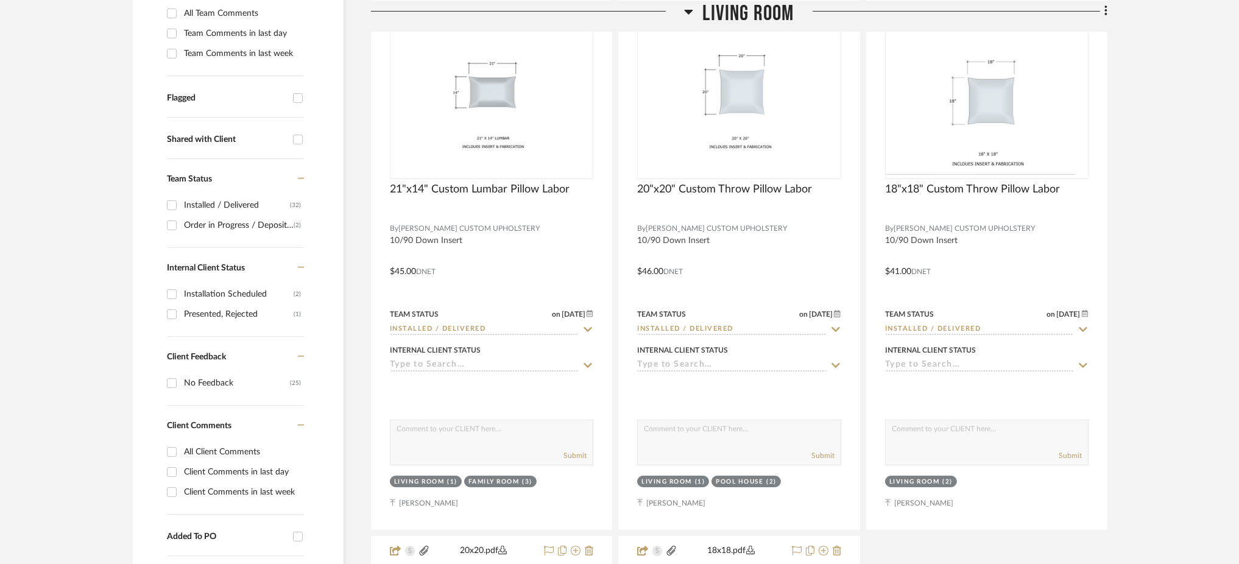
scroll to position [359, 0]
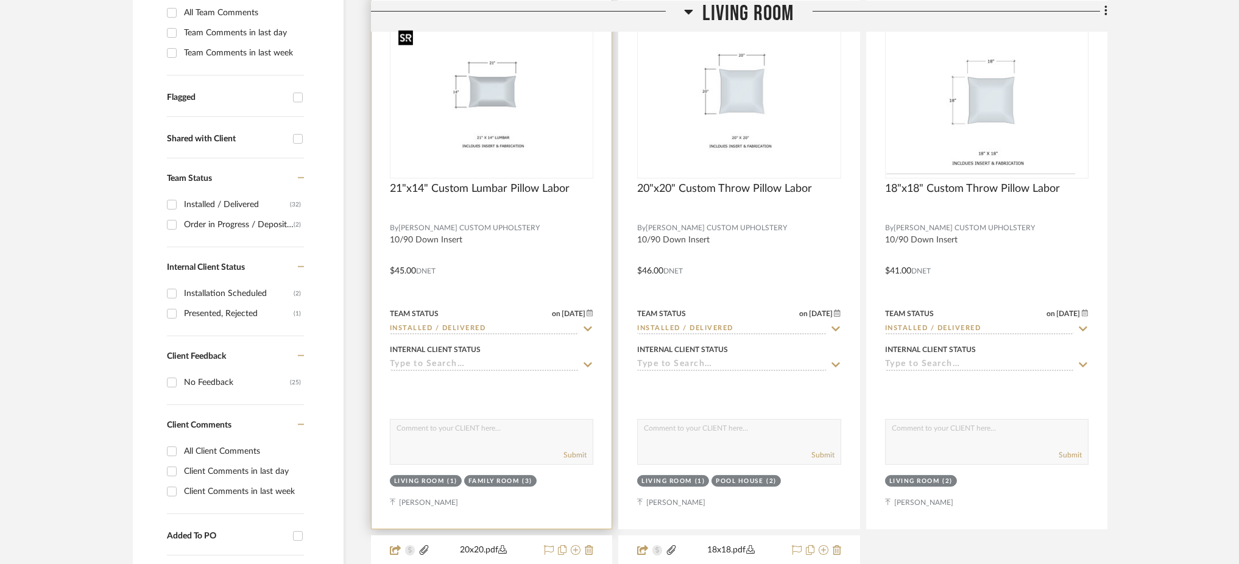
click at [0, 0] on img at bounding box center [0, 0] width 0 height 0
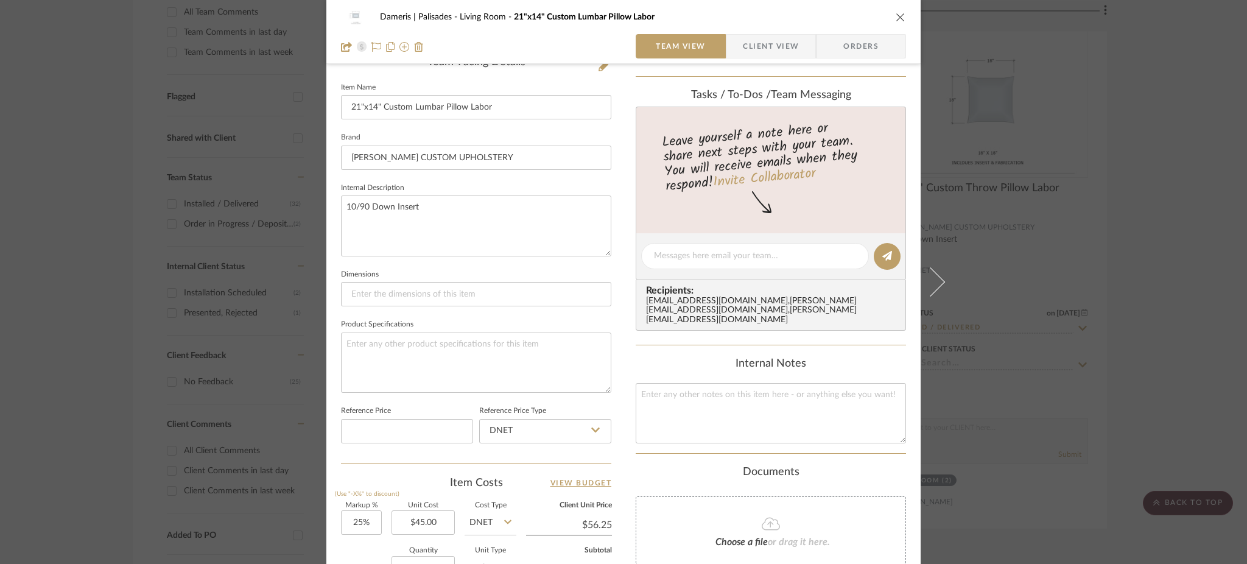
scroll to position [142, 0]
